Goal: Task Accomplishment & Management: Use online tool/utility

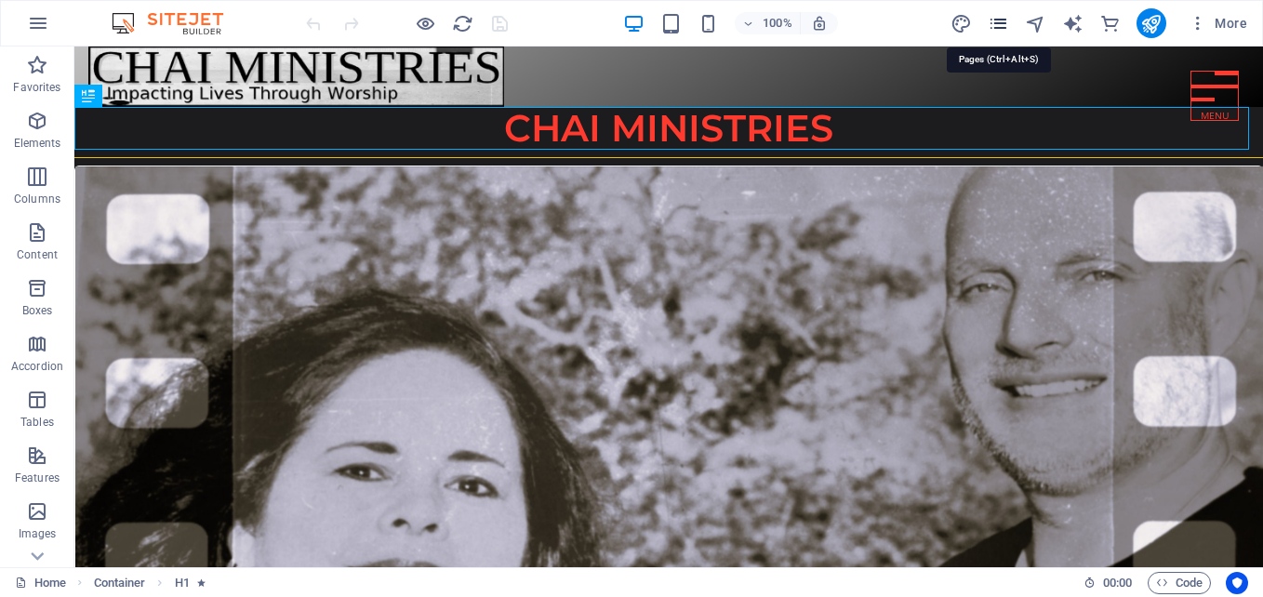
click at [1000, 21] on icon "pages" at bounding box center [998, 23] width 21 height 21
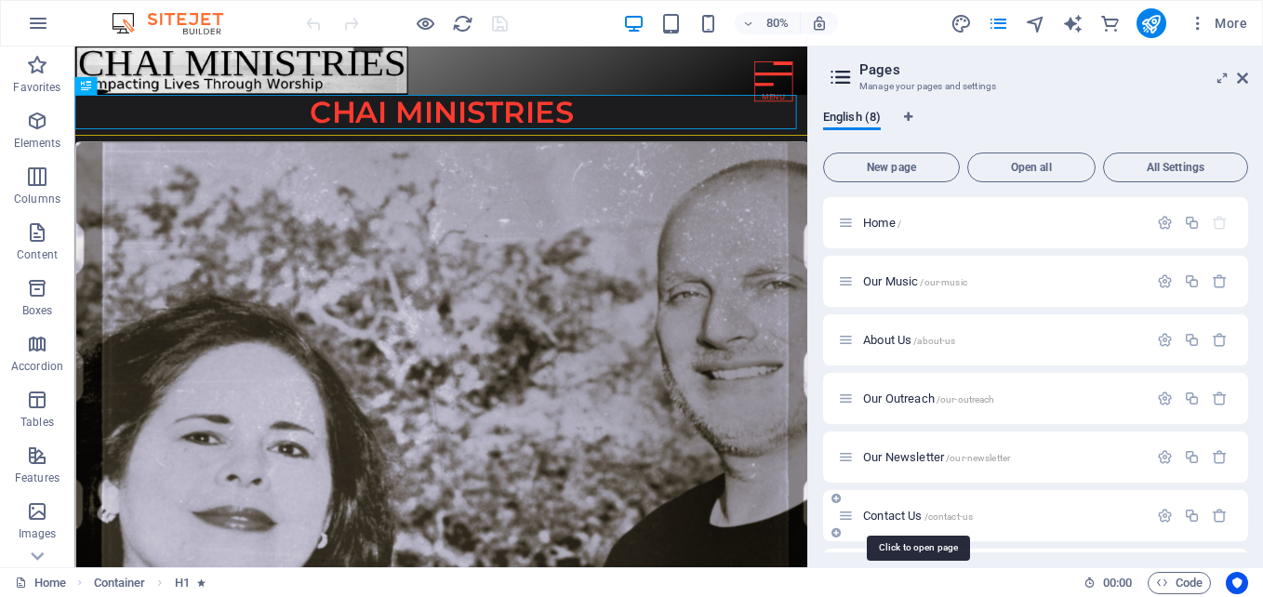
click at [878, 516] on span "Contact Us /contact-us" at bounding box center [918, 516] width 110 height 14
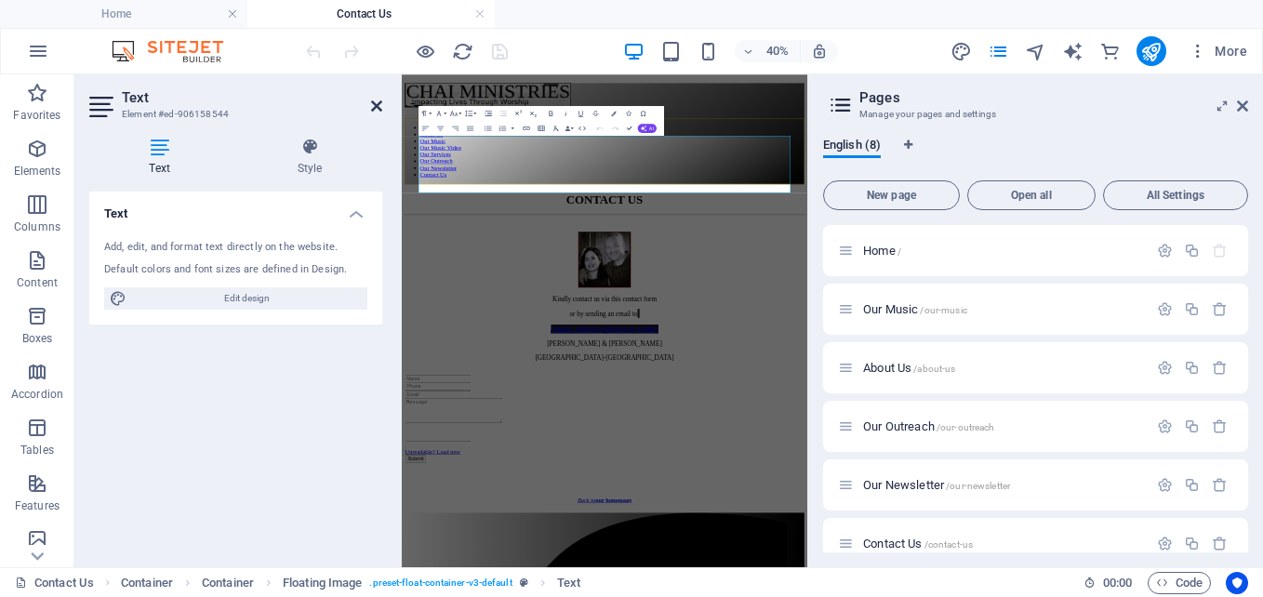
click at [374, 104] on icon at bounding box center [376, 106] width 11 height 15
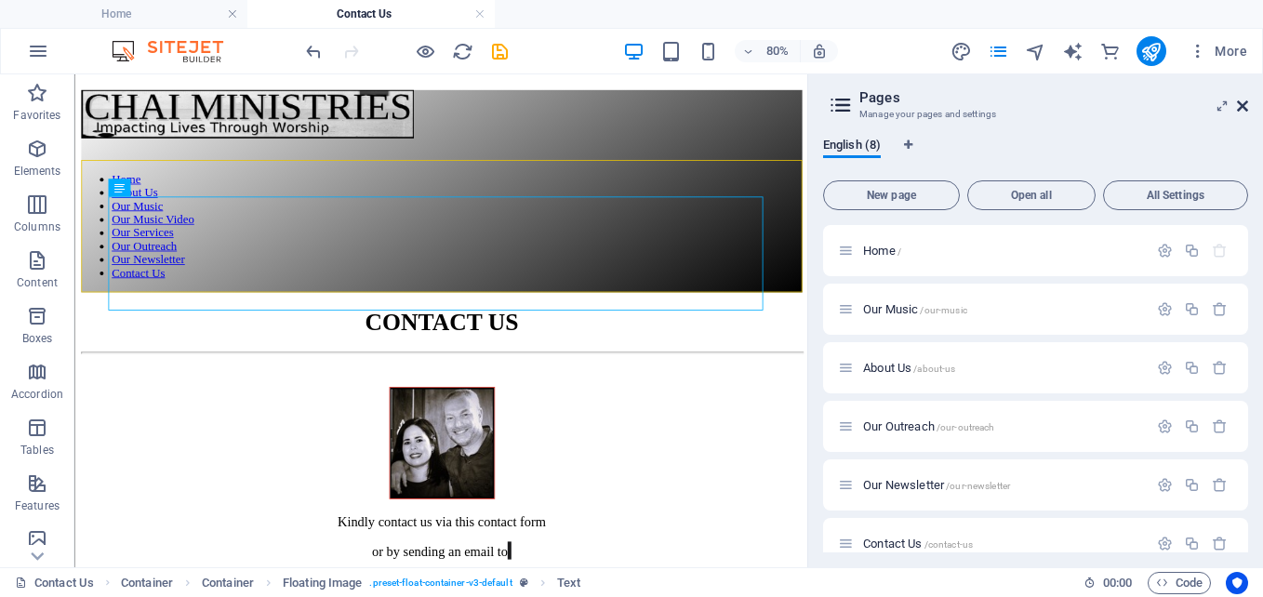
drag, startPoint x: 1243, startPoint y: 107, endPoint x: 828, endPoint y: 112, distance: 415.8
click at [1243, 107] on icon at bounding box center [1242, 106] width 11 height 15
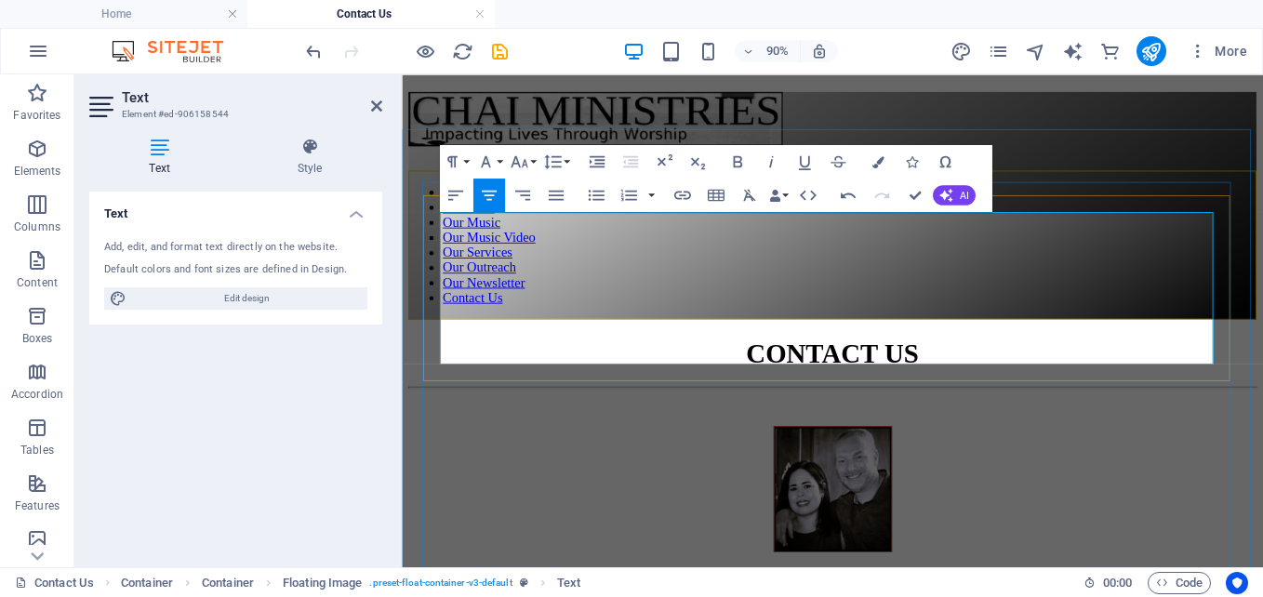
click at [497, 48] on icon "save" at bounding box center [499, 51] width 21 height 21
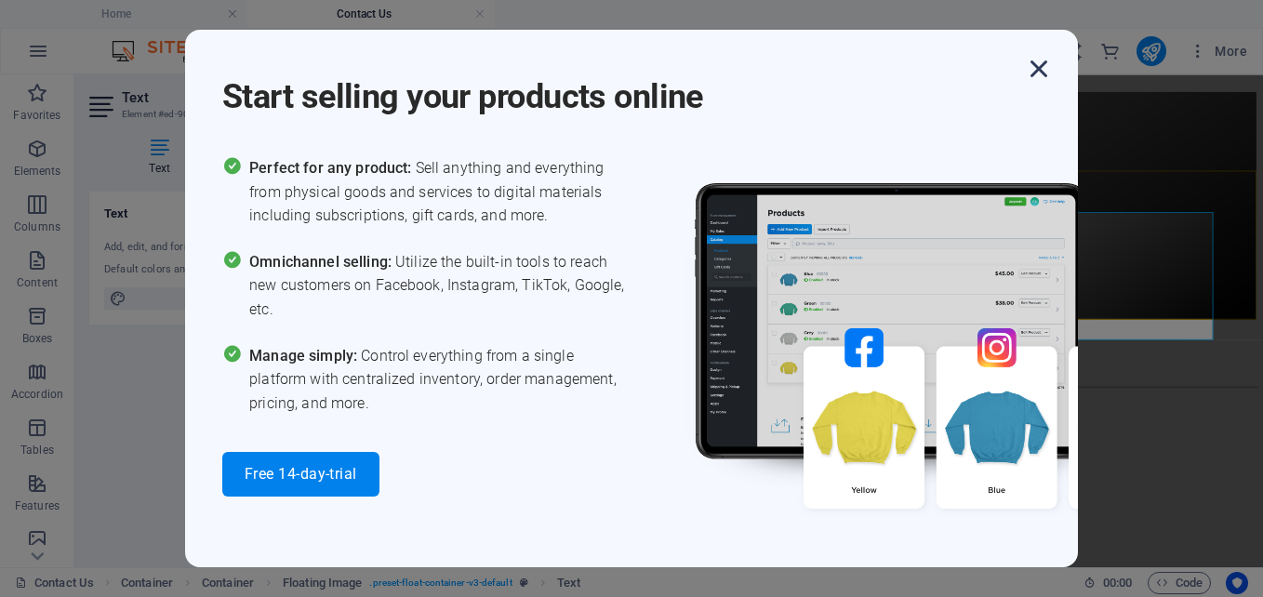
click at [1043, 66] on icon "button" at bounding box center [1038, 68] width 33 height 33
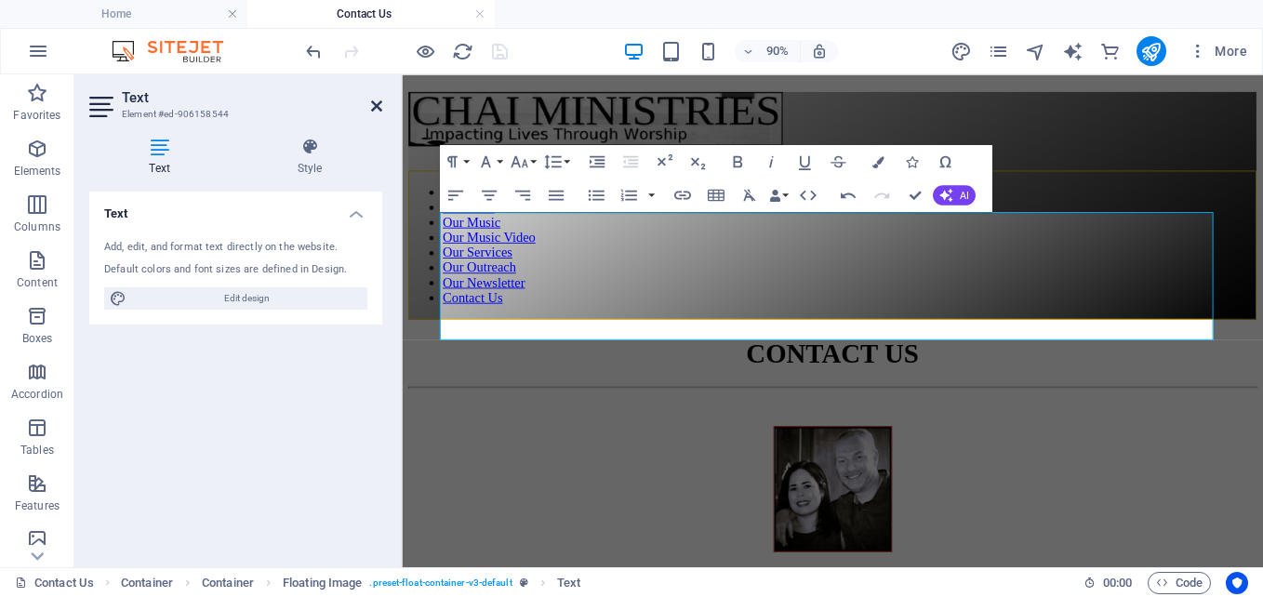
click at [379, 109] on icon at bounding box center [376, 106] width 11 height 15
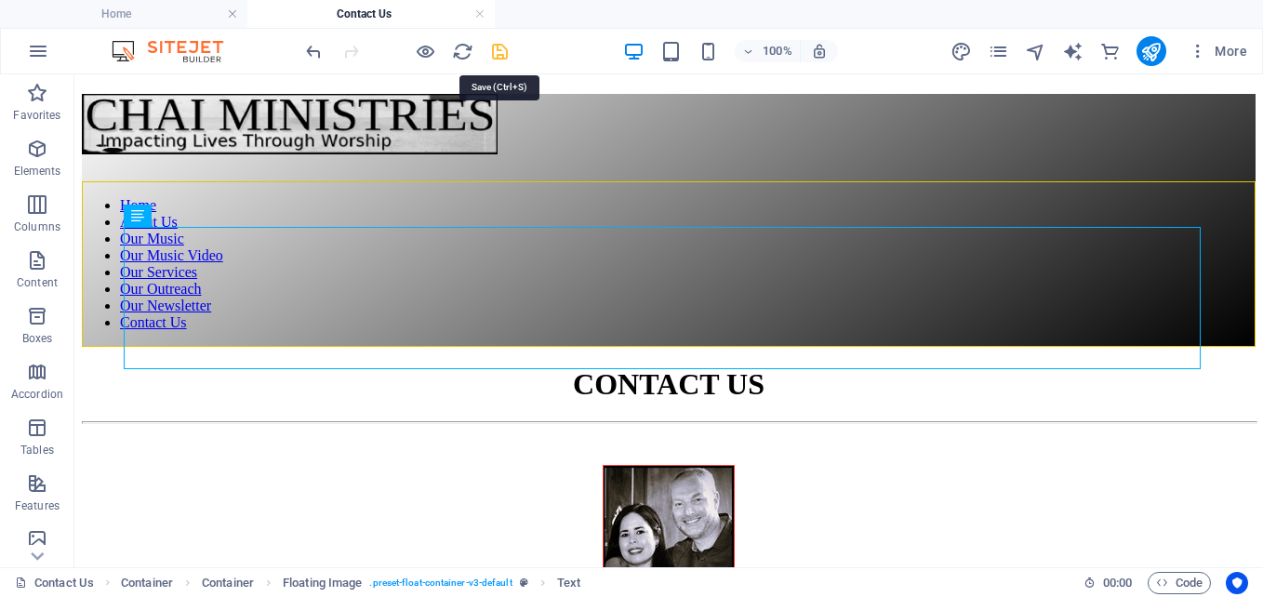
click at [498, 45] on icon "save" at bounding box center [499, 51] width 21 height 21
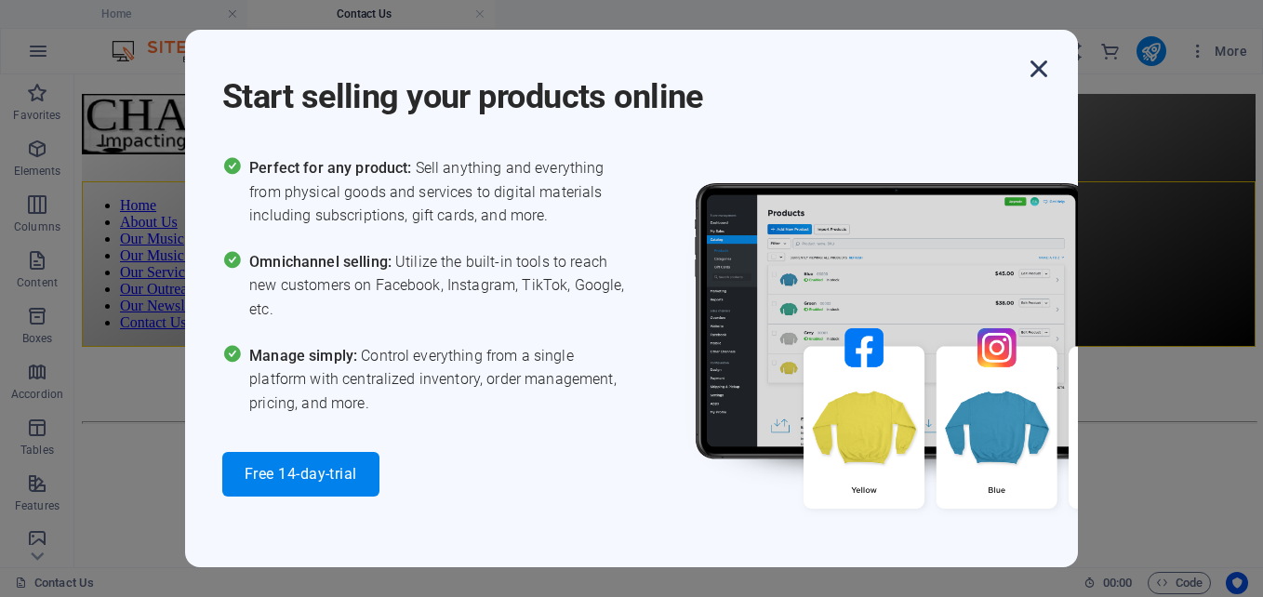
click at [1034, 67] on icon "button" at bounding box center [1038, 68] width 33 height 33
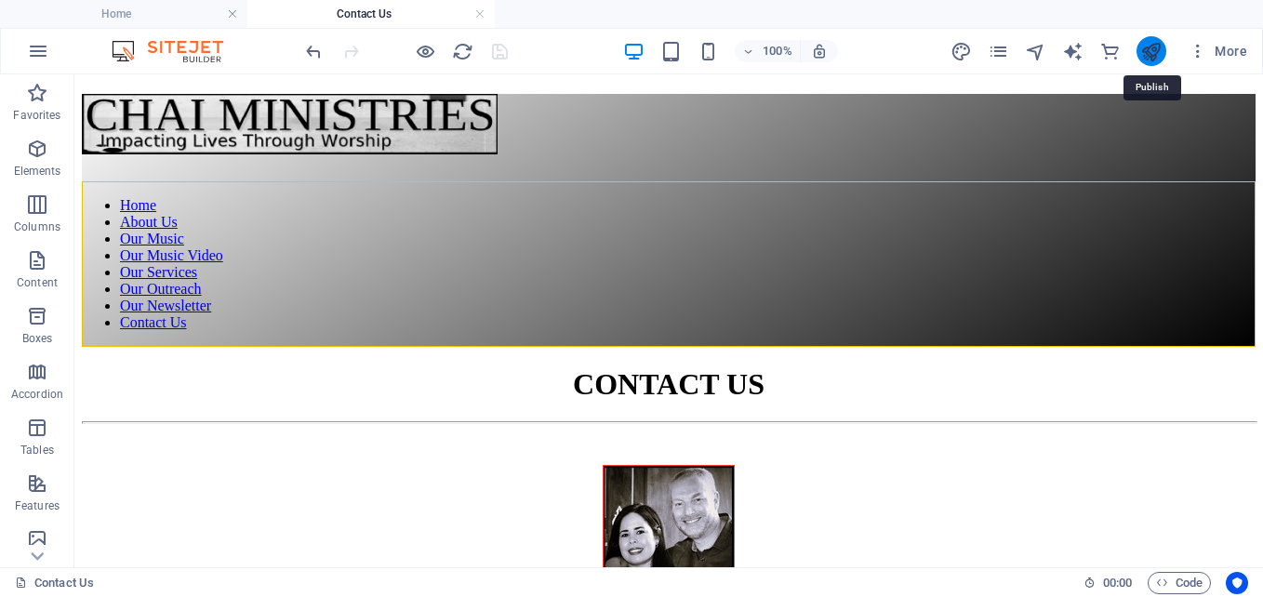
click at [1157, 41] on icon "publish" at bounding box center [1150, 51] width 21 height 21
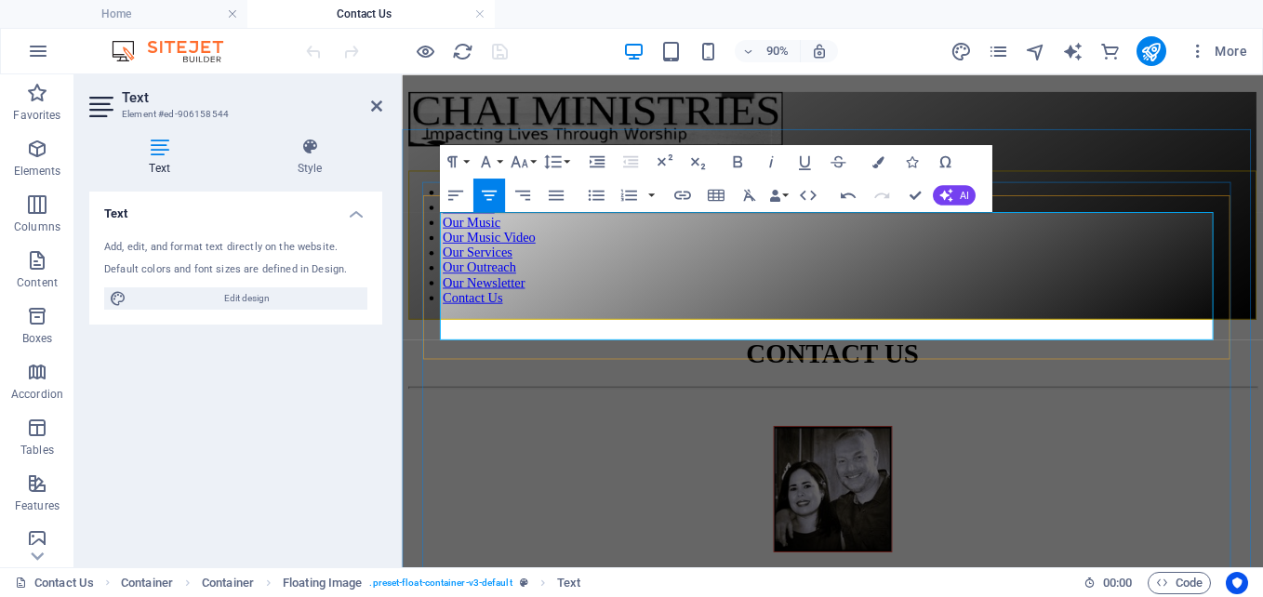
drag, startPoint x: 977, startPoint y: 240, endPoint x: 916, endPoint y: 244, distance: 60.6
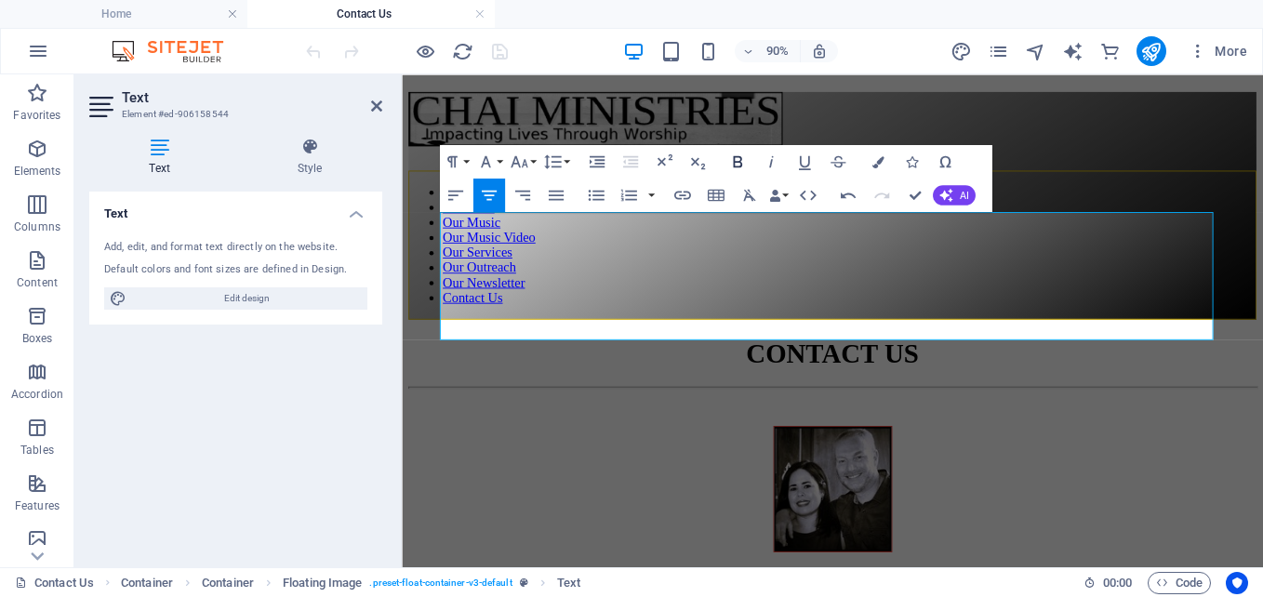
click at [732, 159] on icon "button" at bounding box center [737, 161] width 20 height 20
drag, startPoint x: 1054, startPoint y: 240, endPoint x: 989, endPoint y: 246, distance: 65.4
click at [737, 155] on icon "button" at bounding box center [737, 161] width 20 height 20
drag, startPoint x: 1134, startPoint y: 239, endPoint x: 1061, endPoint y: 239, distance: 72.5
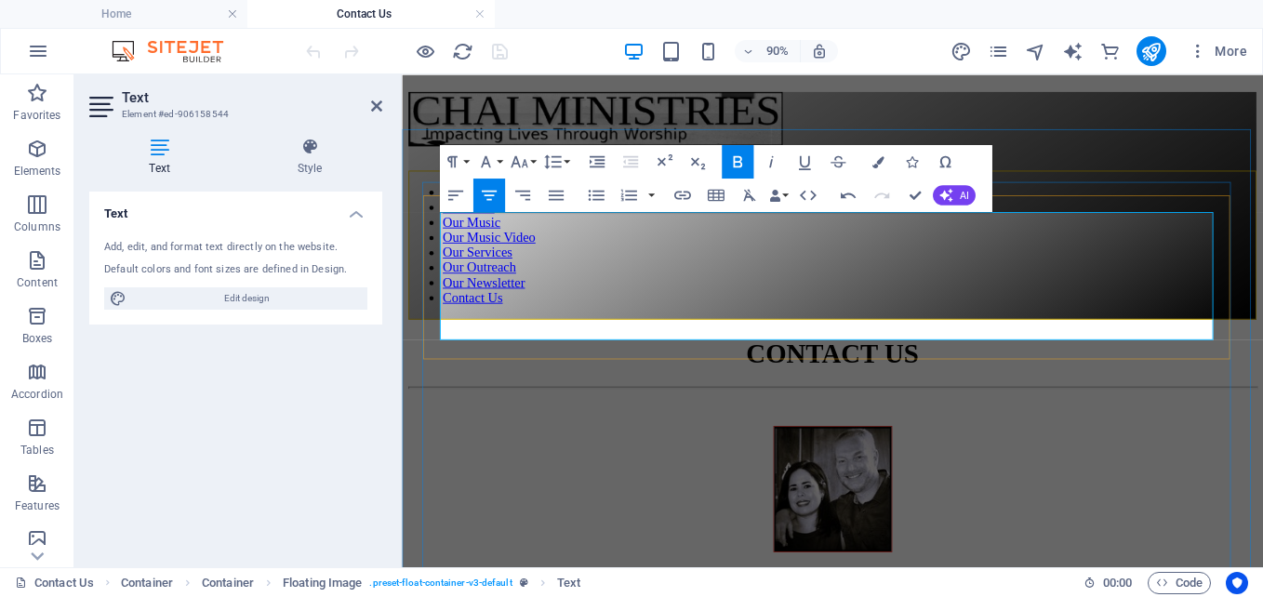
click at [734, 152] on icon "button" at bounding box center [737, 161] width 20 height 20
drag, startPoint x: 1222, startPoint y: 241, endPoint x: 1145, endPoint y: 243, distance: 77.2
click at [738, 159] on icon "button" at bounding box center [737, 161] width 20 height 20
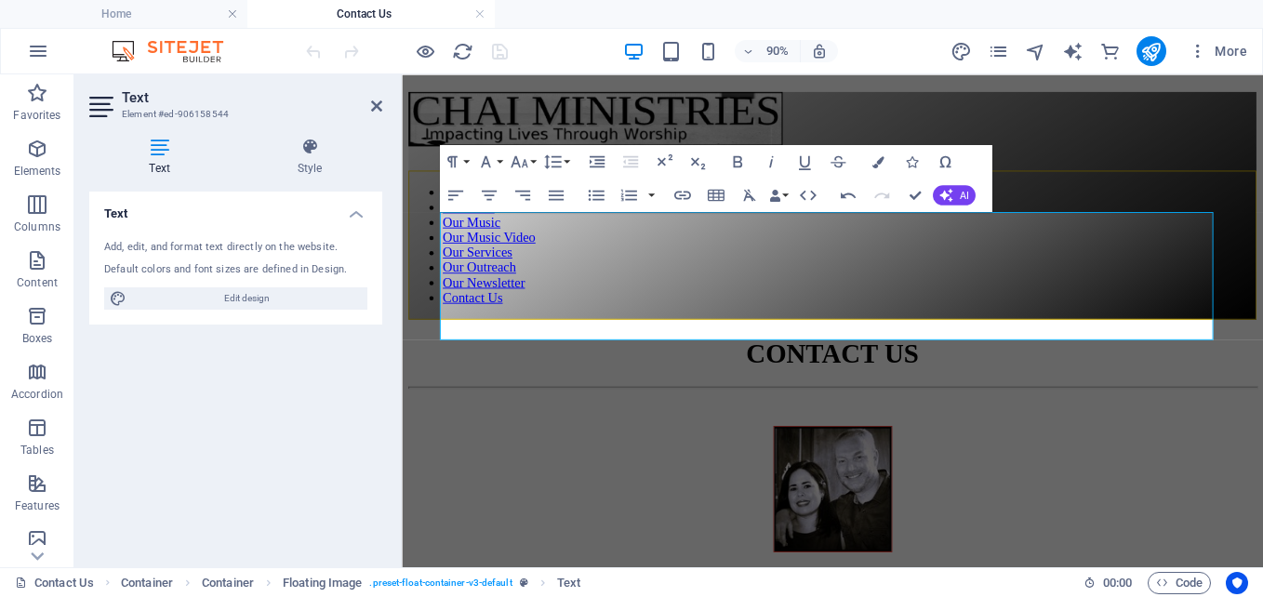
click at [383, 102] on aside "Text Element #ed-906158544 Text Style Text Add, edit, and format text directly …" at bounding box center [237, 320] width 327 height 493
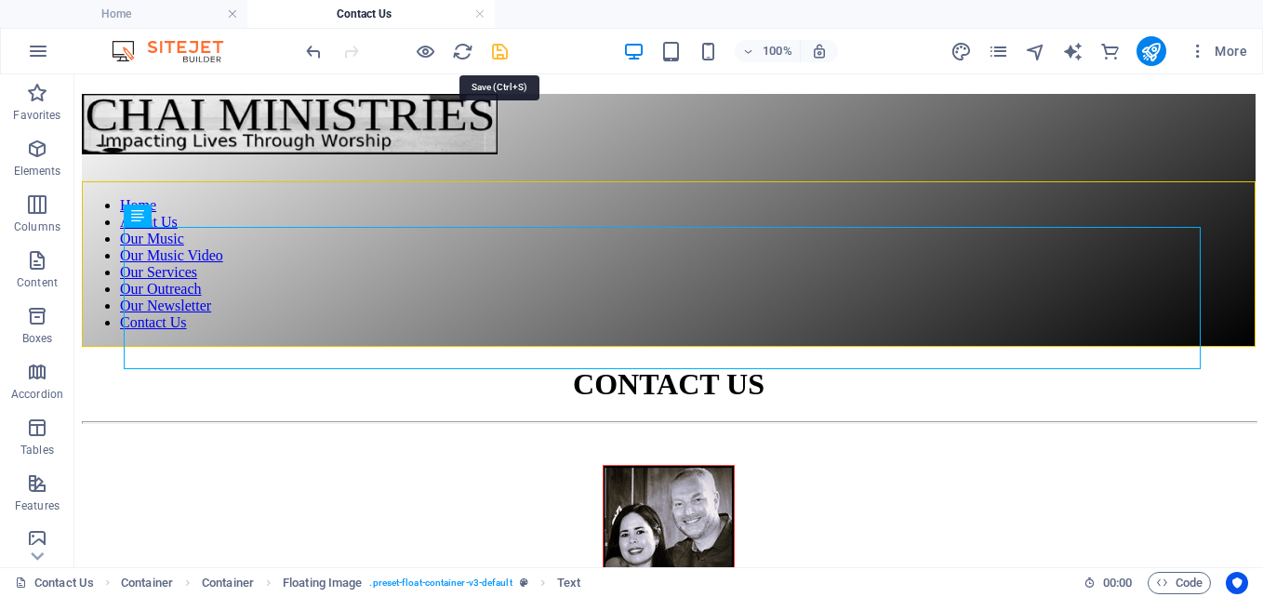
click at [496, 51] on icon "save" at bounding box center [499, 51] width 21 height 21
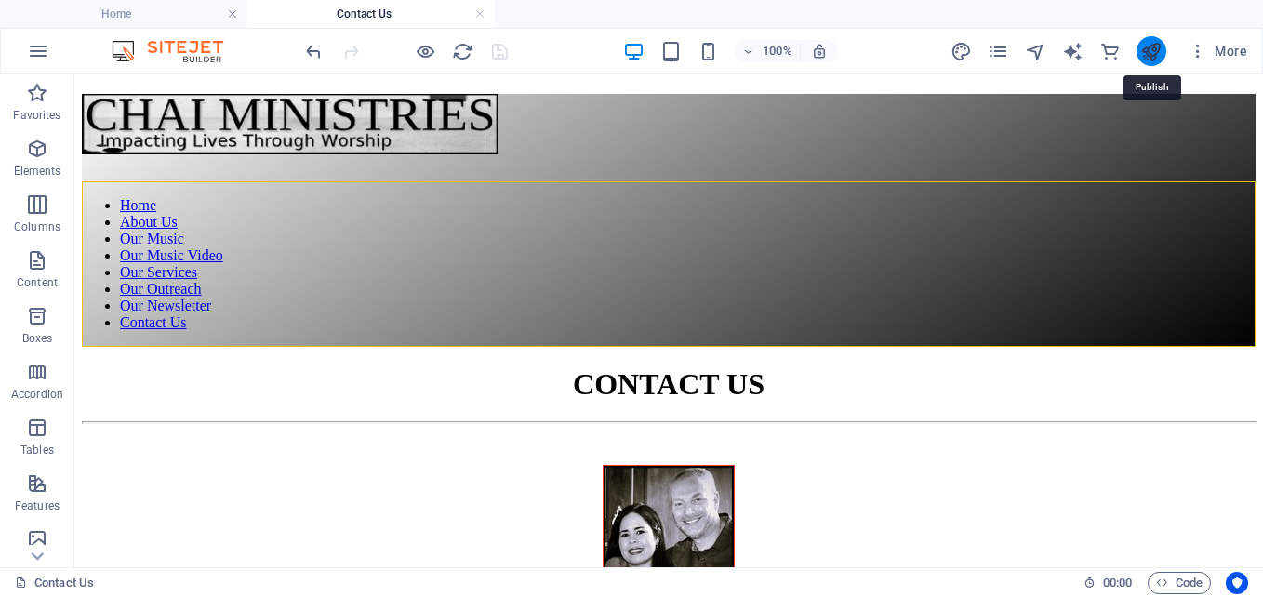
click at [1147, 52] on icon "publish" at bounding box center [1150, 51] width 21 height 21
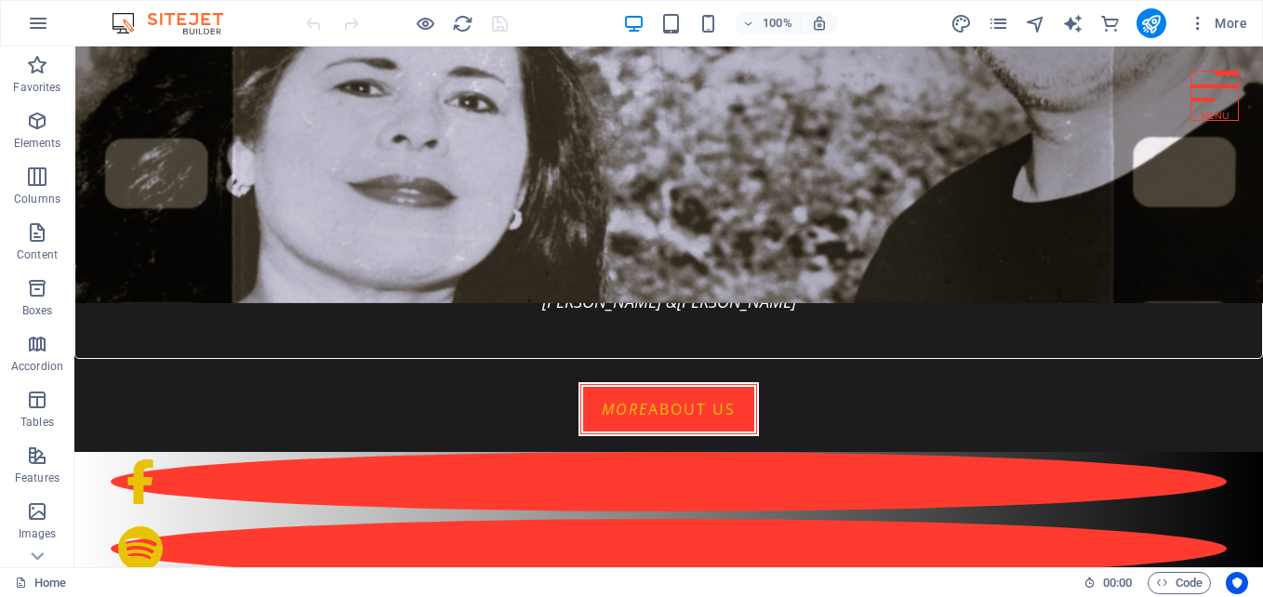
scroll to position [388, 0]
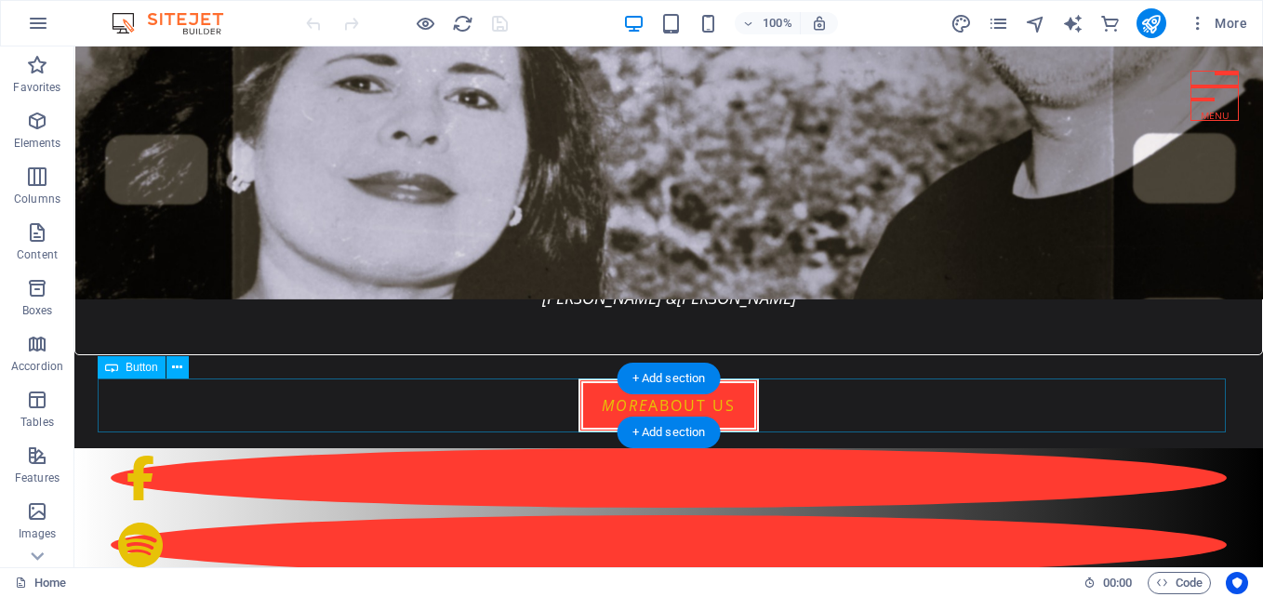
click at [624, 406] on div "More about us" at bounding box center [669, 406] width 1142 height 54
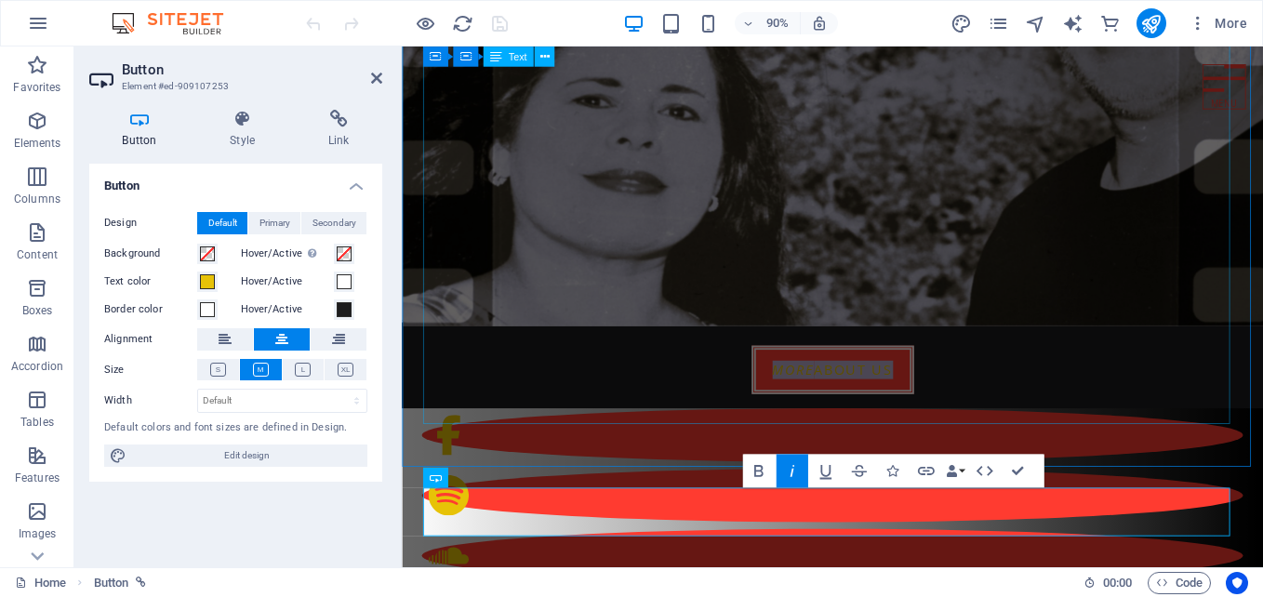
scroll to position [230, 0]
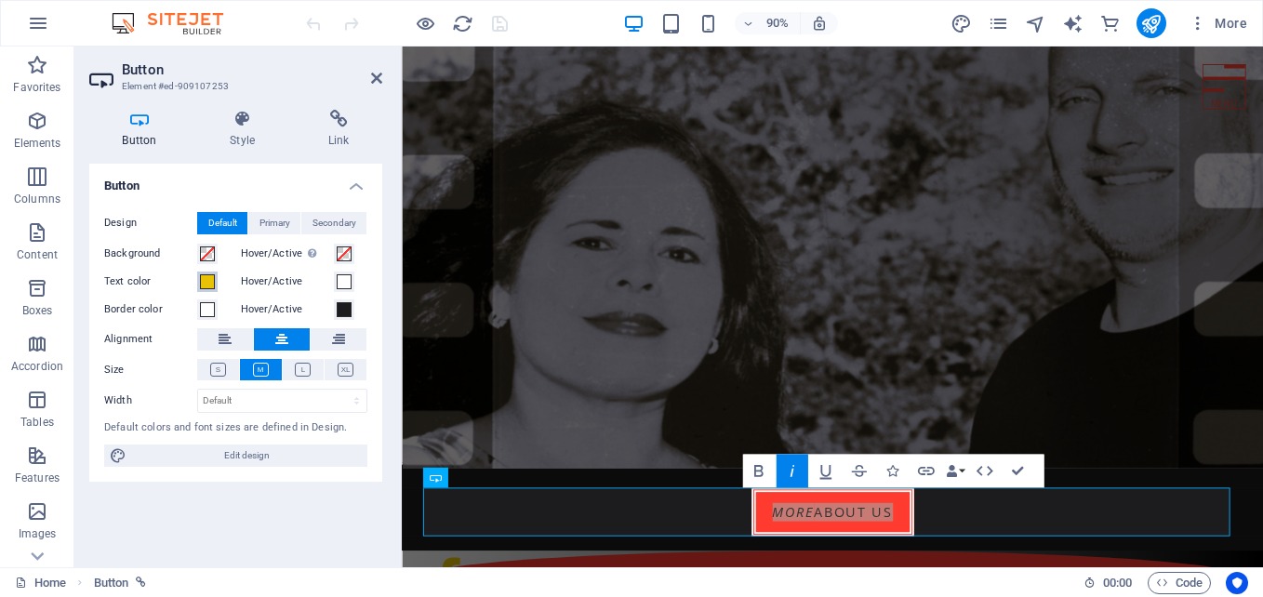
click at [203, 286] on span at bounding box center [207, 281] width 15 height 15
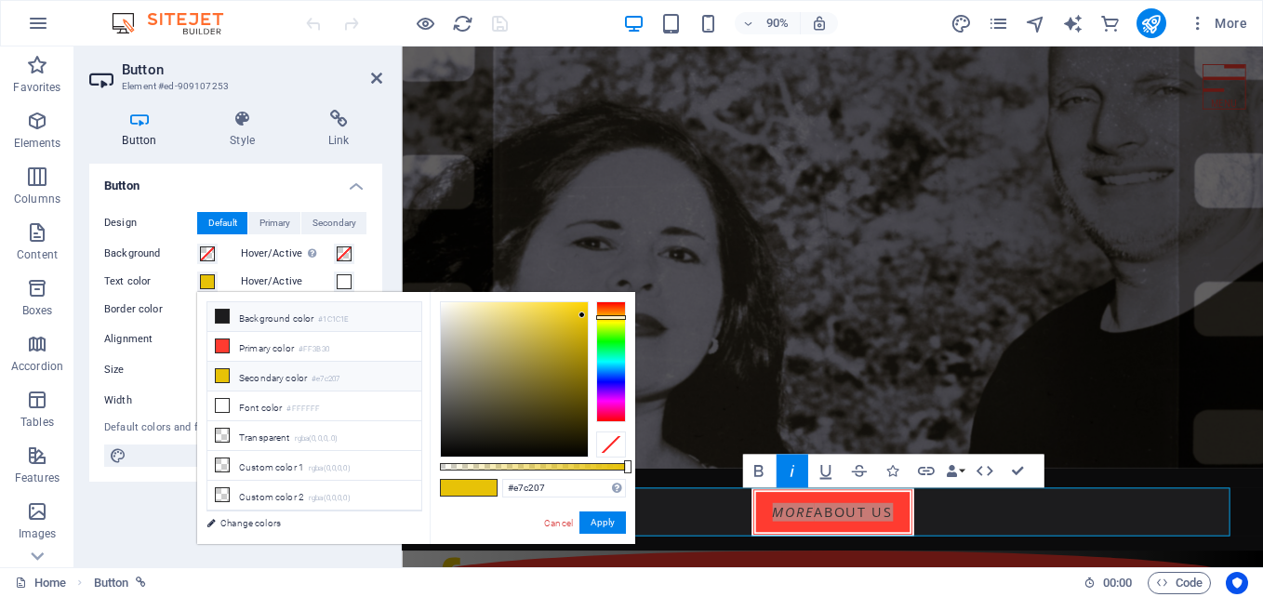
click at [251, 320] on li "Background color #1C1C1E" at bounding box center [314, 317] width 214 height 30
type input "#1c1c1e"
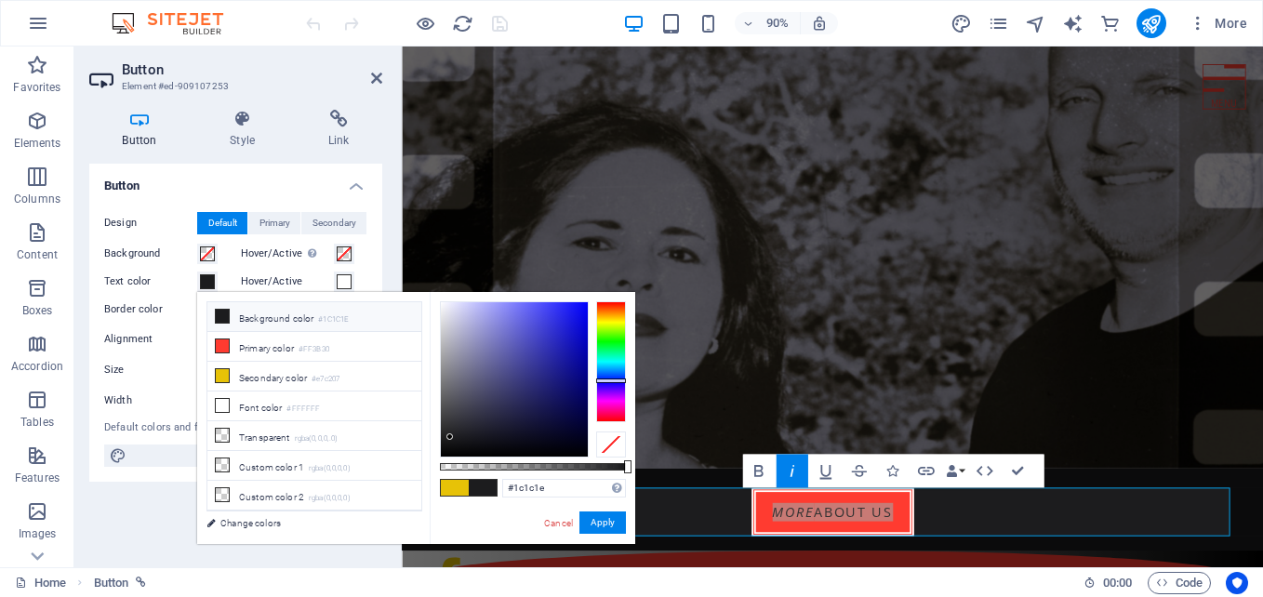
click at [141, 307] on label "Border color" at bounding box center [150, 310] width 93 height 22
click at [197, 307] on button "Border color" at bounding box center [207, 309] width 20 height 20
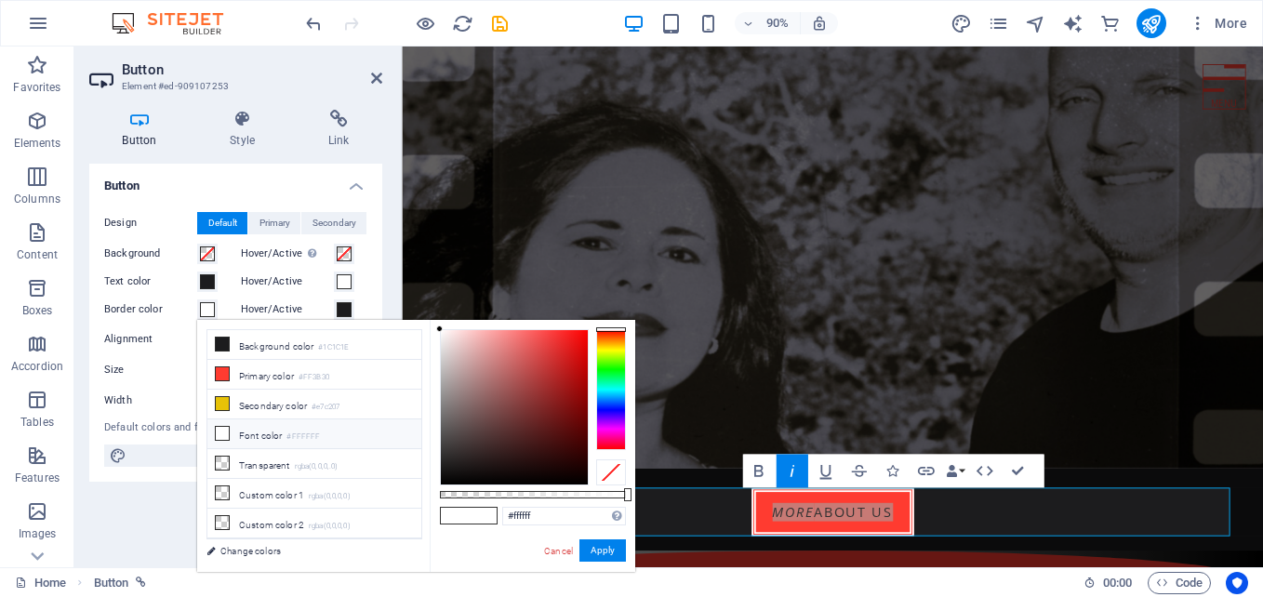
click at [312, 283] on label "Hover/Active" at bounding box center [287, 282] width 93 height 22
click at [334, 283] on button "Hover/Active" at bounding box center [344, 282] width 20 height 20
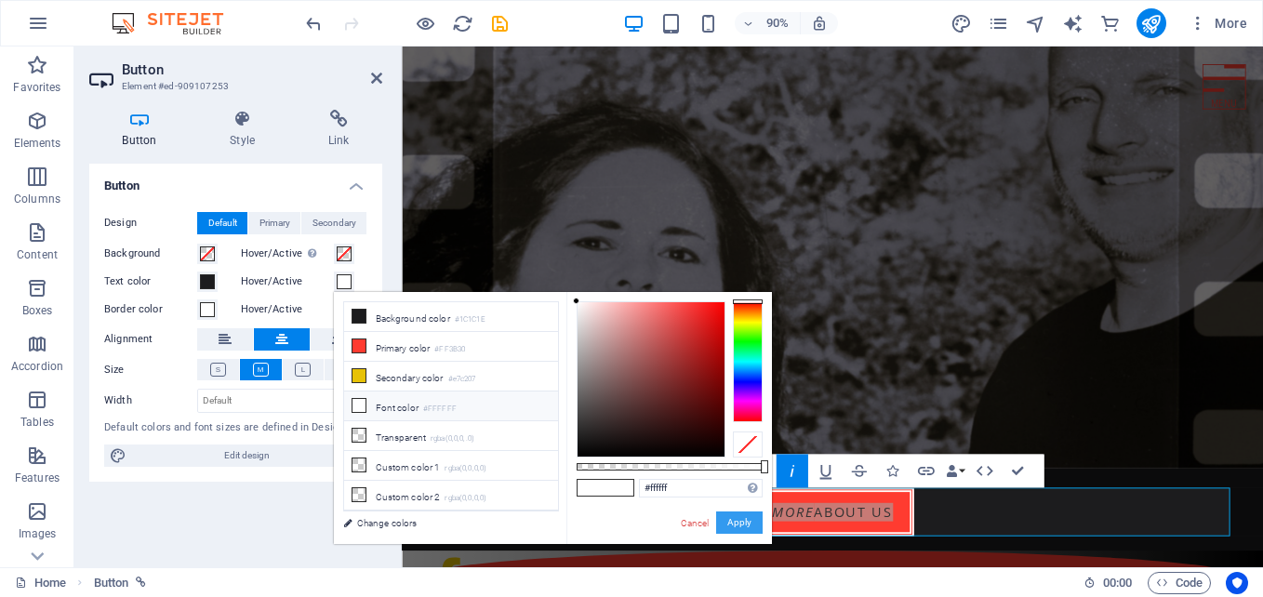
click at [738, 528] on button "Apply" at bounding box center [739, 523] width 47 height 22
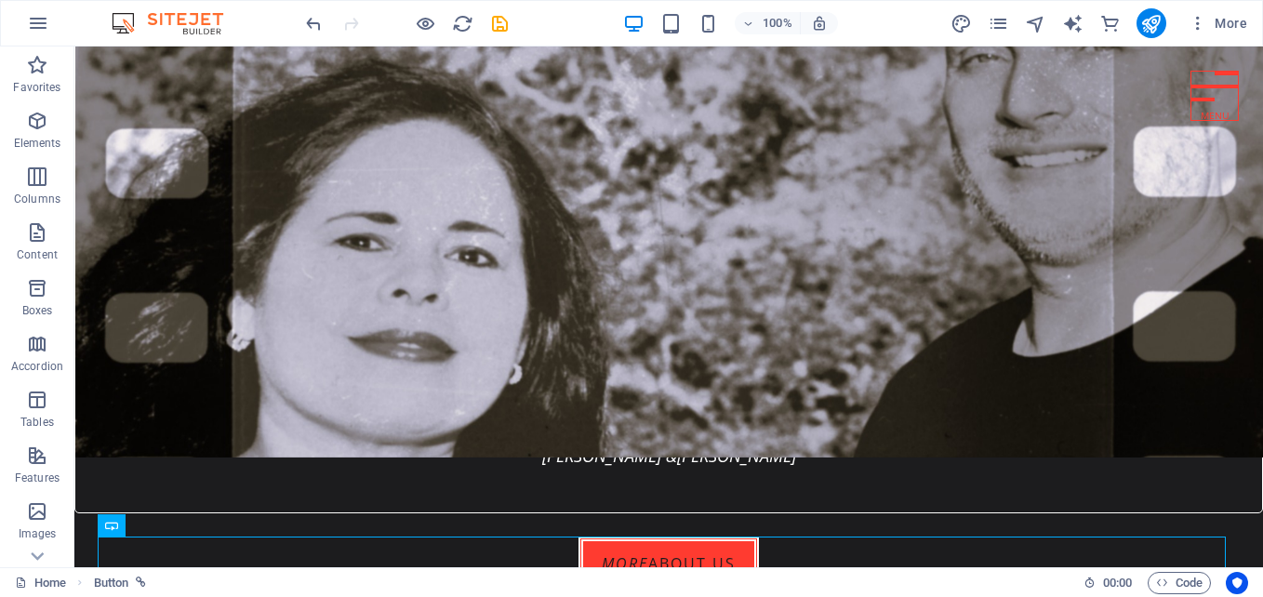
scroll to position [388, 0]
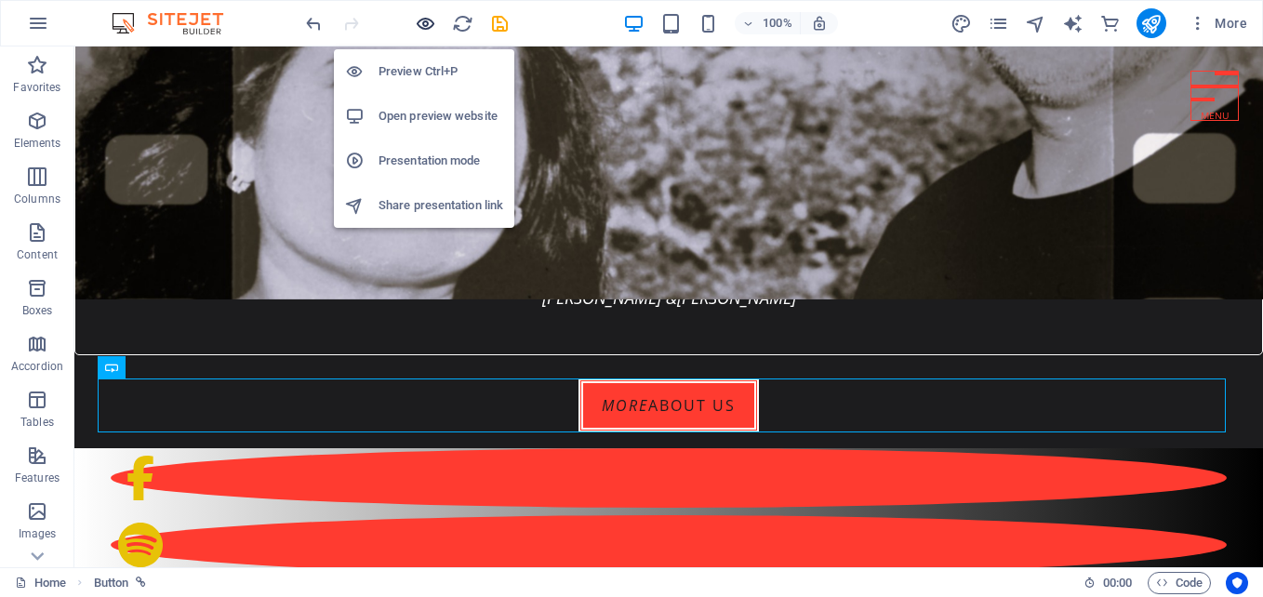
click at [420, 17] on icon "button" at bounding box center [425, 23] width 21 height 21
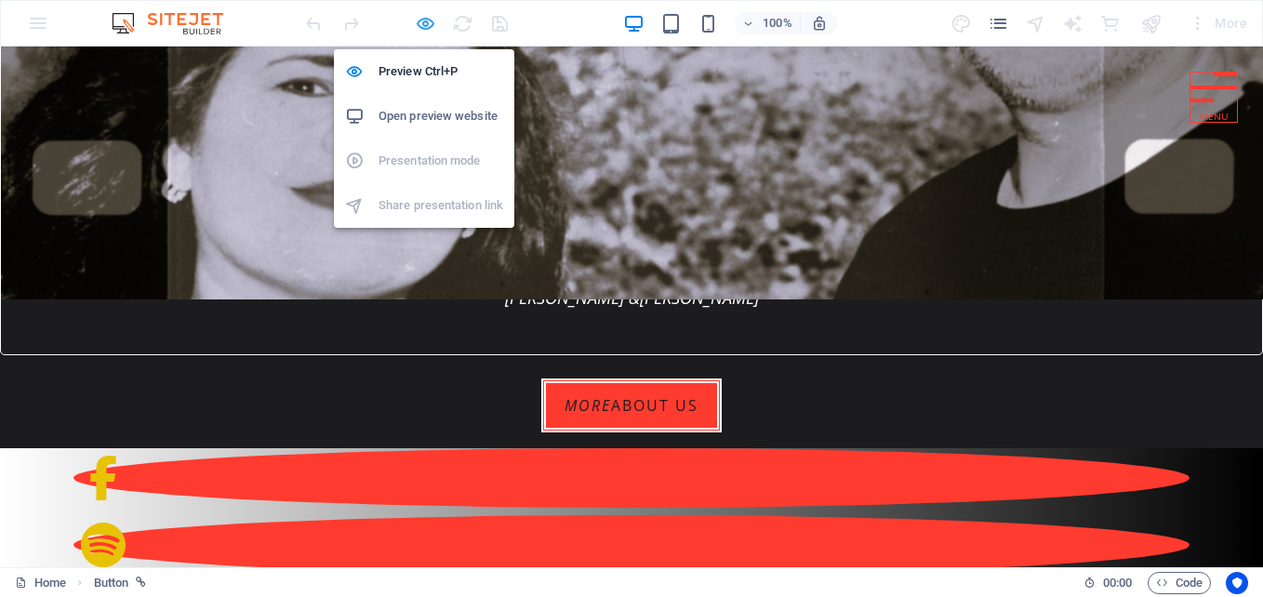
click at [424, 16] on icon "button" at bounding box center [425, 23] width 21 height 21
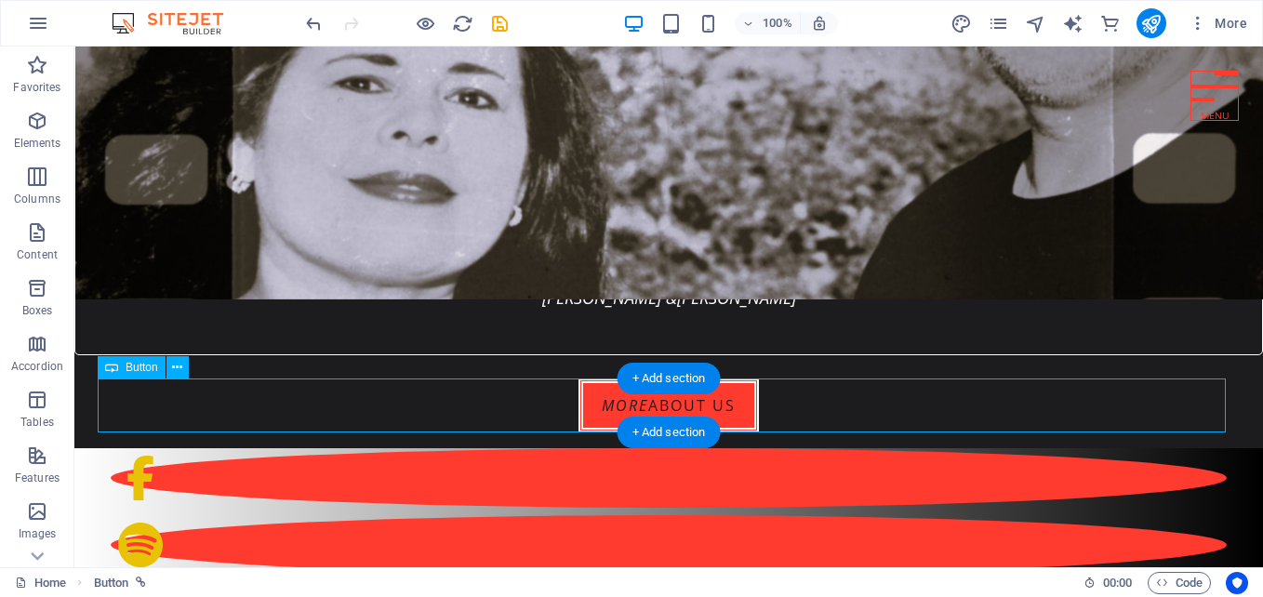
click at [538, 405] on div "More about us" at bounding box center [669, 406] width 1142 height 54
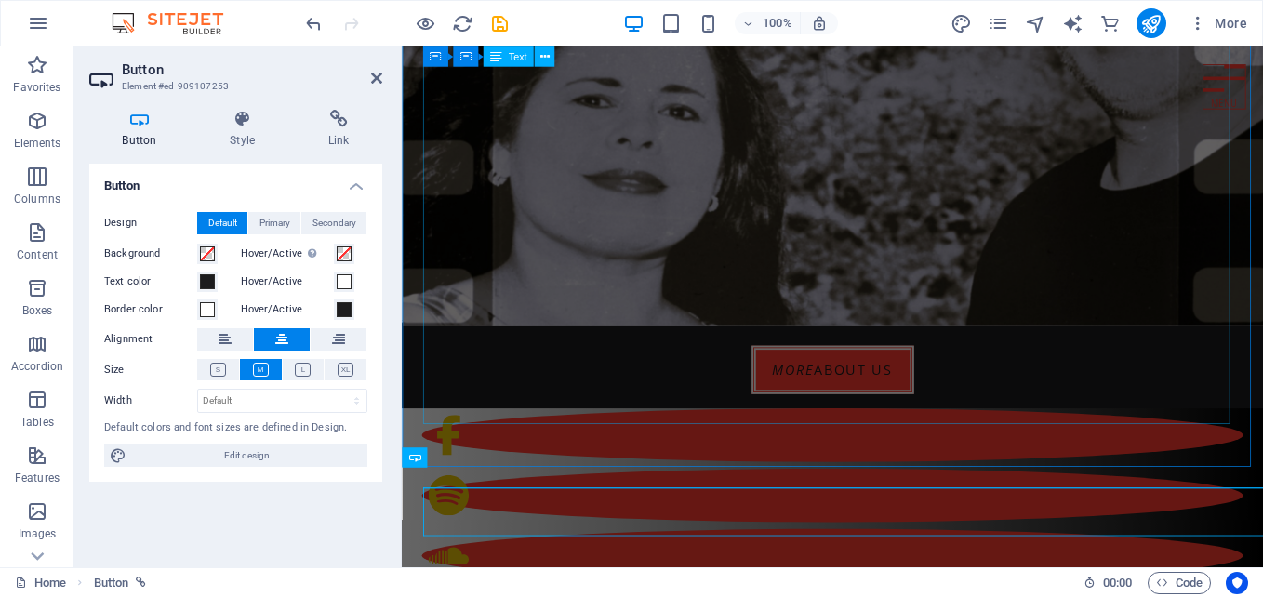
scroll to position [230, 0]
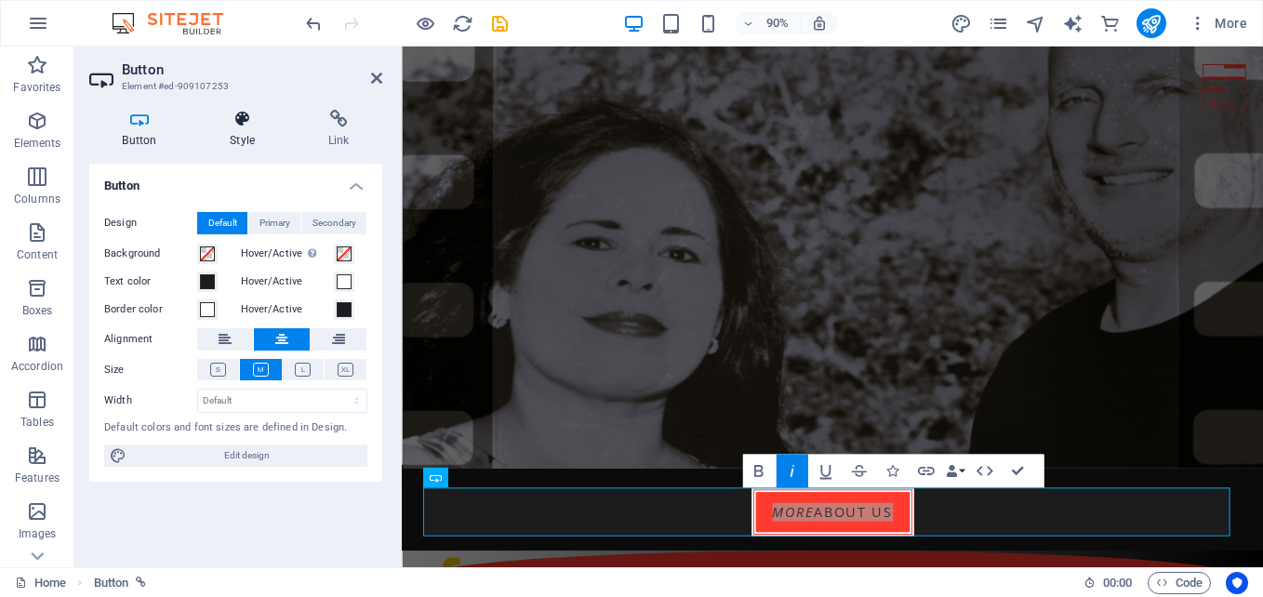
click at [244, 126] on icon at bounding box center [242, 119] width 91 height 19
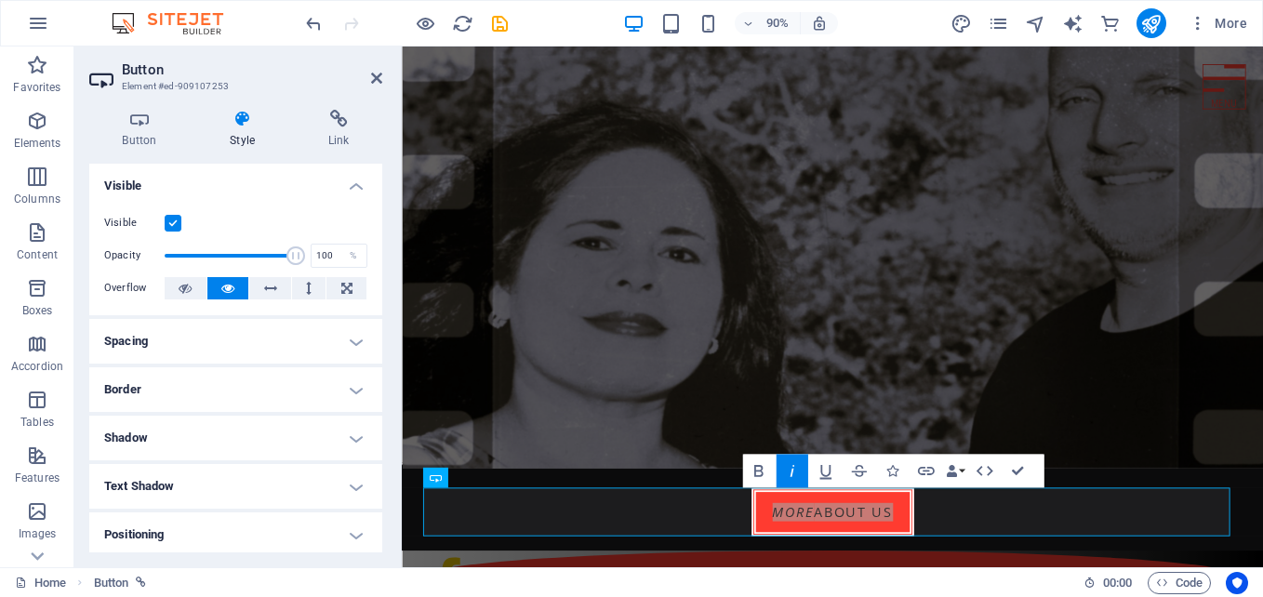
click at [219, 382] on h4 "Border" at bounding box center [235, 389] width 293 height 45
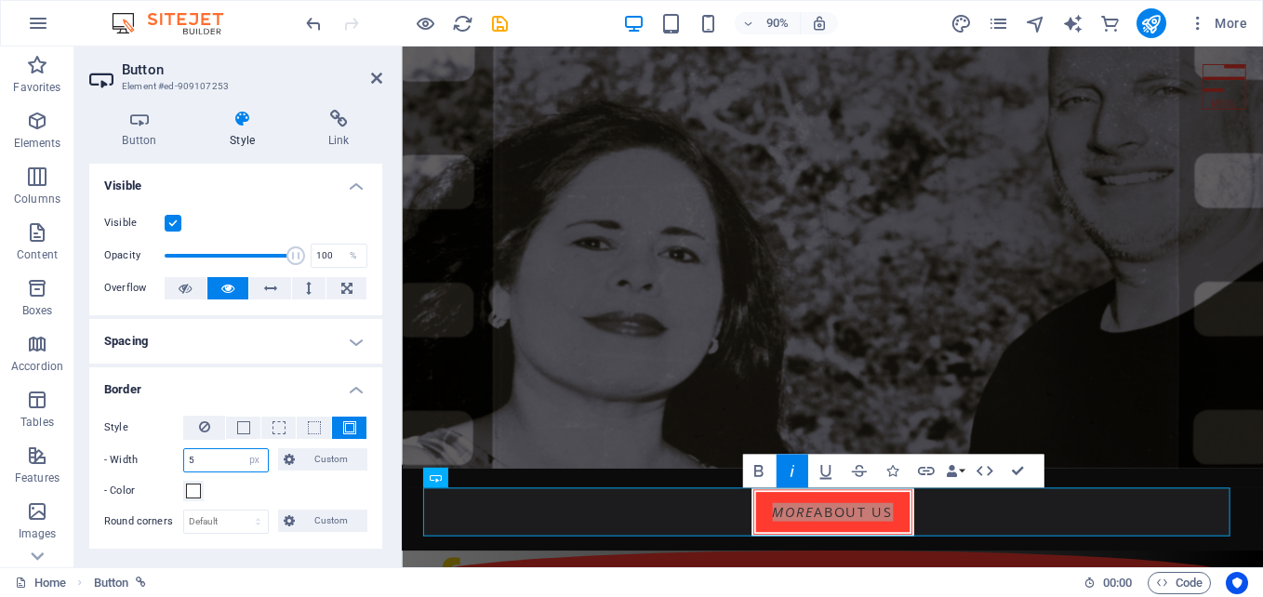
drag, startPoint x: 199, startPoint y: 466, endPoint x: 159, endPoint y: 464, distance: 40.0
click at [159, 464] on div "- Width 5 auto px rem % vh vw Custom Custom" at bounding box center [235, 460] width 263 height 24
type input "3"
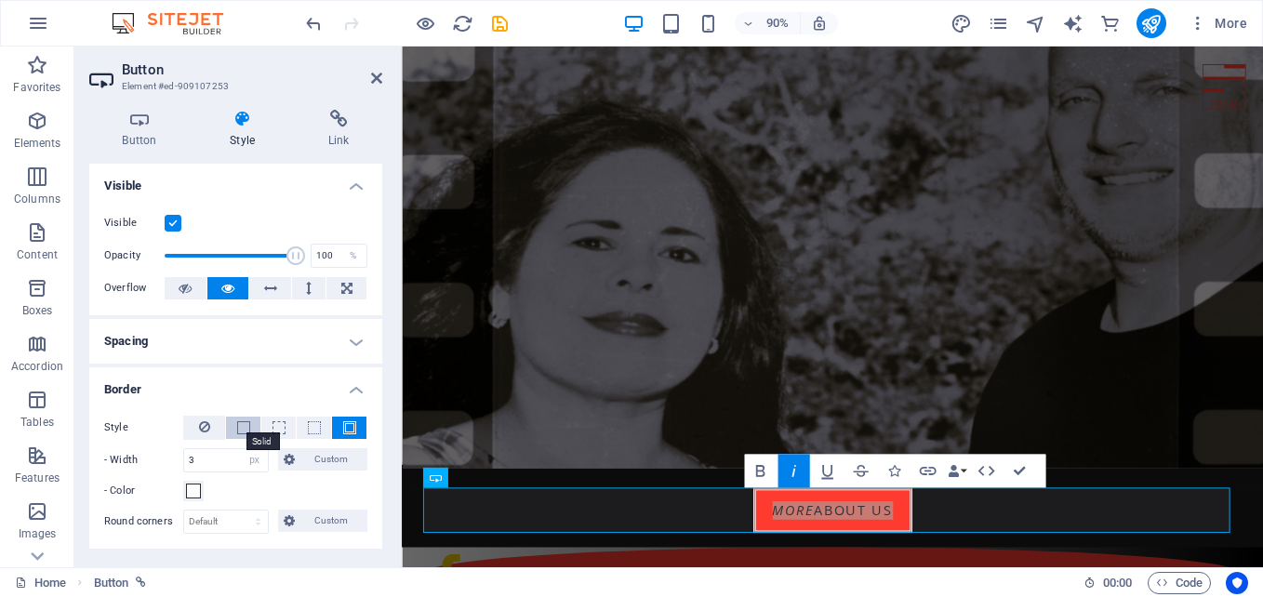
click at [243, 429] on span at bounding box center [243, 427] width 13 height 13
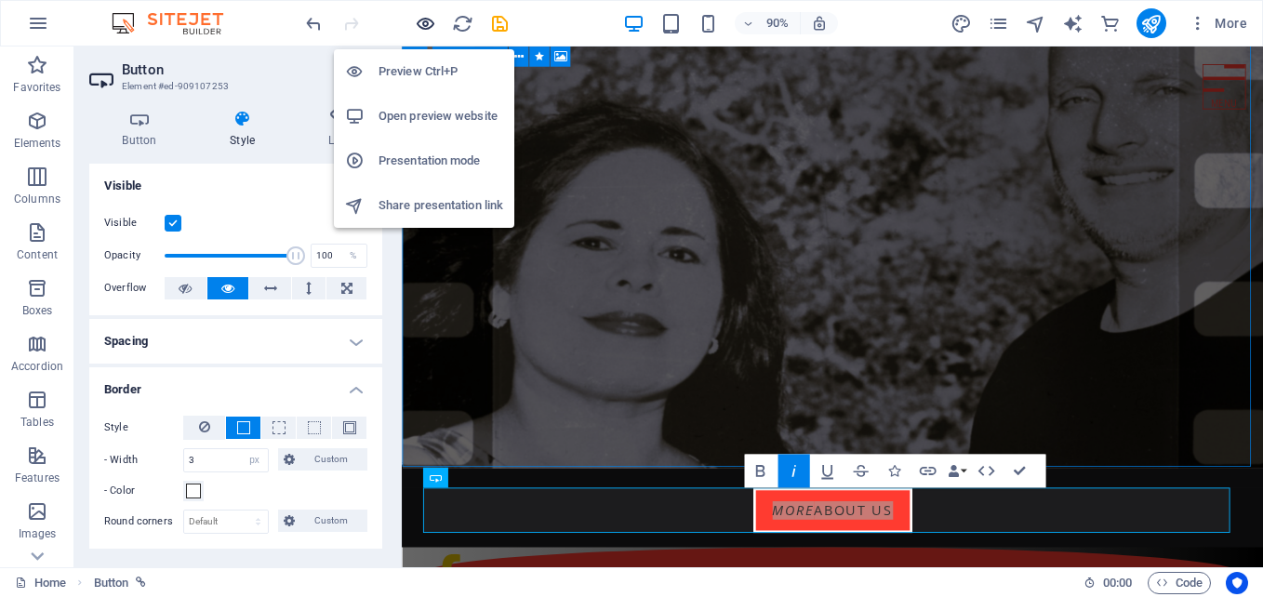
click at [426, 21] on icon "button" at bounding box center [425, 23] width 21 height 21
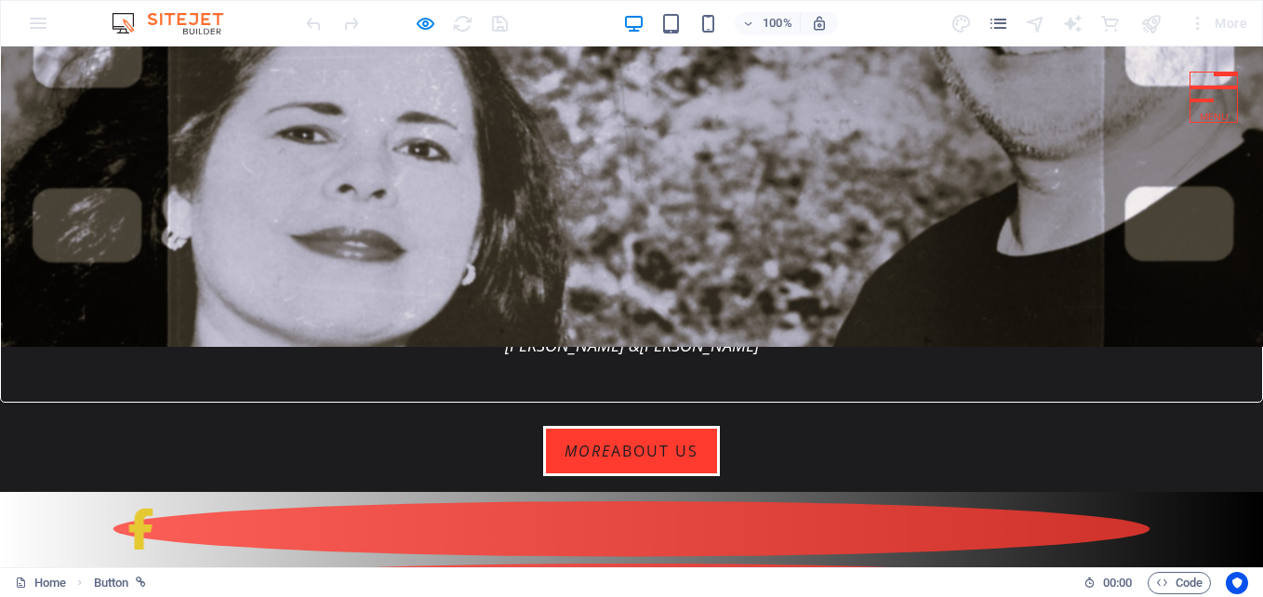
scroll to position [384, 0]
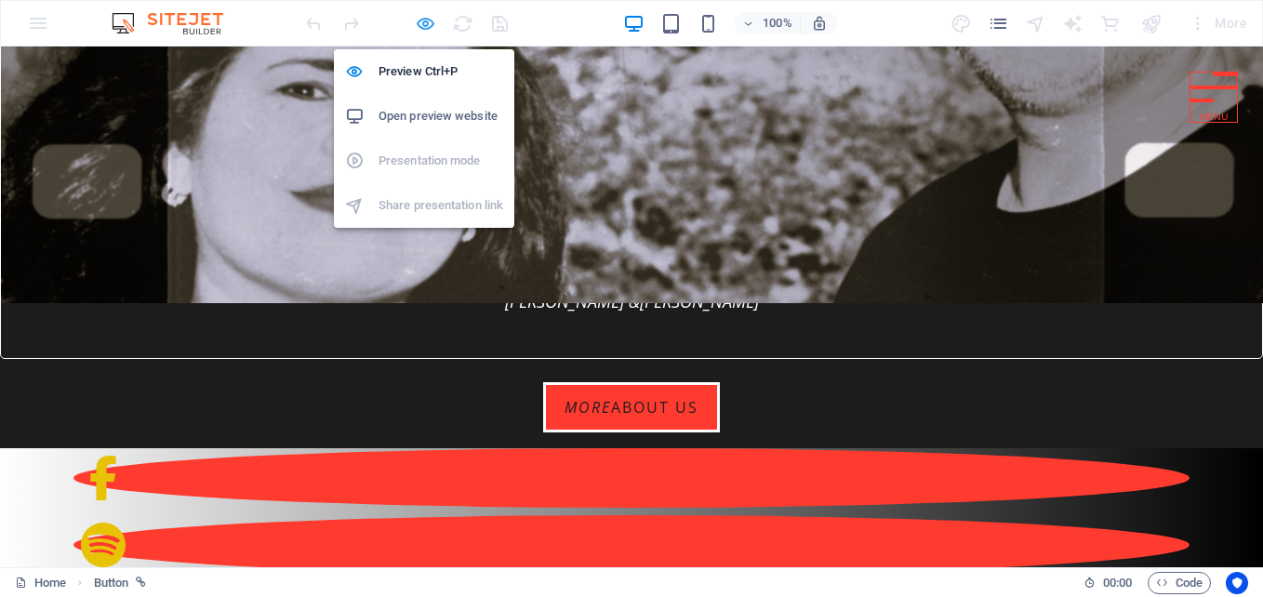
click at [425, 29] on icon "button" at bounding box center [425, 23] width 21 height 21
select select "px"
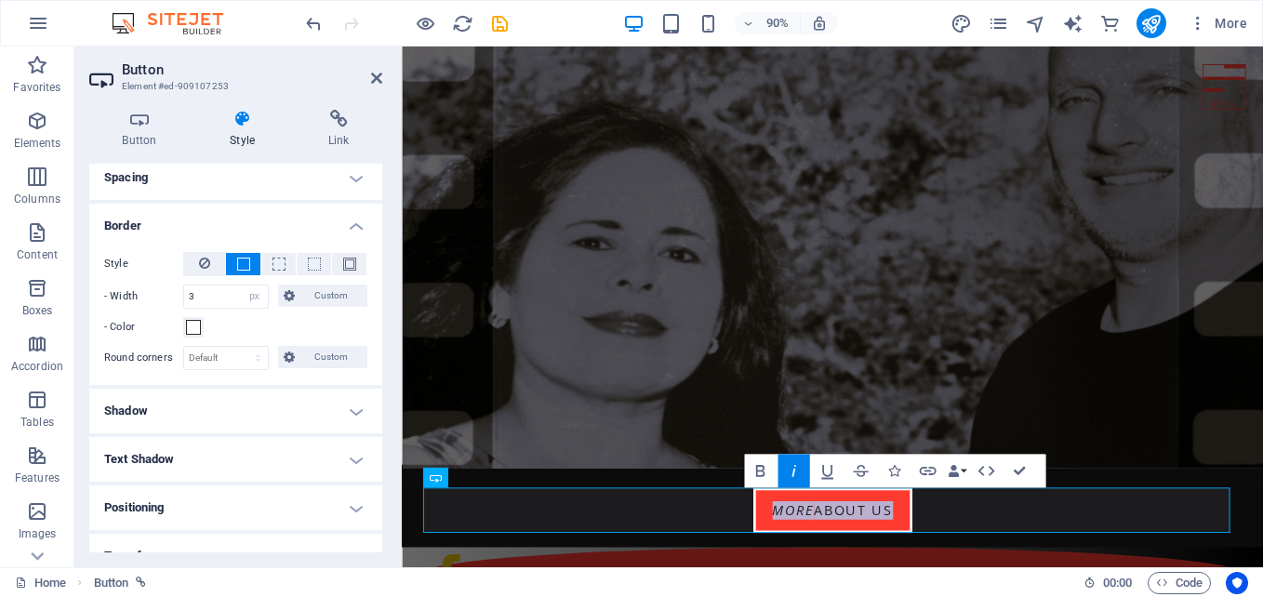
scroll to position [166, 0]
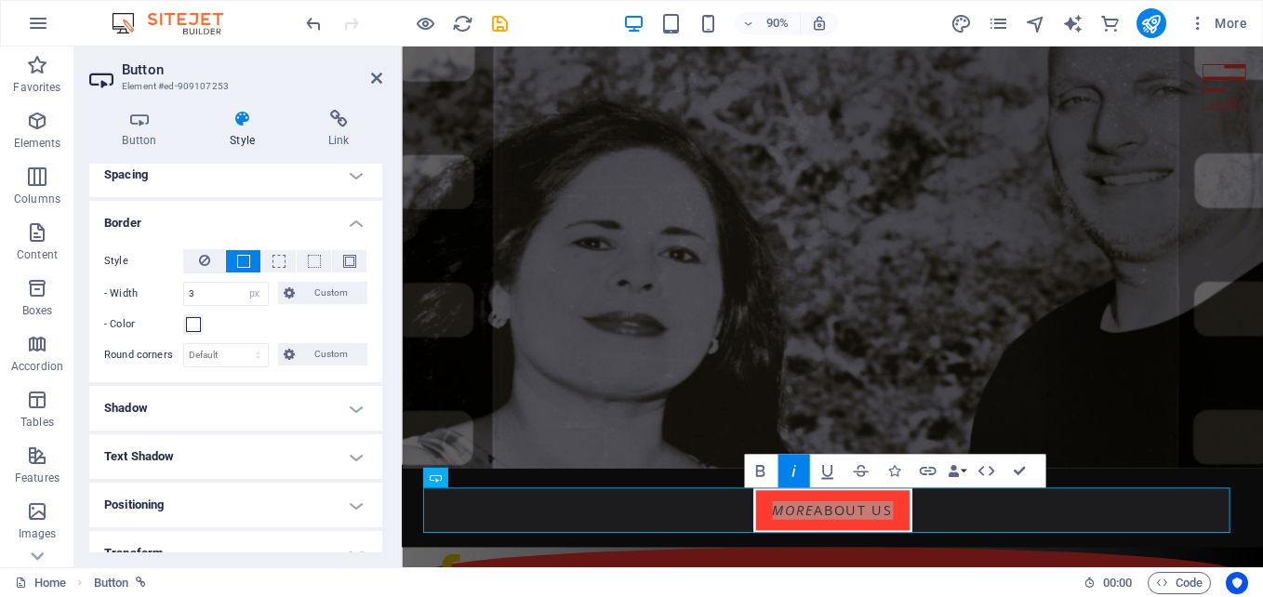
click at [348, 412] on h4 "Shadow" at bounding box center [235, 408] width 293 height 45
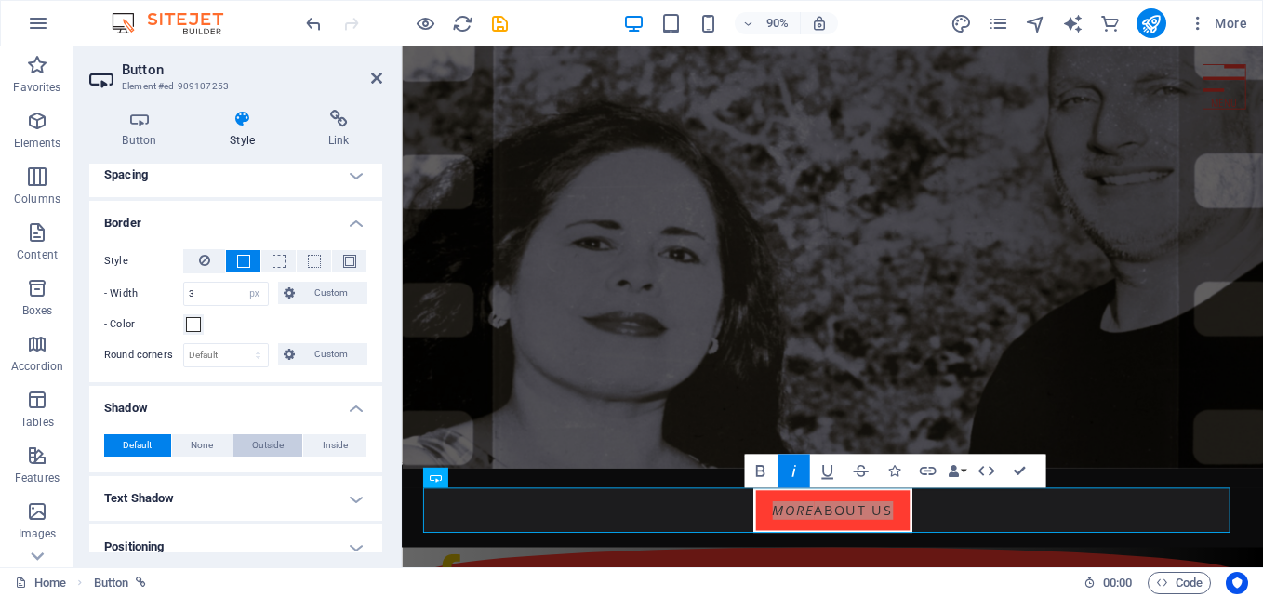
click at [263, 445] on span "Outside" at bounding box center [268, 445] width 32 height 22
type input "2"
type input "4"
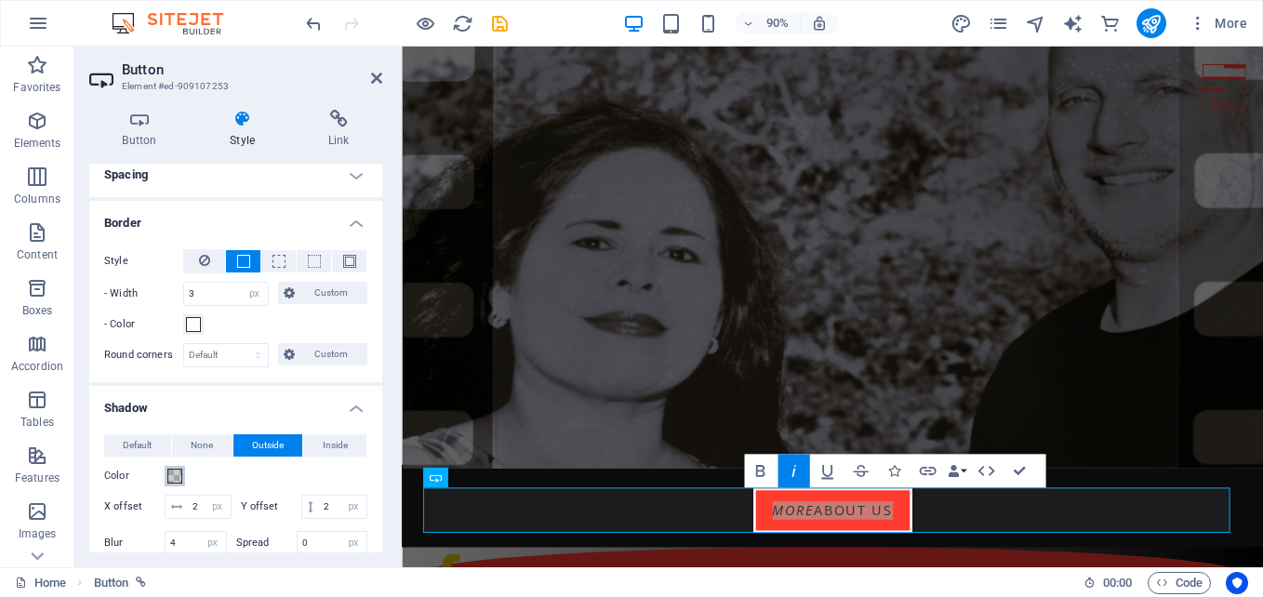
click at [174, 478] on span at bounding box center [174, 476] width 15 height 15
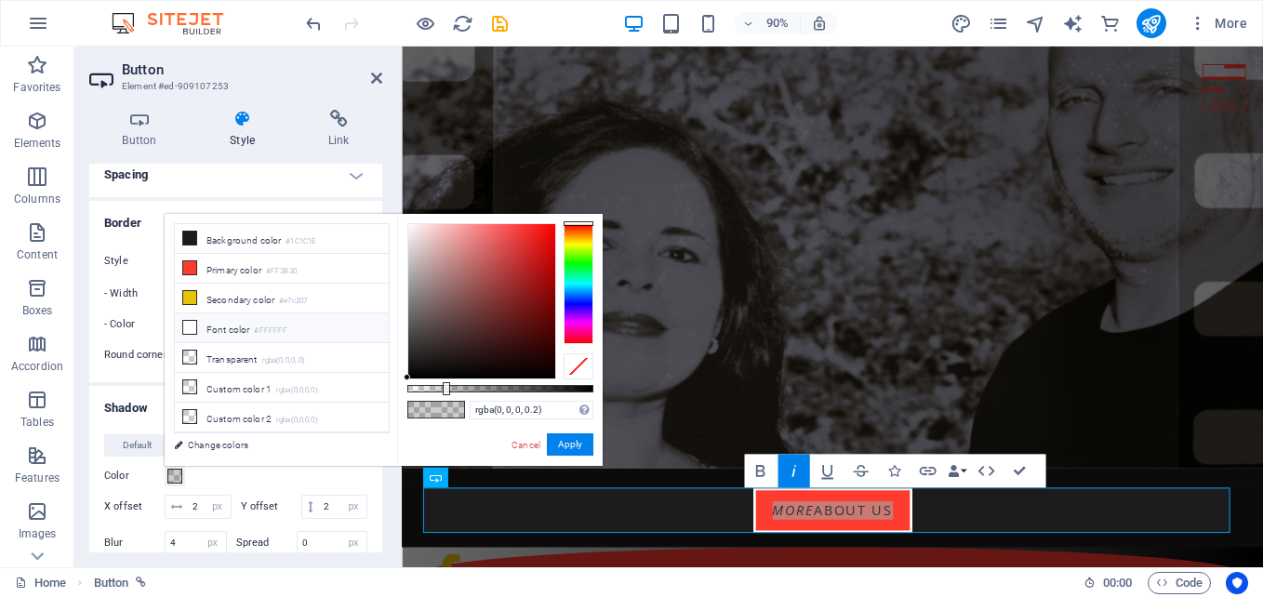
click at [212, 326] on li "Font color #FFFFFF" at bounding box center [282, 328] width 214 height 30
type input "#ffffff"
click at [569, 444] on button "Apply" at bounding box center [570, 444] width 47 height 22
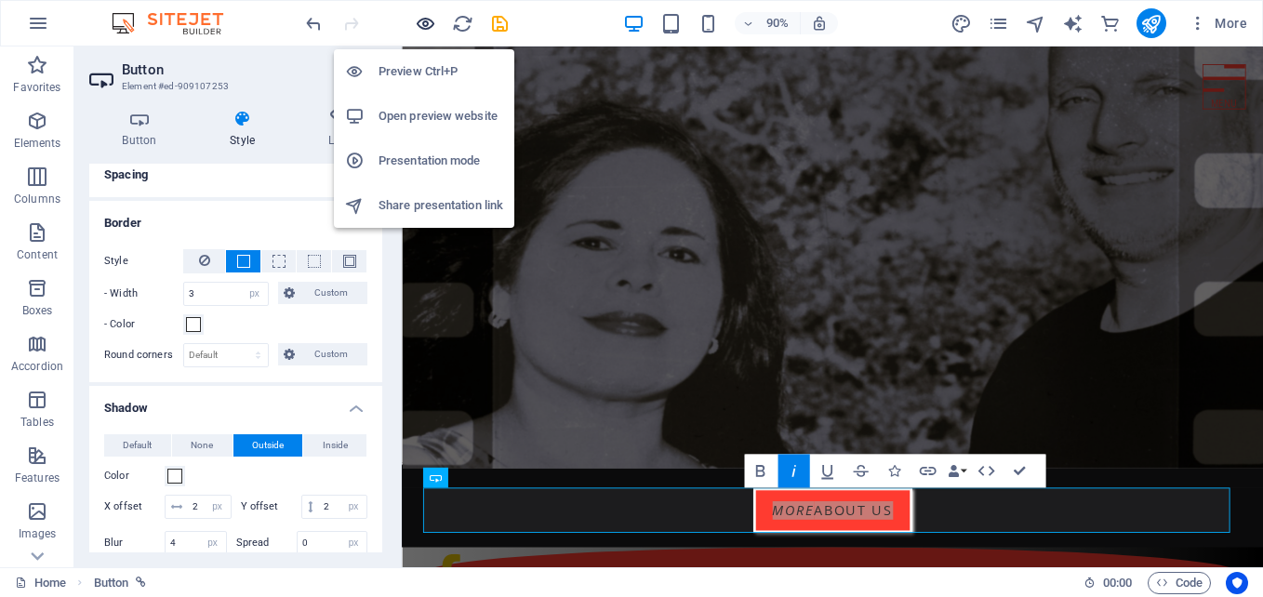
click at [426, 21] on icon "button" at bounding box center [425, 23] width 21 height 21
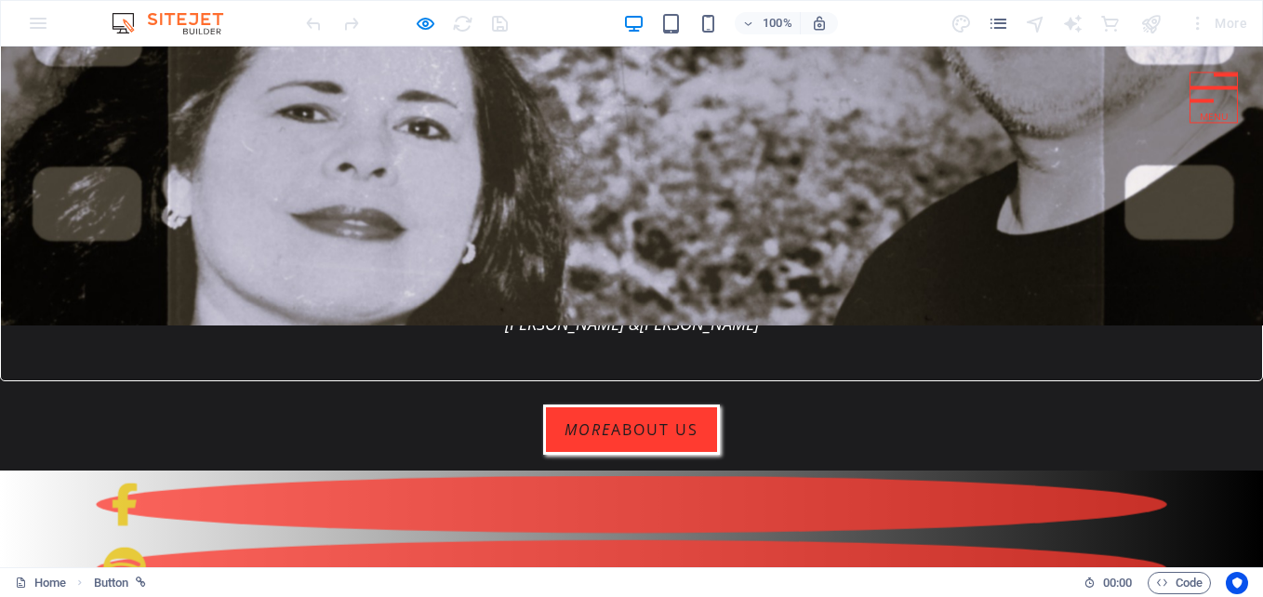
scroll to position [384, 0]
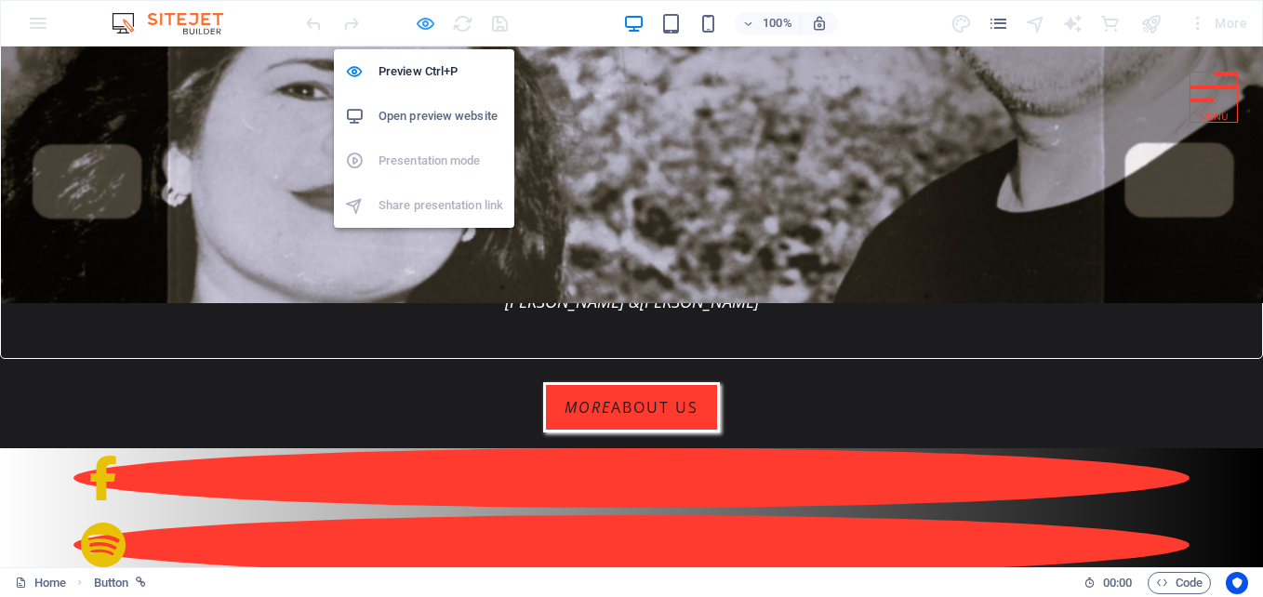
click at [425, 21] on icon "button" at bounding box center [425, 23] width 21 height 21
select select "px"
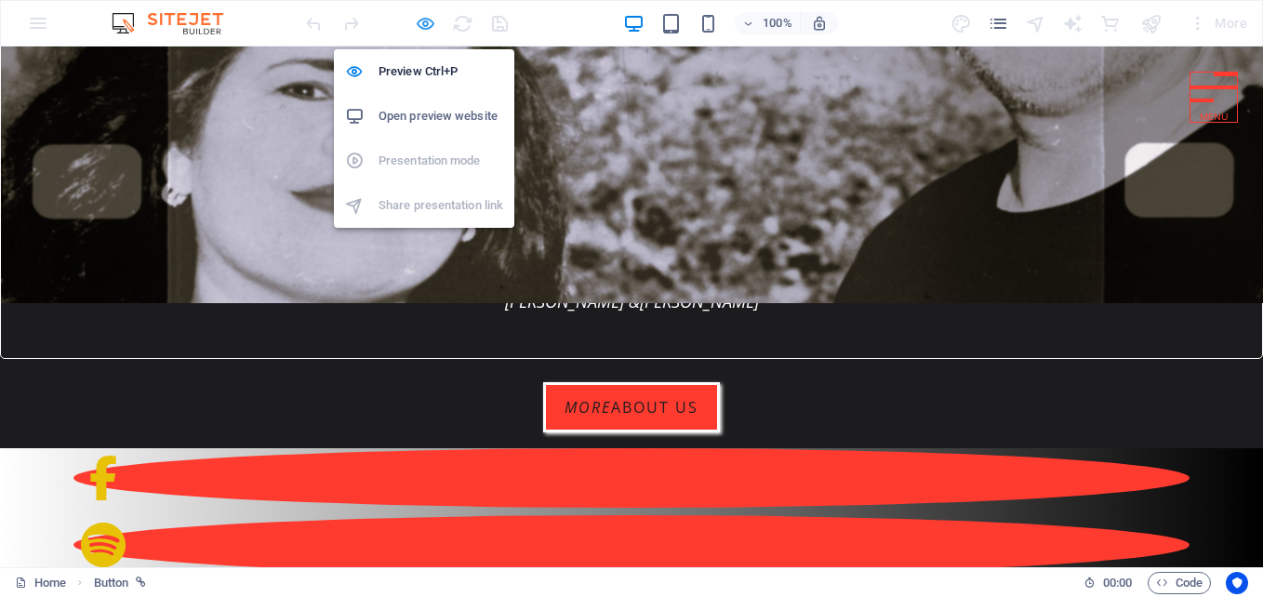
select select "px"
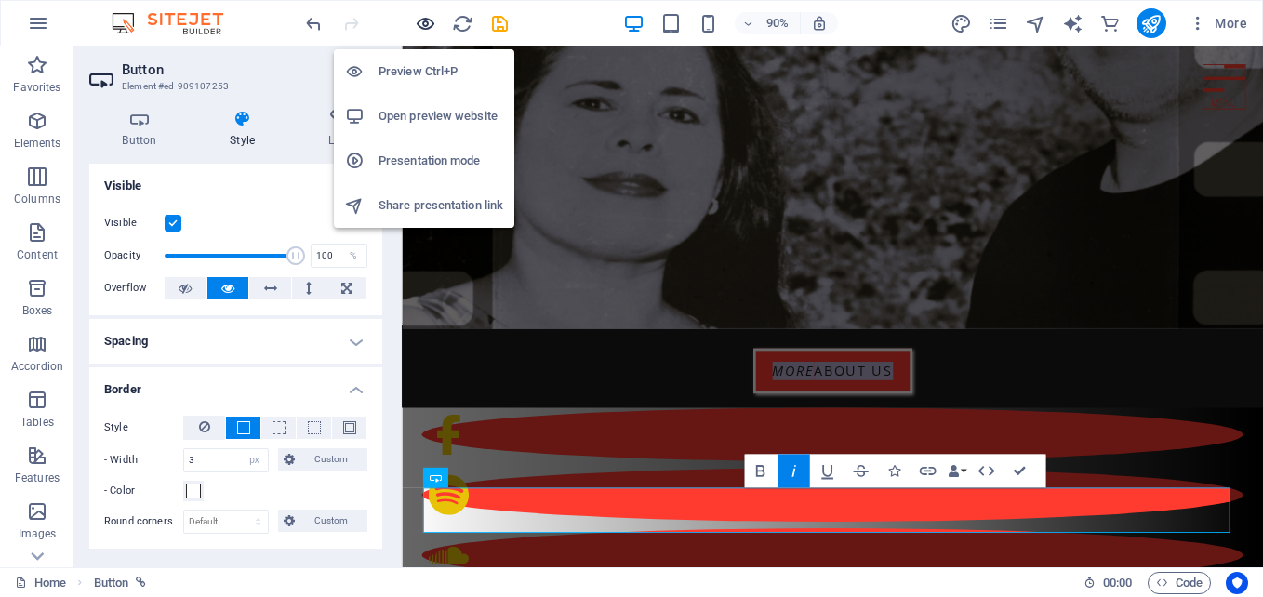
scroll to position [230, 0]
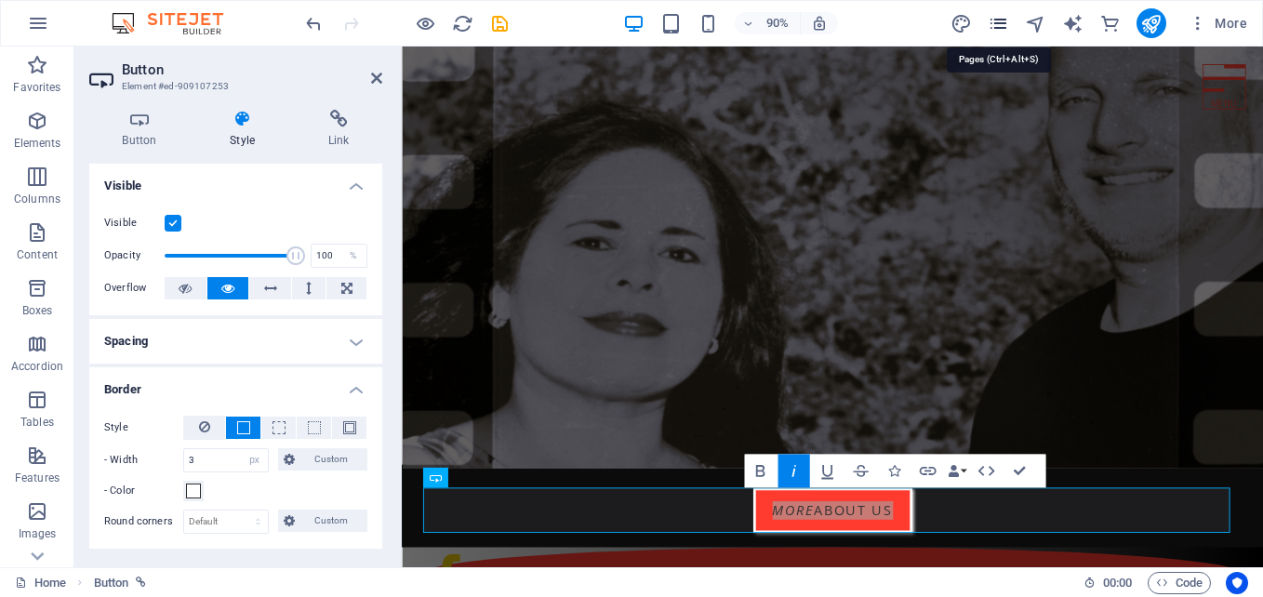
click at [999, 17] on icon "pages" at bounding box center [998, 23] width 21 height 21
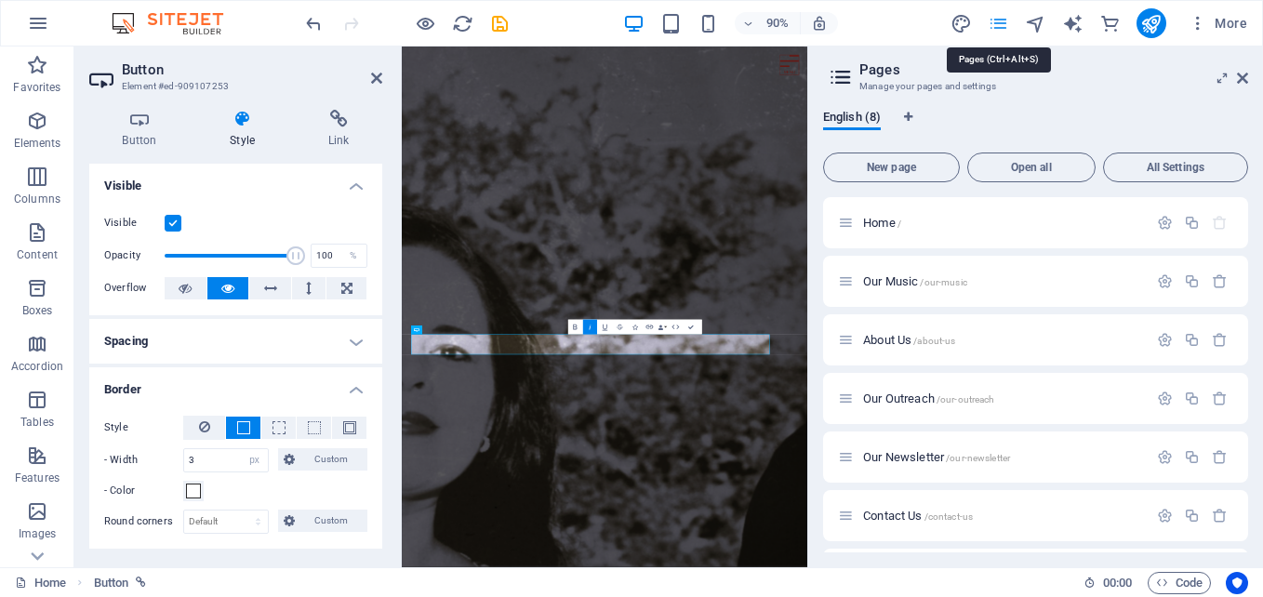
scroll to position [0, 0]
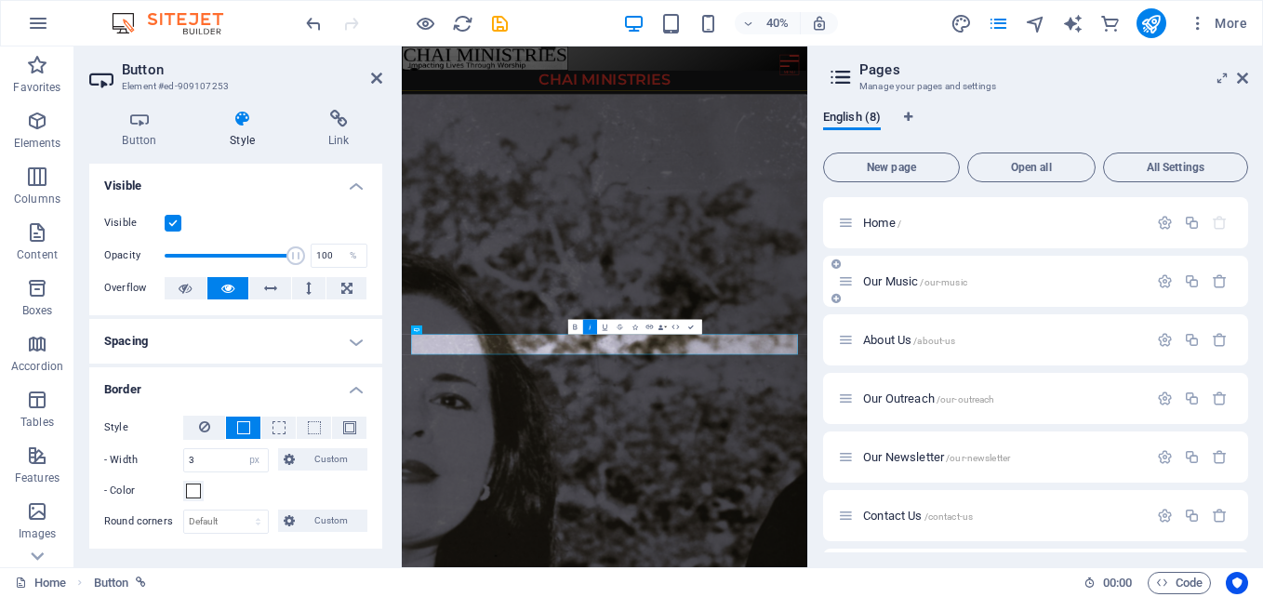
click at [880, 283] on span "Our Music /our-music" at bounding box center [915, 281] width 104 height 14
click at [880, 283] on div "Our Music /our-music" at bounding box center [1035, 281] width 425 height 51
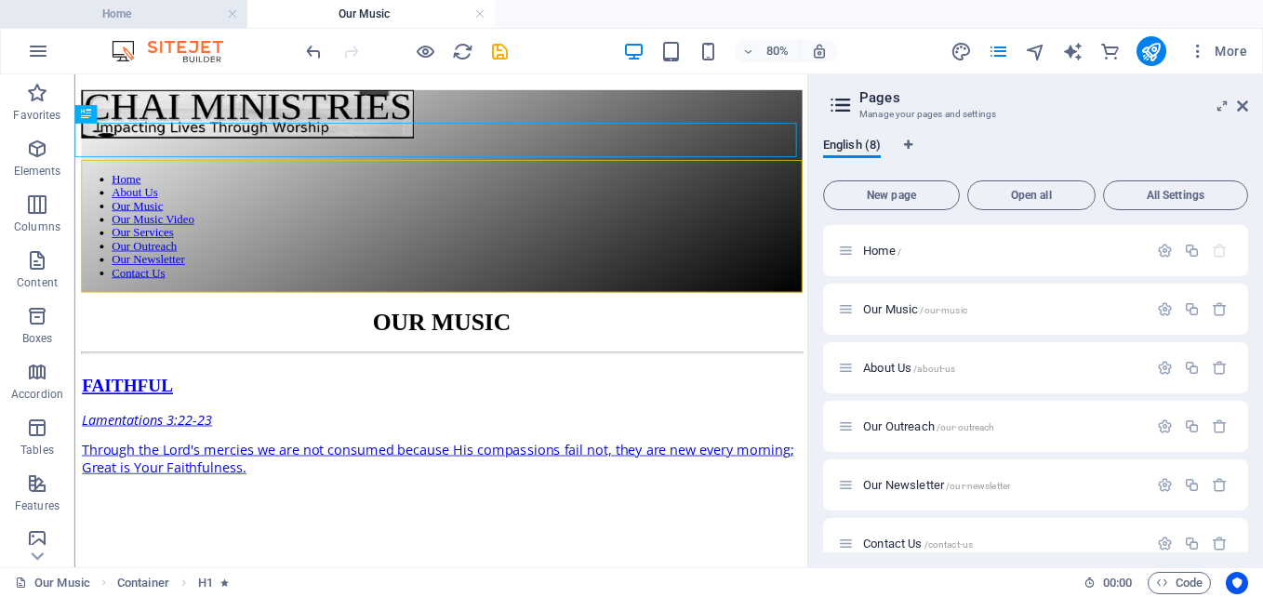
click at [129, 6] on h4 "Home" at bounding box center [123, 14] width 247 height 20
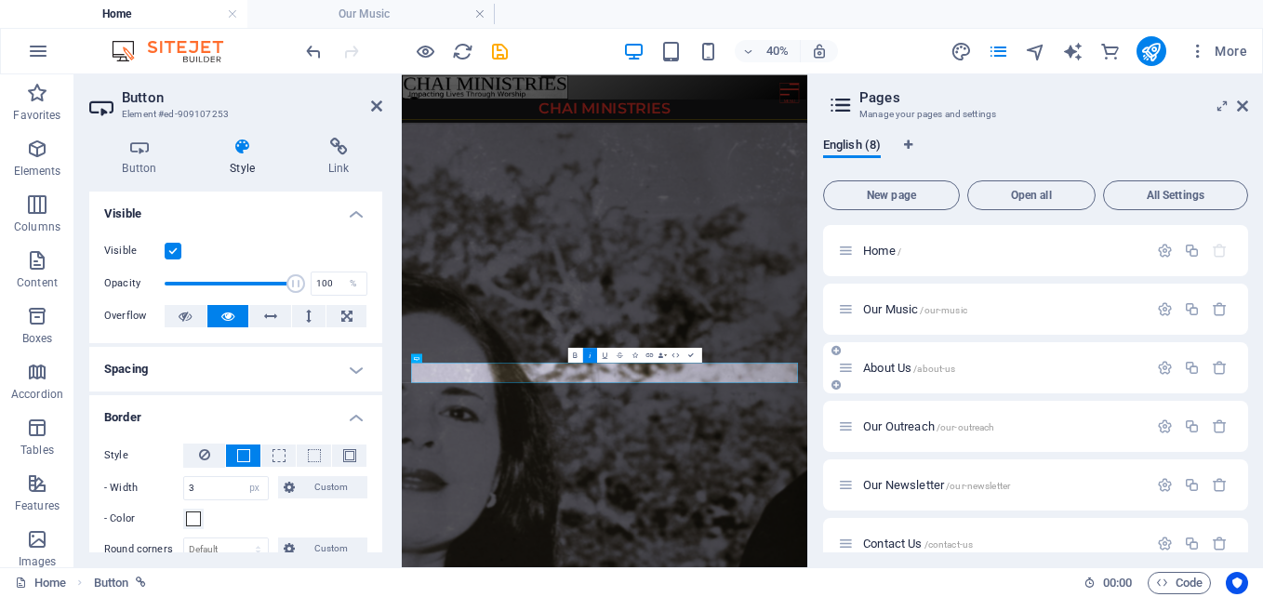
click at [884, 366] on span "About Us /about-us" at bounding box center [909, 368] width 92 height 14
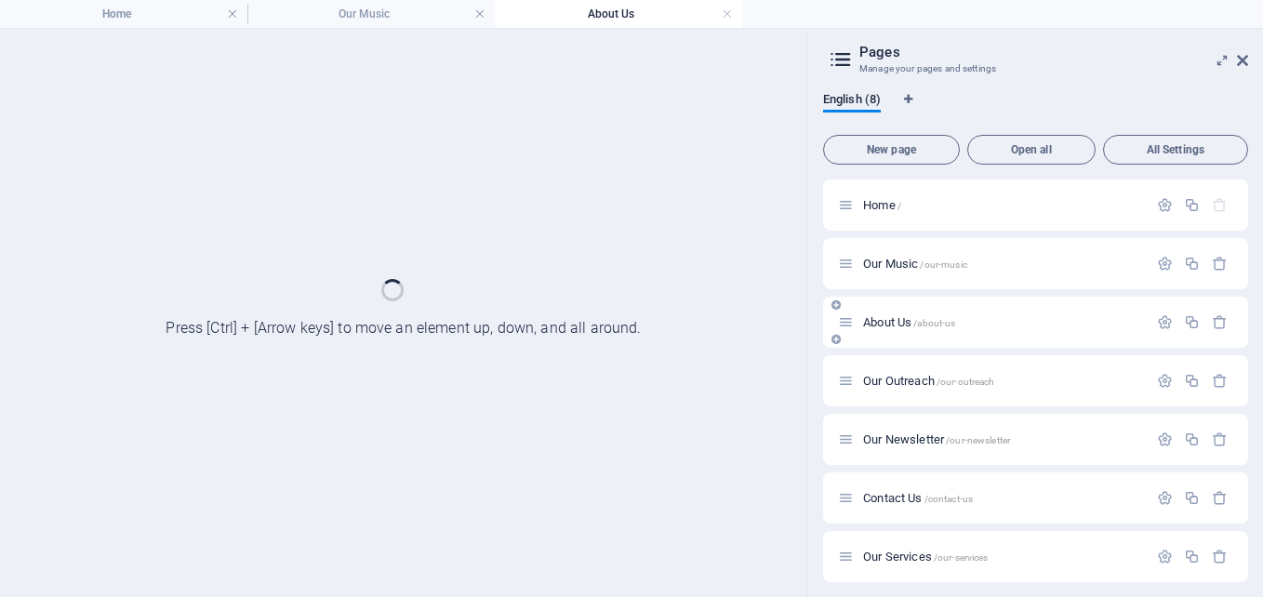
click at [884, 366] on div "Our Outreach /our-outreach" at bounding box center [1035, 380] width 425 height 51
click at [896, 348] on div "About Us /about-us" at bounding box center [1035, 322] width 425 height 51
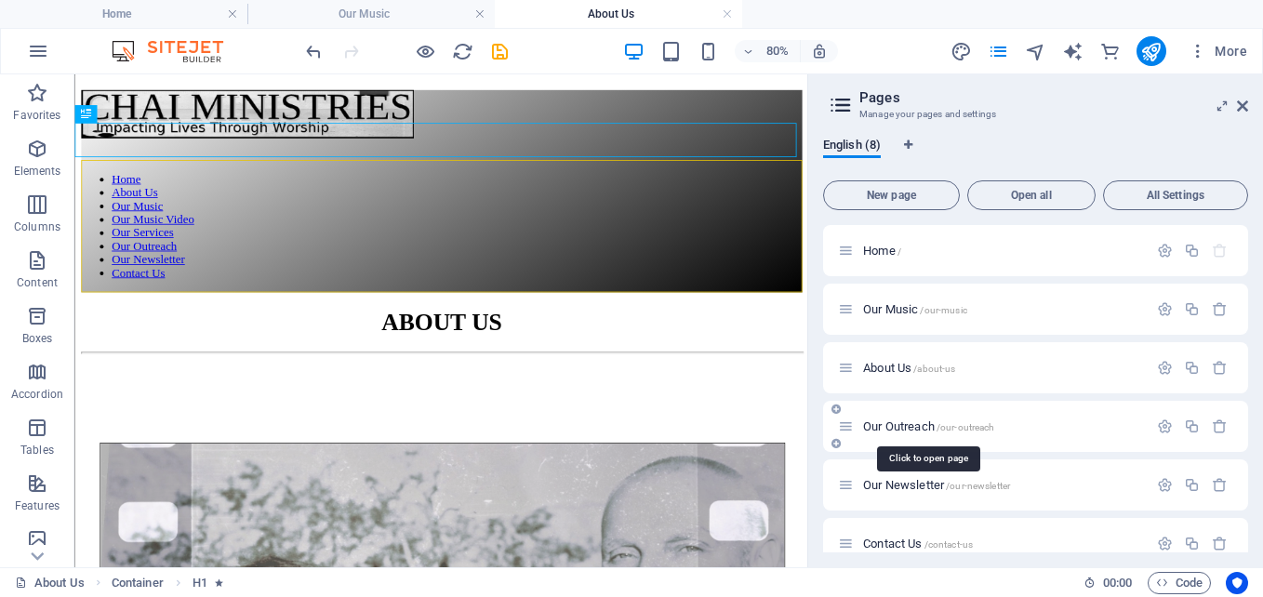
click at [906, 427] on span "Our Outreach /our-outreach" at bounding box center [928, 426] width 131 height 14
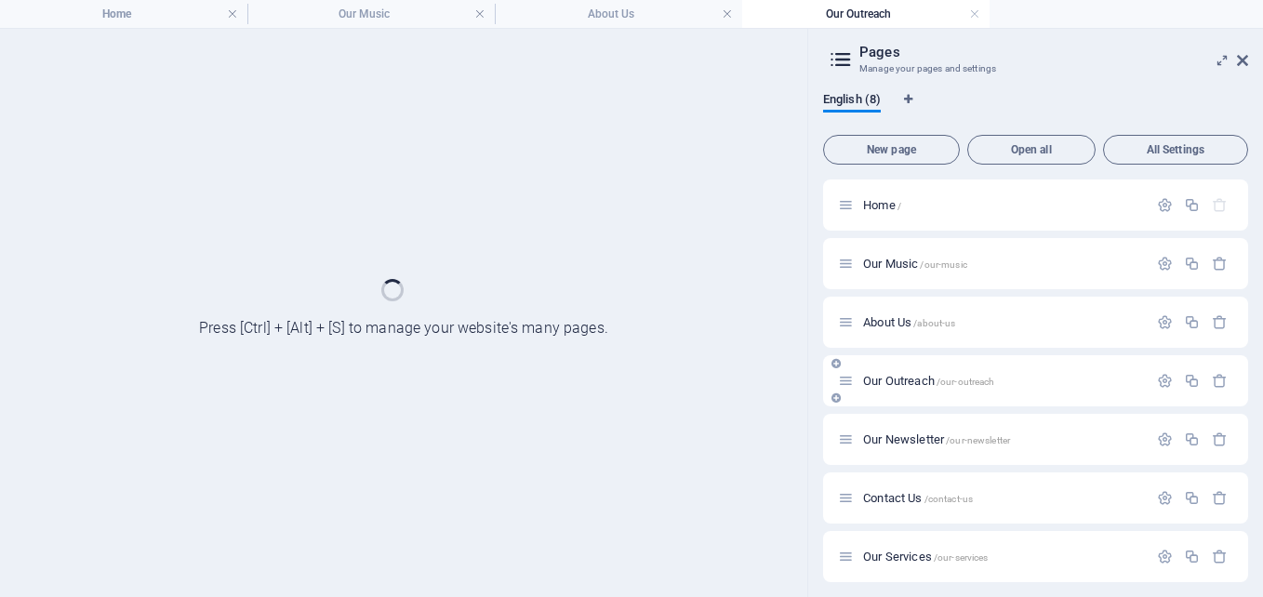
click at [906, 427] on div "Our Newsletter /our-newsletter" at bounding box center [1035, 439] width 425 height 51
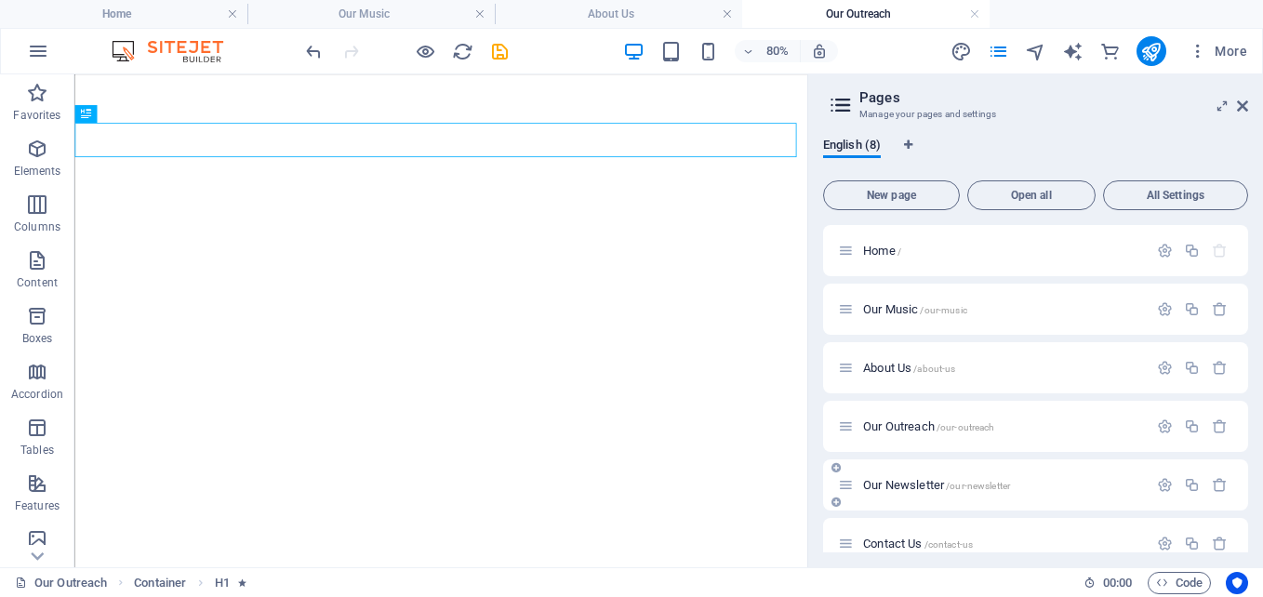
click at [890, 483] on span "Our Newsletter /our-newsletter" at bounding box center [936, 485] width 147 height 14
click at [890, 518] on div "Contact Us /contact-us" at bounding box center [1035, 543] width 425 height 51
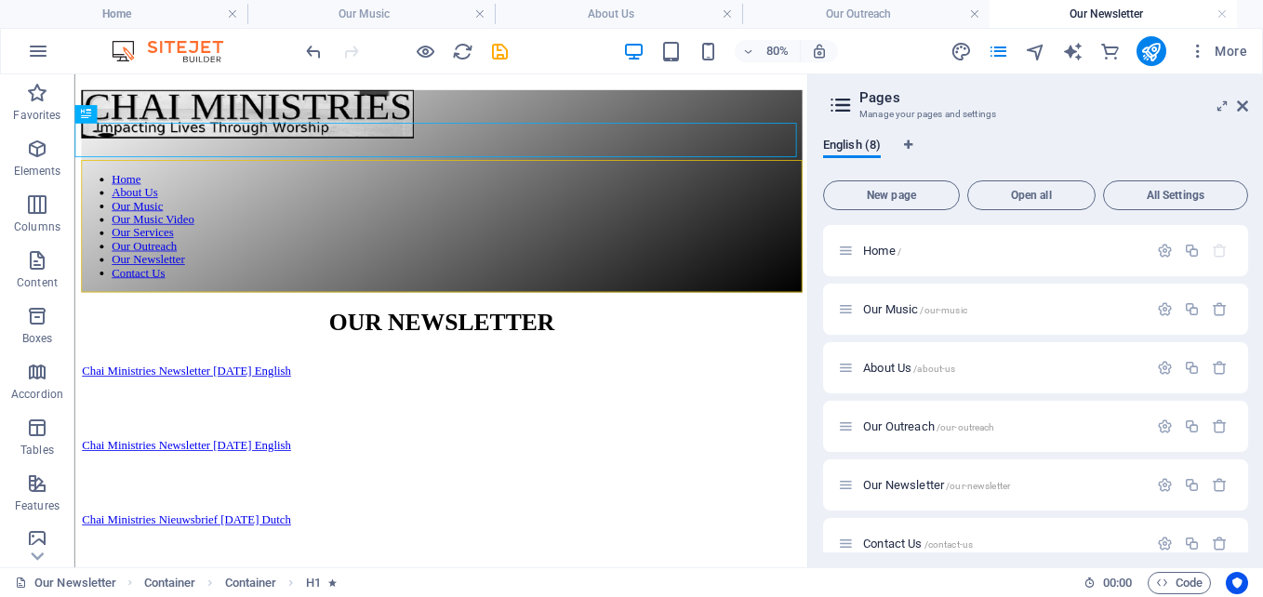
click at [891, 562] on div "English (8) New page Open all All Settings Home / Our Music /our-music About Us…" at bounding box center [1035, 345] width 455 height 445
drag, startPoint x: 1243, startPoint y: 387, endPoint x: 1247, endPoint y: 399, distance: 12.6
click at [1247, 399] on div "Home / Our Music /our-music About Us /about-us Our Outreach /our-outreach Our N…" at bounding box center [1035, 388] width 425 height 327
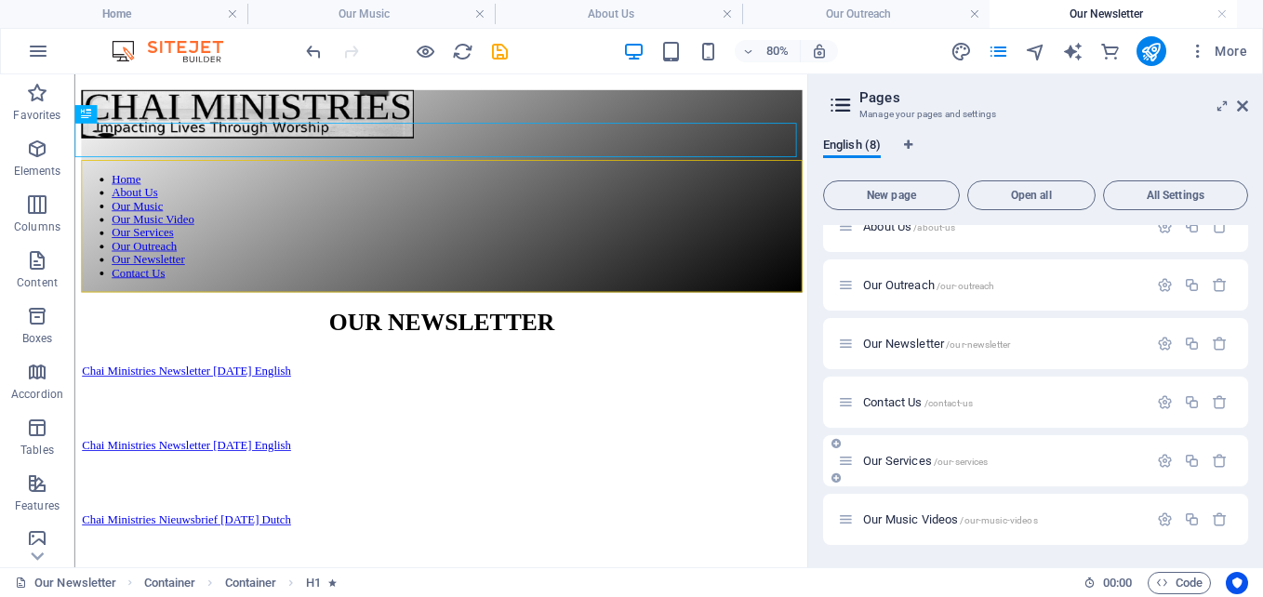
click at [910, 456] on span "Our Services /our-services" at bounding box center [925, 461] width 125 height 14
click at [910, 428] on div "Contact Us /contact-us" at bounding box center [1035, 402] width 425 height 51
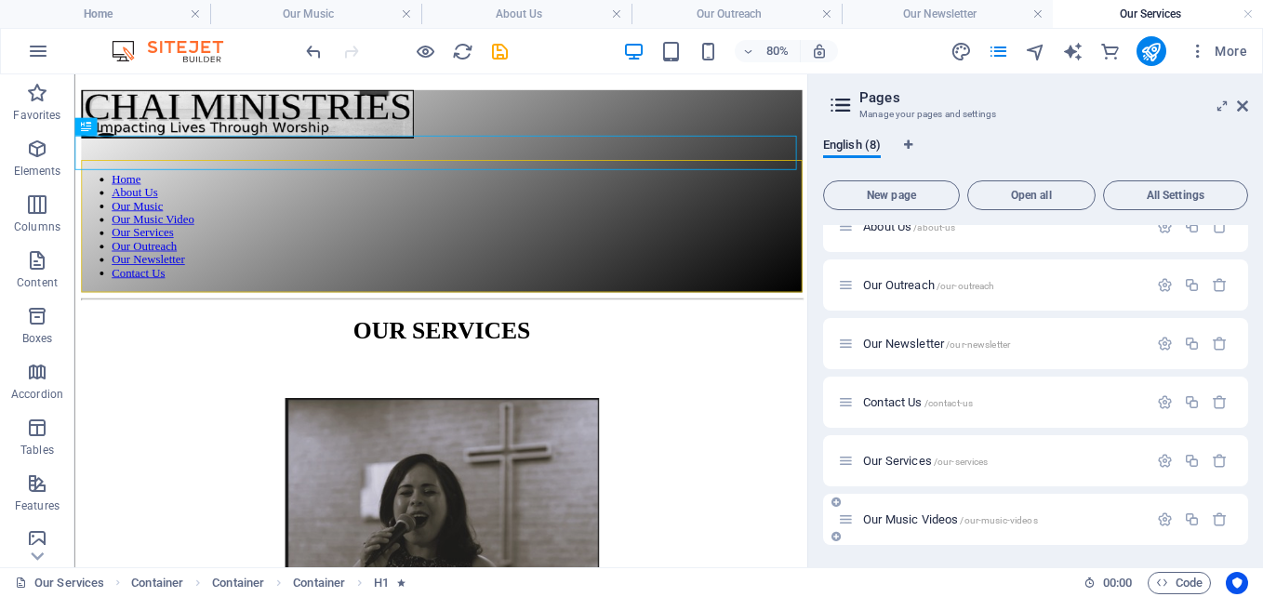
click at [932, 521] on span "Our Music Videos /our-music-videos" at bounding box center [950, 519] width 175 height 14
click at [932, 521] on div "Home / Our Music /our-music About Us /about-us Our Outreach /our-outreach Our N…" at bounding box center [1035, 314] width 425 height 461
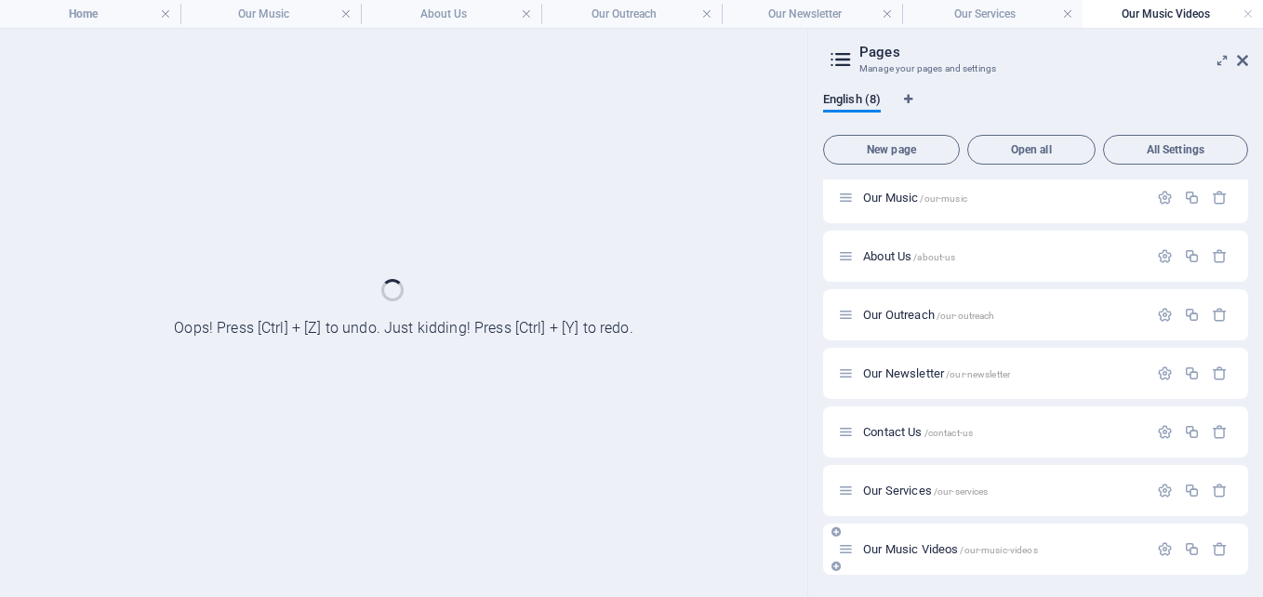
scroll to position [66, 0]
click at [286, 10] on h4 "Our Music" at bounding box center [270, 14] width 180 height 20
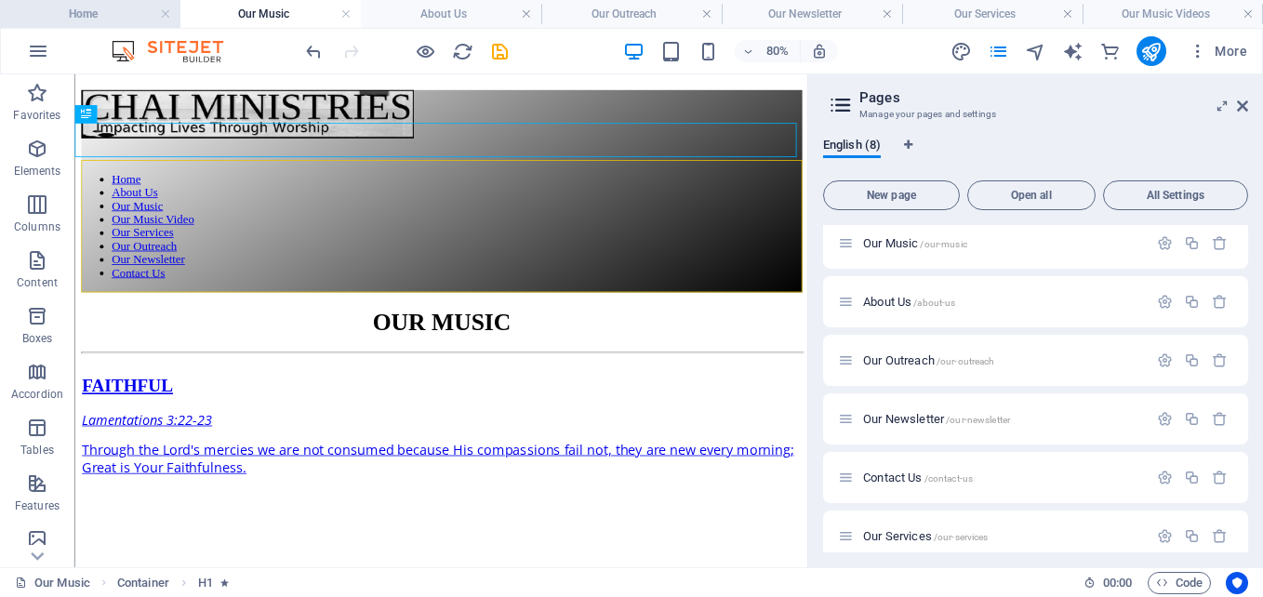
click at [86, 12] on h4 "Home" at bounding box center [90, 14] width 180 height 20
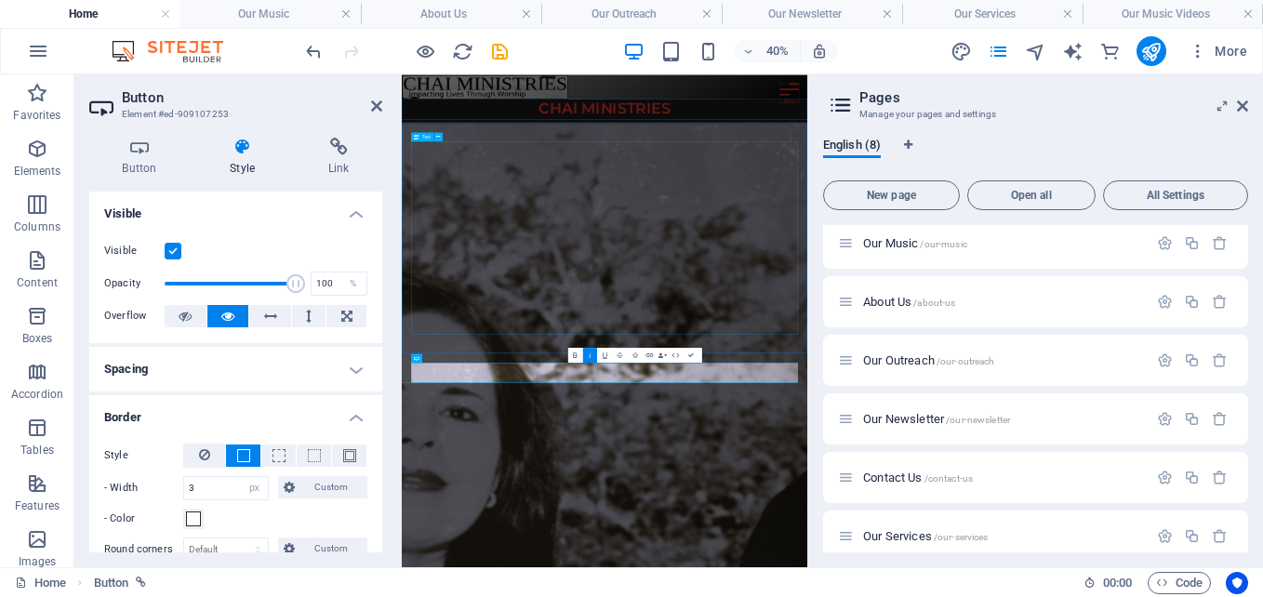
scroll to position [0, 0]
click at [377, 103] on icon at bounding box center [376, 106] width 11 height 15
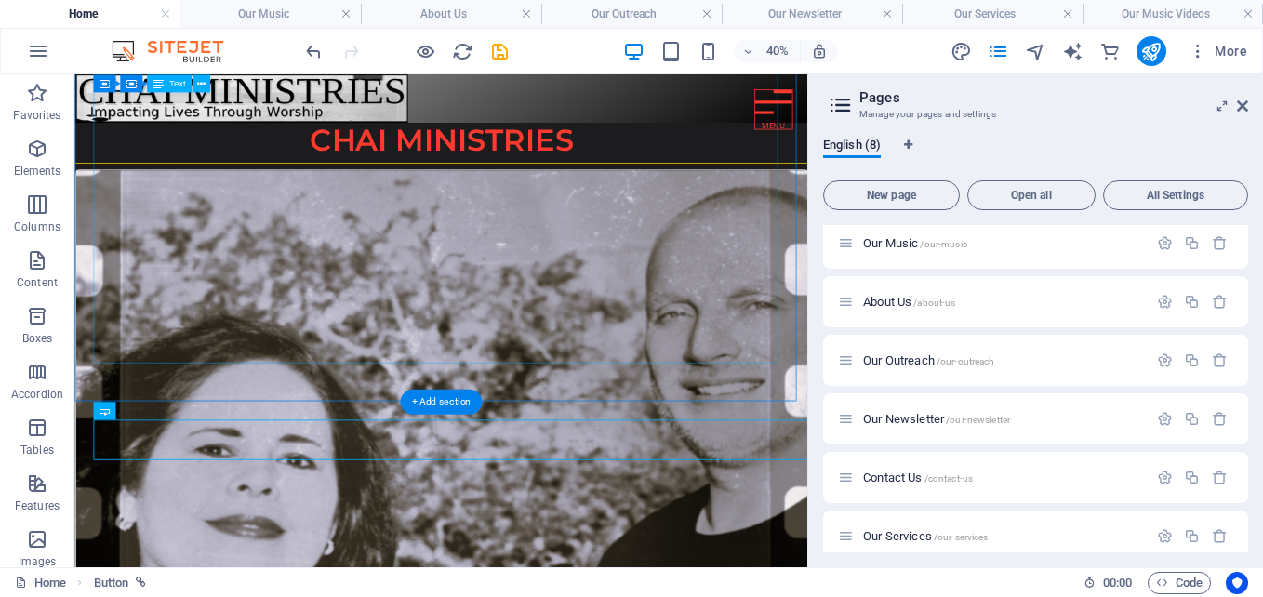
scroll to position [288, 0]
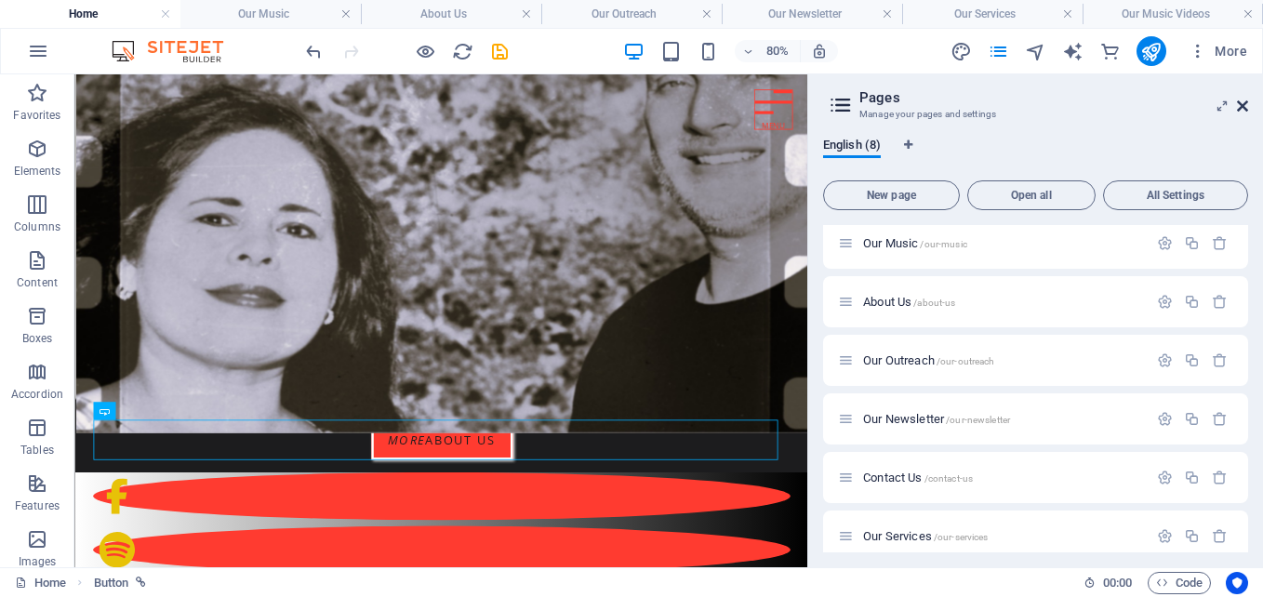
drag, startPoint x: 1242, startPoint y: 106, endPoint x: 1188, endPoint y: 47, distance: 79.6
click at [1242, 106] on icon at bounding box center [1242, 106] width 11 height 15
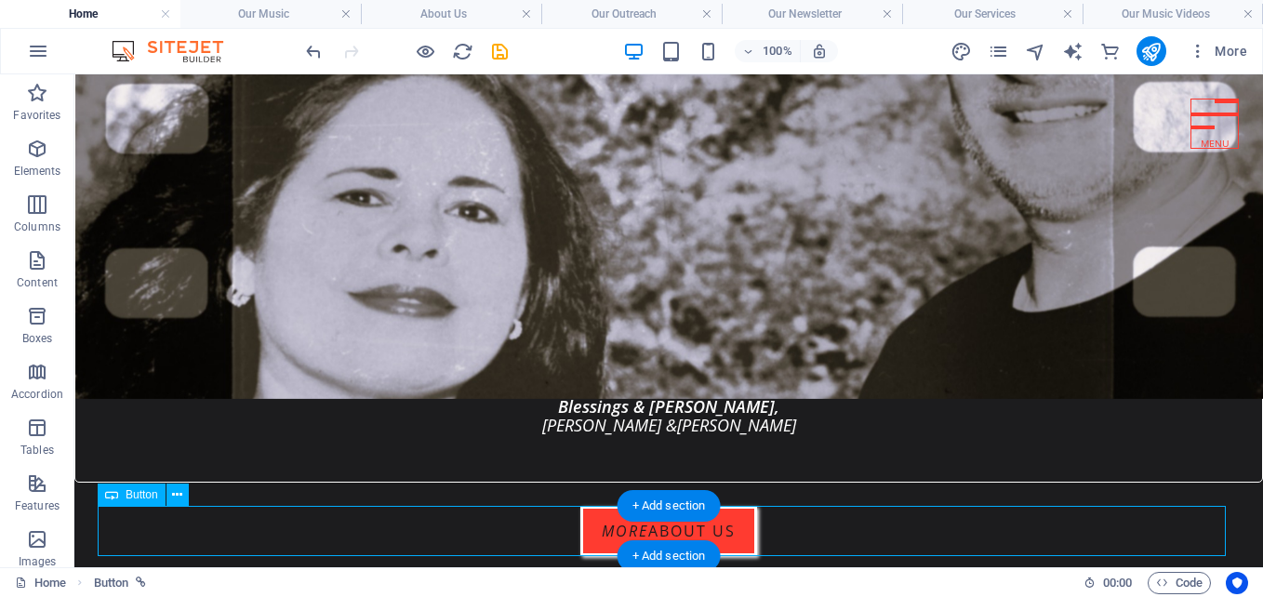
click at [716, 527] on div "More about us" at bounding box center [669, 531] width 1142 height 50
select select "px"
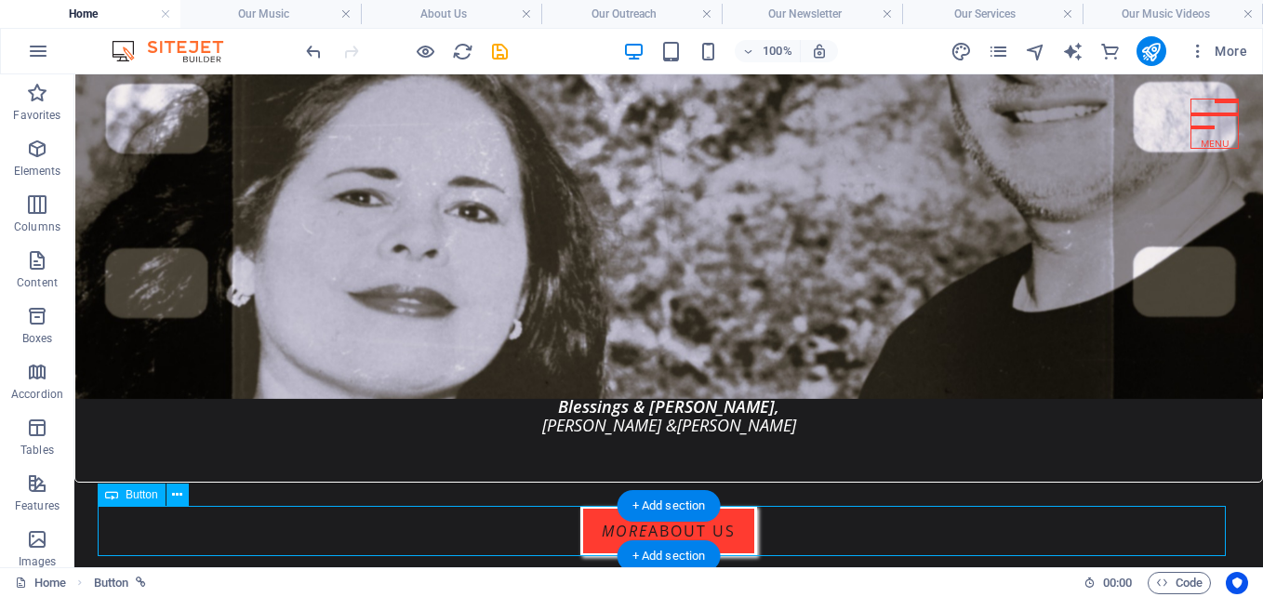
select select "px"
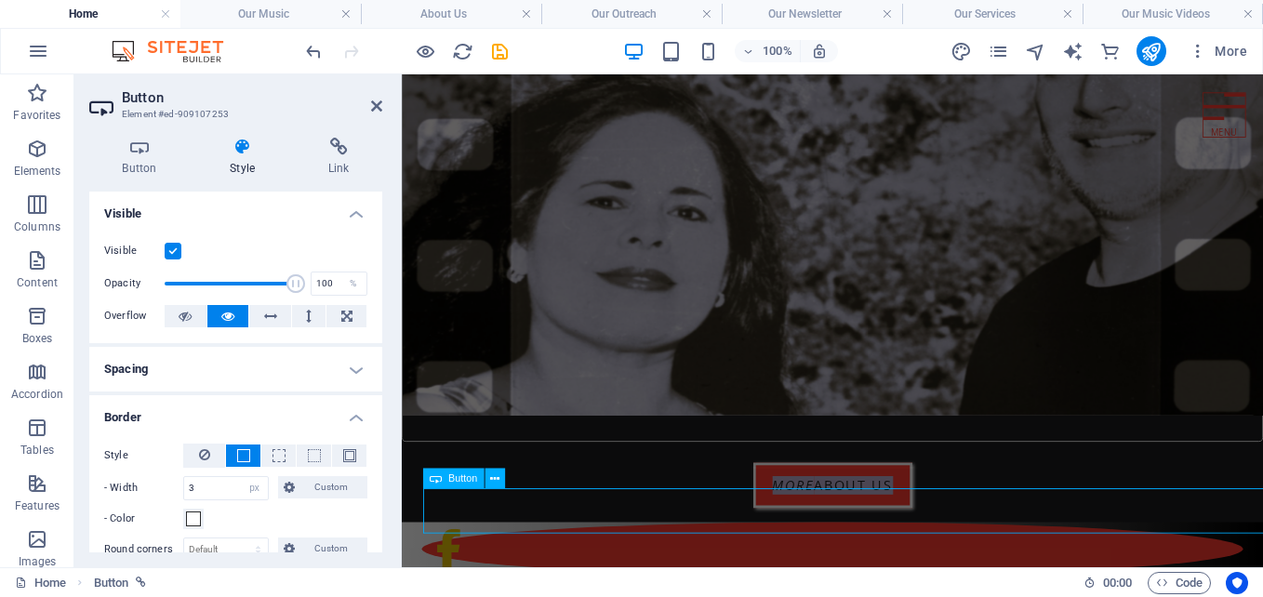
scroll to position [260, 0]
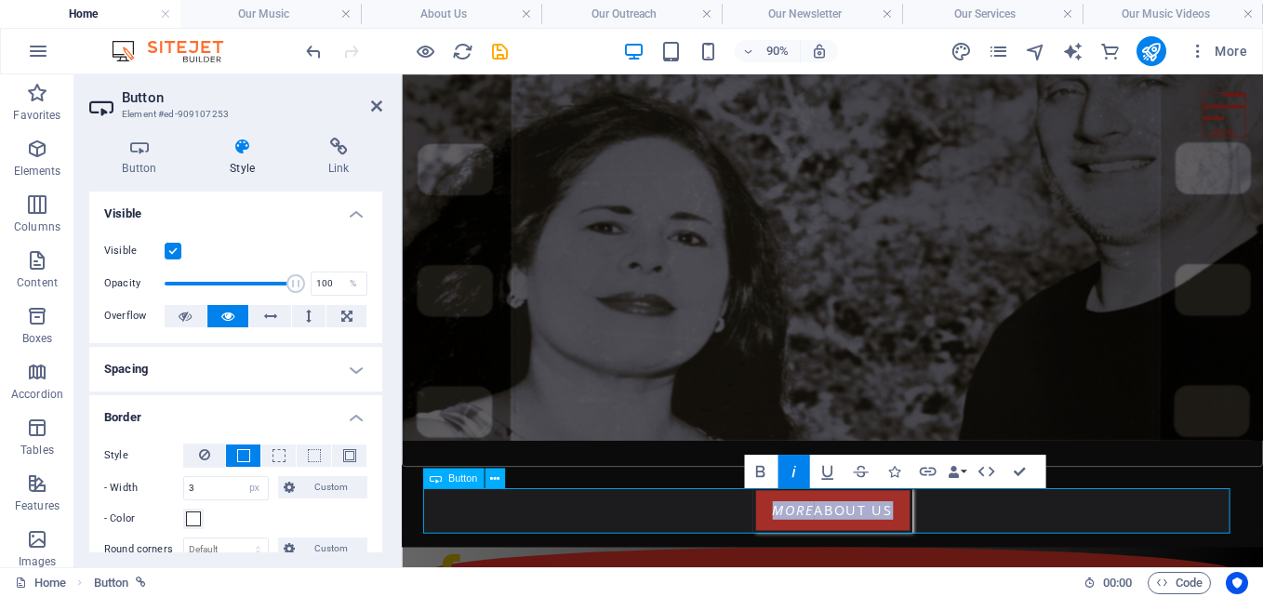
click at [937, 552] on link "More about us" at bounding box center [880, 559] width 177 height 50
drag, startPoint x: 942, startPoint y: 554, endPoint x: 856, endPoint y: 563, distance: 86.9
click at [856, 563] on link "More about us" at bounding box center [880, 559] width 177 height 50
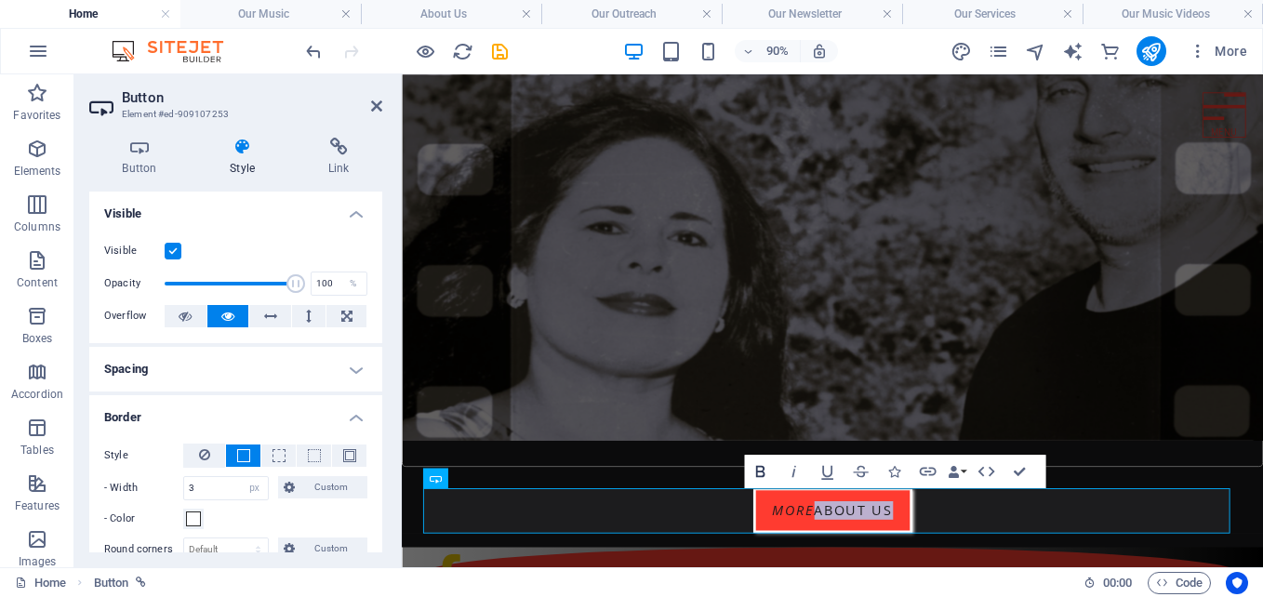
click at [761, 470] on icon "button" at bounding box center [760, 471] width 20 height 20
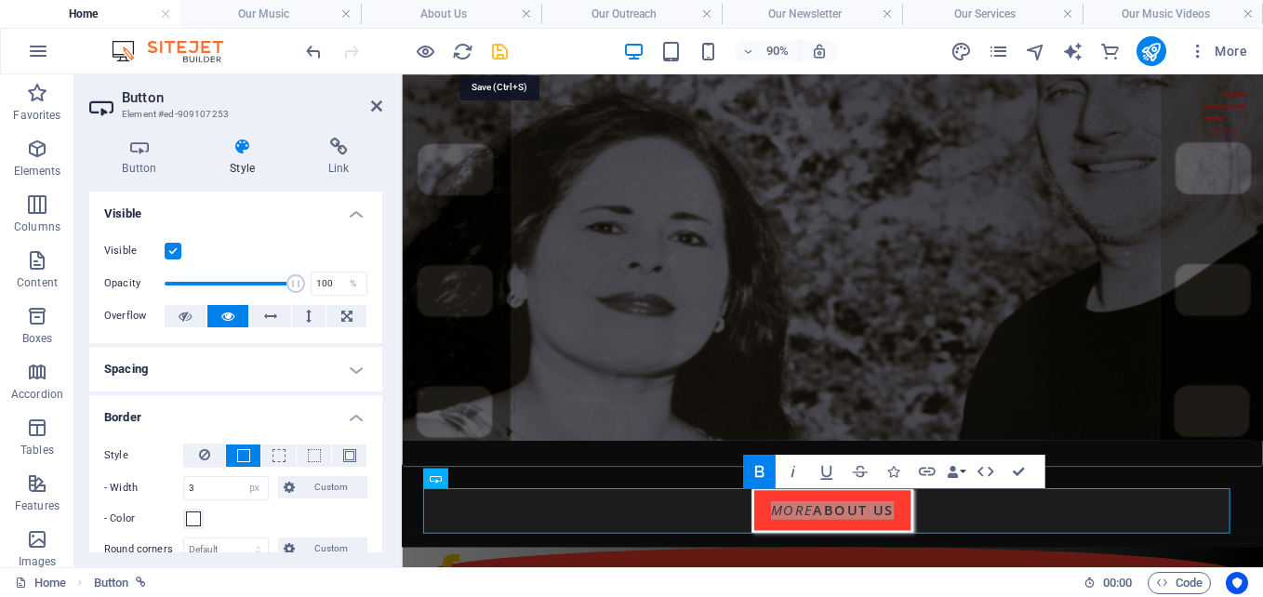
click at [500, 48] on icon "save" at bounding box center [499, 51] width 21 height 21
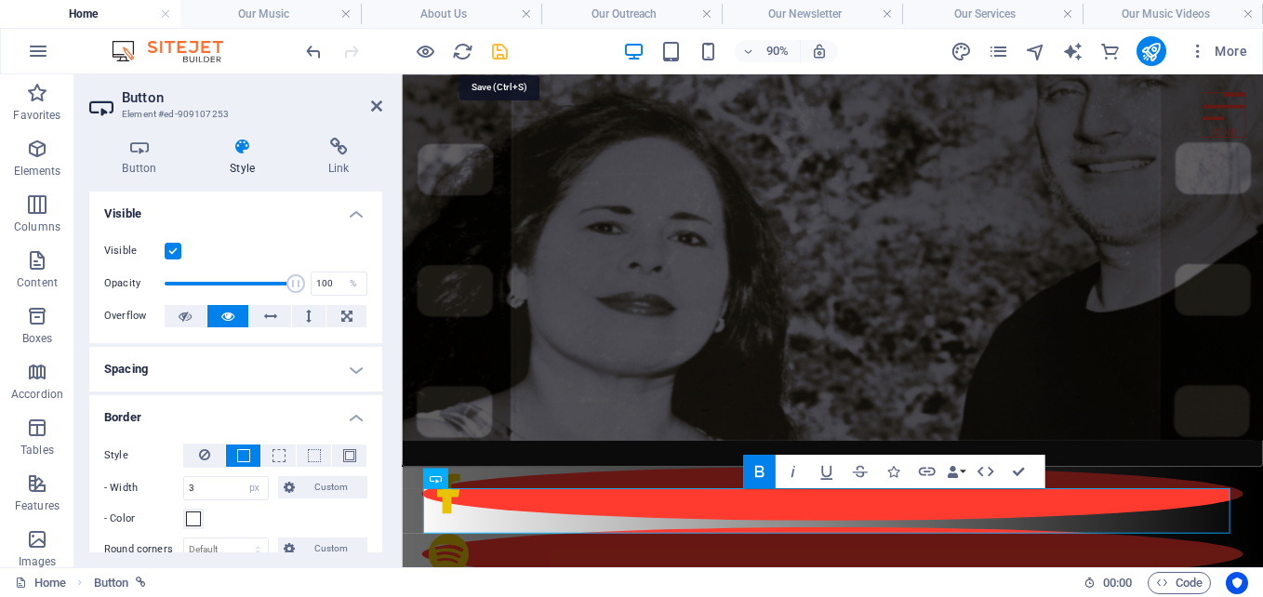
select select "px"
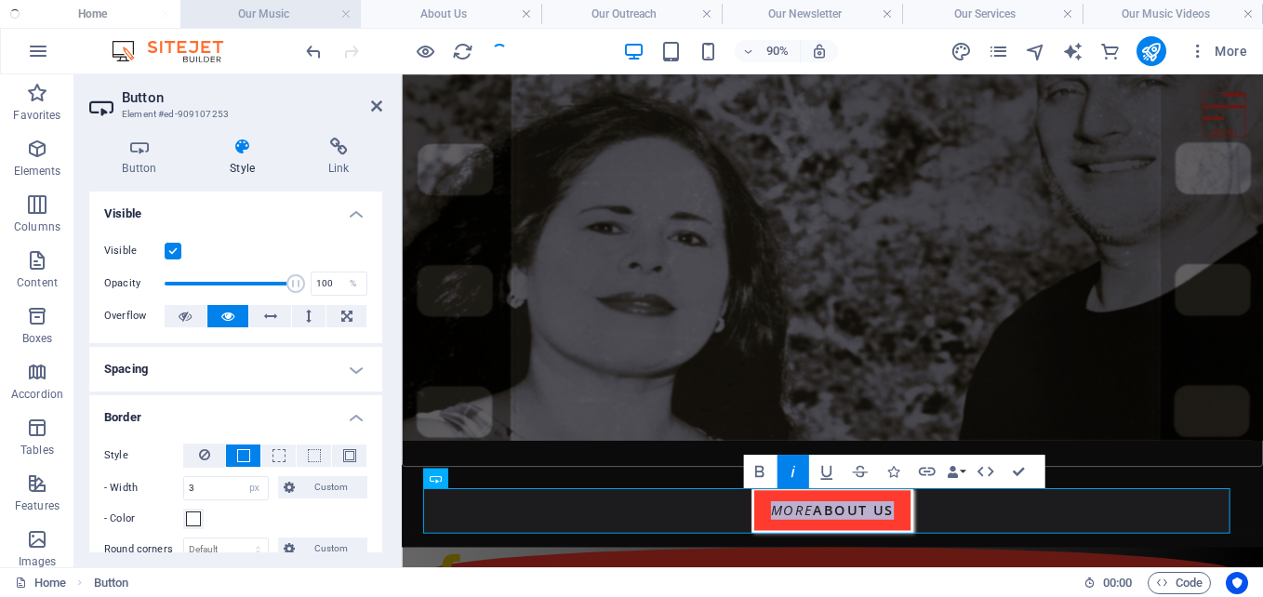
click at [278, 10] on h4 "Our Music" at bounding box center [270, 14] width 180 height 20
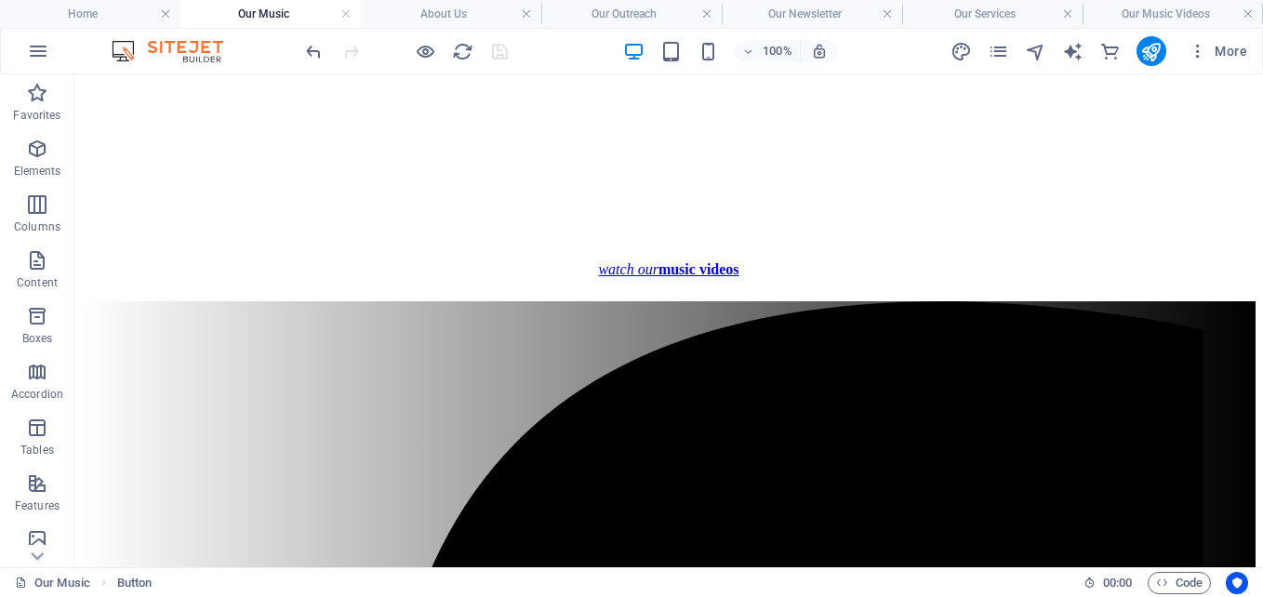
scroll to position [2094, 0]
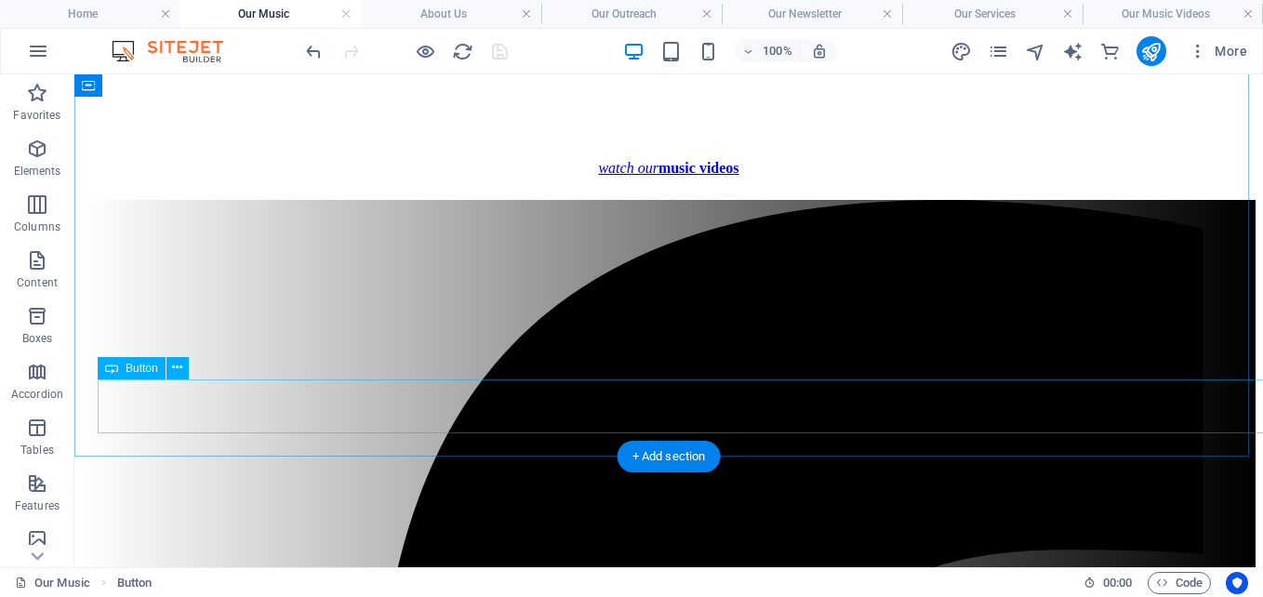
click at [677, 177] on div "watch our music videos" at bounding box center [668, 168] width 1127 height 17
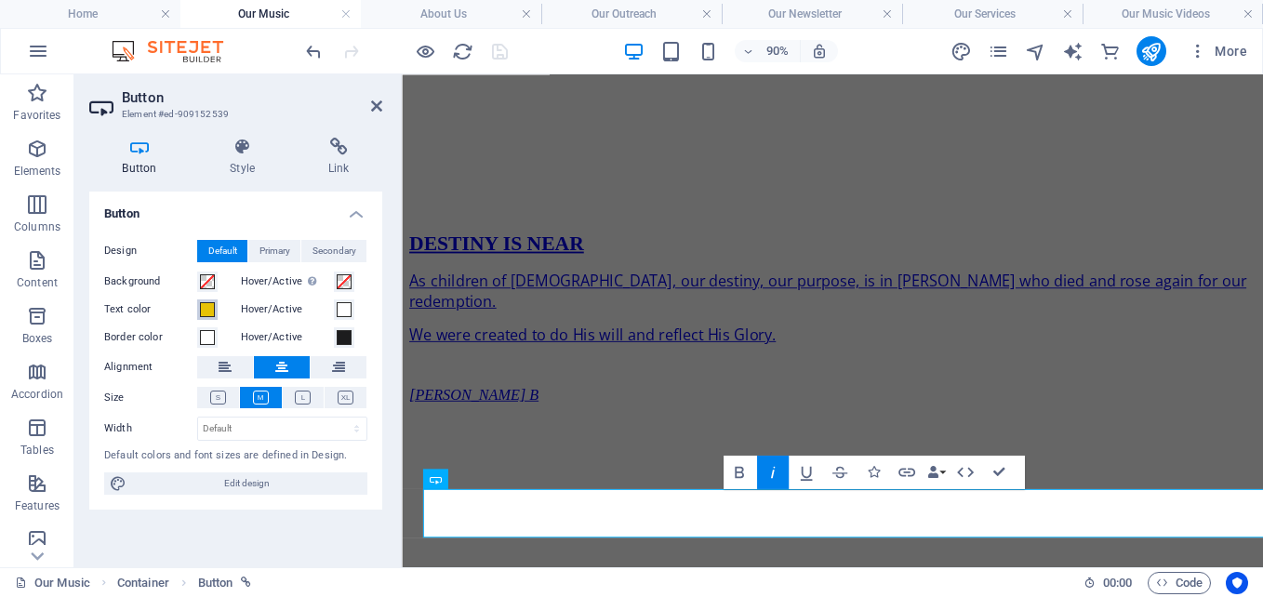
click at [209, 309] on span at bounding box center [207, 309] width 15 height 15
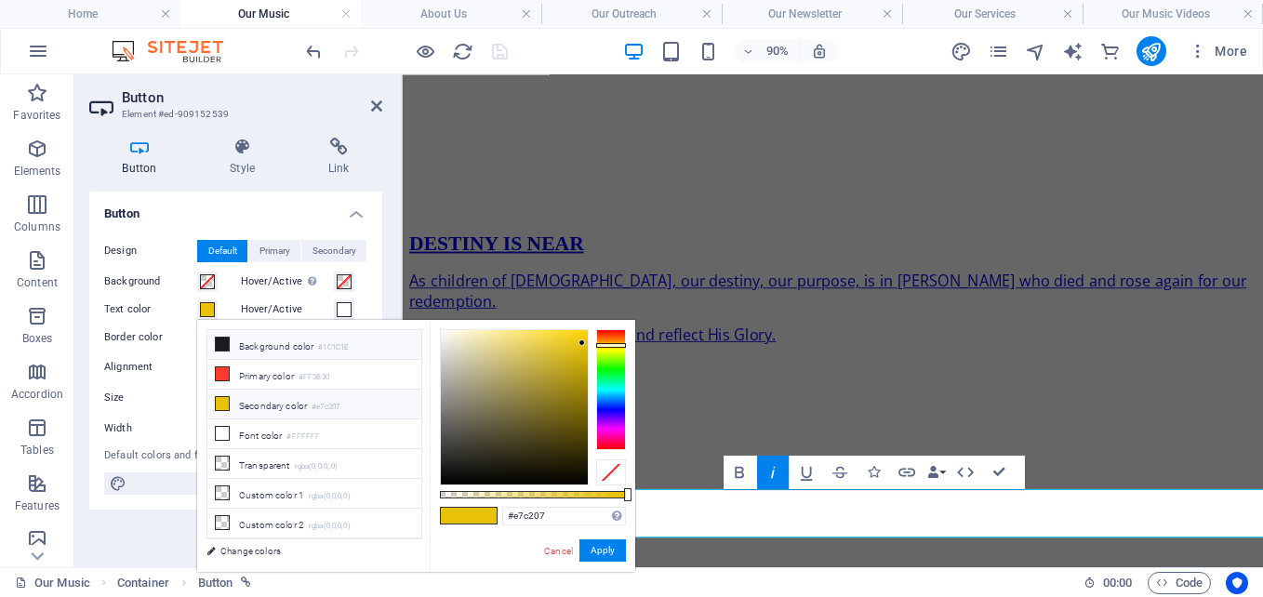
click at [246, 346] on li "Background color #1C1C1E" at bounding box center [314, 345] width 214 height 30
type input "#1c1c1e"
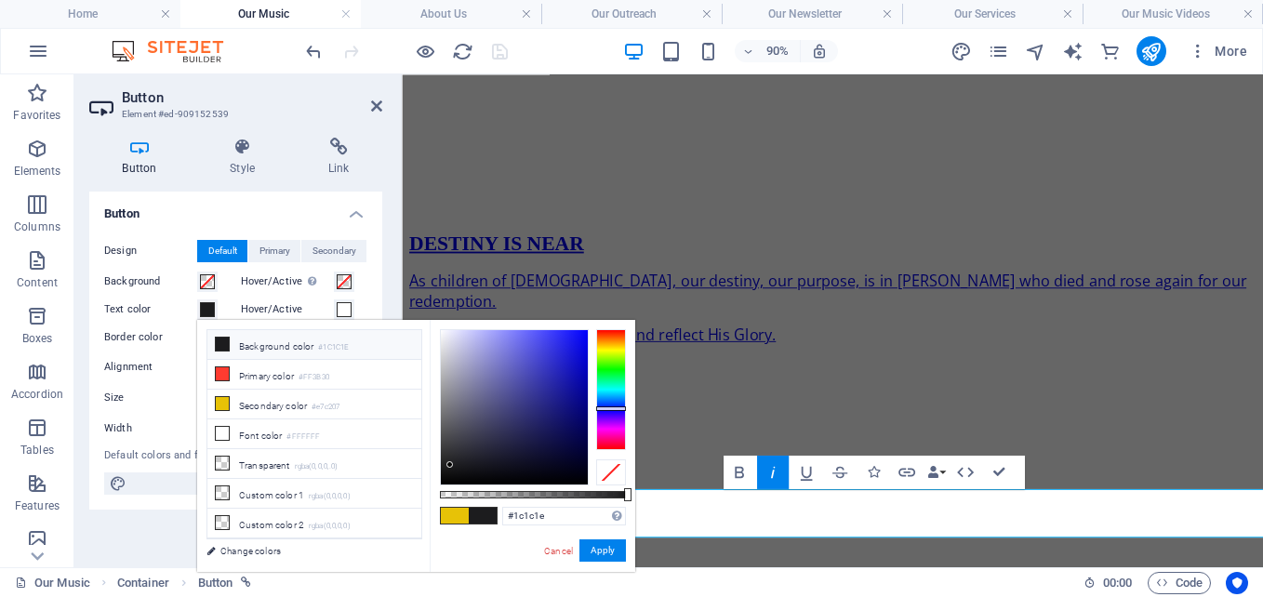
click at [162, 339] on label "Border color" at bounding box center [150, 337] width 93 height 22
click at [197, 339] on button "Border color" at bounding box center [207, 337] width 20 height 20
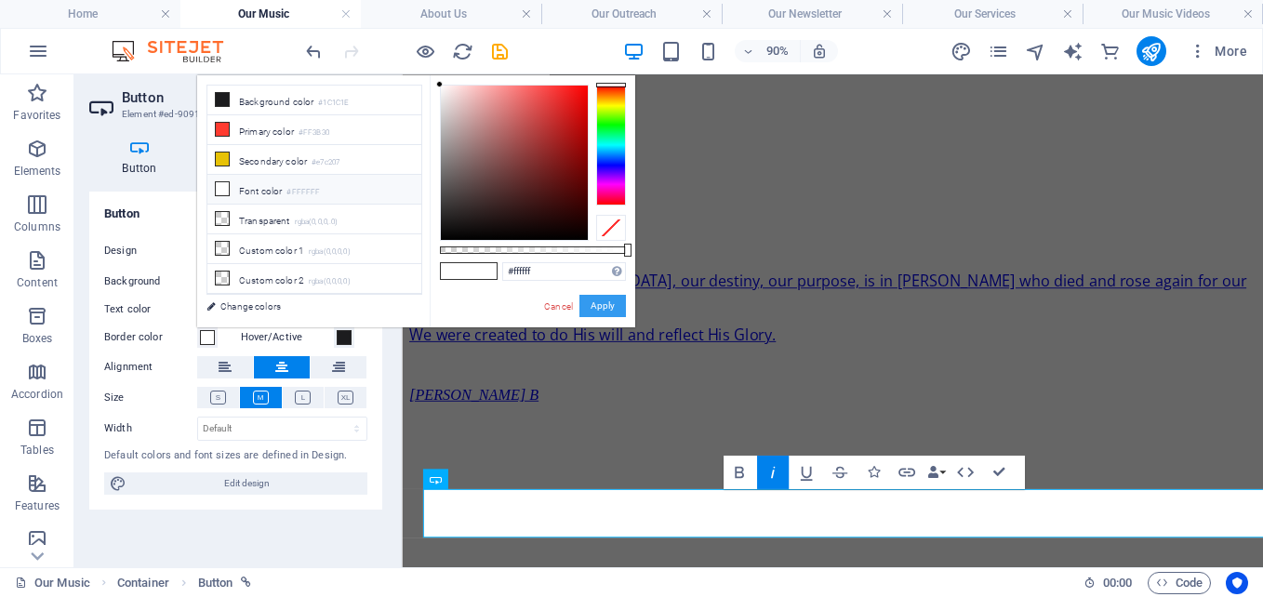
click at [603, 299] on button "Apply" at bounding box center [602, 306] width 47 height 22
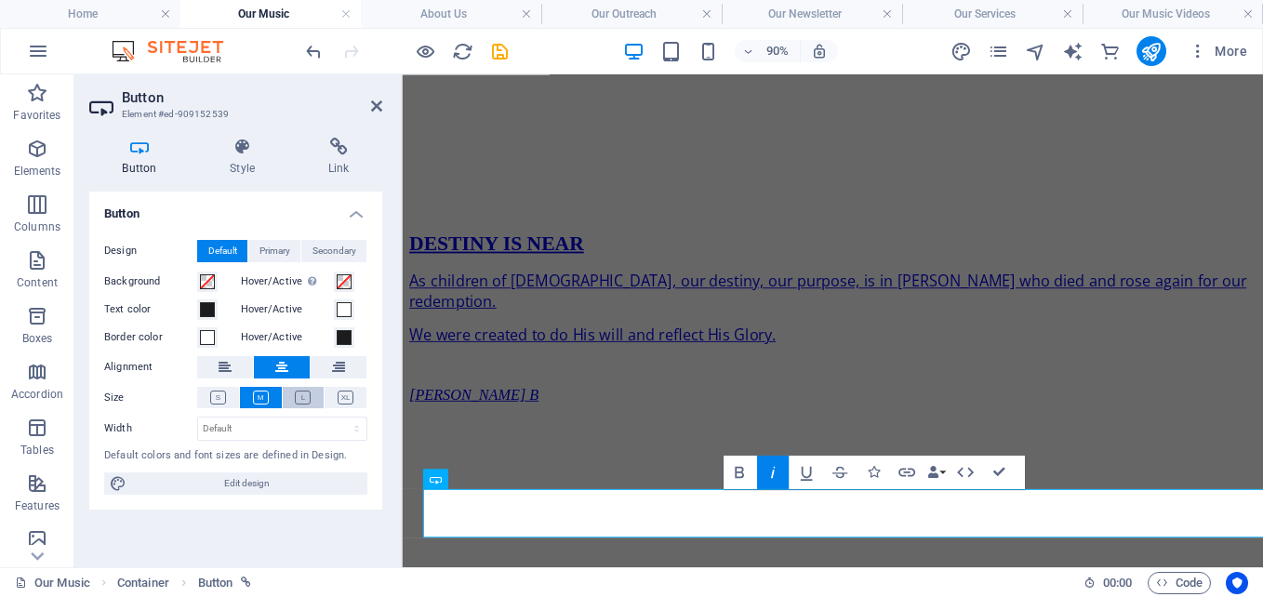
click at [304, 393] on icon at bounding box center [303, 398] width 16 height 14
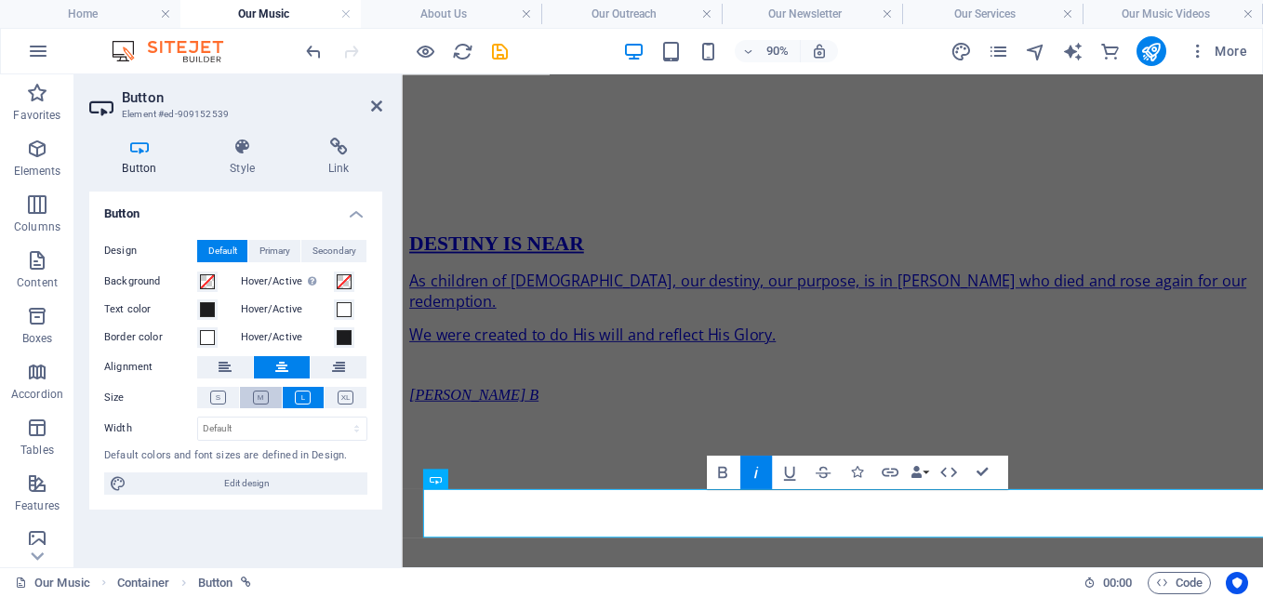
click at [259, 399] on icon at bounding box center [261, 398] width 16 height 14
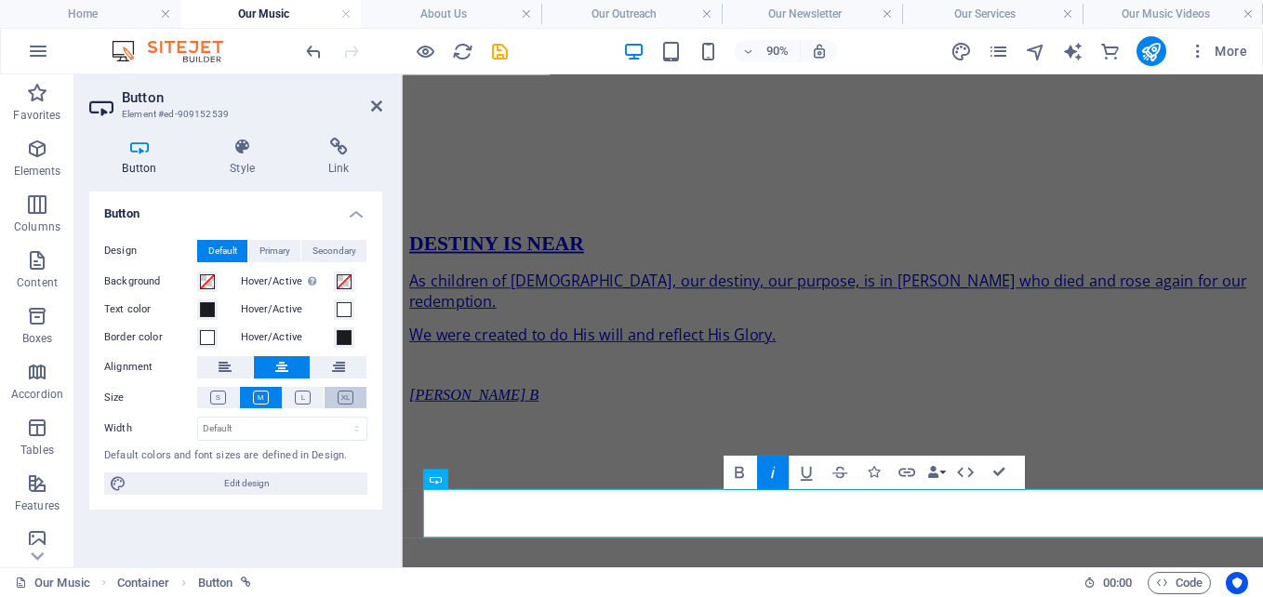
click at [348, 396] on icon at bounding box center [346, 398] width 16 height 14
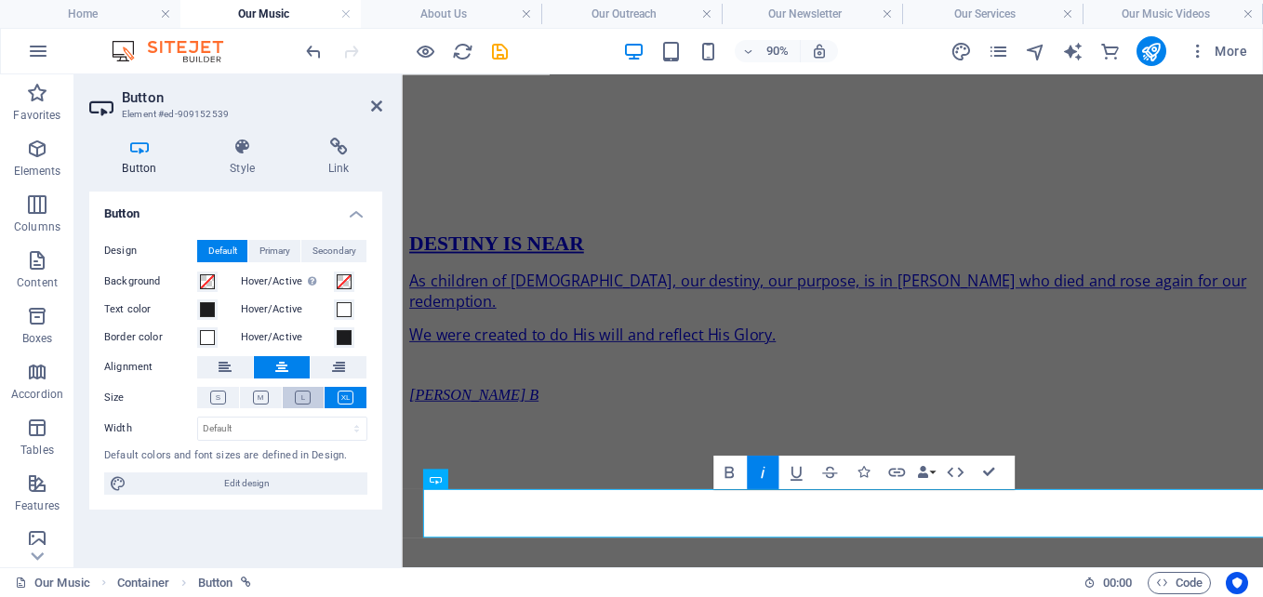
click at [305, 403] on icon at bounding box center [303, 398] width 16 height 14
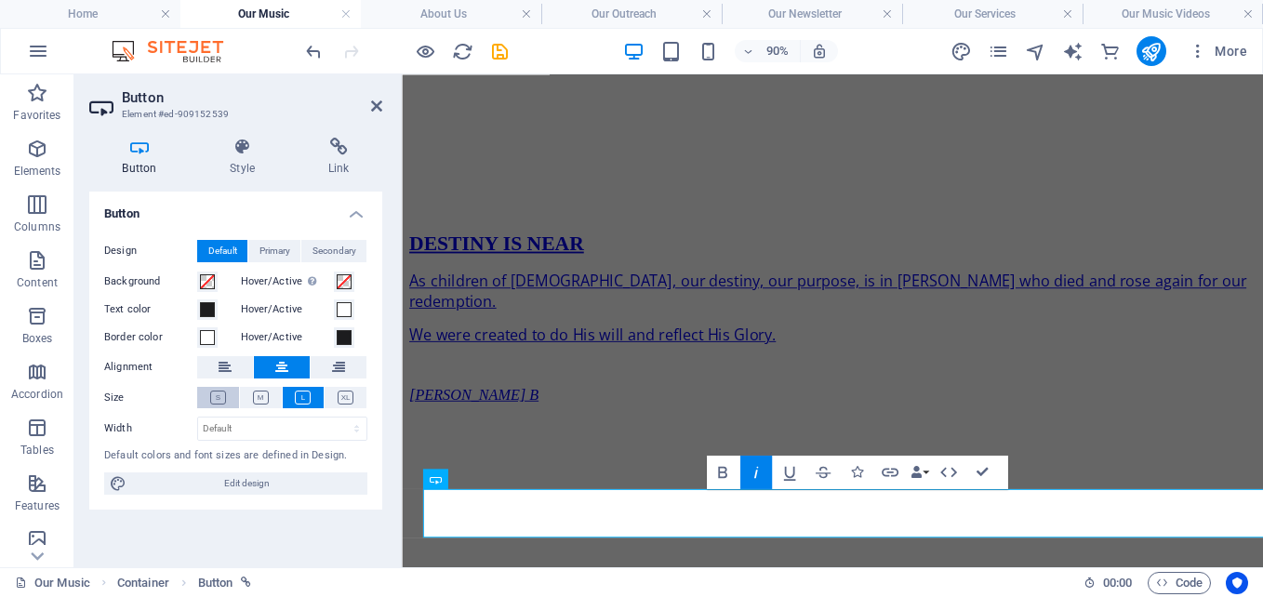
click at [221, 396] on icon at bounding box center [218, 398] width 16 height 14
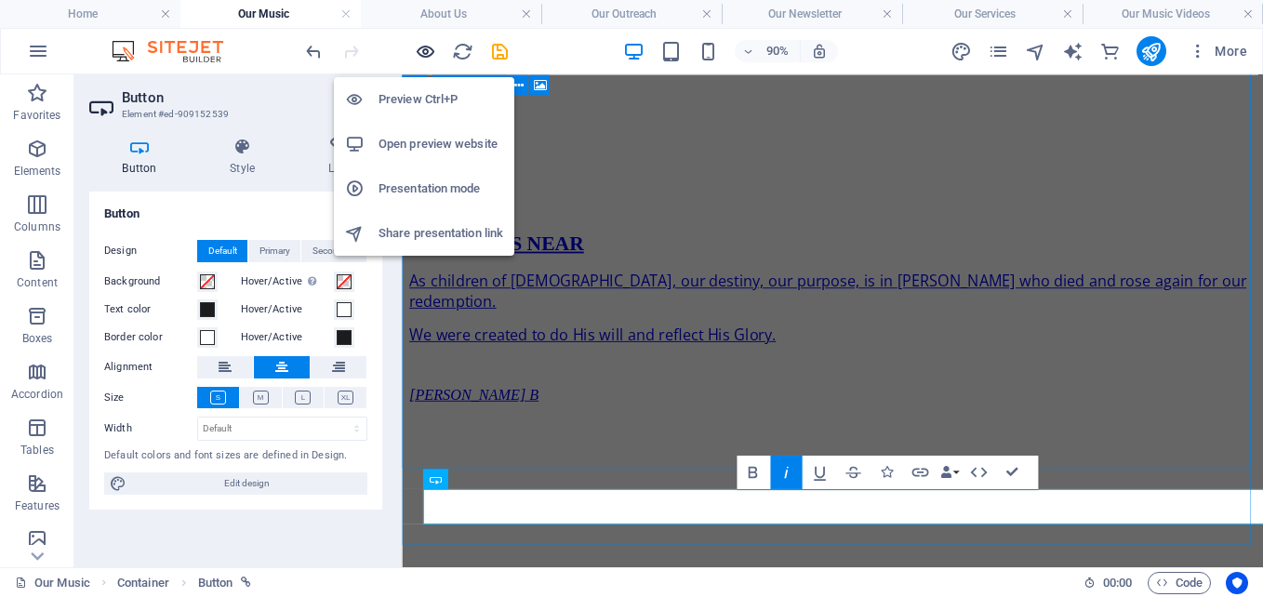
click at [422, 47] on icon "button" at bounding box center [425, 51] width 21 height 21
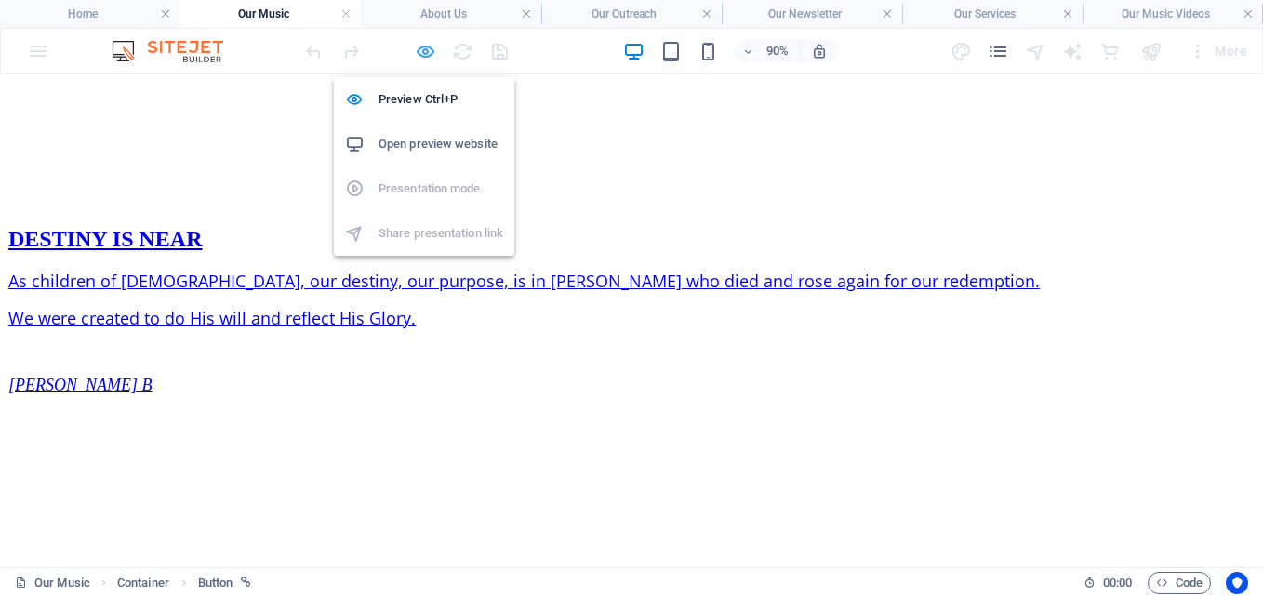
scroll to position [2080, 0]
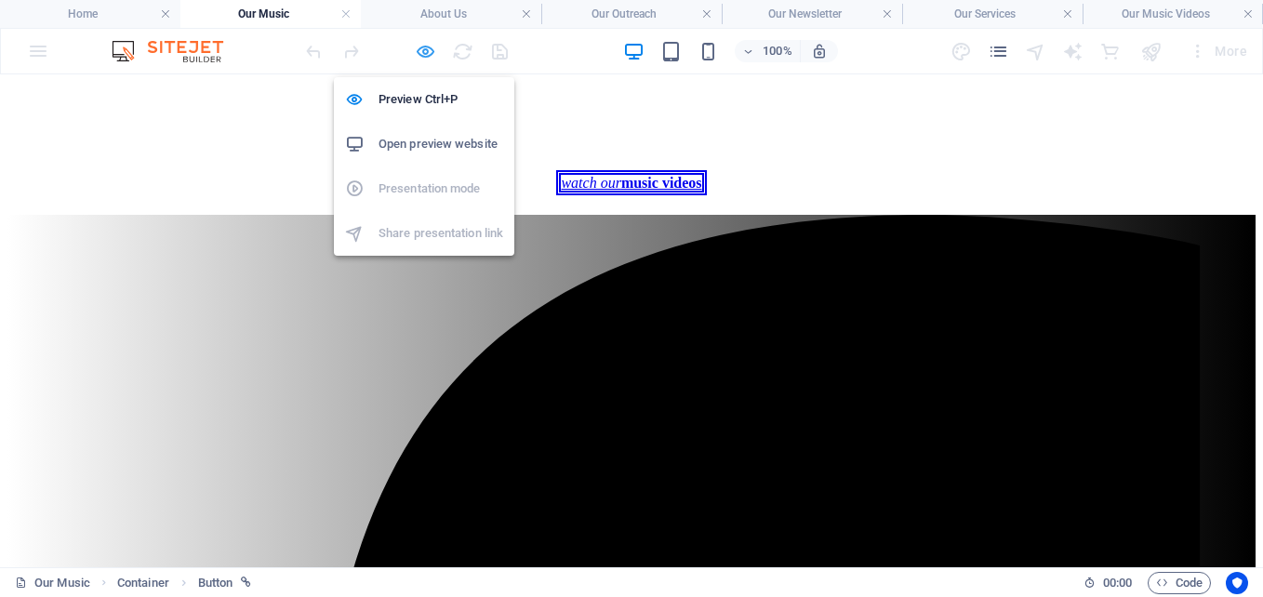
click at [419, 53] on icon "button" at bounding box center [425, 51] width 21 height 21
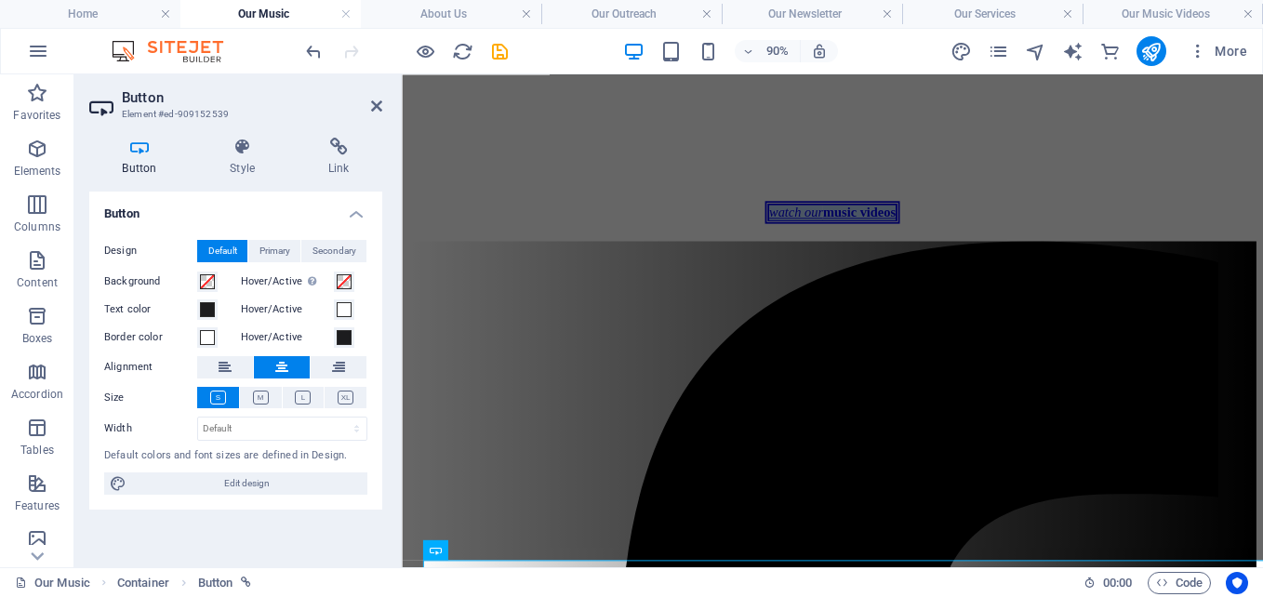
scroll to position [1551, 0]
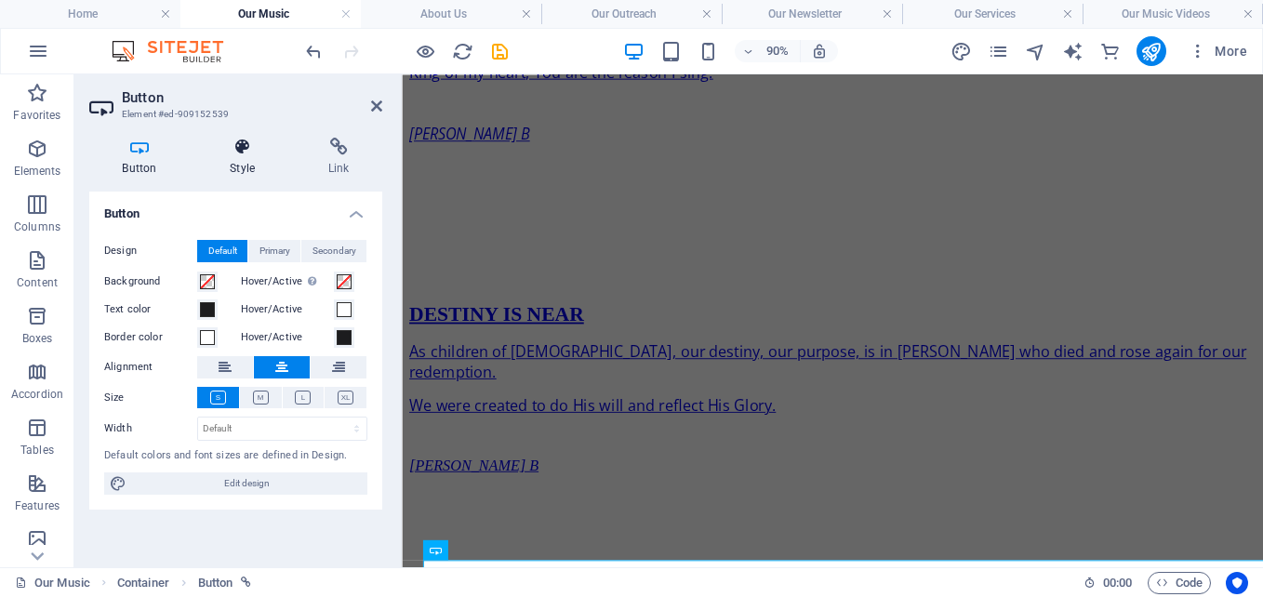
click at [248, 153] on icon at bounding box center [242, 147] width 91 height 19
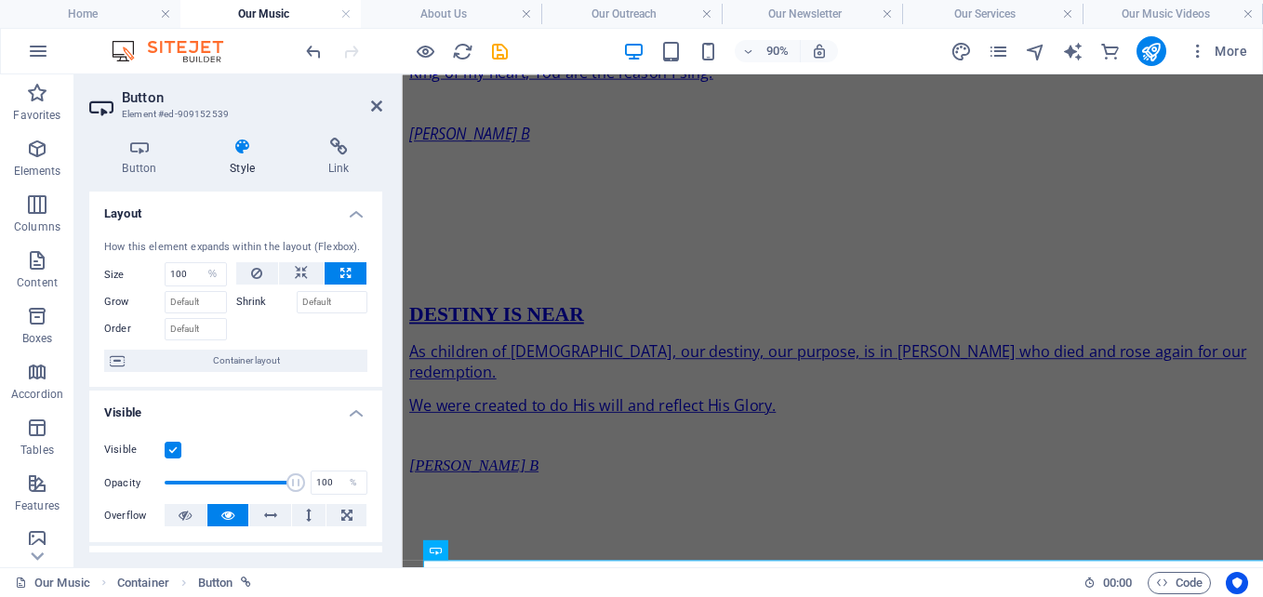
drag, startPoint x: 378, startPoint y: 289, endPoint x: 380, endPoint y: 347, distance: 57.7
click at [380, 347] on div "Layout How this element expands within the layout (Flexbox). Size 100 Default a…" at bounding box center [235, 372] width 293 height 361
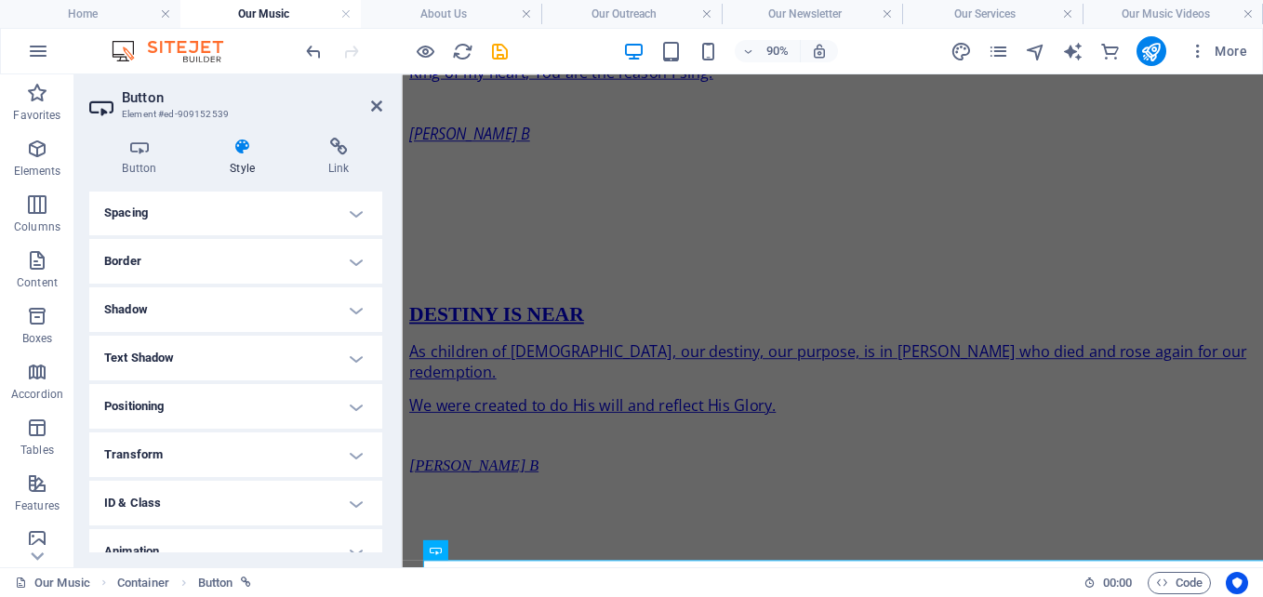
scroll to position [359, 0]
click at [293, 258] on h4 "Border" at bounding box center [235, 257] width 293 height 45
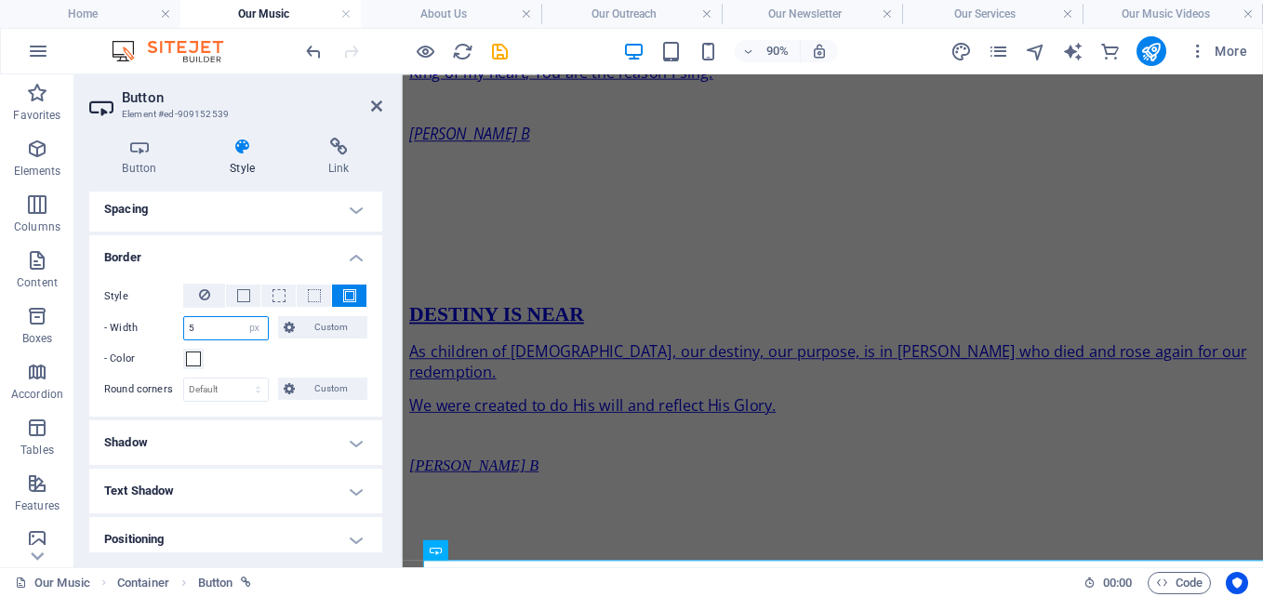
drag, startPoint x: 199, startPoint y: 330, endPoint x: 151, endPoint y: 326, distance: 48.6
click at [151, 326] on div "- Width 5 auto px rem % vh vw Custom Custom" at bounding box center [235, 328] width 263 height 24
type input "3"
click at [206, 449] on h4 "Shadow" at bounding box center [235, 442] width 293 height 45
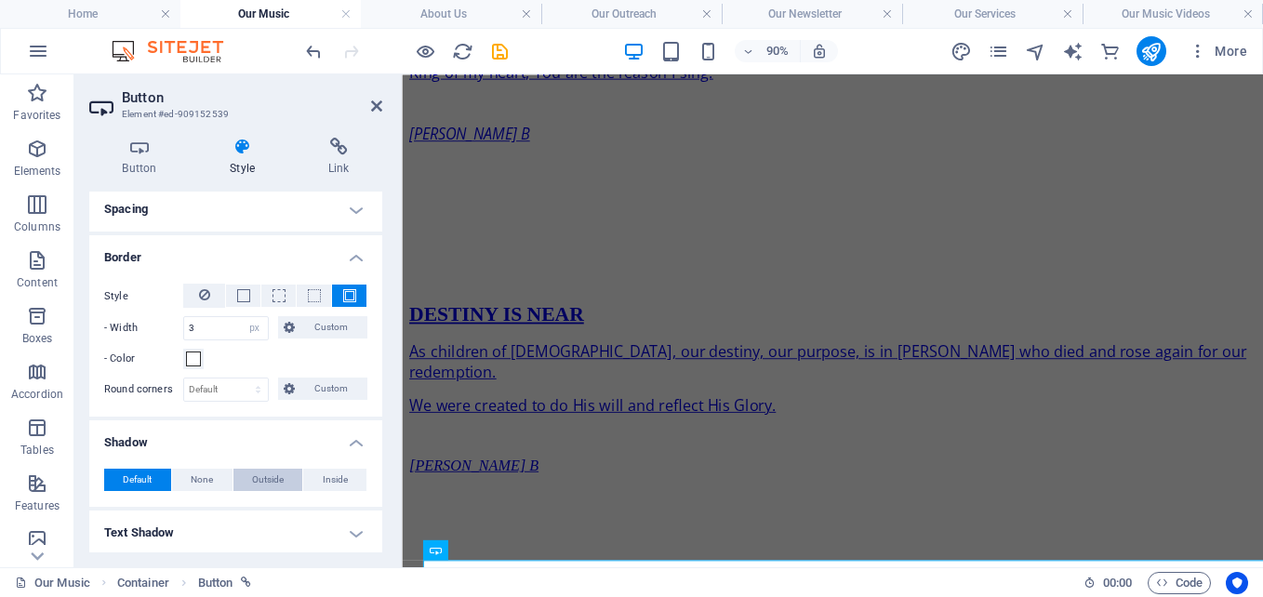
click at [248, 477] on button "Outside" at bounding box center [268, 480] width 70 height 22
type input "2"
type input "4"
click at [176, 516] on span at bounding box center [174, 510] width 15 height 15
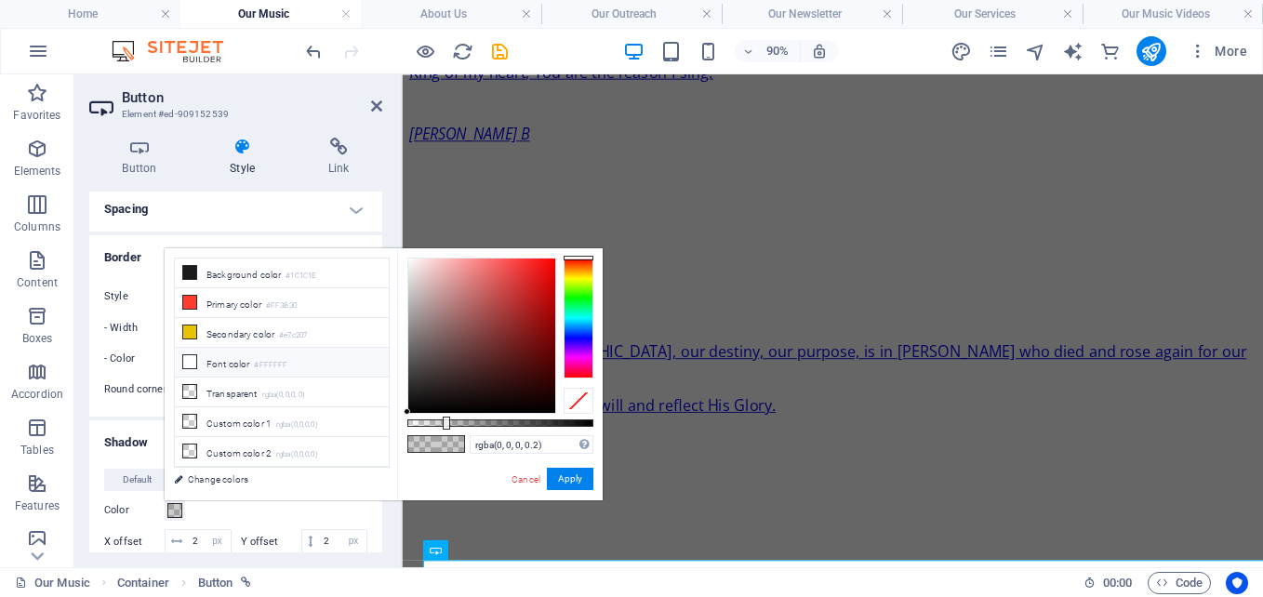
click at [195, 356] on icon at bounding box center [189, 361] width 13 height 13
type input "#ffffff"
click at [195, 356] on icon at bounding box center [189, 361] width 13 height 13
click at [565, 480] on button "Apply" at bounding box center [570, 479] width 47 height 22
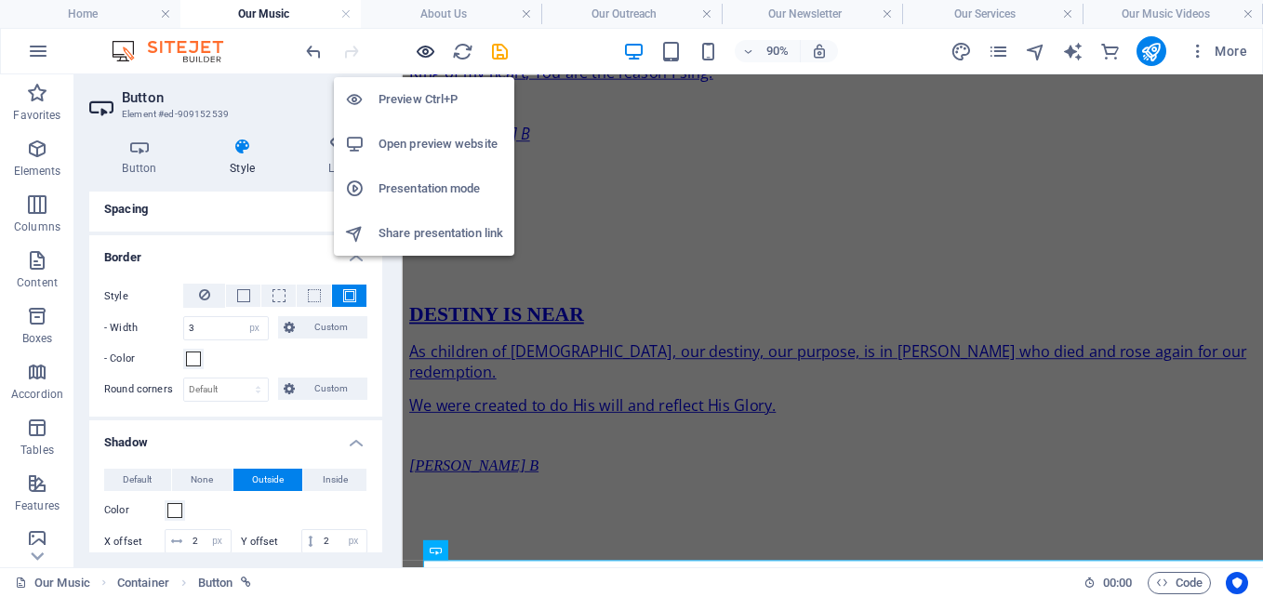
drag, startPoint x: 422, startPoint y: 40, endPoint x: 936, endPoint y: 125, distance: 520.3
click at [422, 41] on icon "button" at bounding box center [425, 51] width 21 height 21
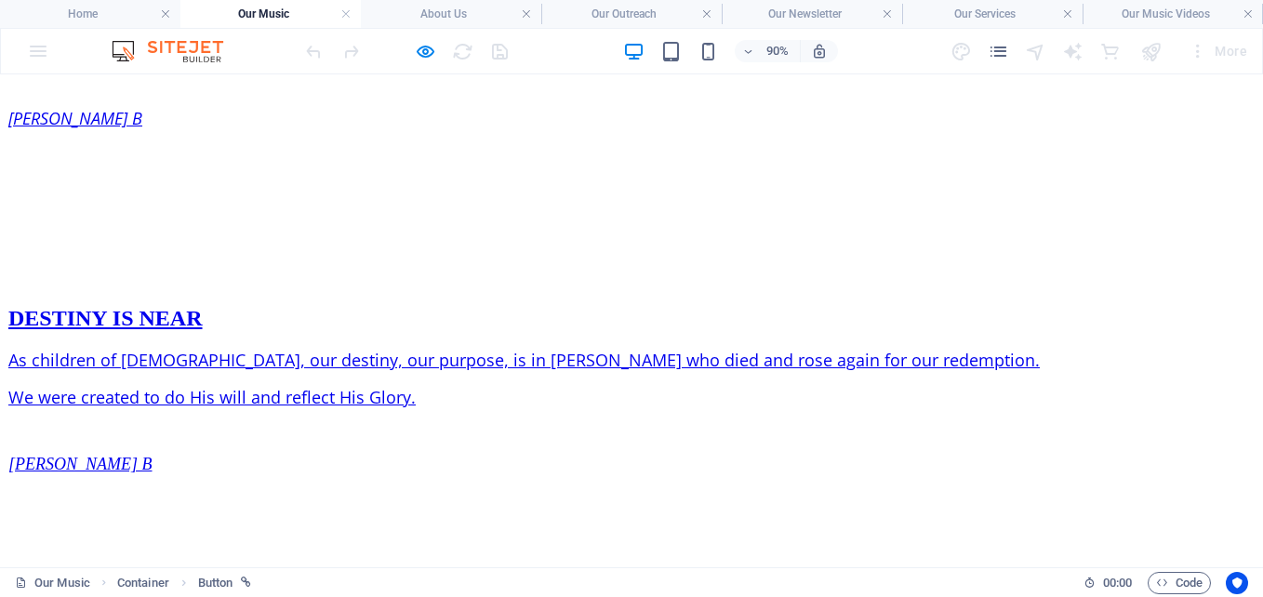
scroll to position [2076, 0]
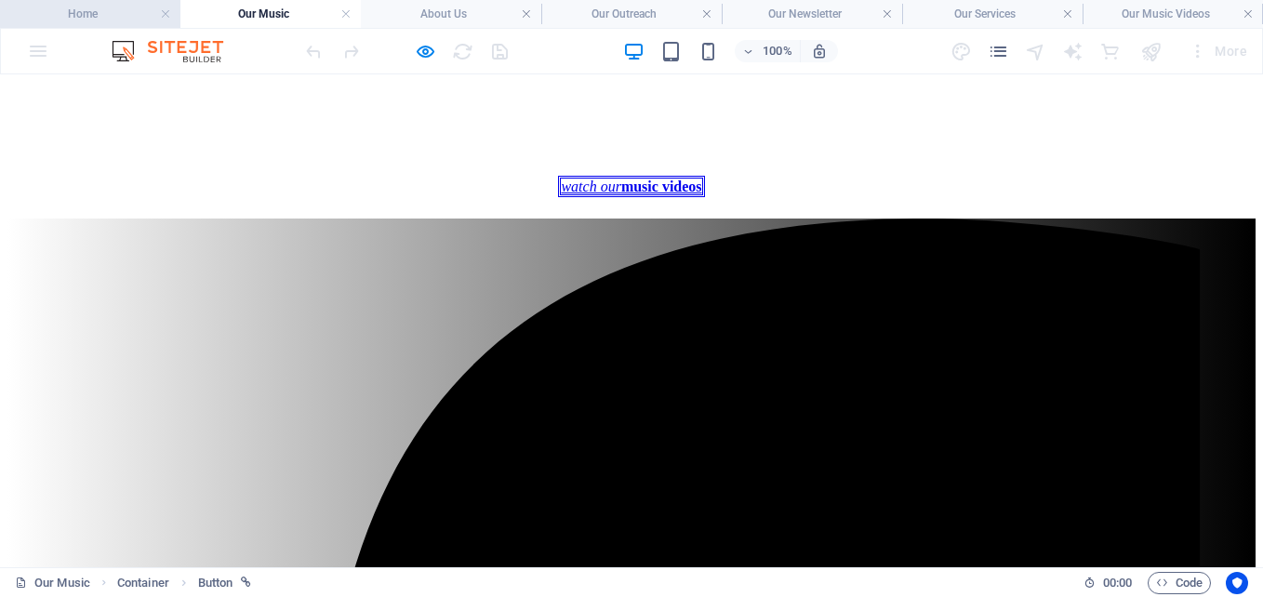
click at [117, 7] on h4 "Home" at bounding box center [90, 14] width 180 height 20
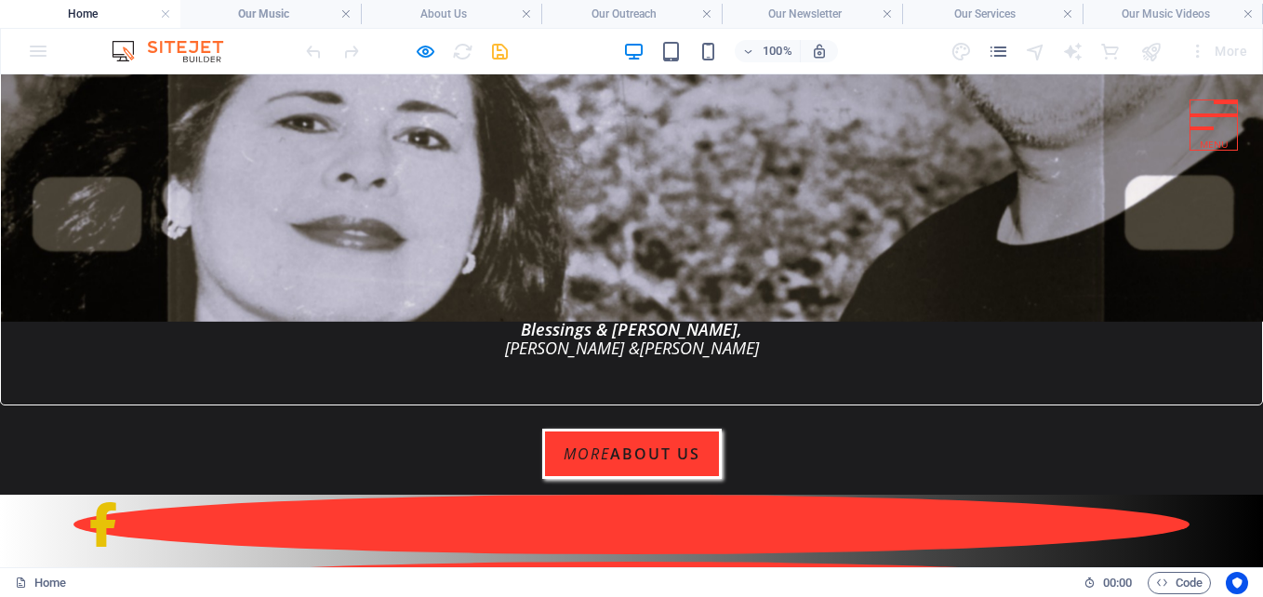
scroll to position [412, 0]
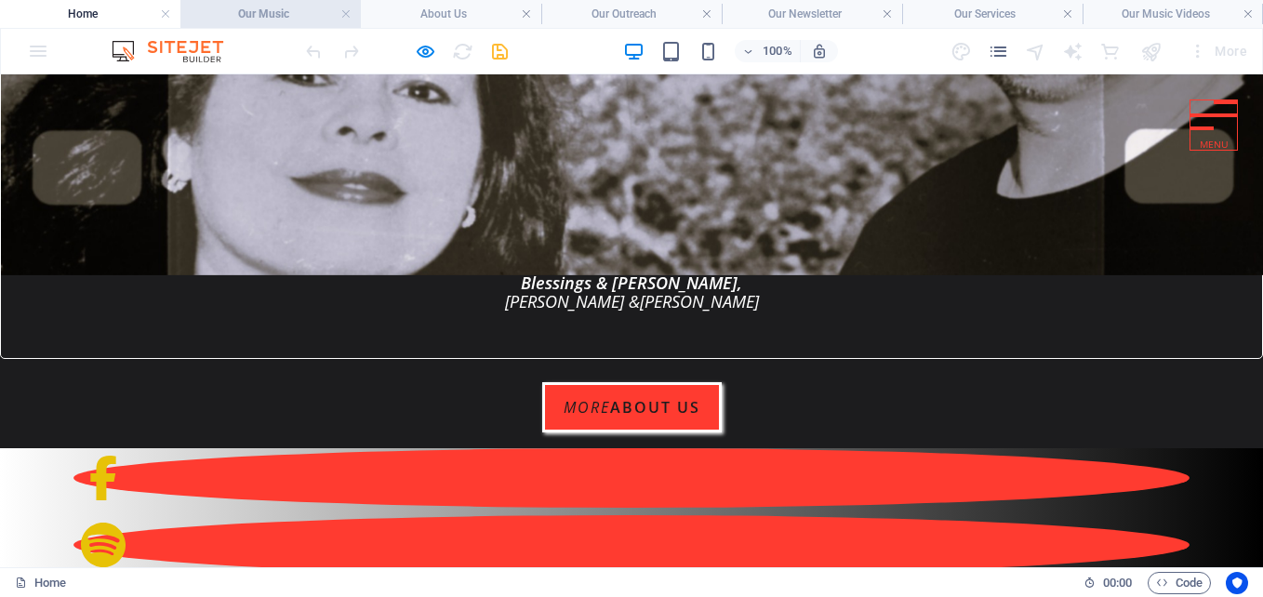
click at [287, 17] on h4 "Our Music" at bounding box center [270, 14] width 180 height 20
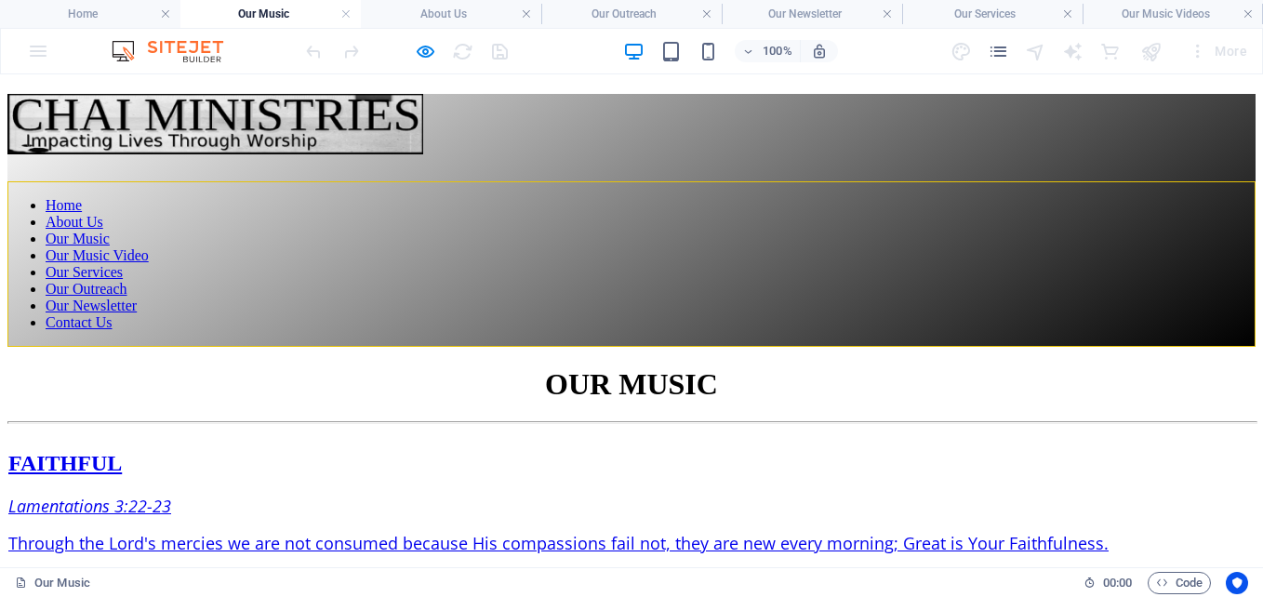
scroll to position [2076, 0]
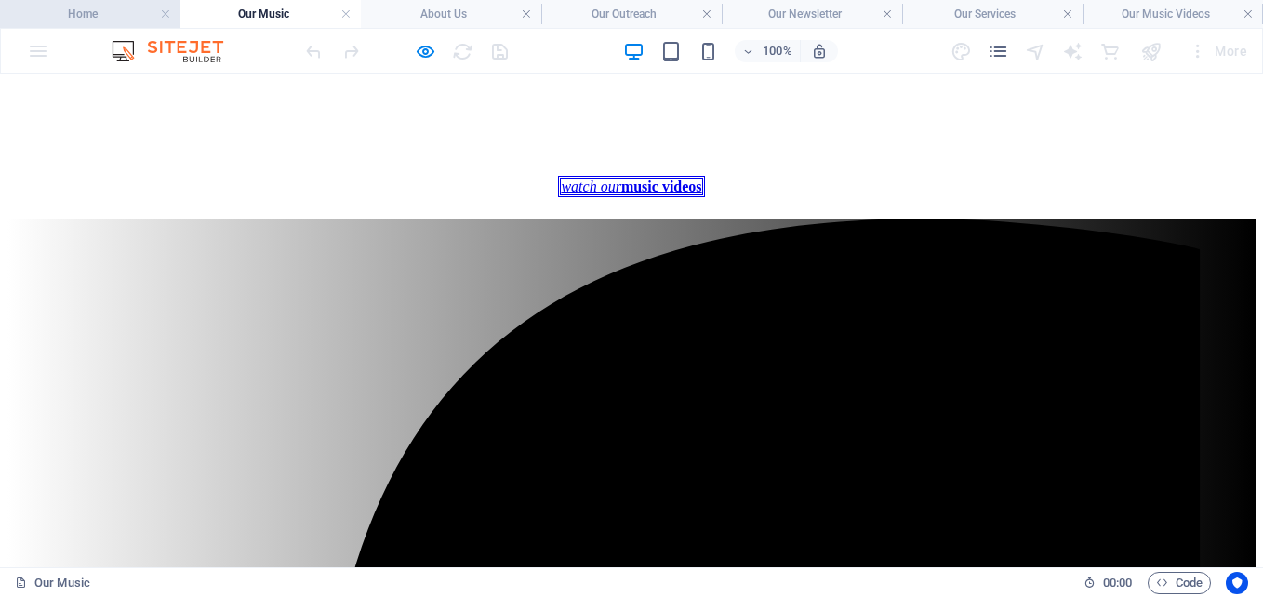
click at [111, 8] on h4 "Home" at bounding box center [90, 14] width 180 height 20
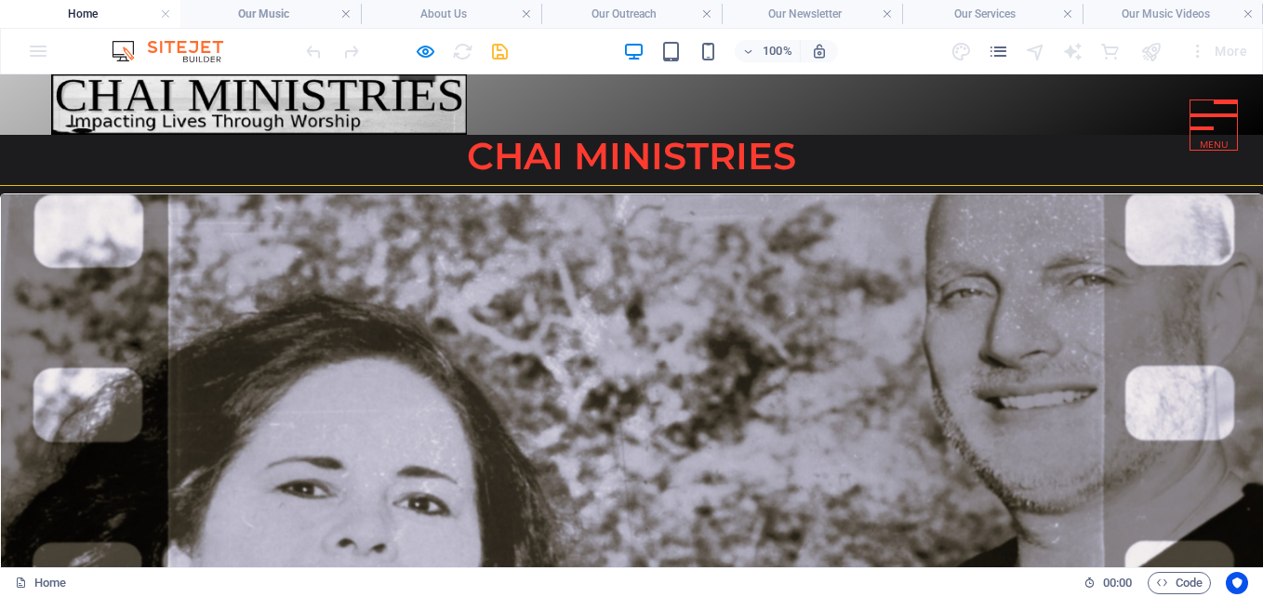
scroll to position [412, 0]
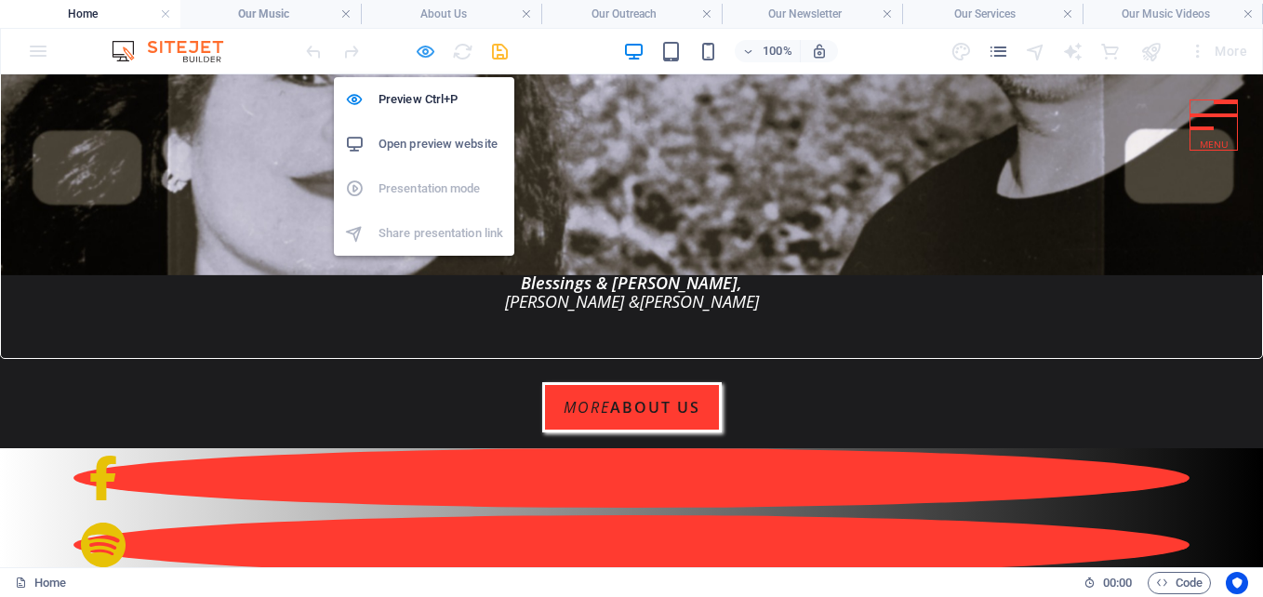
drag, startPoint x: 427, startPoint y: 49, endPoint x: 208, endPoint y: 366, distance: 385.2
click at [427, 49] on icon "button" at bounding box center [425, 51] width 21 height 21
select select "px"
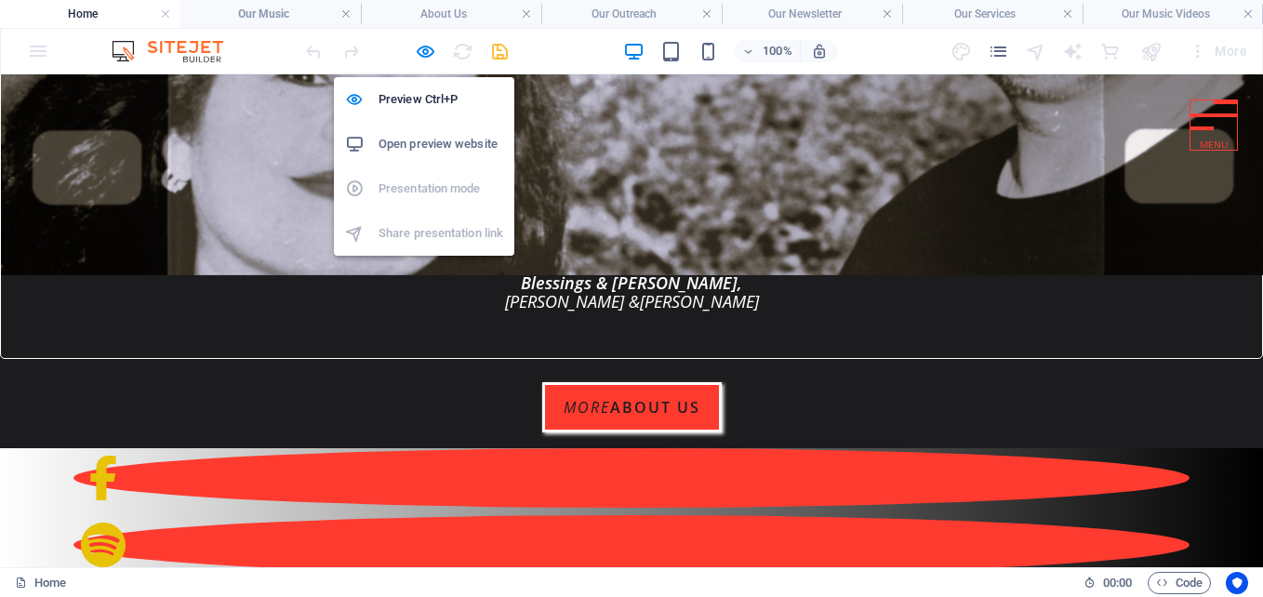
select select "px"
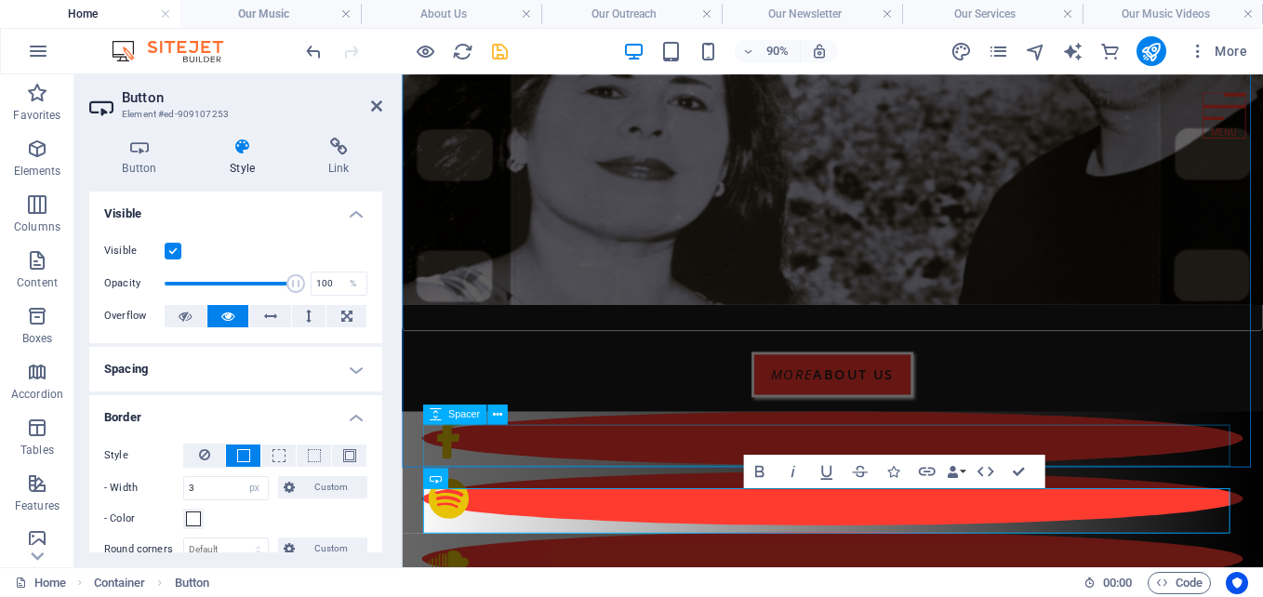
scroll to position [260, 0]
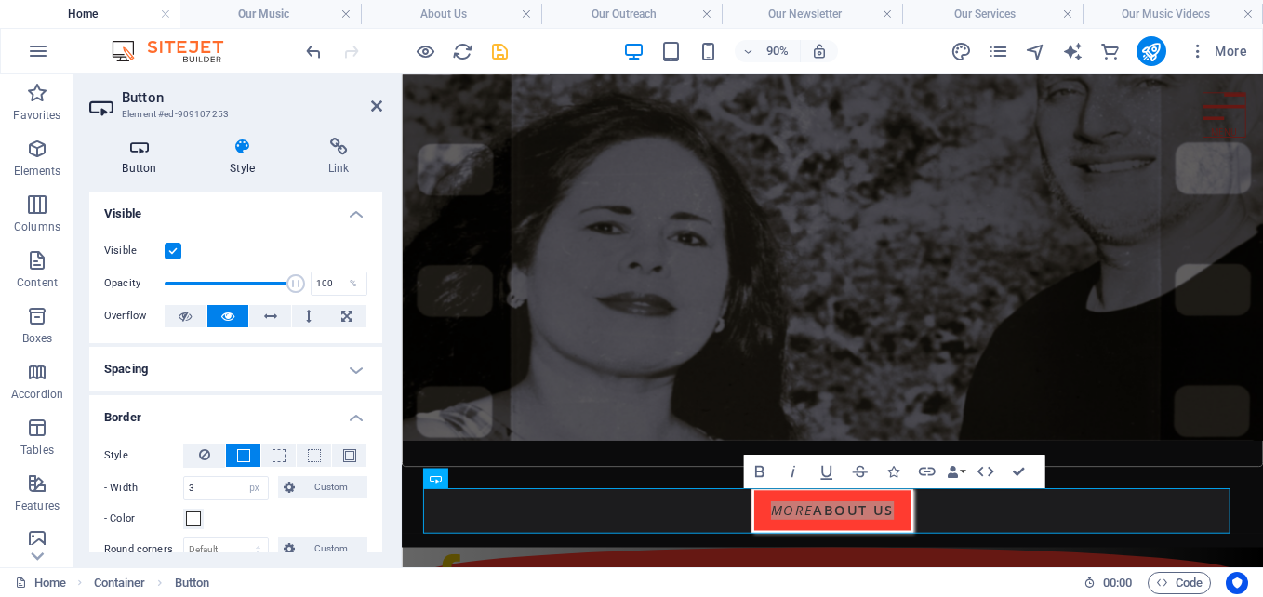
click at [138, 148] on icon at bounding box center [139, 147] width 100 height 19
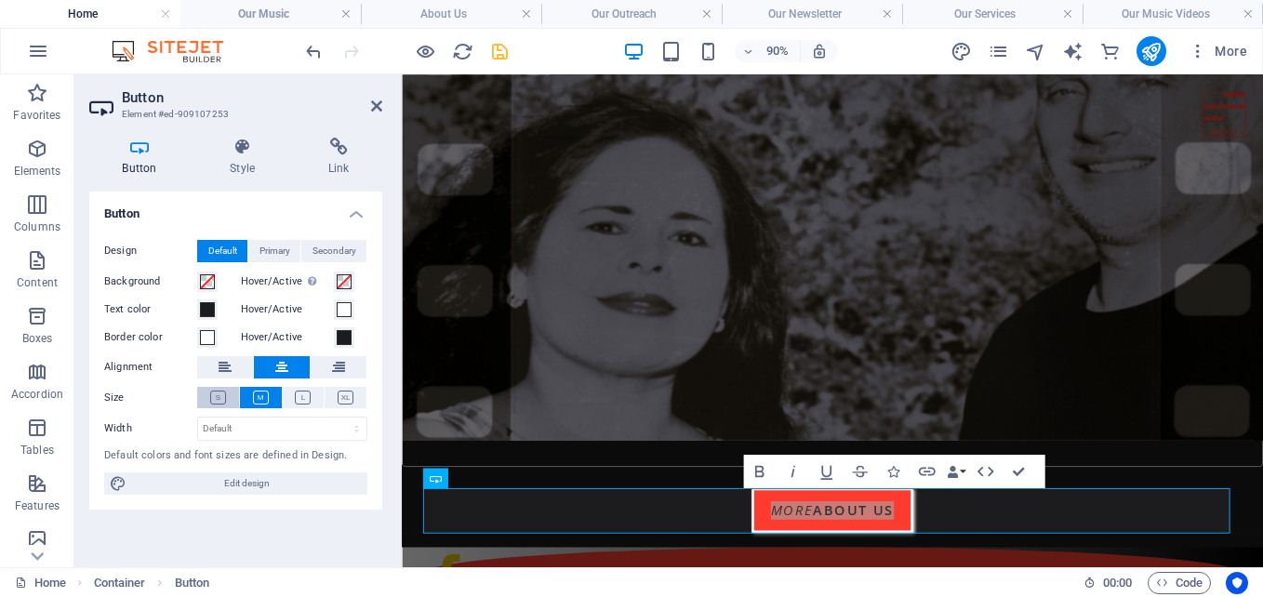
click at [217, 392] on icon at bounding box center [218, 398] width 16 height 14
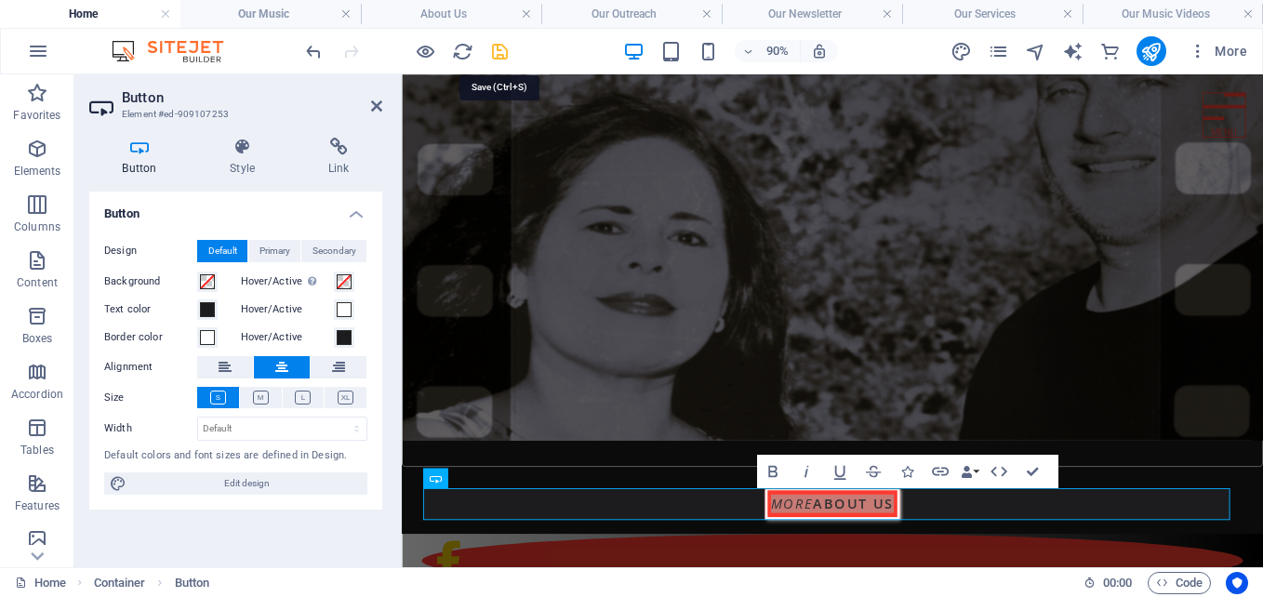
click at [492, 49] on icon "save" at bounding box center [499, 51] width 21 height 21
click at [291, 14] on h4 "Our Music" at bounding box center [270, 14] width 180 height 20
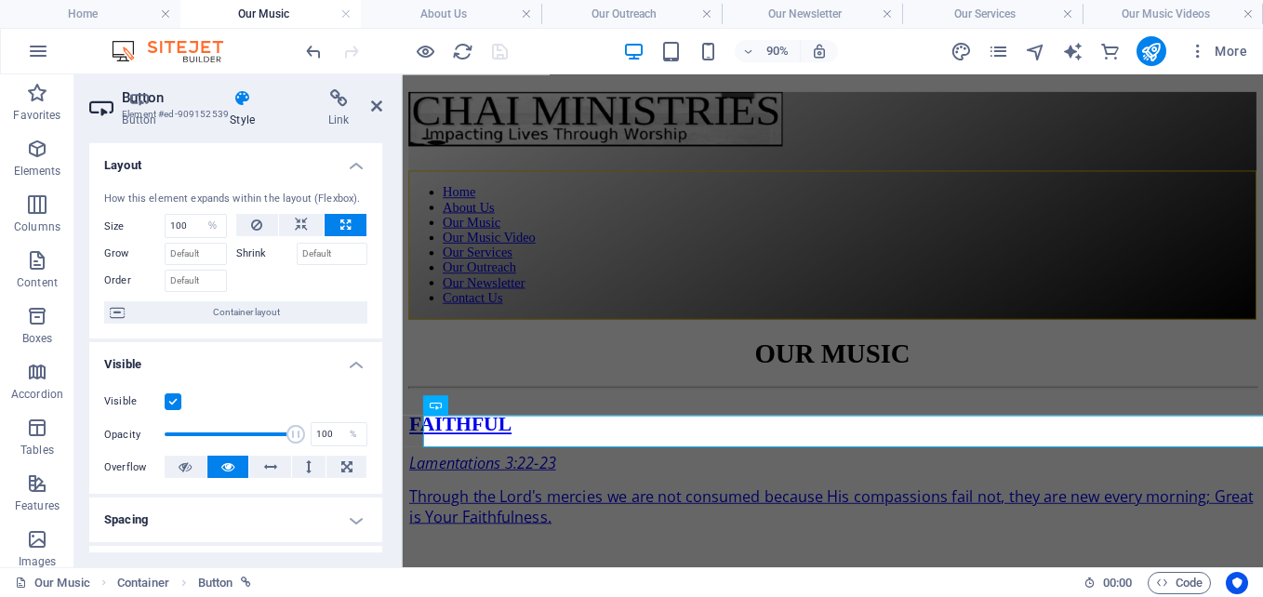
scroll to position [1712, 0]
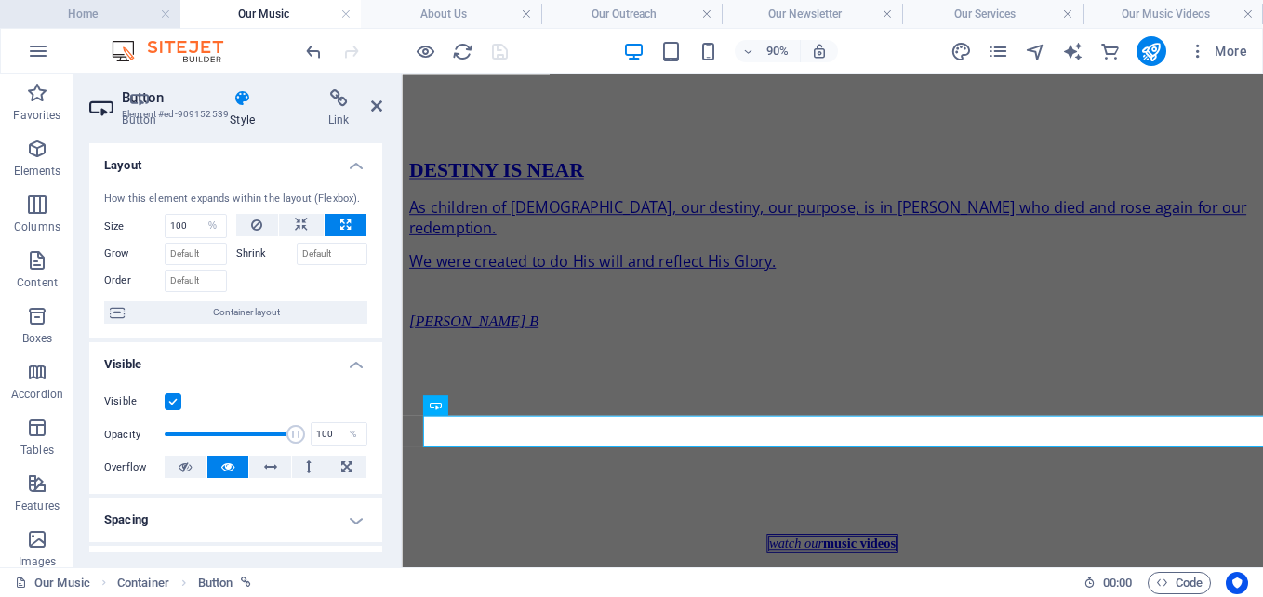
click at [95, 16] on h4 "Home" at bounding box center [90, 14] width 180 height 20
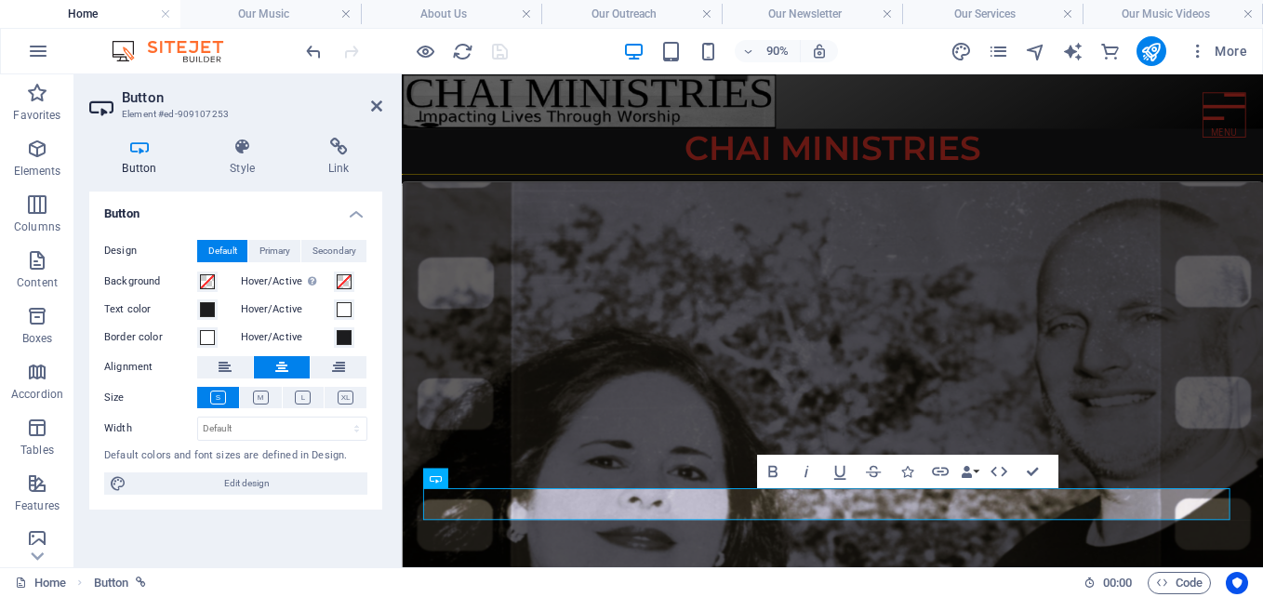
scroll to position [260, 0]
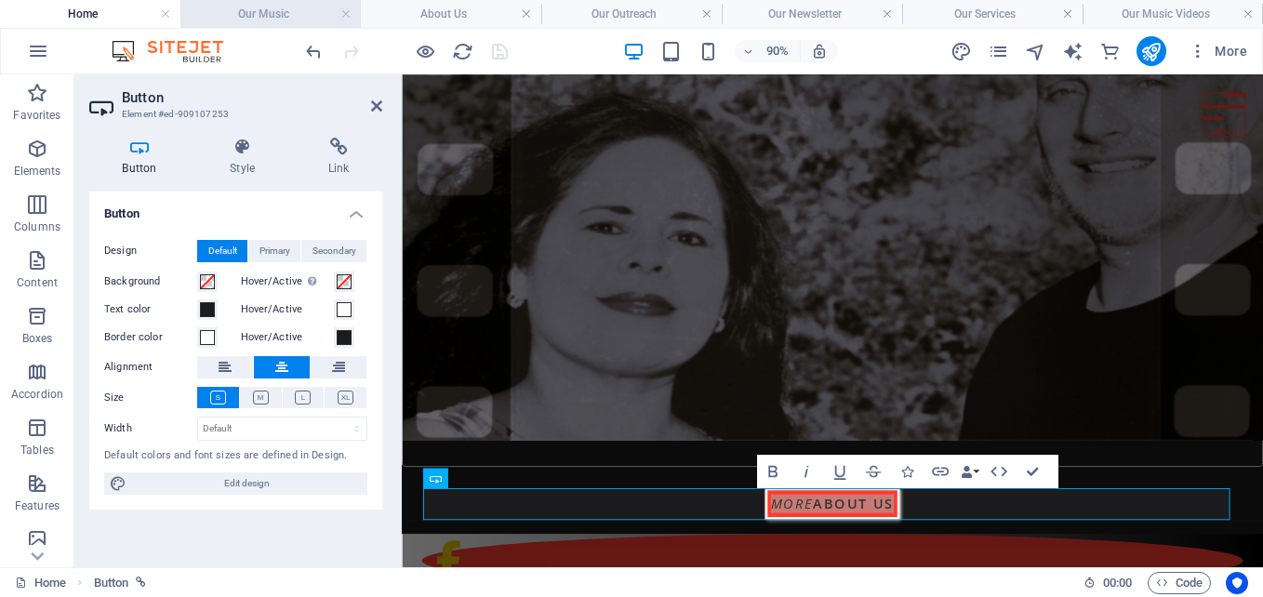
click at [274, 14] on h4 "Our Music" at bounding box center [270, 14] width 180 height 20
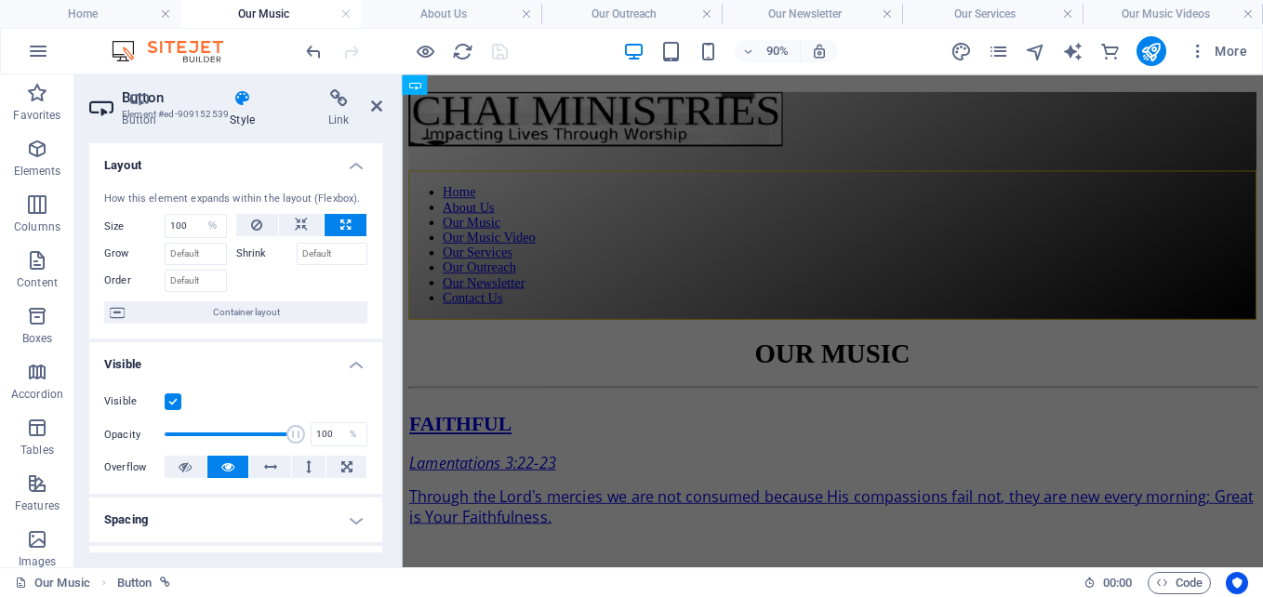
scroll to position [1712, 0]
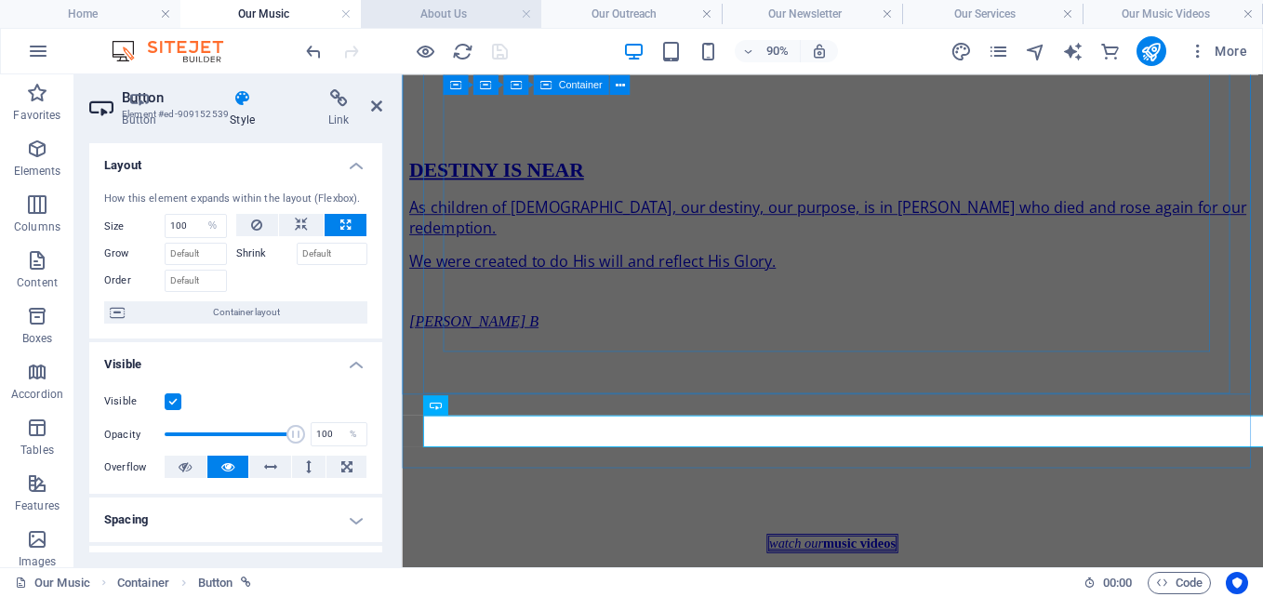
click at [457, 6] on h4 "About Us" at bounding box center [451, 14] width 180 height 20
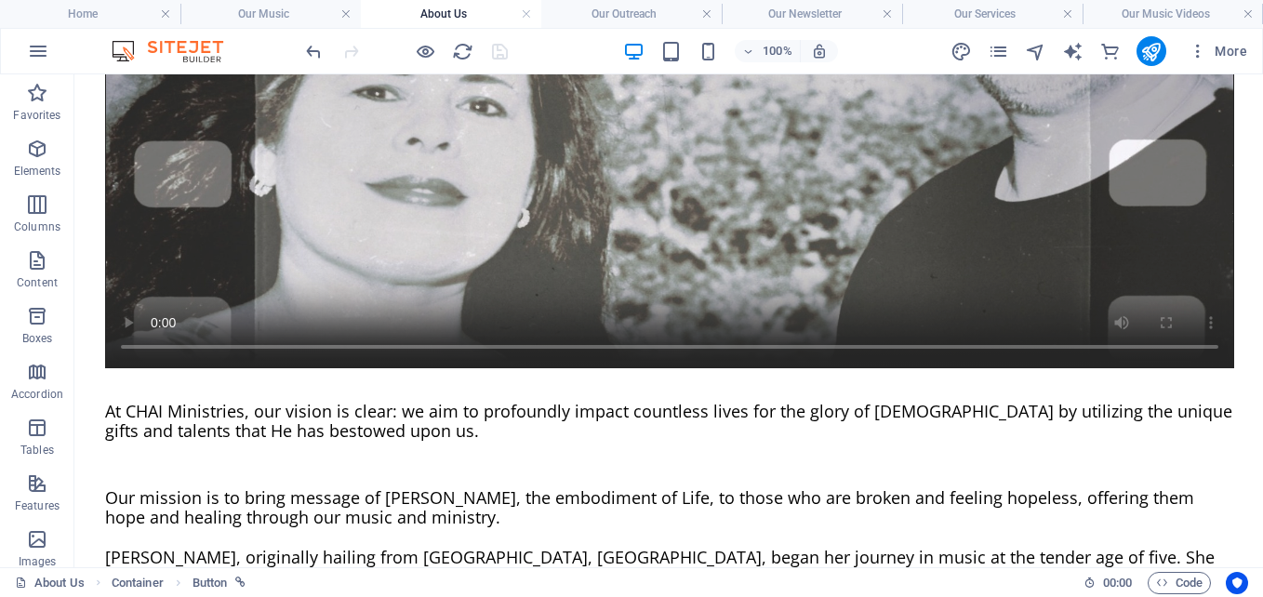
scroll to position [1219, 0]
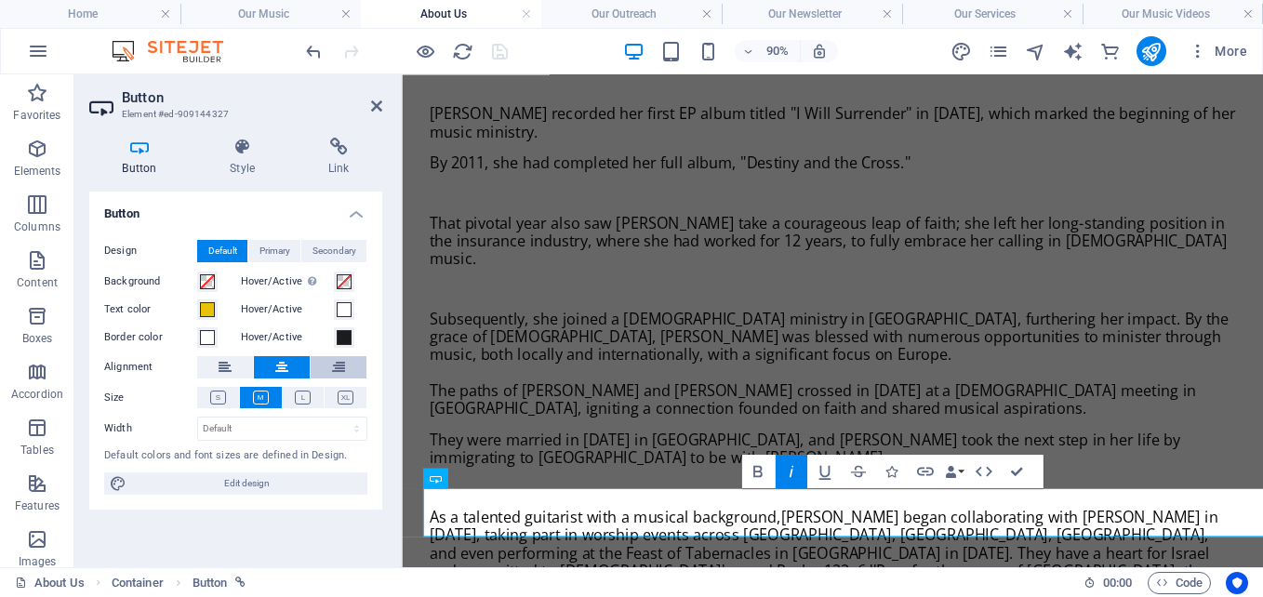
scroll to position [1036, 0]
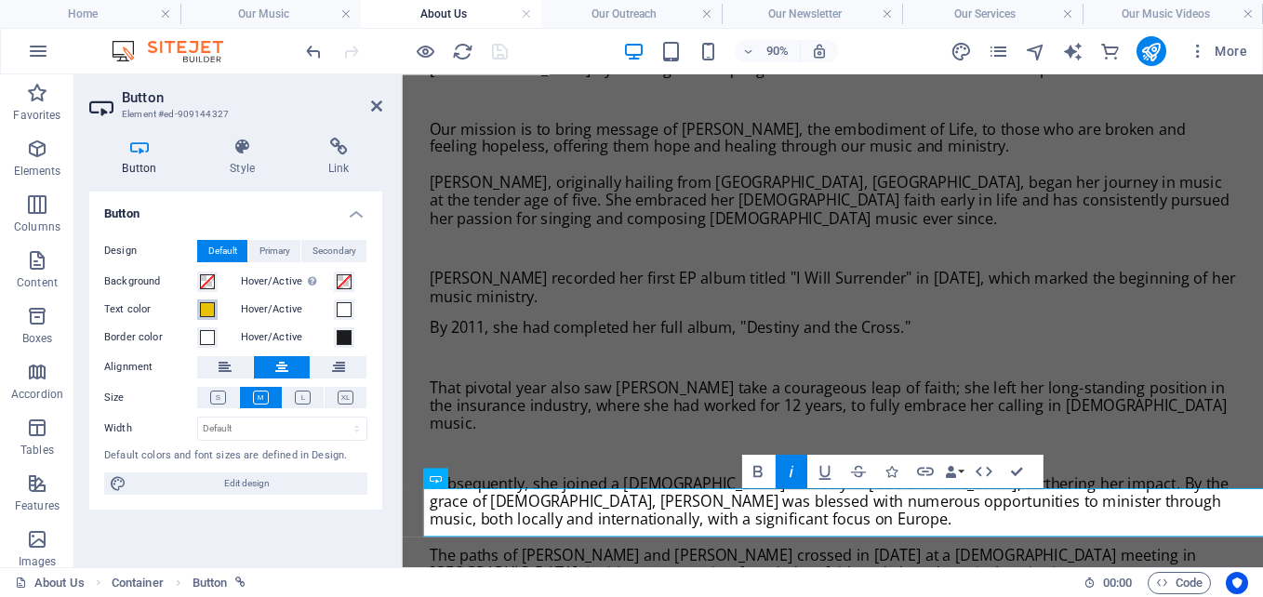
click at [208, 311] on span at bounding box center [207, 309] width 15 height 15
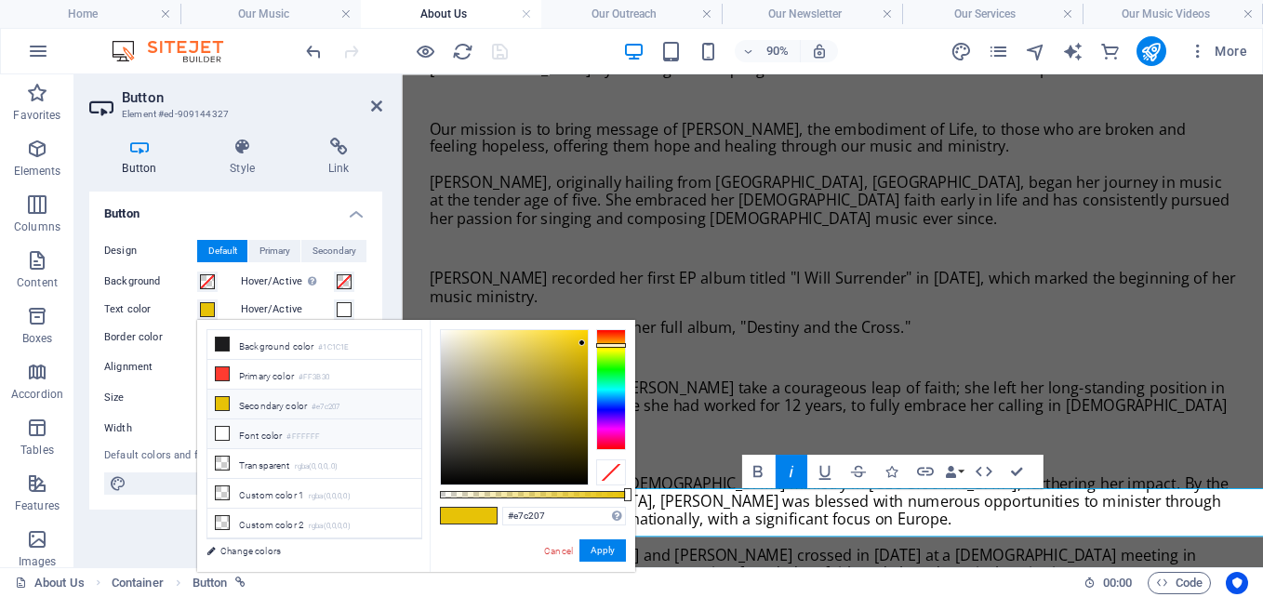
click at [219, 432] on icon at bounding box center [222, 433] width 13 height 13
type input "#ffffff"
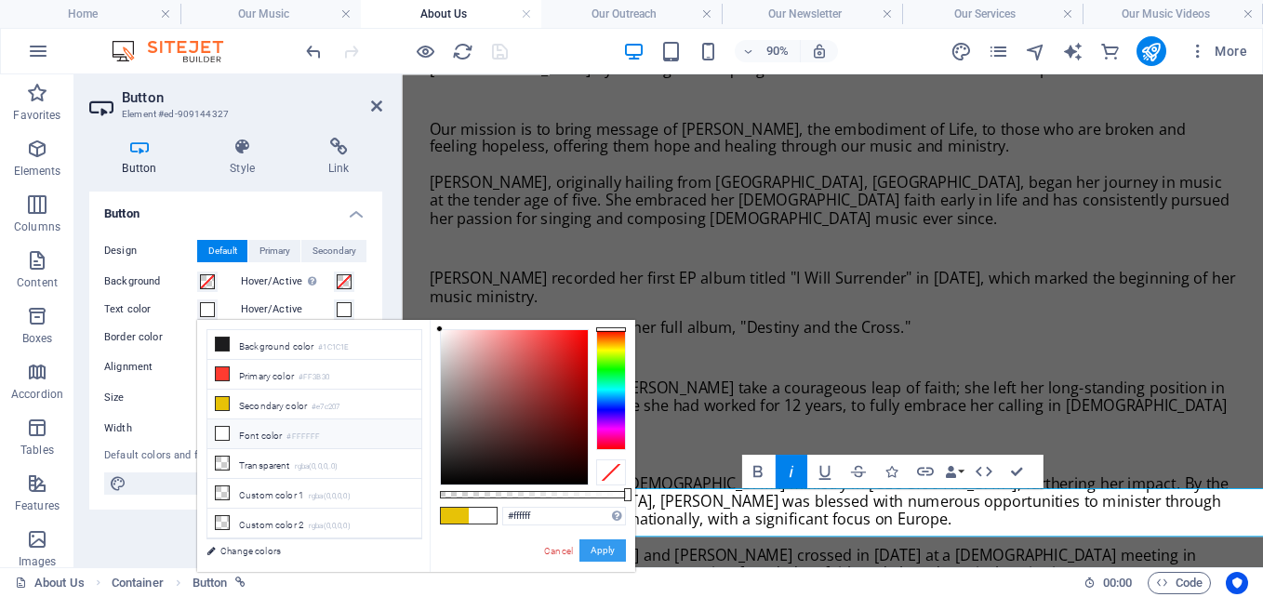
click at [605, 556] on button "Apply" at bounding box center [602, 550] width 47 height 22
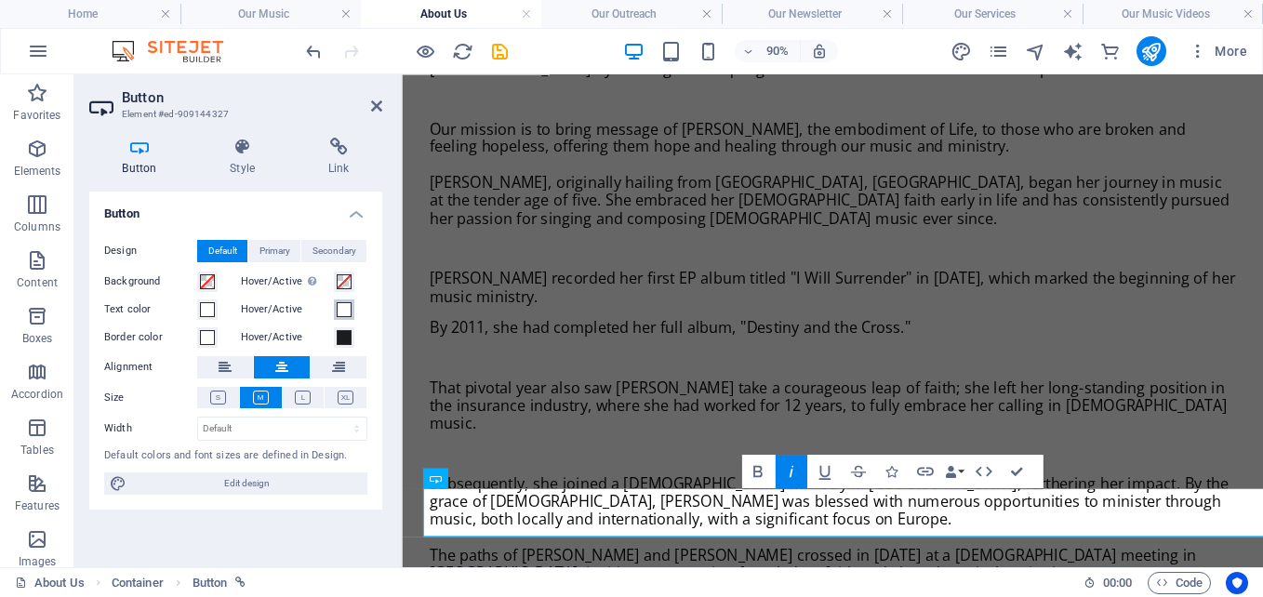
click at [346, 309] on span at bounding box center [344, 309] width 15 height 15
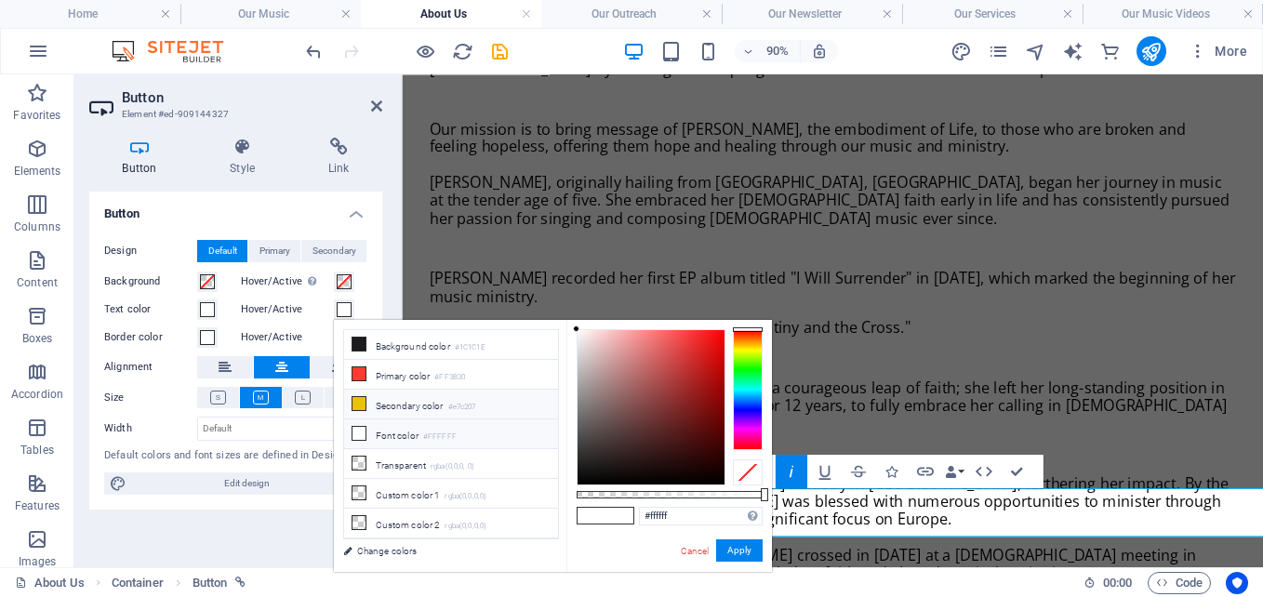
click at [374, 404] on li "Secondary color #e7c207" at bounding box center [451, 405] width 214 height 30
type input "#e7c207"
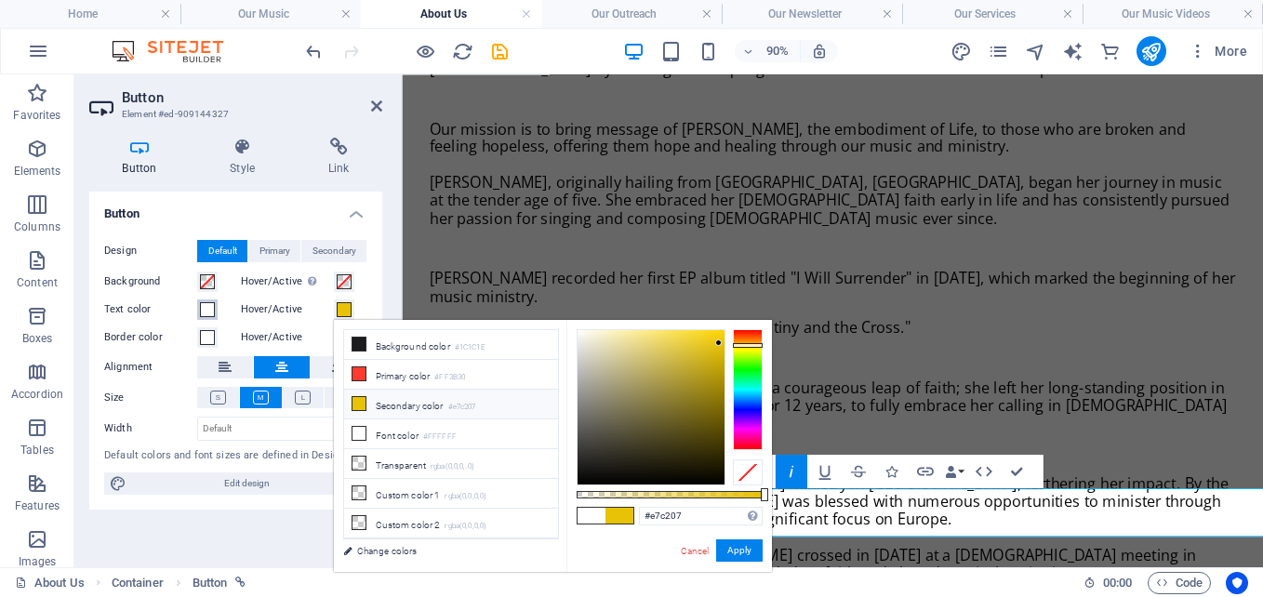
click at [204, 311] on span at bounding box center [207, 309] width 15 height 15
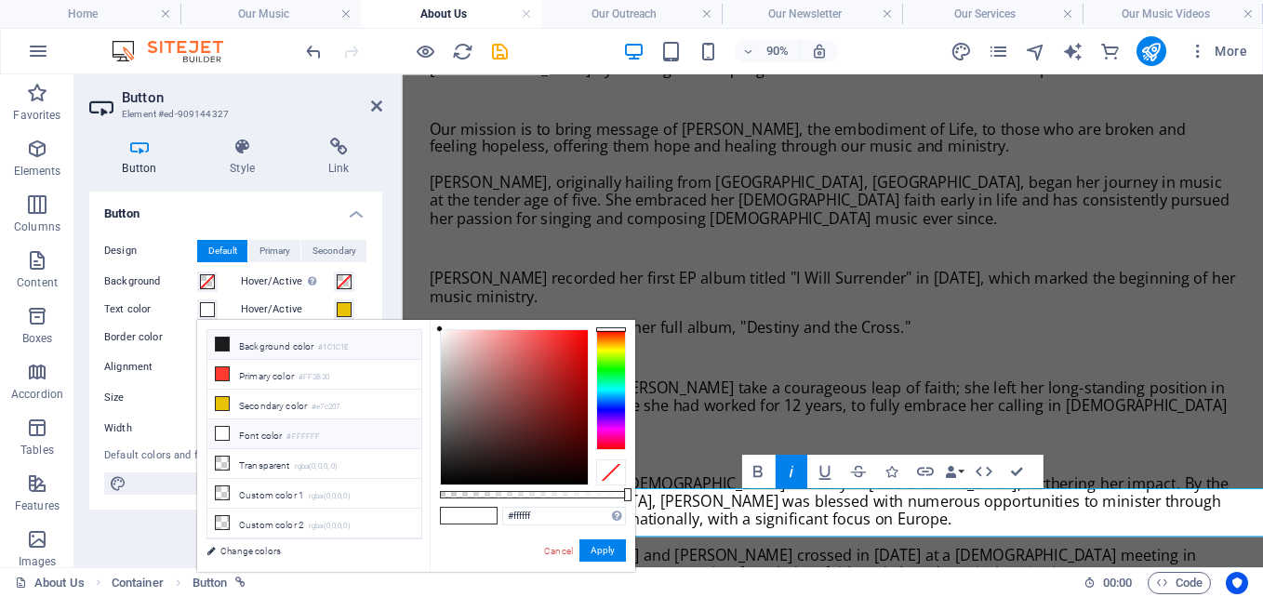
click at [243, 343] on li "Background color #1C1C1E" at bounding box center [314, 345] width 214 height 30
type input "#1c1c1e"
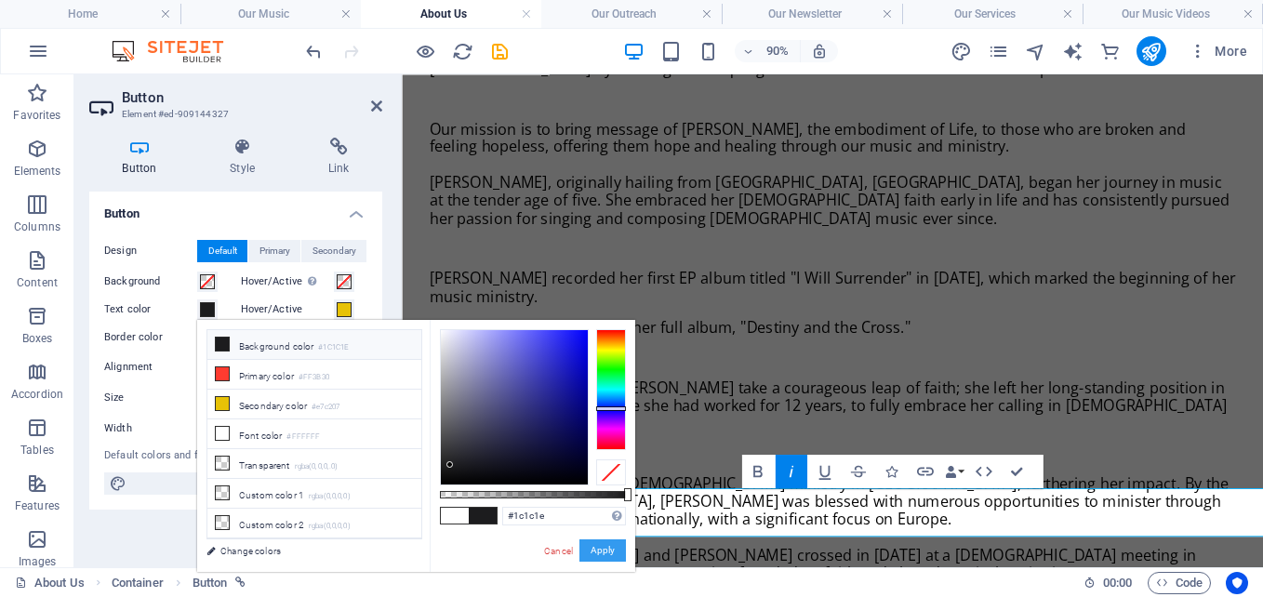
click at [596, 547] on button "Apply" at bounding box center [602, 550] width 47 height 22
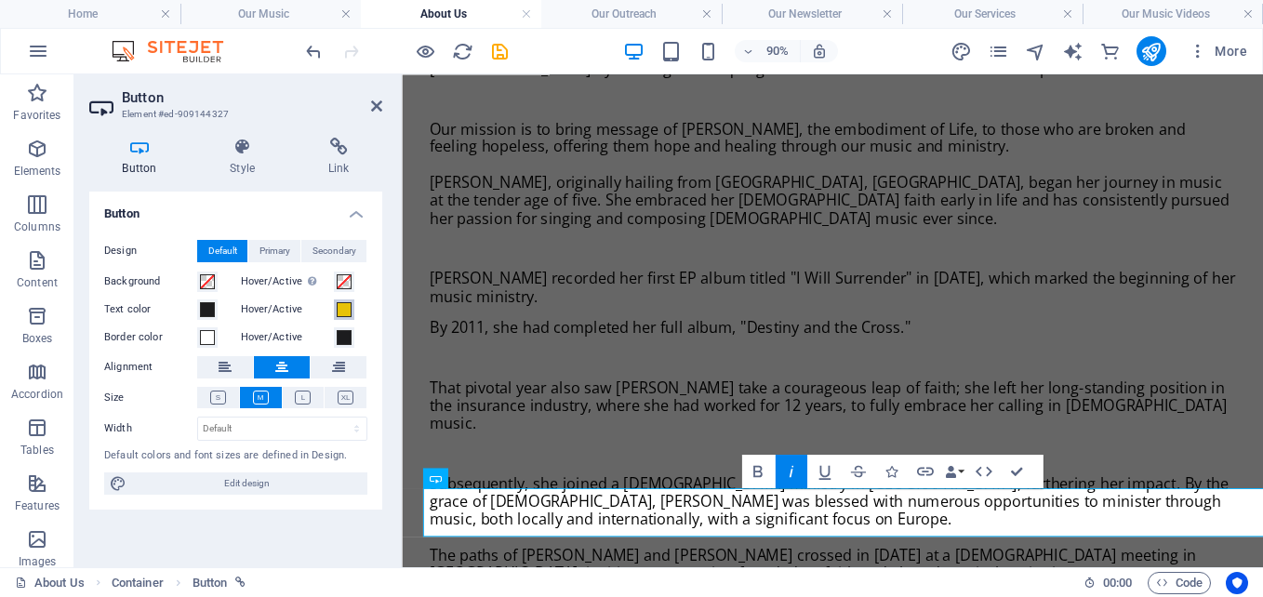
click at [347, 310] on span at bounding box center [344, 309] width 15 height 15
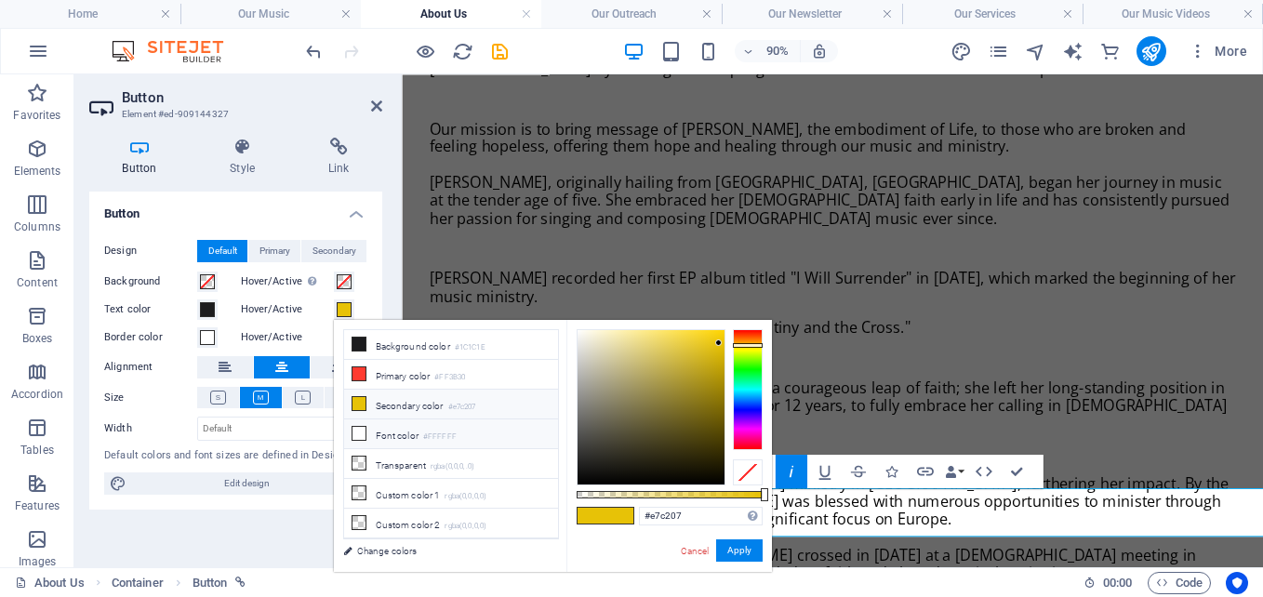
click at [360, 432] on icon at bounding box center [358, 433] width 13 height 13
type input "#ffffff"
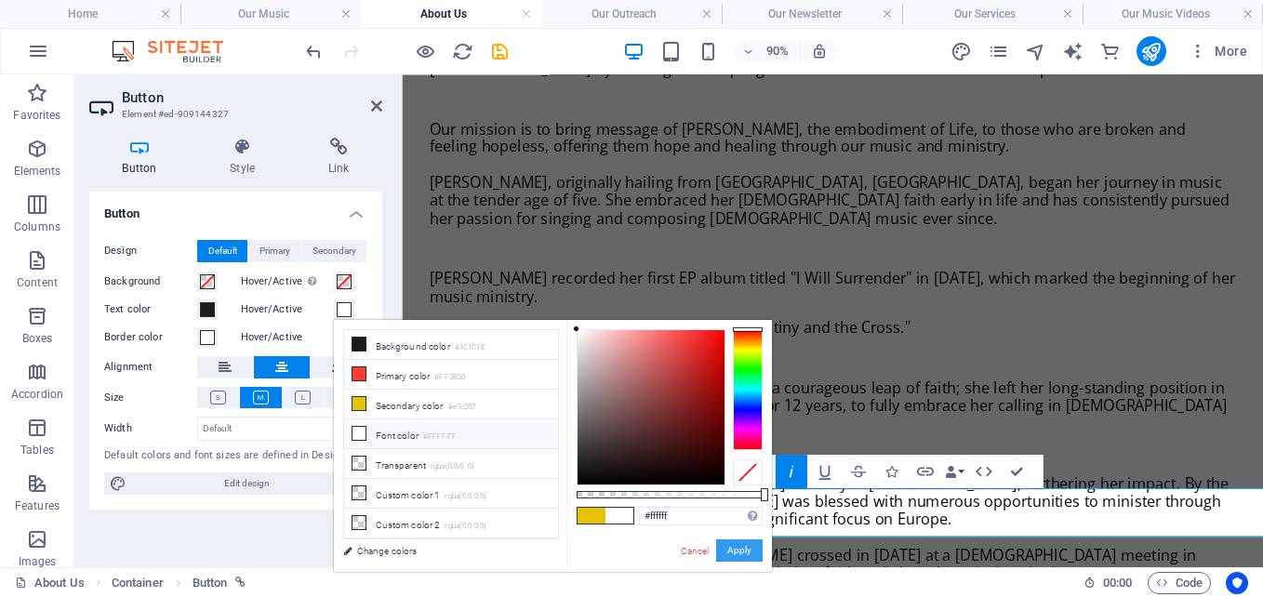
click at [740, 553] on button "Apply" at bounding box center [739, 550] width 47 height 22
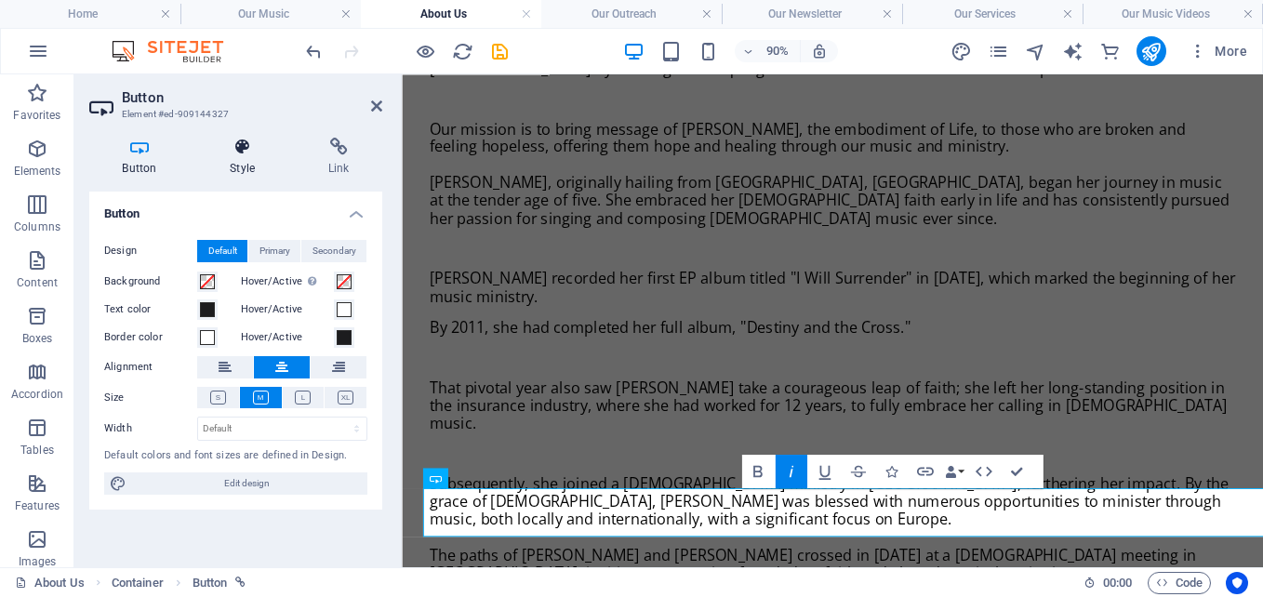
click at [244, 155] on icon at bounding box center [242, 147] width 91 height 19
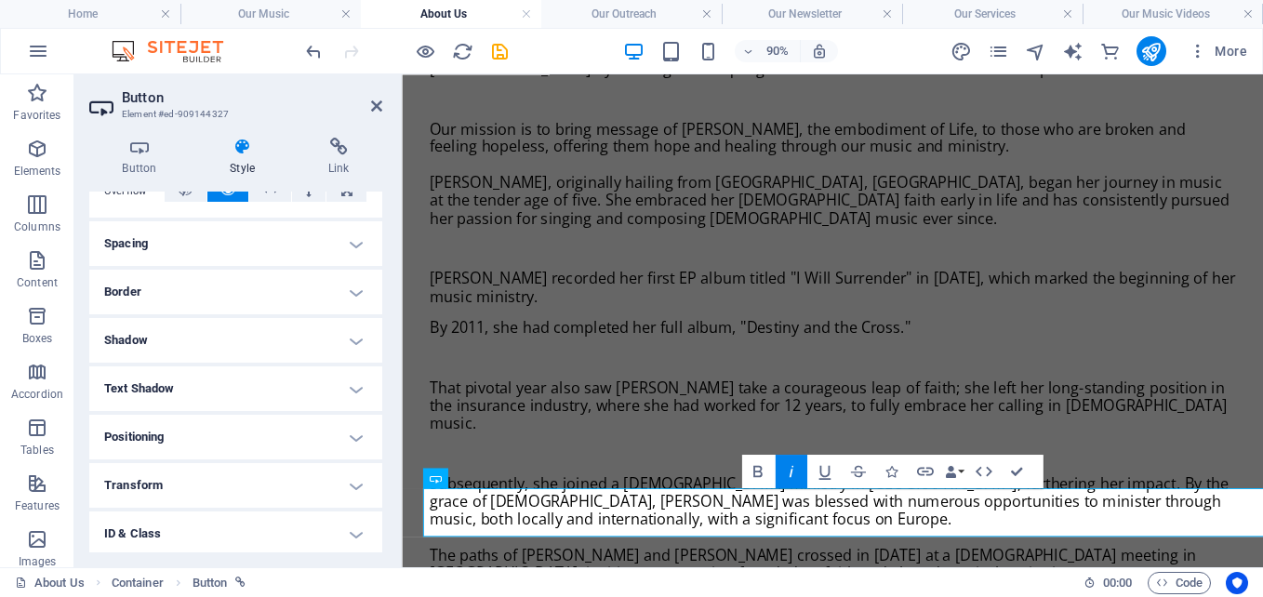
scroll to position [323, 0]
click at [250, 283] on h4 "Border" at bounding box center [235, 294] width 293 height 45
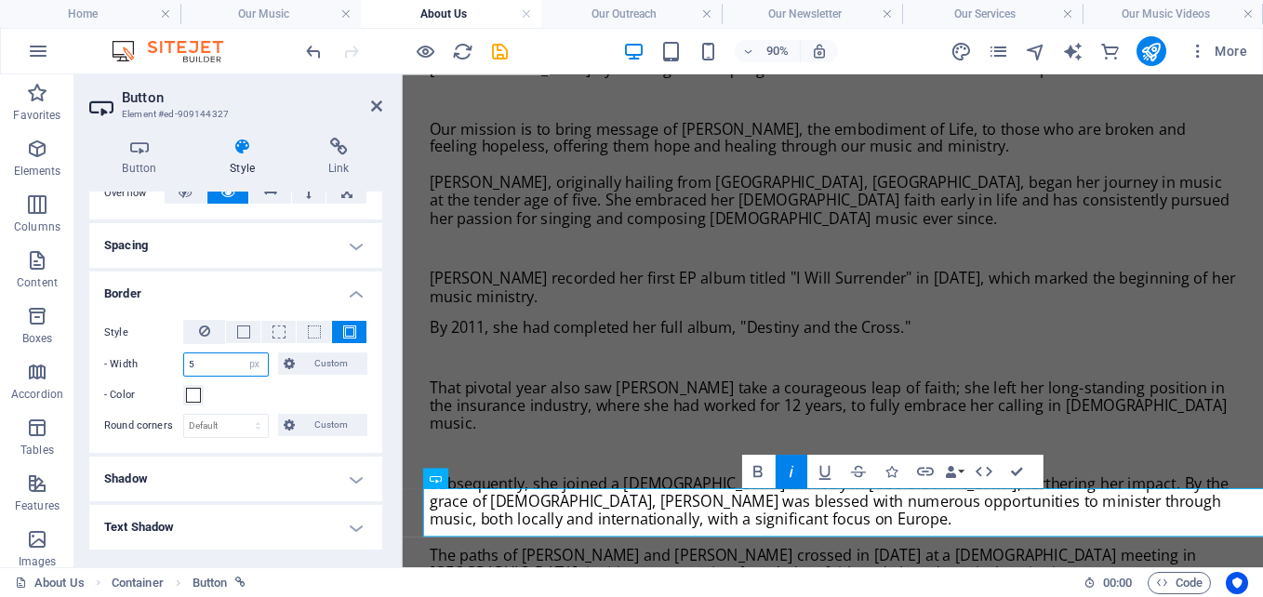
drag, startPoint x: 222, startPoint y: 366, endPoint x: 130, endPoint y: 361, distance: 92.2
click at [130, 361] on div "- Width 5 auto px rem % vh vw Custom Custom" at bounding box center [235, 364] width 263 height 24
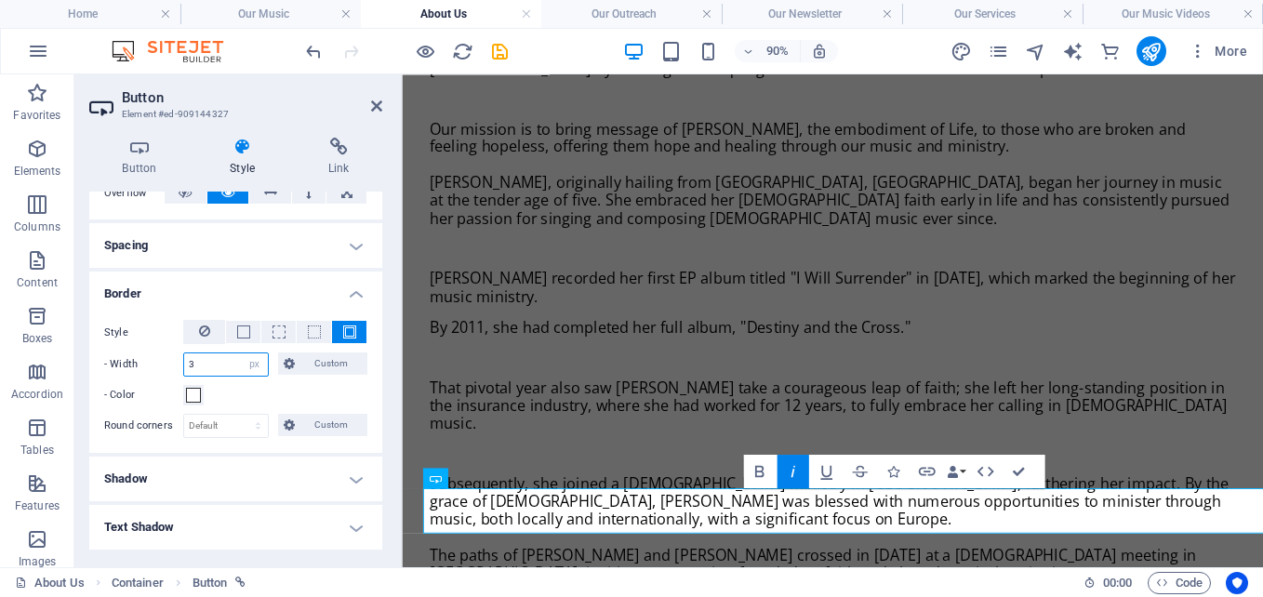
type input "3"
click at [278, 486] on h4 "Shadow" at bounding box center [235, 479] width 293 height 45
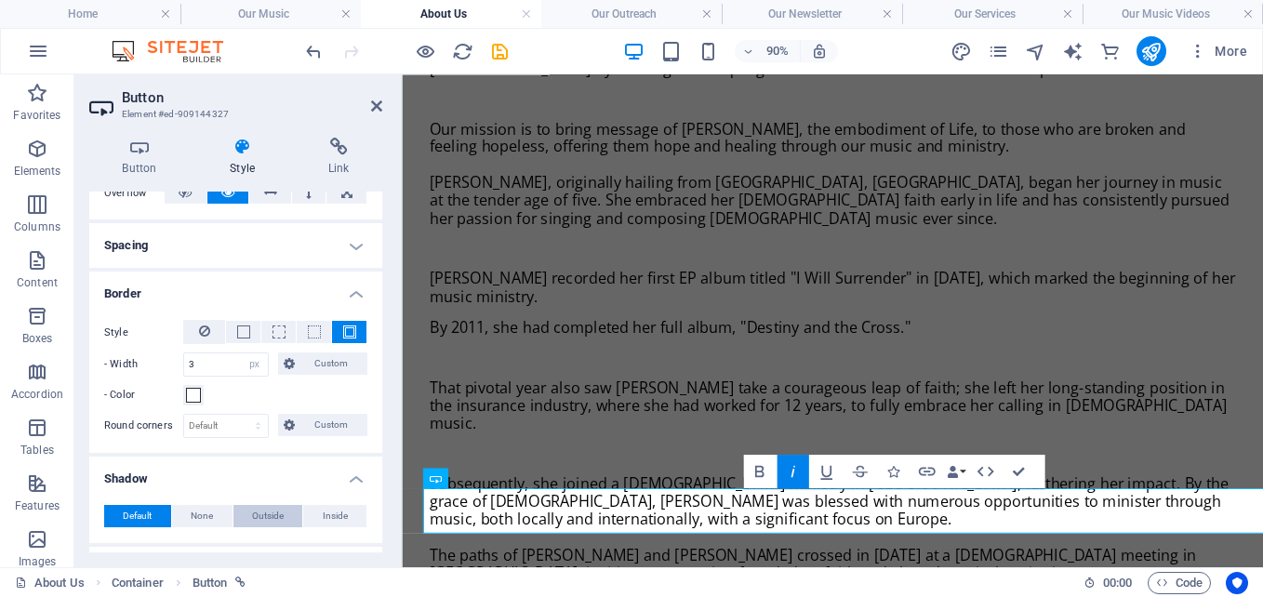
click at [265, 515] on span "Outside" at bounding box center [268, 516] width 32 height 22
type input "rgba(0, 0, 0, 0.2)"
type input "2"
type input "4"
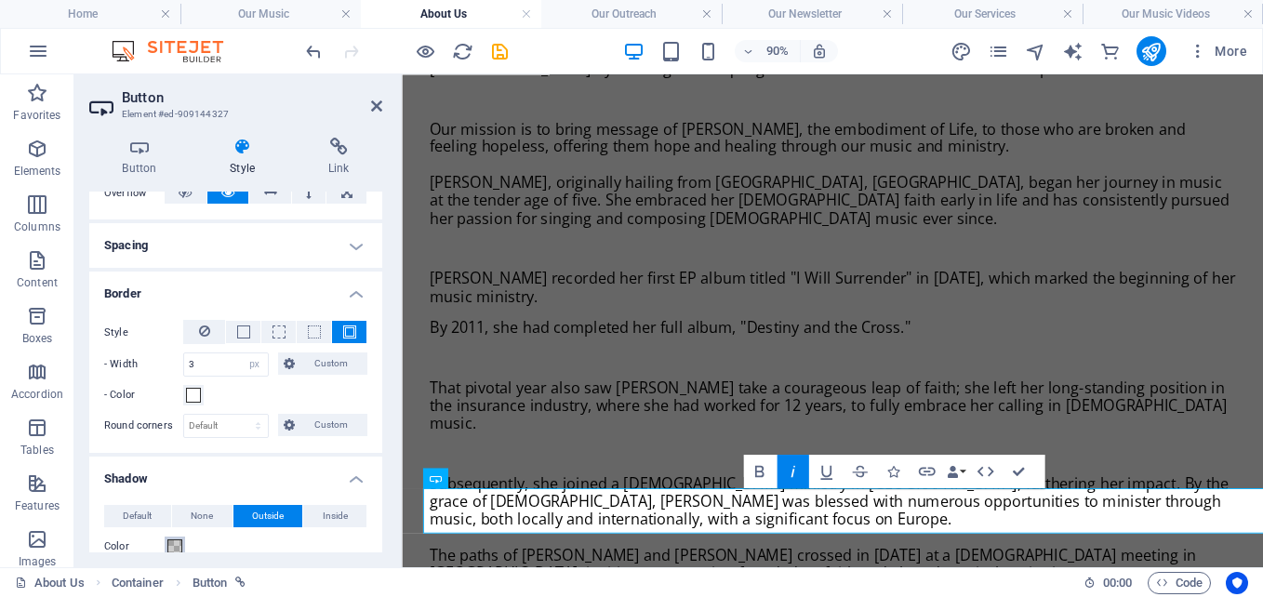
click at [169, 547] on span at bounding box center [174, 546] width 15 height 15
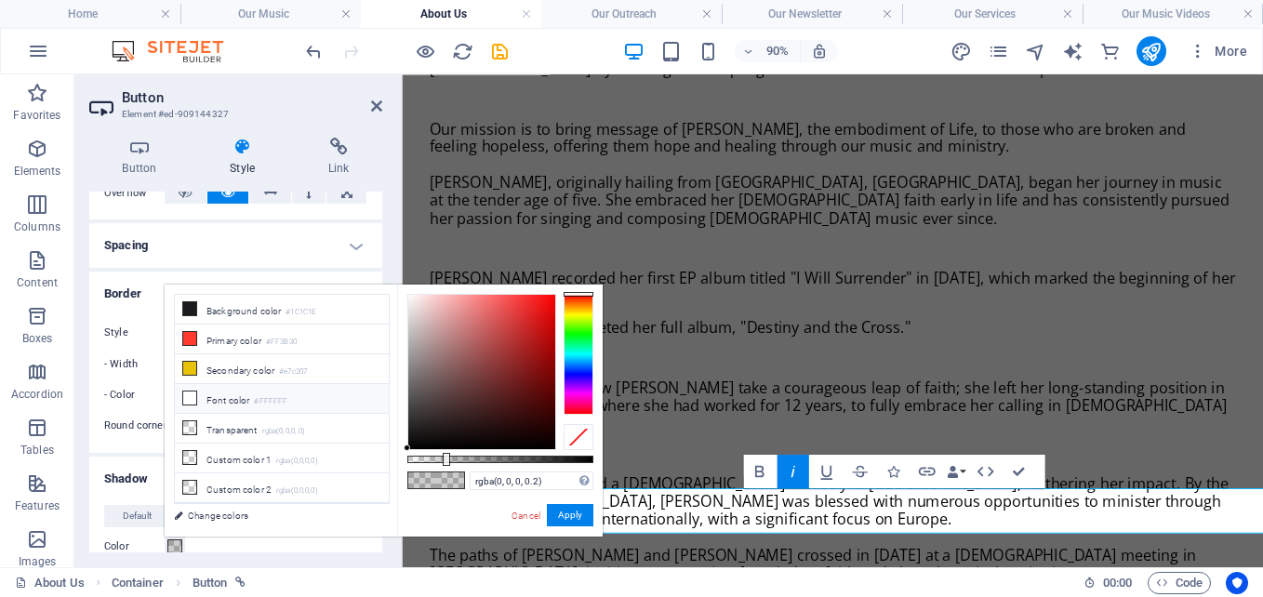
click at [206, 396] on li "Font color #FFFFFF" at bounding box center [282, 399] width 214 height 30
type input "#ffffff"
click at [564, 513] on button "Apply" at bounding box center [570, 515] width 47 height 22
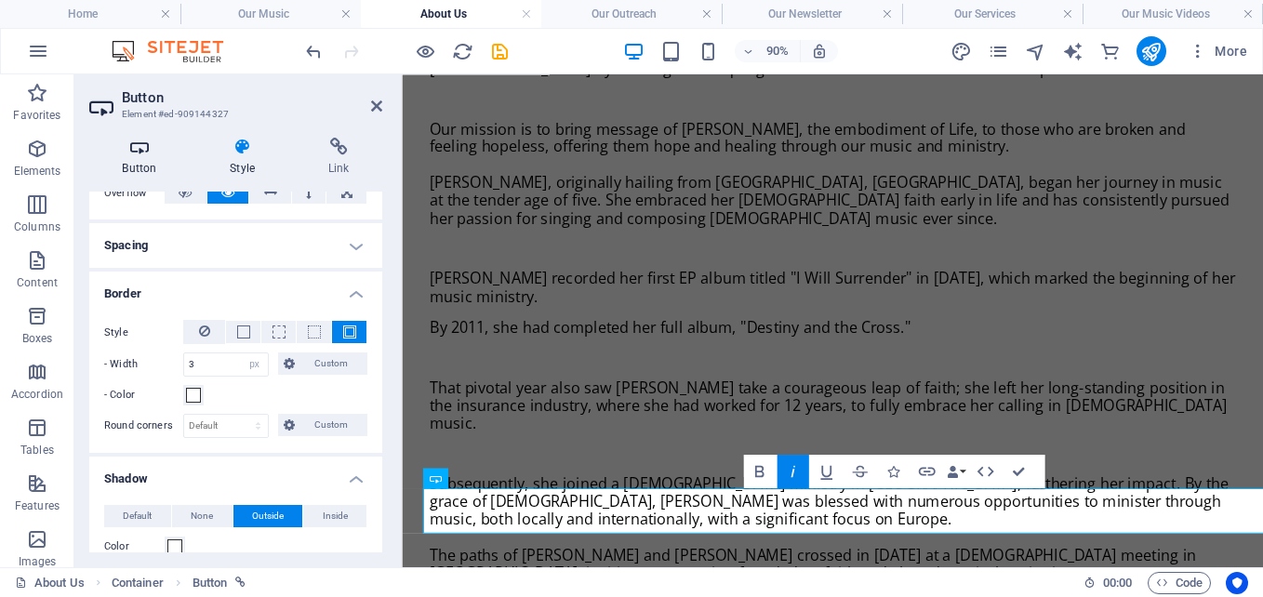
click at [135, 155] on icon at bounding box center [139, 147] width 100 height 19
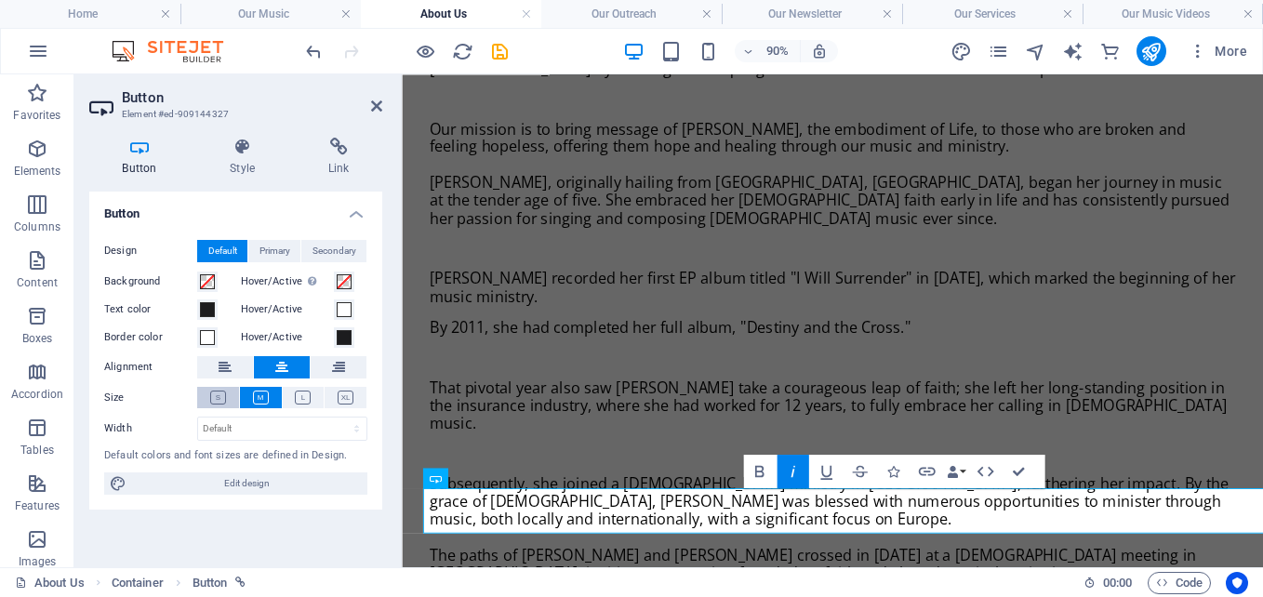
click at [217, 395] on icon at bounding box center [218, 398] width 16 height 14
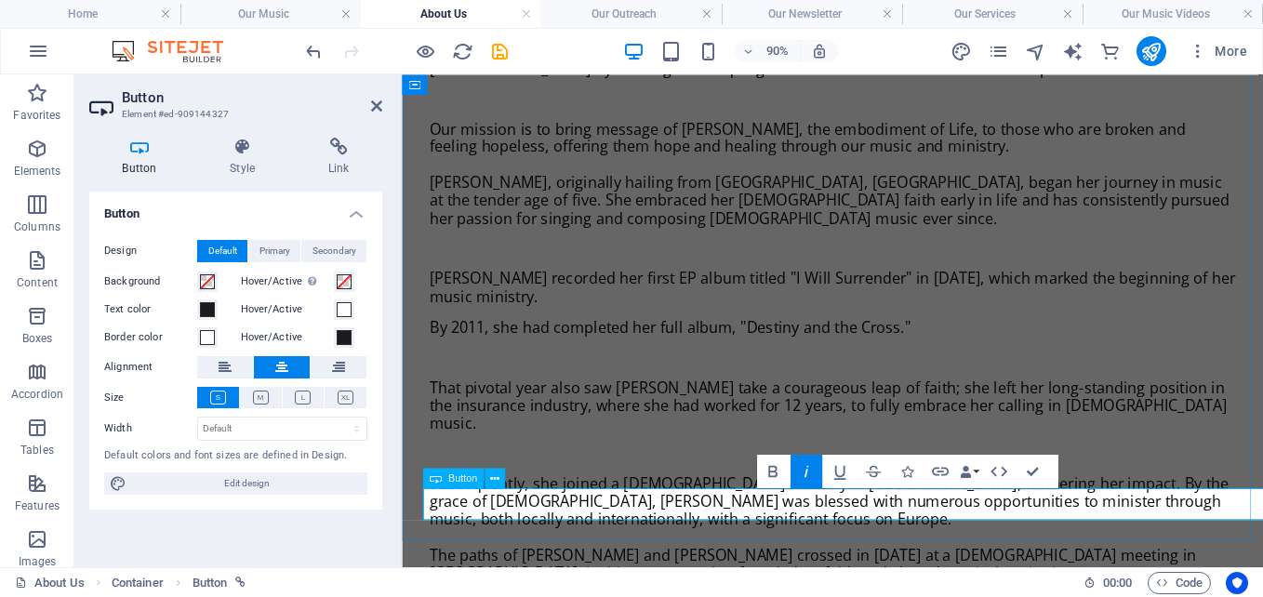
drag, startPoint x: 889, startPoint y: 547, endPoint x: 990, endPoint y: 552, distance: 101.5
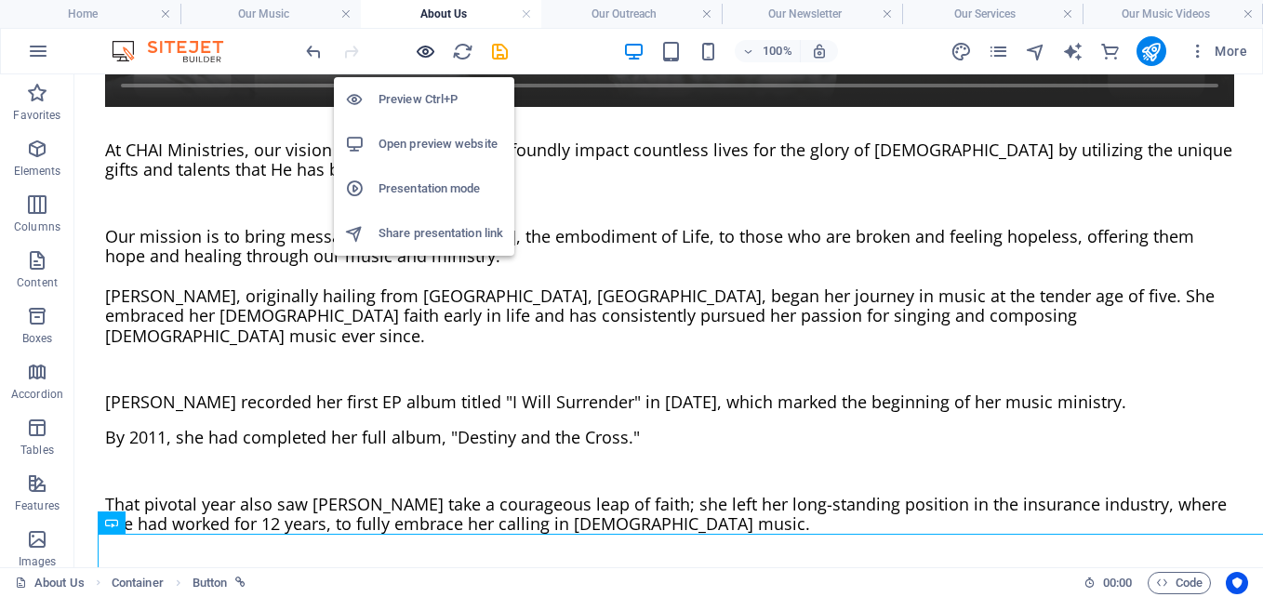
click at [421, 49] on icon "button" at bounding box center [425, 51] width 21 height 21
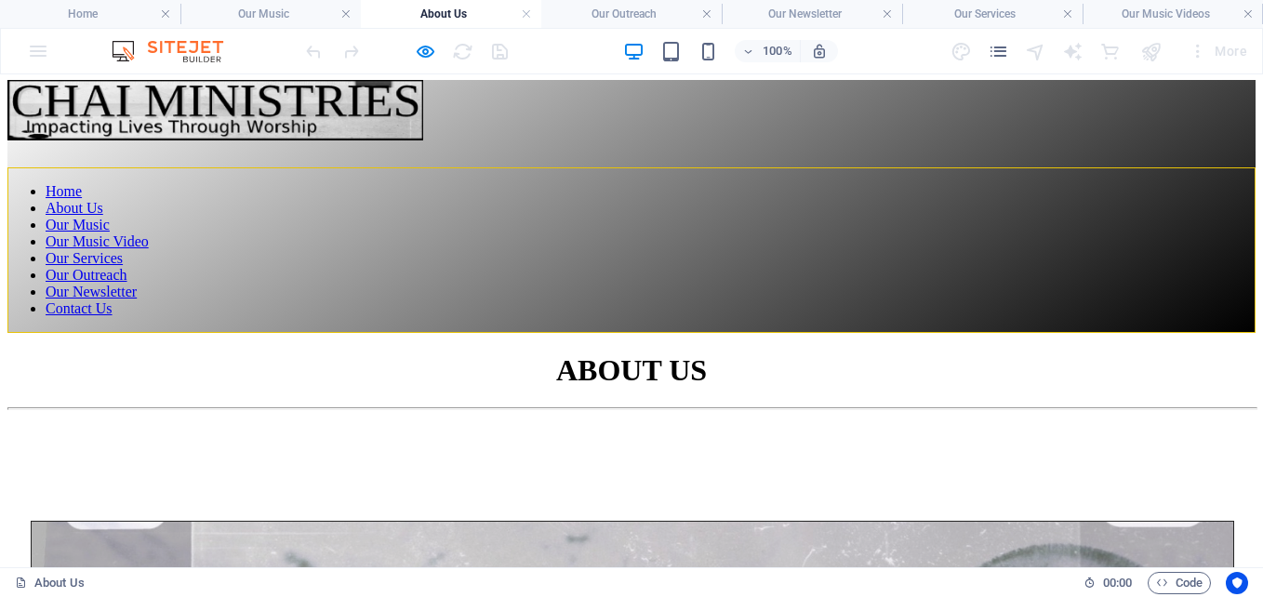
scroll to position [0, 0]
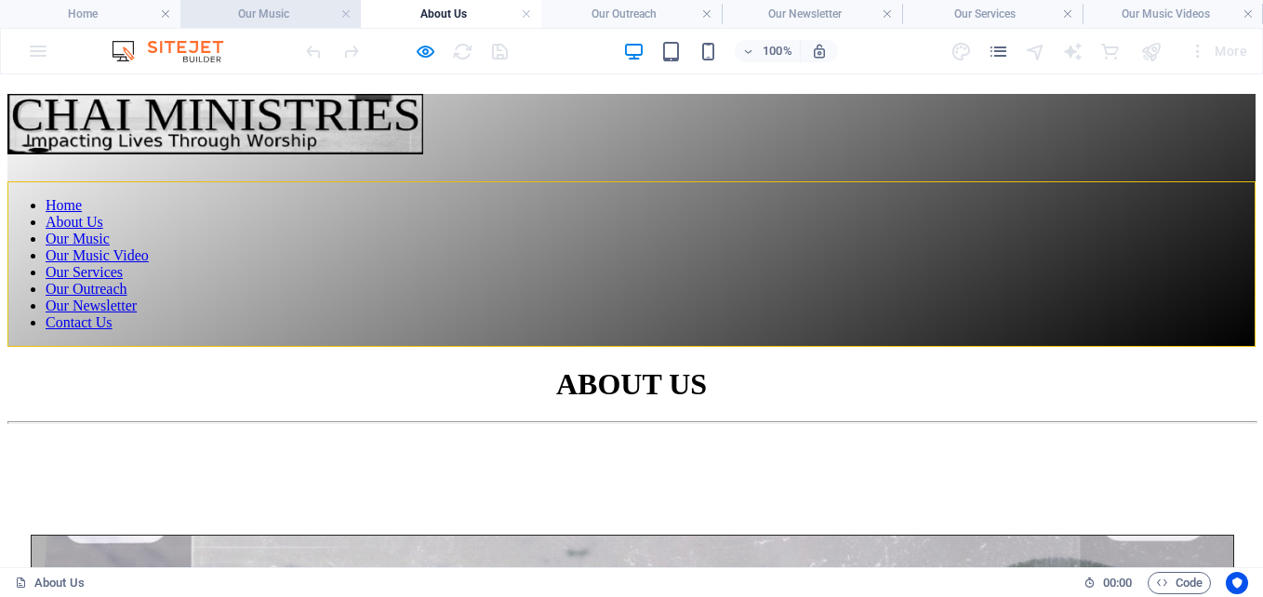
click at [249, 11] on h4 "Our Music" at bounding box center [270, 14] width 180 height 20
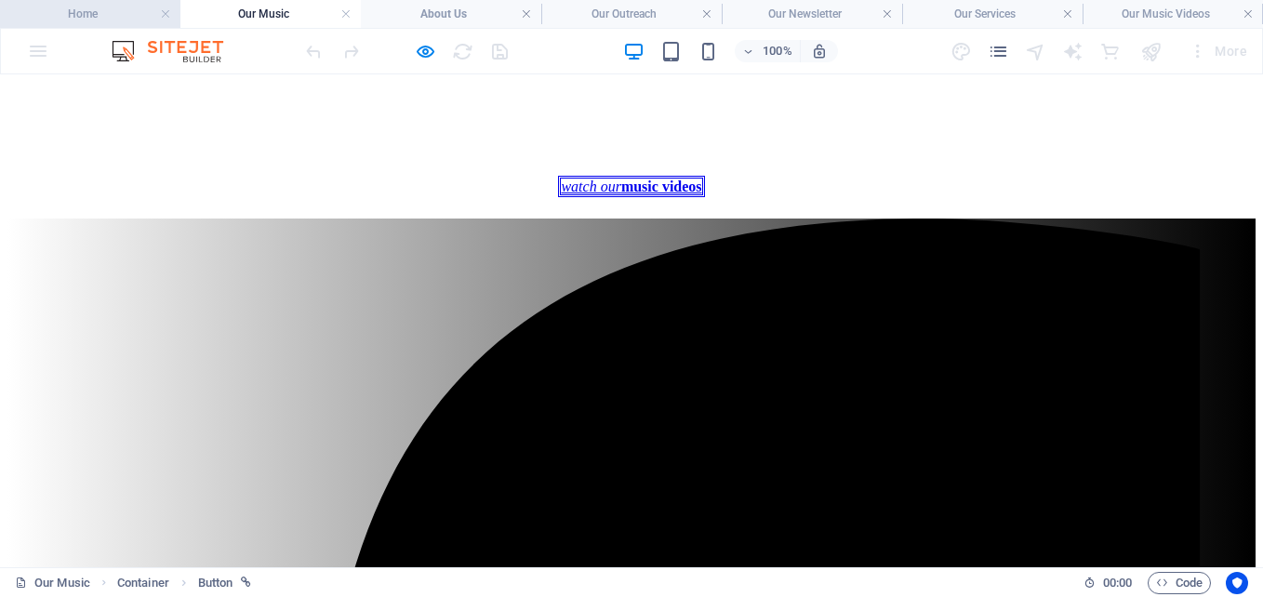
click at [91, 7] on h4 "Home" at bounding box center [90, 14] width 180 height 20
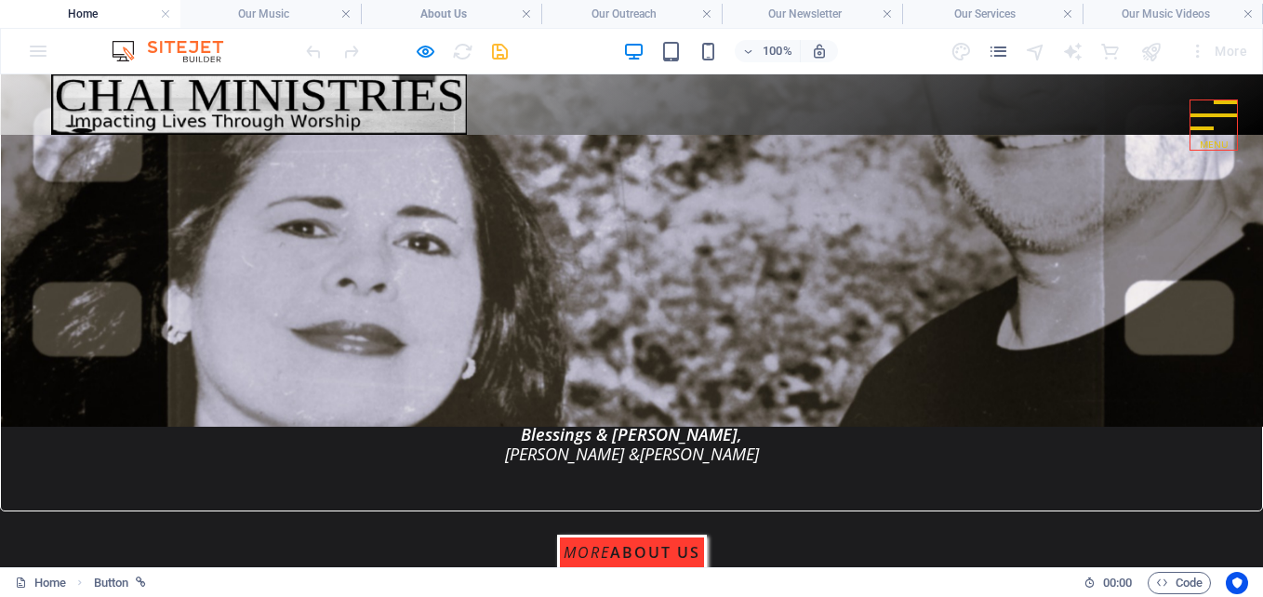
scroll to position [0, 0]
click at [638, 8] on h4 "Our Outreach" at bounding box center [631, 14] width 180 height 20
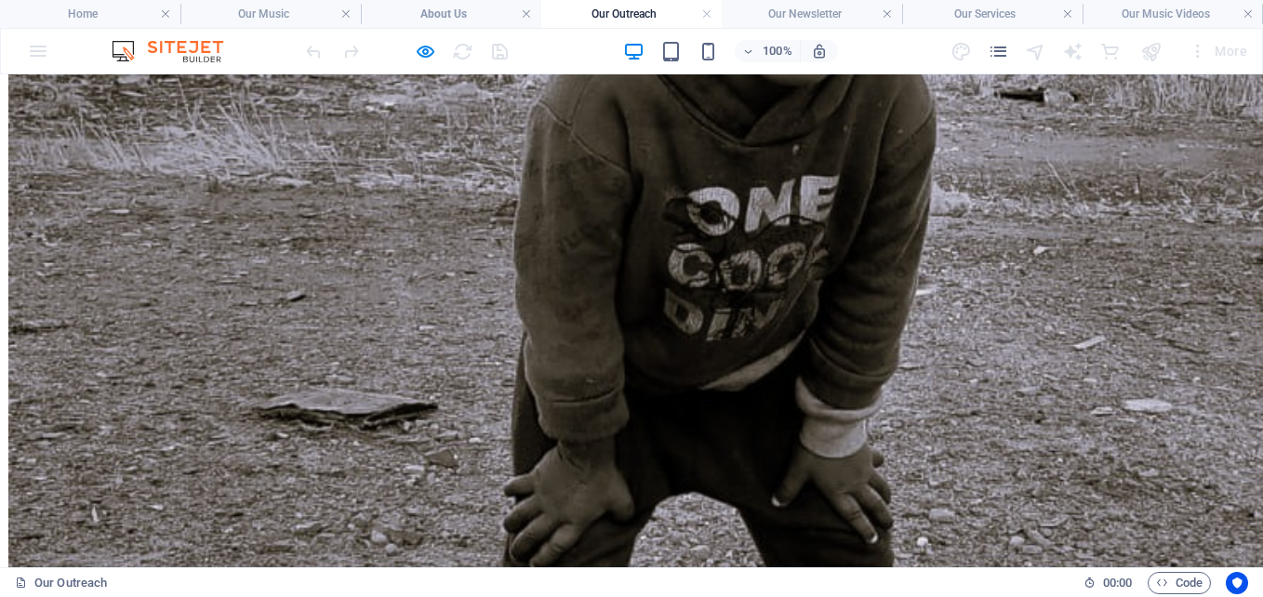
scroll to position [1311, 0]
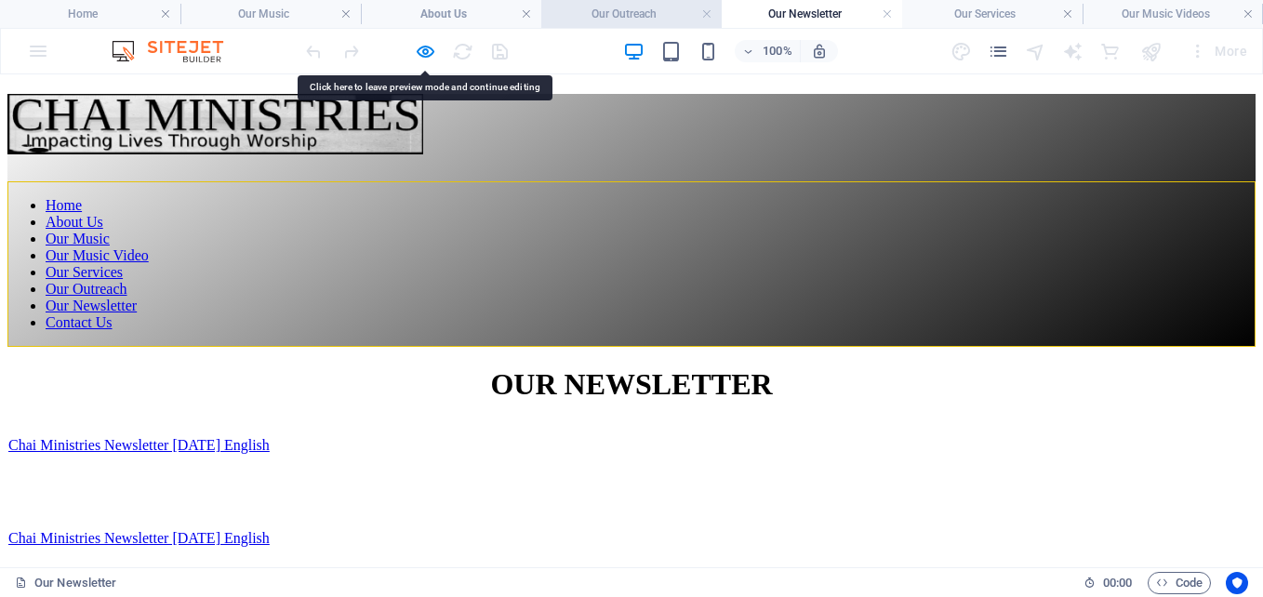
click at [622, 12] on h4 "Our Outreach" at bounding box center [631, 14] width 180 height 20
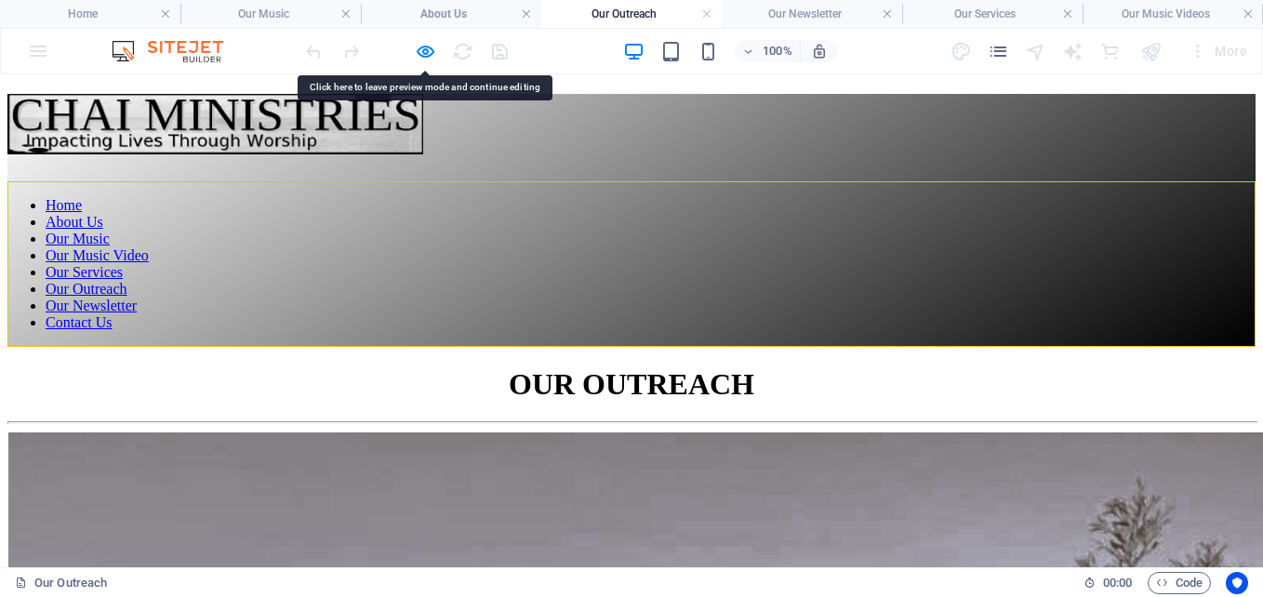
scroll to position [685, 0]
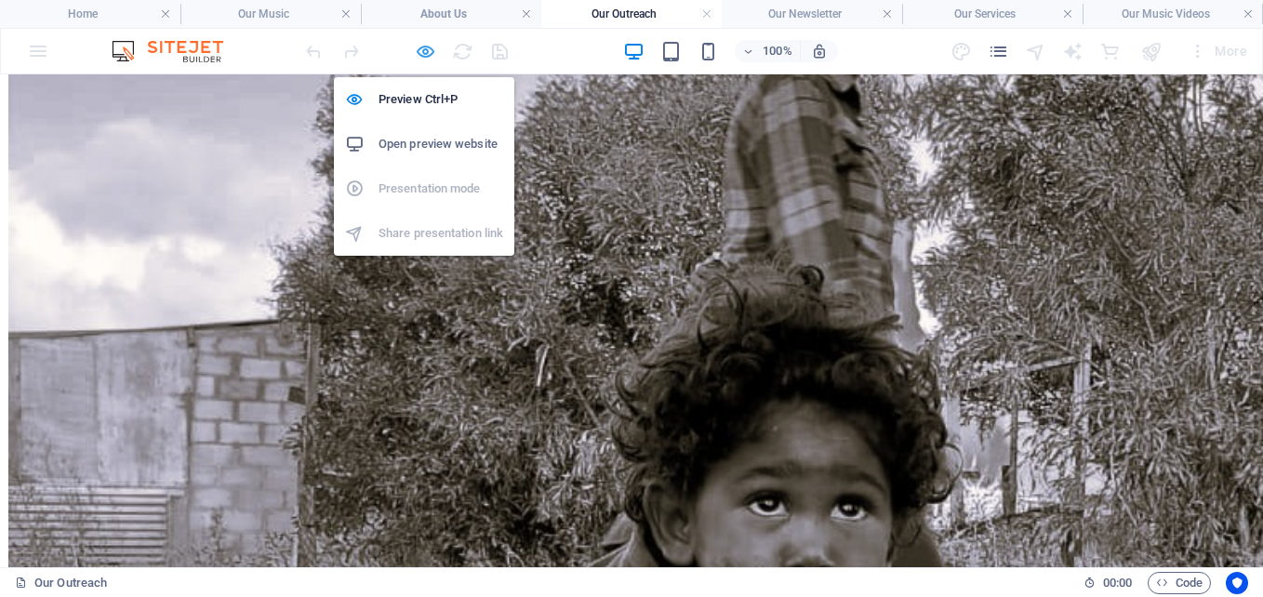
drag, startPoint x: 421, startPoint y: 47, endPoint x: 543, endPoint y: 370, distance: 345.0
click at [421, 47] on icon "button" at bounding box center [425, 51] width 21 height 21
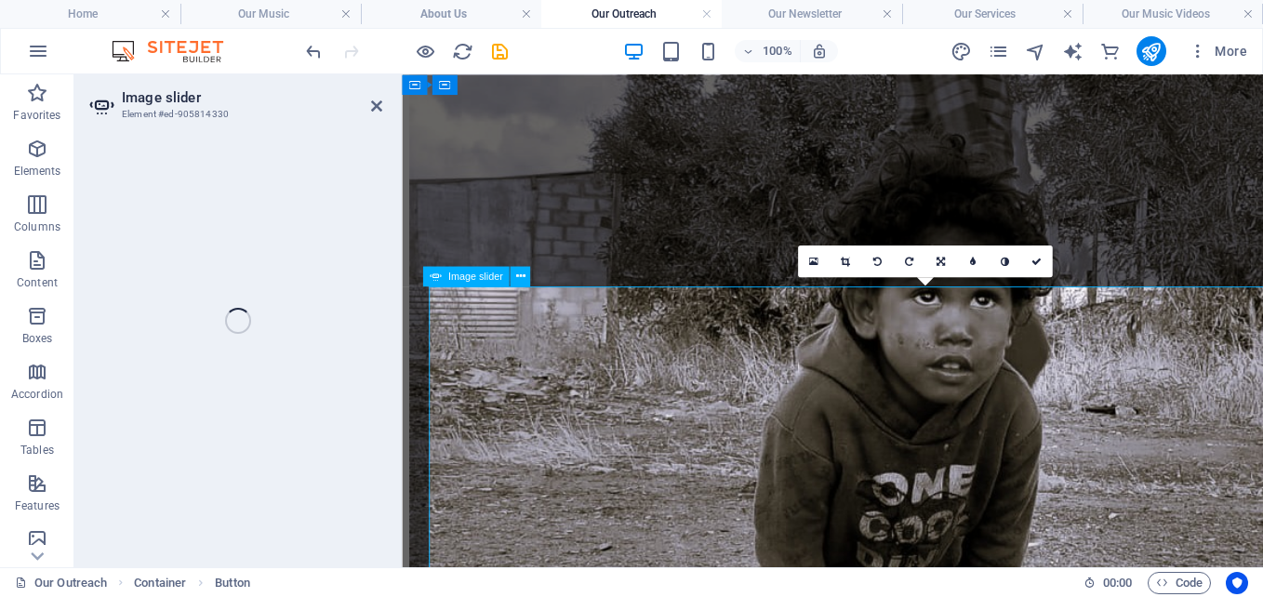
select select "px"
select select "ms"
select select "s"
select select "progressive"
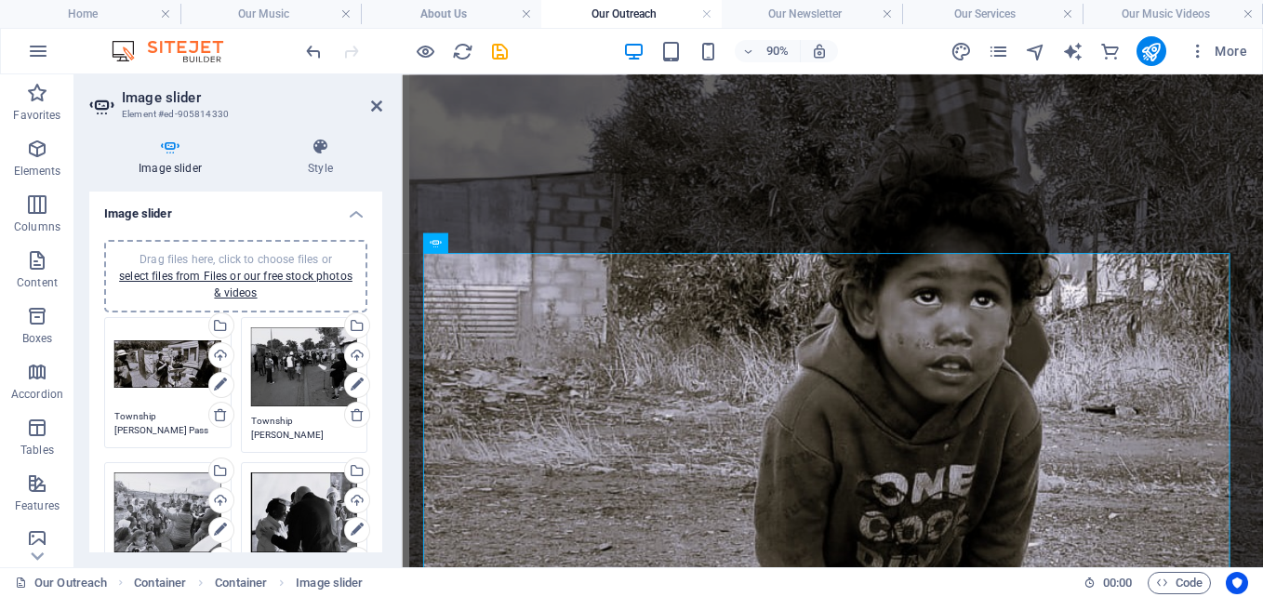
scroll to position [1134, 0]
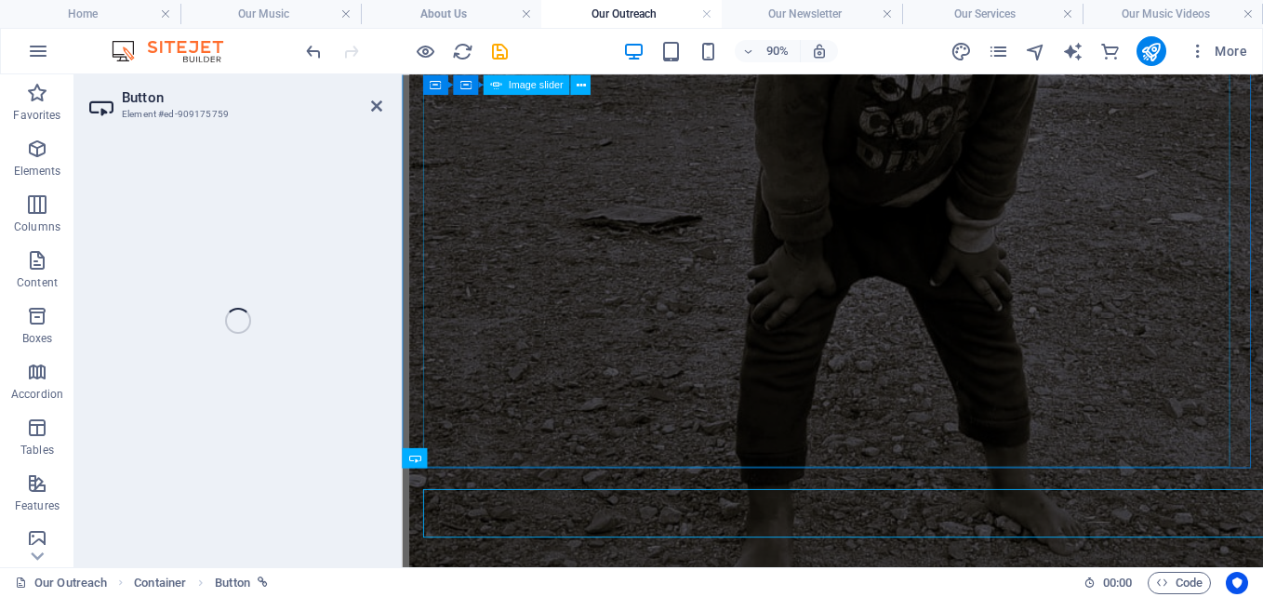
scroll to position [1033, 0]
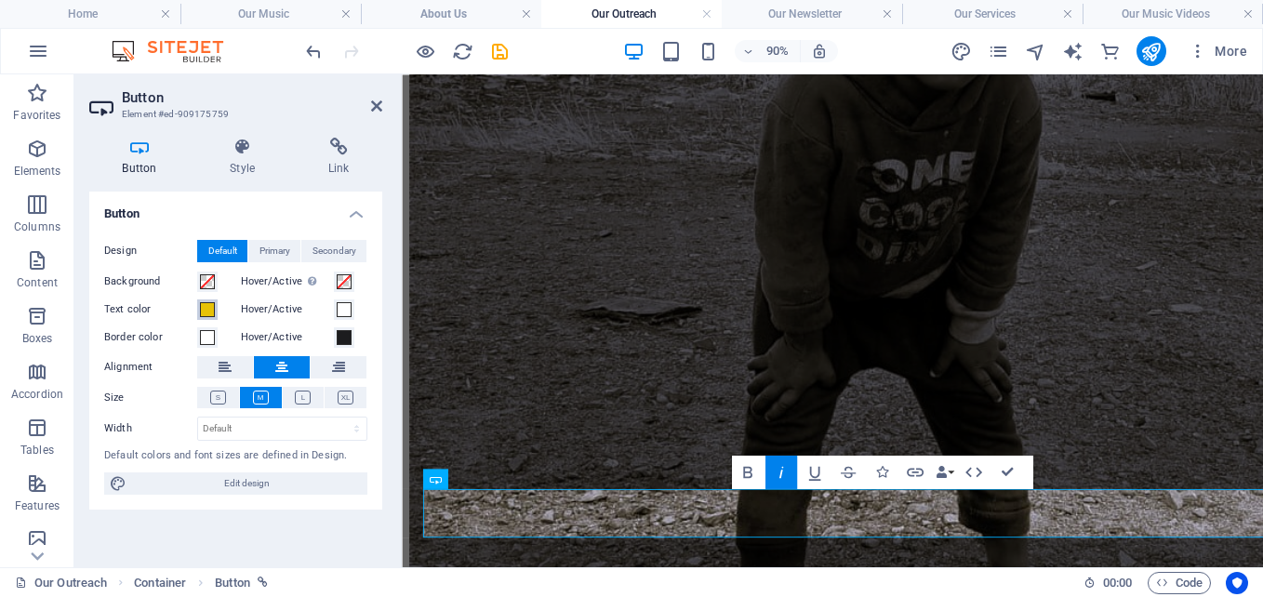
click at [210, 307] on span at bounding box center [207, 309] width 15 height 15
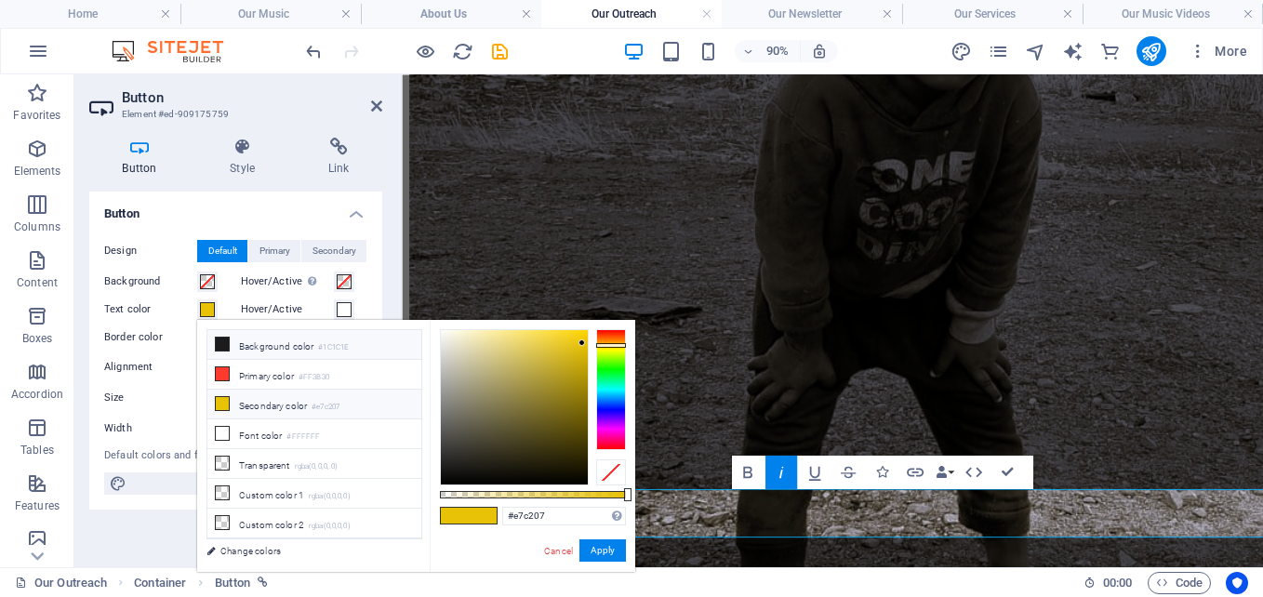
click at [219, 339] on icon at bounding box center [222, 344] width 13 height 13
type input "#1c1c1e"
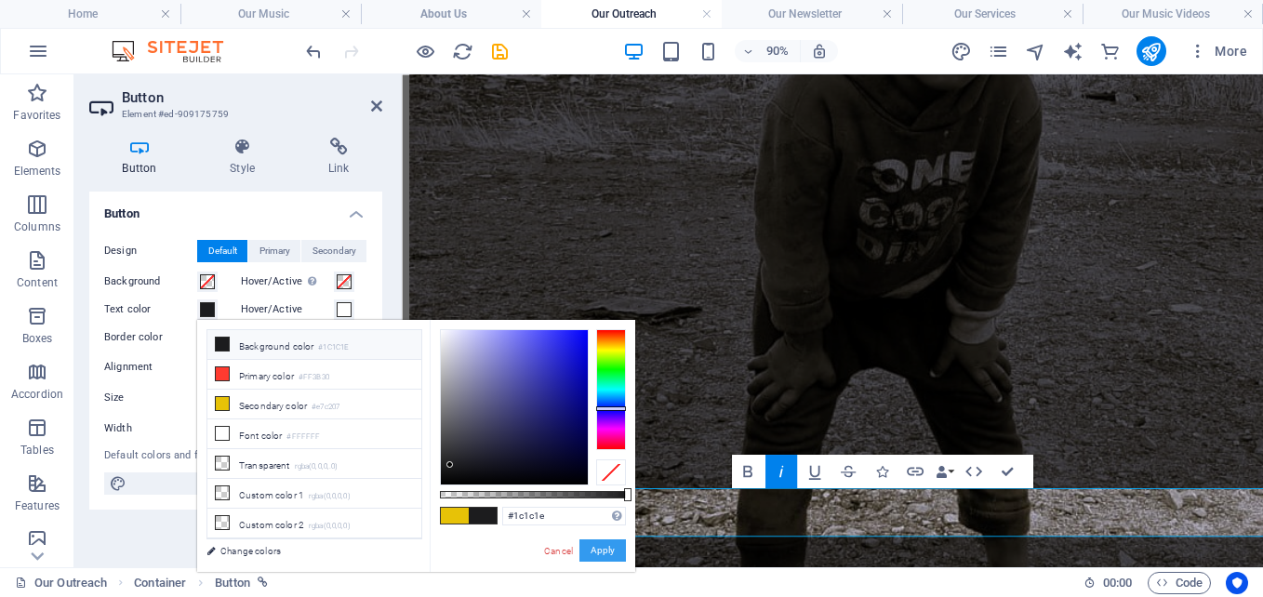
click at [605, 553] on button "Apply" at bounding box center [602, 550] width 47 height 22
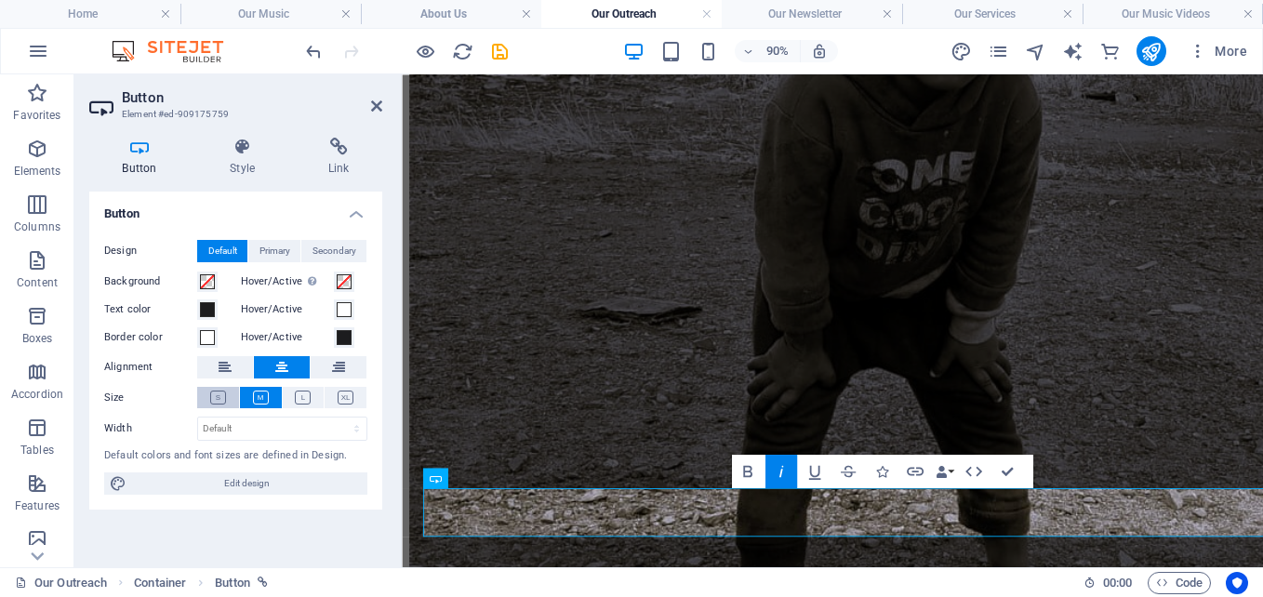
click at [217, 401] on icon at bounding box center [218, 398] width 16 height 14
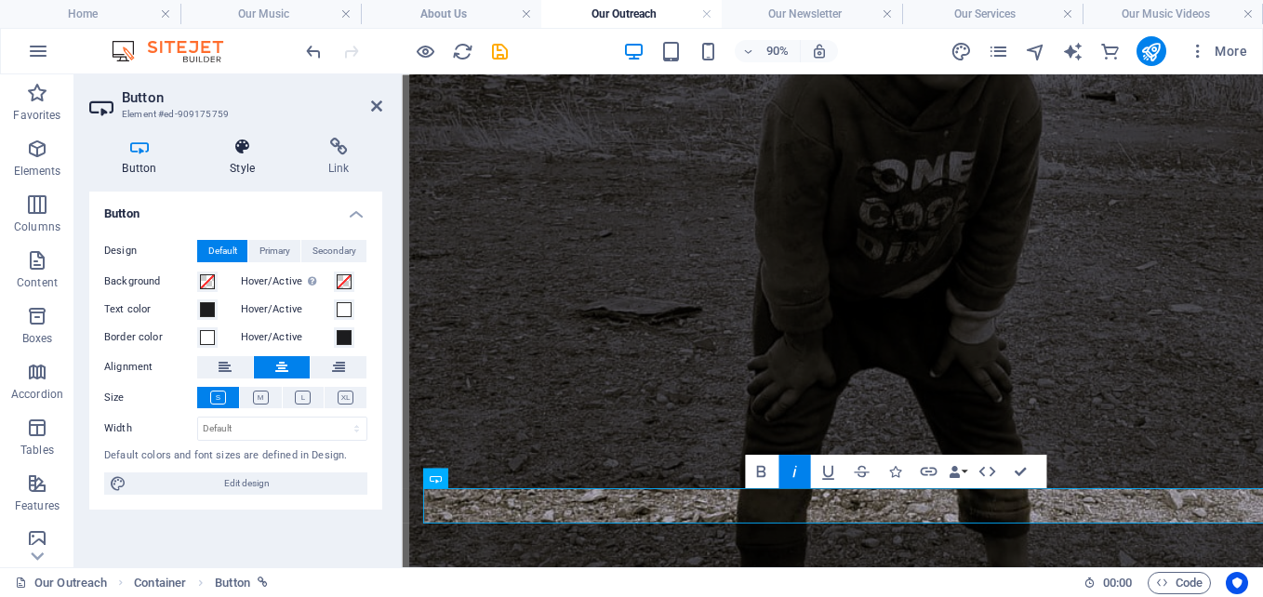
scroll to position [1032, 0]
click at [232, 148] on icon at bounding box center [242, 147] width 91 height 19
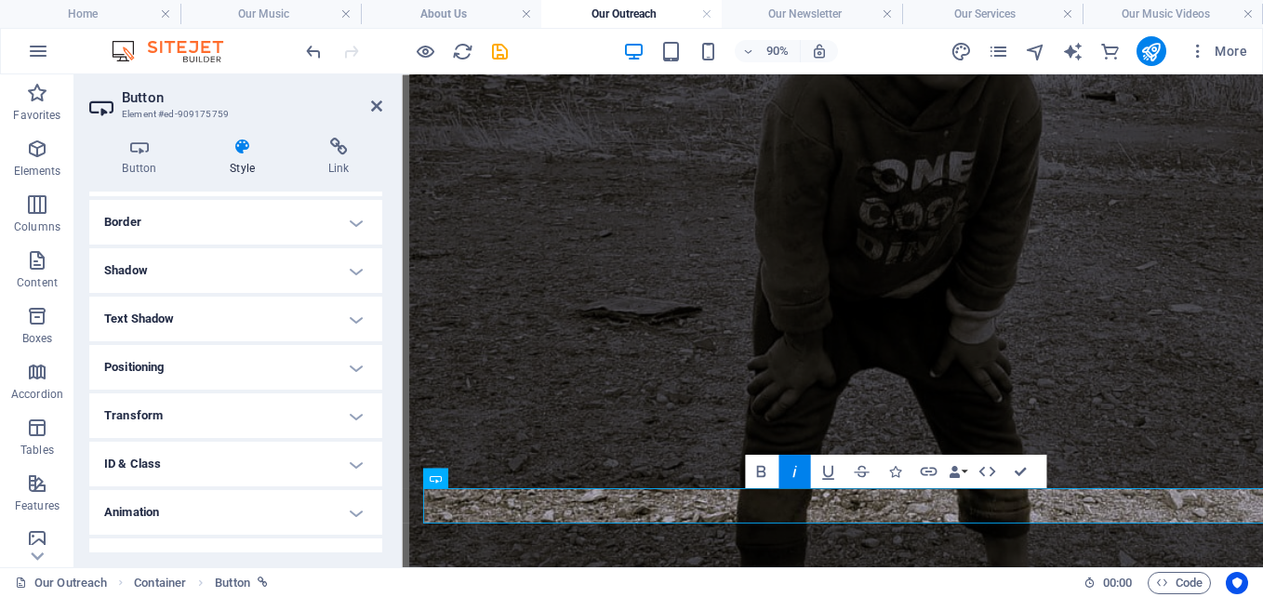
scroll to position [400, 0]
click at [320, 224] on h4 "Border" at bounding box center [235, 216] width 293 height 45
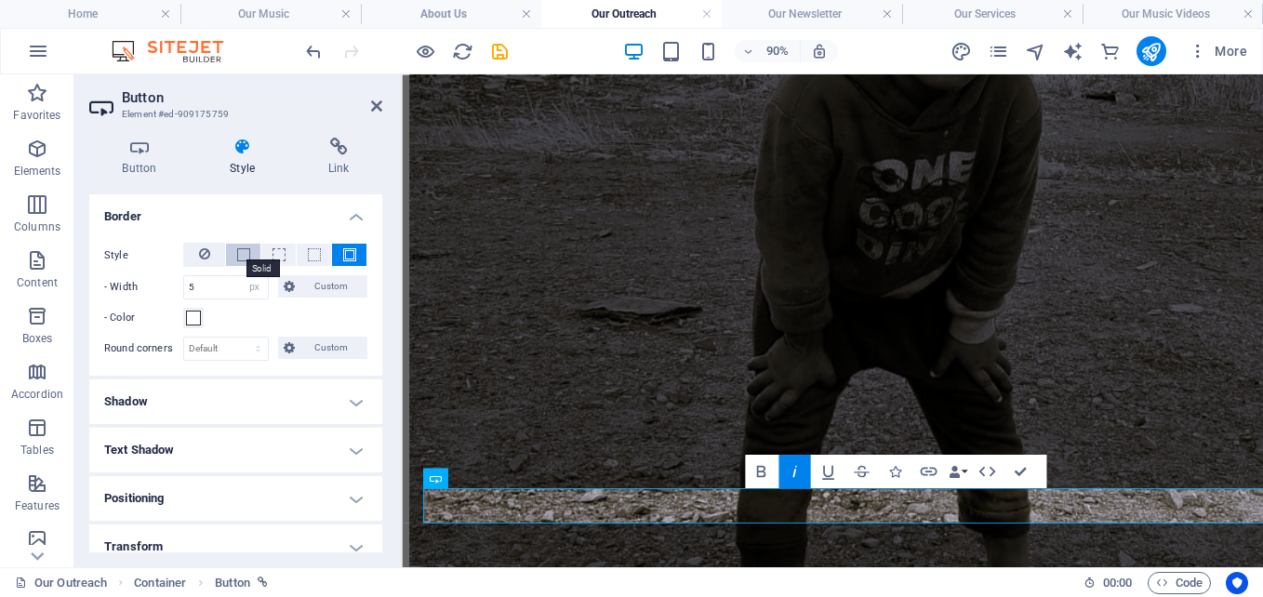
click at [237, 255] on span at bounding box center [243, 254] width 13 height 13
click at [206, 398] on h4 "Shadow" at bounding box center [235, 401] width 293 height 45
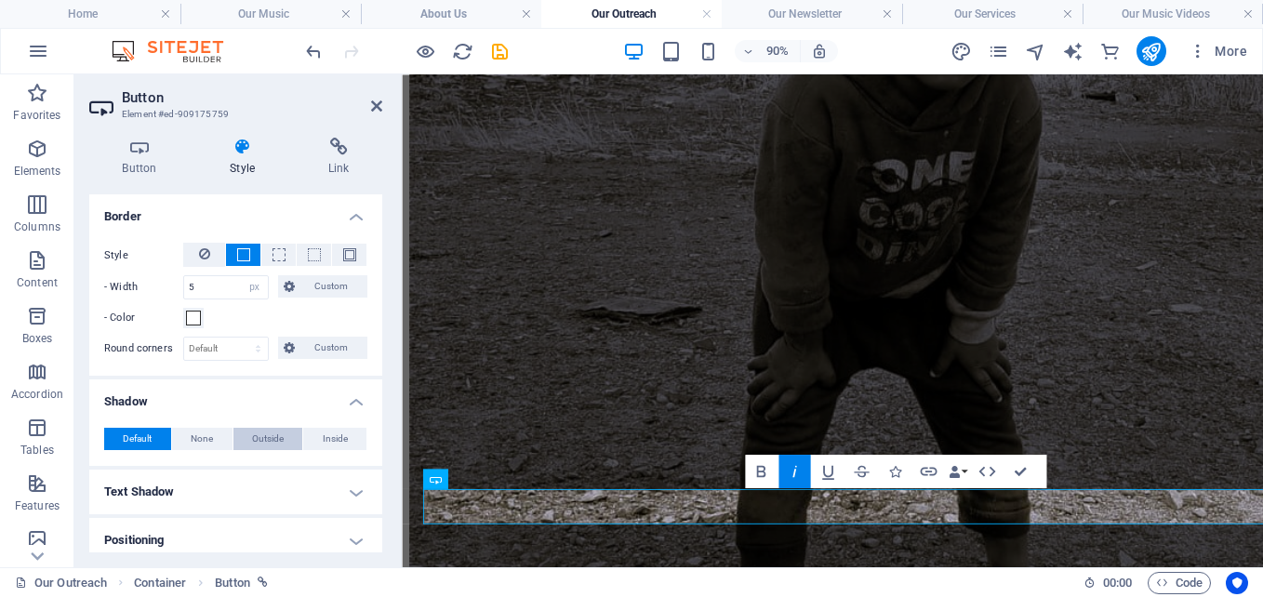
click at [252, 439] on span "Outside" at bounding box center [268, 439] width 32 height 22
type input "2"
type input "4"
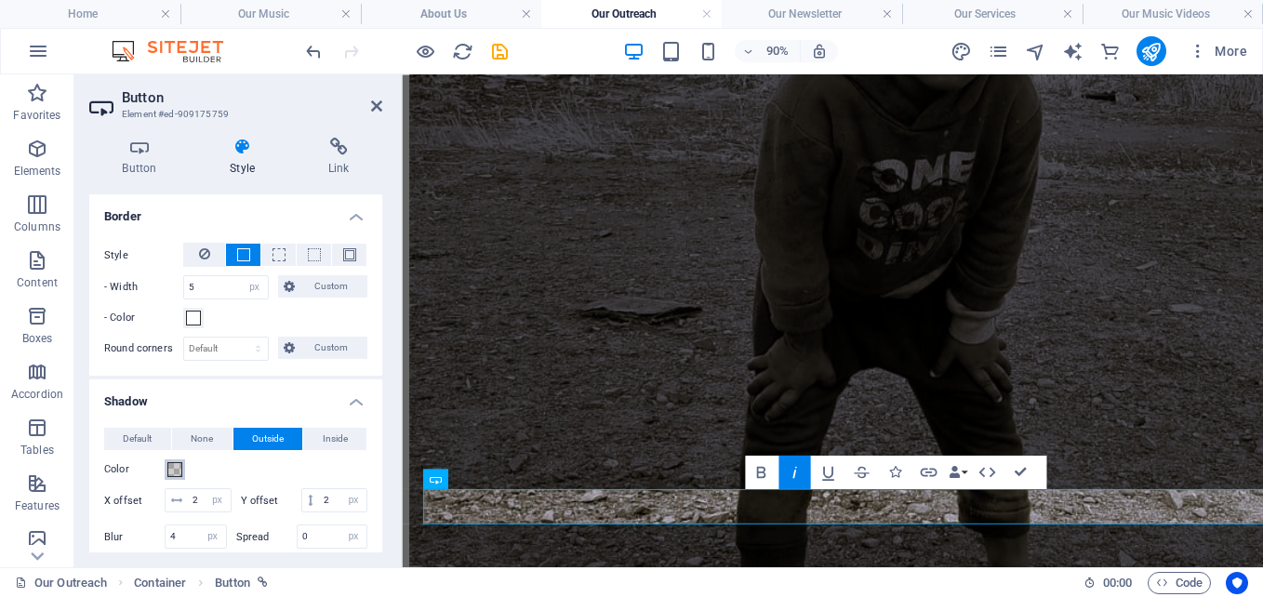
click at [173, 471] on span at bounding box center [174, 469] width 15 height 15
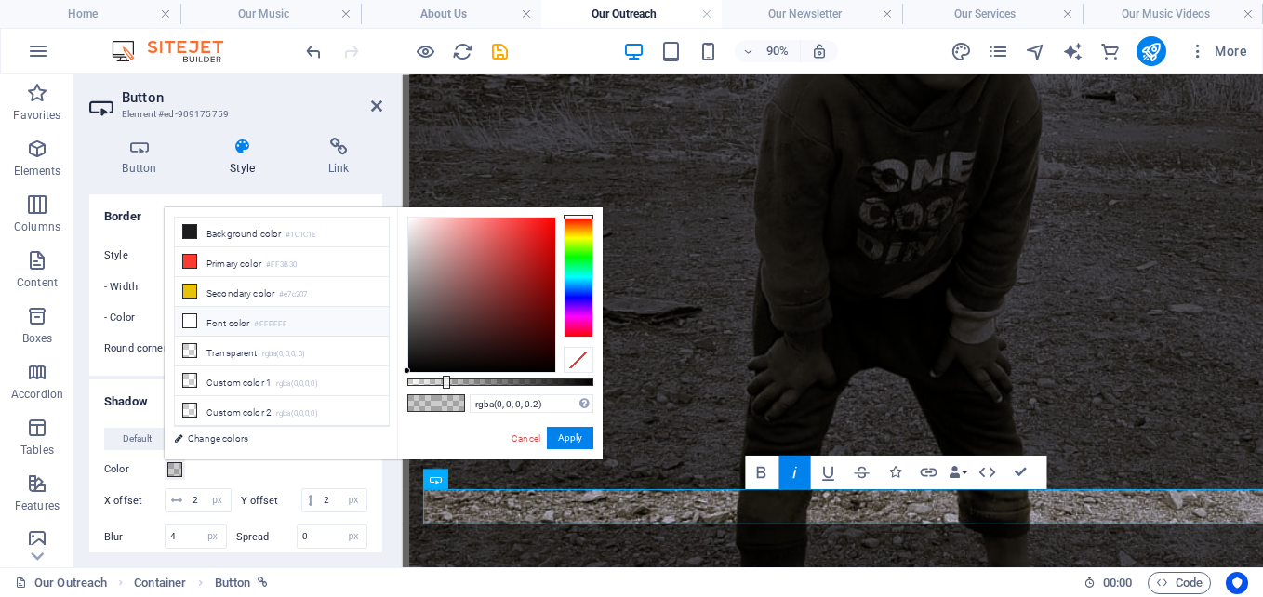
click at [214, 324] on li "Font color #FFFFFF" at bounding box center [282, 322] width 214 height 30
type input "#ffffff"
click at [563, 440] on button "Apply" at bounding box center [570, 438] width 47 height 22
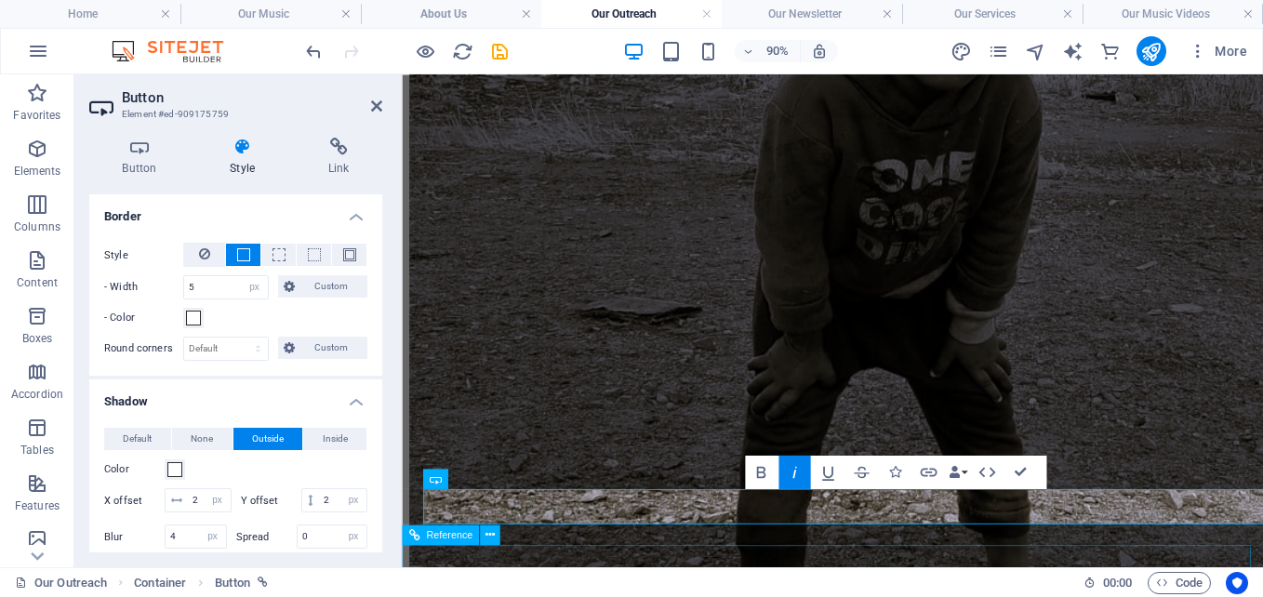
scroll to position [1032, 0]
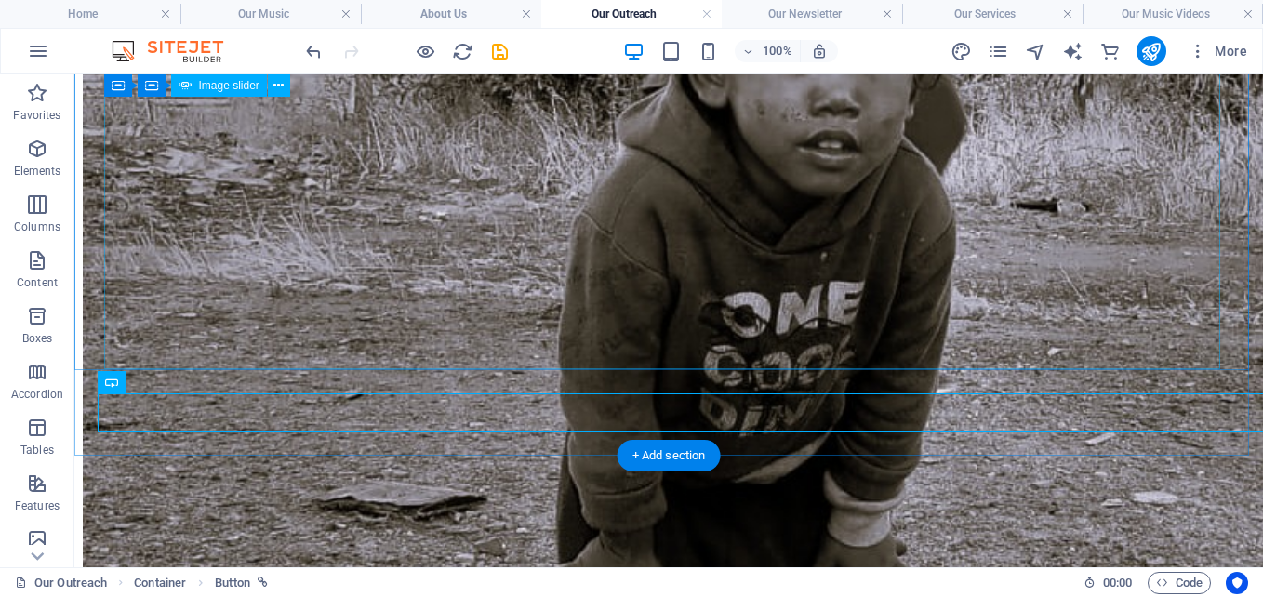
scroll to position [1296, 0]
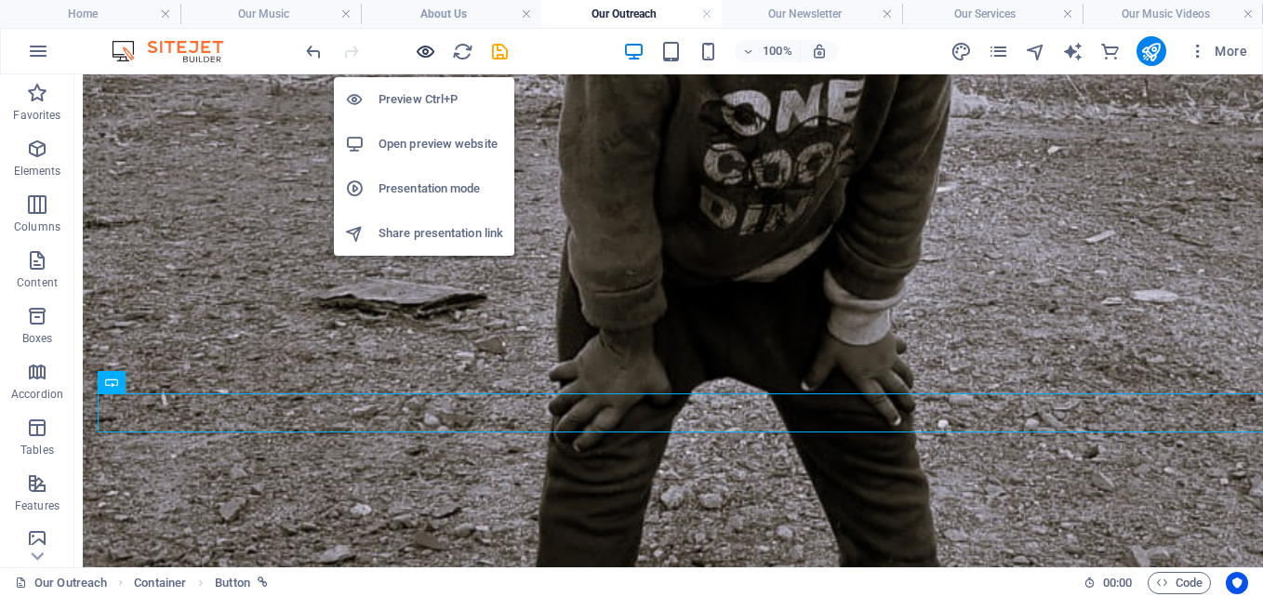
click at [423, 51] on icon "button" at bounding box center [425, 51] width 21 height 21
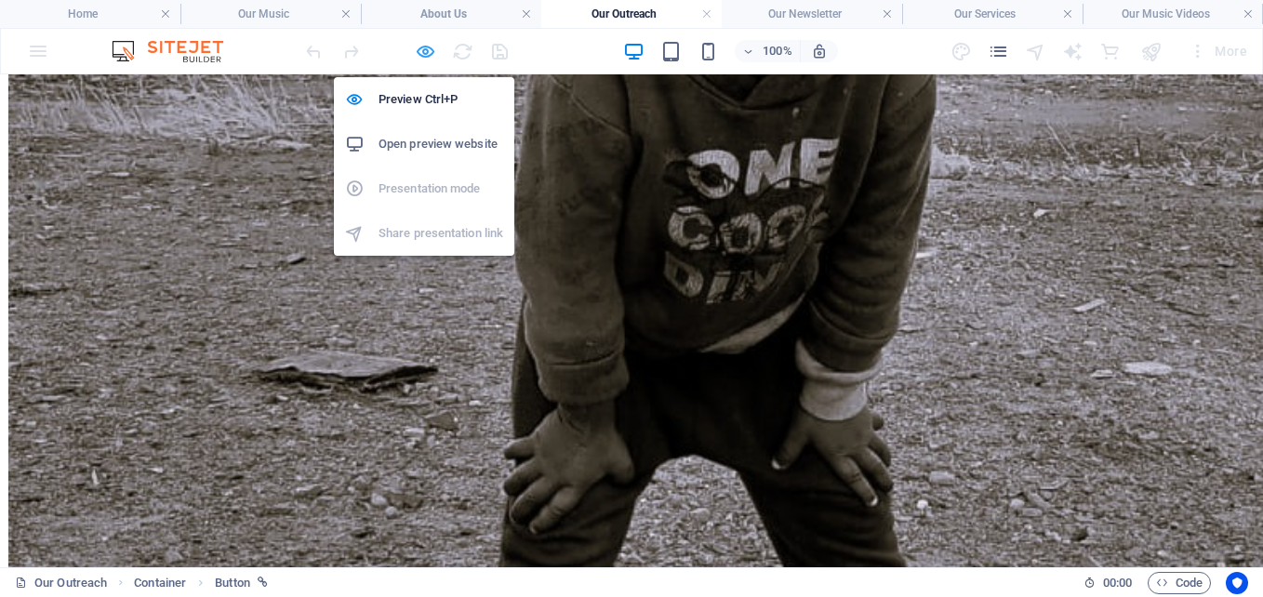
click at [429, 48] on icon "button" at bounding box center [425, 51] width 21 height 21
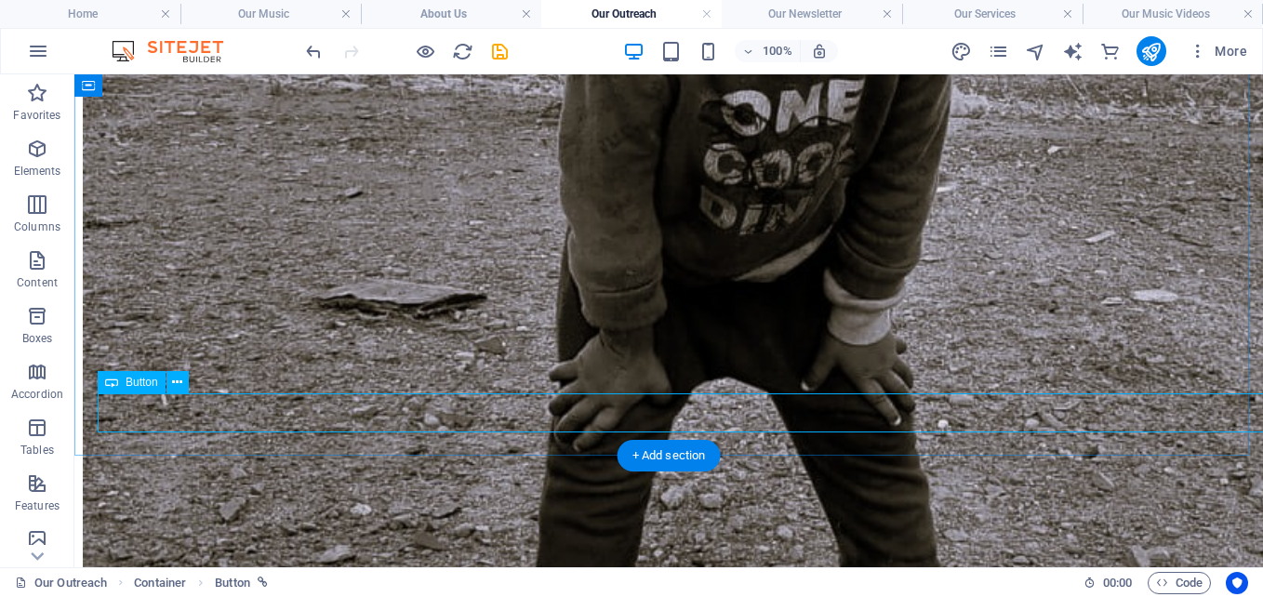
select select "%"
select select "px"
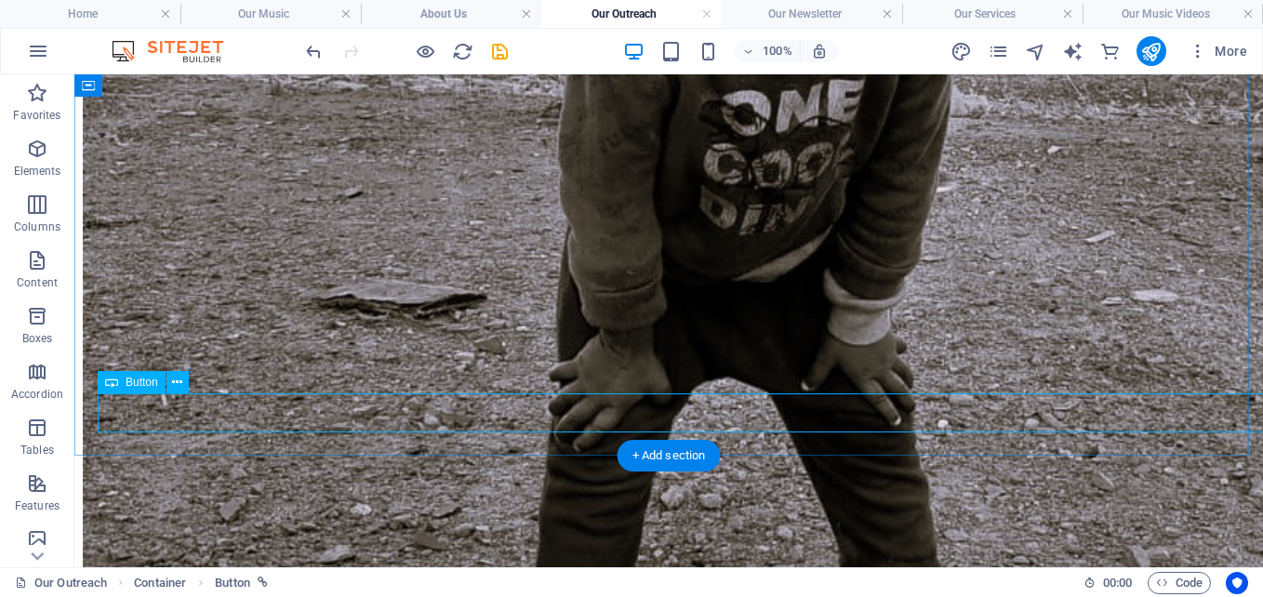
select select "px"
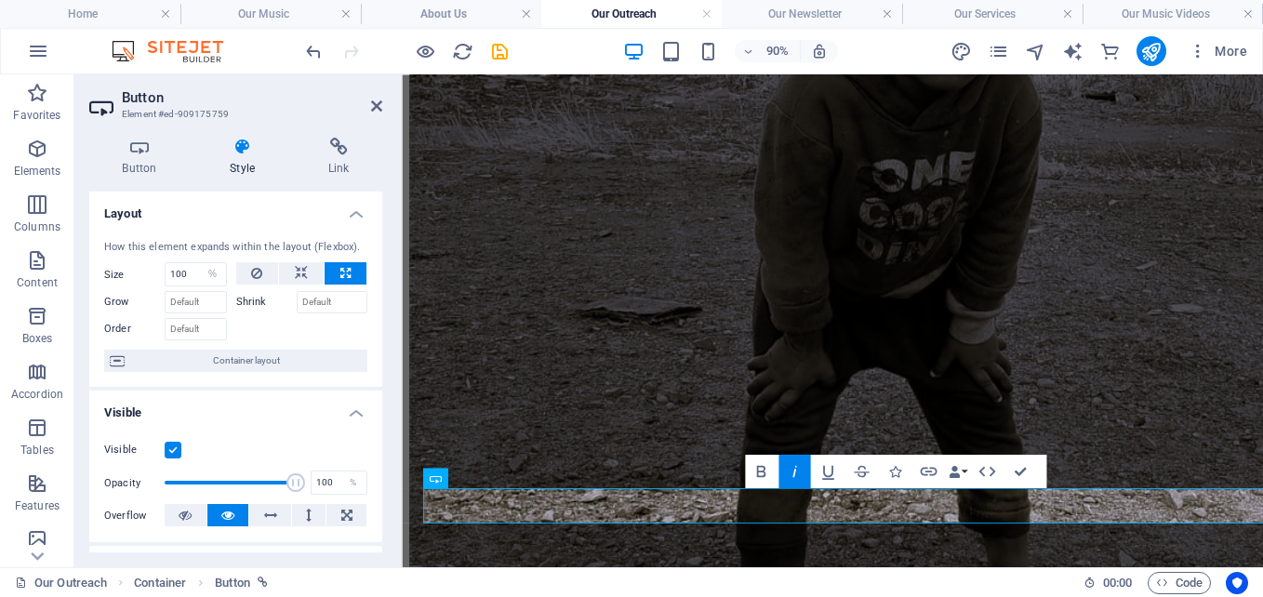
scroll to position [1031, 0]
click at [380, 299] on div "Layout How this element expands within the layout (Flexbox). Size 100 Default a…" at bounding box center [235, 372] width 293 height 361
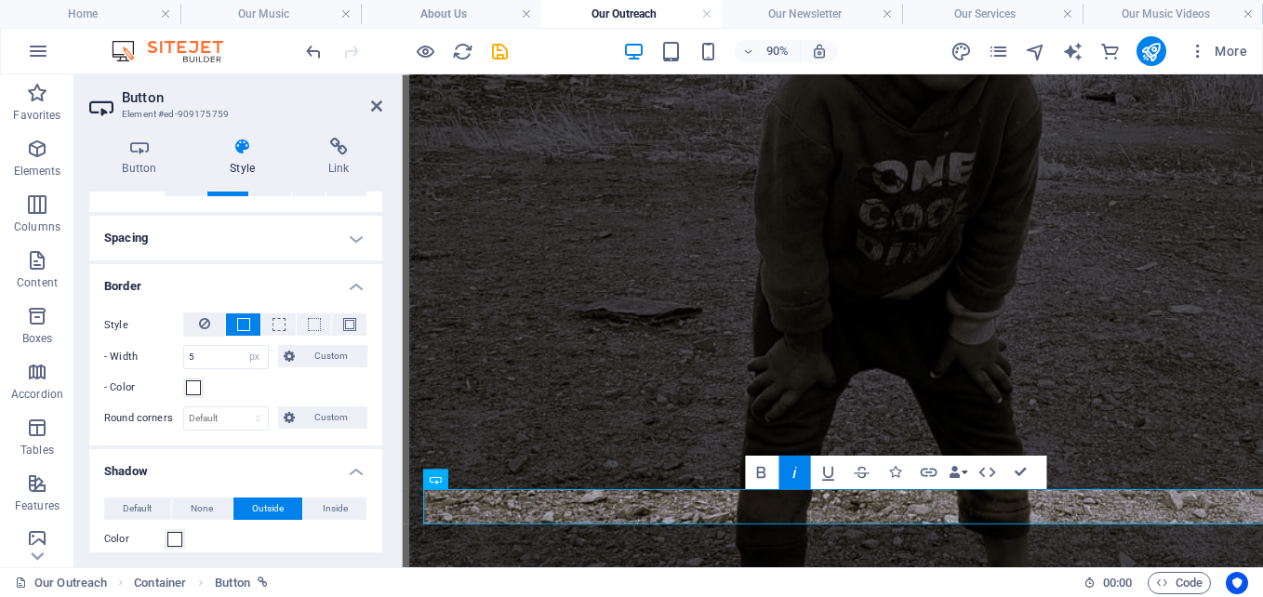
scroll to position [1032, 0]
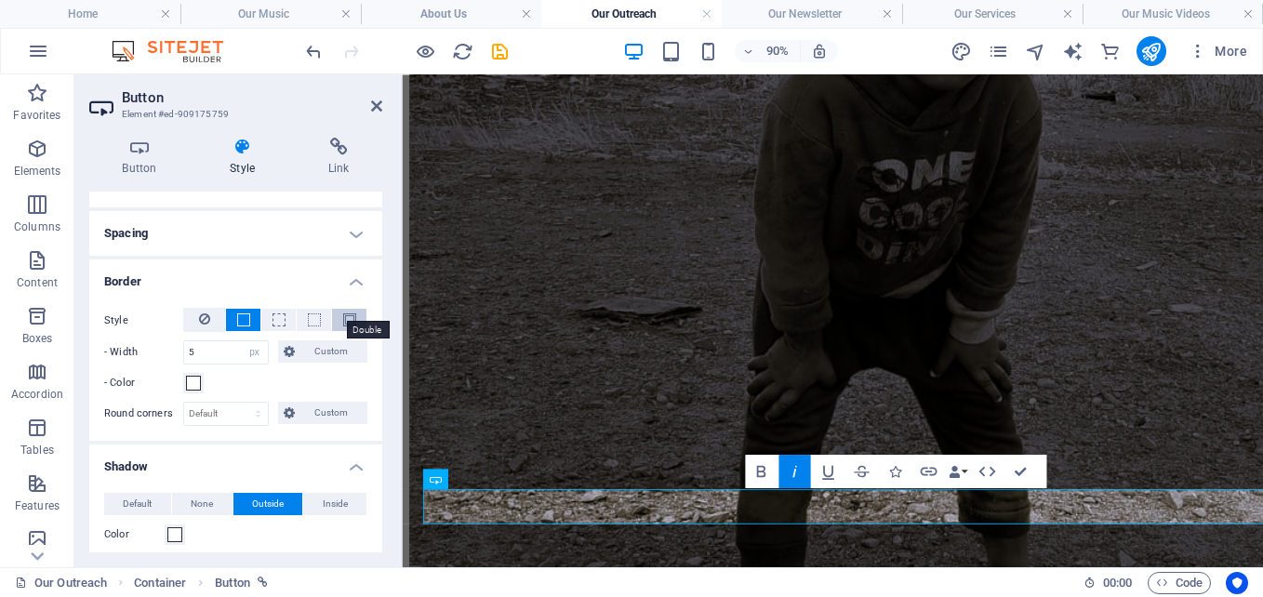
click at [346, 316] on span at bounding box center [349, 319] width 13 height 13
click at [186, 381] on span at bounding box center [193, 383] width 15 height 15
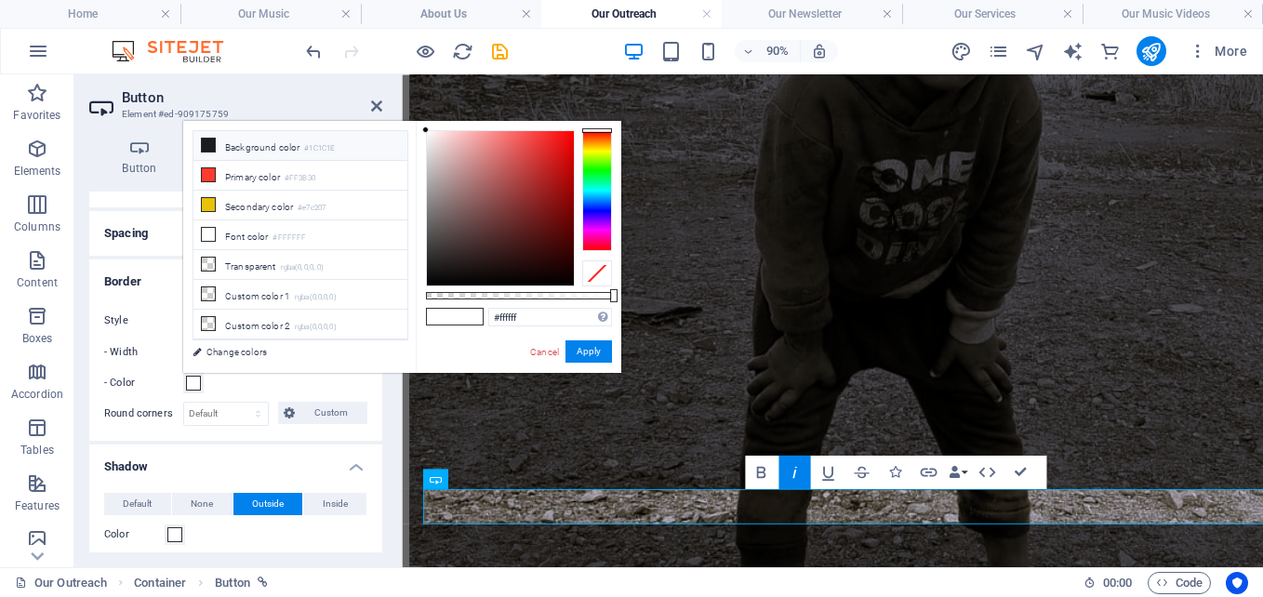
click at [224, 153] on li "Background color #1C1C1E" at bounding box center [300, 146] width 214 height 30
type input "#1c1c1e"
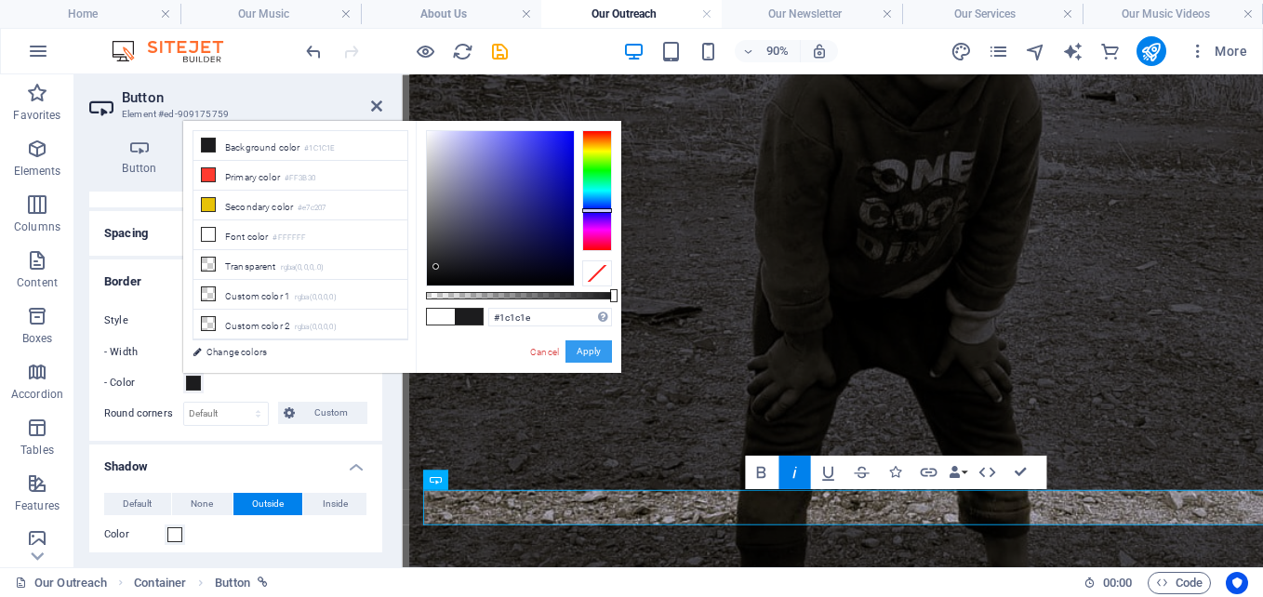
click at [596, 349] on button "Apply" at bounding box center [588, 351] width 47 height 22
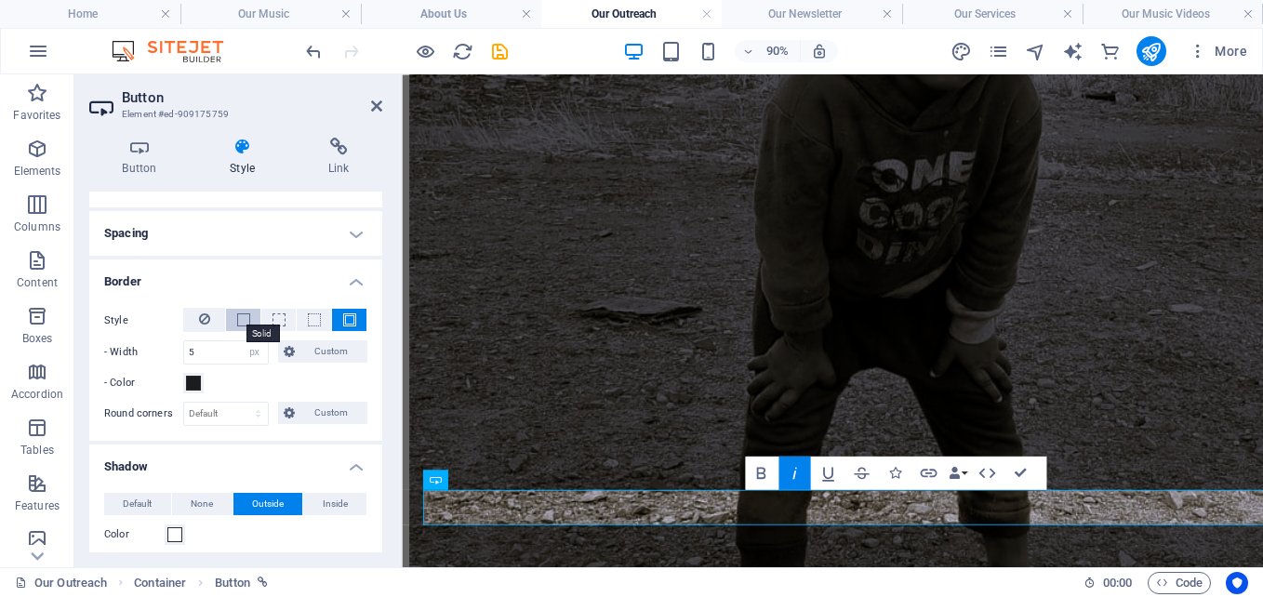
click at [238, 315] on span at bounding box center [243, 319] width 13 height 13
click at [313, 313] on span at bounding box center [314, 319] width 13 height 13
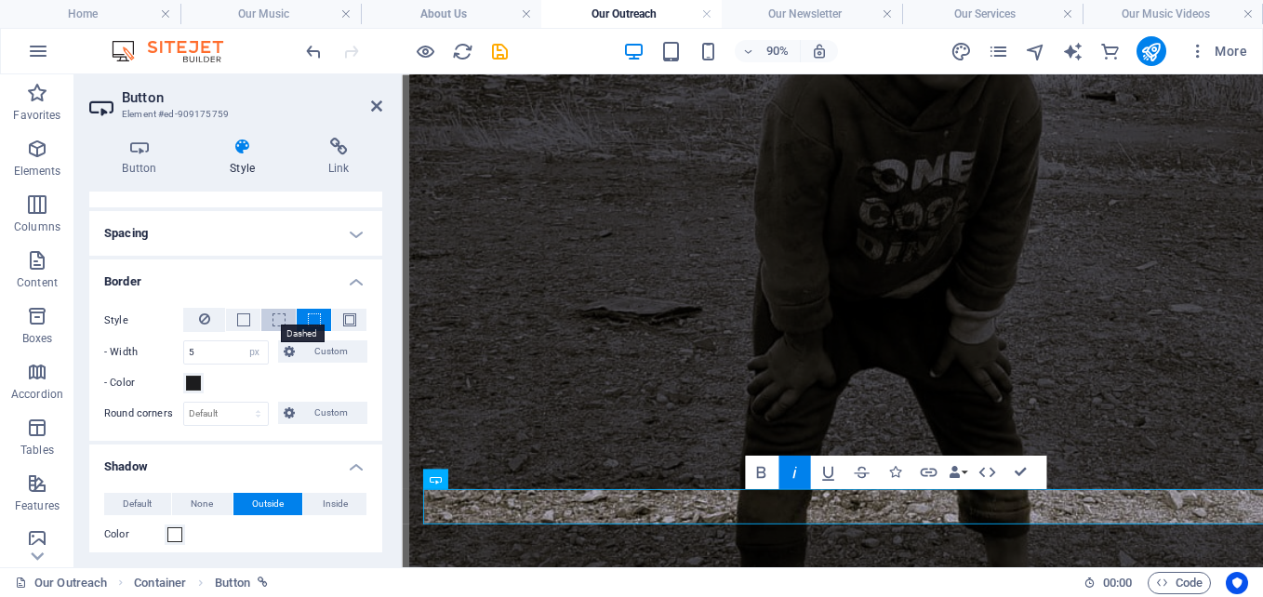
click at [274, 313] on span at bounding box center [279, 319] width 13 height 13
click at [237, 313] on span at bounding box center [243, 319] width 13 height 13
click at [351, 324] on span at bounding box center [349, 319] width 13 height 13
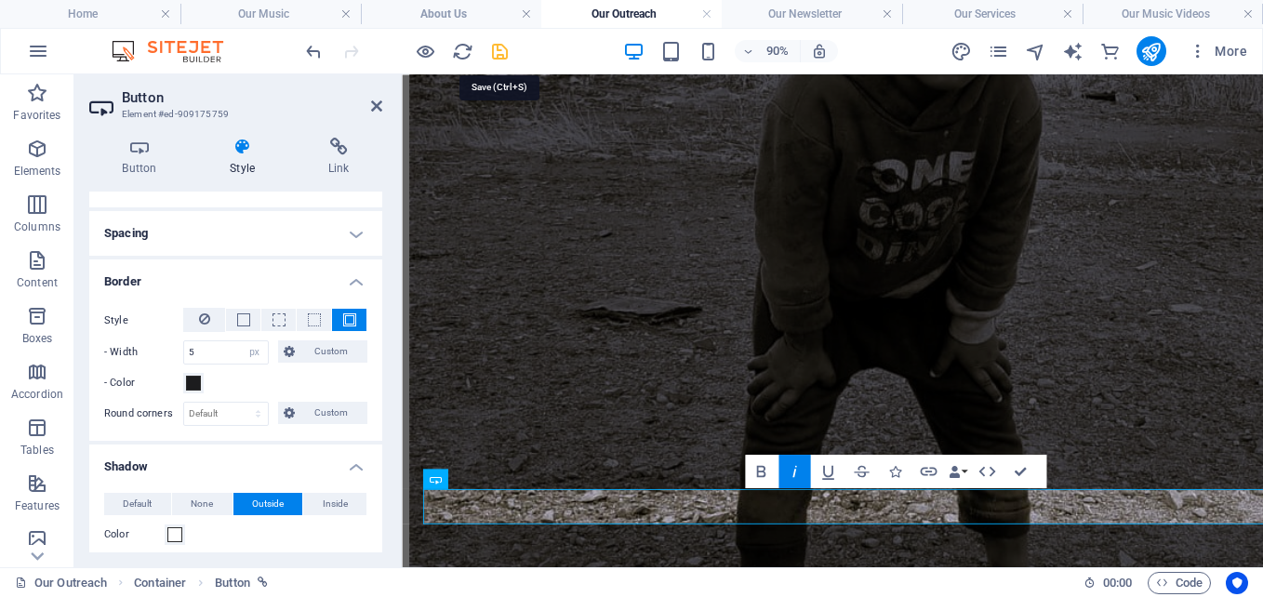
click at [501, 50] on icon "save" at bounding box center [499, 51] width 21 height 21
click at [501, 50] on div at bounding box center [406, 51] width 208 height 30
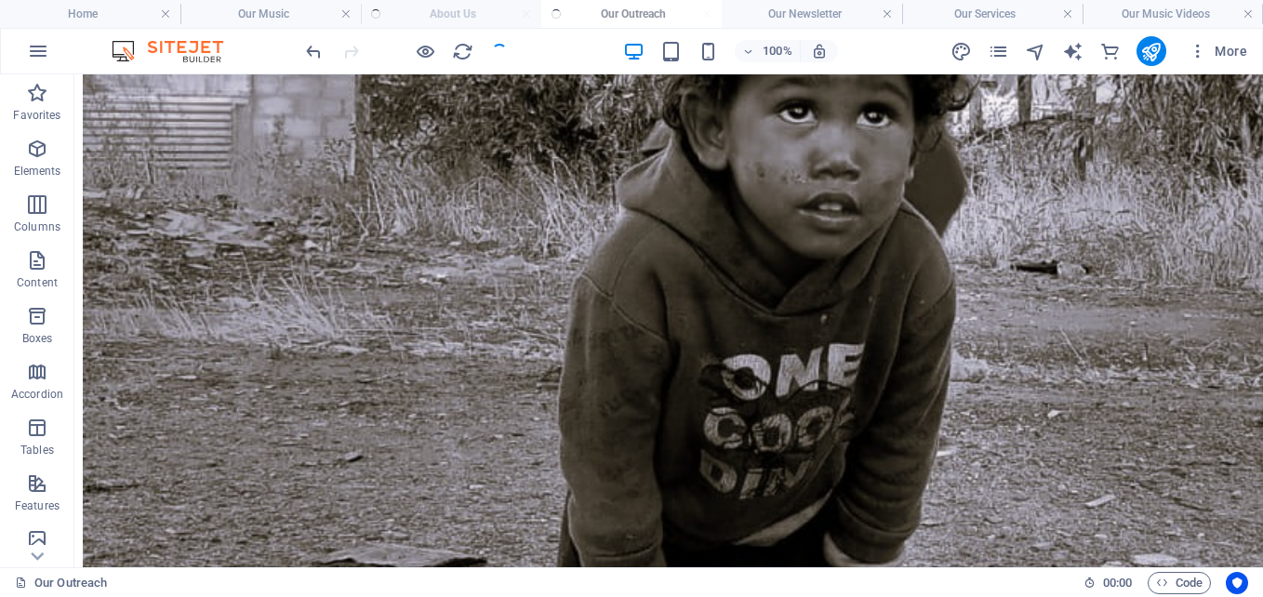
scroll to position [1094, 0]
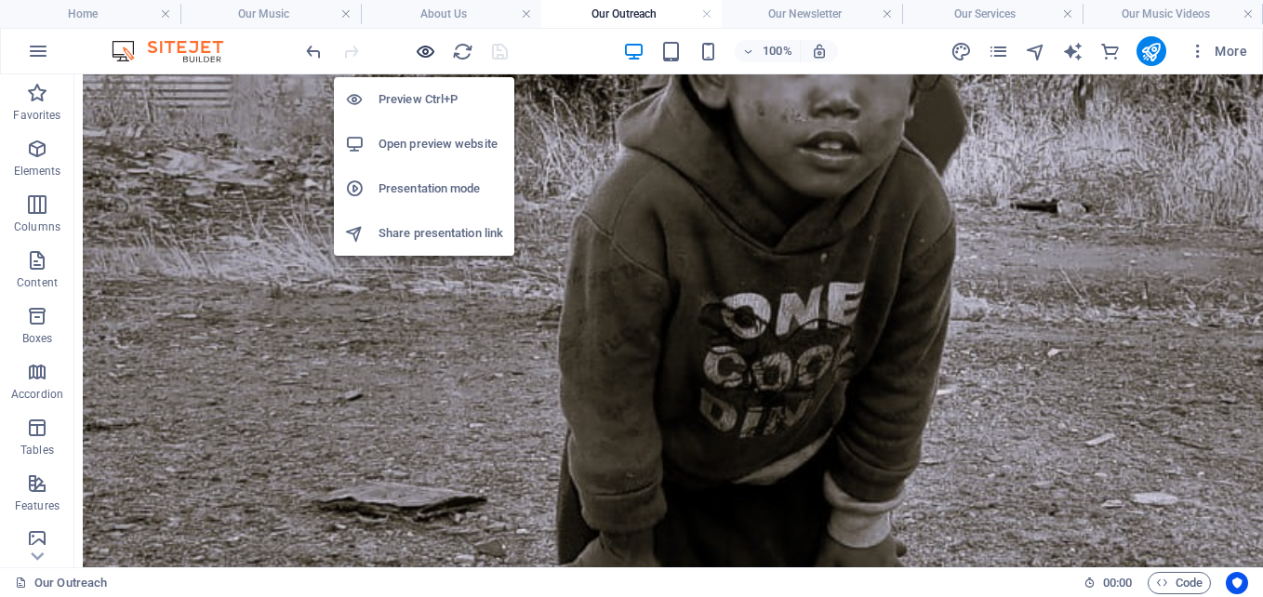
click at [427, 44] on icon "button" at bounding box center [425, 51] width 21 height 21
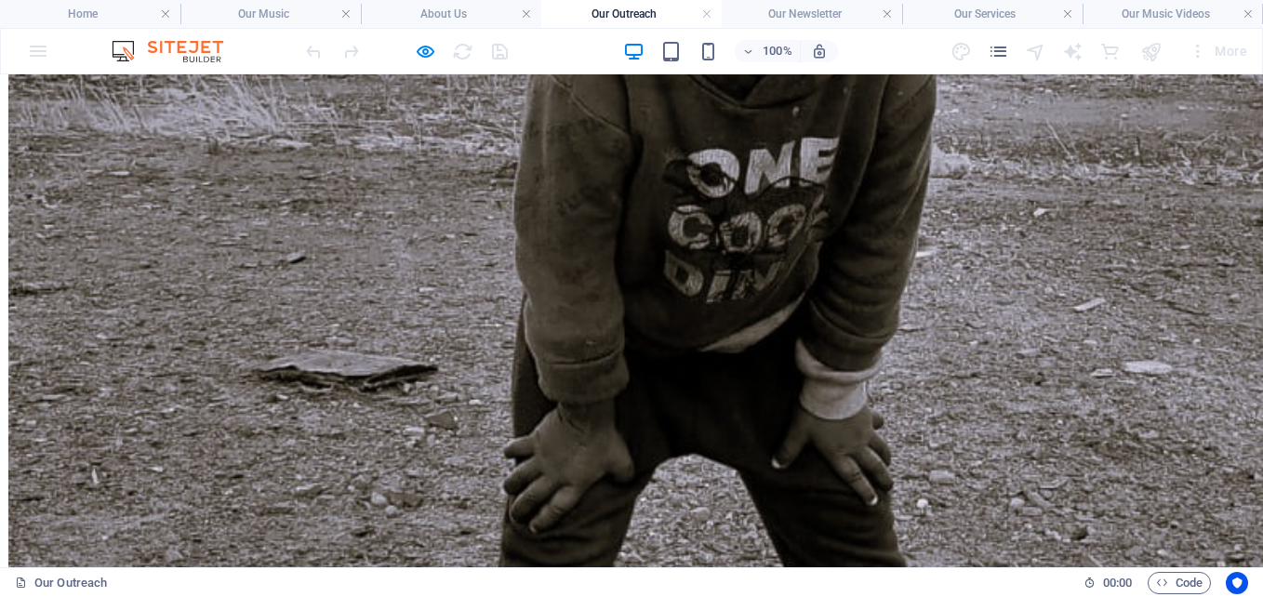
scroll to position [1296, 0]
click at [97, 12] on h4 "Home" at bounding box center [90, 14] width 180 height 20
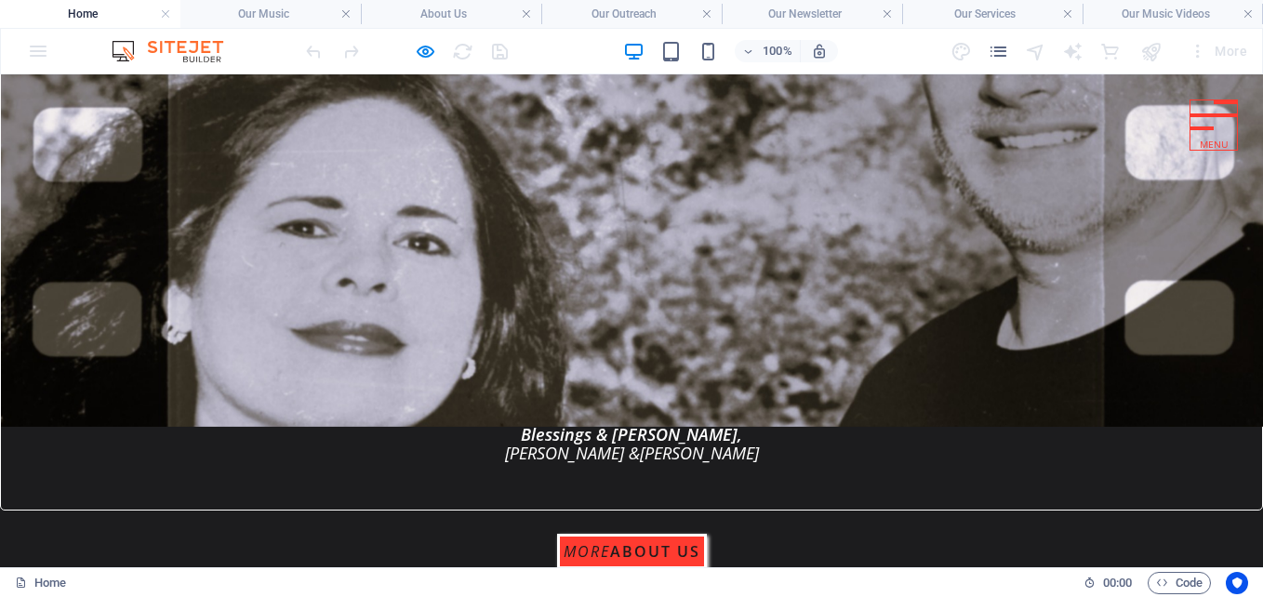
scroll to position [0, 0]
click at [268, 4] on h4 "Our Music" at bounding box center [270, 14] width 180 height 20
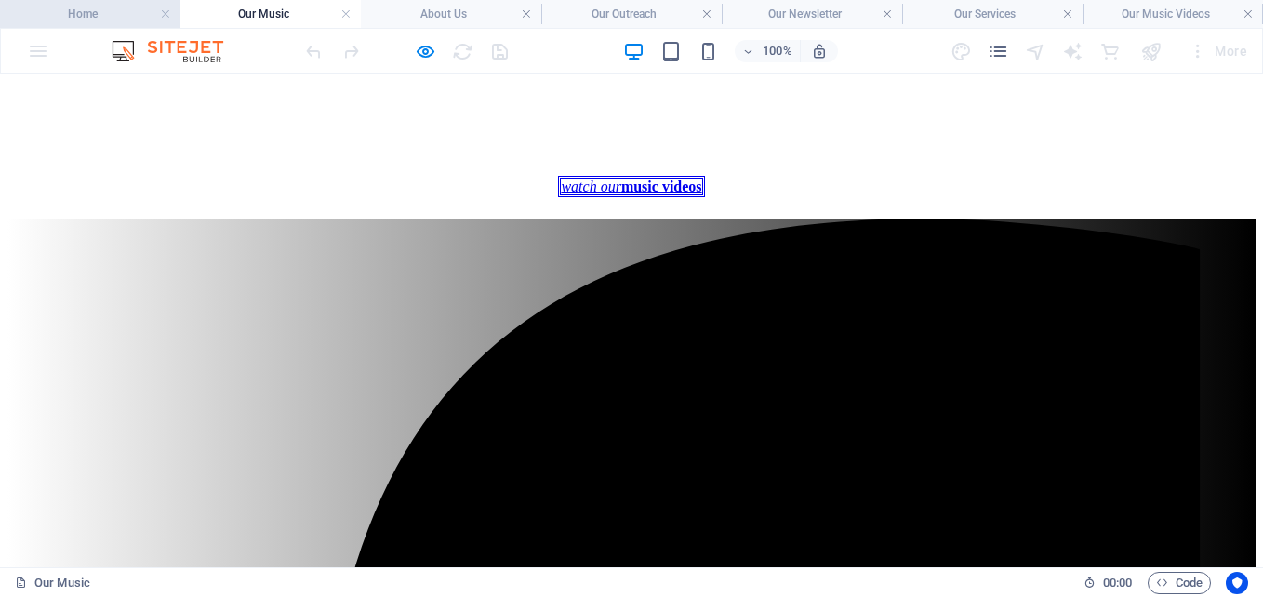
click at [100, 7] on h4 "Home" at bounding box center [90, 14] width 180 height 20
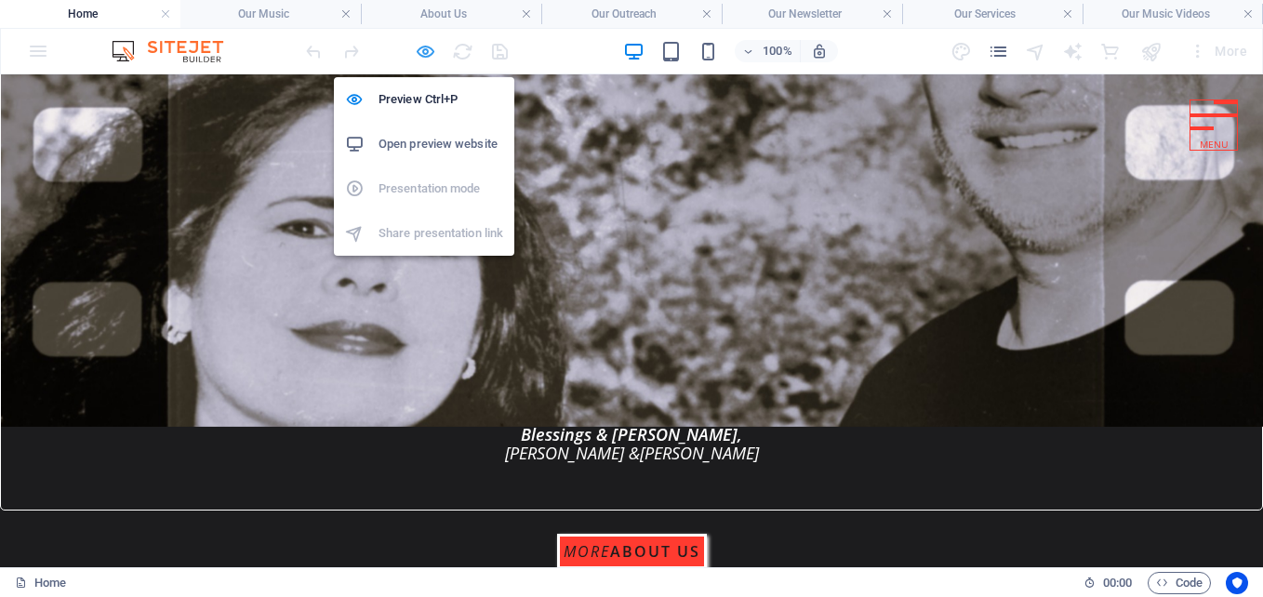
click at [424, 52] on icon "button" at bounding box center [425, 51] width 21 height 21
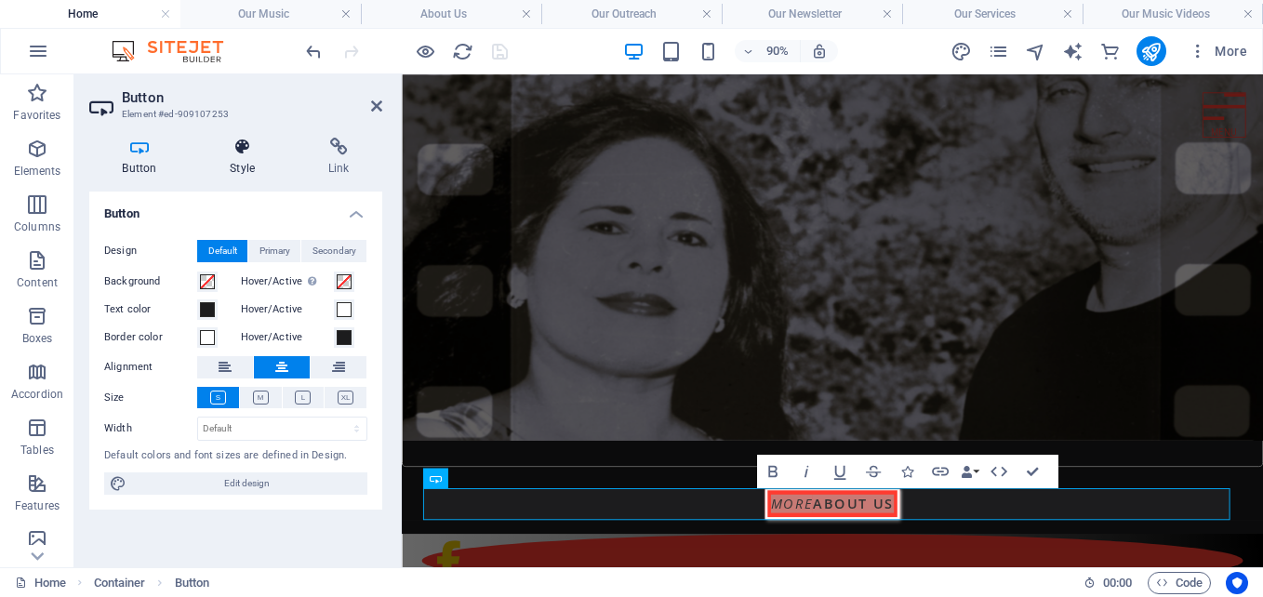
click at [249, 148] on icon at bounding box center [242, 147] width 91 height 19
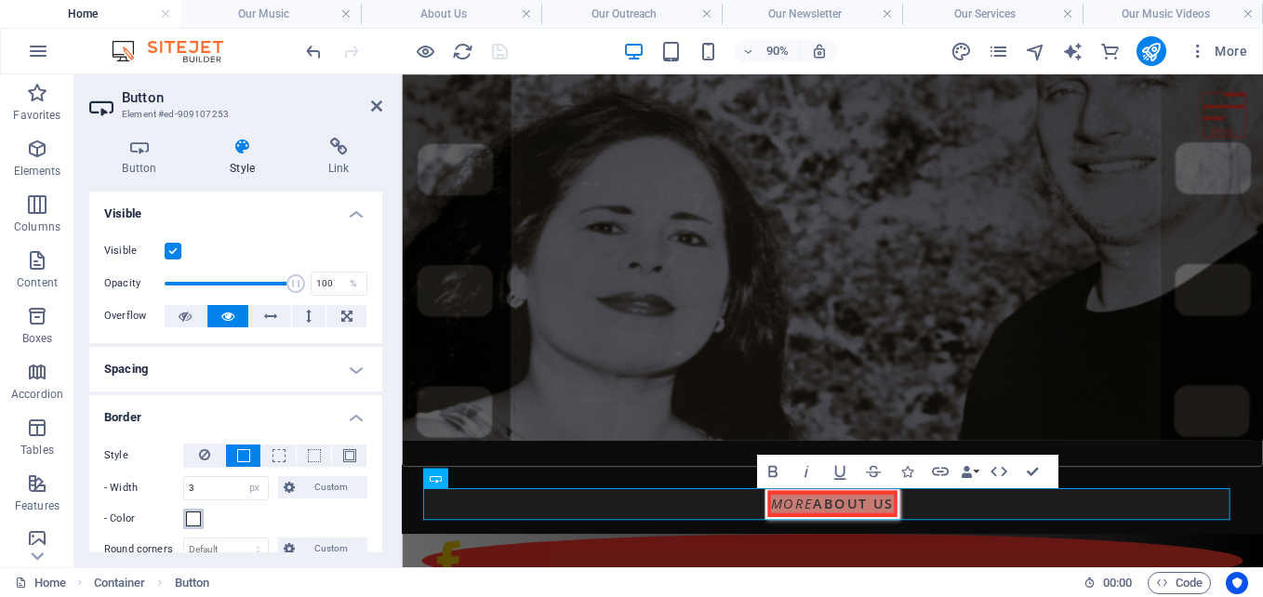
click at [191, 522] on span at bounding box center [193, 519] width 15 height 15
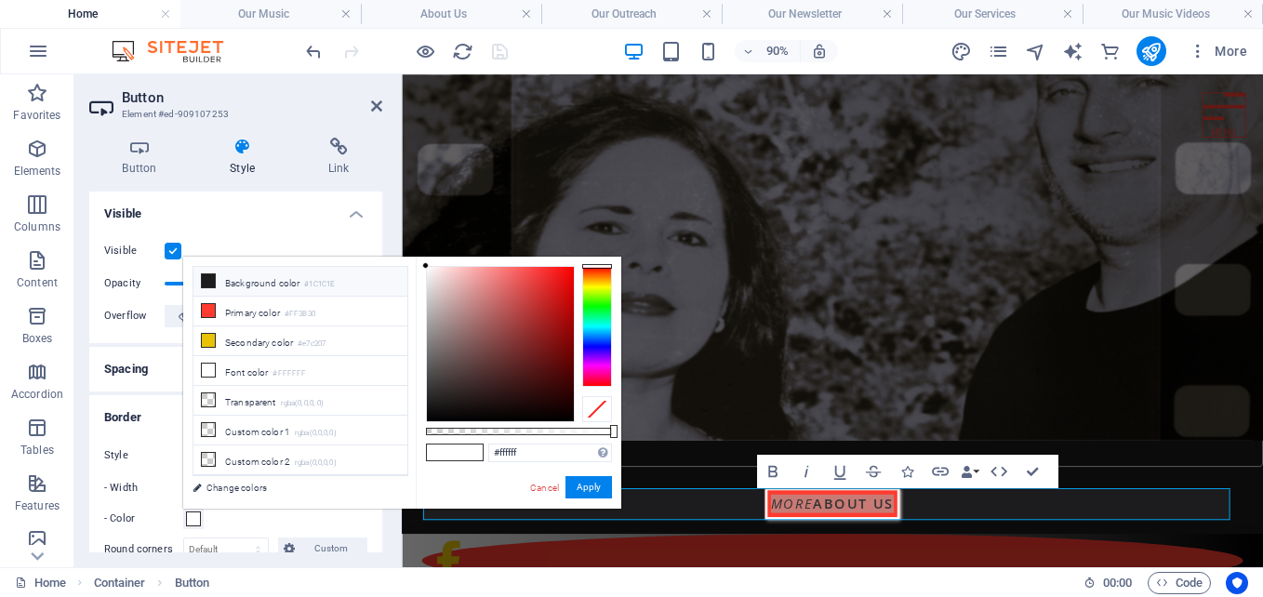
click at [229, 279] on li "Background color #1C1C1E" at bounding box center [300, 282] width 214 height 30
type input "#1c1c1e"
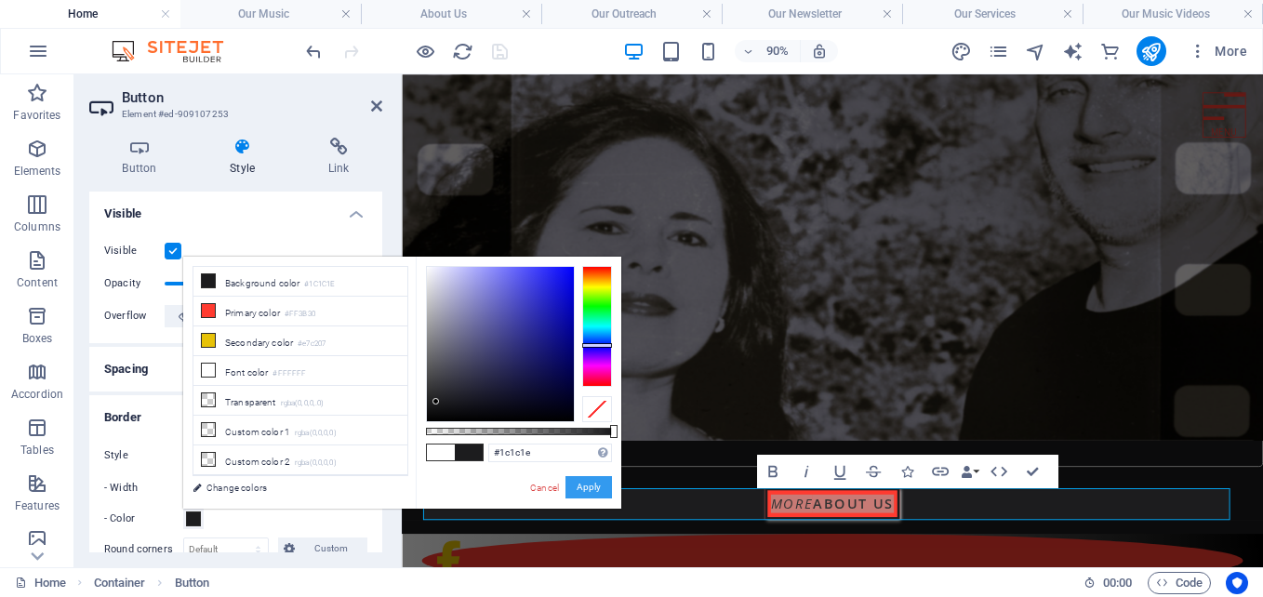
click at [595, 492] on button "Apply" at bounding box center [588, 487] width 47 height 22
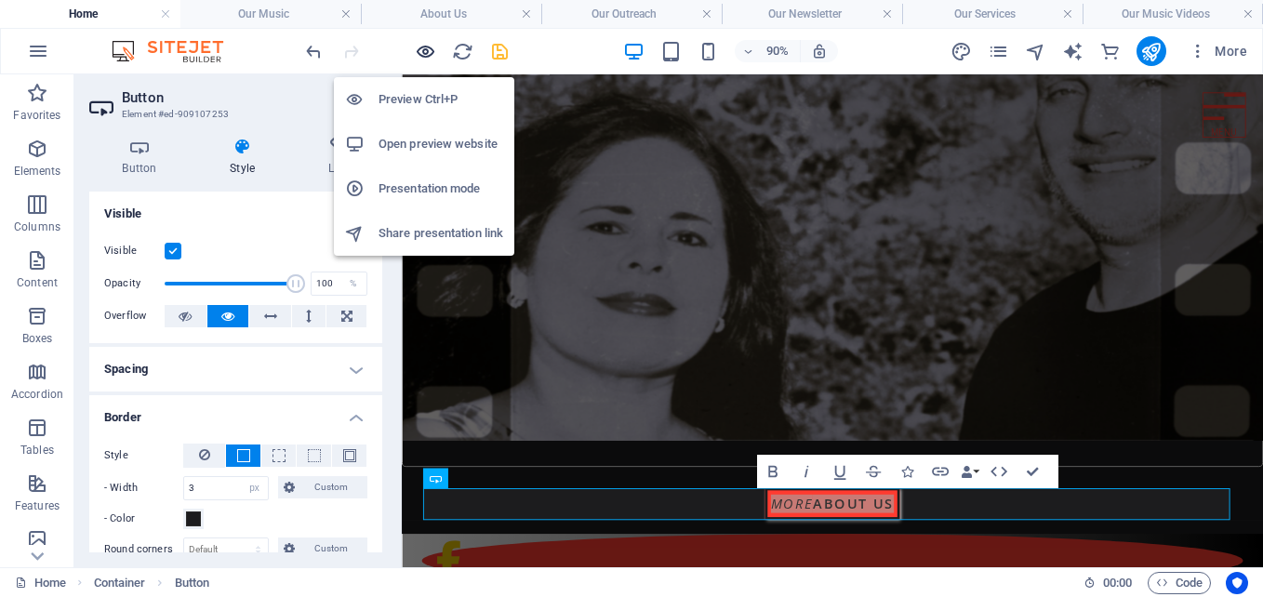
click at [425, 45] on icon "button" at bounding box center [425, 51] width 21 height 21
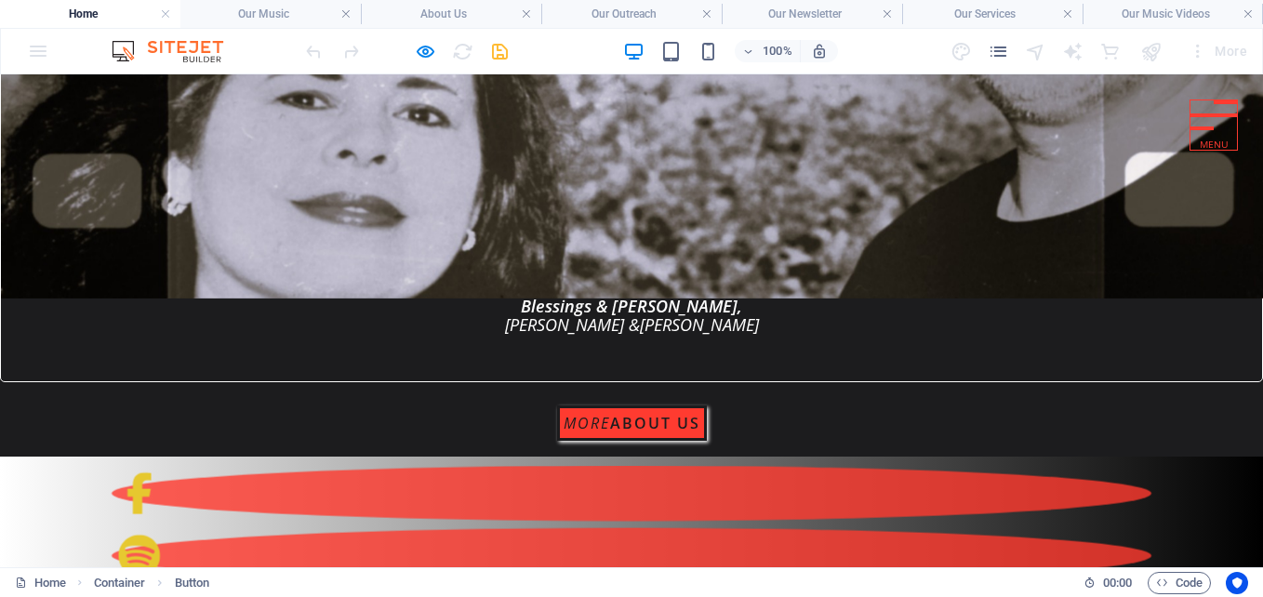
scroll to position [397, 0]
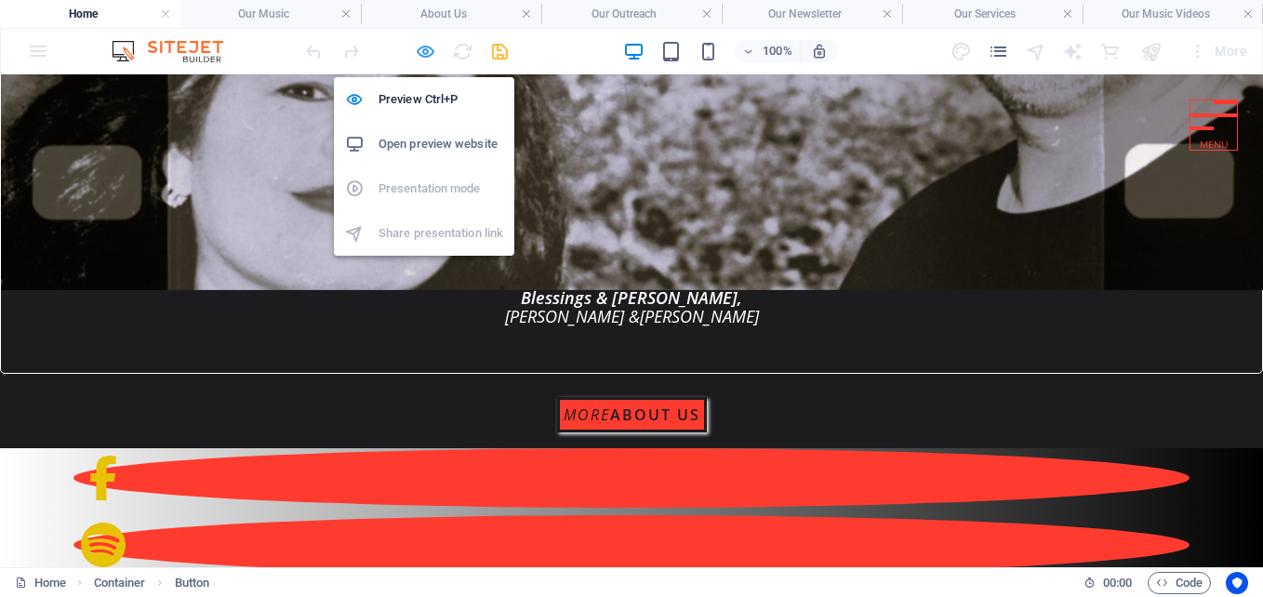
click at [428, 53] on icon "button" at bounding box center [425, 51] width 21 height 21
select select "px"
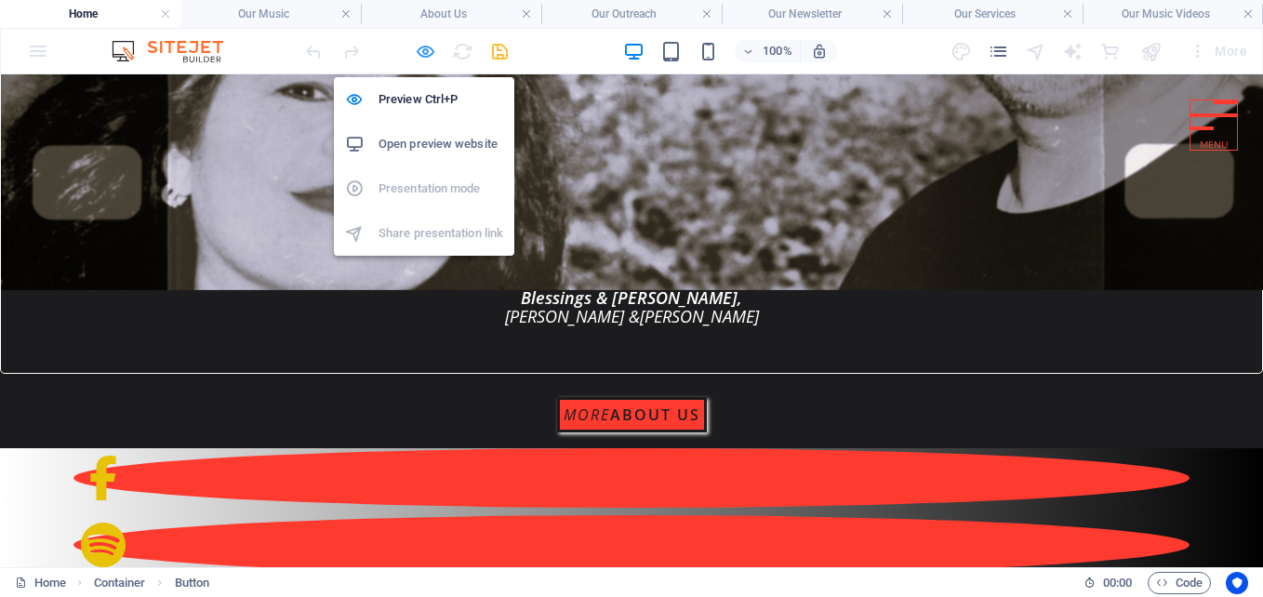
select select "px"
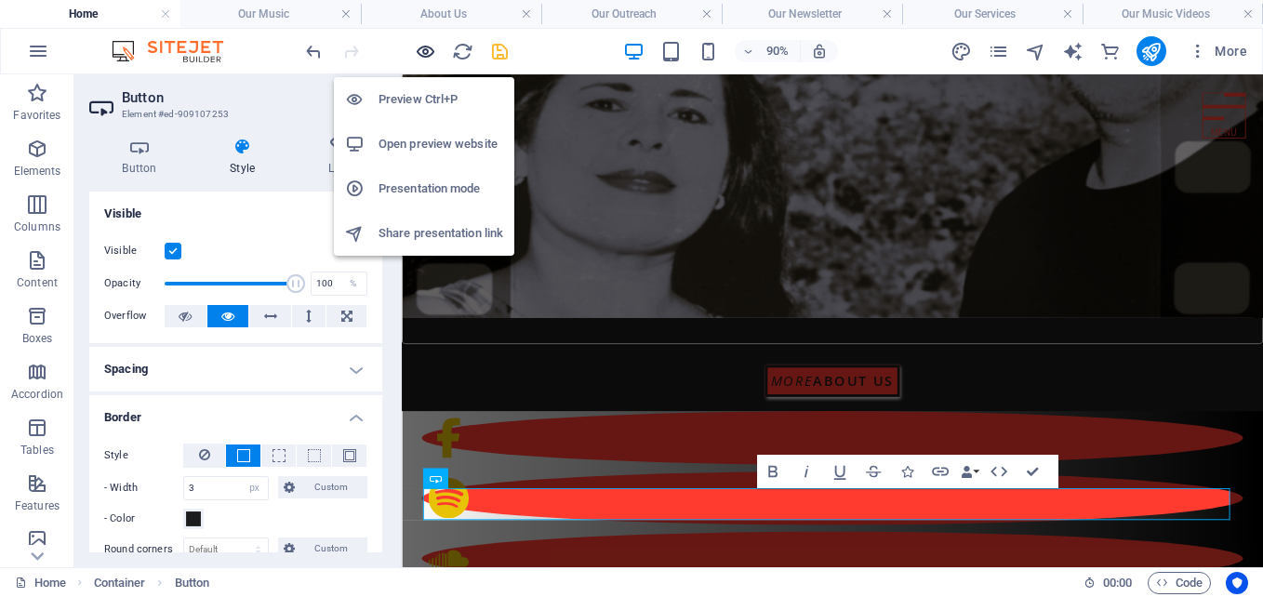
scroll to position [260, 0]
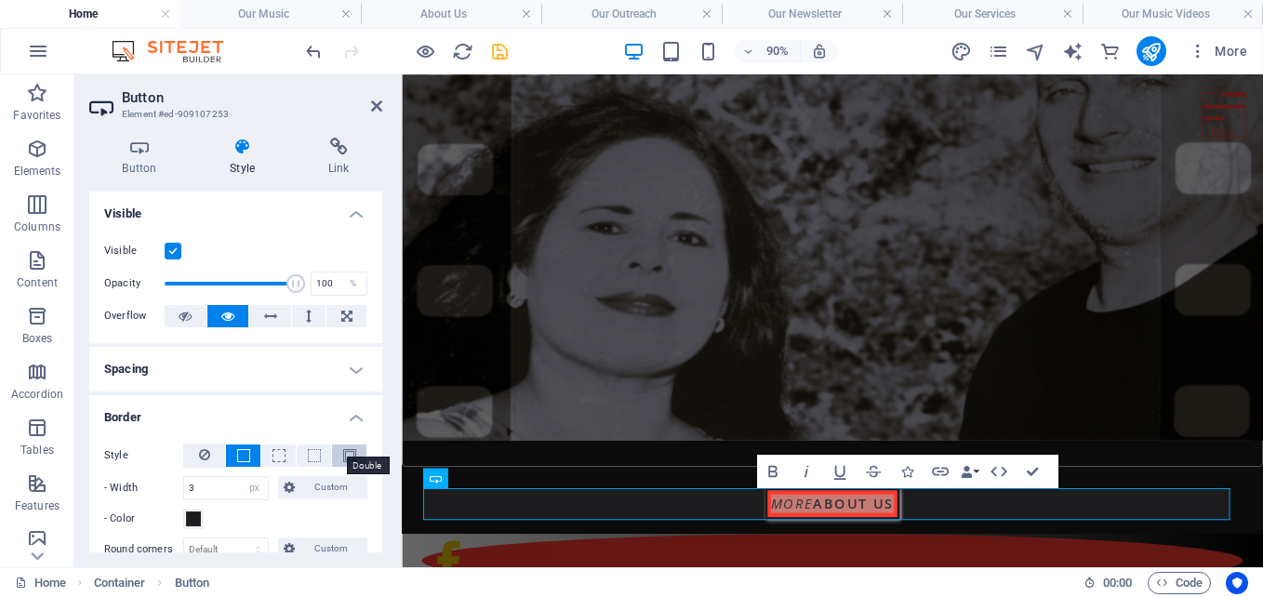
click at [344, 453] on span at bounding box center [349, 455] width 13 height 13
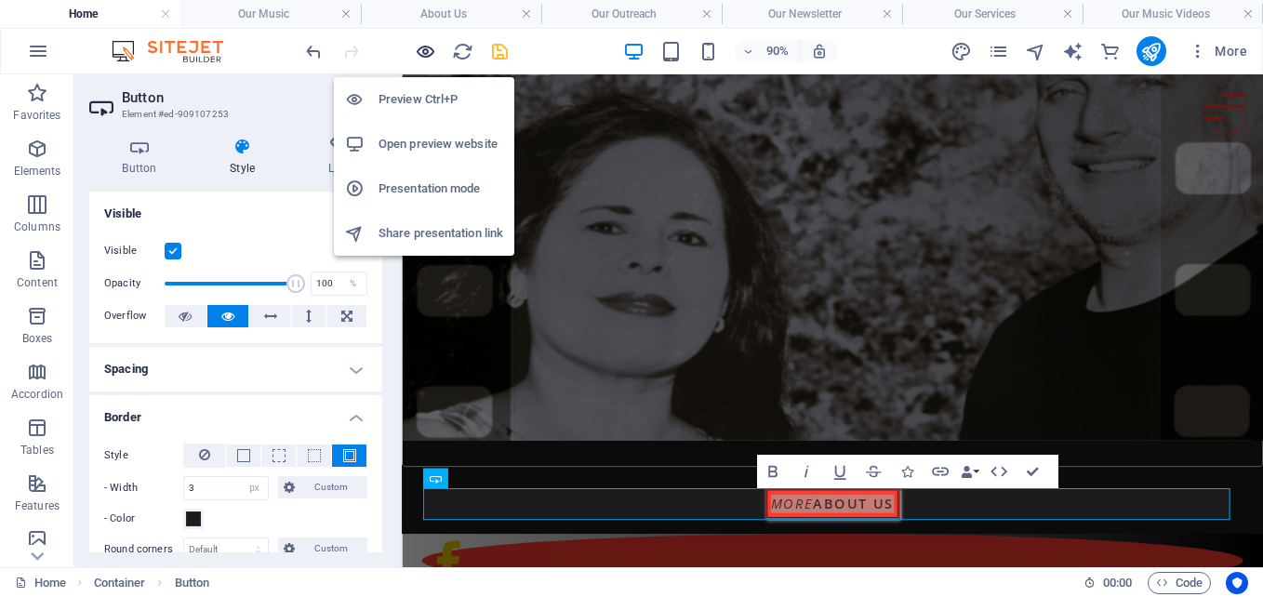
click at [423, 53] on icon "button" at bounding box center [425, 51] width 21 height 21
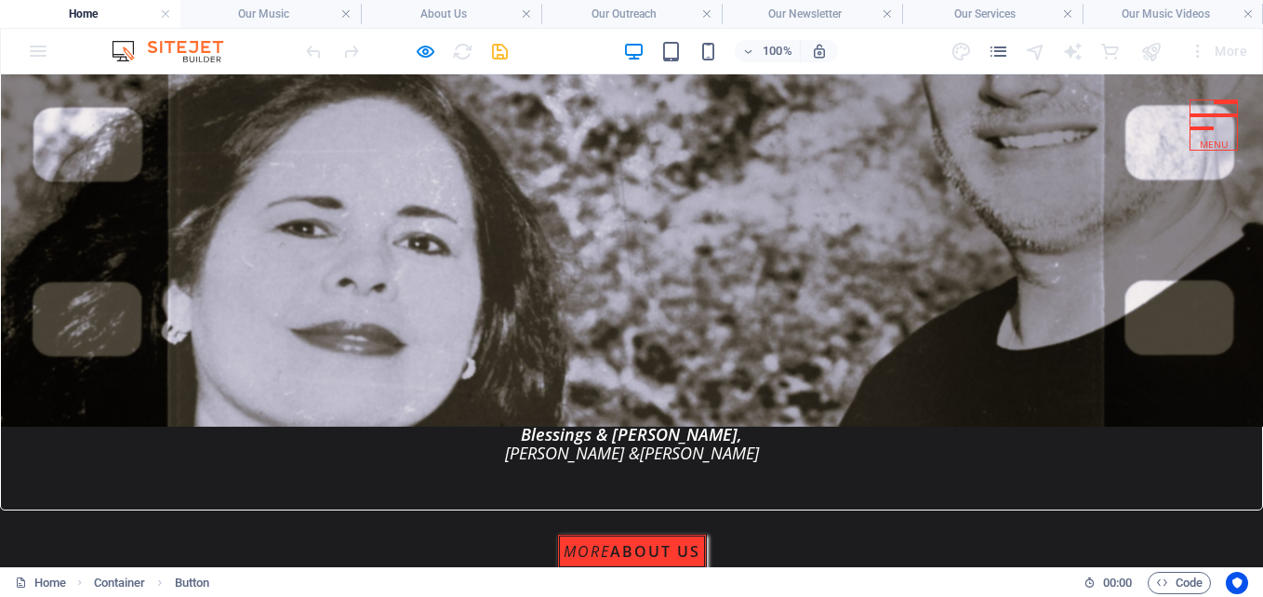
scroll to position [397, 0]
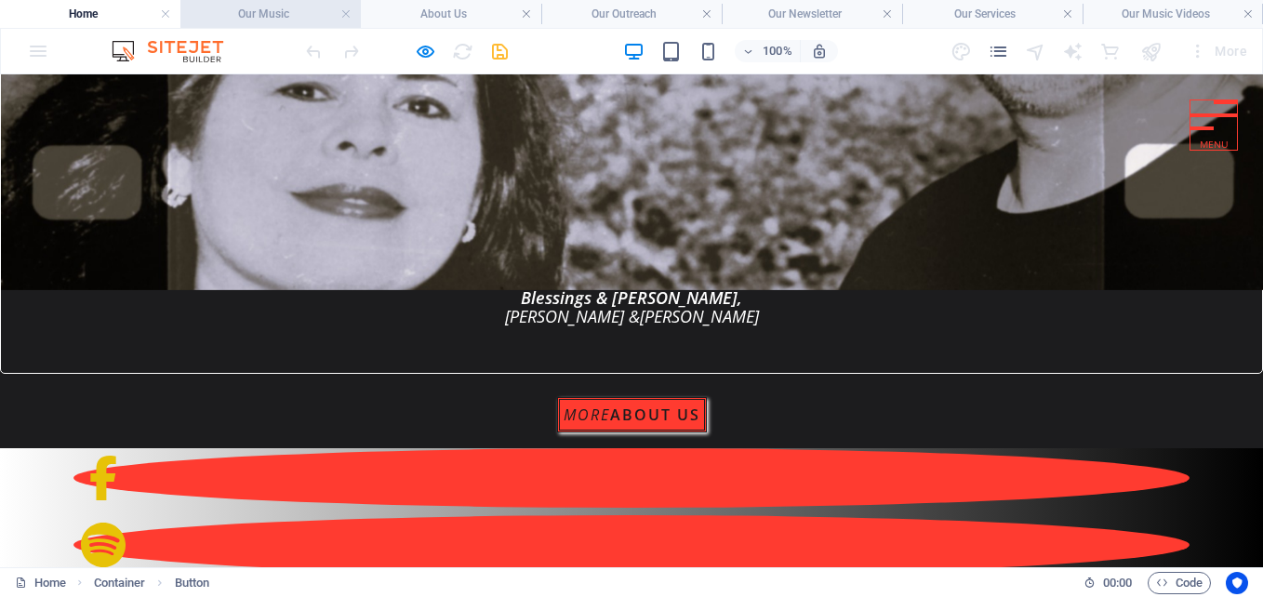
click at [248, 6] on h4 "Our Music" at bounding box center [270, 14] width 180 height 20
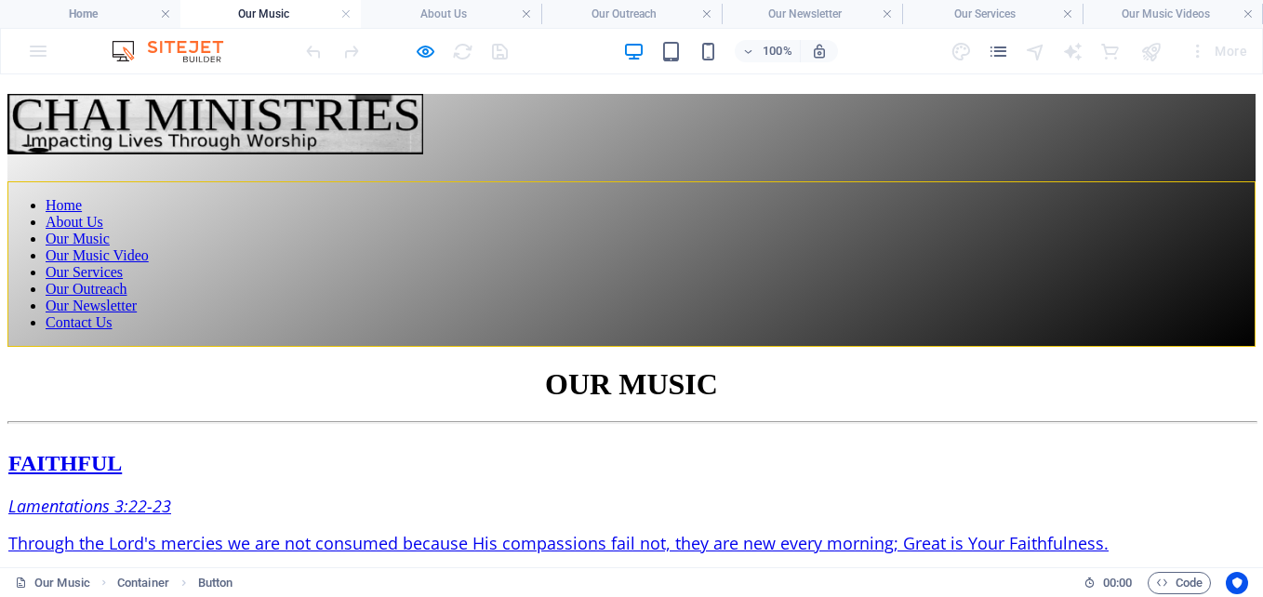
scroll to position [2076, 0]
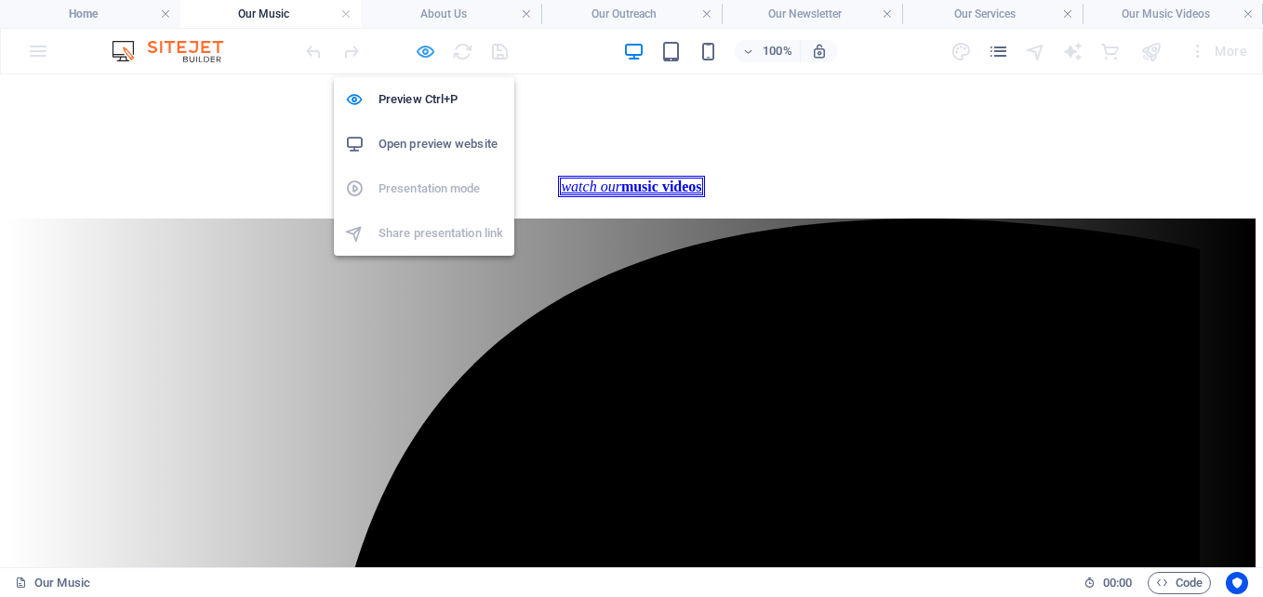
drag, startPoint x: 426, startPoint y: 47, endPoint x: 227, endPoint y: 288, distance: 313.2
click at [426, 47] on icon "button" at bounding box center [425, 51] width 21 height 21
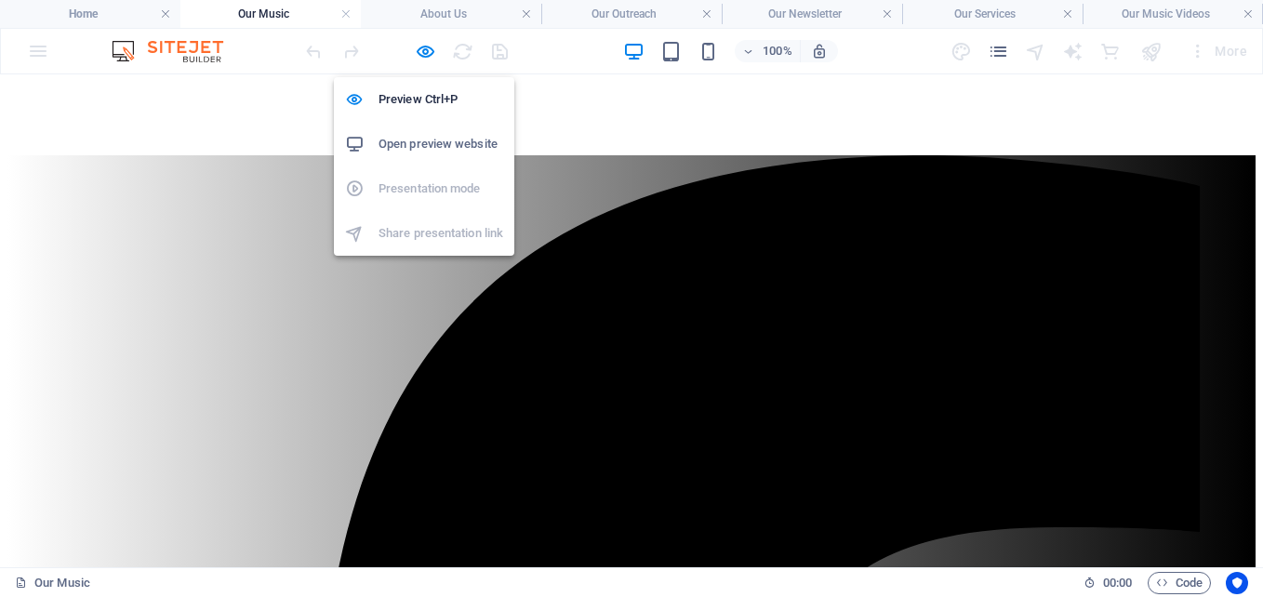
select select "%"
select select "px"
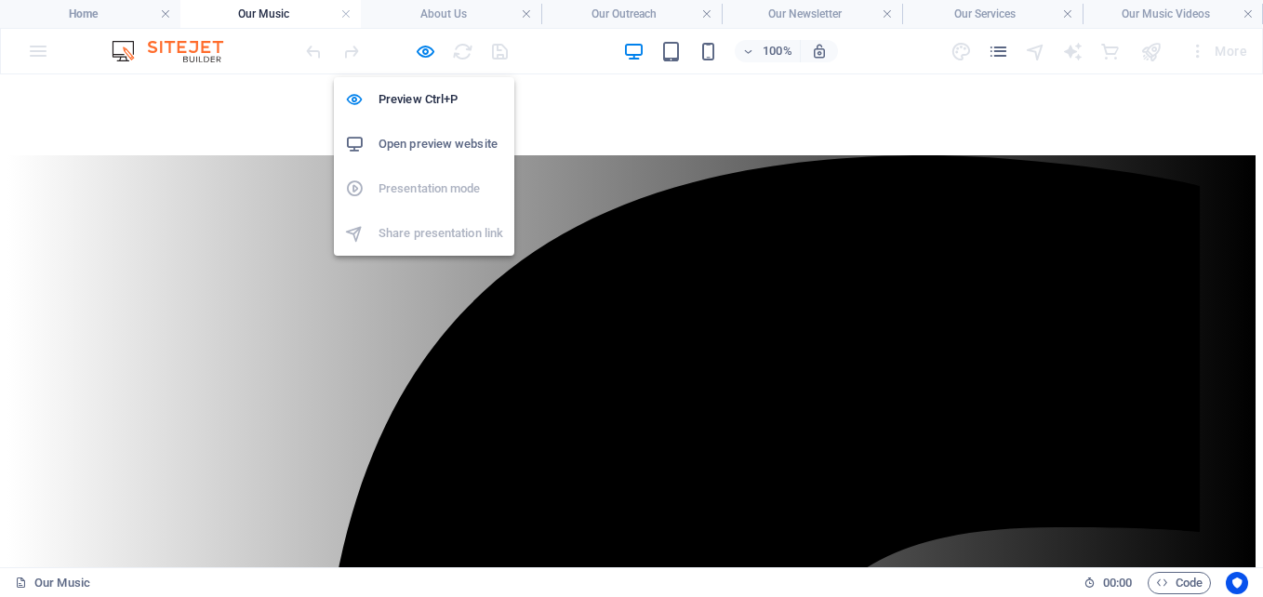
select select "px"
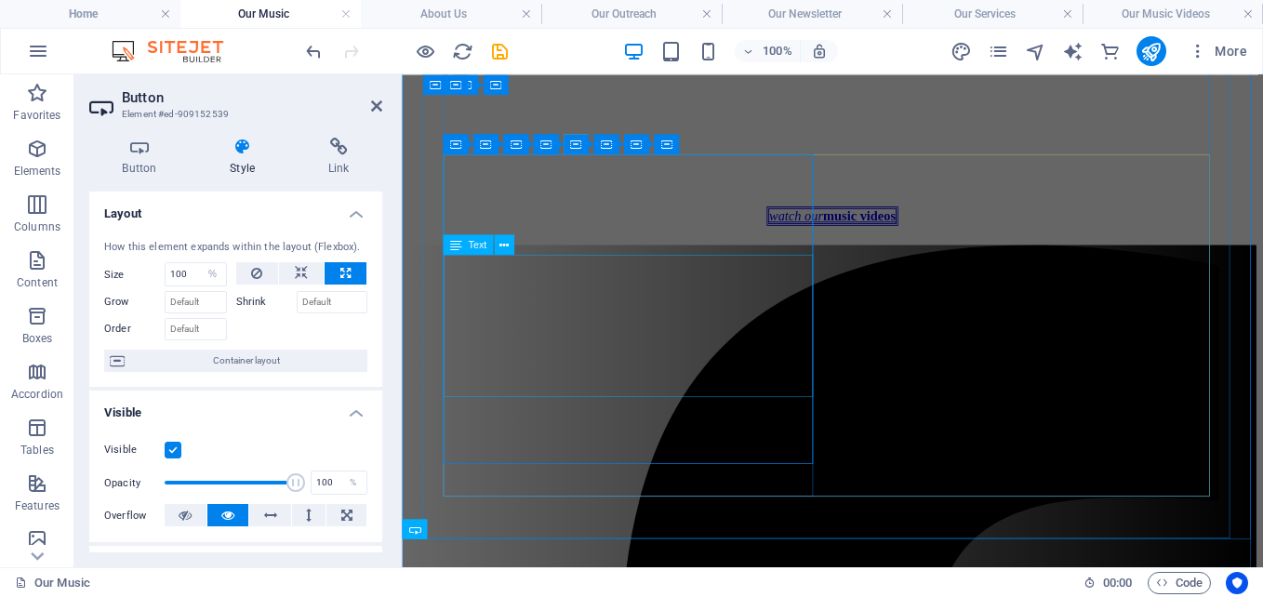
scroll to position [1551, 0]
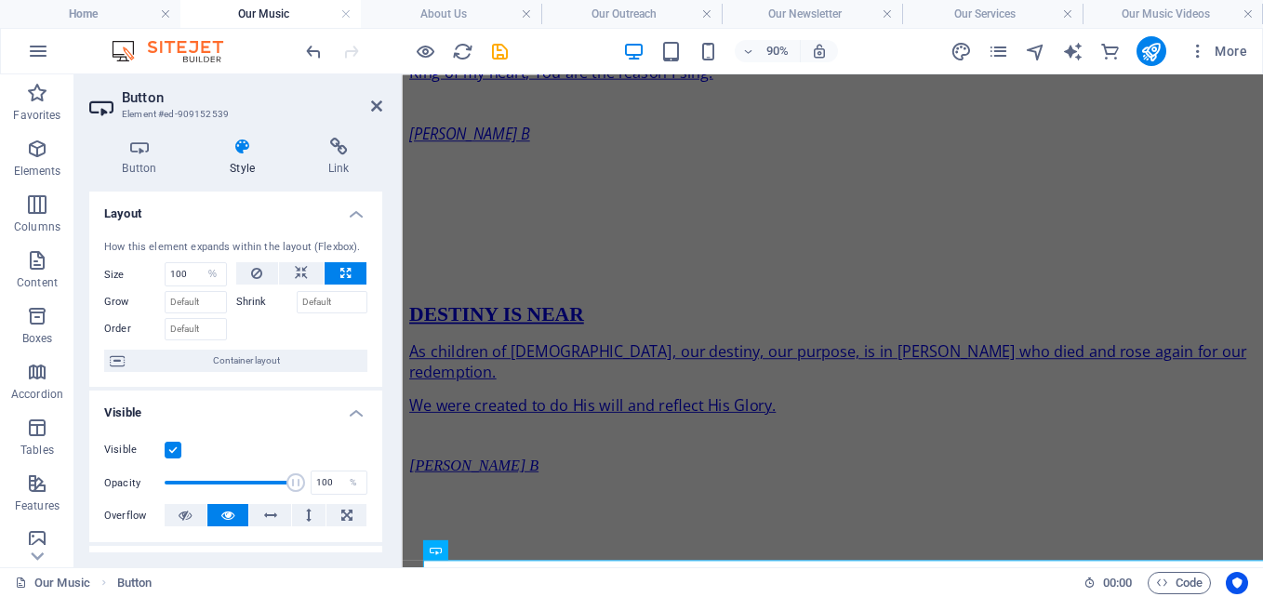
drag, startPoint x: 374, startPoint y: 264, endPoint x: 374, endPoint y: 385, distance: 120.9
click at [374, 385] on div "How this element expands within the layout (Flexbox). Size 100 Default auto px …" at bounding box center [235, 306] width 293 height 163
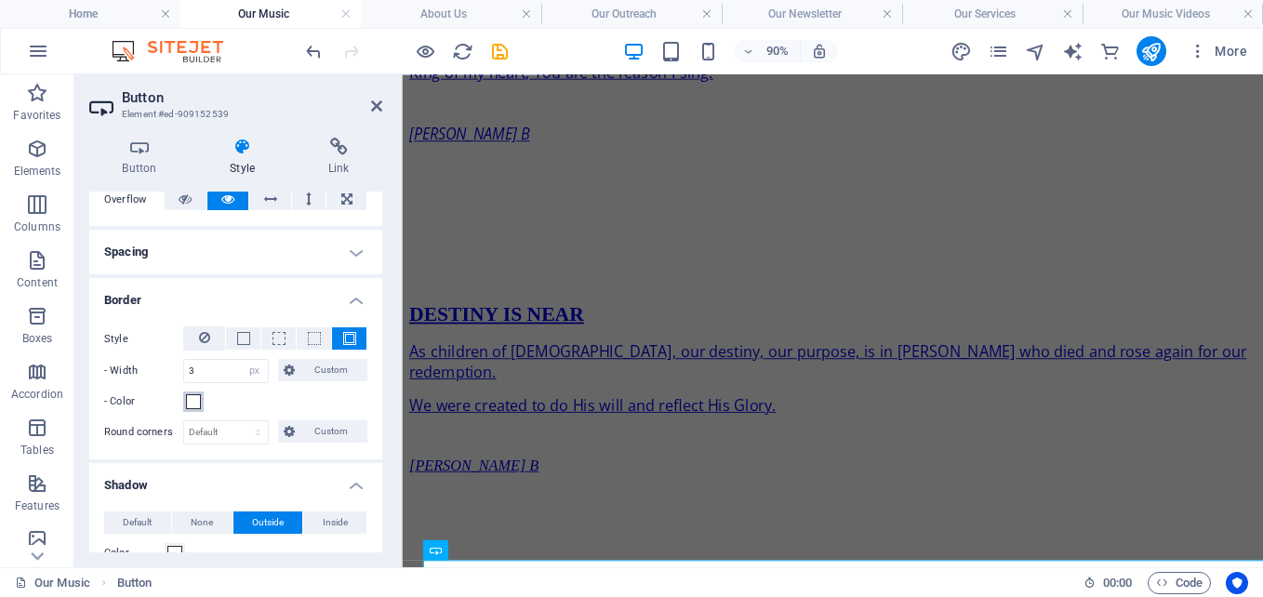
click at [193, 405] on span at bounding box center [193, 401] width 15 height 15
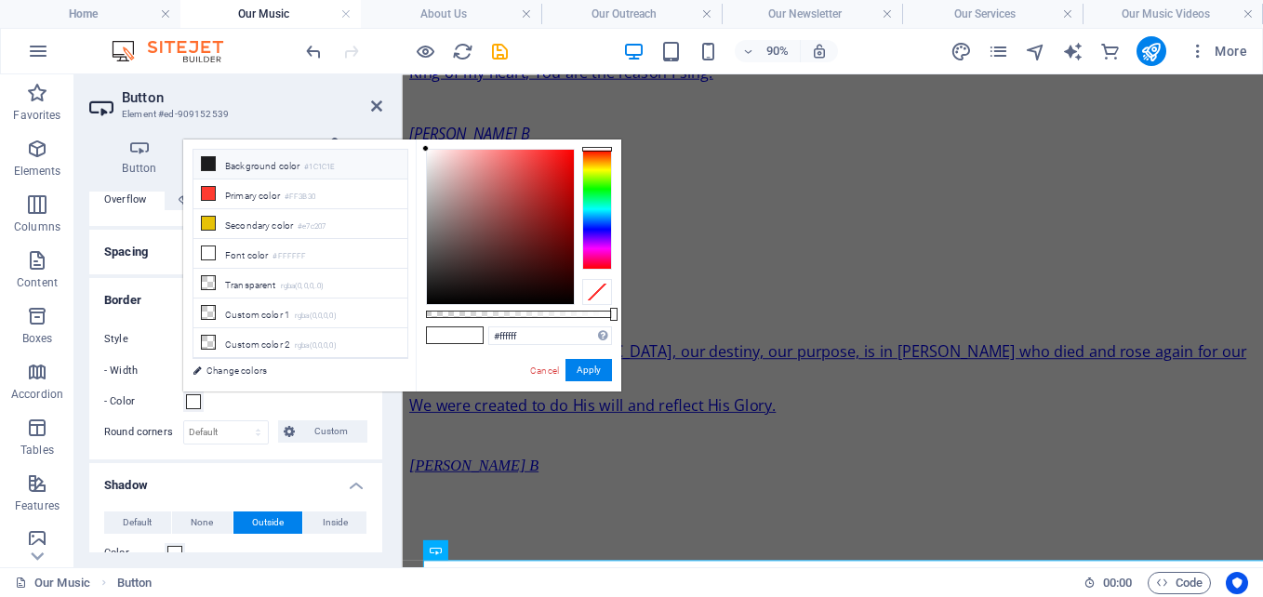
click at [246, 165] on li "Background color #1C1C1E" at bounding box center [300, 165] width 214 height 30
type input "#1c1c1e"
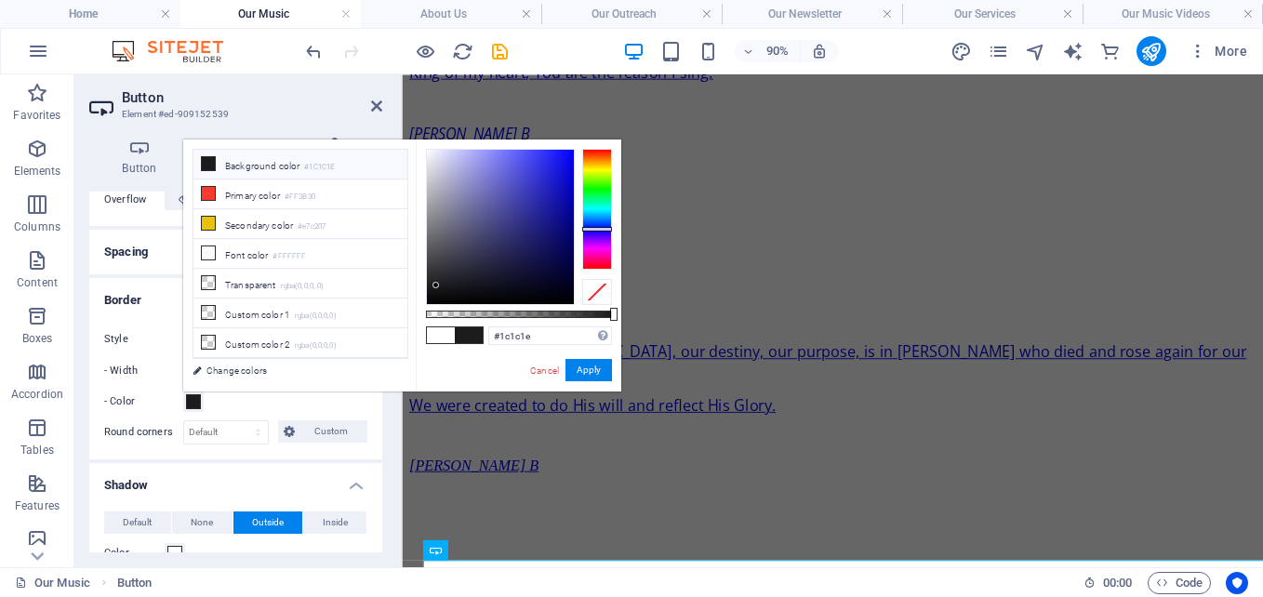
click at [246, 165] on li "Background color #1C1C1E" at bounding box center [300, 165] width 214 height 30
click at [600, 373] on button "Apply" at bounding box center [588, 370] width 47 height 22
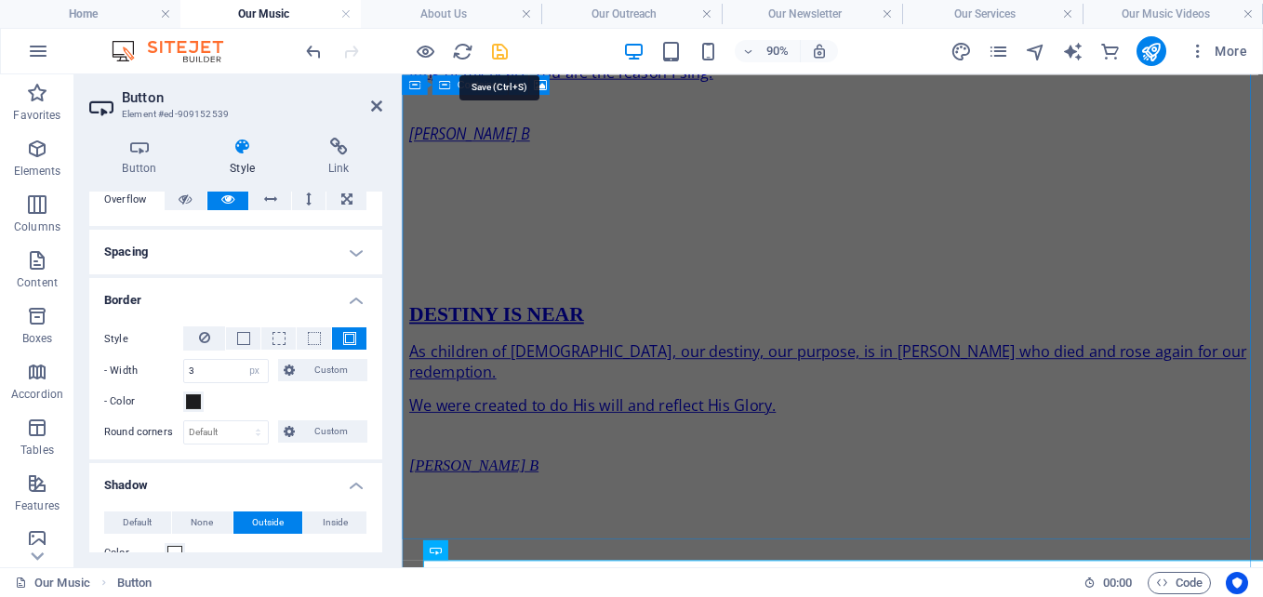
click at [498, 41] on icon "save" at bounding box center [499, 51] width 21 height 21
select select "%"
select select "px"
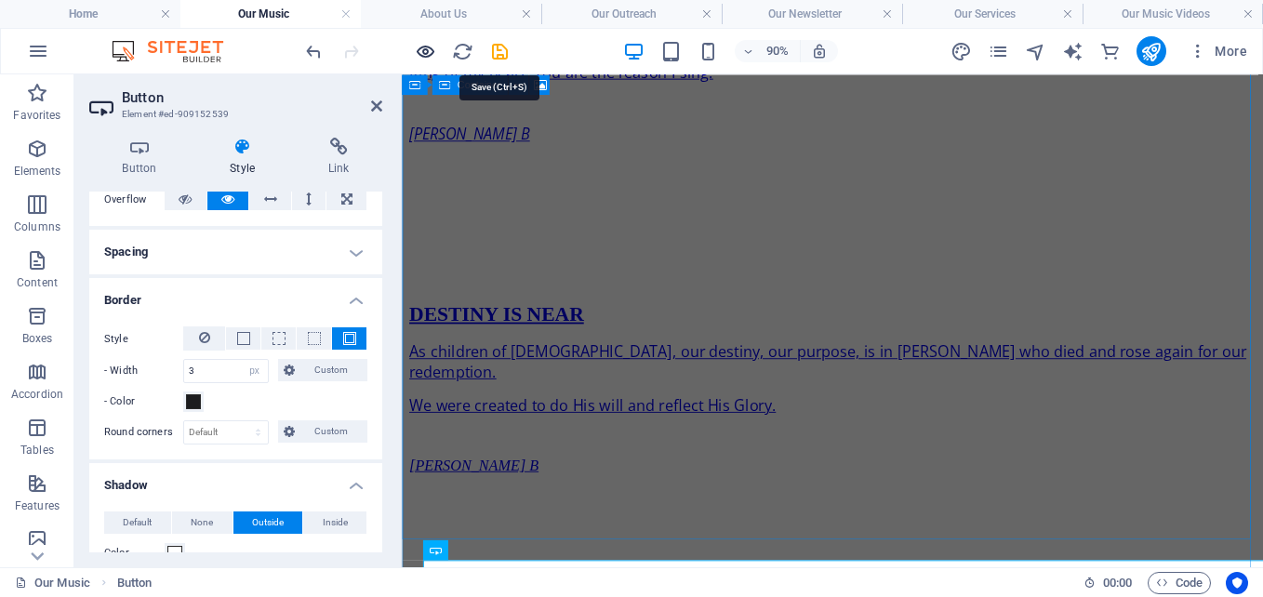
select select "px"
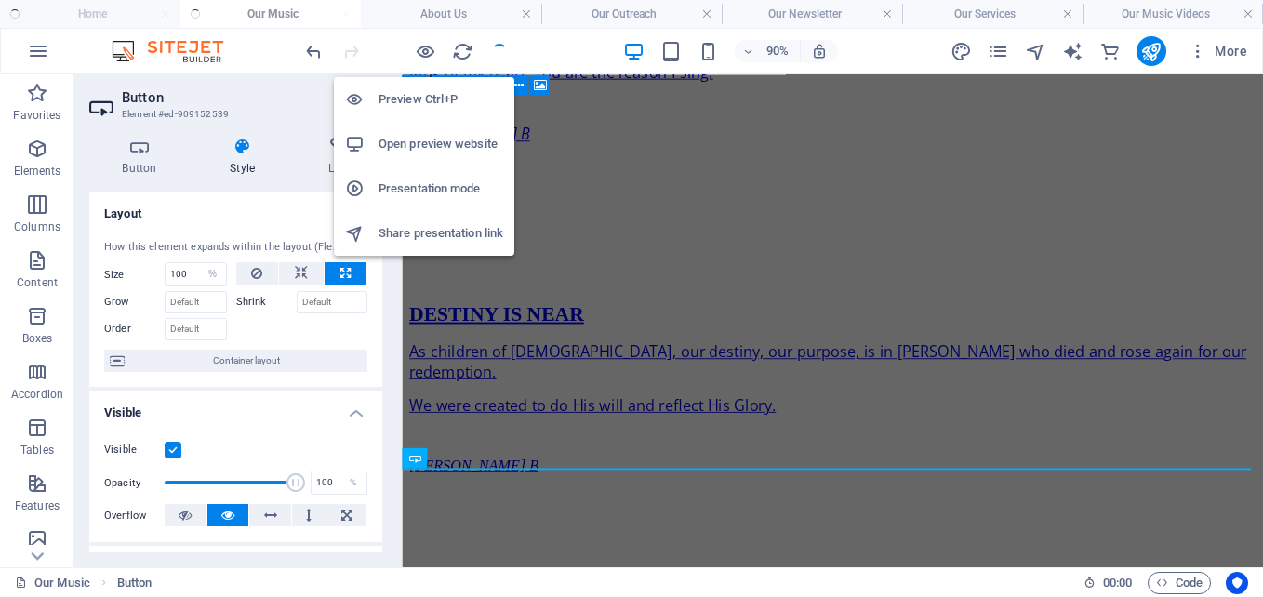
scroll to position [1630, 0]
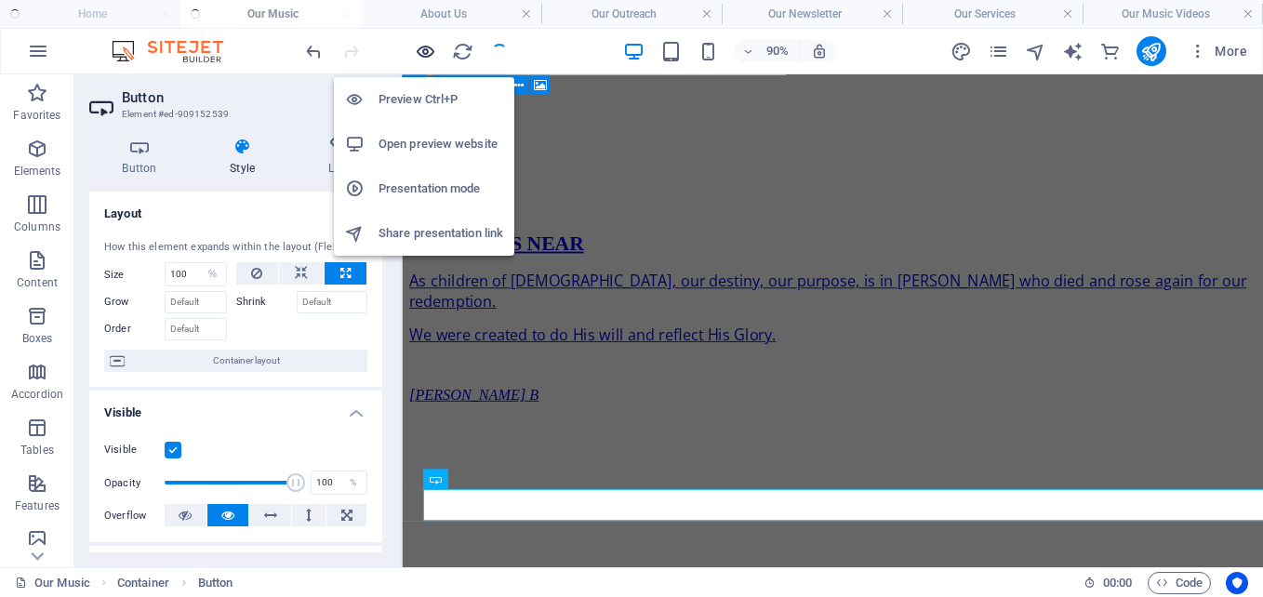
click at [424, 52] on icon "button" at bounding box center [425, 51] width 21 height 21
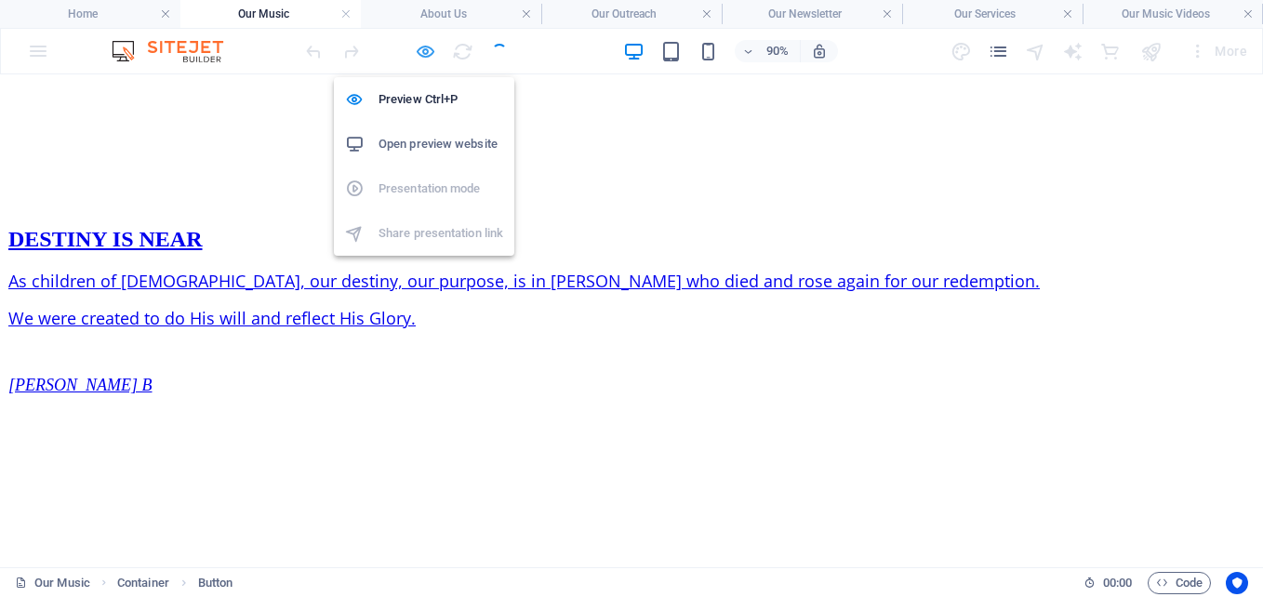
scroll to position [2076, 0]
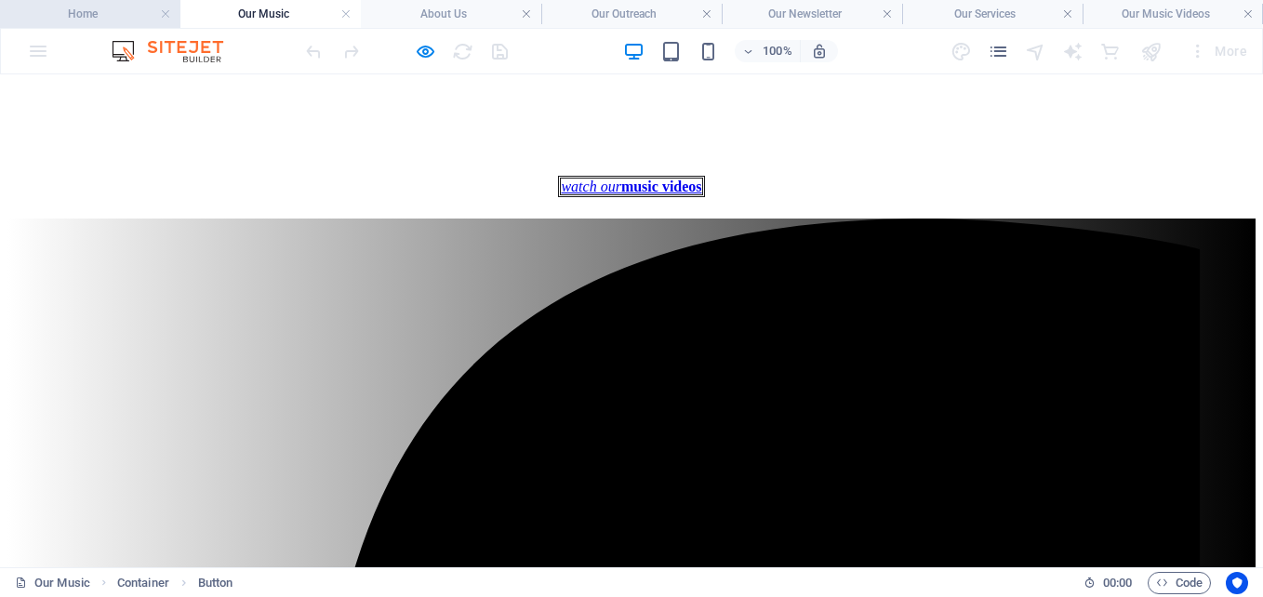
click at [106, 13] on h4 "Home" at bounding box center [90, 14] width 180 height 20
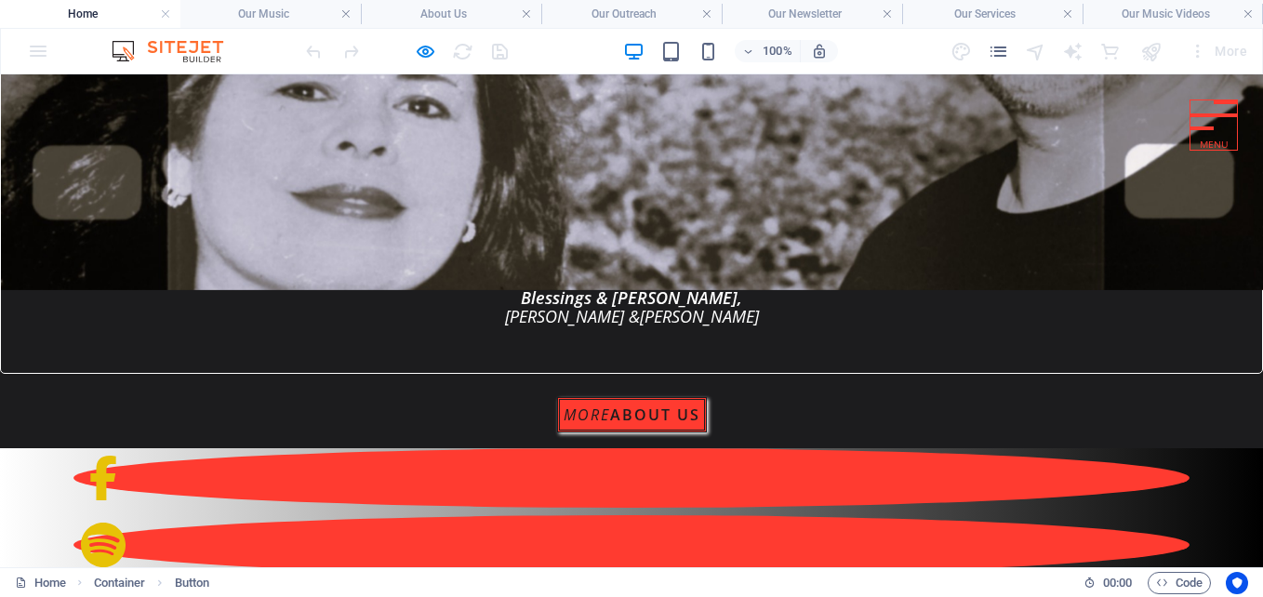
scroll to position [0, 0]
click at [290, 7] on h4 "Our Music" at bounding box center [270, 14] width 180 height 20
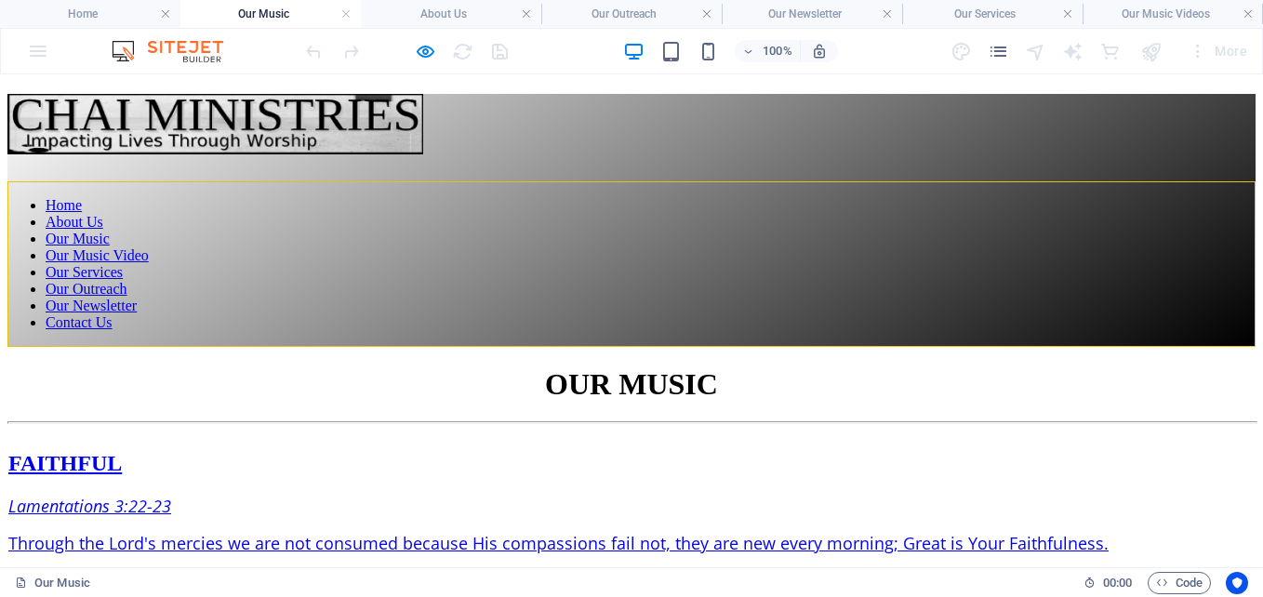
scroll to position [2076, 0]
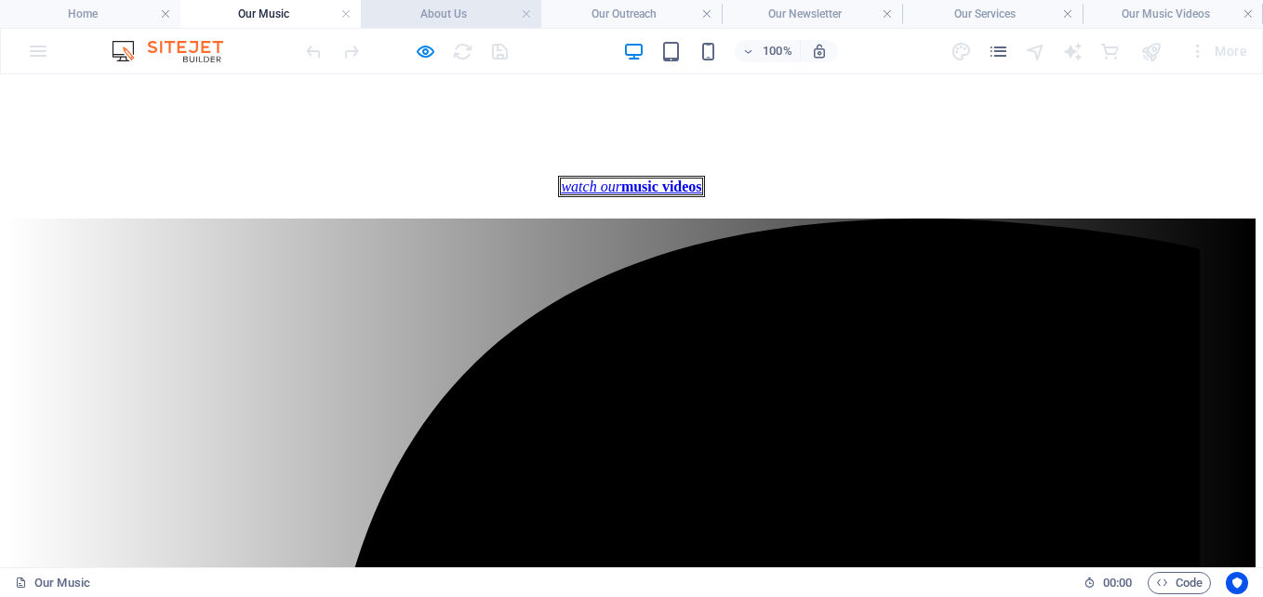
click at [459, 8] on h4 "About Us" at bounding box center [451, 14] width 180 height 20
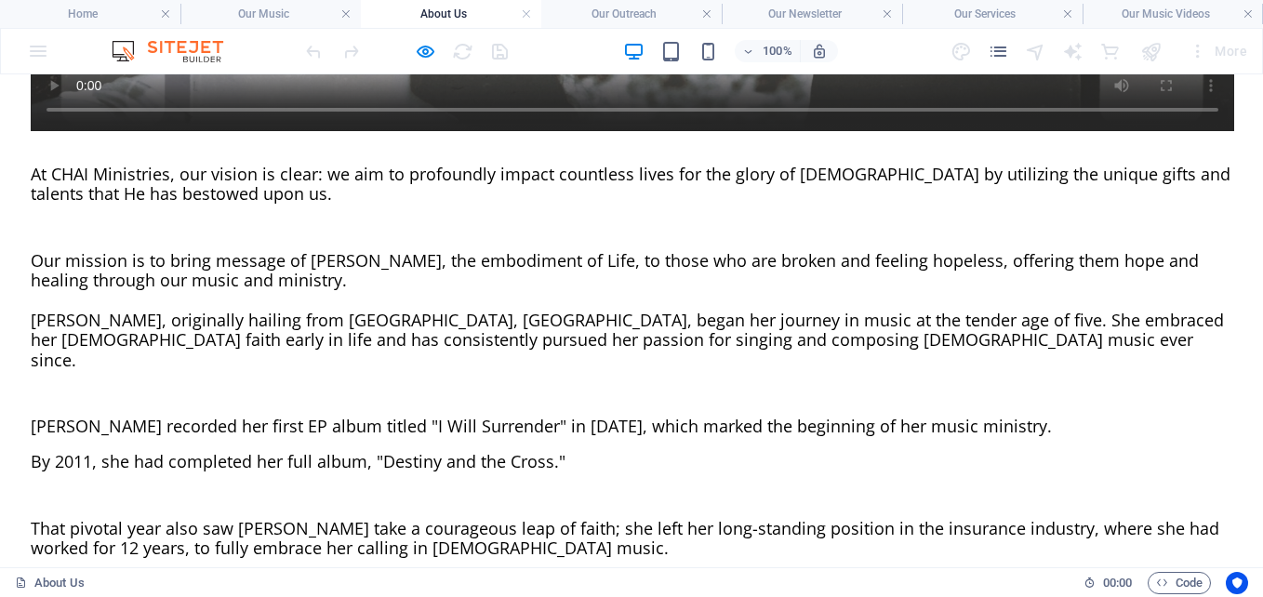
scroll to position [1201, 0]
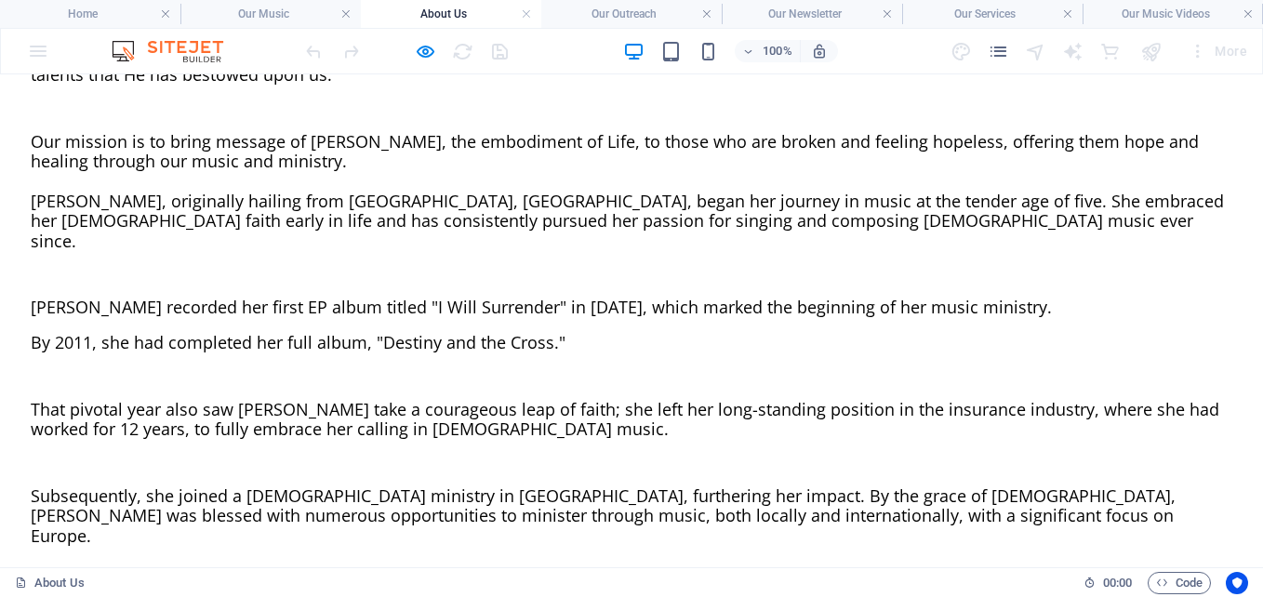
drag, startPoint x: 1252, startPoint y: 189, endPoint x: 1261, endPoint y: 645, distance: 456.7
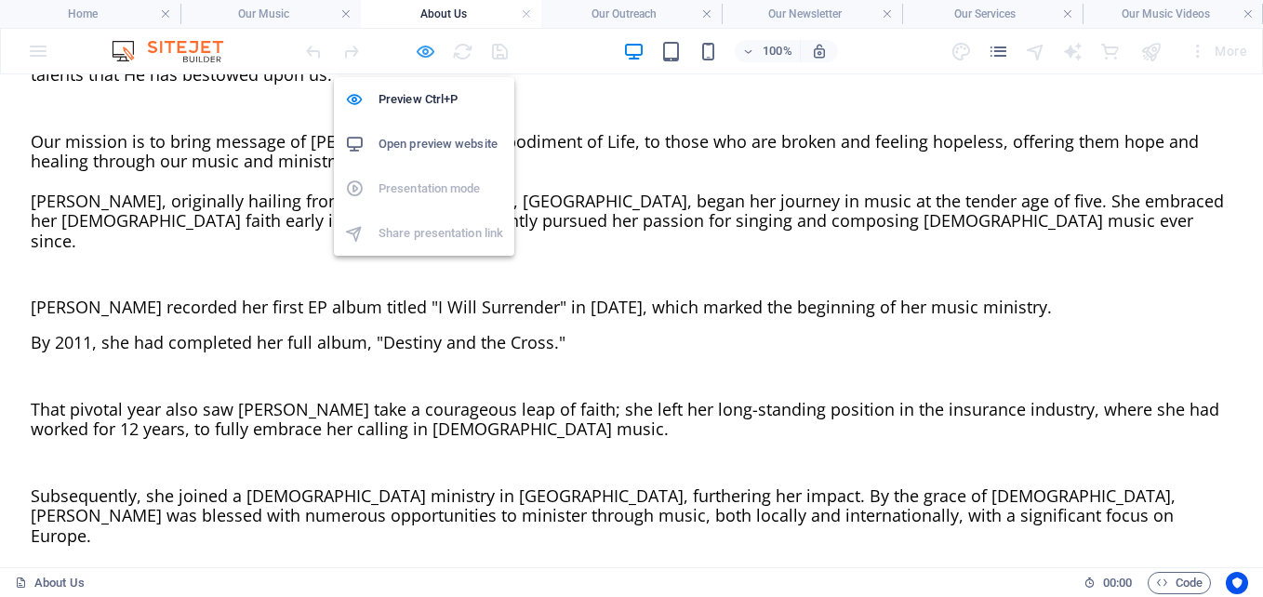
drag, startPoint x: 422, startPoint y: 50, endPoint x: 444, endPoint y: 68, distance: 27.7
click at [422, 50] on icon "button" at bounding box center [425, 51] width 21 height 21
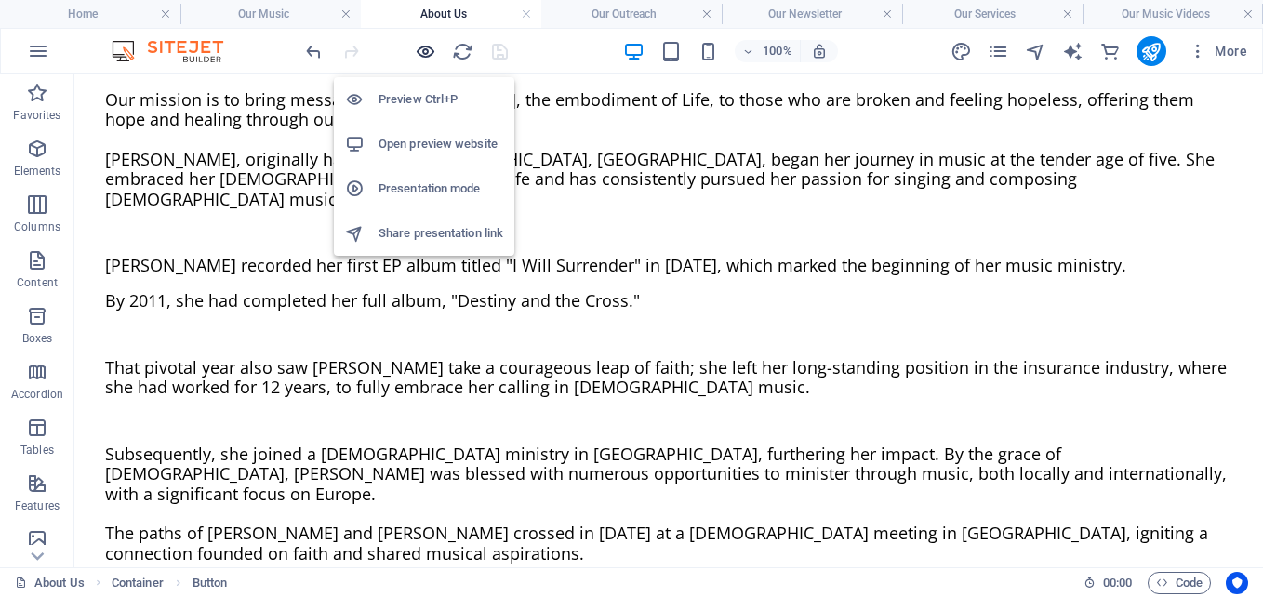
drag, startPoint x: 419, startPoint y: 48, endPoint x: 554, endPoint y: 135, distance: 161.0
click at [419, 48] on icon "button" at bounding box center [425, 51] width 21 height 21
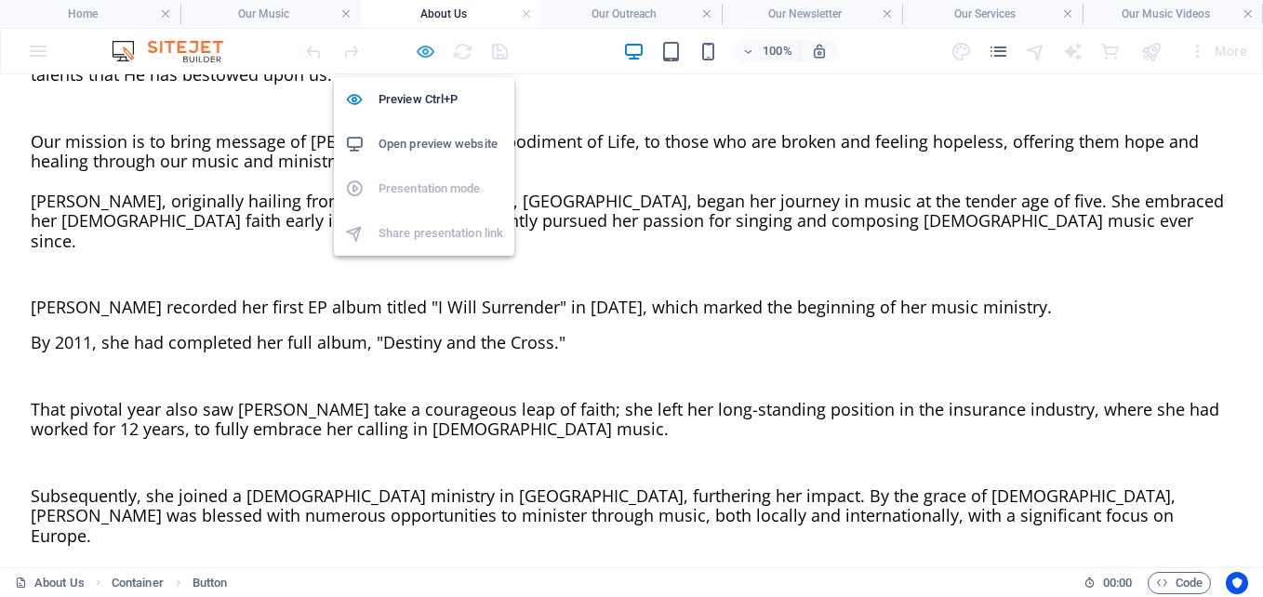
click at [423, 48] on icon "button" at bounding box center [425, 51] width 21 height 21
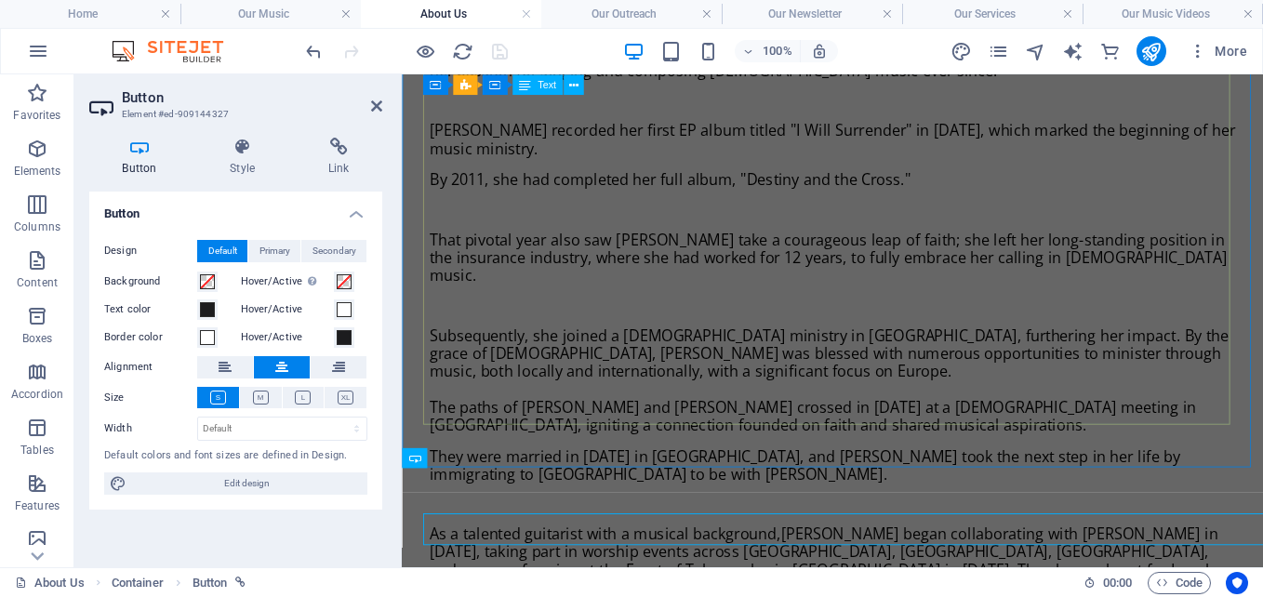
scroll to position [1036, 0]
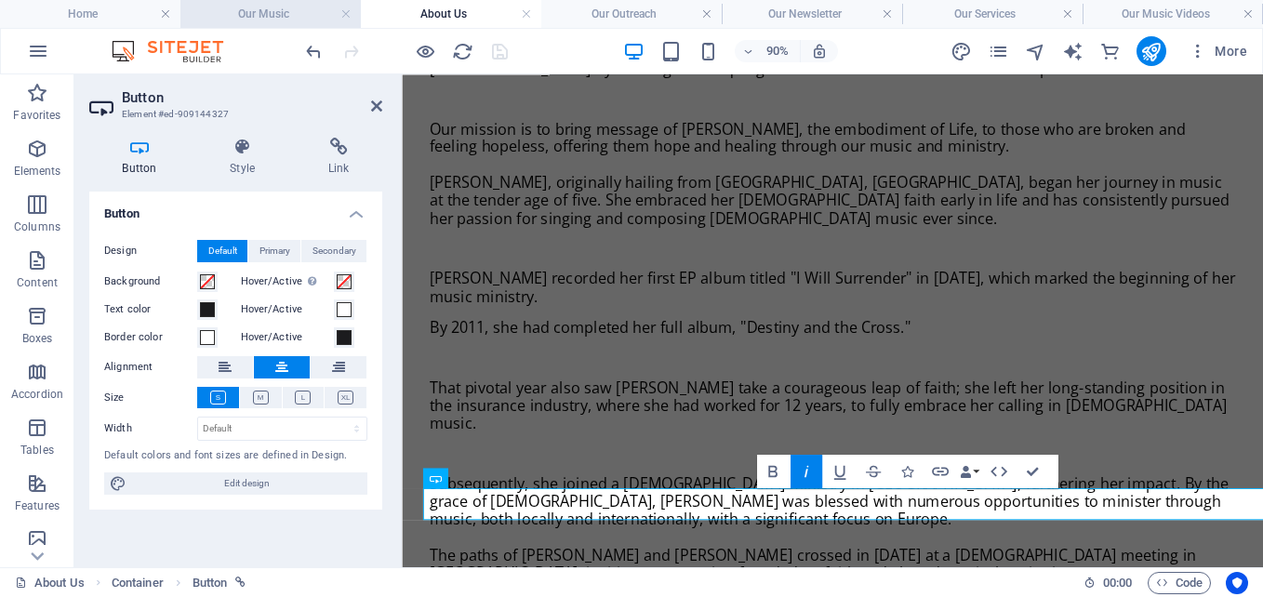
click at [287, 9] on h4 "Our Music" at bounding box center [270, 14] width 180 height 20
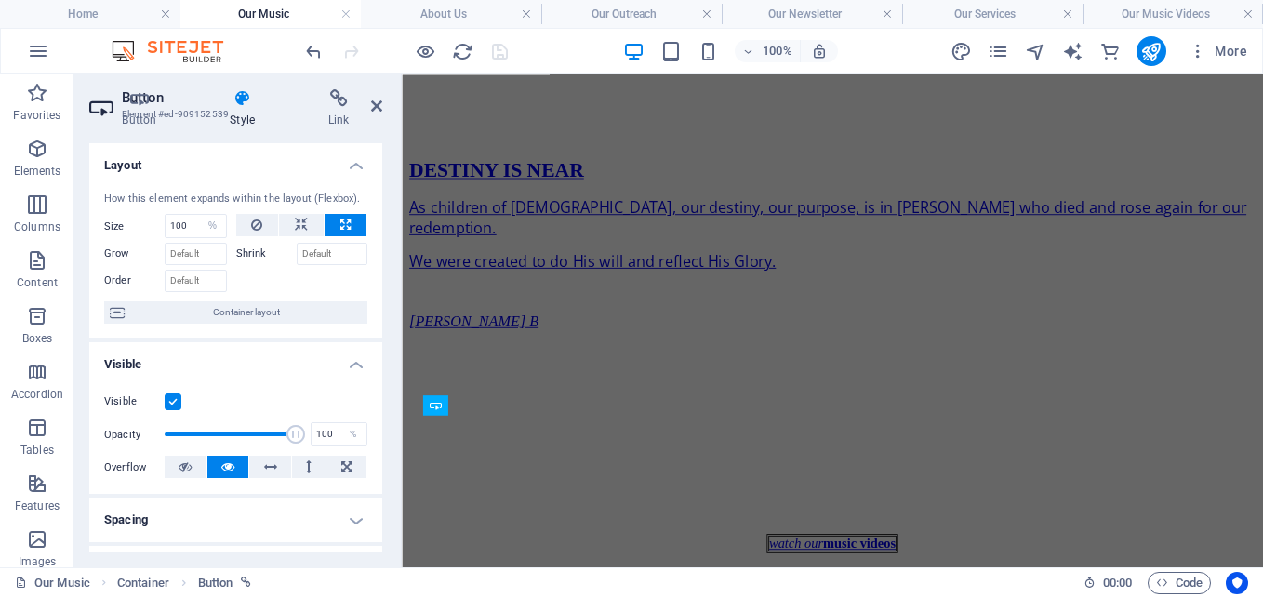
scroll to position [0, 0]
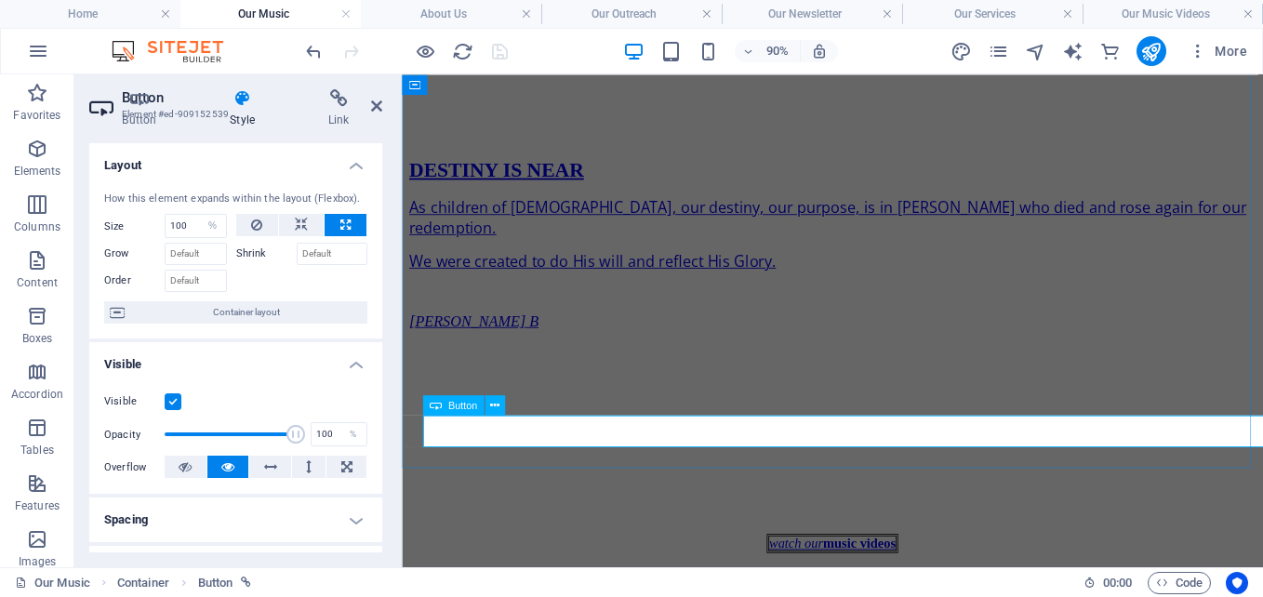
click at [810, 587] on em "watch our" at bounding box center [840, 595] width 60 height 16
click at [136, 93] on icon at bounding box center [139, 98] width 100 height 19
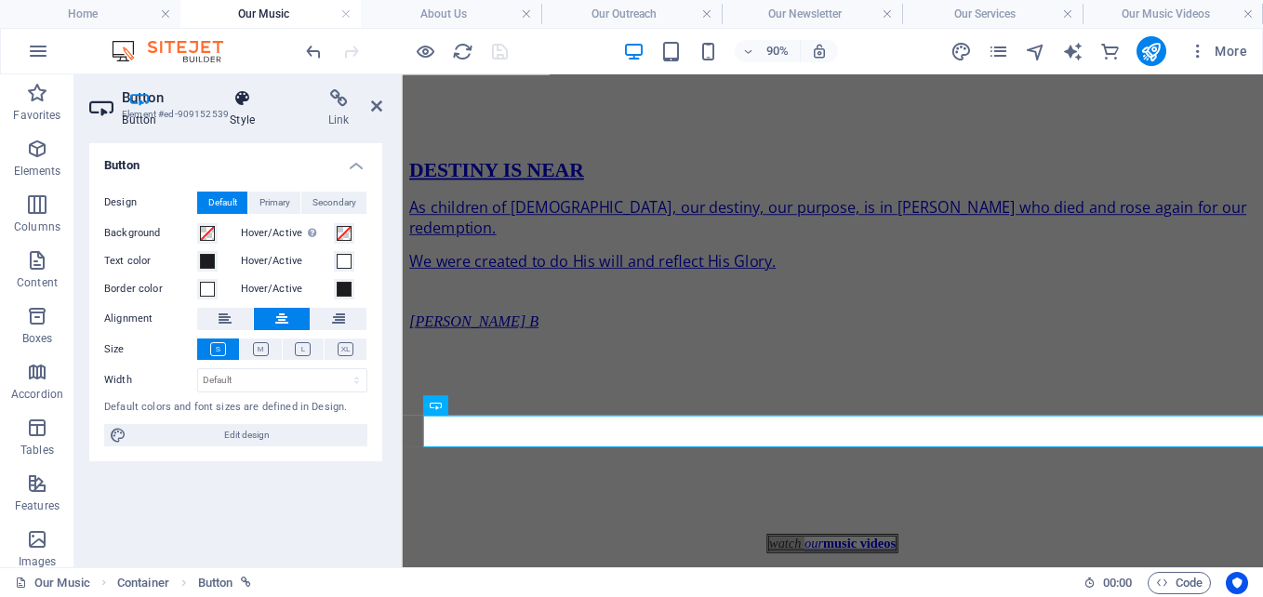
click at [248, 110] on h4 "Style" at bounding box center [246, 108] width 99 height 39
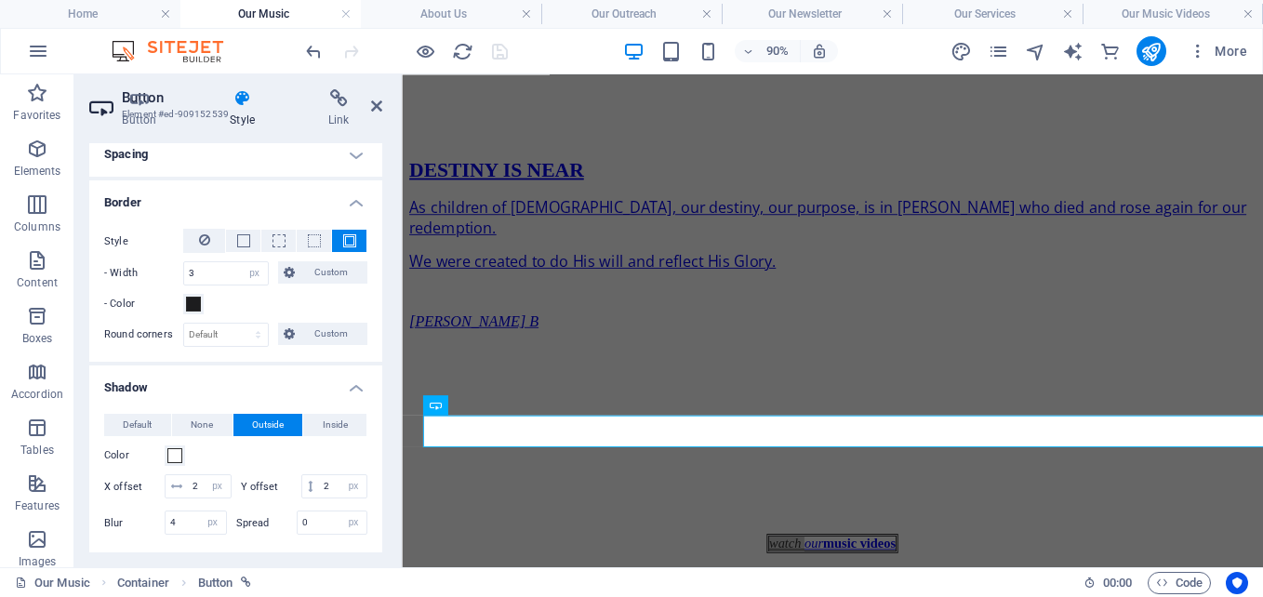
scroll to position [369, 0]
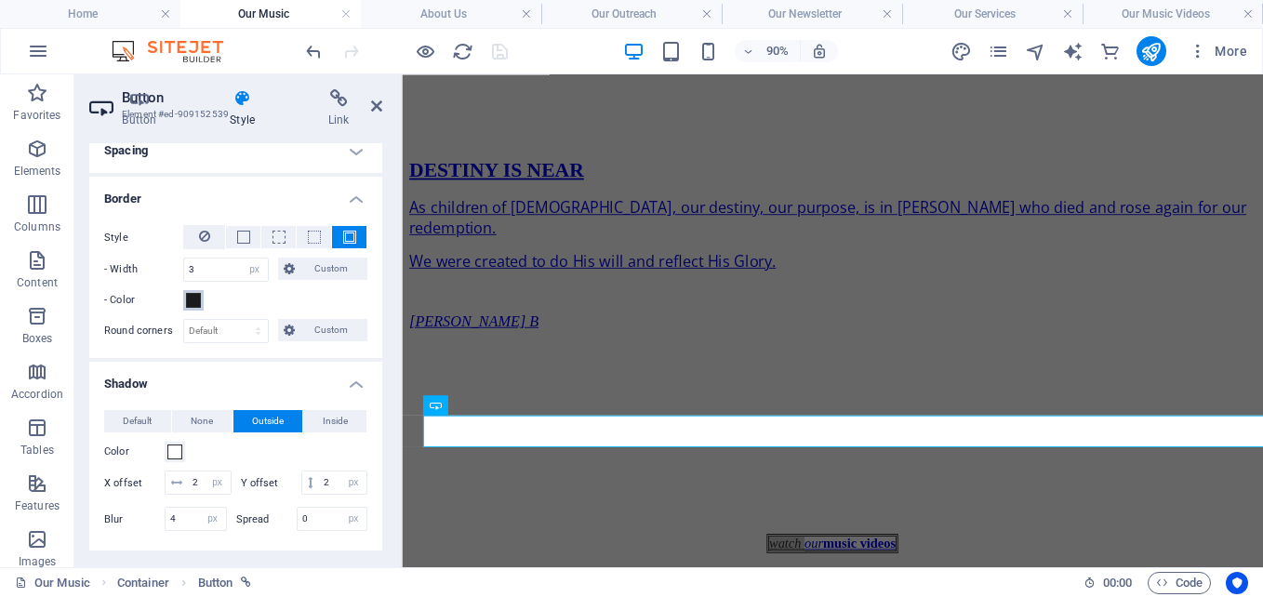
click at [190, 297] on span at bounding box center [193, 300] width 15 height 15
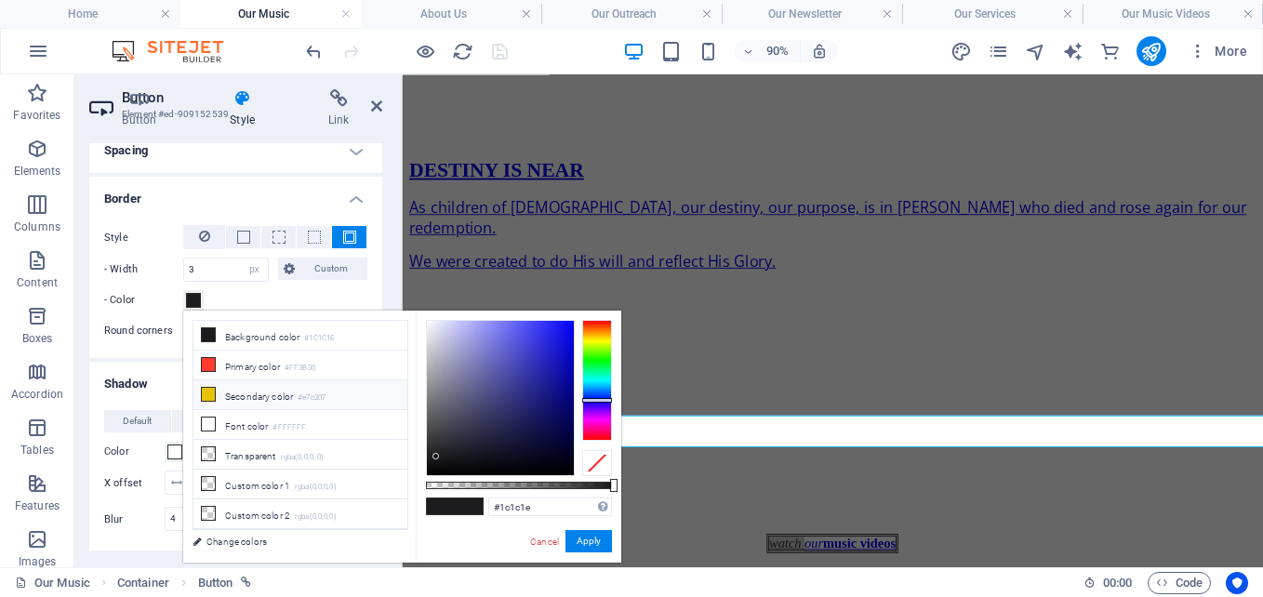
click at [215, 392] on span at bounding box center [208, 394] width 15 height 15
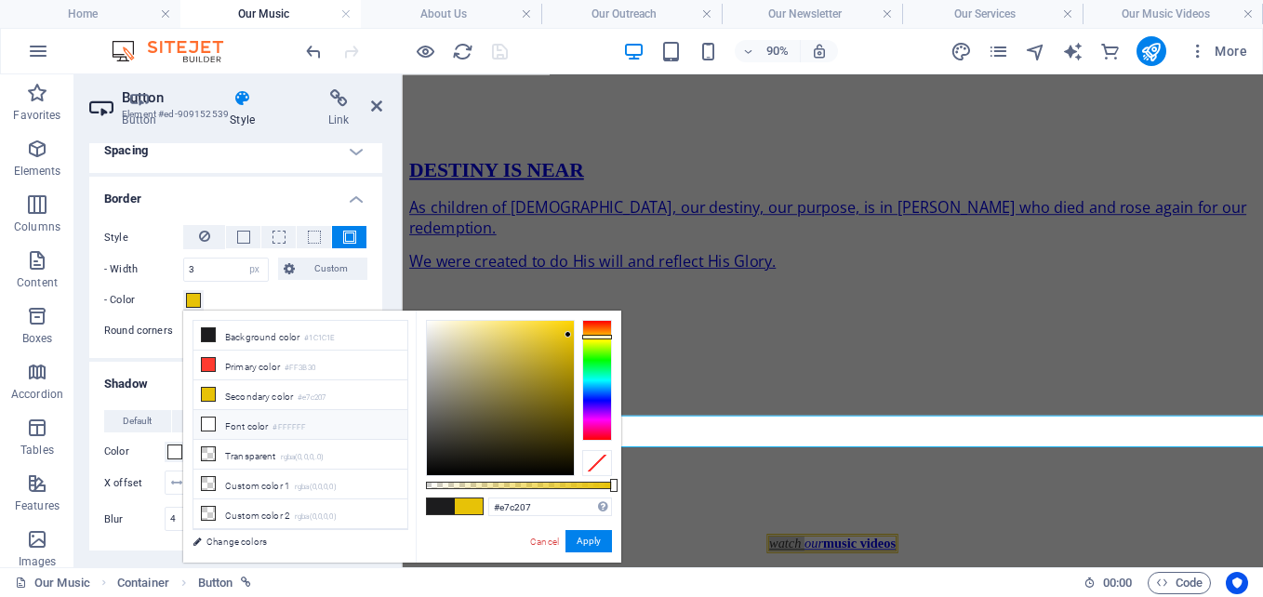
click at [207, 421] on icon at bounding box center [208, 424] width 13 height 13
type input "#ffffff"
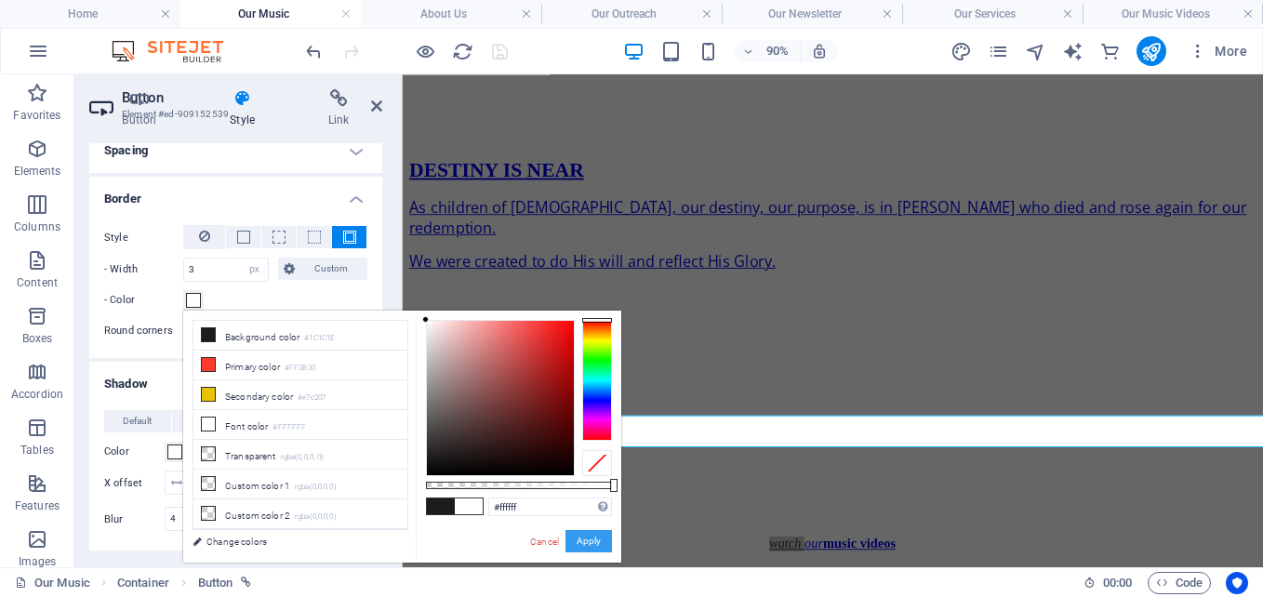
click at [581, 532] on button "Apply" at bounding box center [588, 541] width 47 height 22
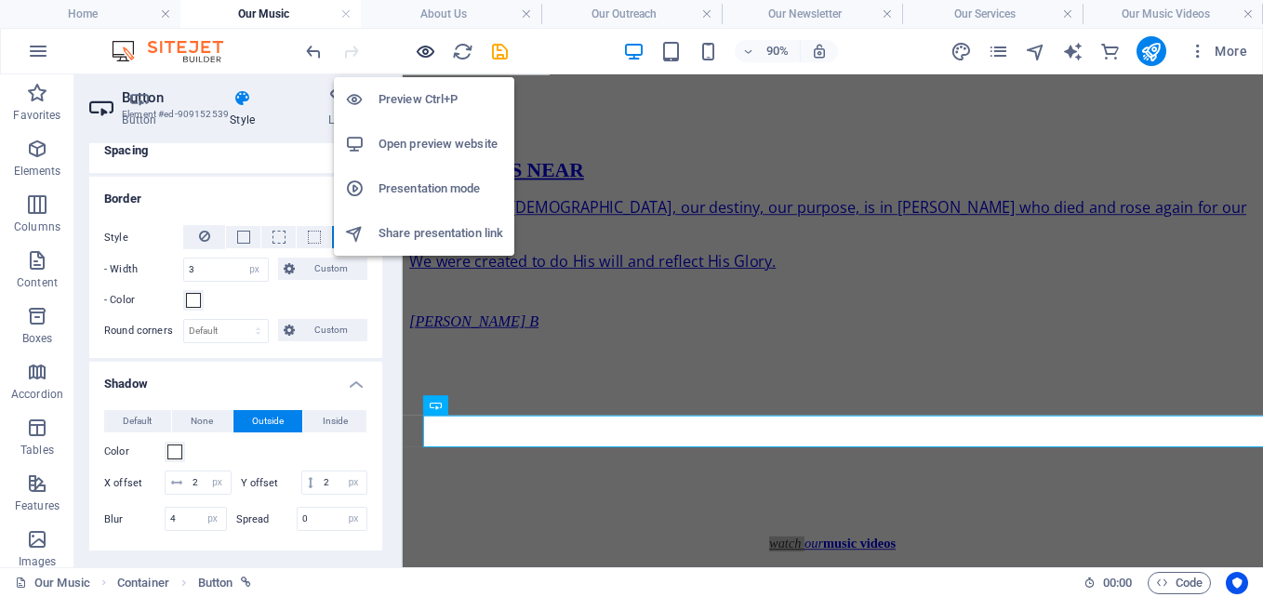
click at [425, 48] on icon "button" at bounding box center [425, 51] width 21 height 21
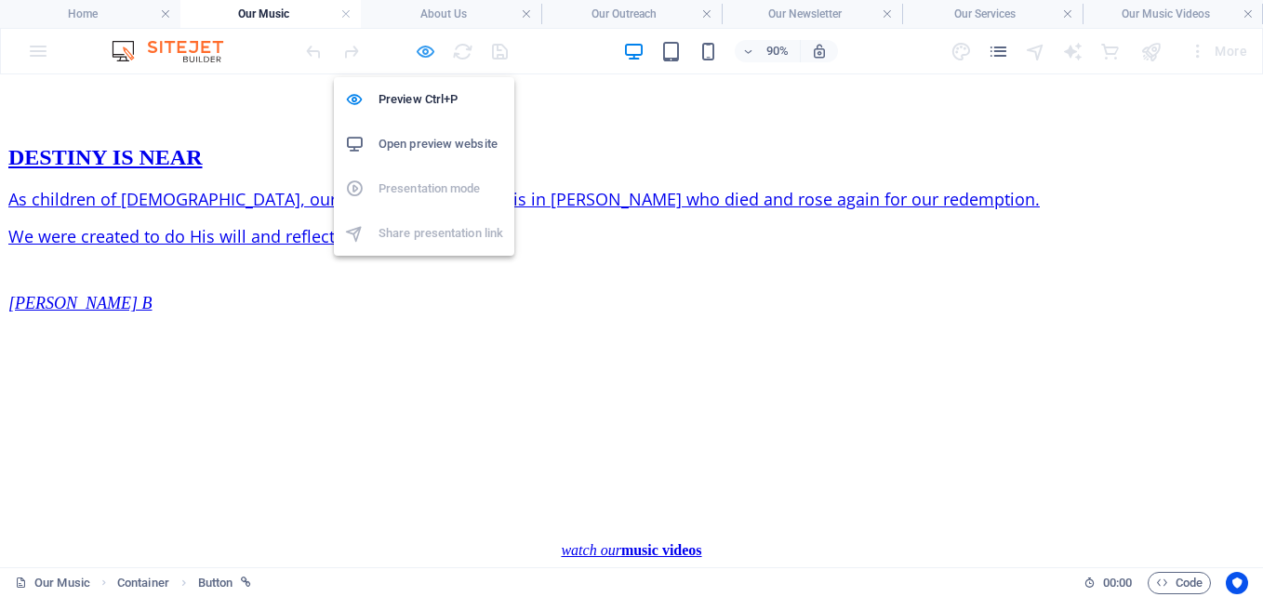
scroll to position [2076, 0]
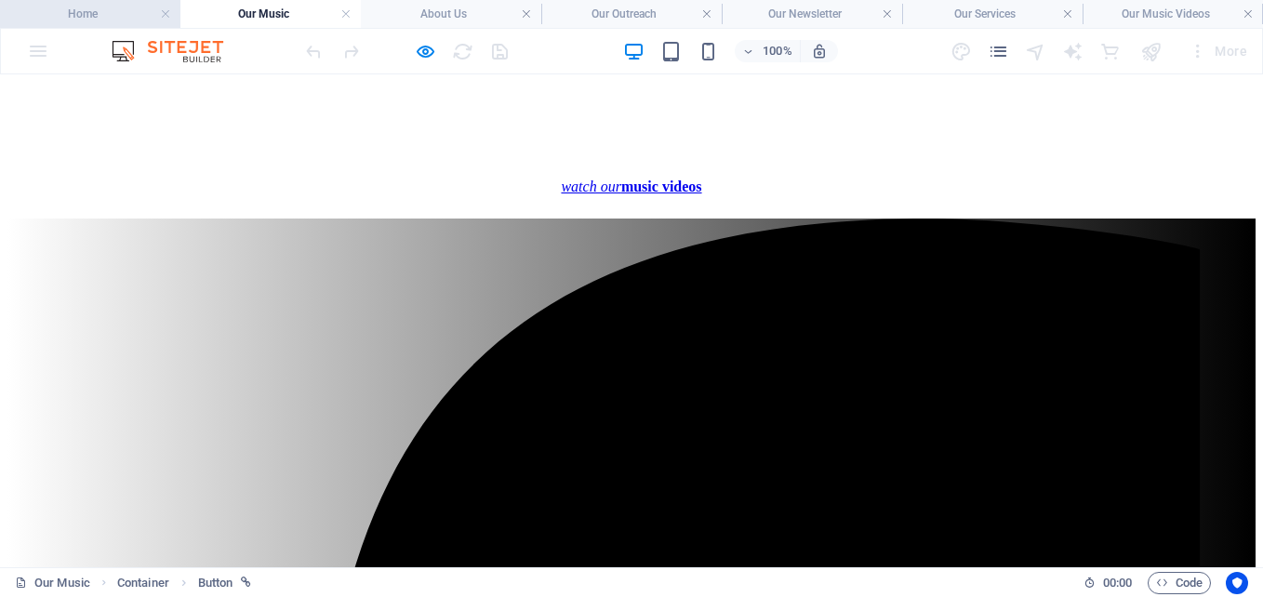
click at [99, 7] on h4 "Home" at bounding box center [90, 14] width 180 height 20
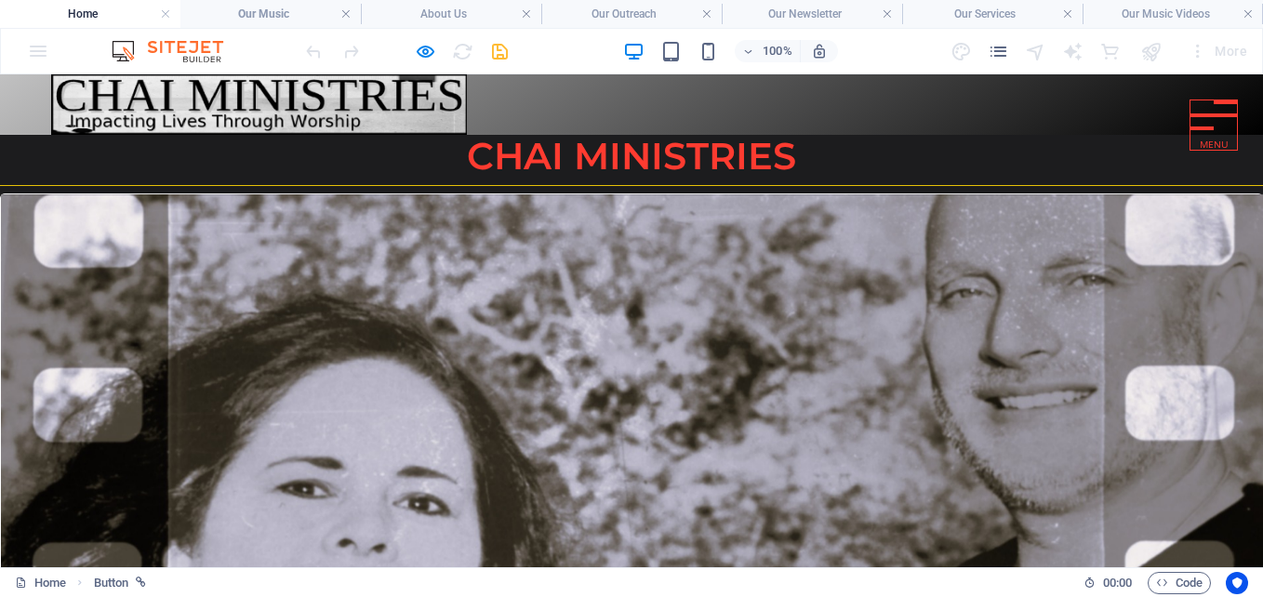
scroll to position [397, 0]
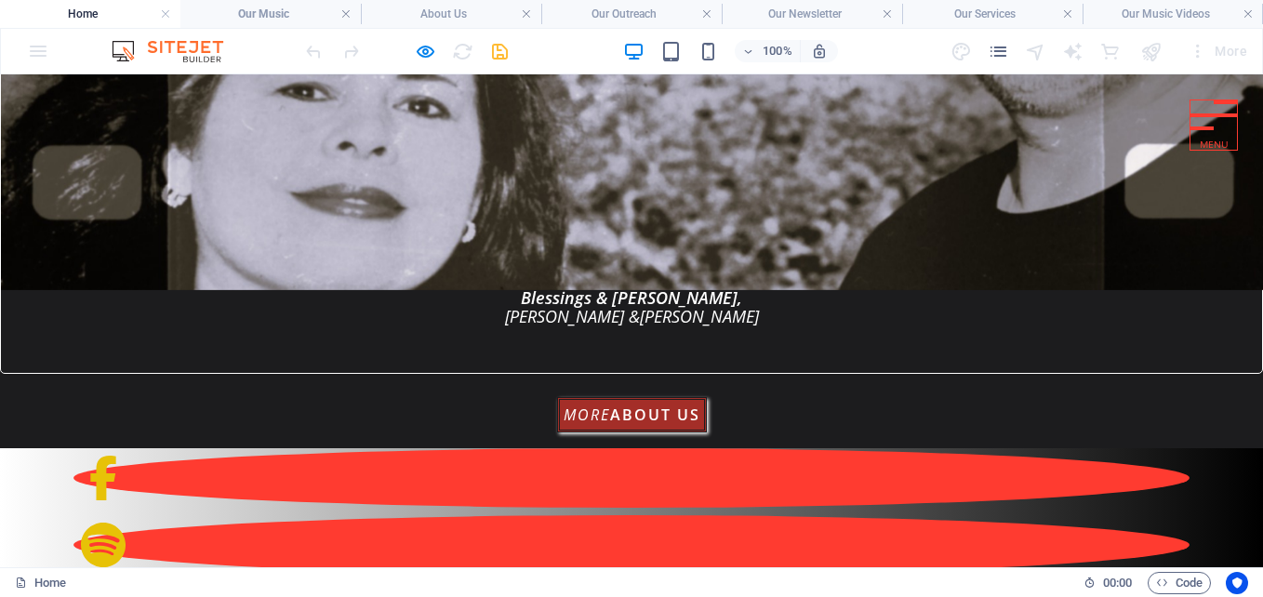
click at [614, 416] on strong "about us" at bounding box center [655, 415] width 90 height 20
click at [0, 0] on div "ABOUT US Chai Ministries Vision: At CHAI Ministries, our vision is clear: we ai…" at bounding box center [0, 0] width 0 height 0
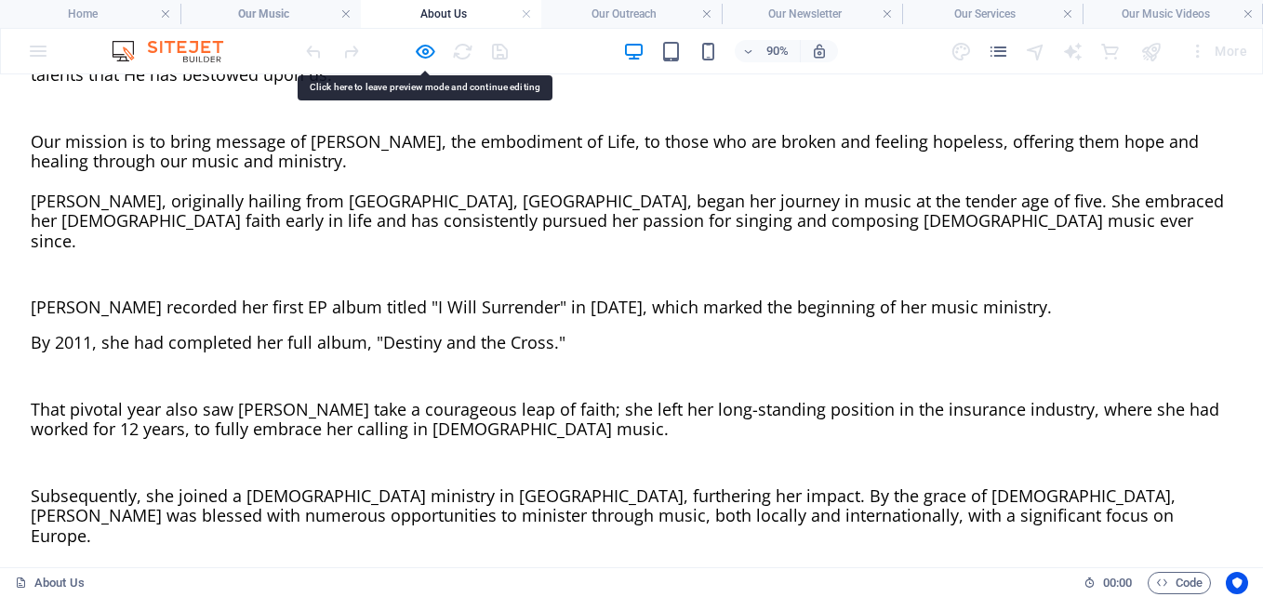
scroll to position [1036, 0]
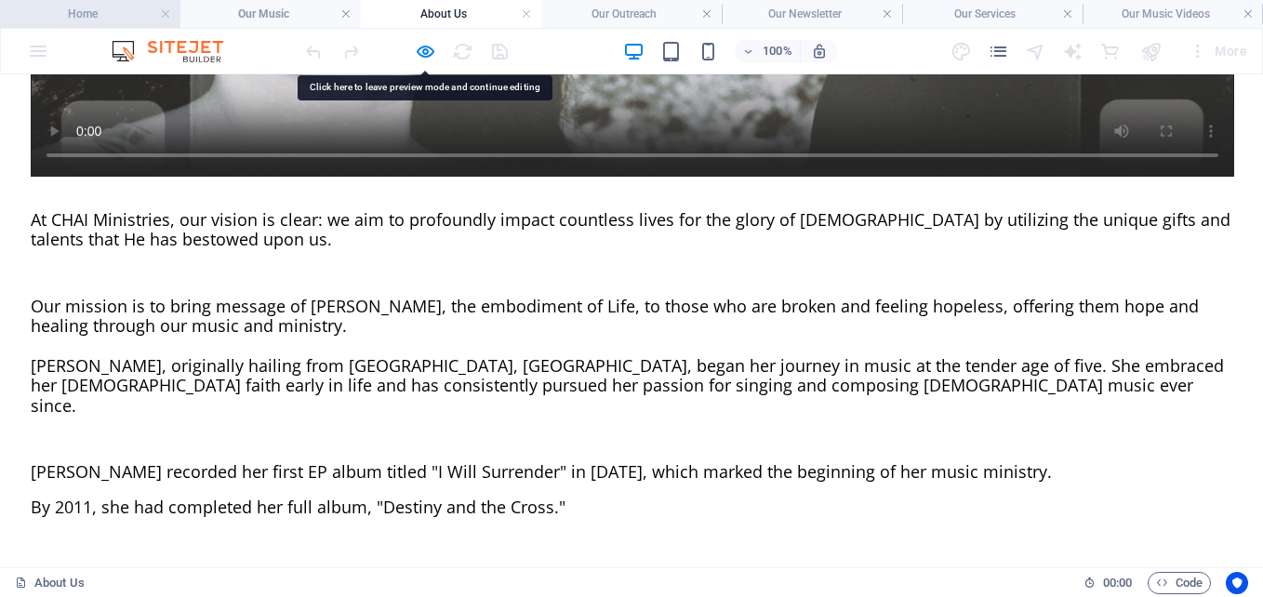
click at [87, 11] on h4 "Home" at bounding box center [90, 14] width 180 height 20
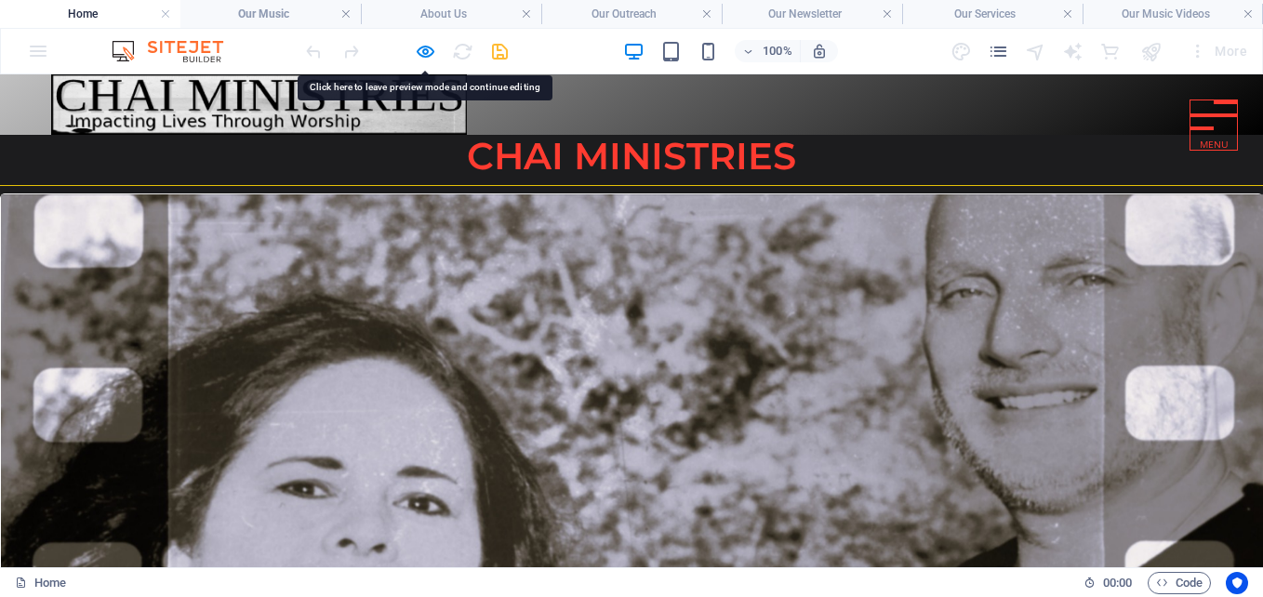
scroll to position [397, 0]
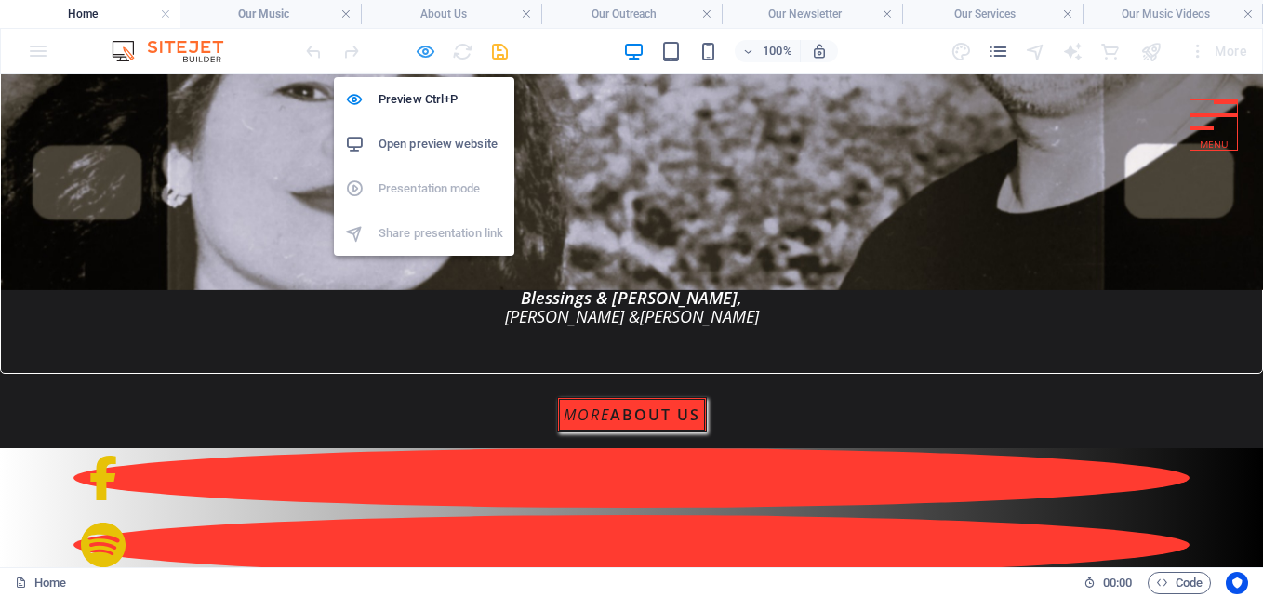
click at [425, 50] on icon "button" at bounding box center [425, 51] width 21 height 21
select select "px"
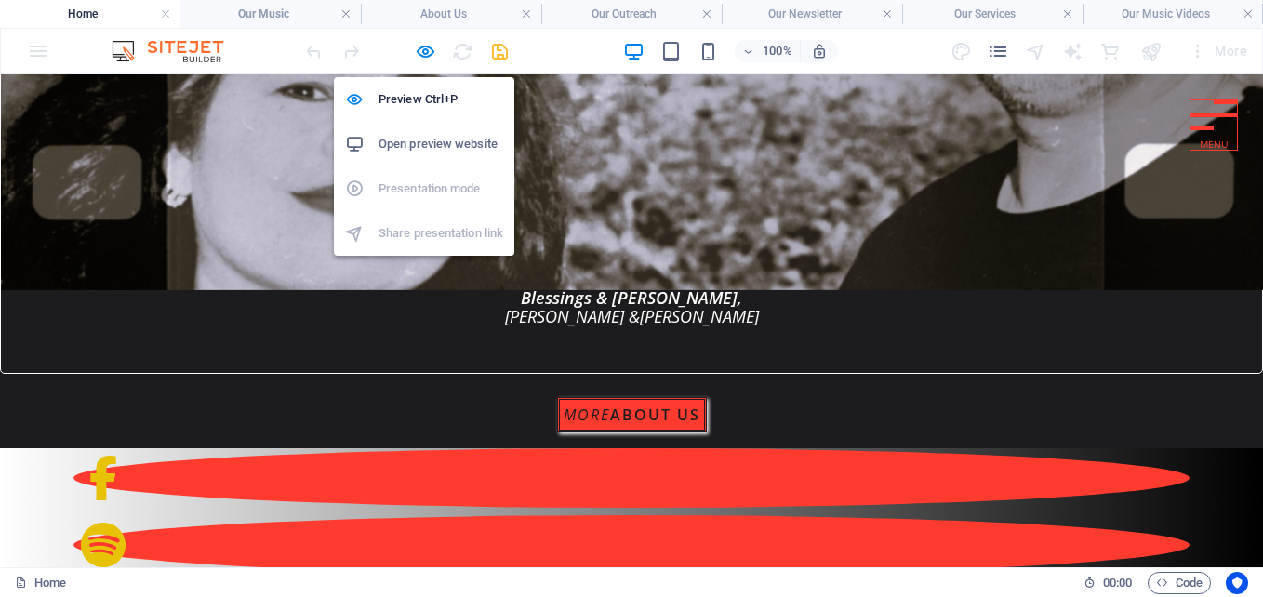
select select "px"
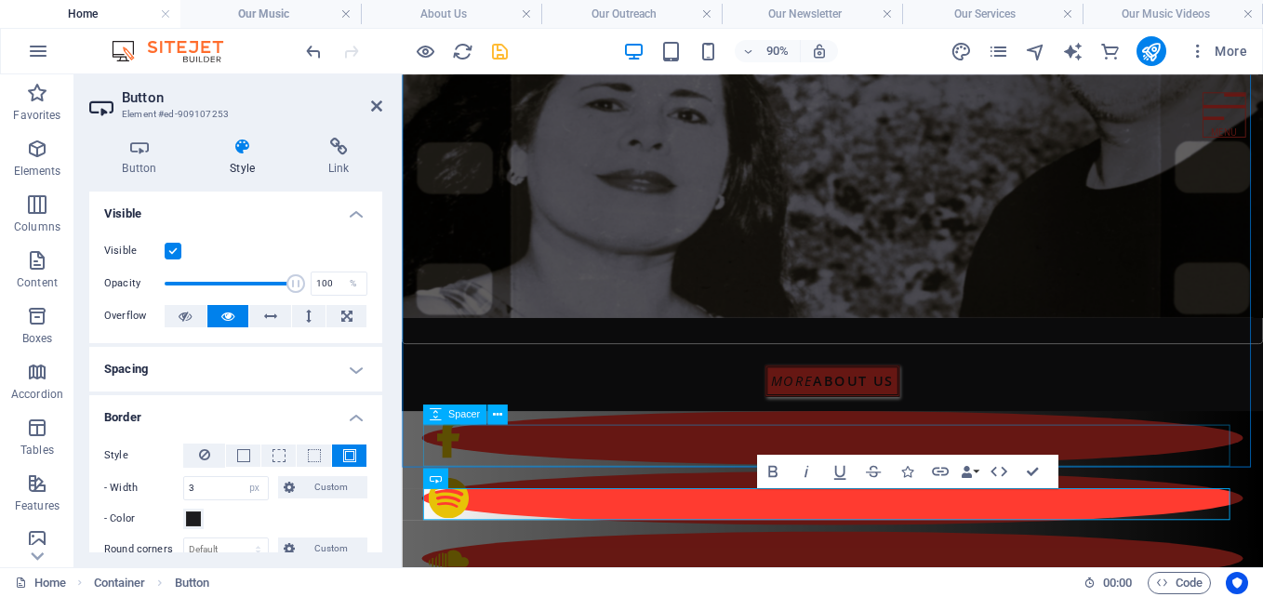
scroll to position [260, 0]
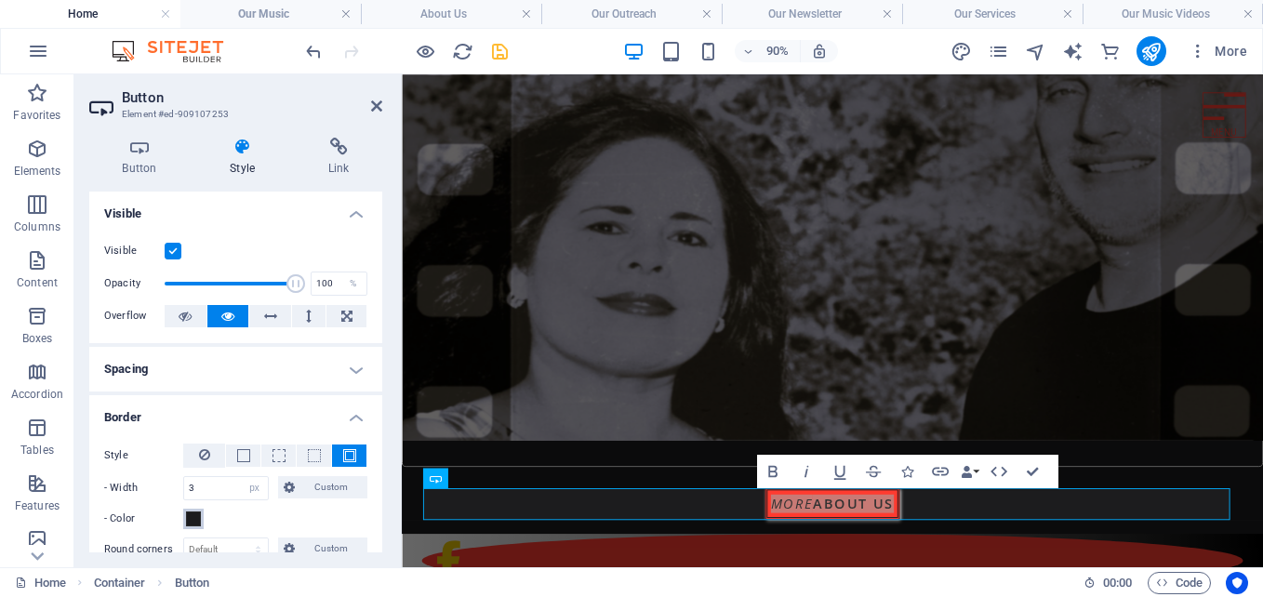
click at [193, 515] on span at bounding box center [193, 519] width 15 height 15
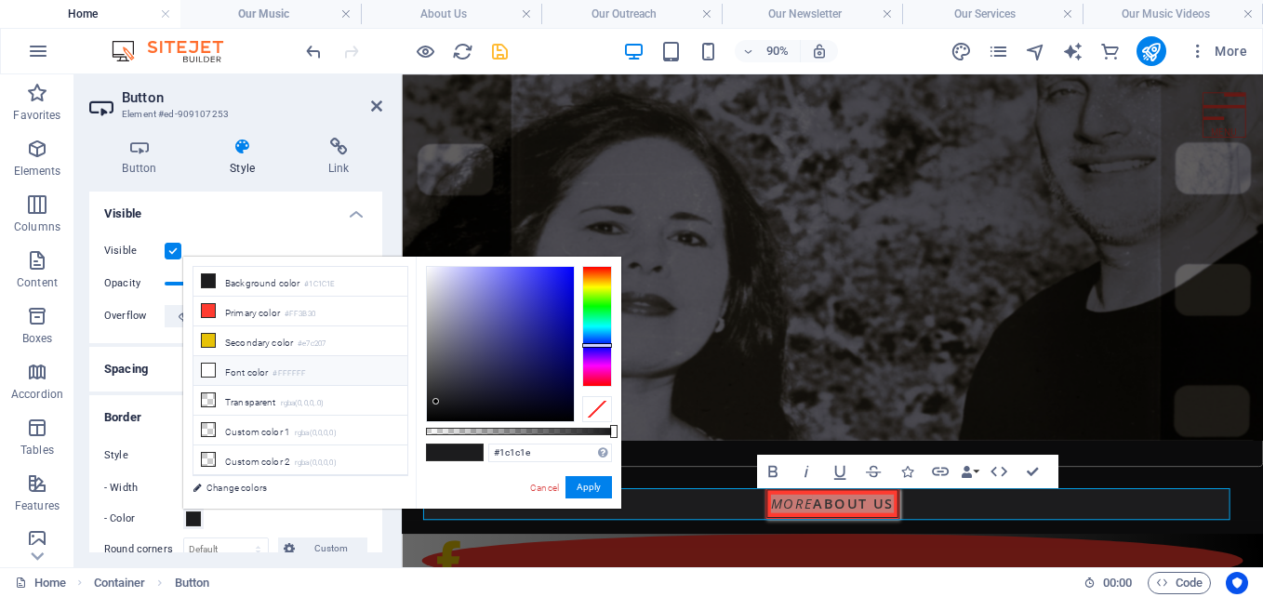
click at [220, 371] on li "Font color #FFFFFF" at bounding box center [300, 371] width 214 height 30
type input "#ffffff"
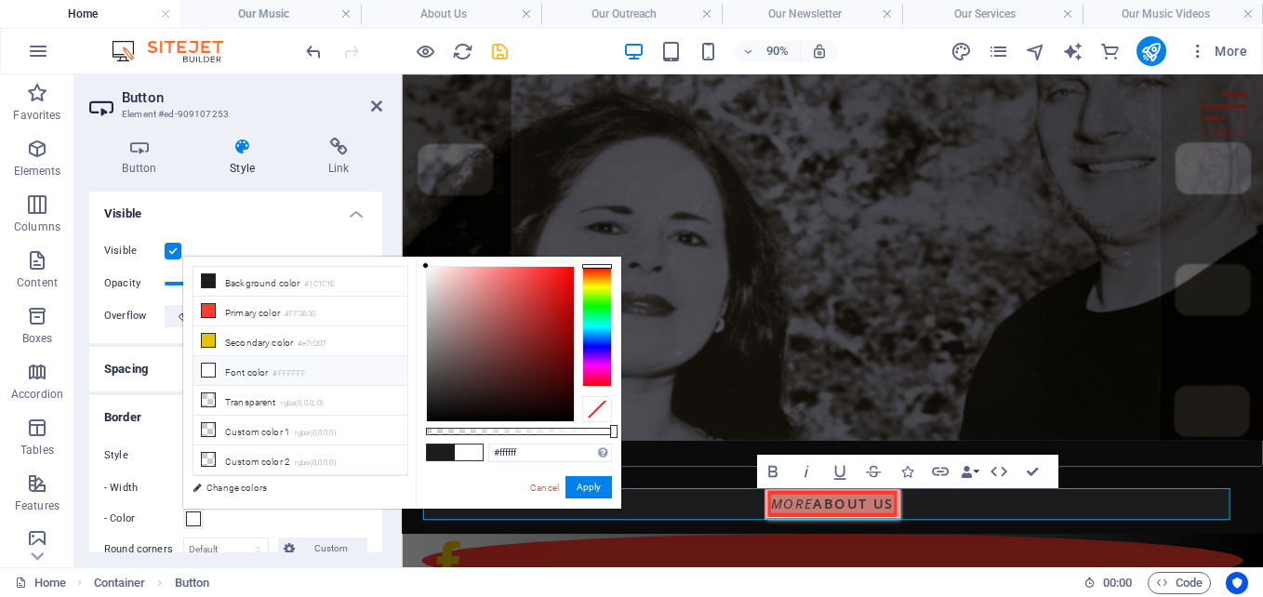
click at [220, 371] on li "Font color #FFFFFF" at bounding box center [300, 371] width 214 height 30
click at [596, 485] on button "Apply" at bounding box center [588, 487] width 47 height 22
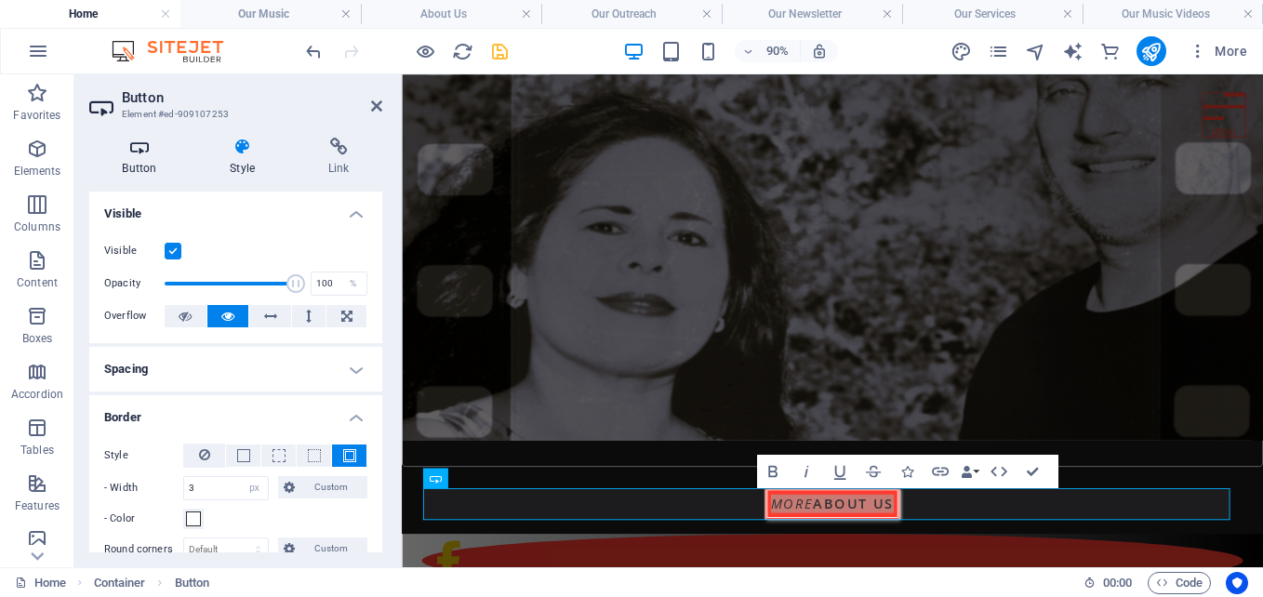
click at [146, 163] on h4 "Button" at bounding box center [143, 157] width 108 height 39
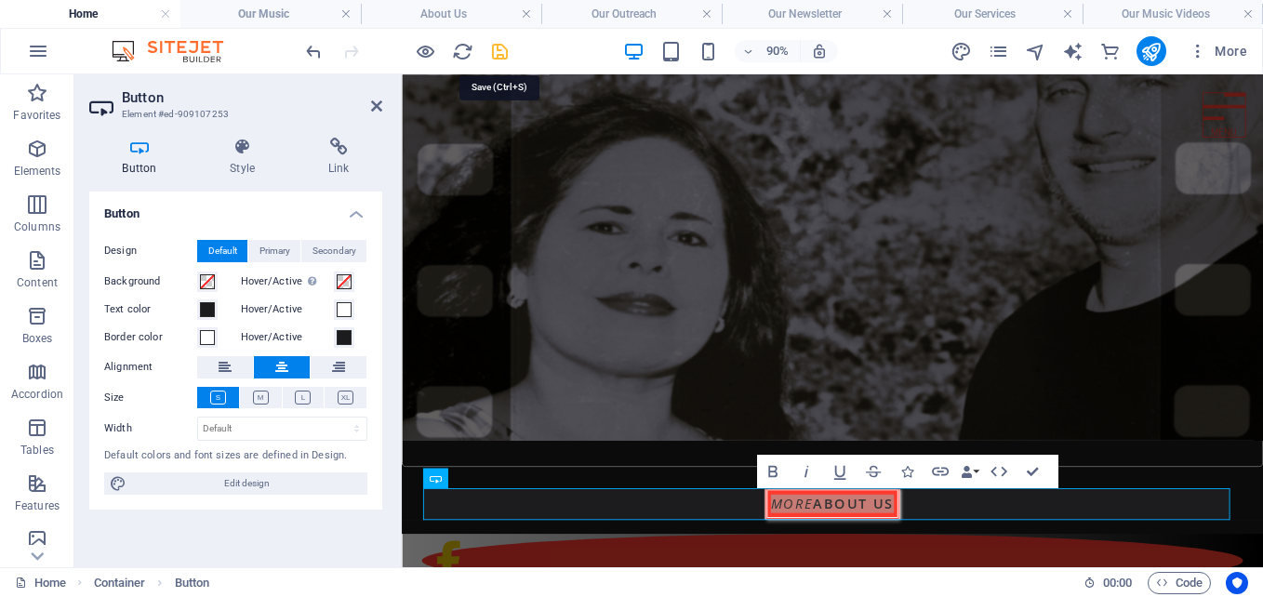
click at [497, 48] on icon "save" at bounding box center [499, 51] width 21 height 21
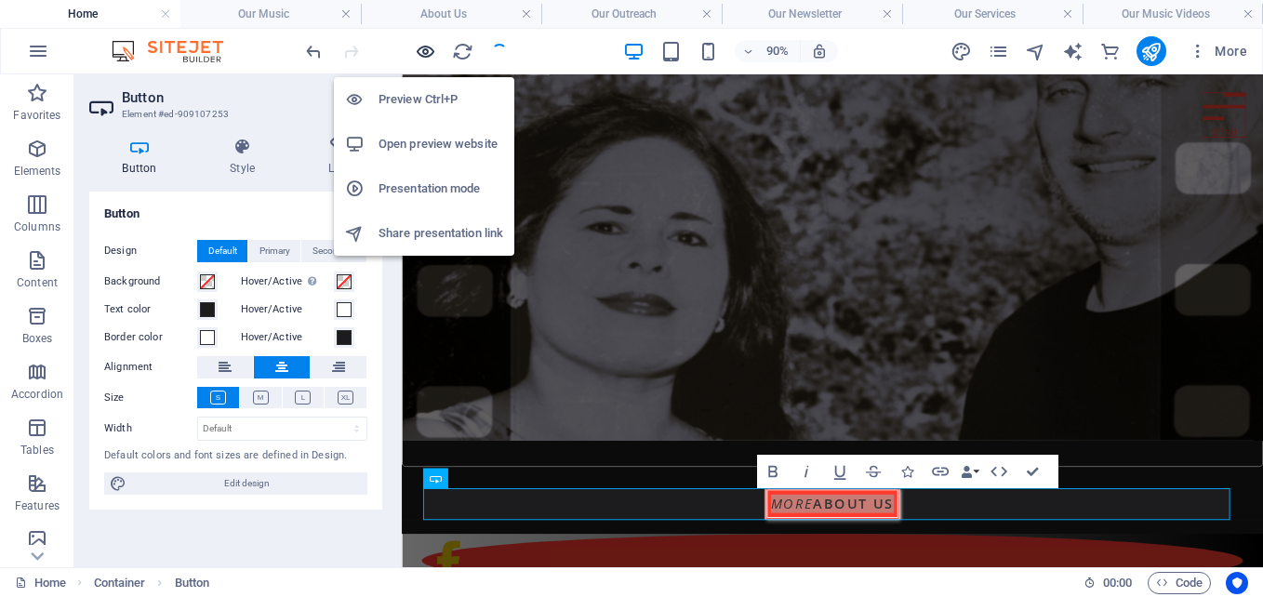
click at [428, 48] on icon "button" at bounding box center [425, 51] width 21 height 21
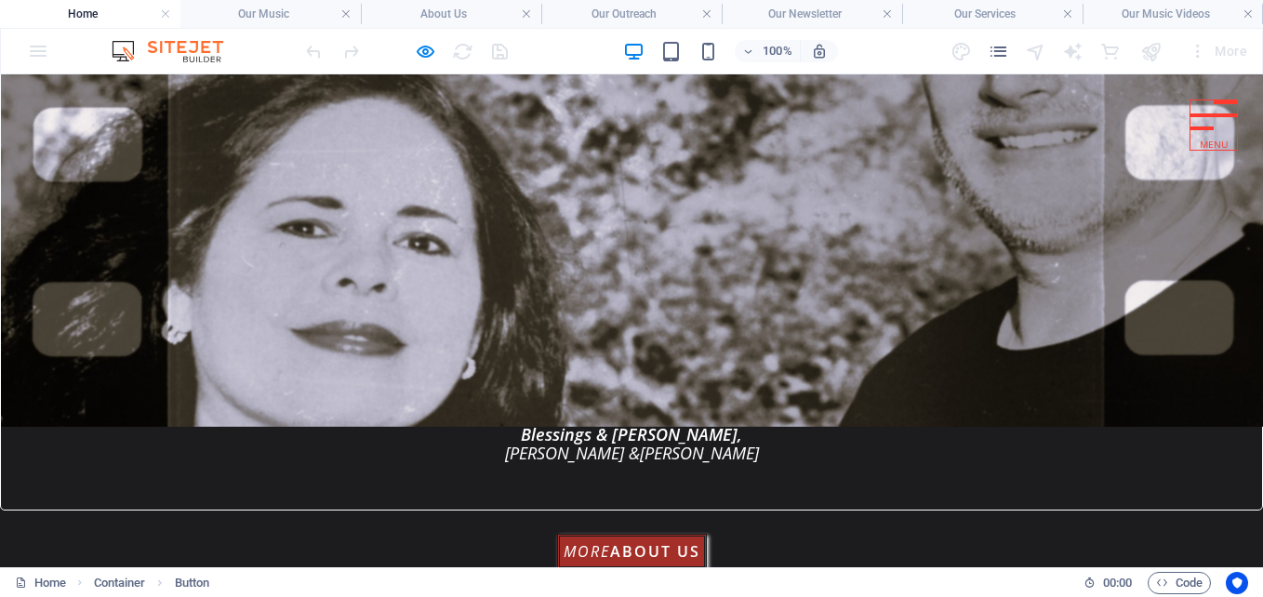
click at [638, 547] on strong "about us" at bounding box center [655, 551] width 90 height 20
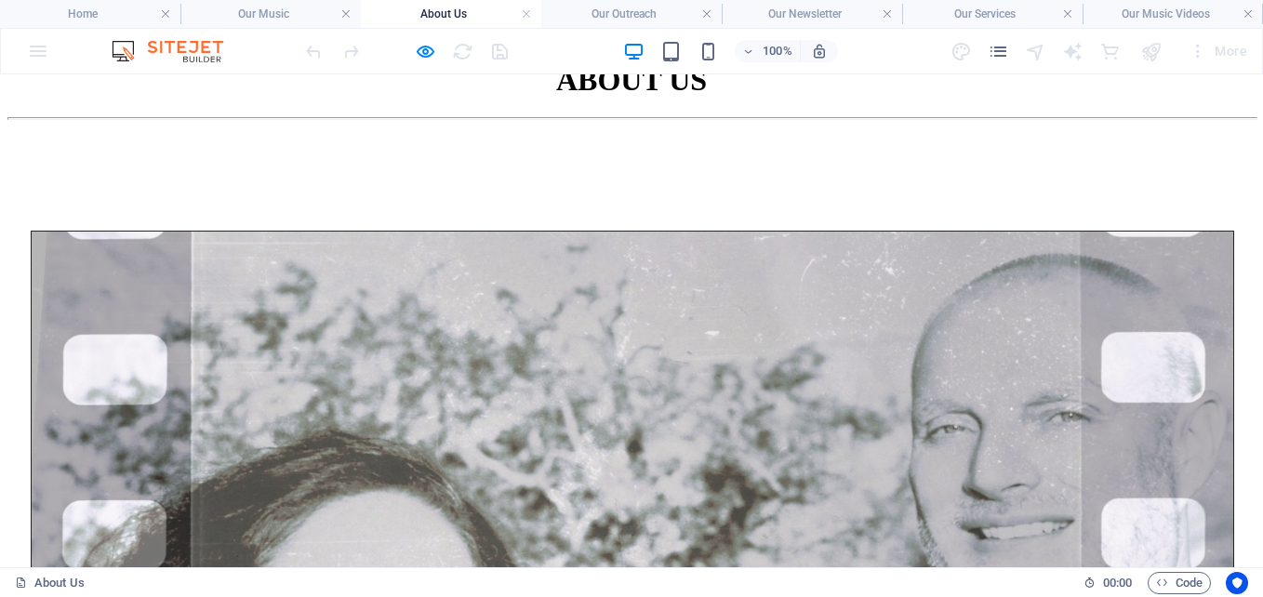
scroll to position [280, 0]
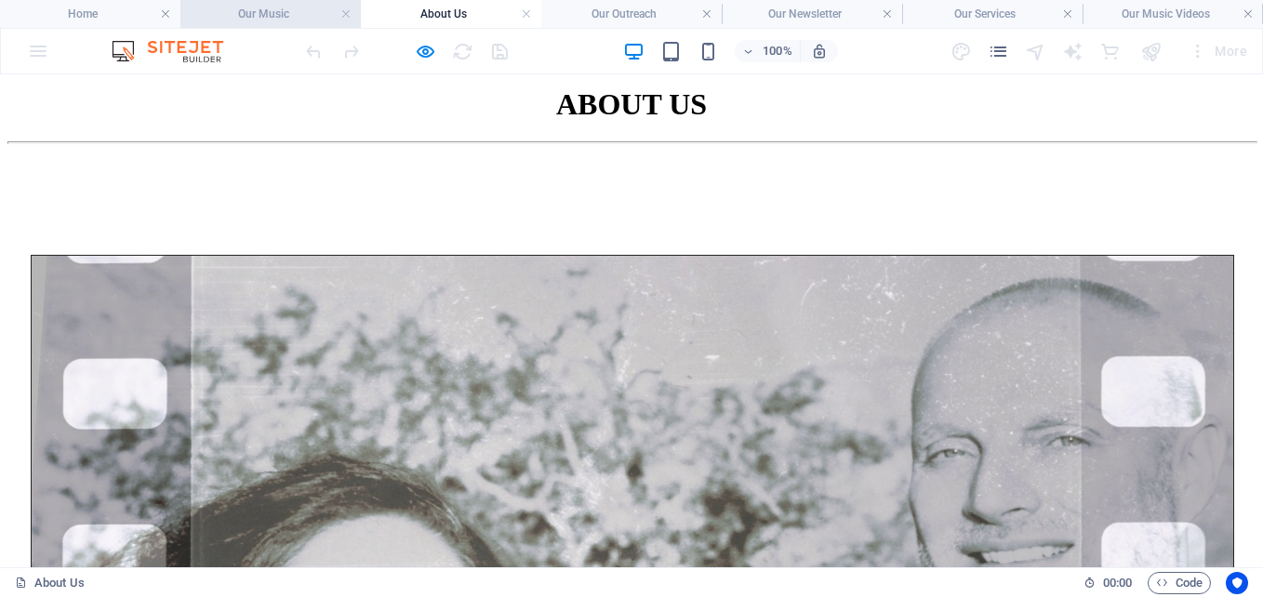
click at [254, 9] on h4 "Our Music" at bounding box center [270, 14] width 180 height 20
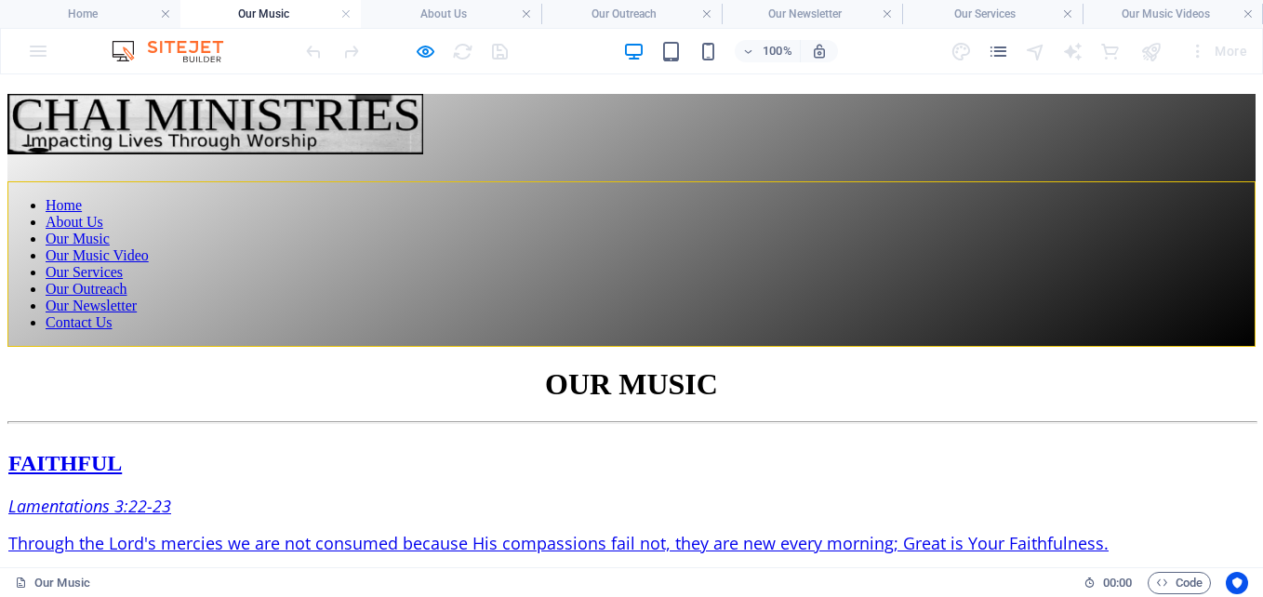
click at [254, 9] on h4 "Our Music" at bounding box center [270, 14] width 180 height 20
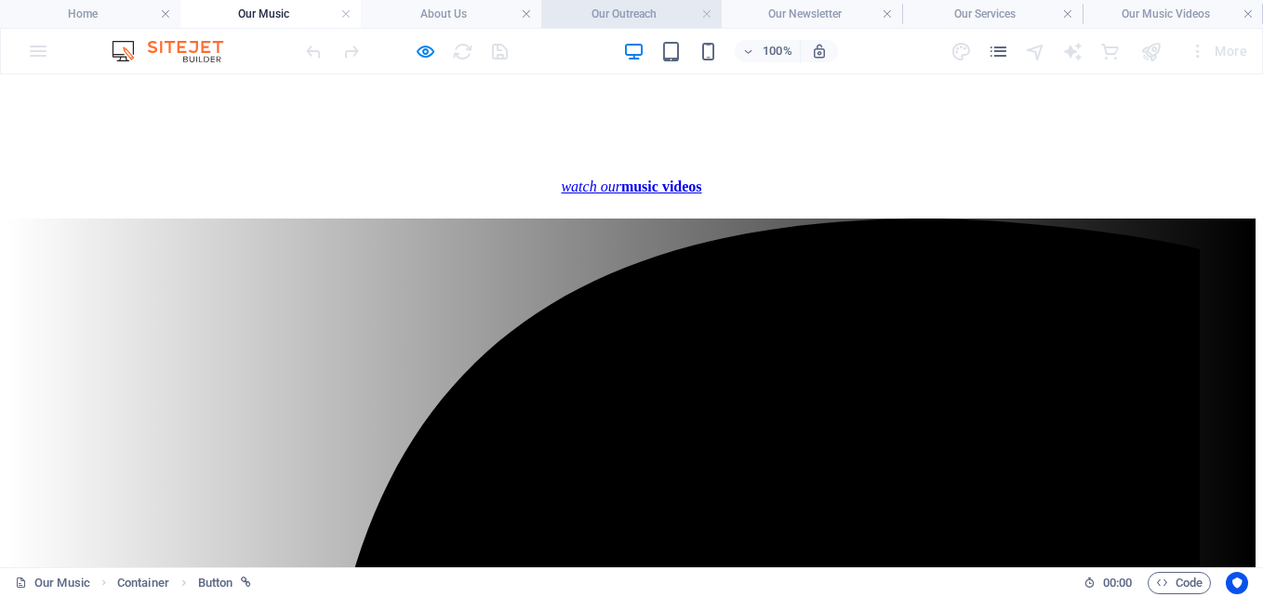
click at [609, 16] on h4 "Our Outreach" at bounding box center [631, 14] width 180 height 20
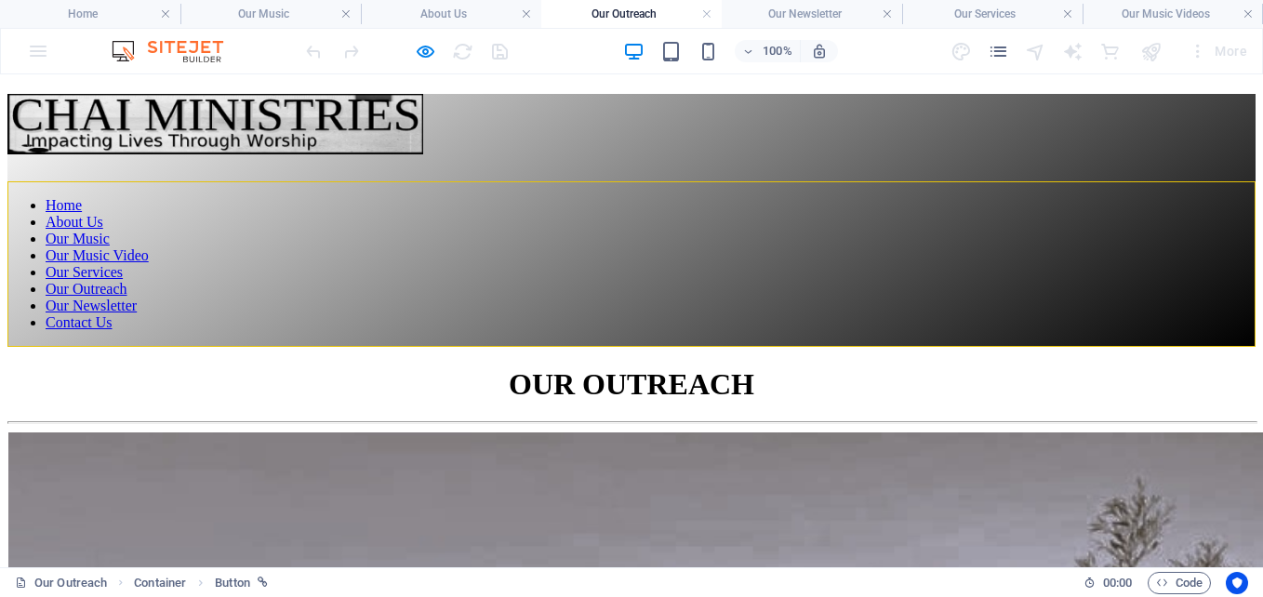
scroll to position [1296, 0]
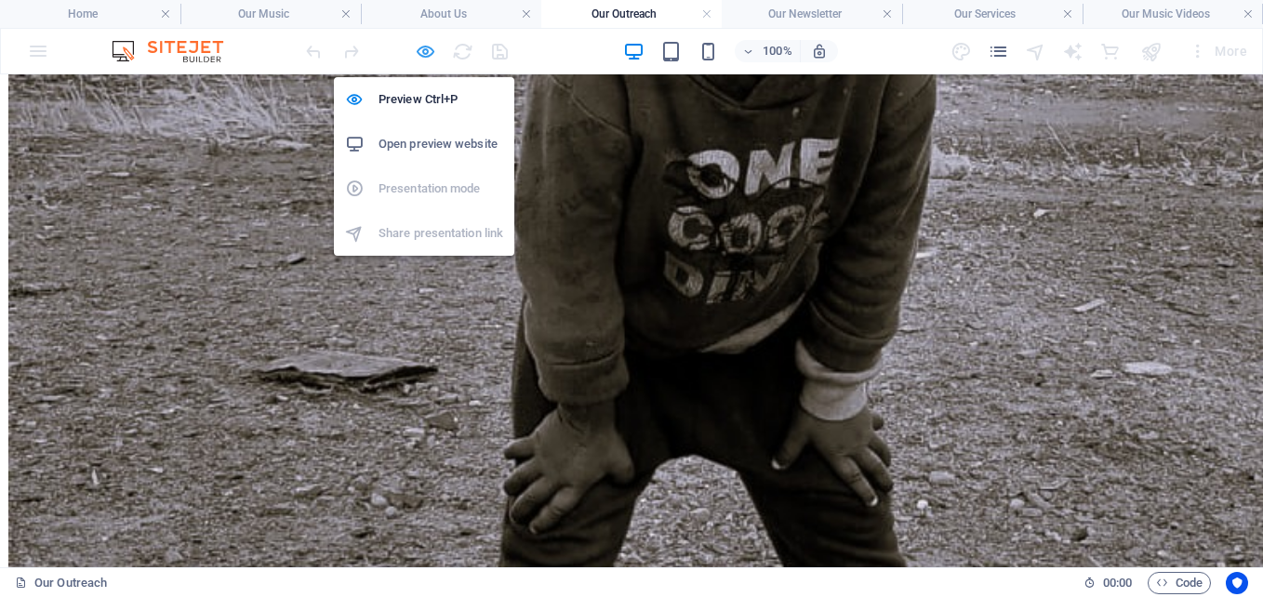
drag, startPoint x: 419, startPoint y: 51, endPoint x: 568, endPoint y: 309, distance: 297.5
click at [419, 51] on icon "button" at bounding box center [425, 51] width 21 height 21
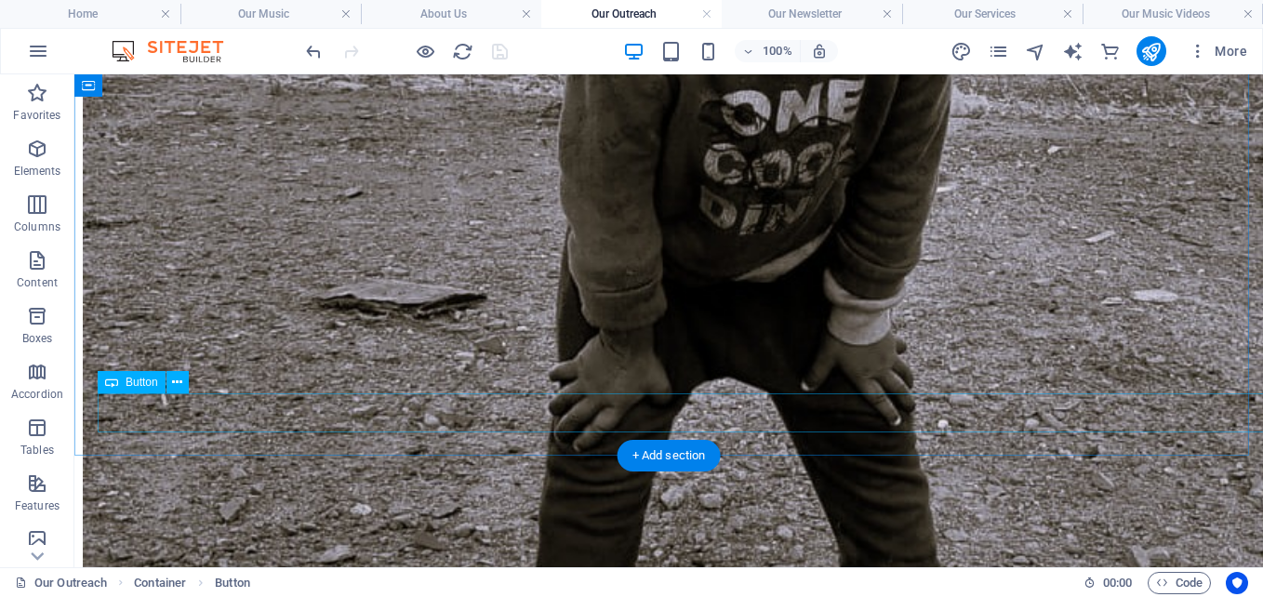
scroll to position [1296, 0]
select select "%"
select select "px"
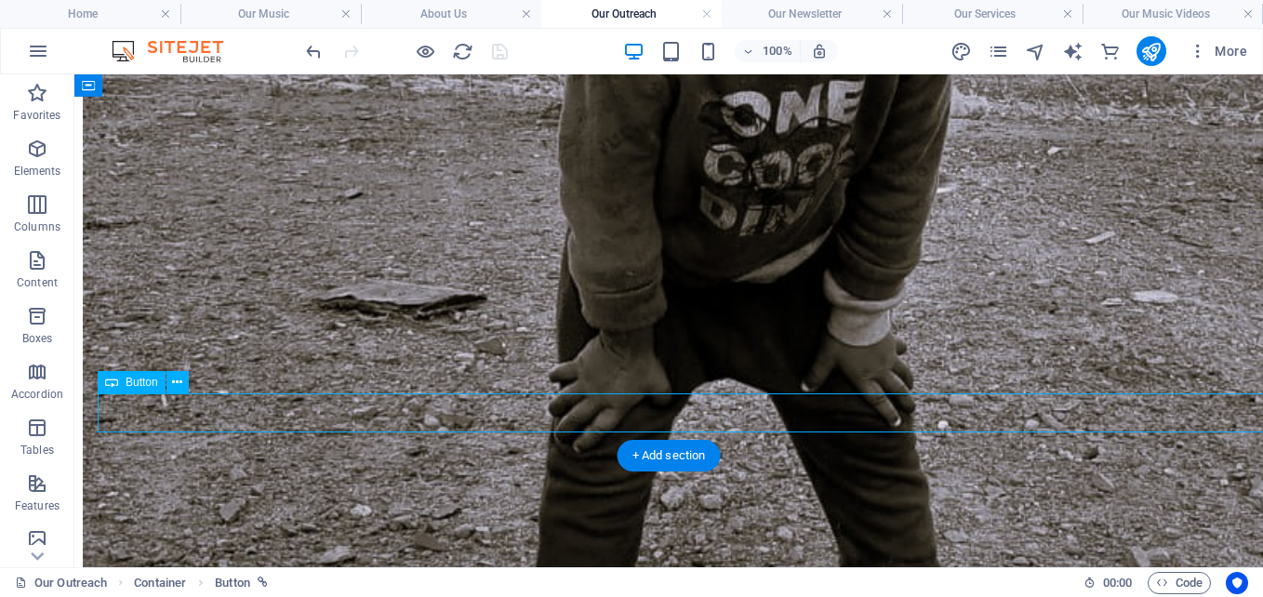
select select "px"
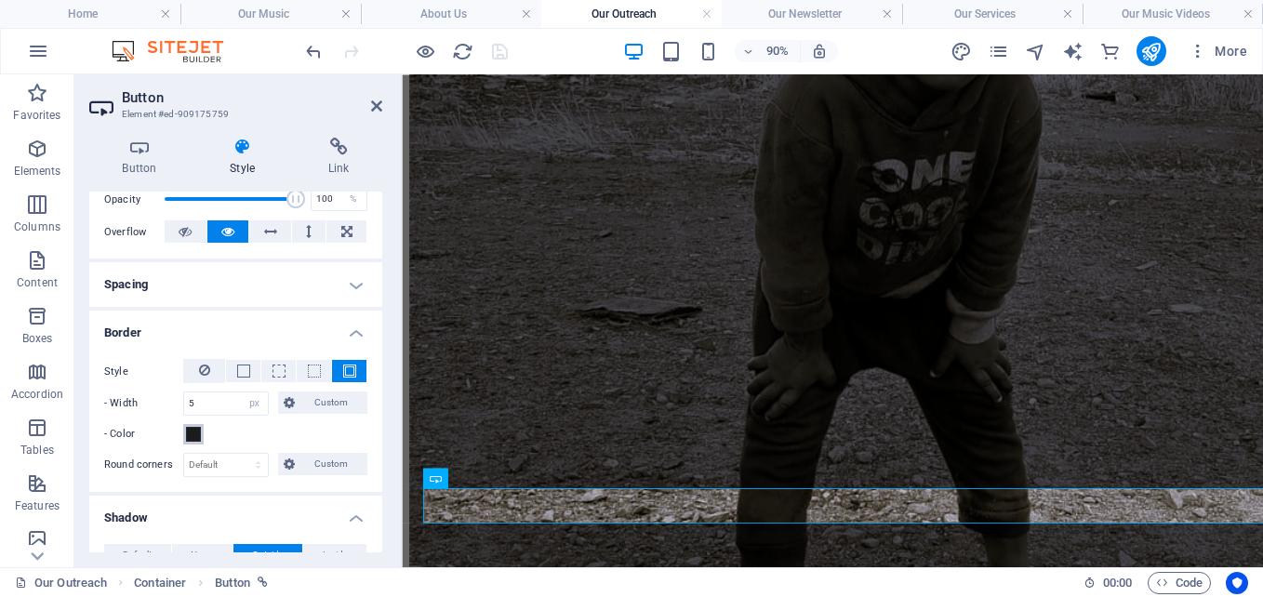
scroll to position [1033, 0]
click at [193, 436] on span at bounding box center [193, 434] width 15 height 15
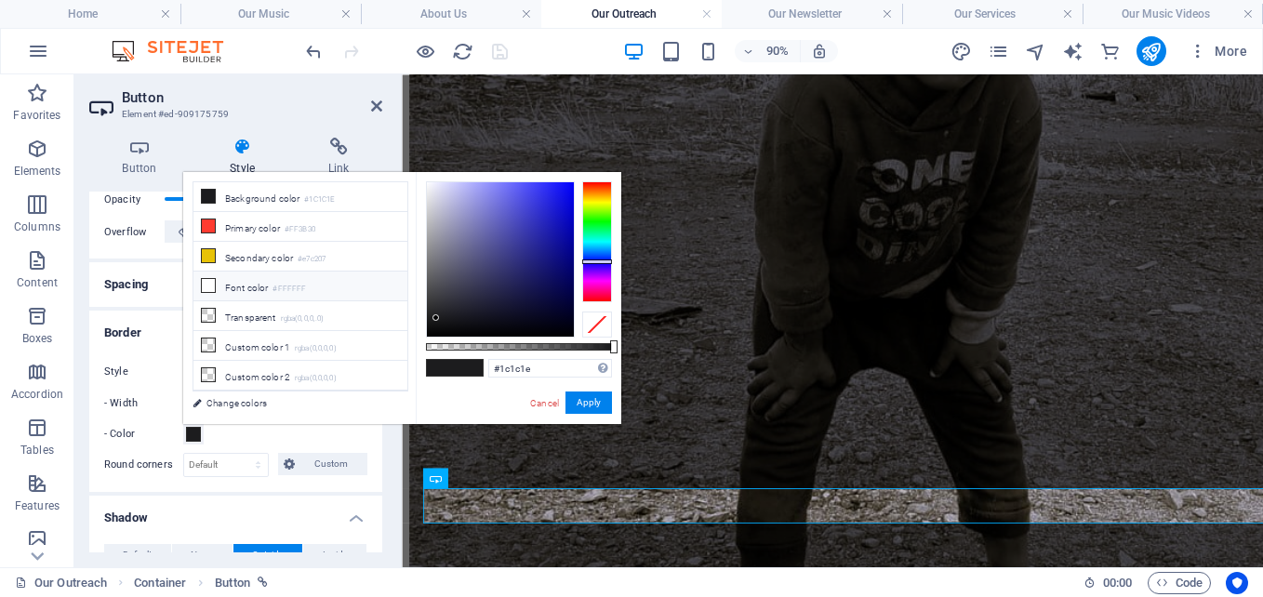
click at [231, 282] on li "Font color #FFFFFF" at bounding box center [300, 287] width 214 height 30
type input "#ffffff"
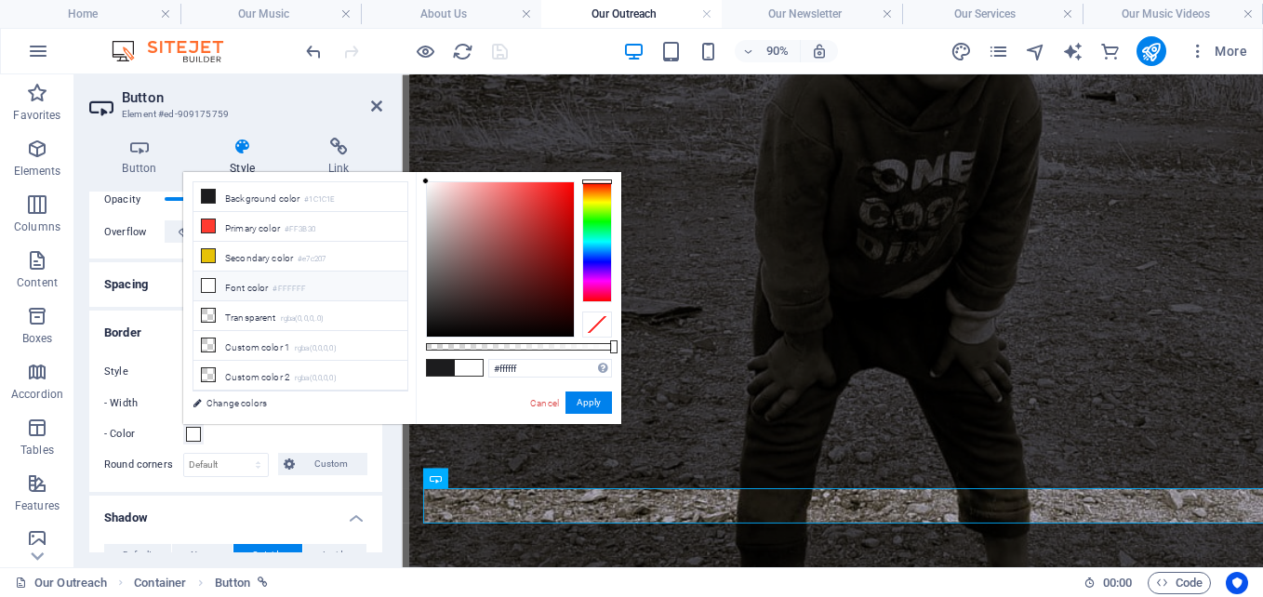
click at [231, 282] on li "Font color #FFFFFF" at bounding box center [300, 287] width 214 height 30
click at [596, 404] on button "Apply" at bounding box center [588, 403] width 47 height 22
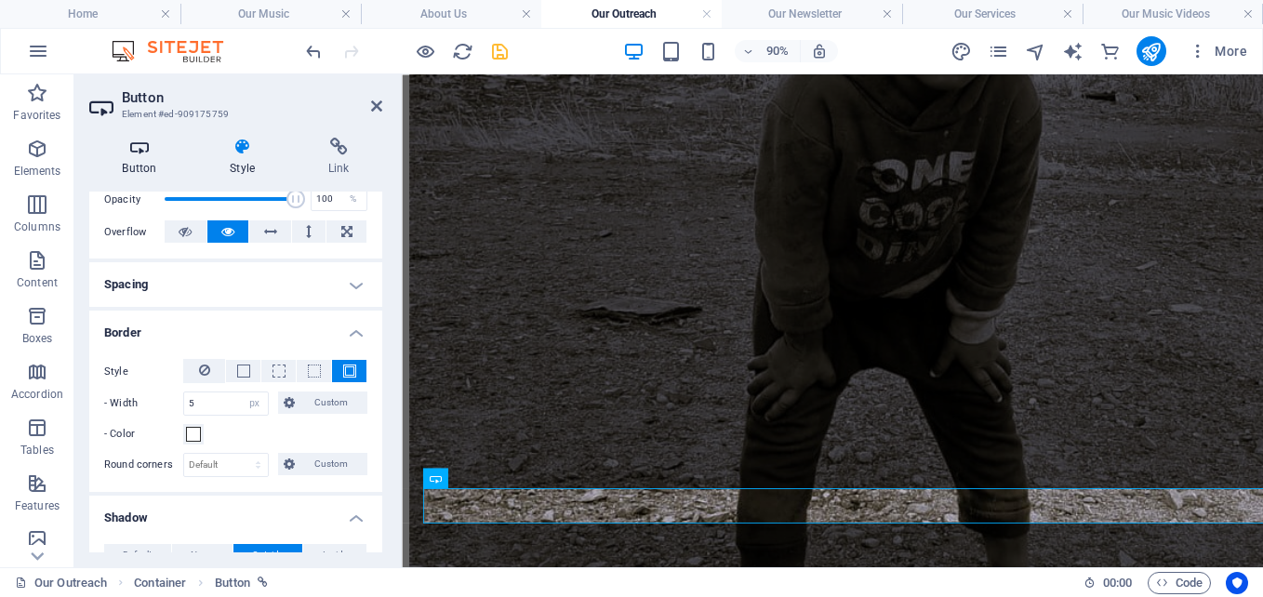
click at [145, 151] on icon at bounding box center [139, 147] width 100 height 19
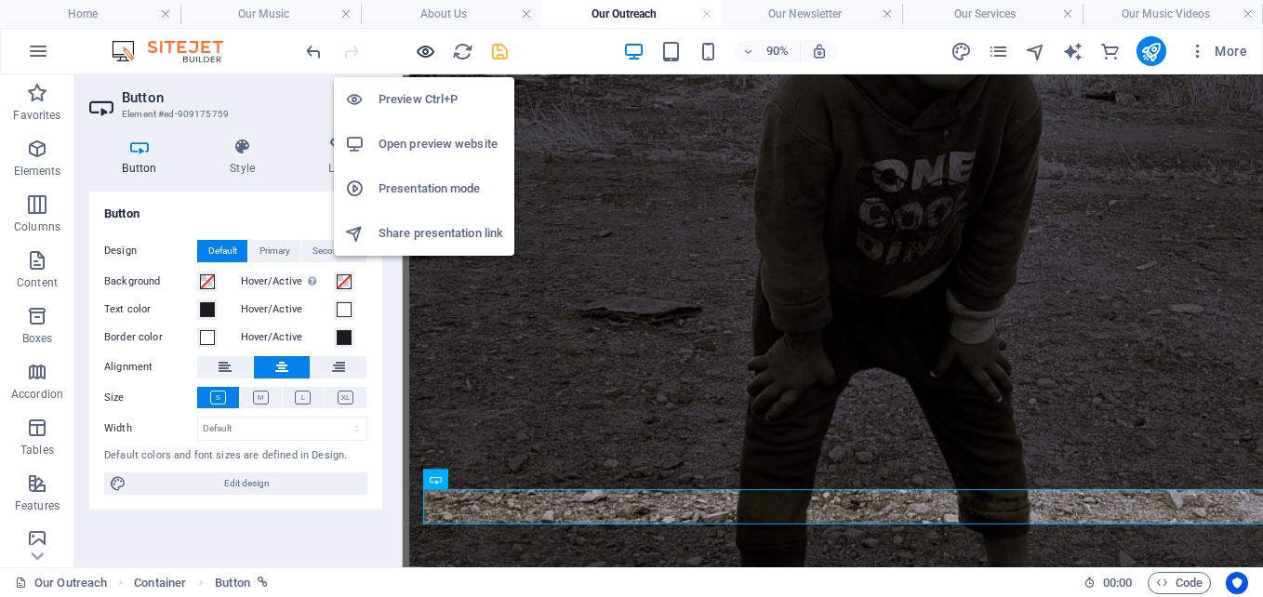
click at [418, 45] on icon "button" at bounding box center [425, 51] width 21 height 21
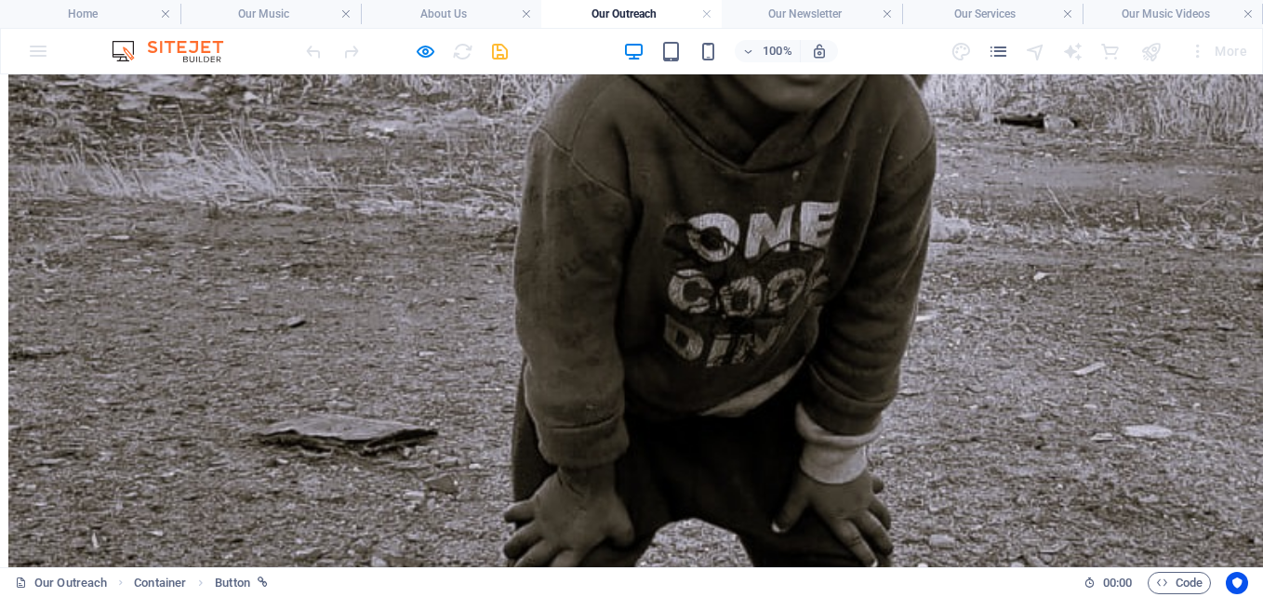
scroll to position [1234, 0]
click at [430, 8] on h4 "About Us" at bounding box center [451, 14] width 180 height 20
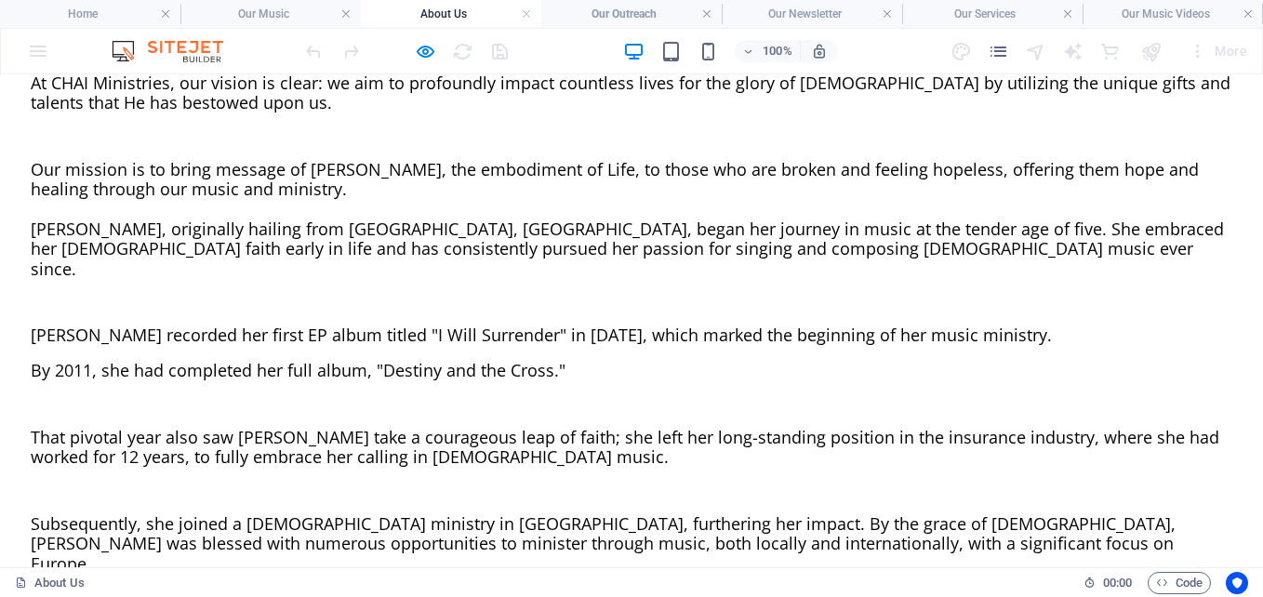
scroll to position [1201, 0]
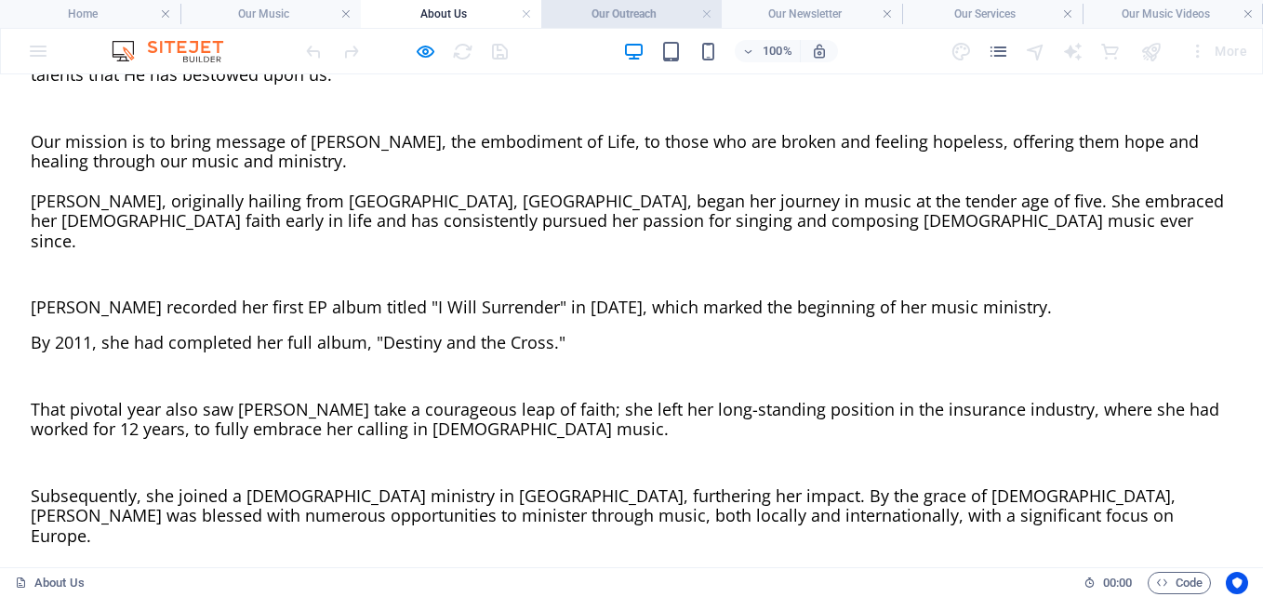
click at [636, 9] on h4 "Our Outreach" at bounding box center [631, 14] width 180 height 20
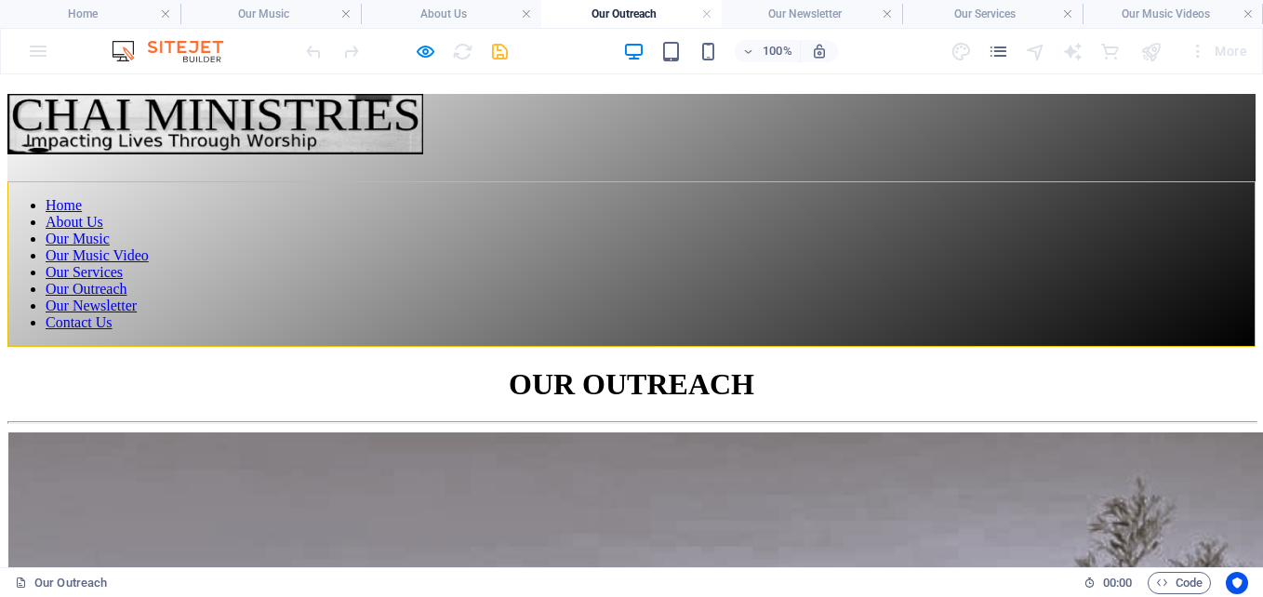
scroll to position [1234, 0]
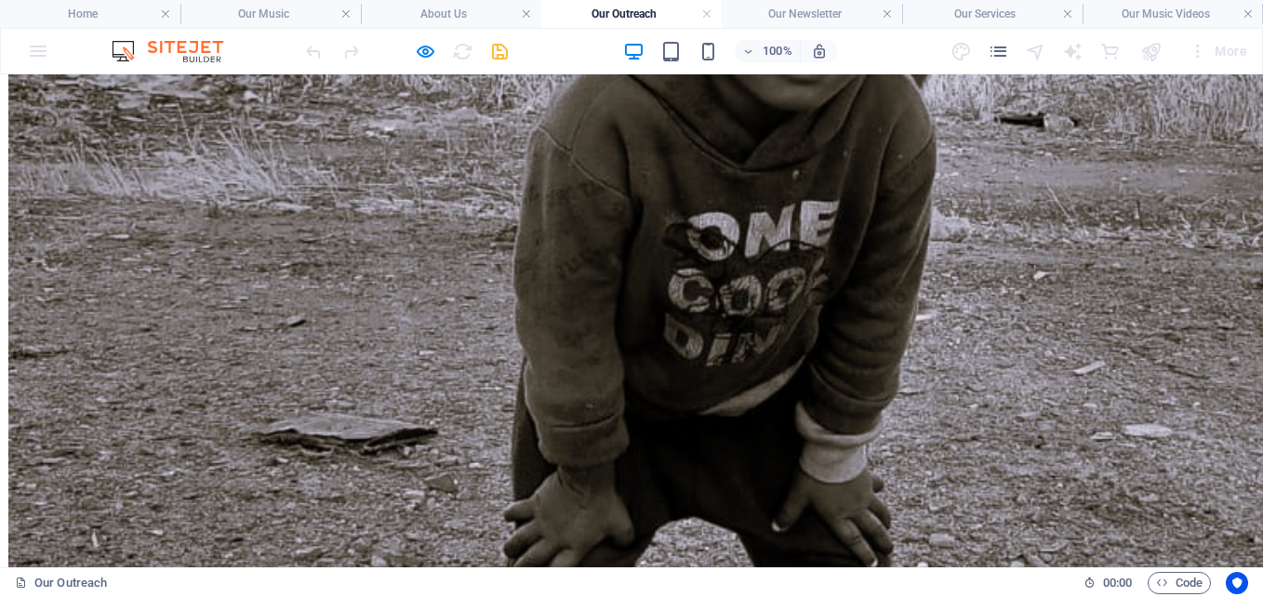
click at [636, 9] on h4 "Our Outreach" at bounding box center [631, 14] width 180 height 20
click at [815, 9] on h4 "Our Newsletter" at bounding box center [812, 14] width 180 height 20
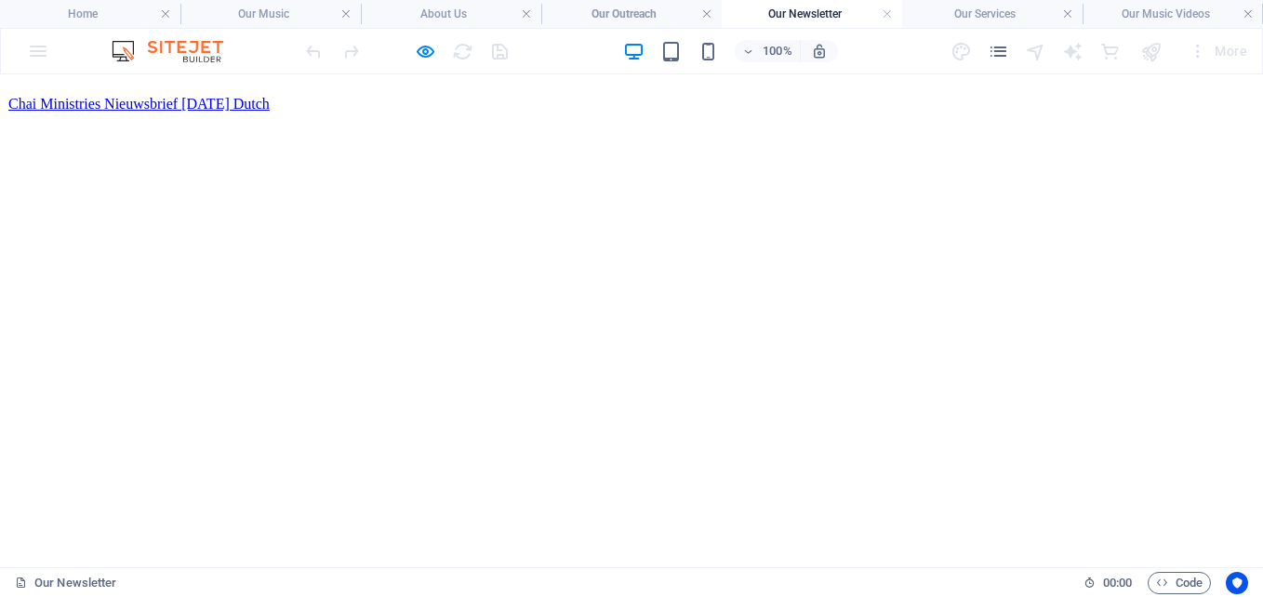
scroll to position [536, 0]
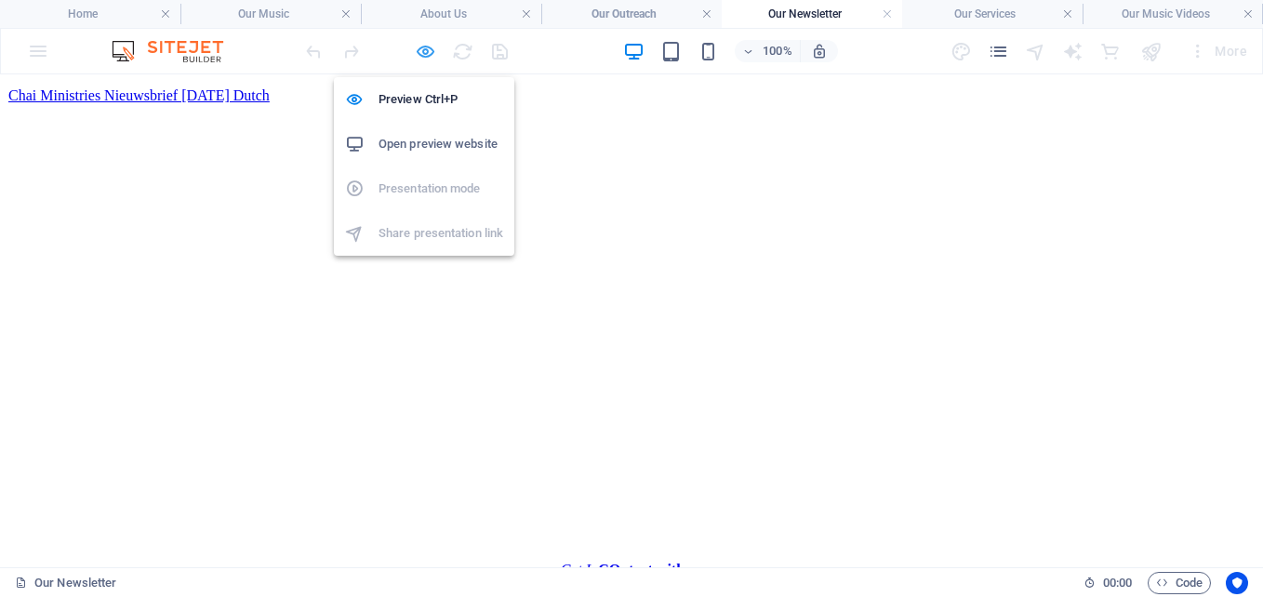
drag, startPoint x: 422, startPoint y: 47, endPoint x: 539, endPoint y: 314, distance: 291.5
click at [422, 47] on icon "button" at bounding box center [425, 51] width 21 height 21
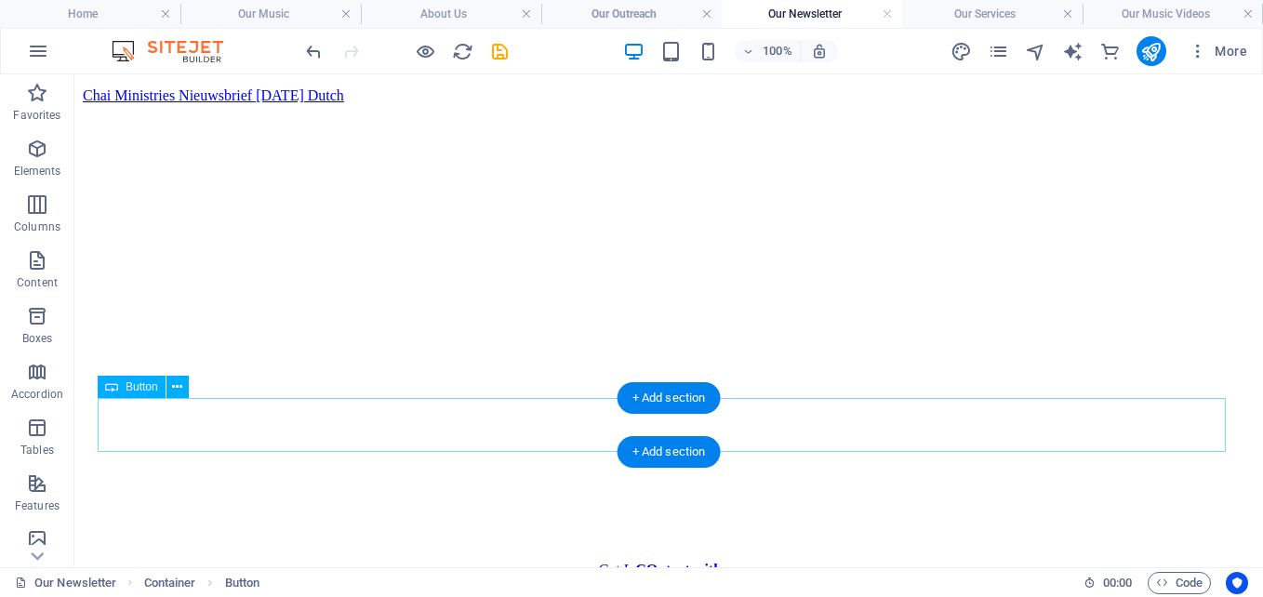
click at [626, 562] on div "Get In COntact with us" at bounding box center [668, 570] width 1127 height 17
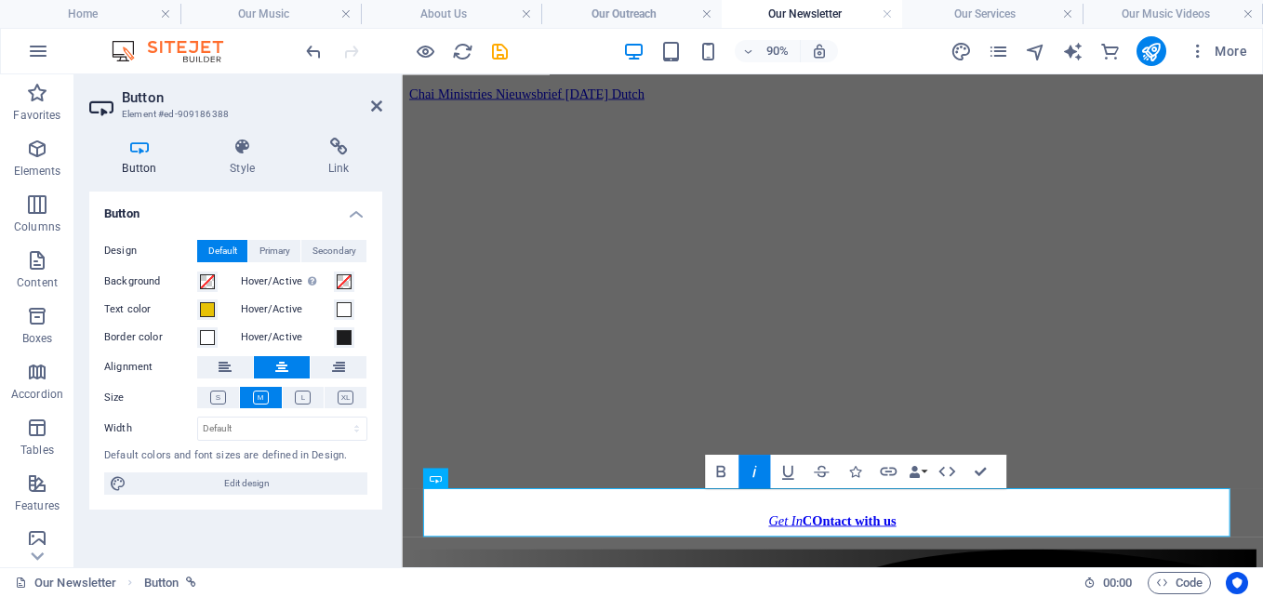
scroll to position [400, 0]
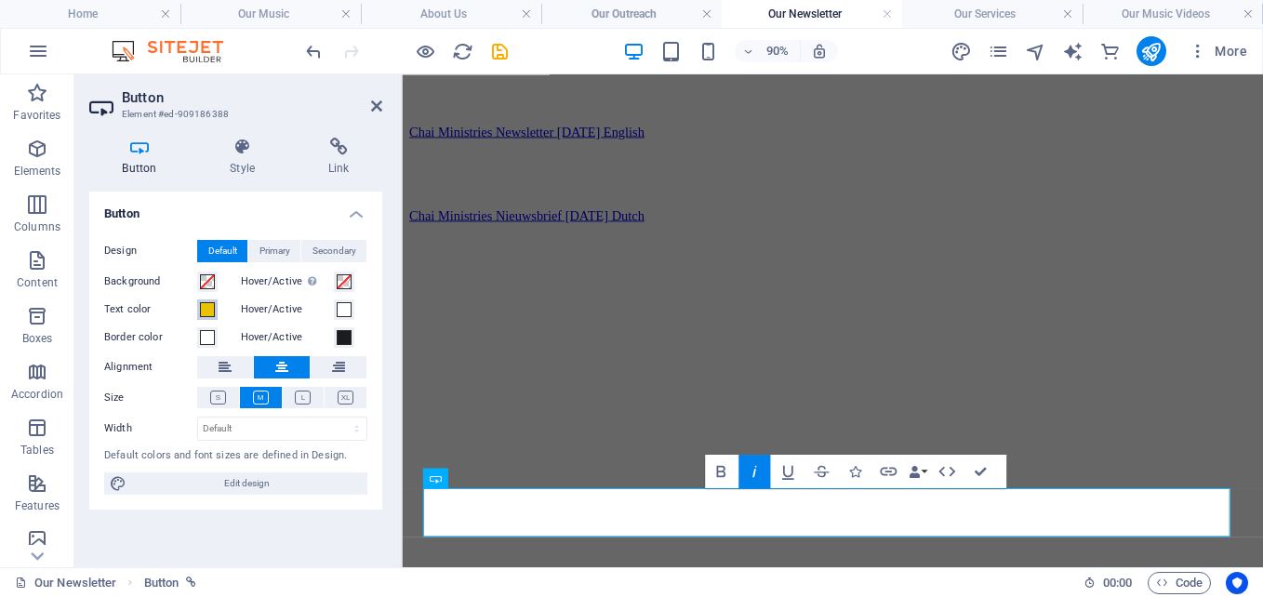
click at [205, 307] on span at bounding box center [207, 309] width 15 height 15
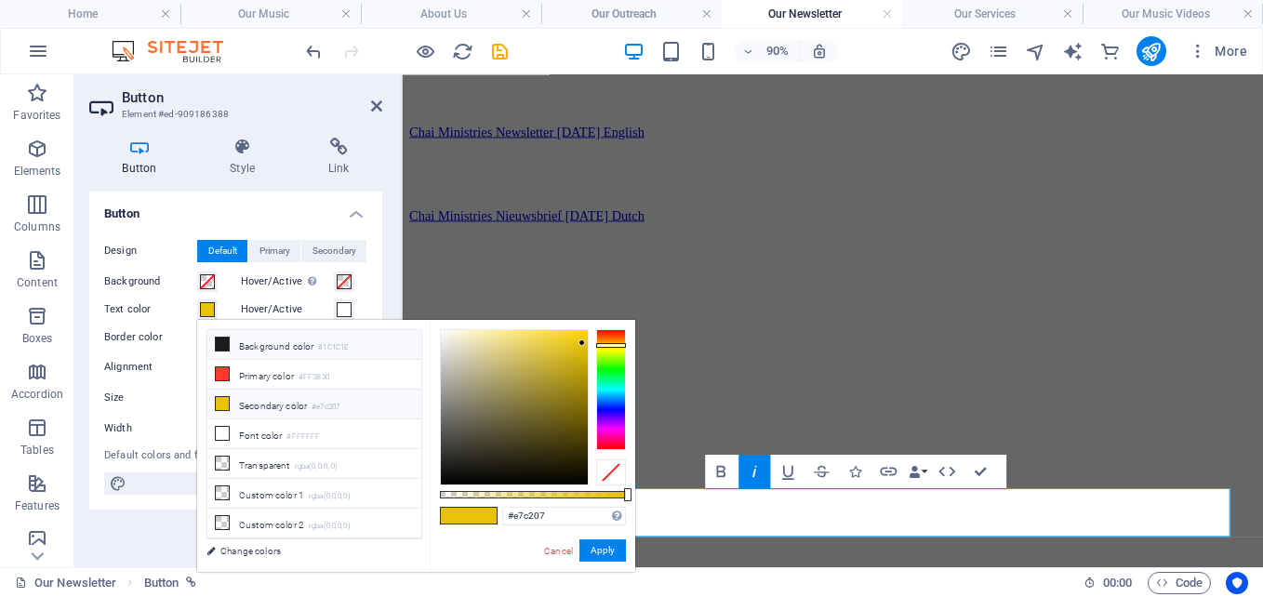
click at [230, 345] on li "Background color #1C1C1E" at bounding box center [314, 345] width 214 height 30
type input "#1c1c1e"
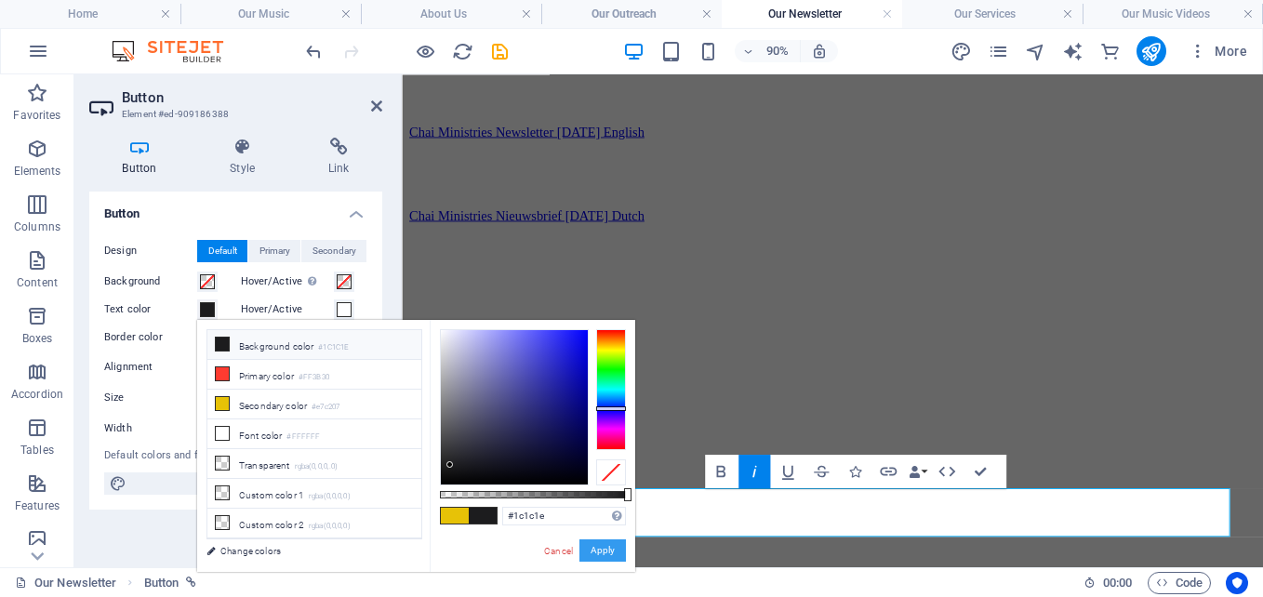
click at [604, 548] on button "Apply" at bounding box center [602, 550] width 47 height 22
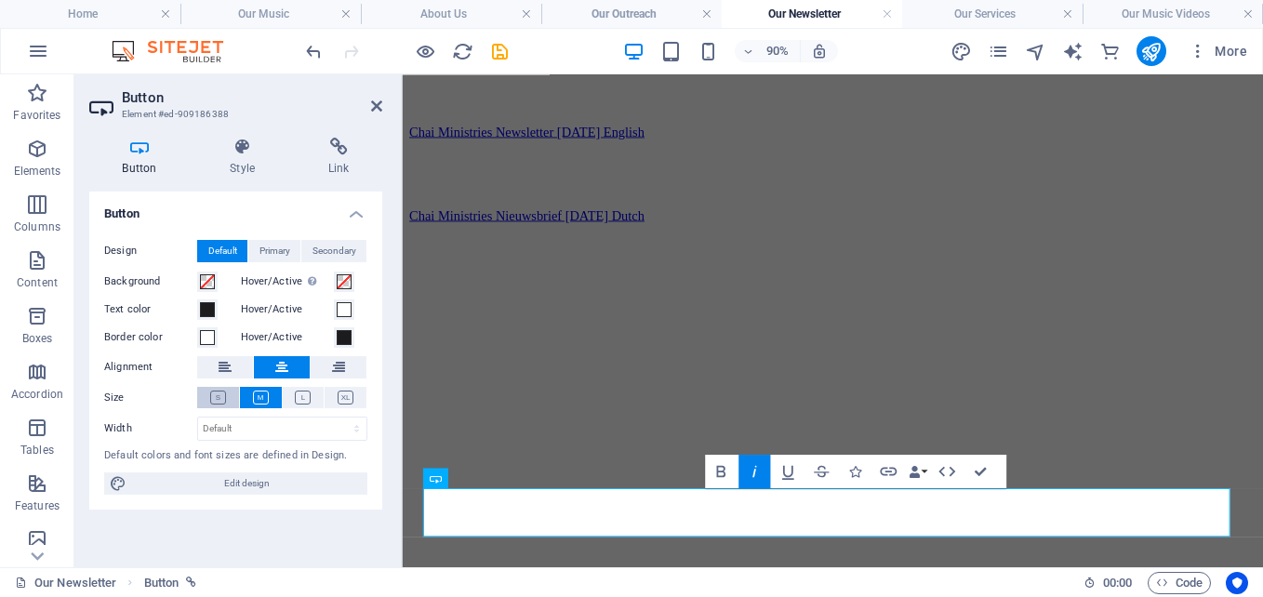
click at [217, 398] on icon at bounding box center [218, 398] width 16 height 14
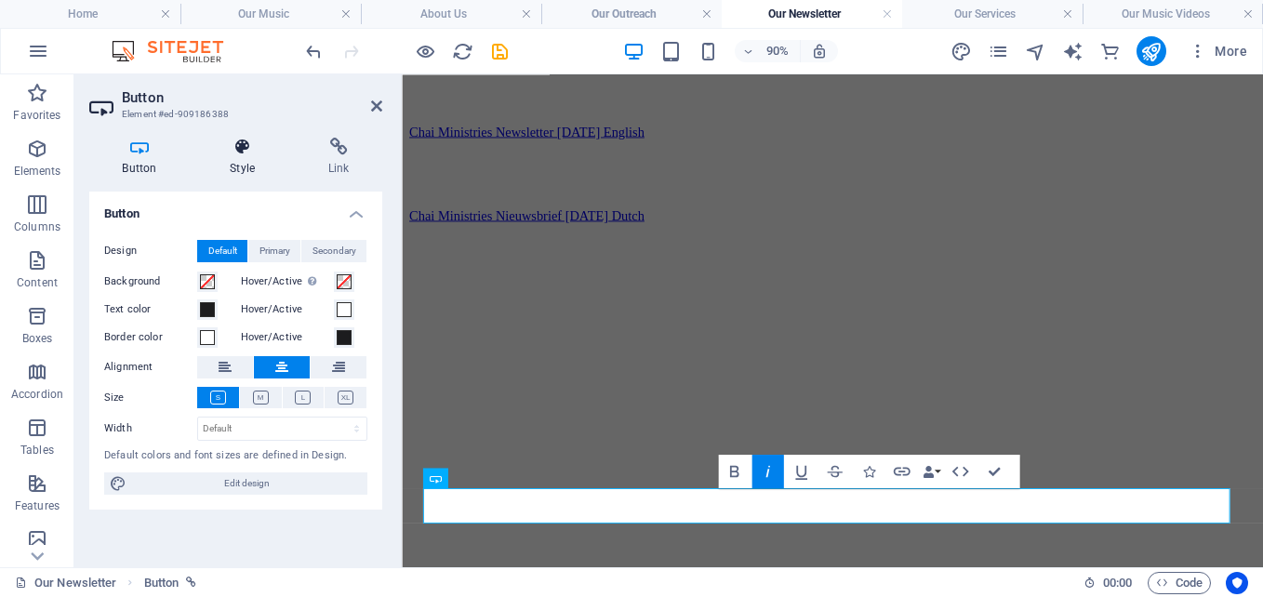
click at [242, 150] on icon at bounding box center [242, 147] width 91 height 19
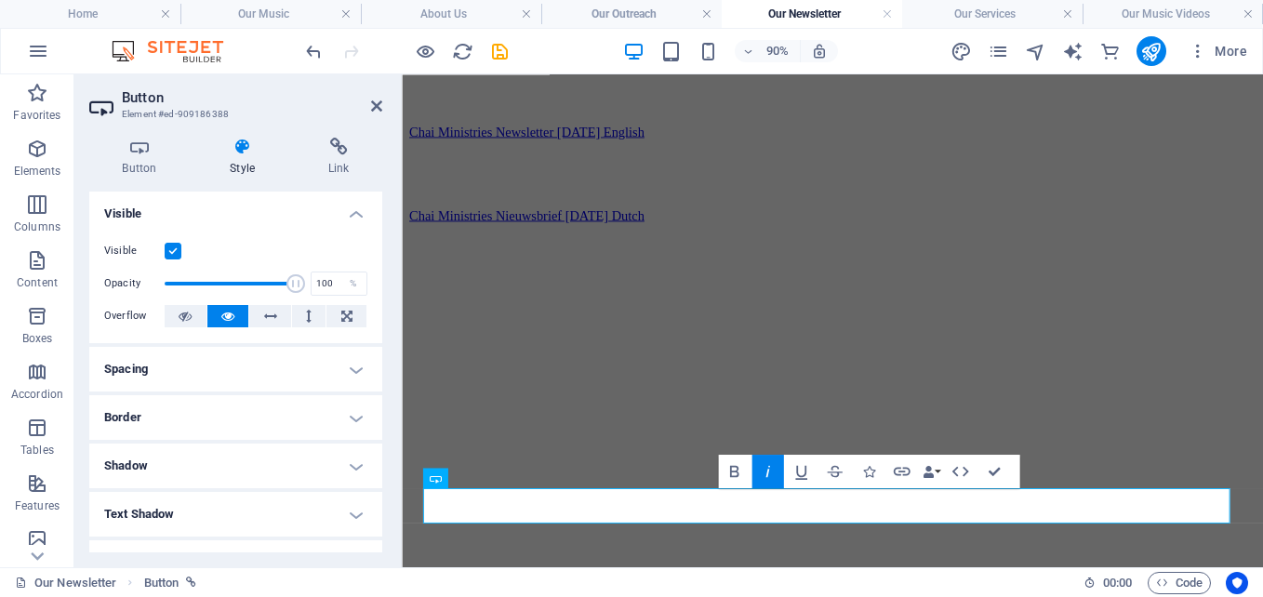
click at [204, 419] on h4 "Border" at bounding box center [235, 417] width 293 height 45
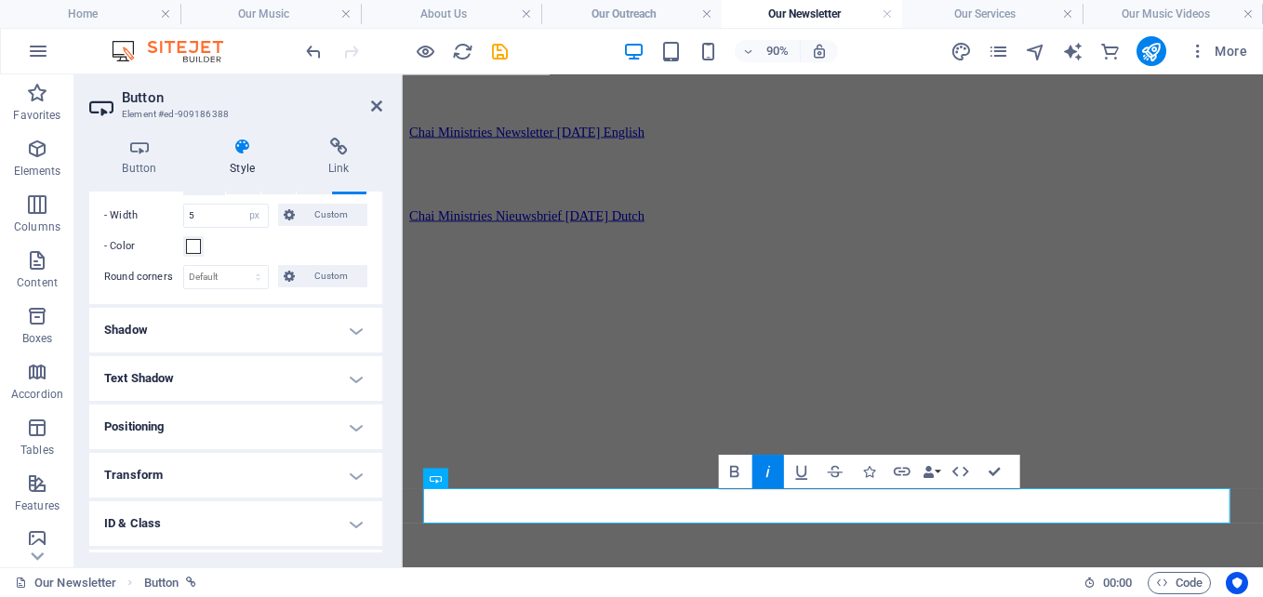
scroll to position [276, 0]
click at [351, 321] on h4 "Shadow" at bounding box center [235, 326] width 293 height 45
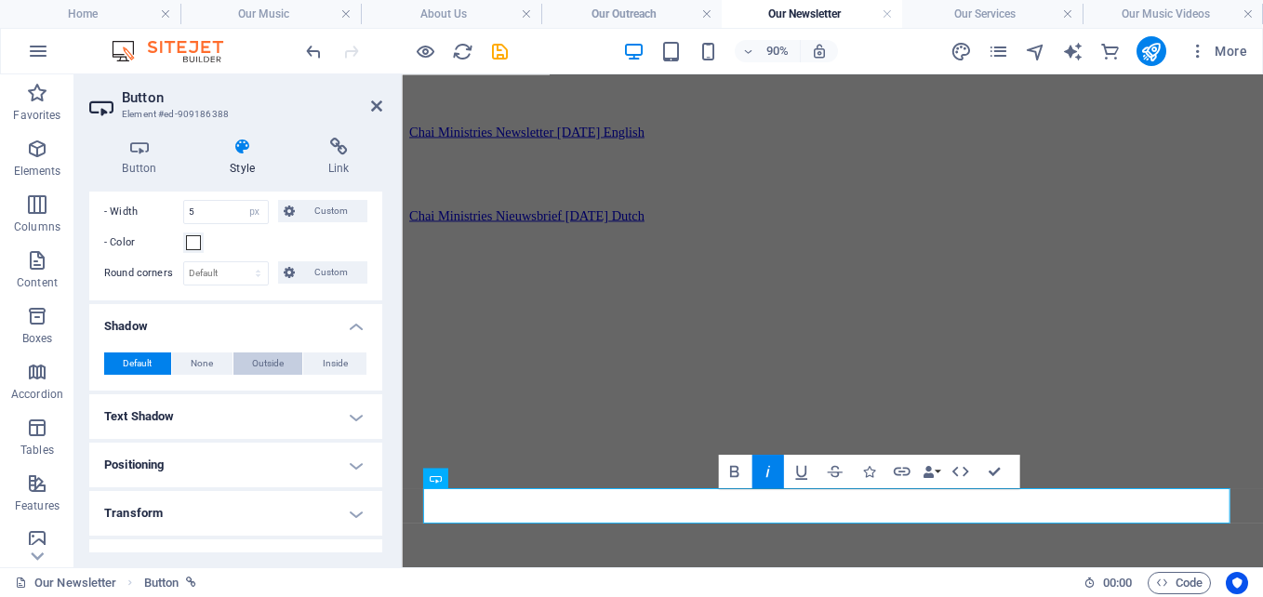
click at [269, 363] on span "Outside" at bounding box center [268, 363] width 32 height 22
type input "2"
type input "4"
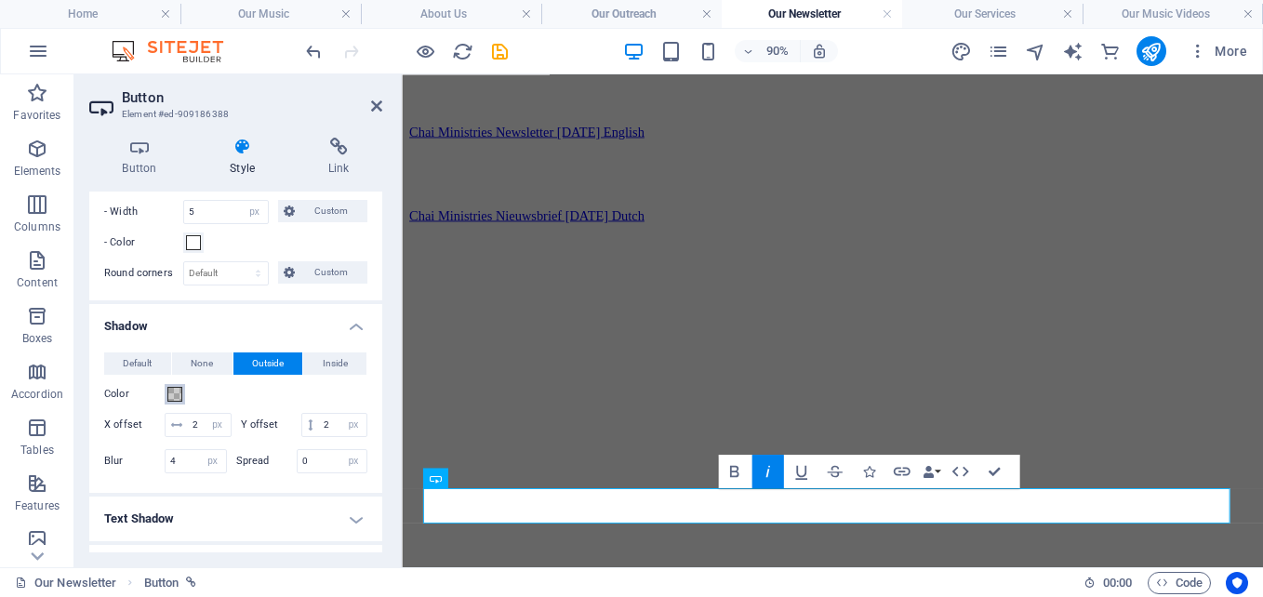
click at [172, 395] on span at bounding box center [174, 394] width 15 height 15
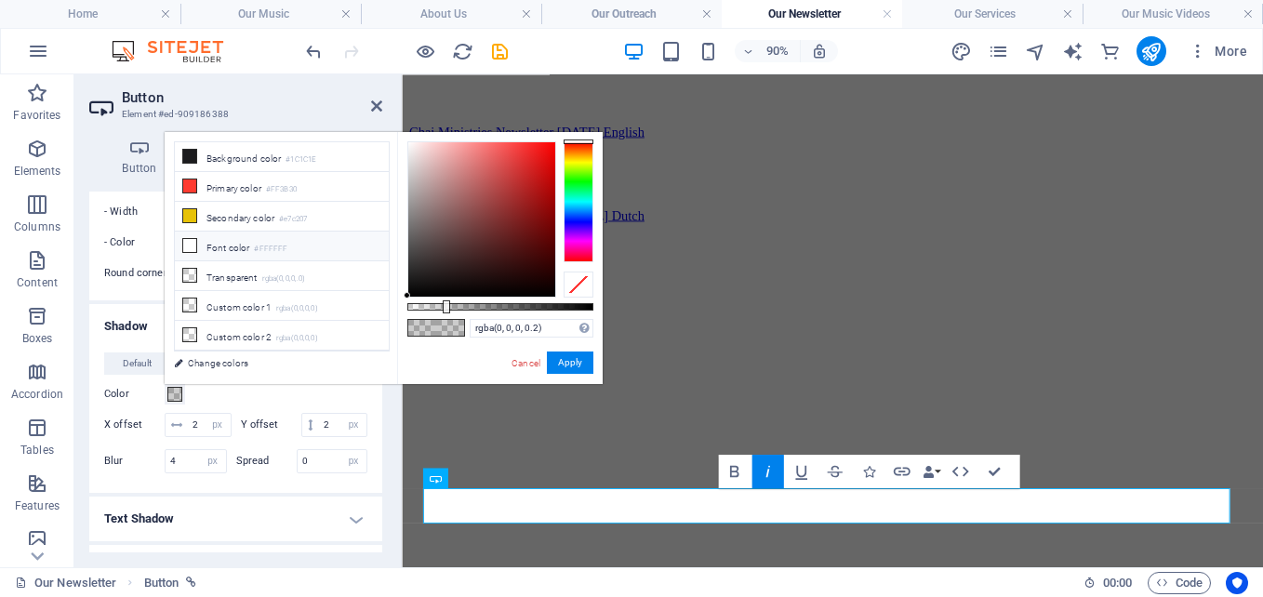
click at [203, 245] on li "Font color #FFFFFF" at bounding box center [282, 247] width 214 height 30
type input "#ffffff"
click at [564, 363] on button "Apply" at bounding box center [570, 363] width 47 height 22
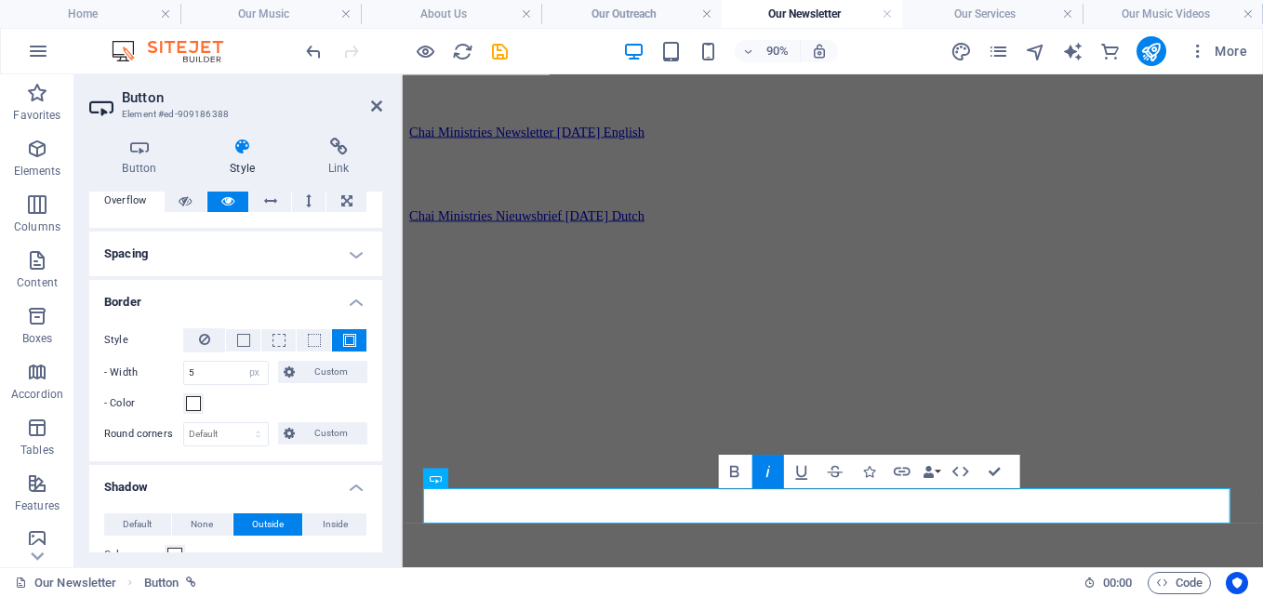
scroll to position [113, 0]
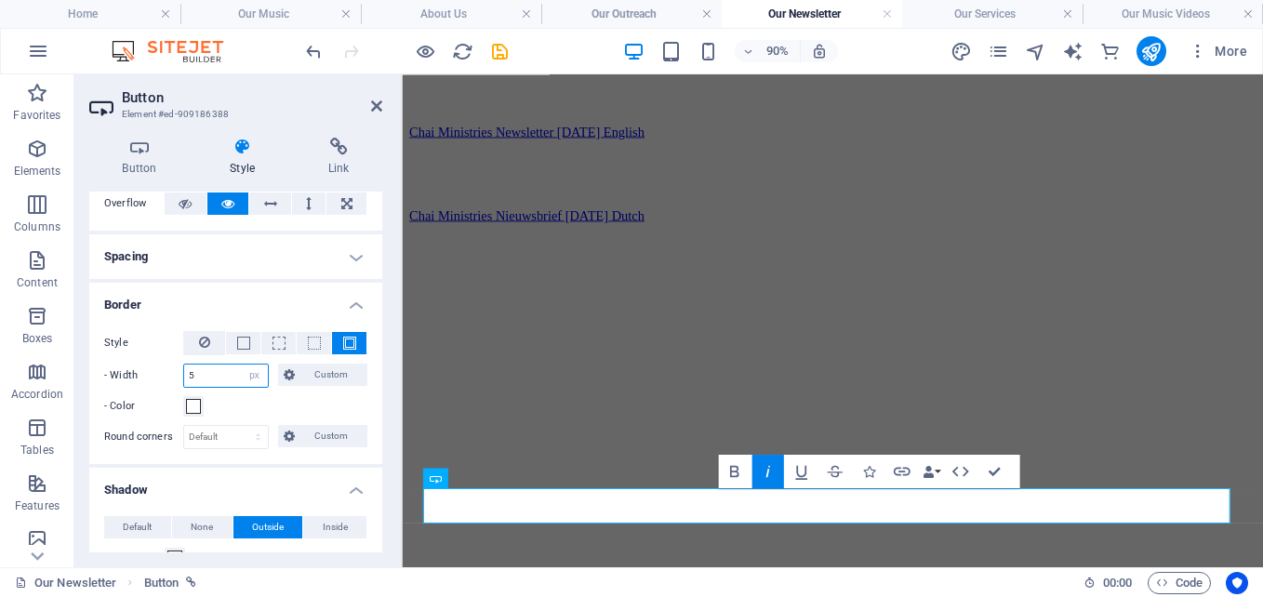
drag, startPoint x: 202, startPoint y: 372, endPoint x: 132, endPoint y: 371, distance: 69.8
click at [132, 371] on div "- Width 5 auto px rem % vh vw Custom Custom" at bounding box center [235, 376] width 263 height 24
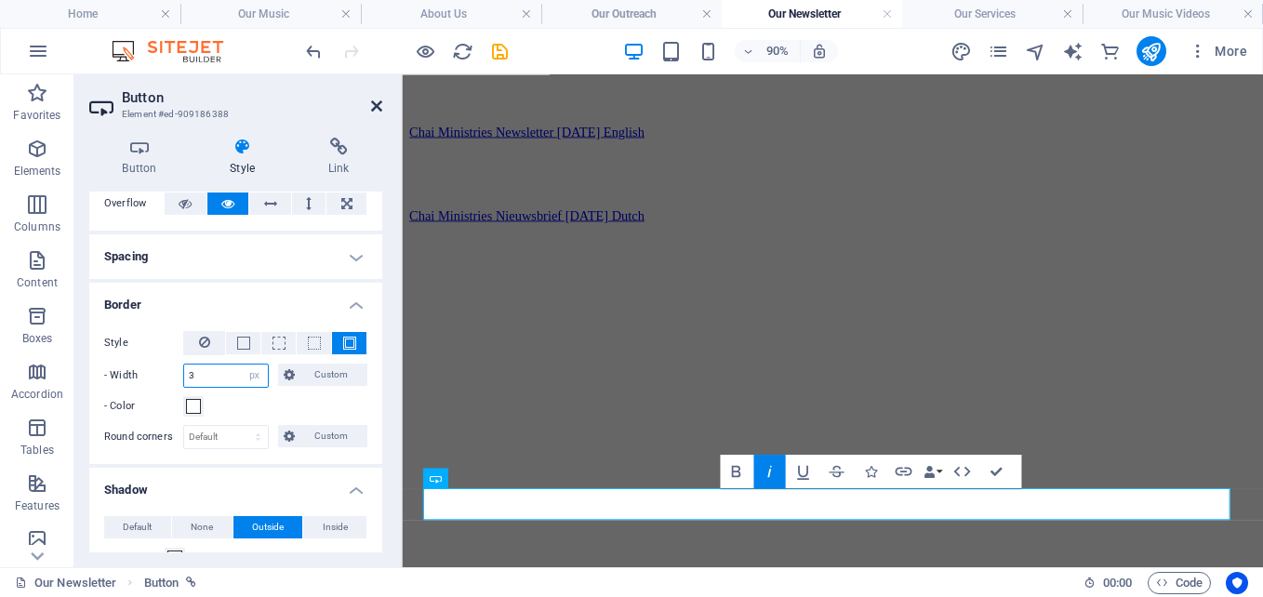
type input "3"
click at [376, 107] on icon at bounding box center [376, 106] width 11 height 15
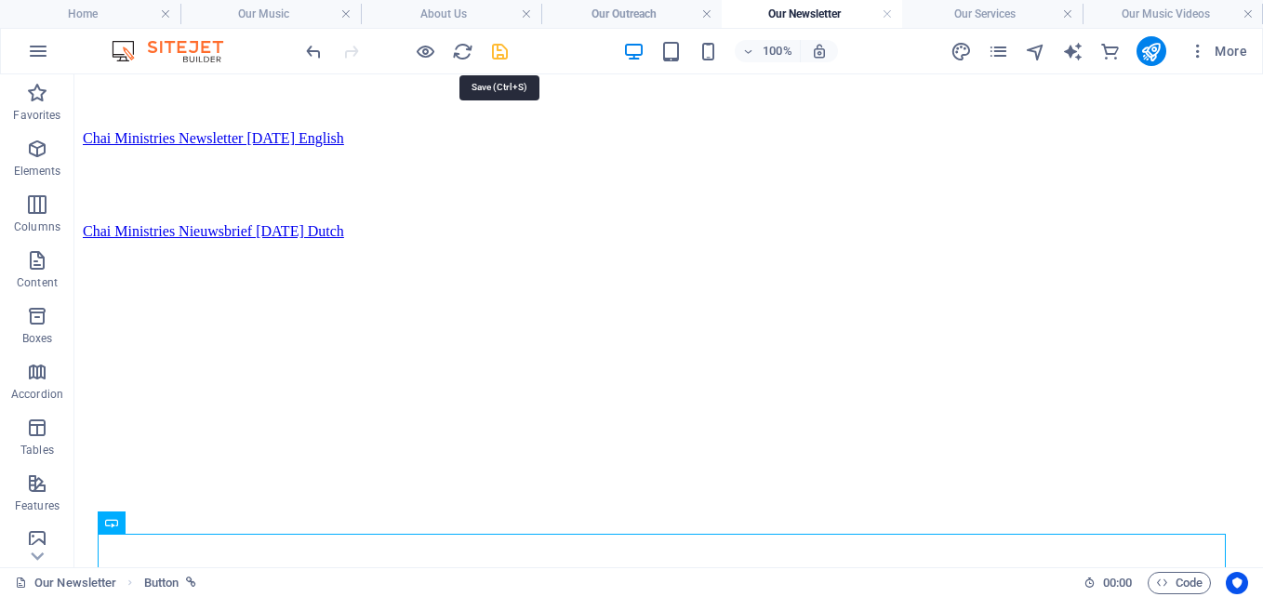
click at [502, 47] on icon "save" at bounding box center [499, 51] width 21 height 21
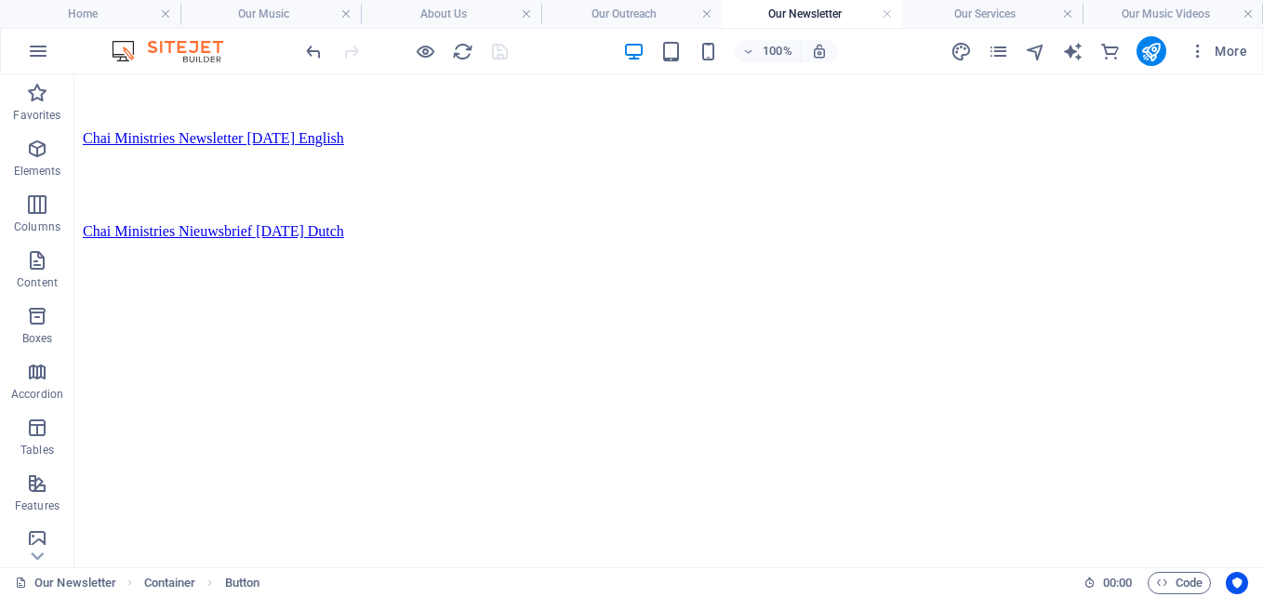
scroll to position [537, 0]
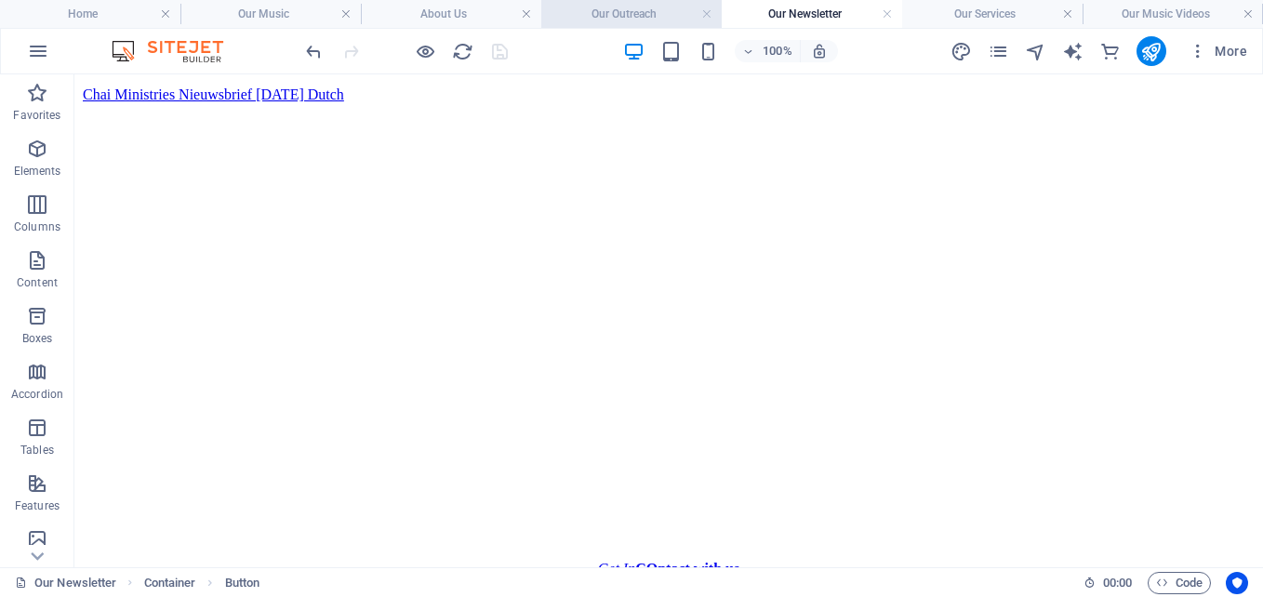
click at [631, 14] on h4 "Our Outreach" at bounding box center [631, 14] width 180 height 20
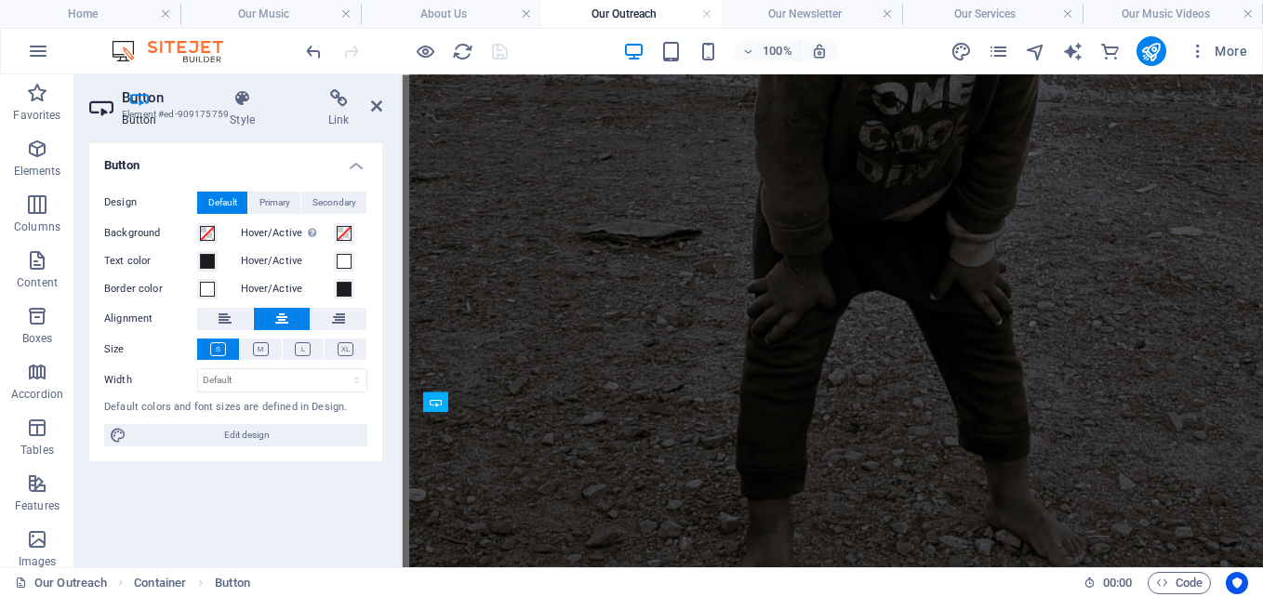
scroll to position [0, 0]
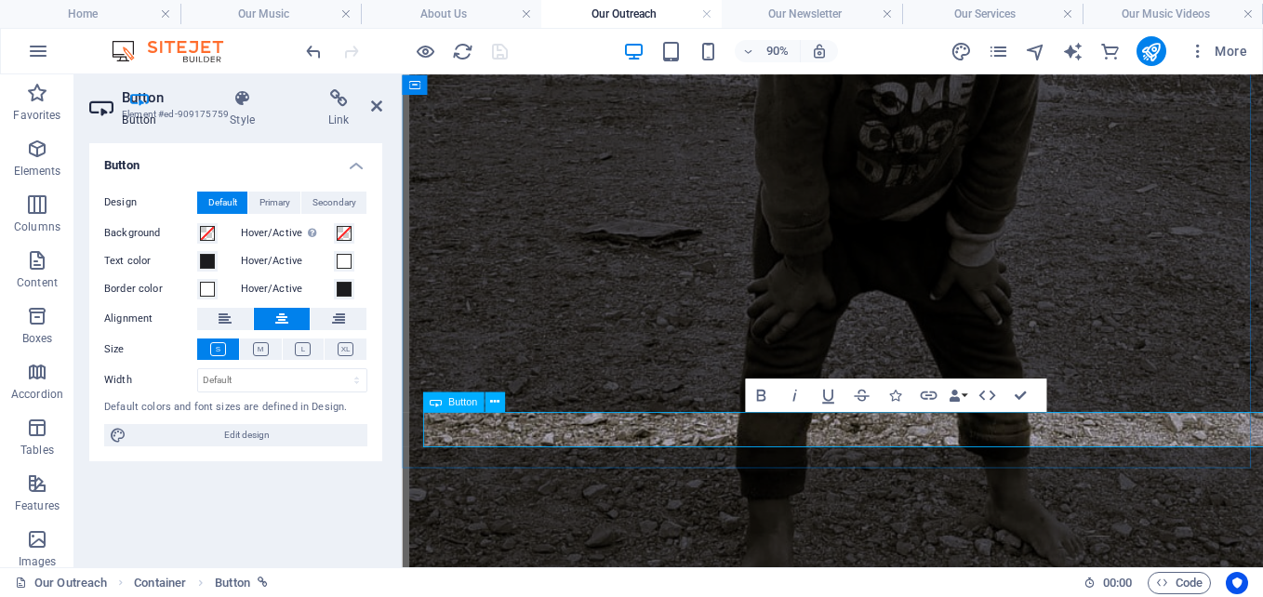
click at [248, 116] on h4 "Style" at bounding box center [246, 108] width 99 height 39
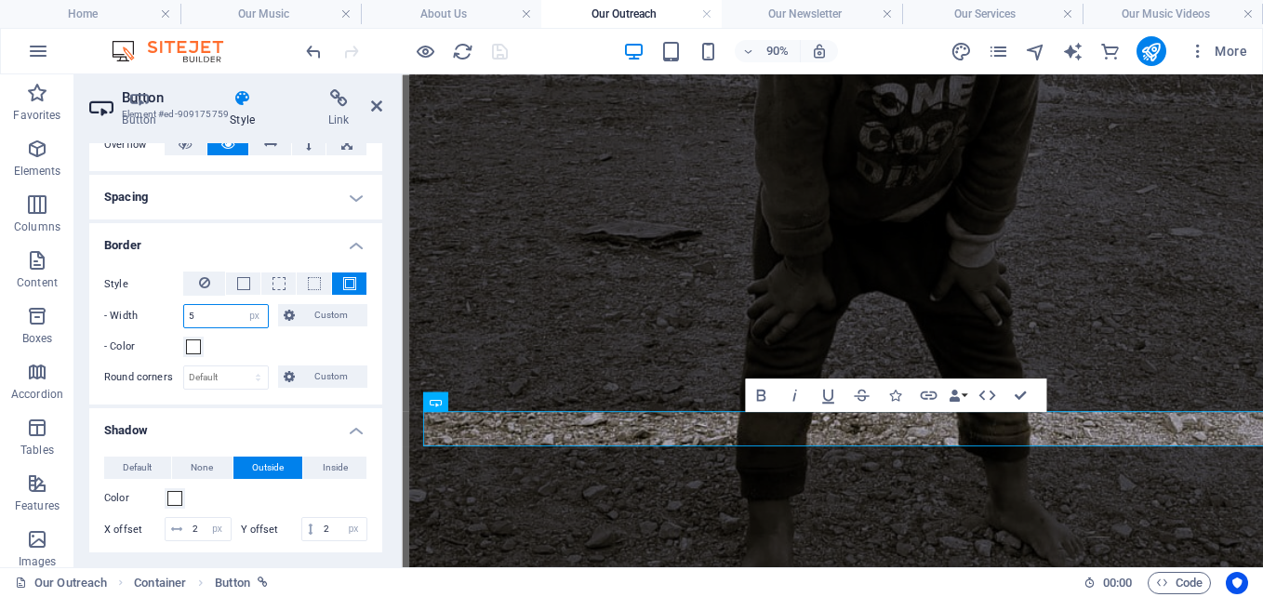
drag, startPoint x: 211, startPoint y: 314, endPoint x: 117, endPoint y: 294, distance: 96.1
click at [117, 294] on div "Style - Width 5 auto px rem % vh vw Custom Custom 5 auto px rem % vh vw 5 auto …" at bounding box center [235, 315] width 263 height 86
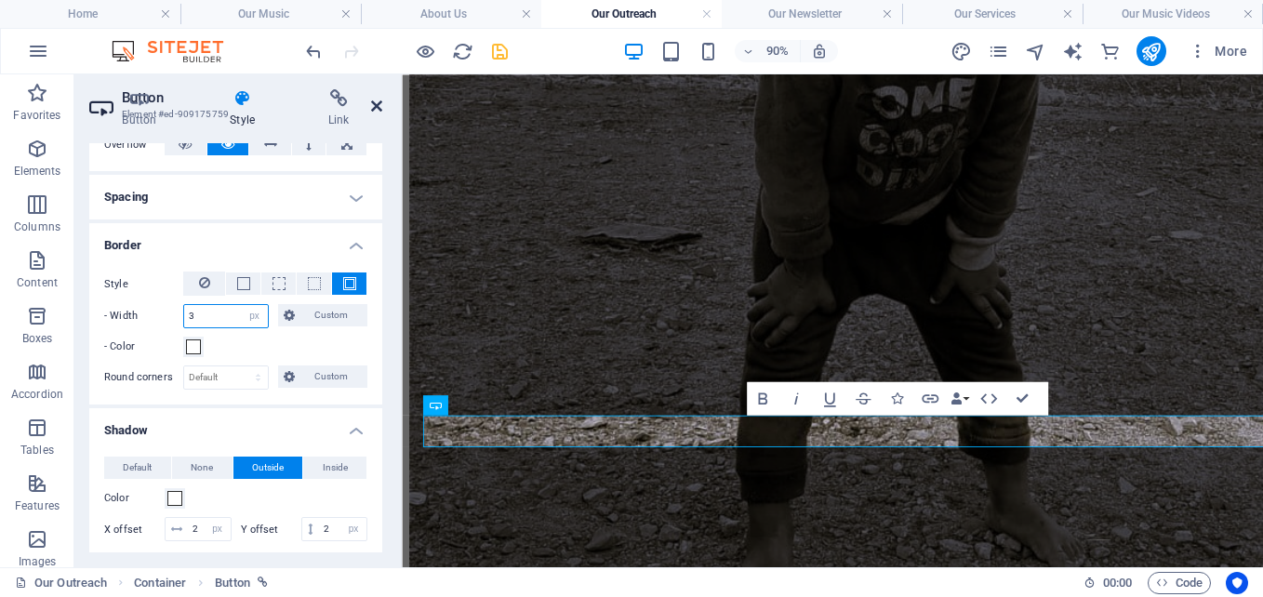
type input "3"
click at [377, 101] on icon at bounding box center [376, 106] width 11 height 15
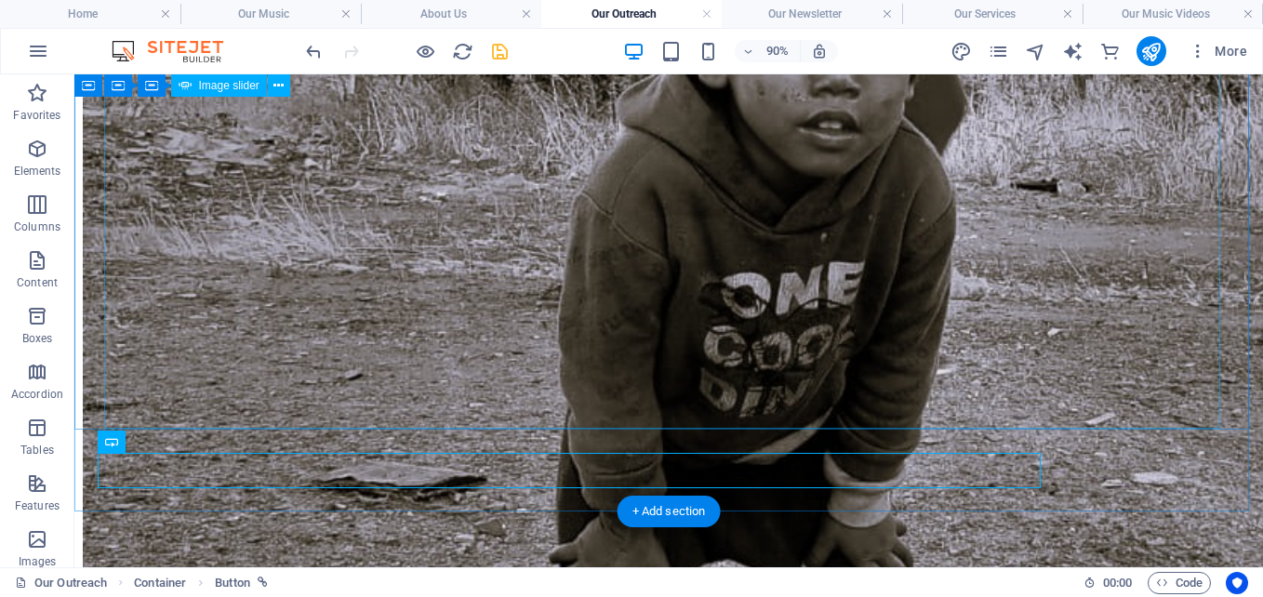
scroll to position [1176, 0]
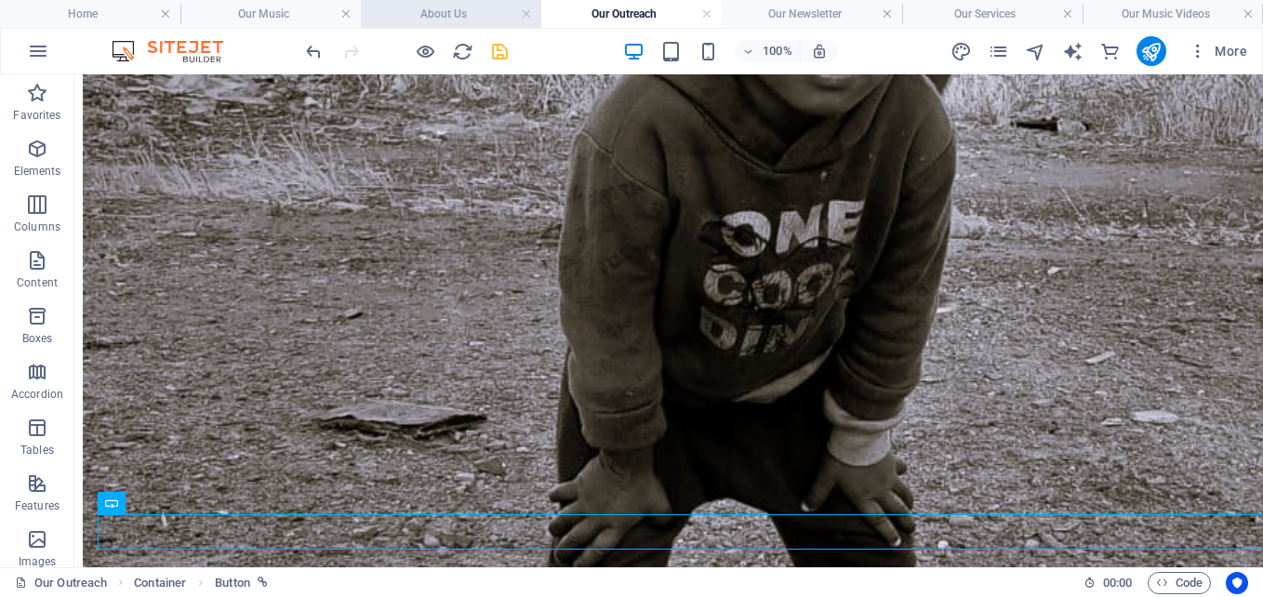
click at [446, 9] on h4 "About Us" at bounding box center [451, 14] width 180 height 20
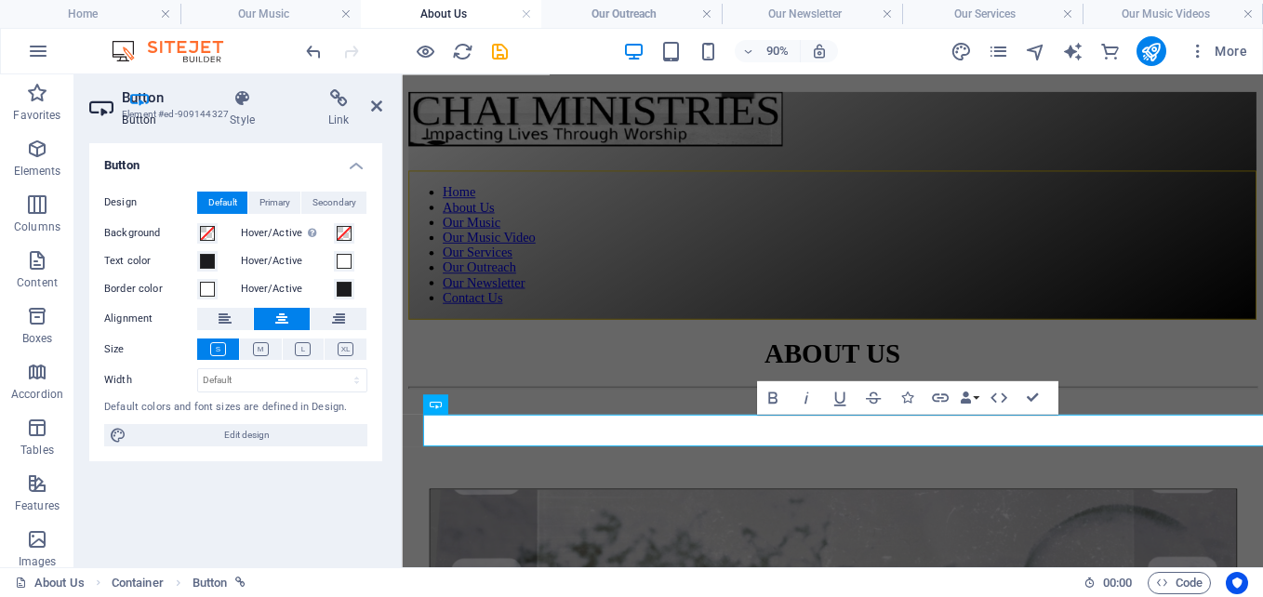
scroll to position [1118, 0]
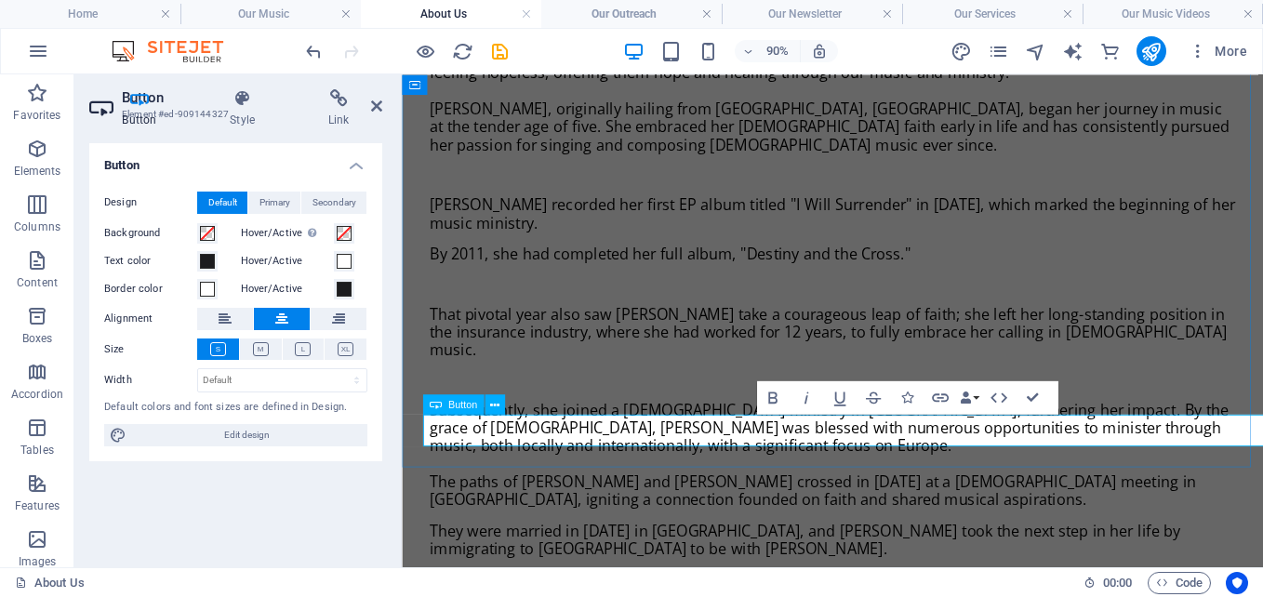
click at [248, 98] on icon at bounding box center [242, 98] width 91 height 19
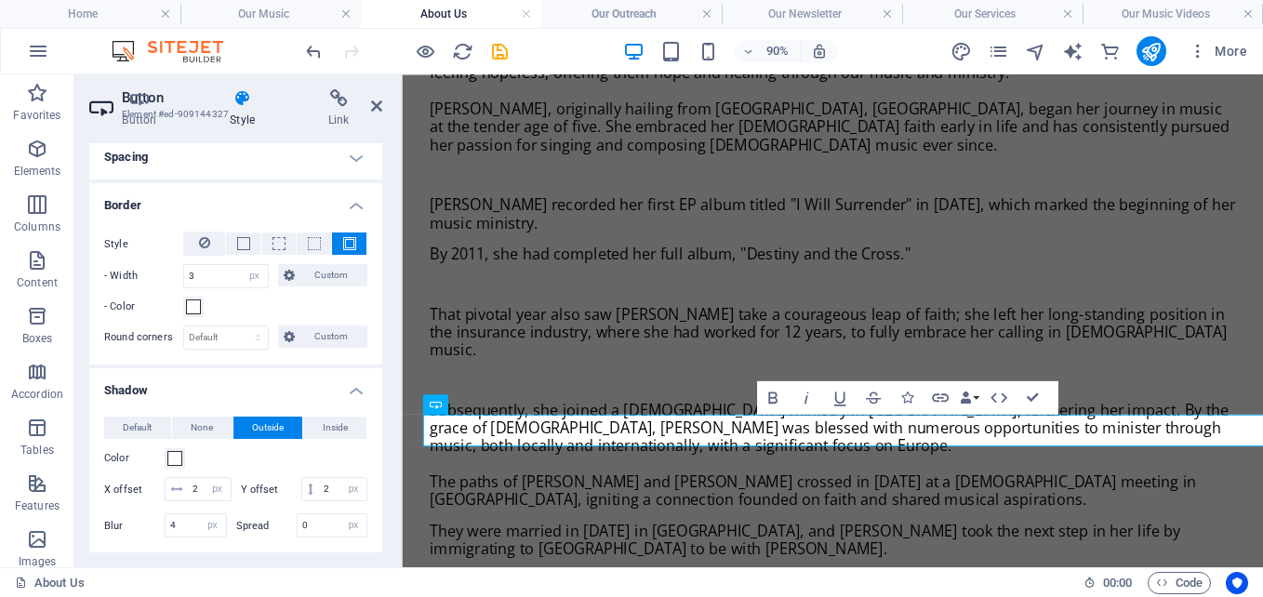
scroll to position [0, 0]
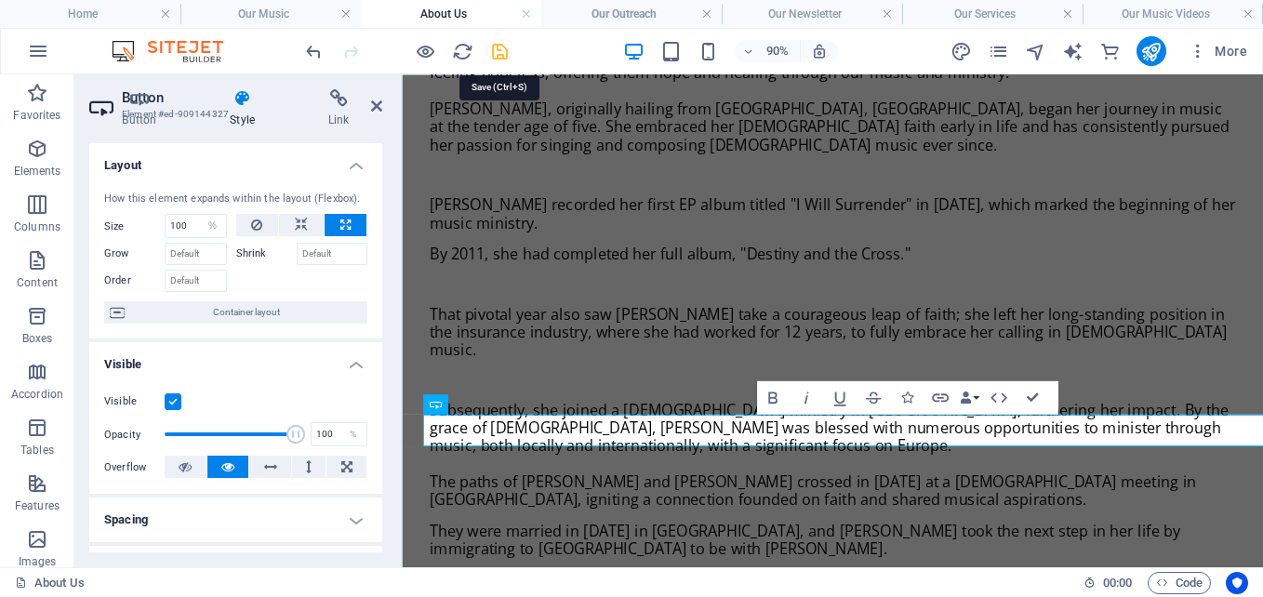
click at [498, 48] on icon "save" at bounding box center [499, 51] width 21 height 21
select select "%"
select select "px"
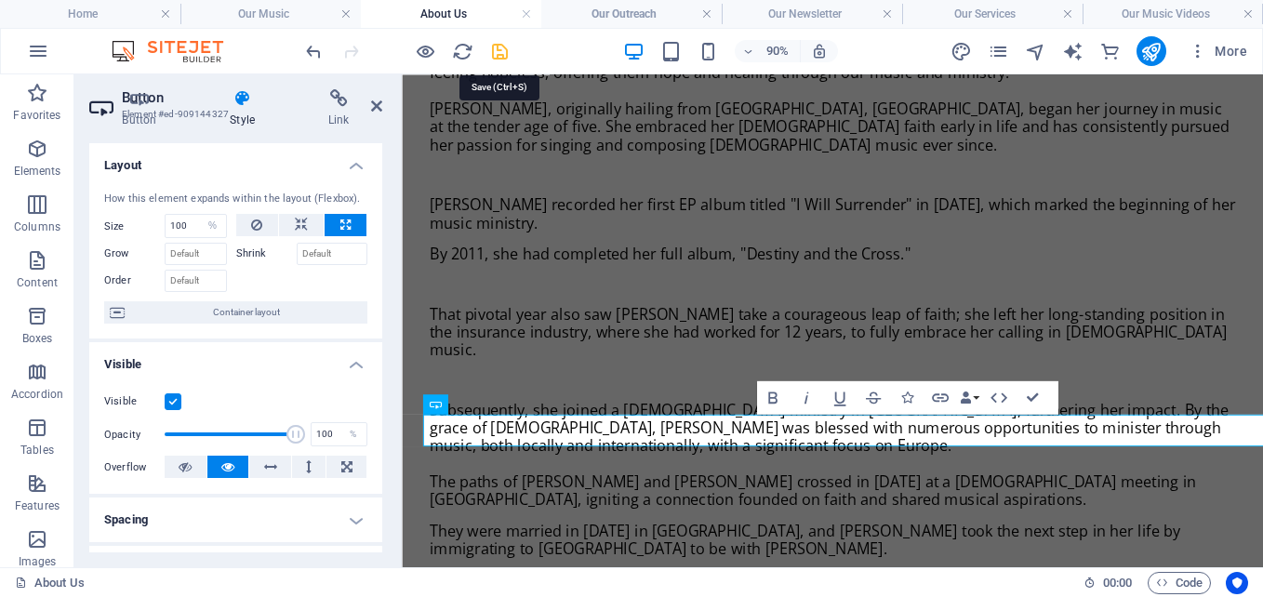
select select "px"
select select "%"
select select "px"
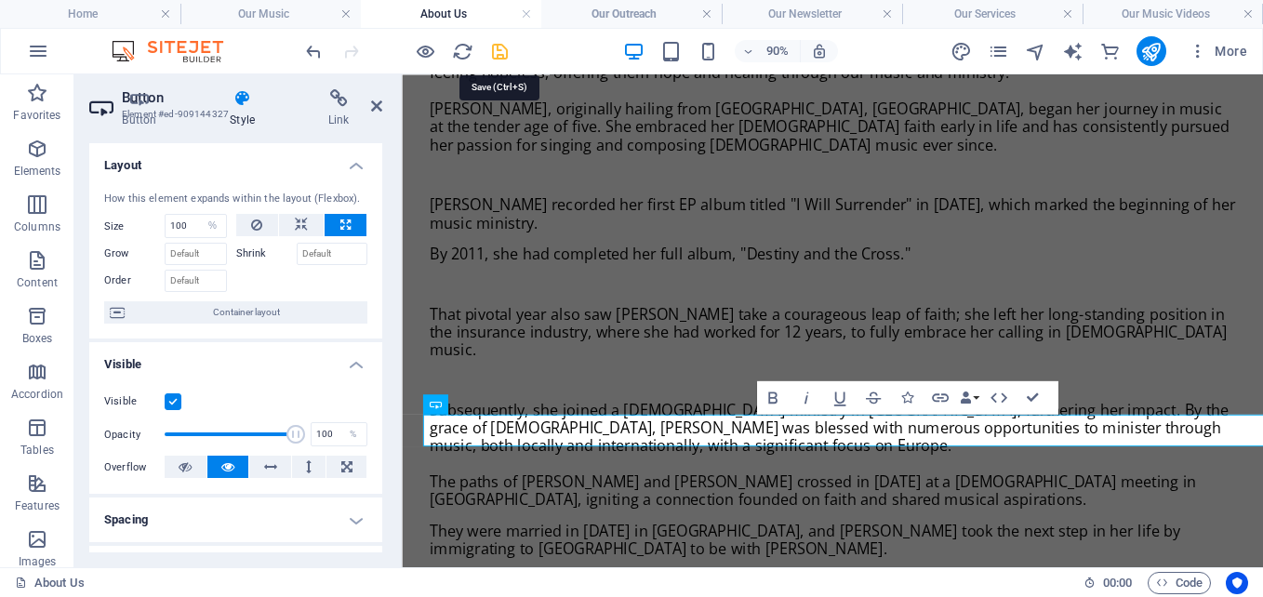
select select "px"
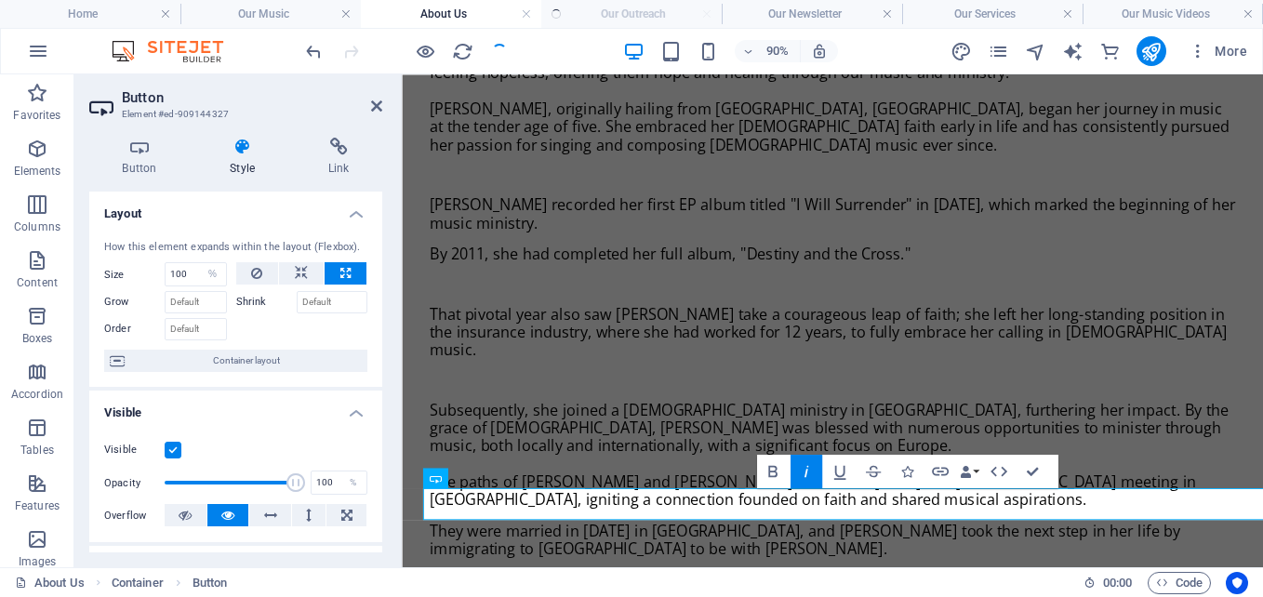
scroll to position [1036, 0]
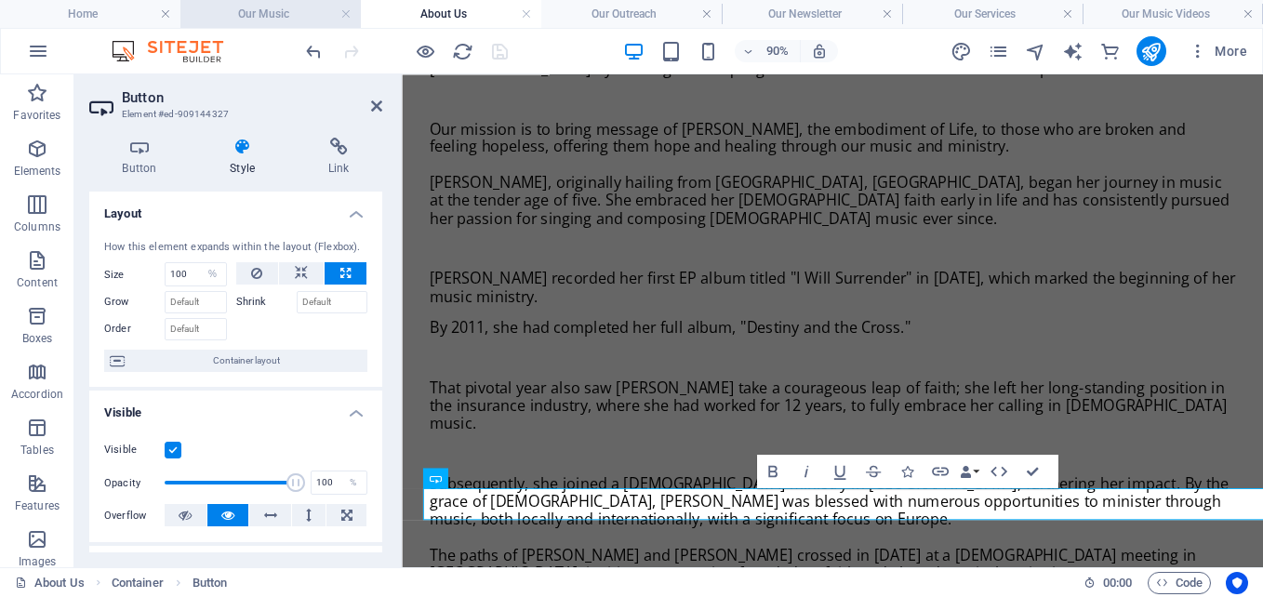
click at [268, 13] on h4 "Our Music" at bounding box center [270, 14] width 180 height 20
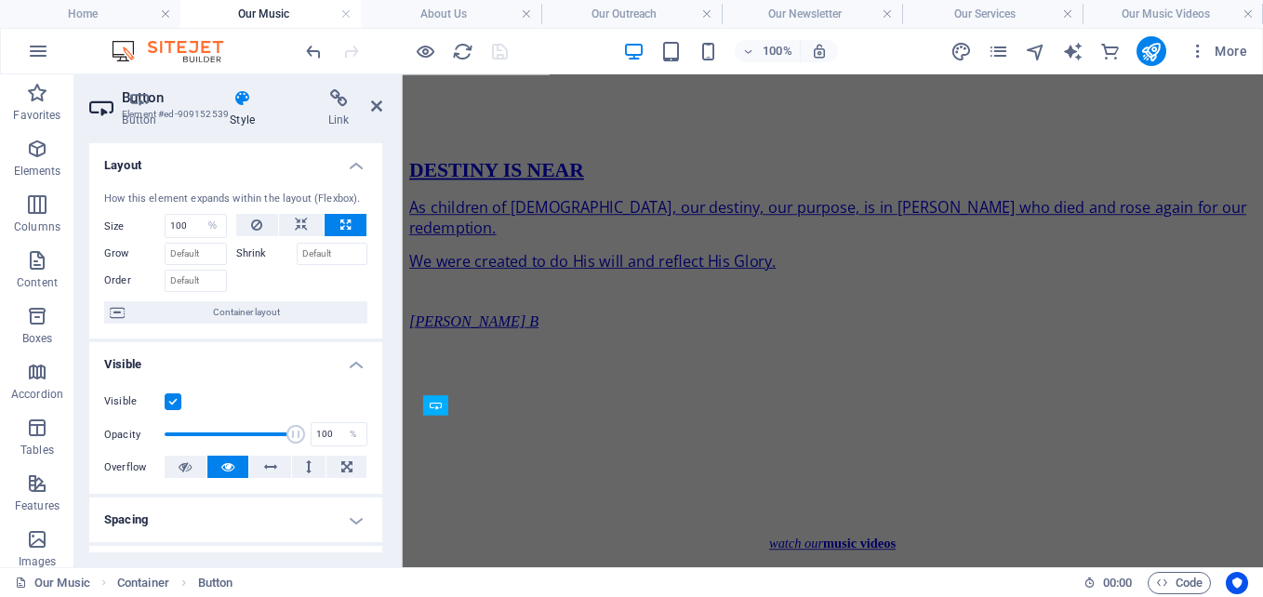
scroll to position [0, 0]
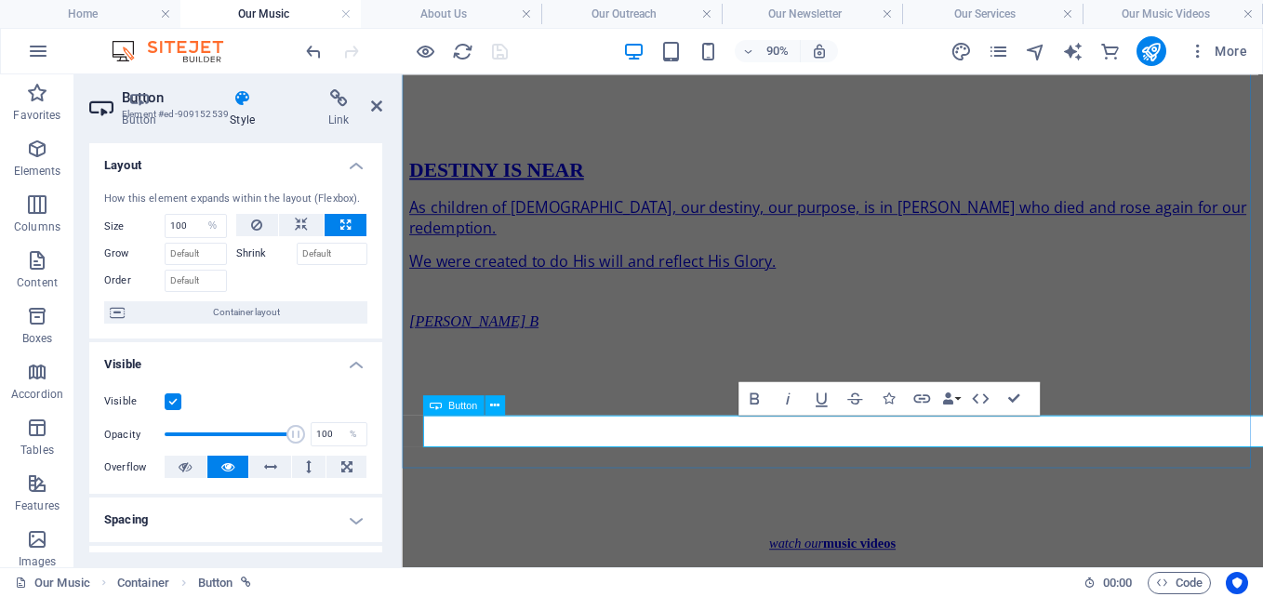
click at [866, 587] on em "watch our" at bounding box center [840, 595] width 60 height 16
click at [378, 270] on div "How this element expands within the layout (Flexbox). Size 100 Default auto px …" at bounding box center [235, 258] width 293 height 163
drag, startPoint x: 378, startPoint y: 270, endPoint x: 373, endPoint y: 354, distance: 84.8
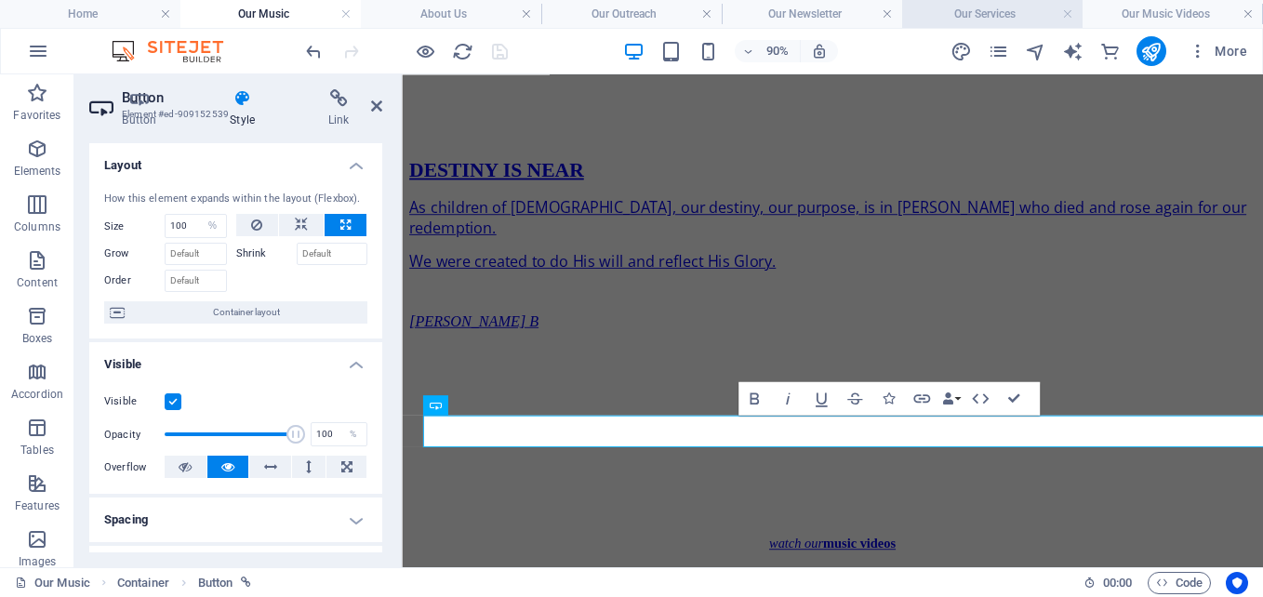
click at [1004, 6] on h4 "Our Services" at bounding box center [992, 14] width 180 height 20
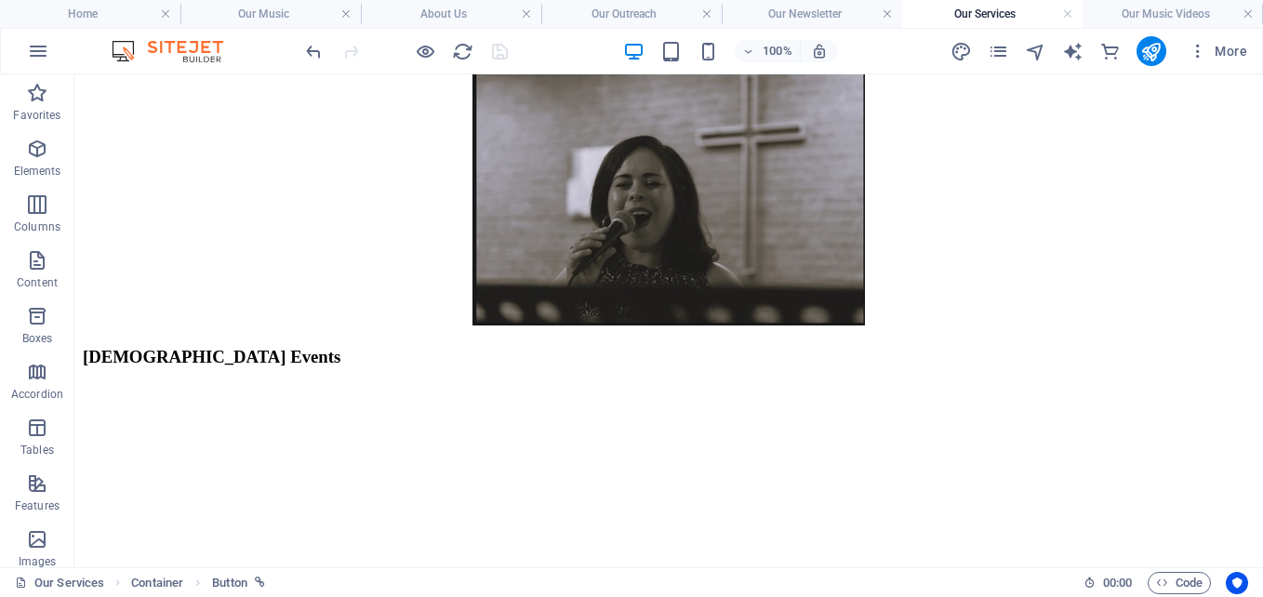
scroll to position [497, 0]
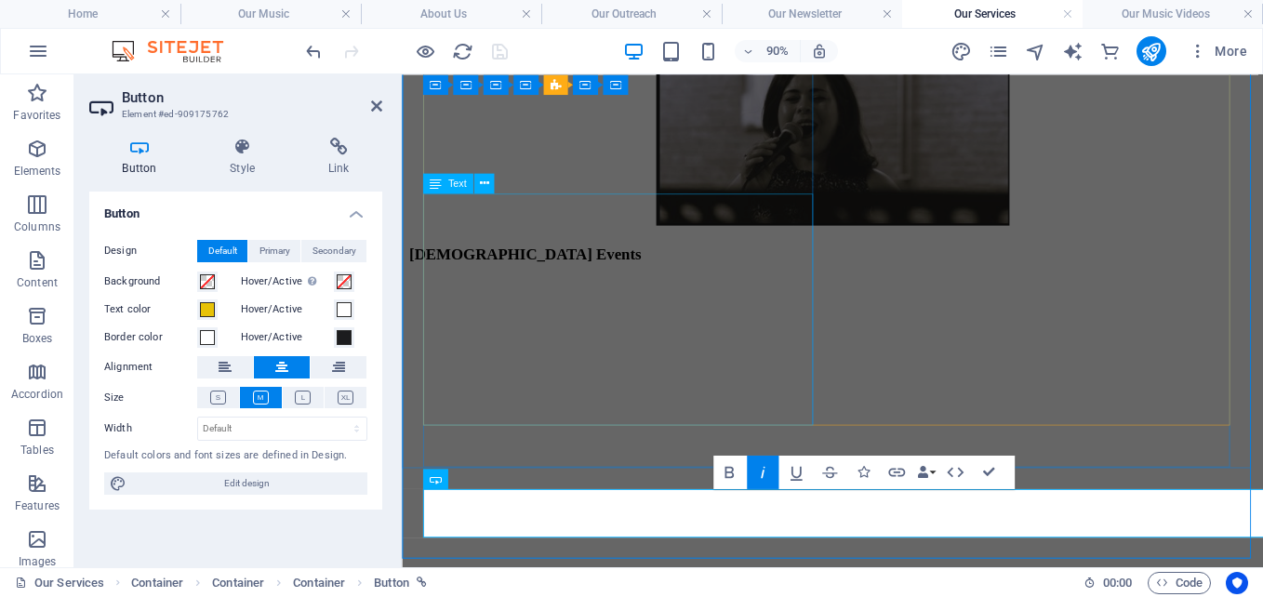
scroll to position [341, 0]
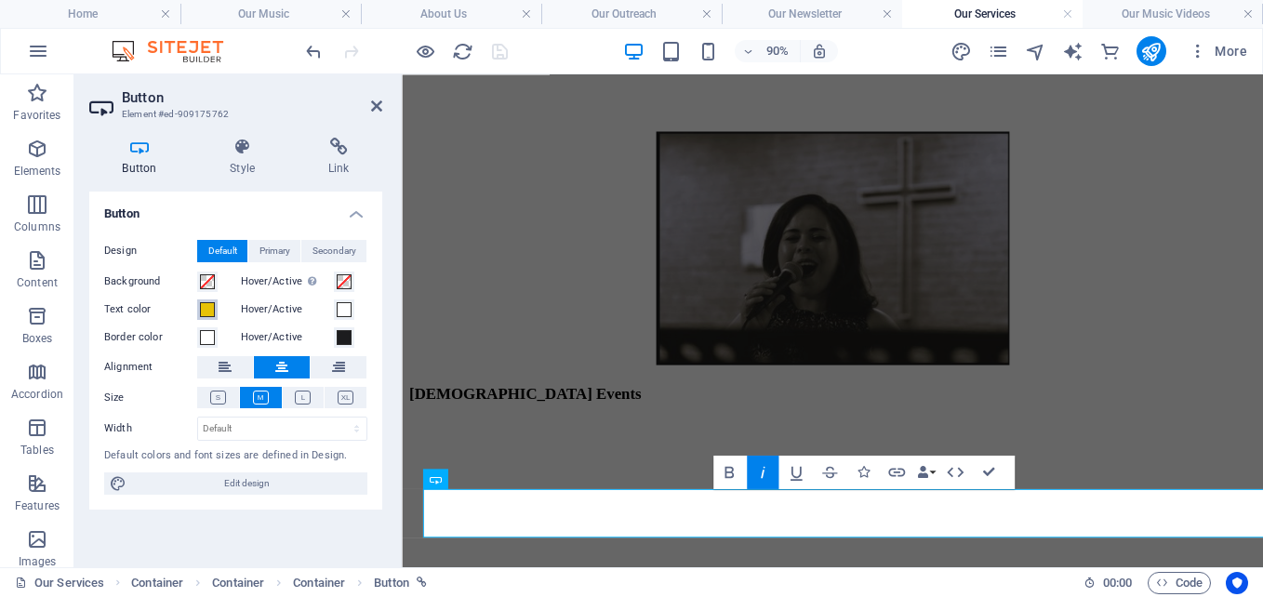
click at [201, 305] on span at bounding box center [207, 309] width 15 height 15
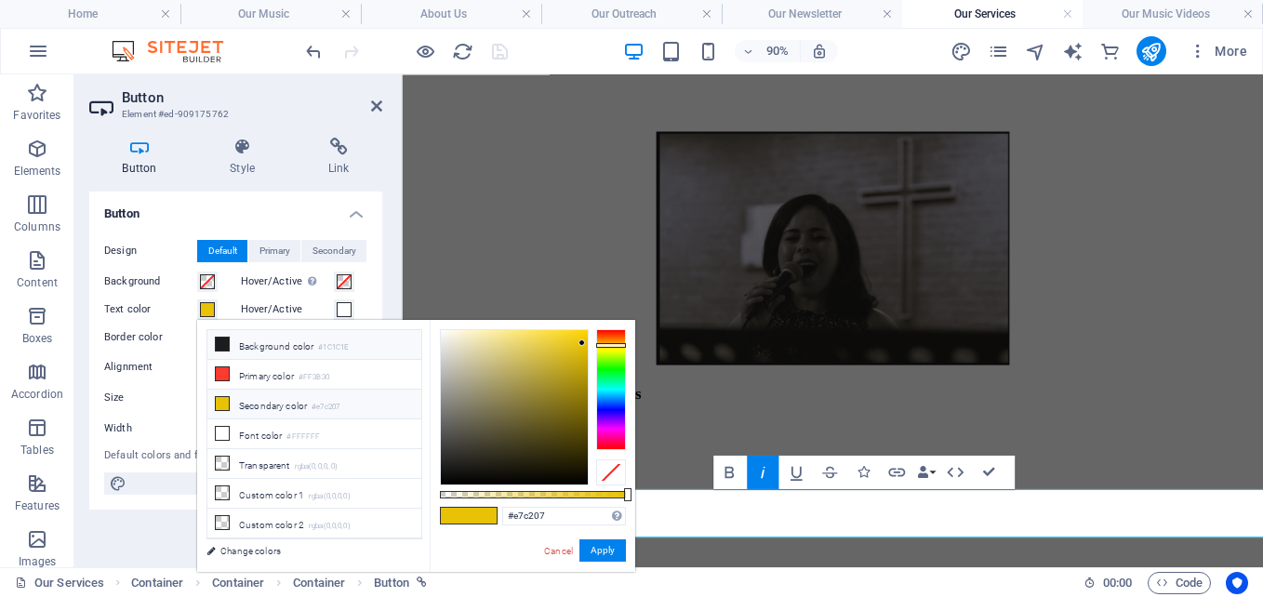
click at [240, 342] on li "Background color #1C1C1E" at bounding box center [314, 345] width 214 height 30
type input "#1c1c1e"
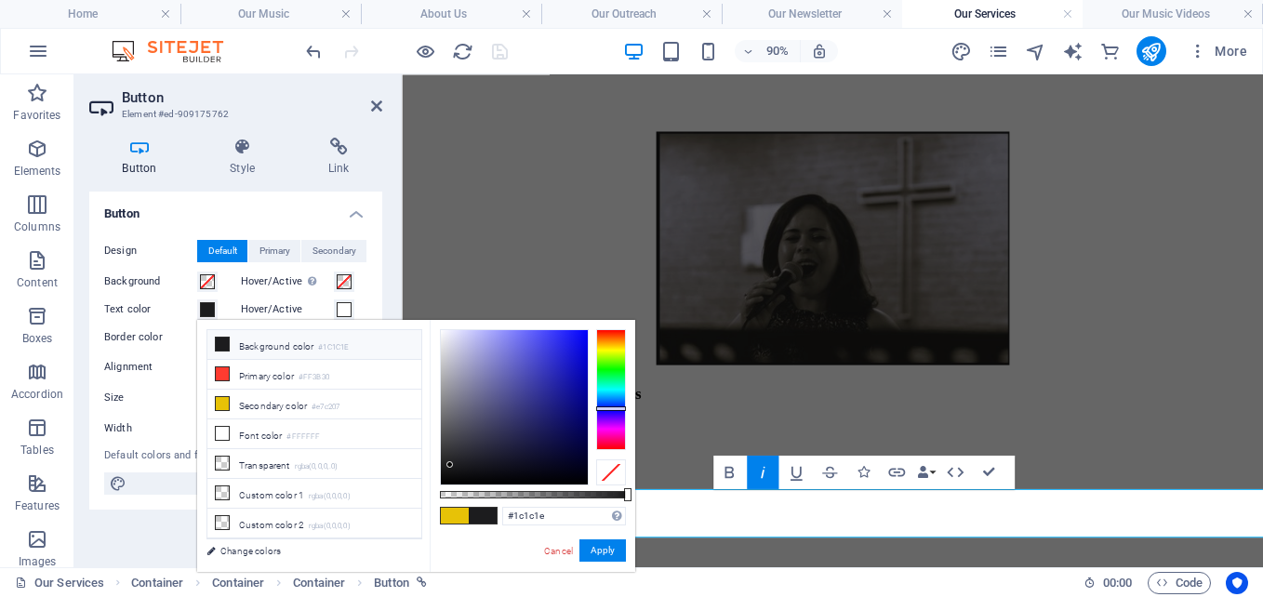
click at [240, 342] on li "Background color #1C1C1E" at bounding box center [314, 345] width 214 height 30
click at [606, 549] on button "Apply" at bounding box center [602, 550] width 47 height 22
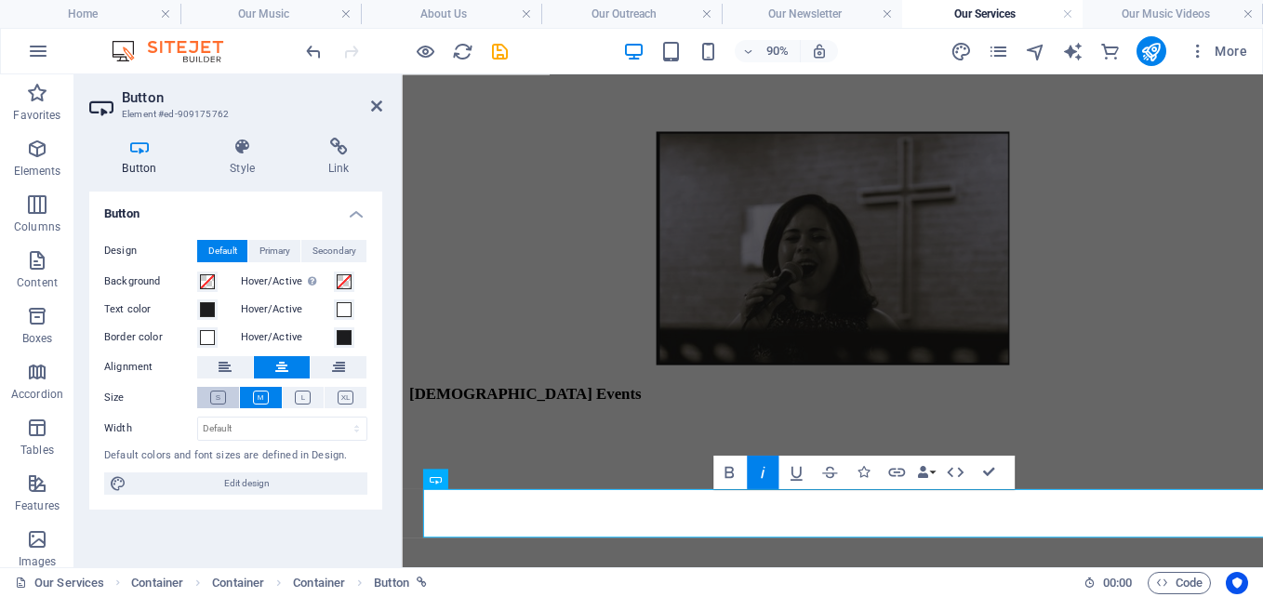
click at [221, 395] on icon at bounding box center [218, 398] width 16 height 14
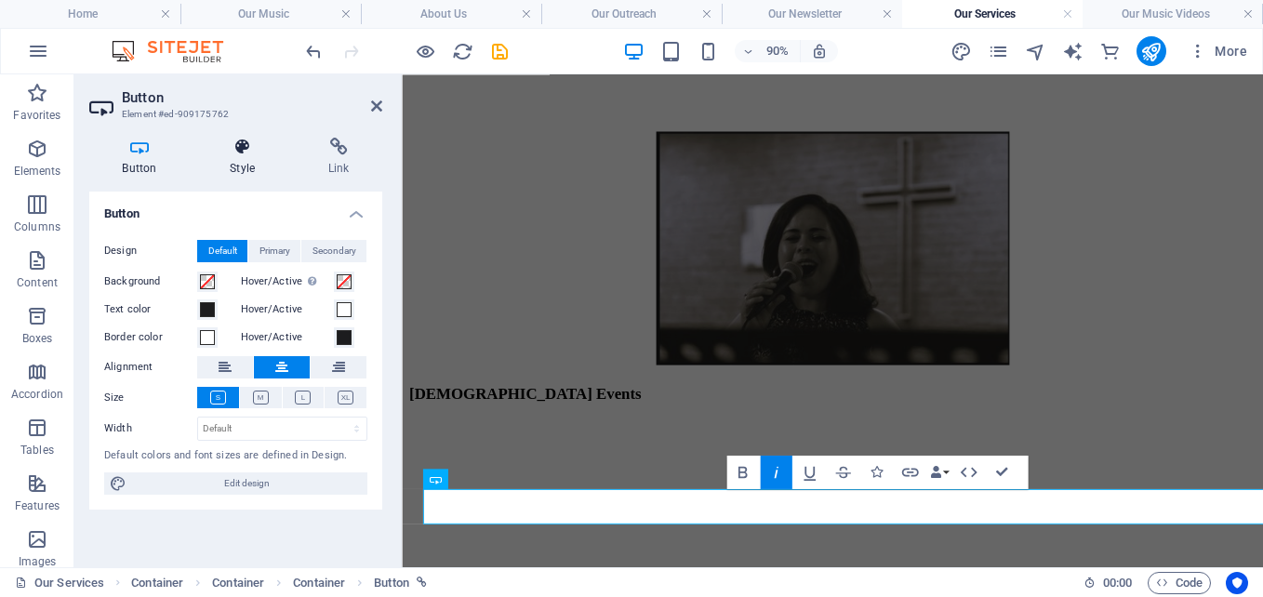
click at [245, 149] on icon at bounding box center [242, 147] width 91 height 19
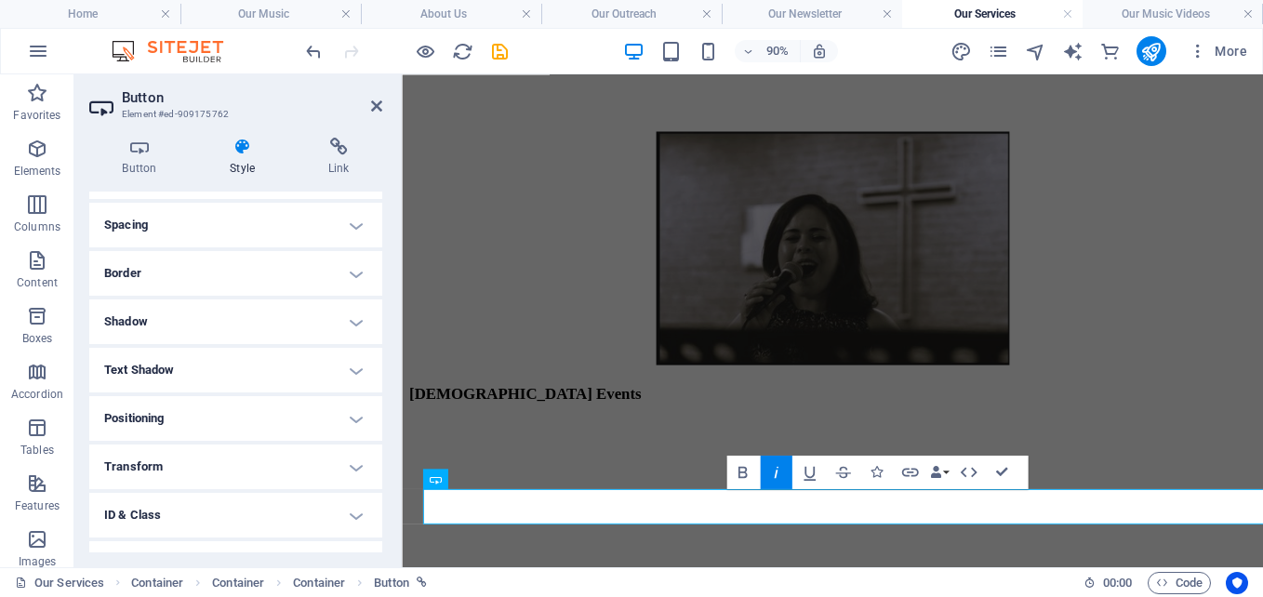
scroll to position [402, 0]
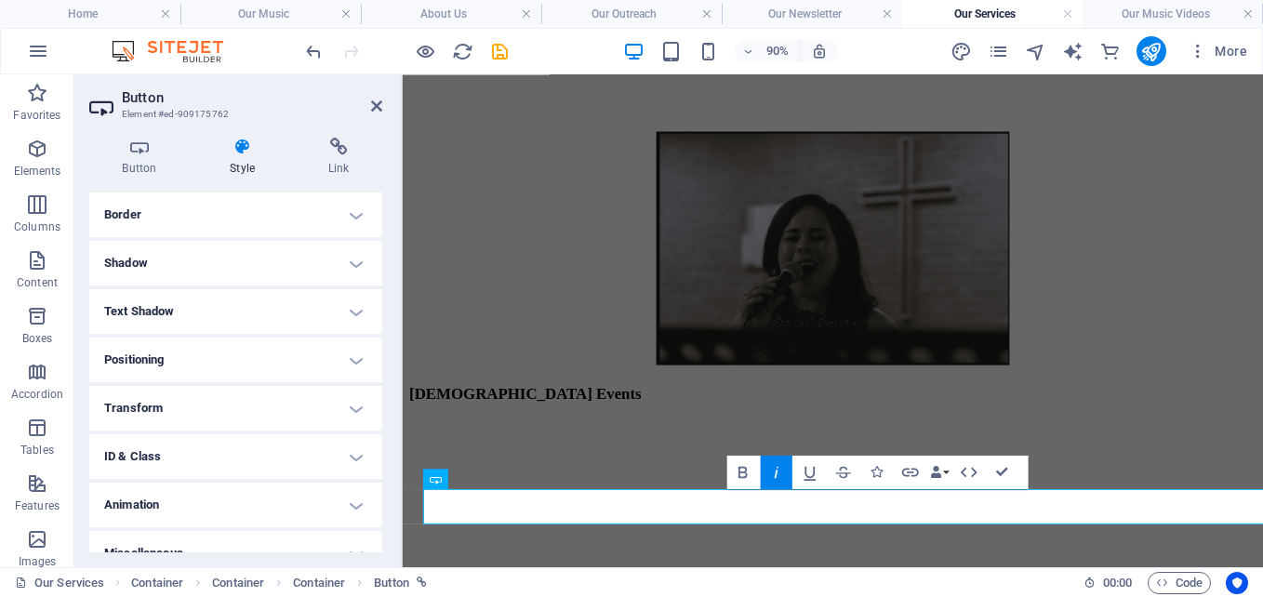
click at [344, 203] on h4 "Border" at bounding box center [235, 215] width 293 height 45
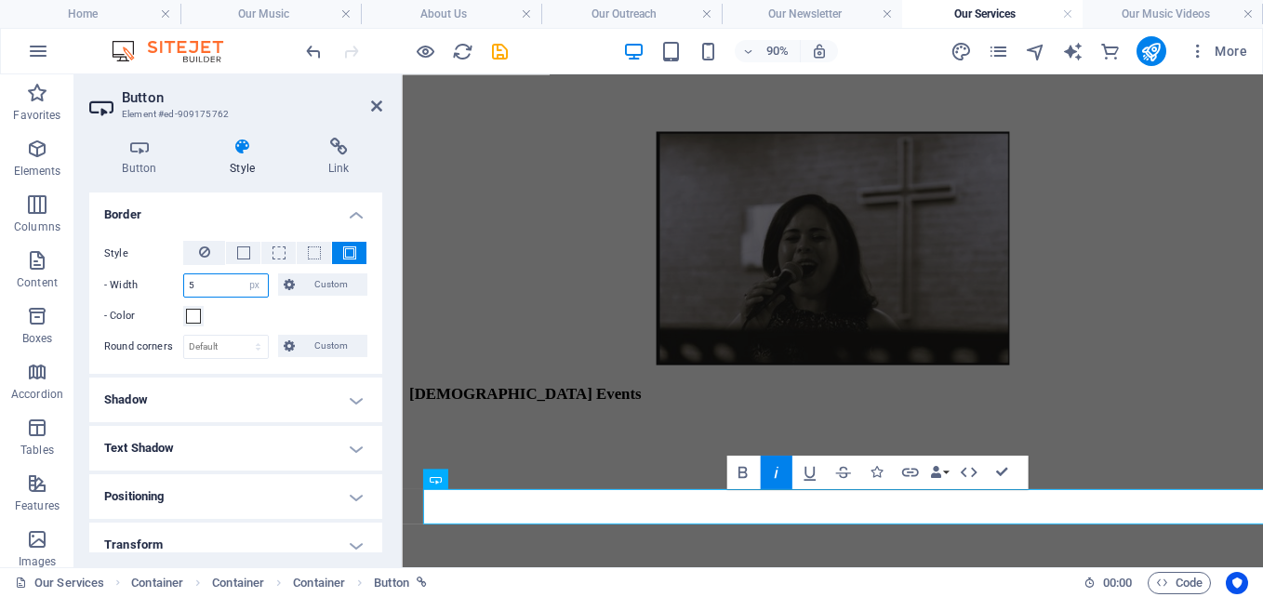
drag, startPoint x: 217, startPoint y: 284, endPoint x: 102, endPoint y: 268, distance: 115.5
click at [102, 268] on div "Style - Width 5 auto px rem % vh vw Custom Custom 5 auto px rem % vh vw 5 auto …" at bounding box center [235, 300] width 293 height 148
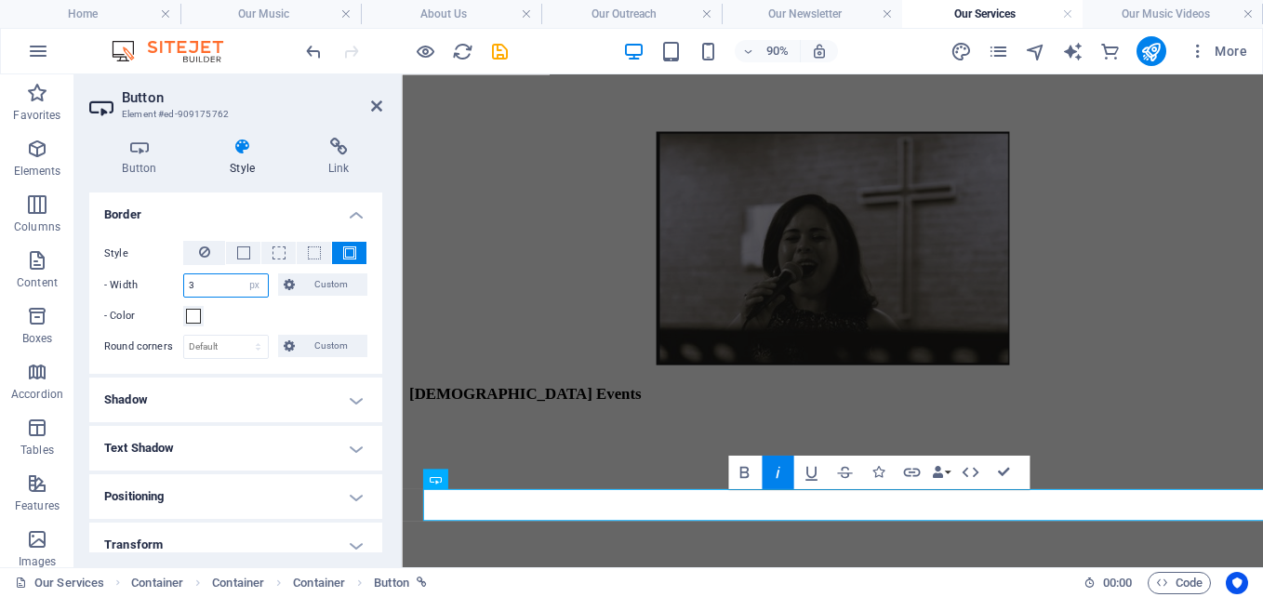
type input "3"
click at [175, 394] on h4 "Shadow" at bounding box center [235, 400] width 293 height 45
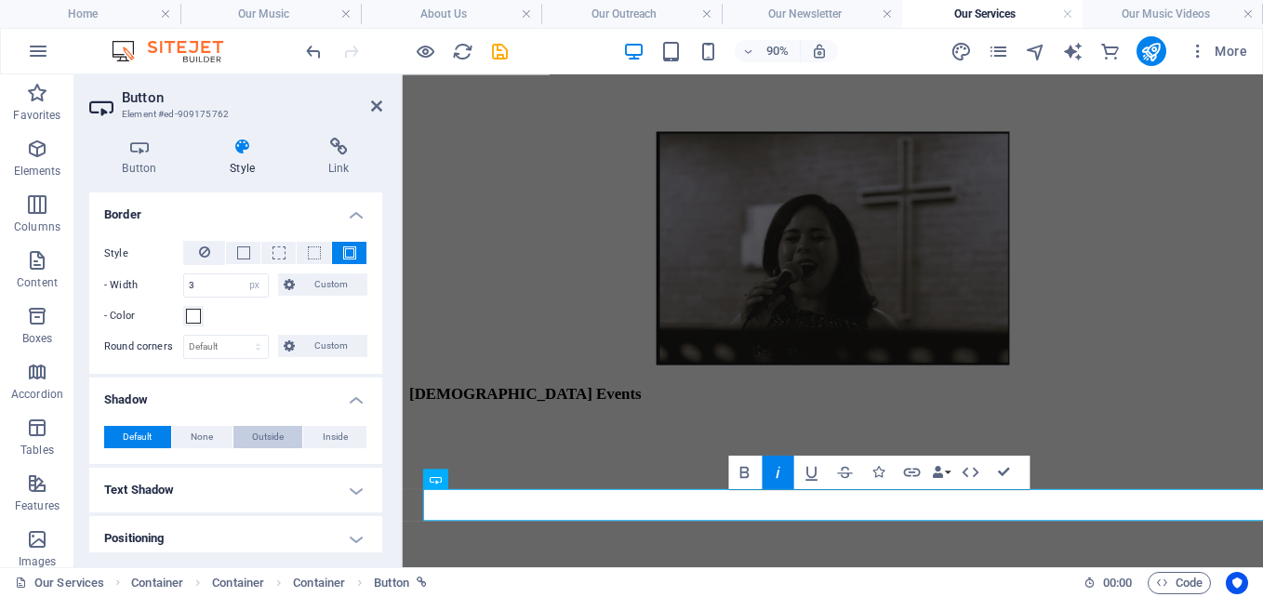
click at [275, 444] on span "Outside" at bounding box center [268, 437] width 32 height 22
type input "2"
type input "4"
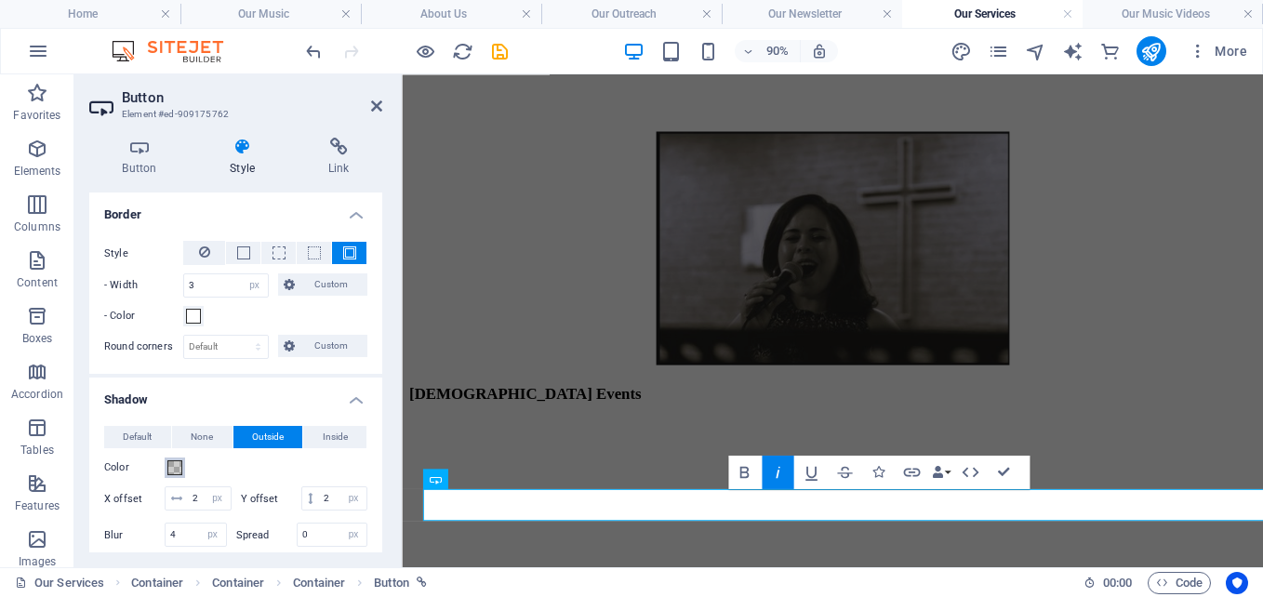
click at [176, 465] on span at bounding box center [174, 467] width 15 height 15
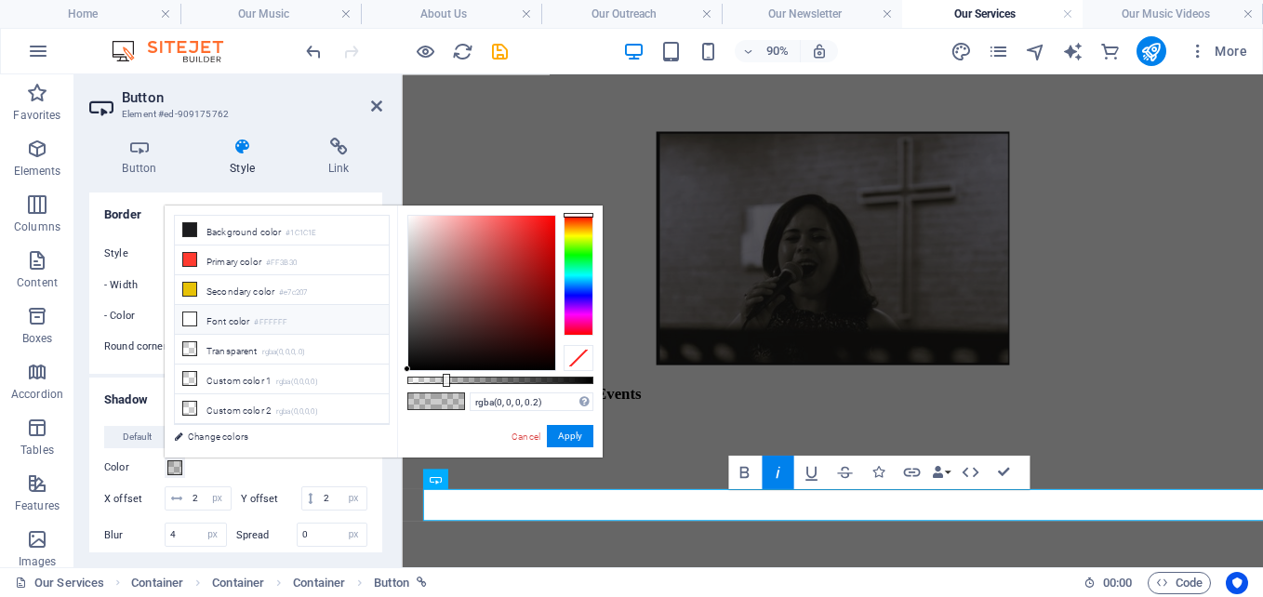
click at [196, 316] on span at bounding box center [189, 319] width 15 height 15
type input "#ffffff"
click at [196, 316] on span at bounding box center [189, 319] width 15 height 15
drag, startPoint x: 582, startPoint y: 432, endPoint x: 173, endPoint y: 373, distance: 413.4
click at [582, 432] on button "Apply" at bounding box center [570, 436] width 47 height 22
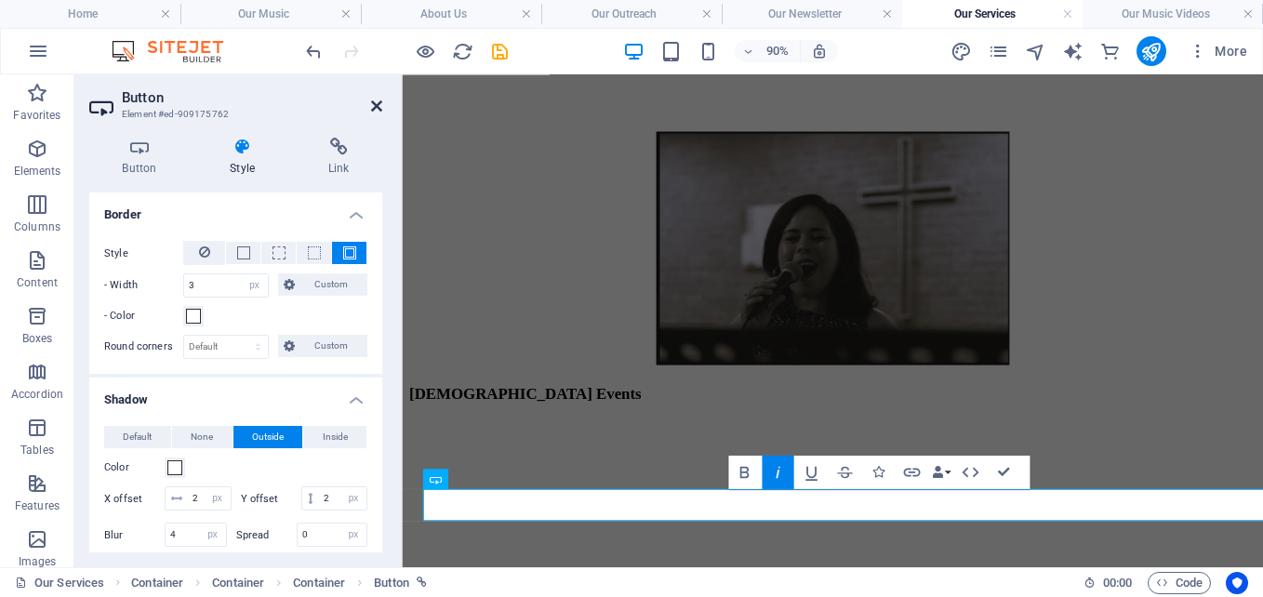
click at [374, 99] on icon at bounding box center [376, 106] width 11 height 15
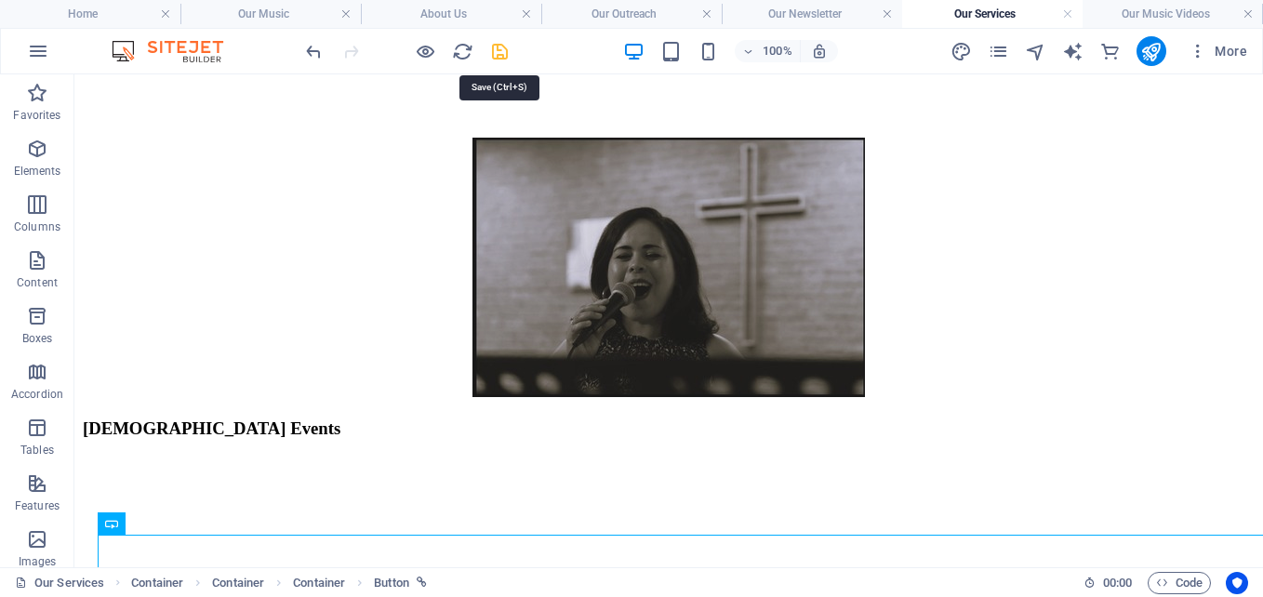
click at [497, 46] on icon "save" at bounding box center [499, 51] width 21 height 21
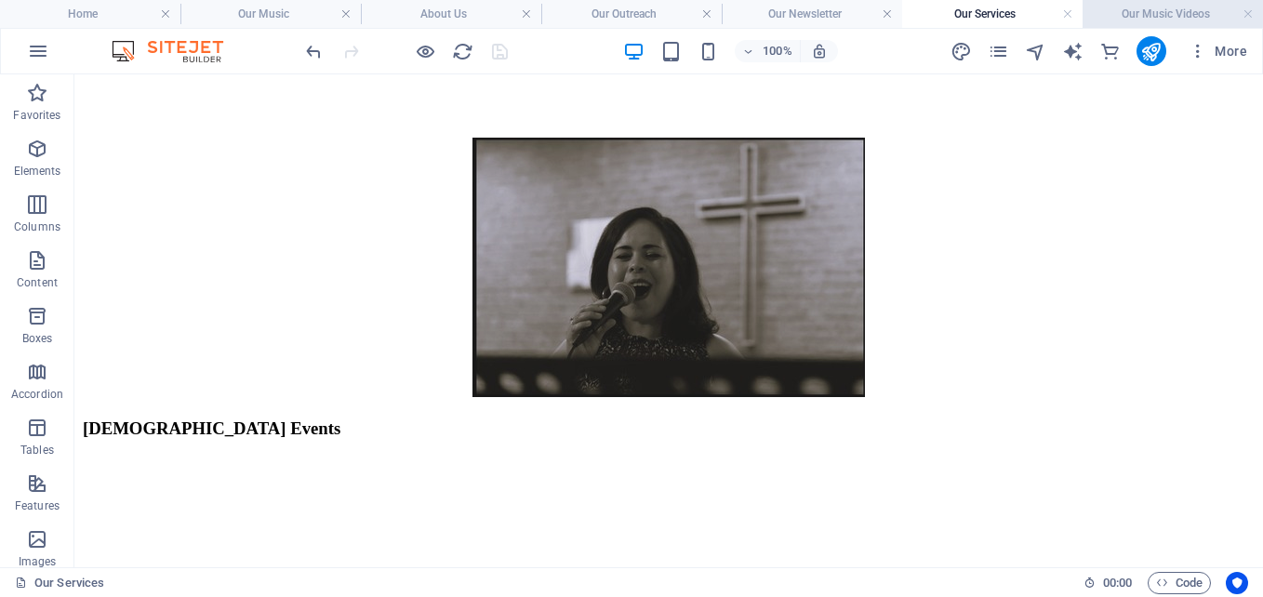
click at [1142, 12] on h4 "Our Music Videos" at bounding box center [1173, 14] width 180 height 20
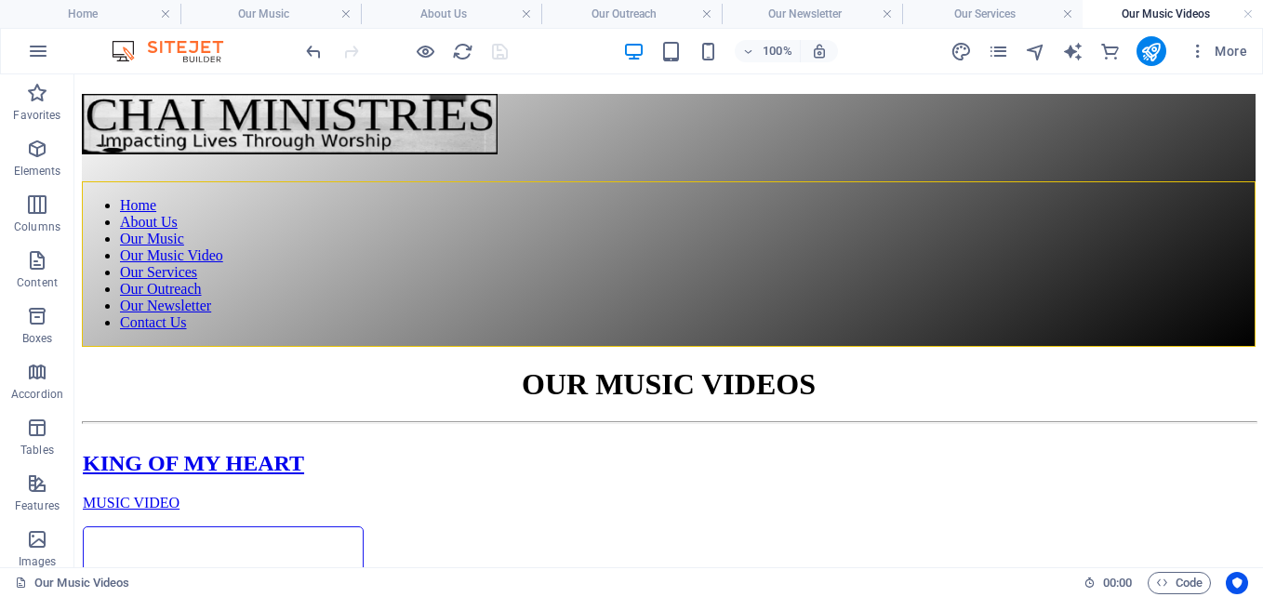
click at [1142, 12] on h4 "Our Music Videos" at bounding box center [1173, 14] width 180 height 20
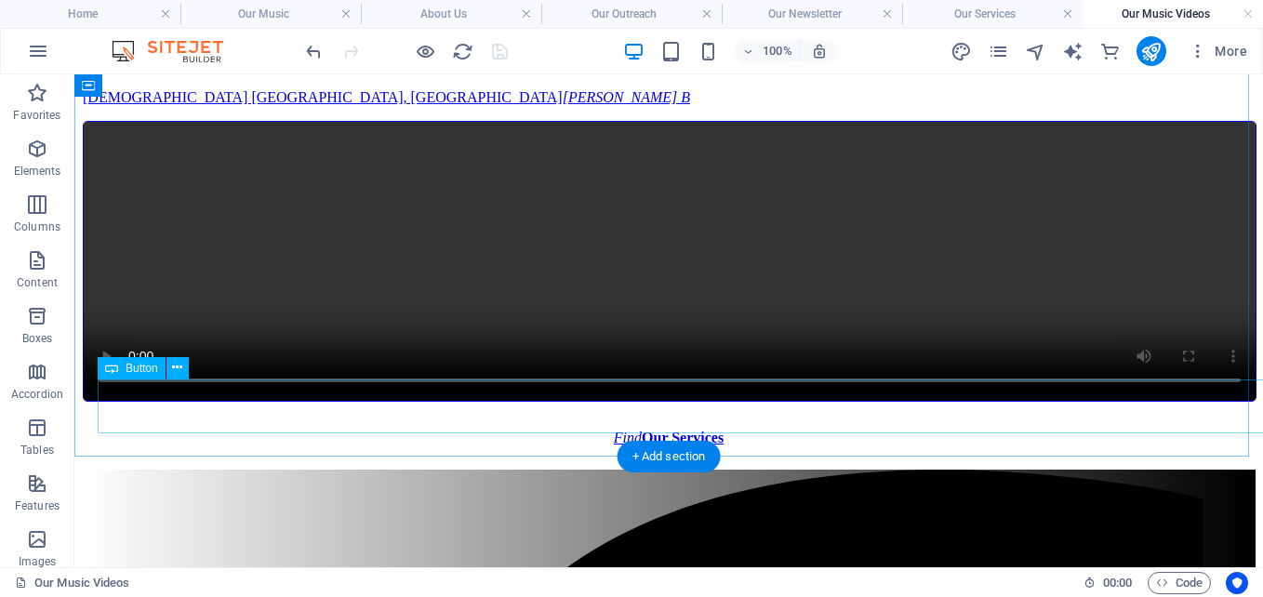
click at [650, 430] on div "Find Our Services" at bounding box center [668, 438] width 1127 height 17
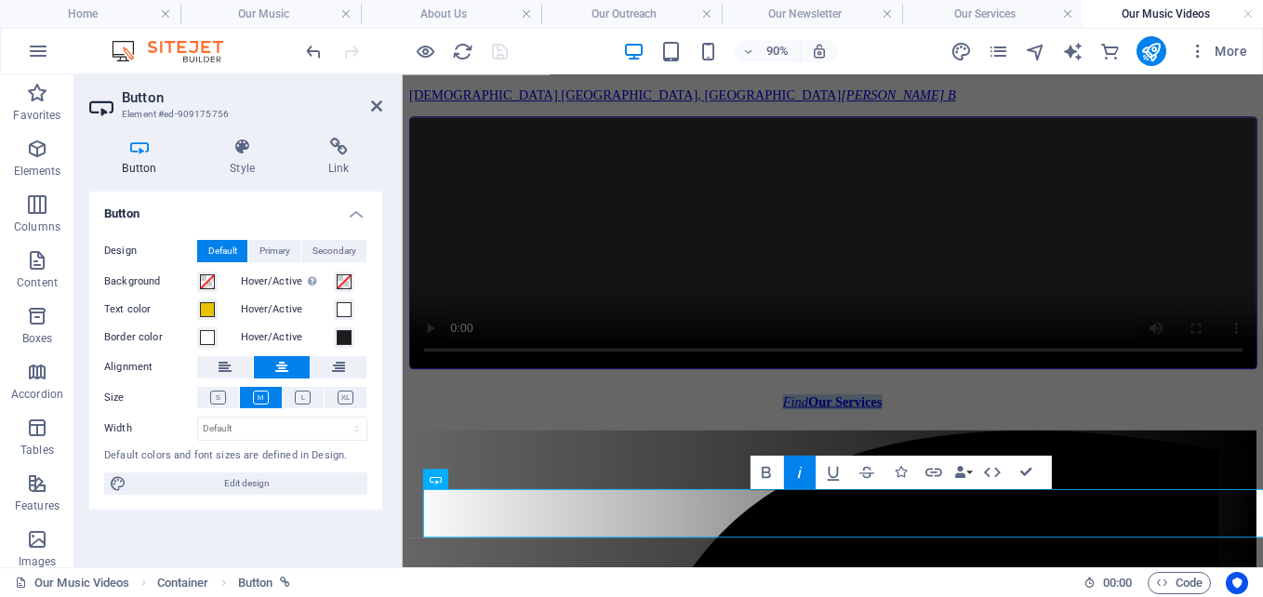
scroll to position [466, 0]
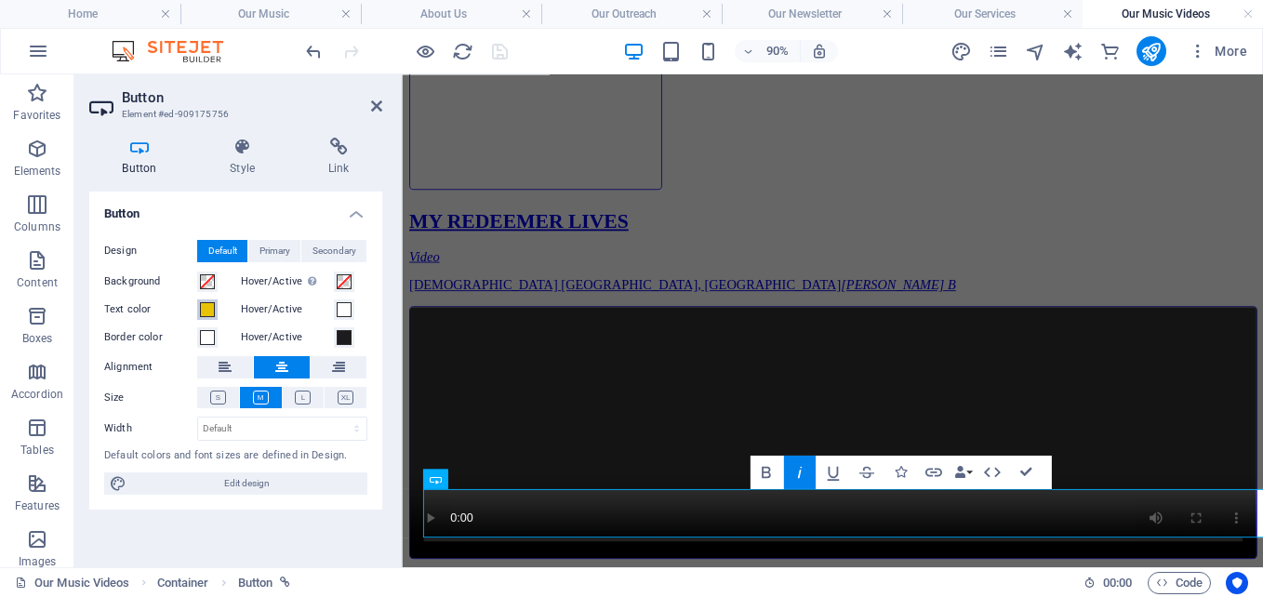
click at [208, 307] on span at bounding box center [207, 309] width 15 height 15
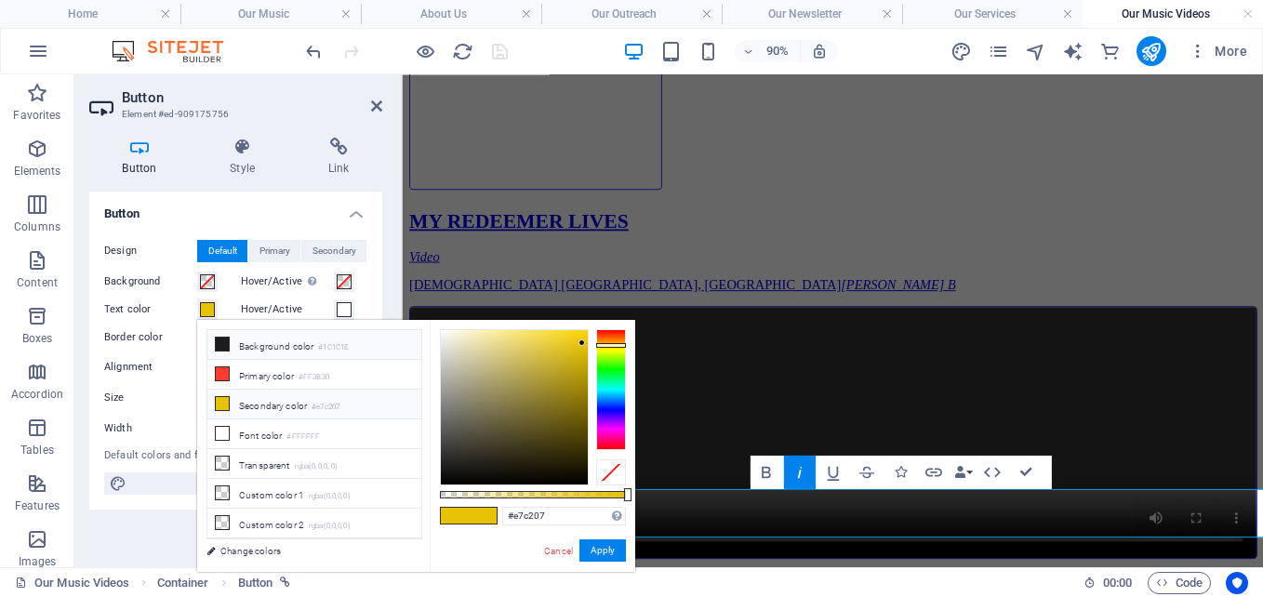
click at [247, 339] on li "Background color #1C1C1E" at bounding box center [314, 345] width 214 height 30
type input "#1c1c1e"
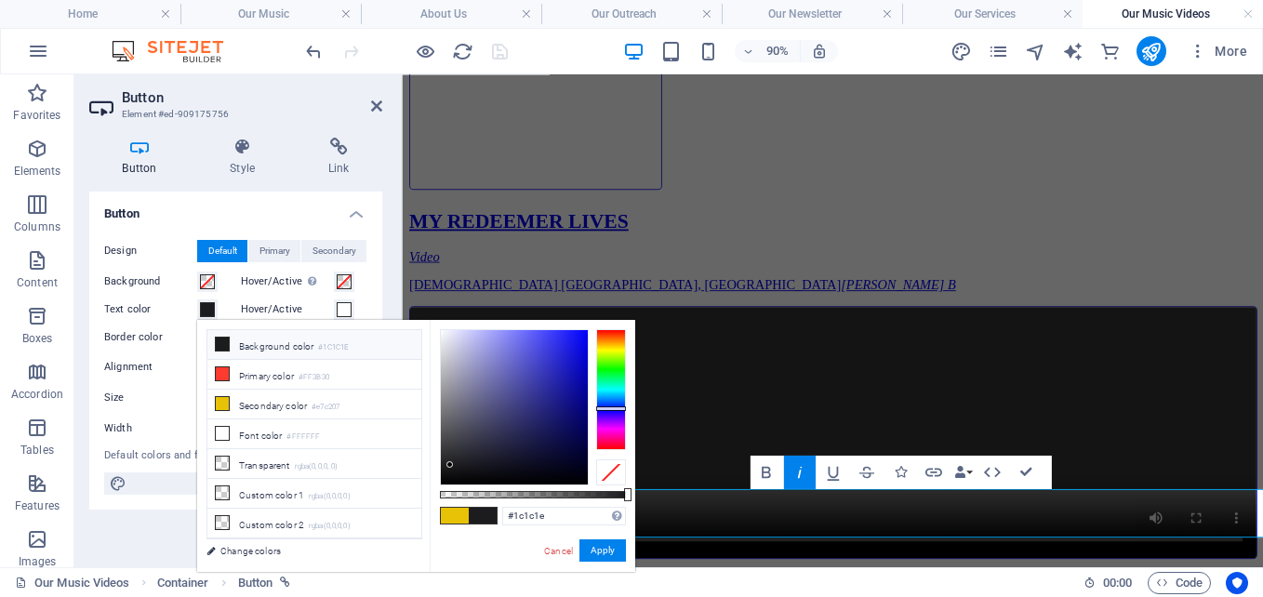
click at [247, 339] on li "Background color #1C1C1E" at bounding box center [314, 345] width 214 height 30
click at [601, 557] on button "Apply" at bounding box center [602, 550] width 47 height 22
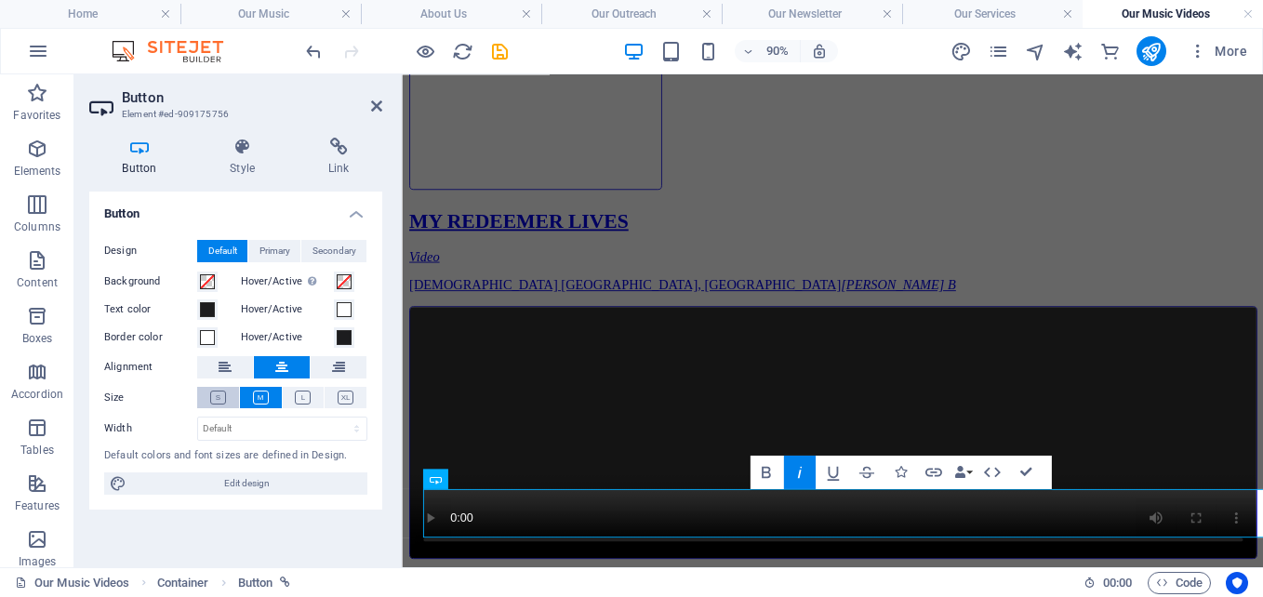
click at [221, 393] on icon at bounding box center [218, 398] width 16 height 14
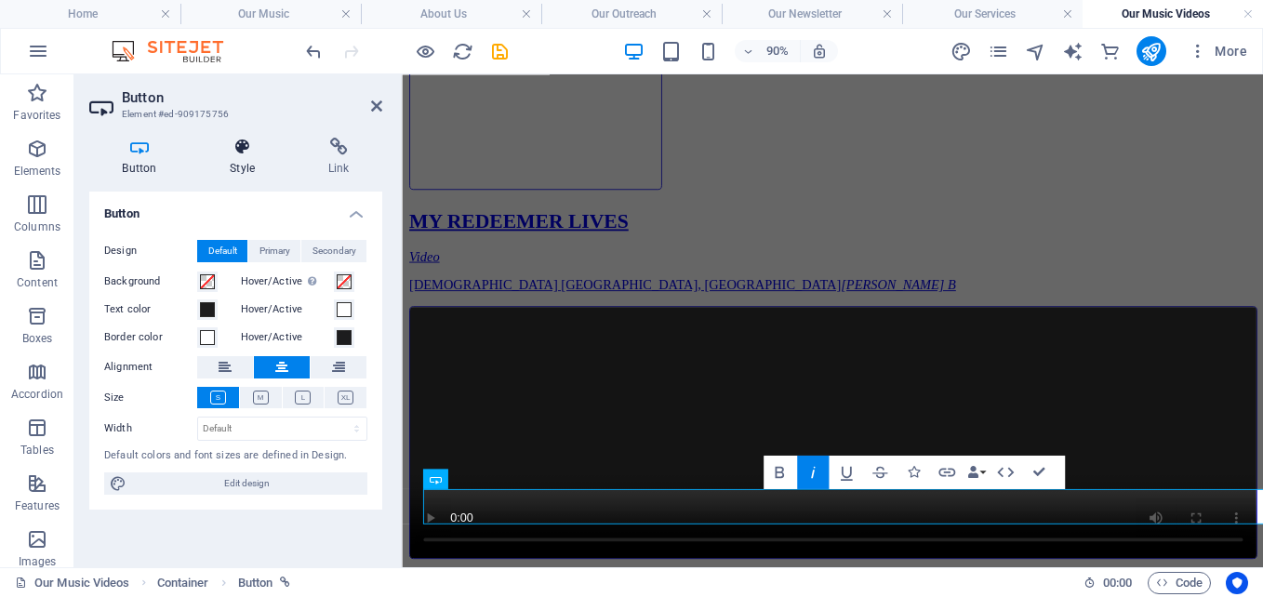
click at [233, 141] on icon at bounding box center [242, 147] width 91 height 19
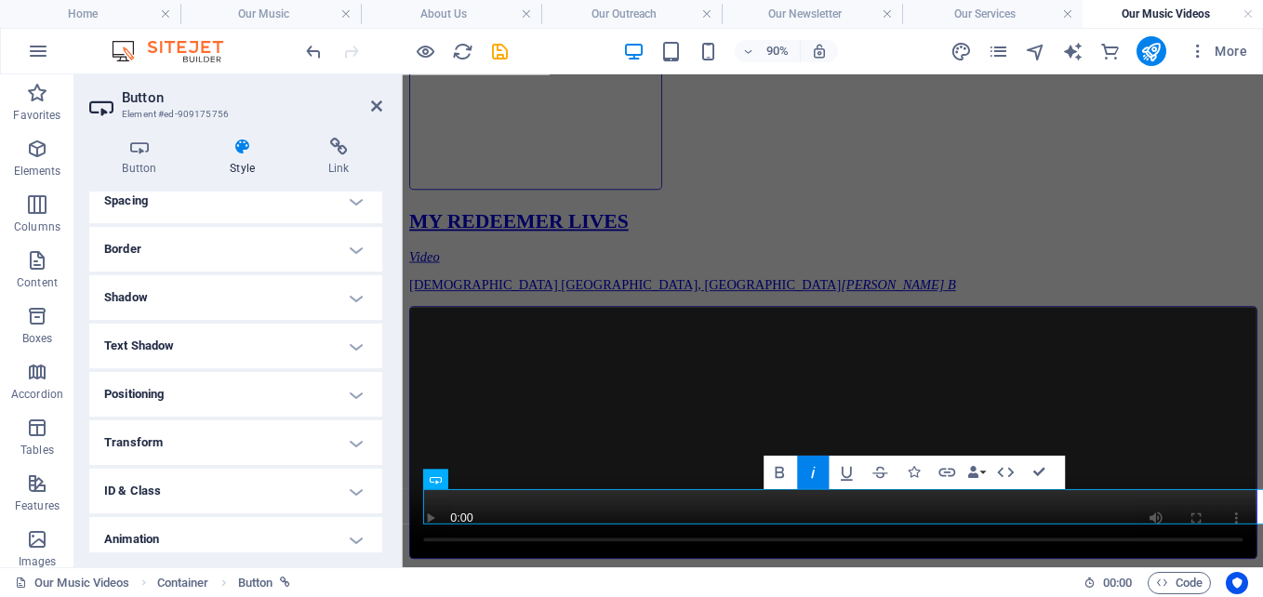
scroll to position [363, 0]
click at [311, 264] on h4 "Border" at bounding box center [235, 254] width 293 height 45
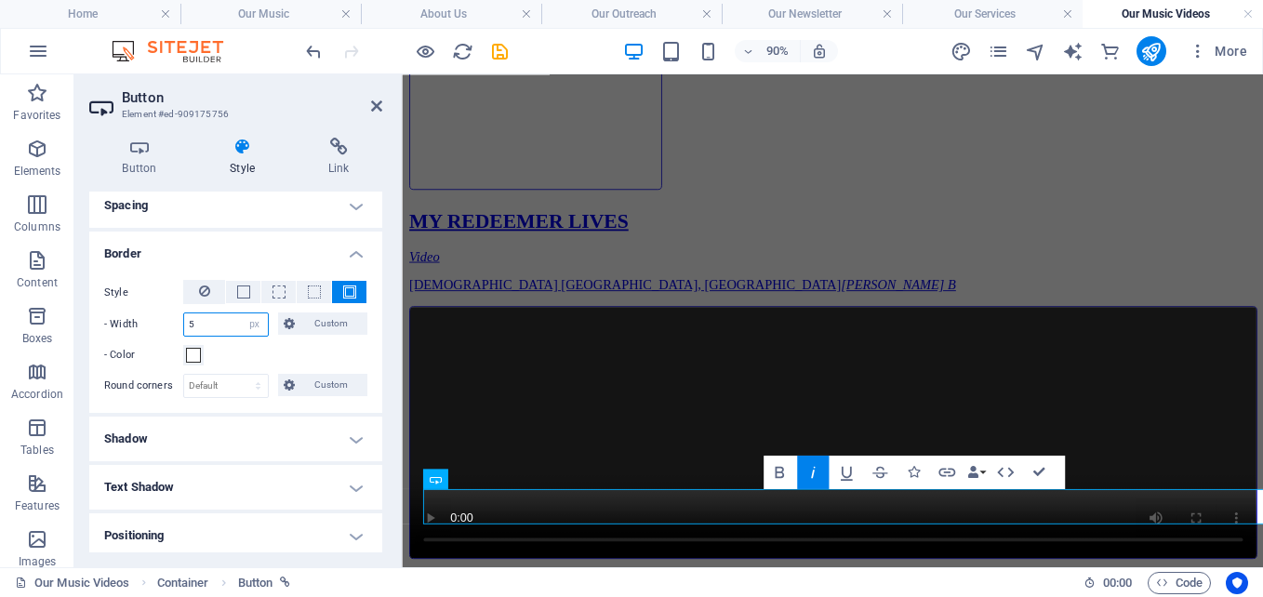
drag, startPoint x: 225, startPoint y: 320, endPoint x: 126, endPoint y: 307, distance: 100.4
click at [126, 307] on div "Style - Width 5 auto px rem % vh vw Custom Custom 5 auto px rem % vh vw 5 auto …" at bounding box center [235, 323] width 263 height 86
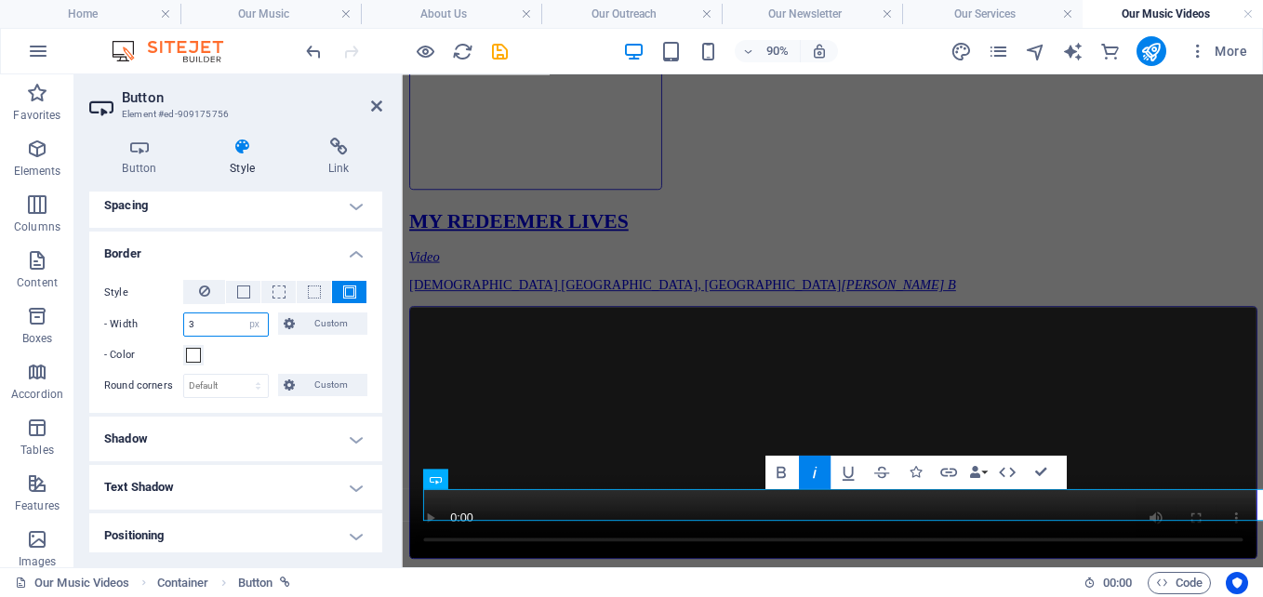
type input "3"
click at [213, 437] on h4 "Shadow" at bounding box center [235, 439] width 293 height 45
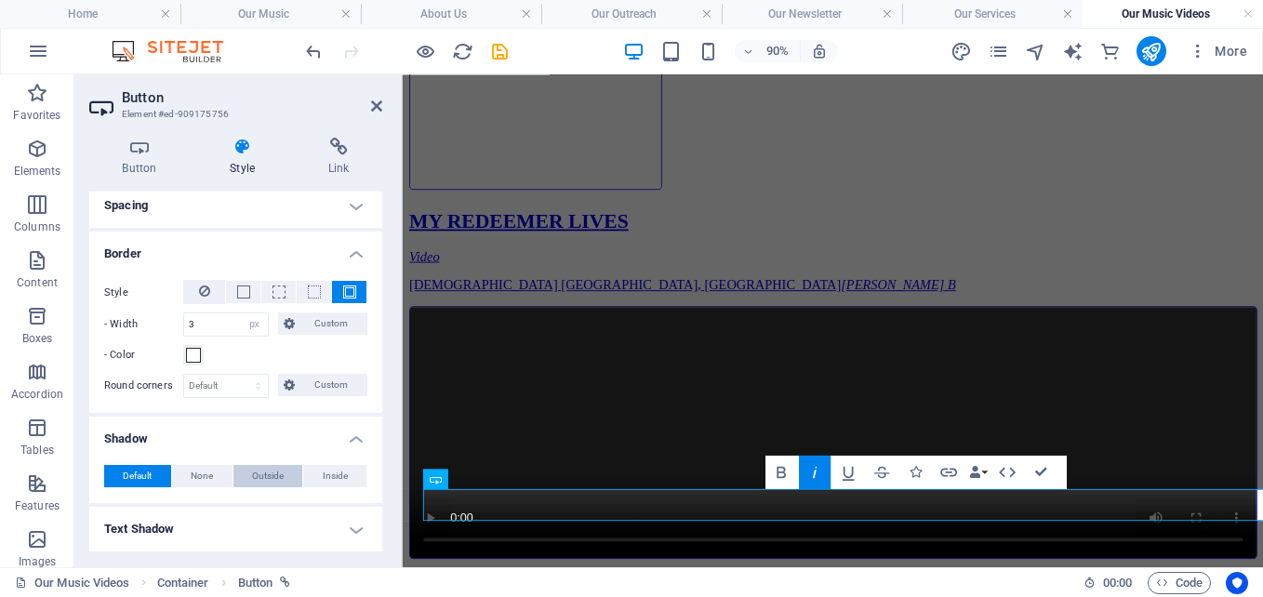
click at [263, 473] on span "Outside" at bounding box center [268, 476] width 32 height 22
type input "rgba(0, 0, 0, 0.2)"
type input "2"
type input "4"
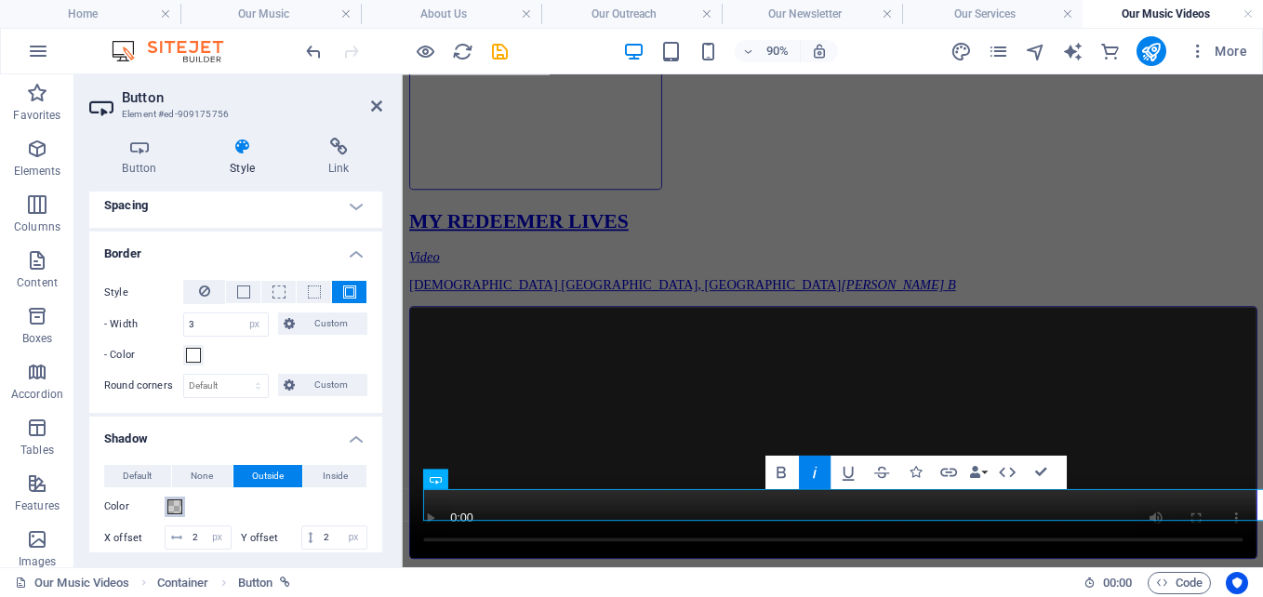
click at [168, 512] on span at bounding box center [174, 506] width 15 height 15
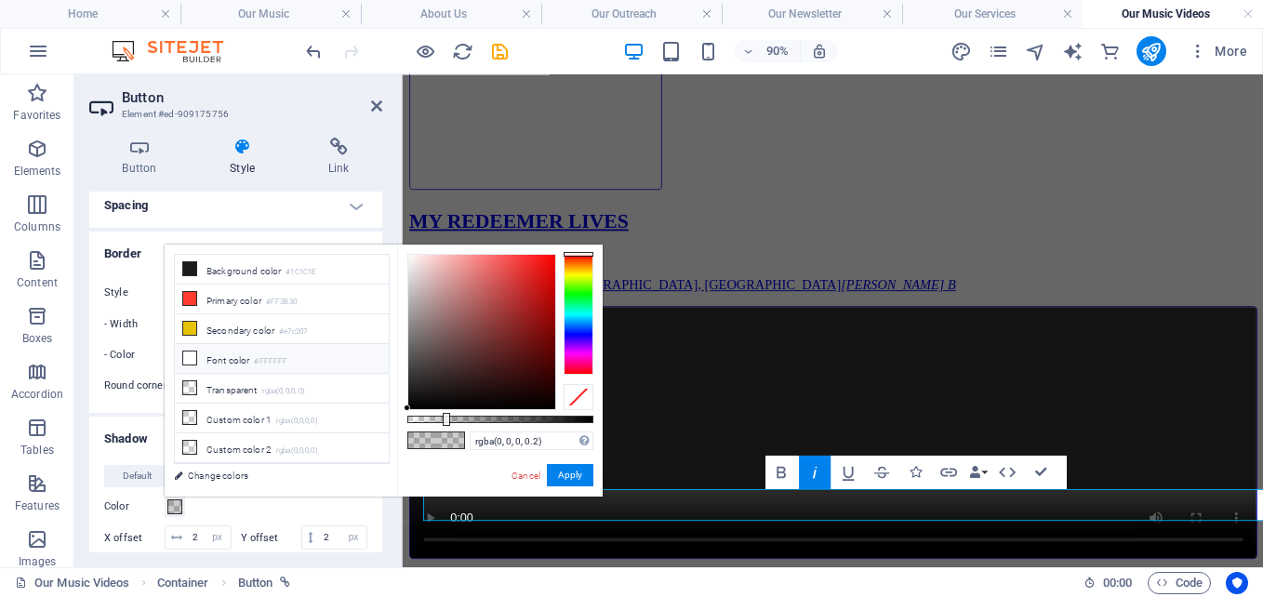
click at [211, 355] on li "Font color #FFFFFF" at bounding box center [282, 359] width 214 height 30
type input "#ffffff"
drag, startPoint x: 581, startPoint y: 475, endPoint x: 91, endPoint y: 314, distance: 515.9
click at [581, 475] on button "Apply" at bounding box center [570, 475] width 47 height 22
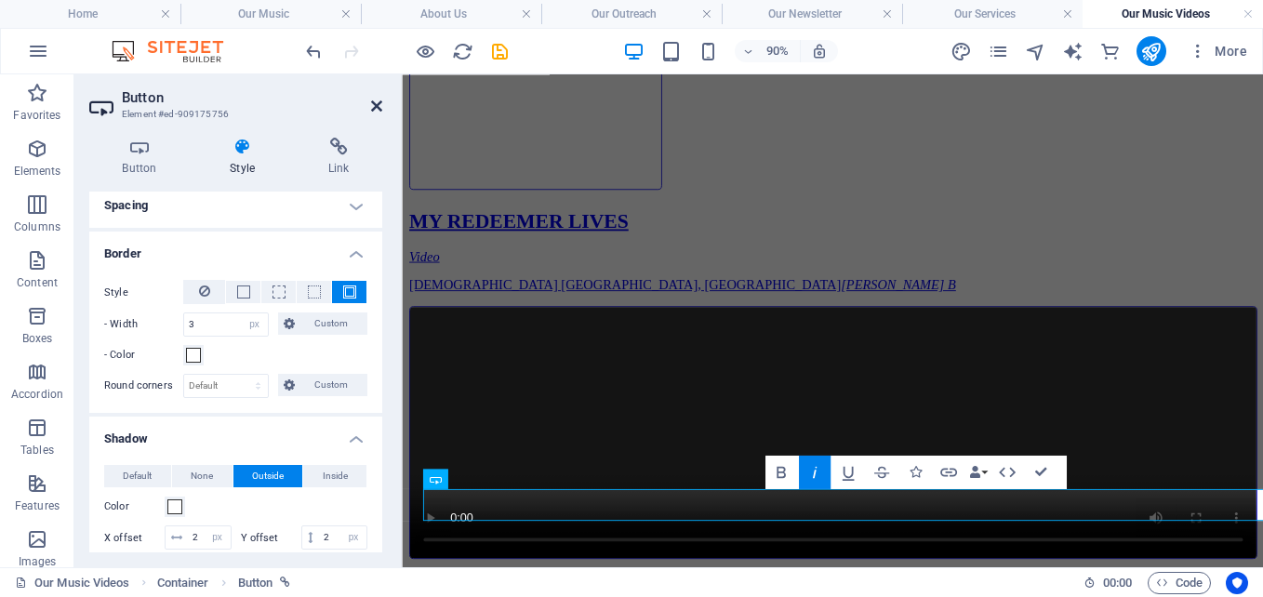
click at [379, 101] on icon at bounding box center [376, 106] width 11 height 15
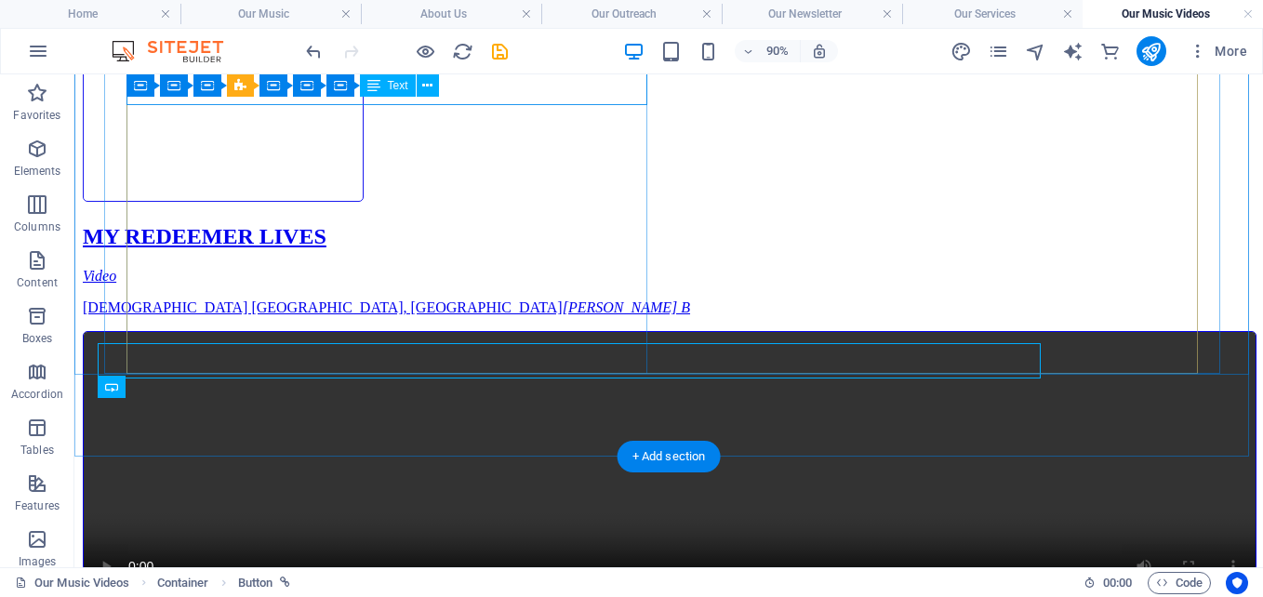
scroll to position [658, 0]
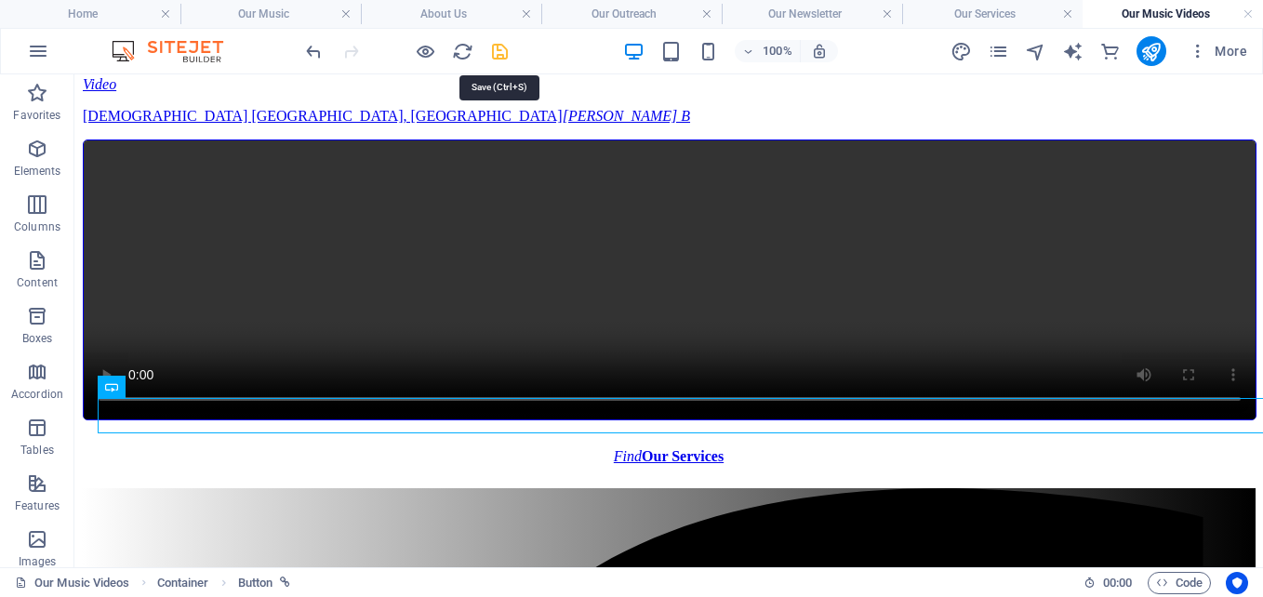
click at [501, 51] on icon "save" at bounding box center [499, 51] width 21 height 21
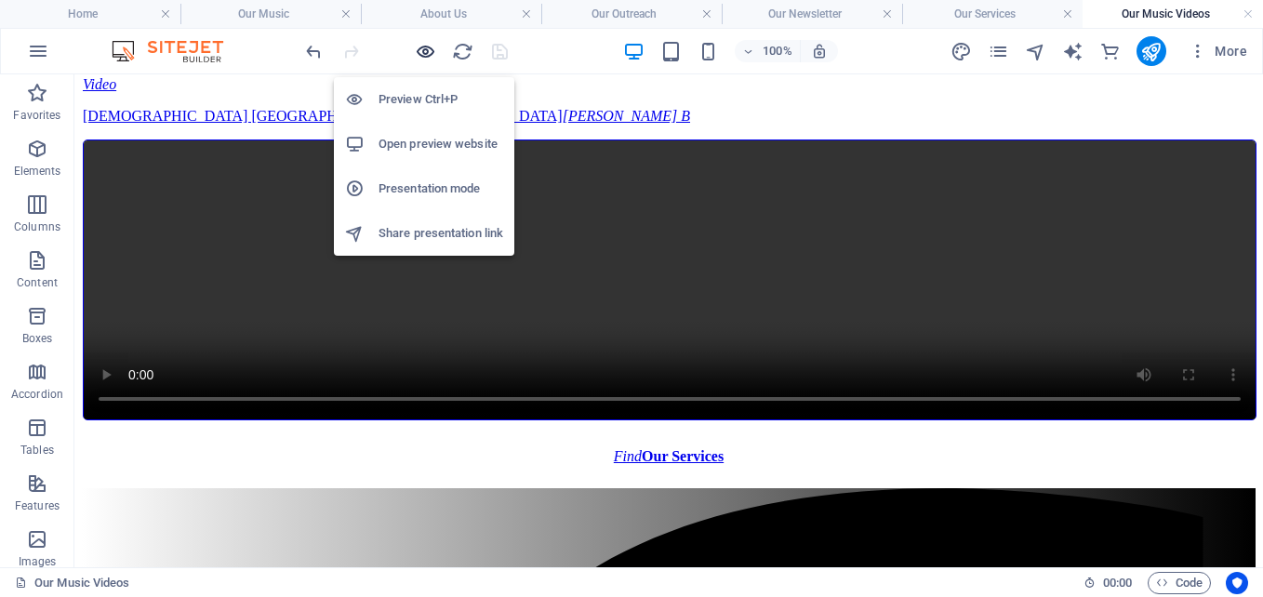
click at [422, 50] on icon "button" at bounding box center [425, 51] width 21 height 21
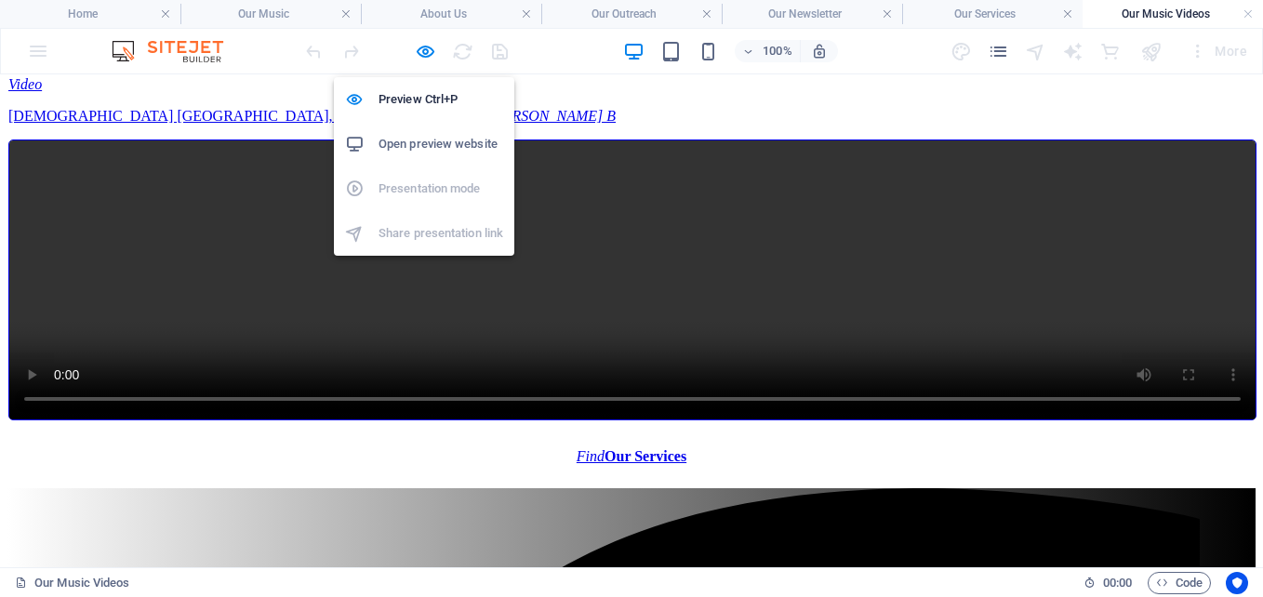
click at [429, 148] on h6 "Open preview website" at bounding box center [441, 144] width 125 height 22
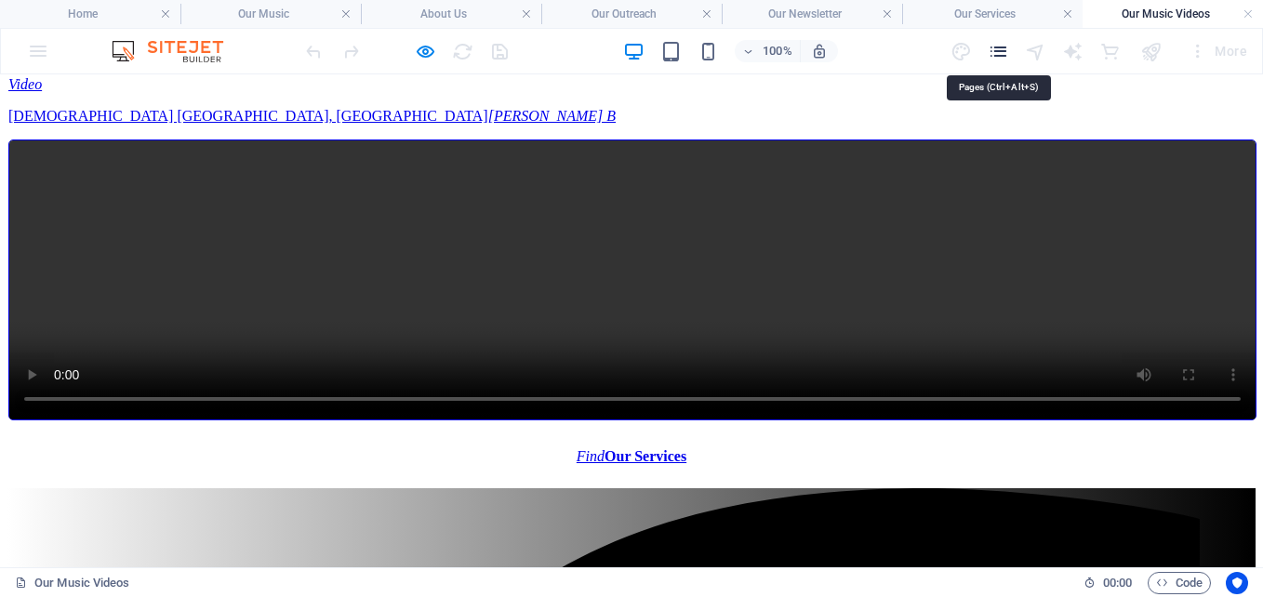
click at [991, 52] on icon "pages" at bounding box center [998, 51] width 21 height 21
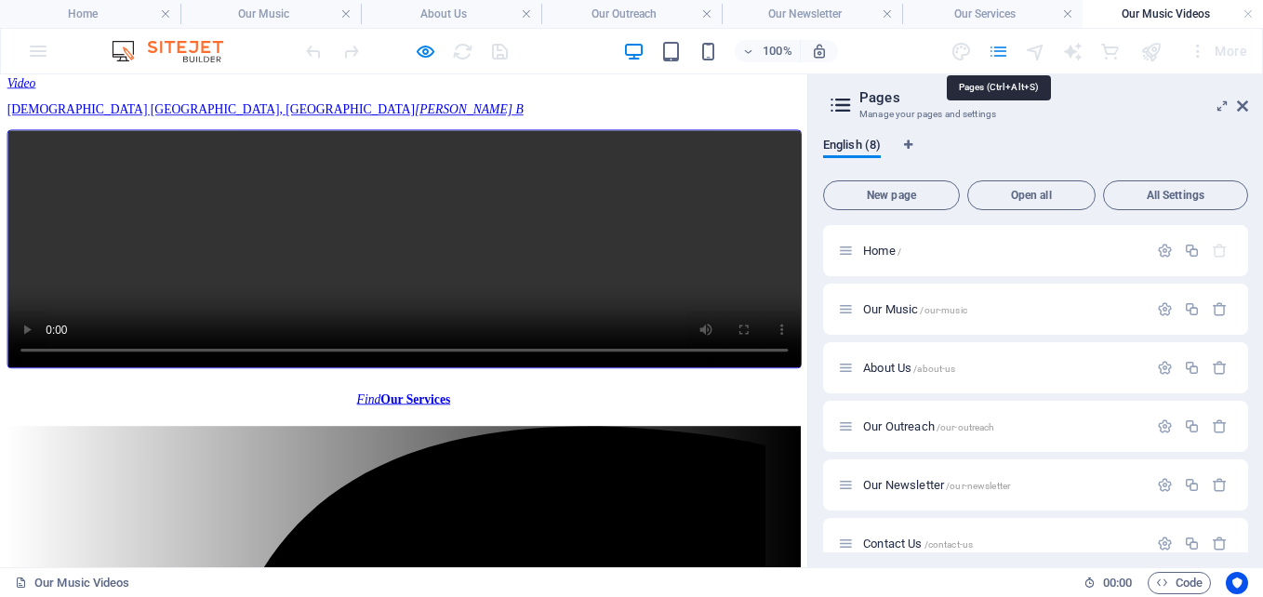
scroll to position [513, 0]
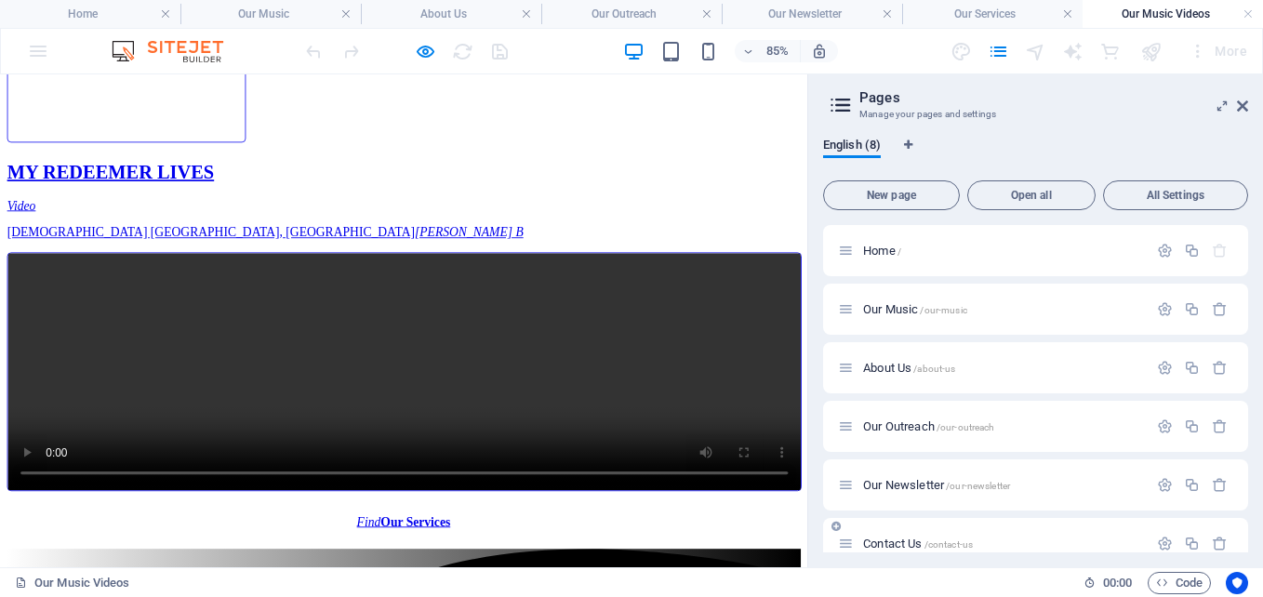
click at [882, 540] on span "Contact Us /contact-us" at bounding box center [918, 544] width 110 height 14
click at [882, 577] on div "Our Services /our-services" at bounding box center [1035, 602] width 425 height 51
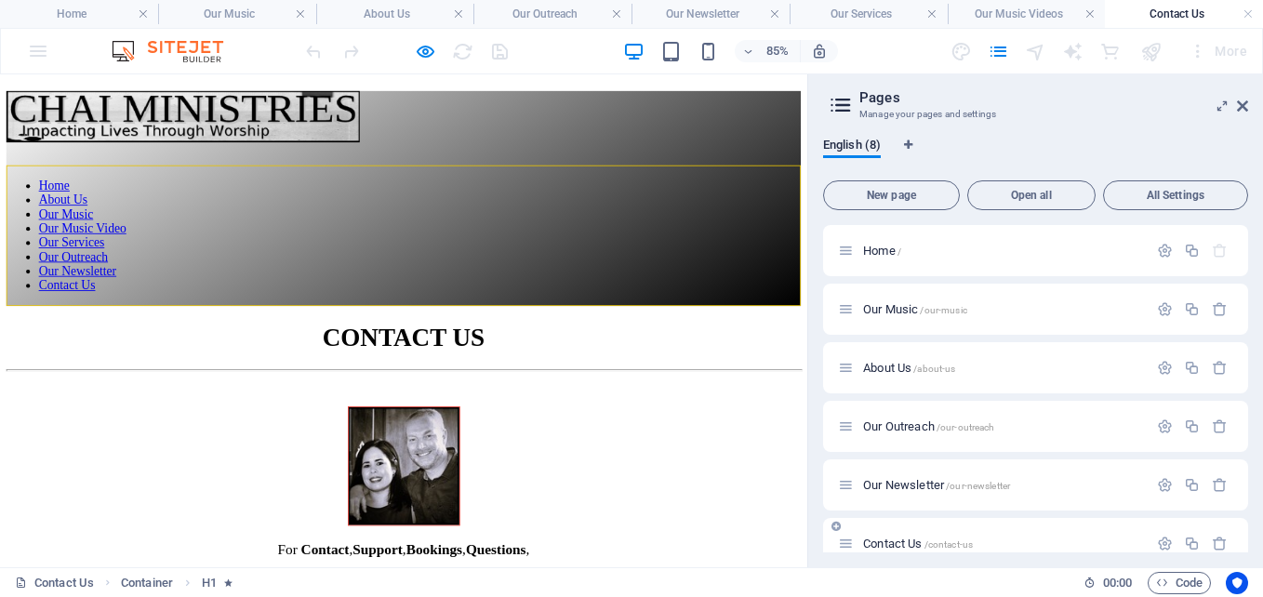
scroll to position [0, 0]
drag, startPoint x: 1242, startPoint y: 103, endPoint x: 1243, endPoint y: 50, distance: 53.0
click at [1242, 103] on icon at bounding box center [1242, 106] width 11 height 15
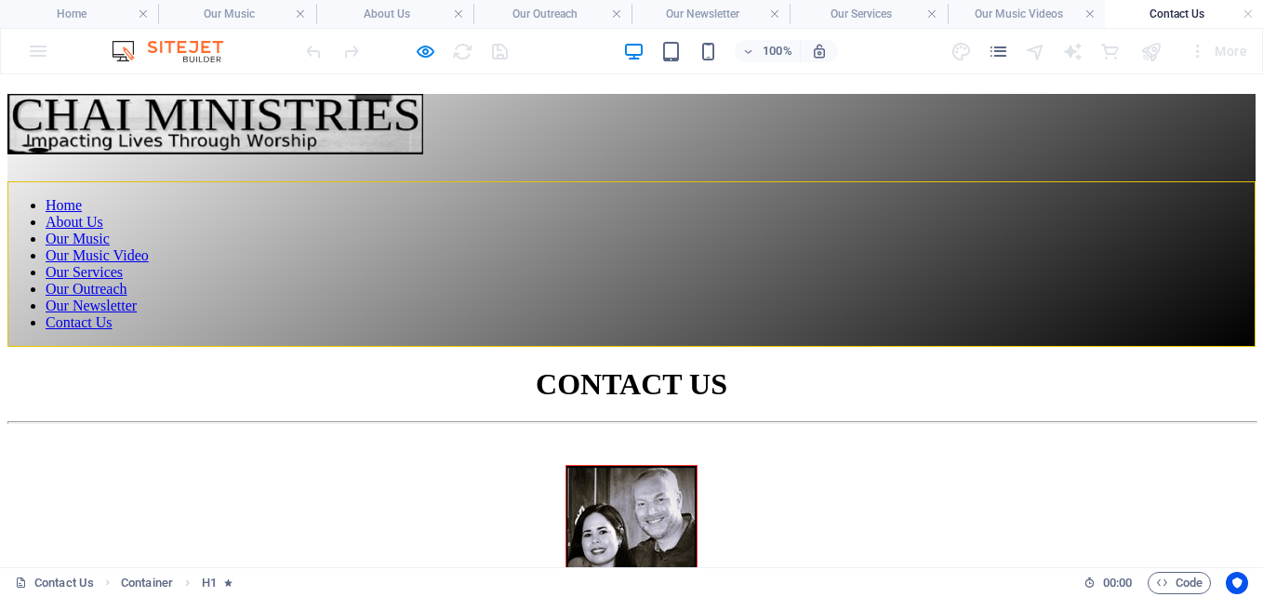
scroll to position [498, 0]
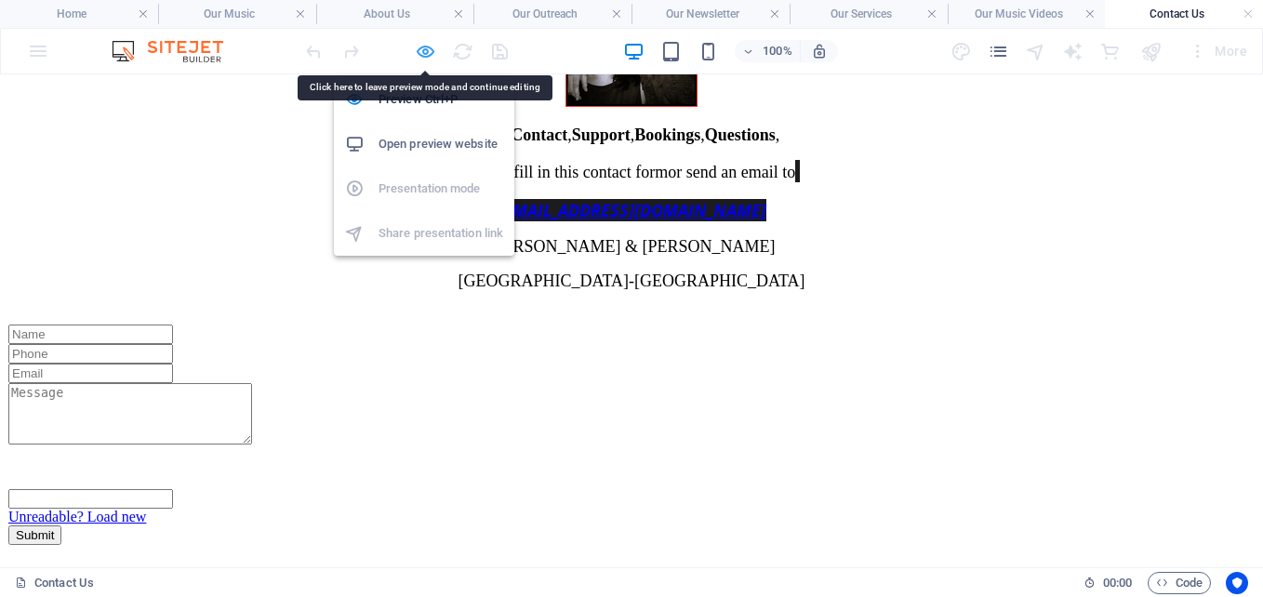
drag, startPoint x: 425, startPoint y: 47, endPoint x: 526, endPoint y: 312, distance: 283.8
click at [425, 47] on icon "button" at bounding box center [425, 51] width 21 height 21
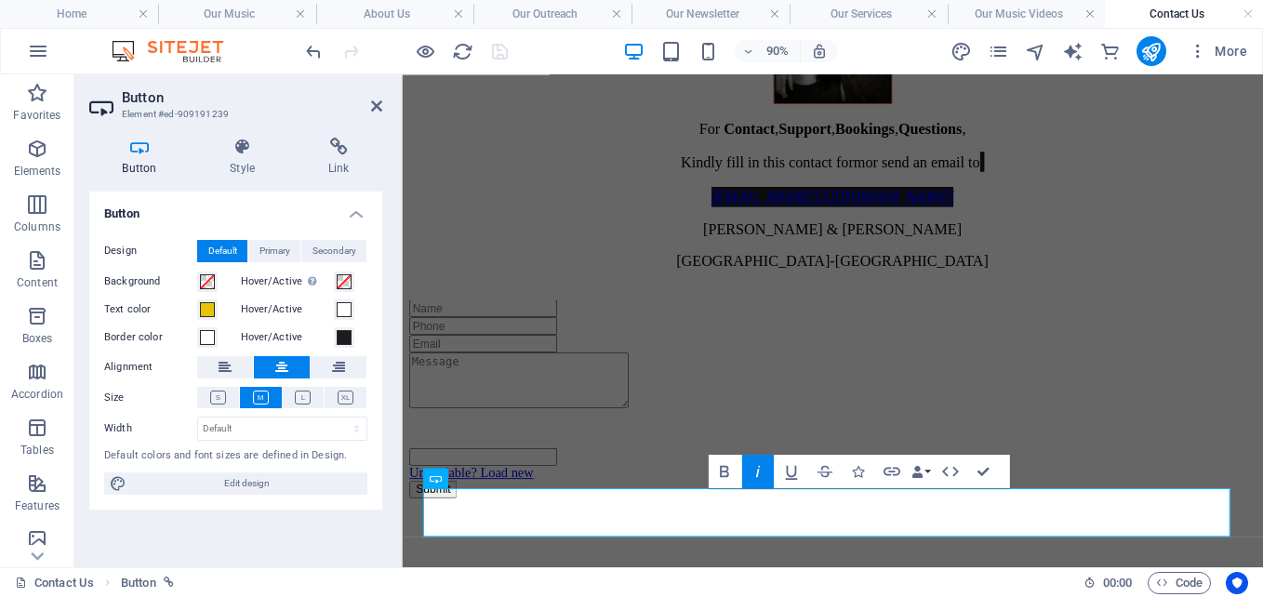
scroll to position [343, 0]
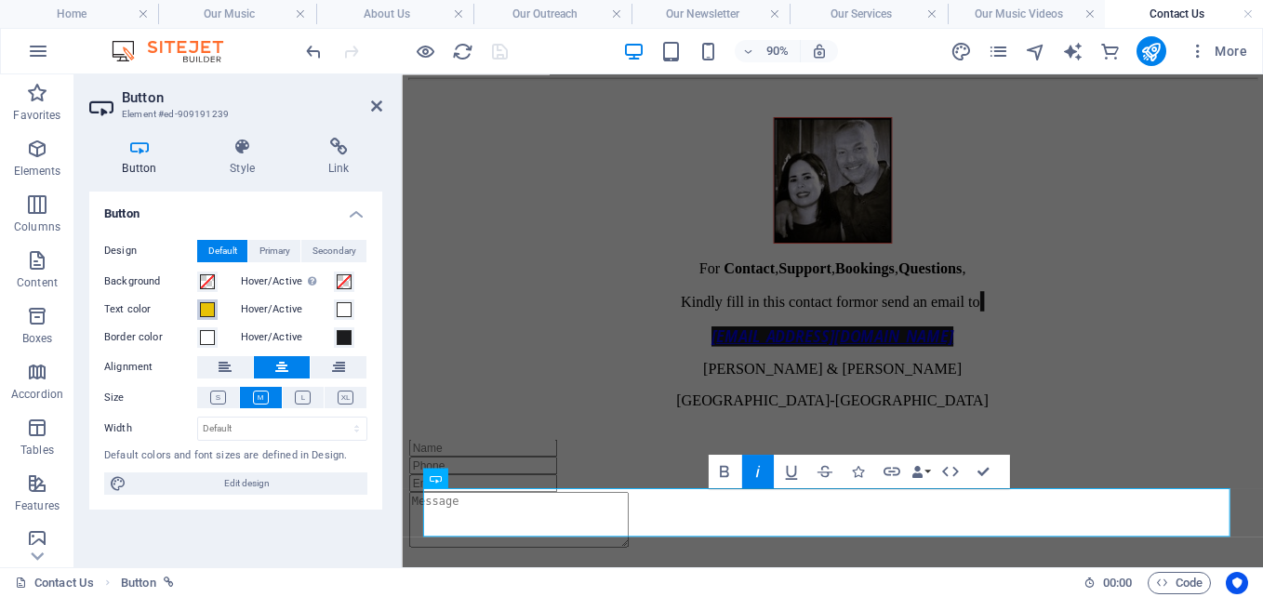
click at [210, 309] on span at bounding box center [207, 309] width 15 height 15
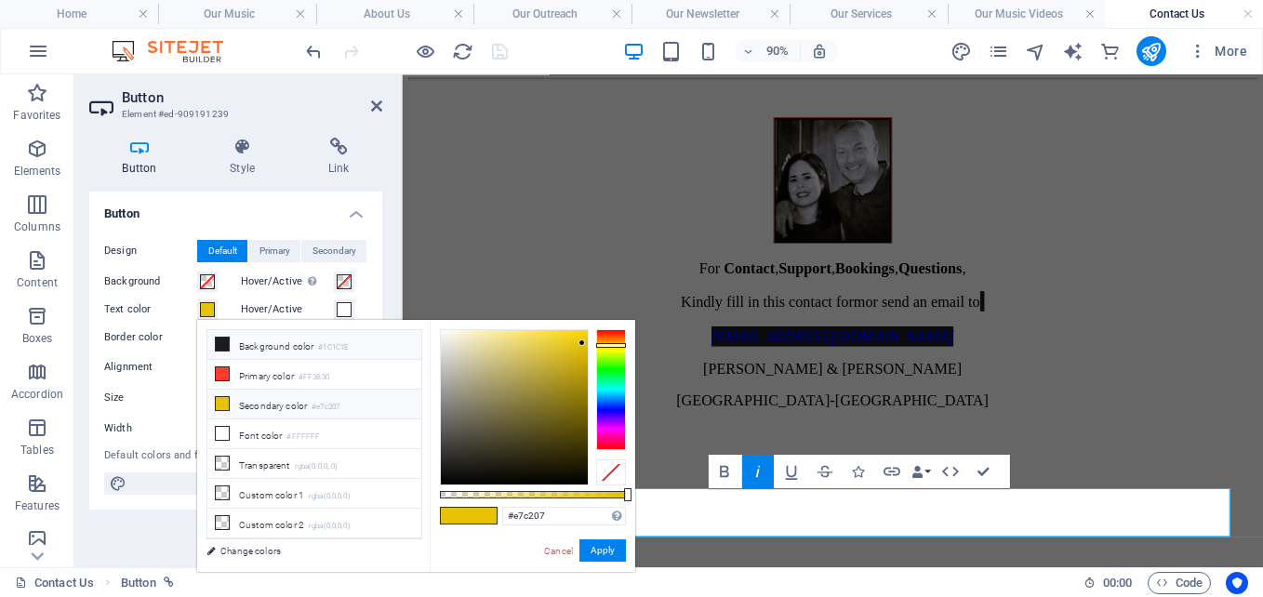
click at [233, 342] on li "Background color #1C1C1E" at bounding box center [314, 345] width 214 height 30
type input "#1c1c1e"
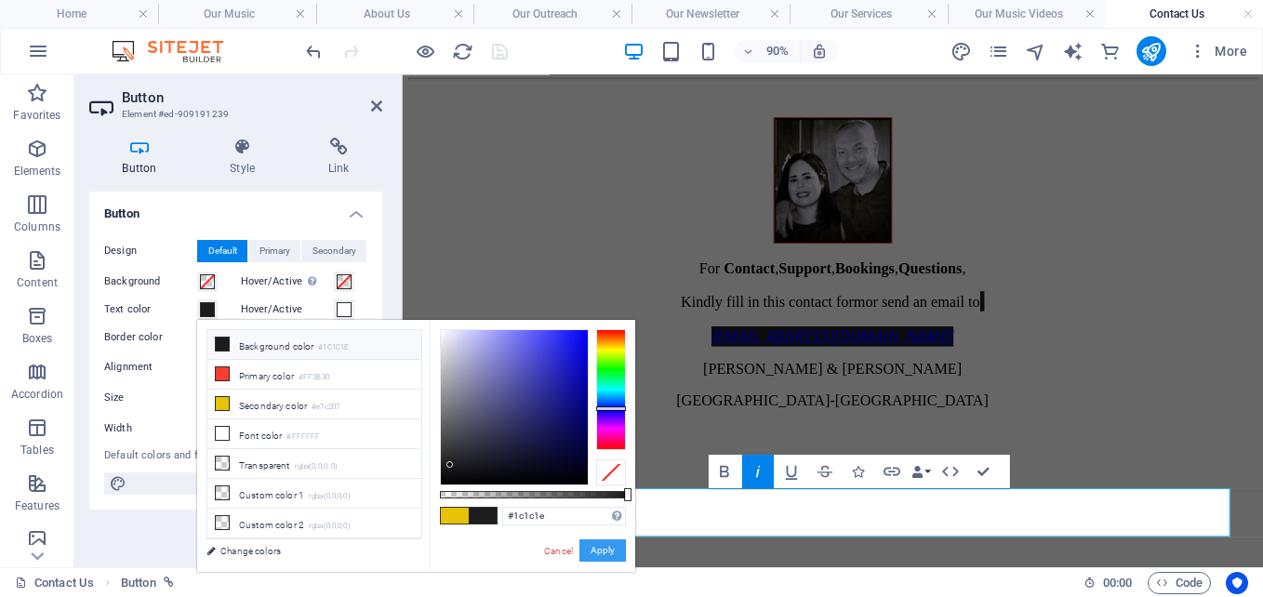
click at [613, 553] on button "Apply" at bounding box center [602, 550] width 47 height 22
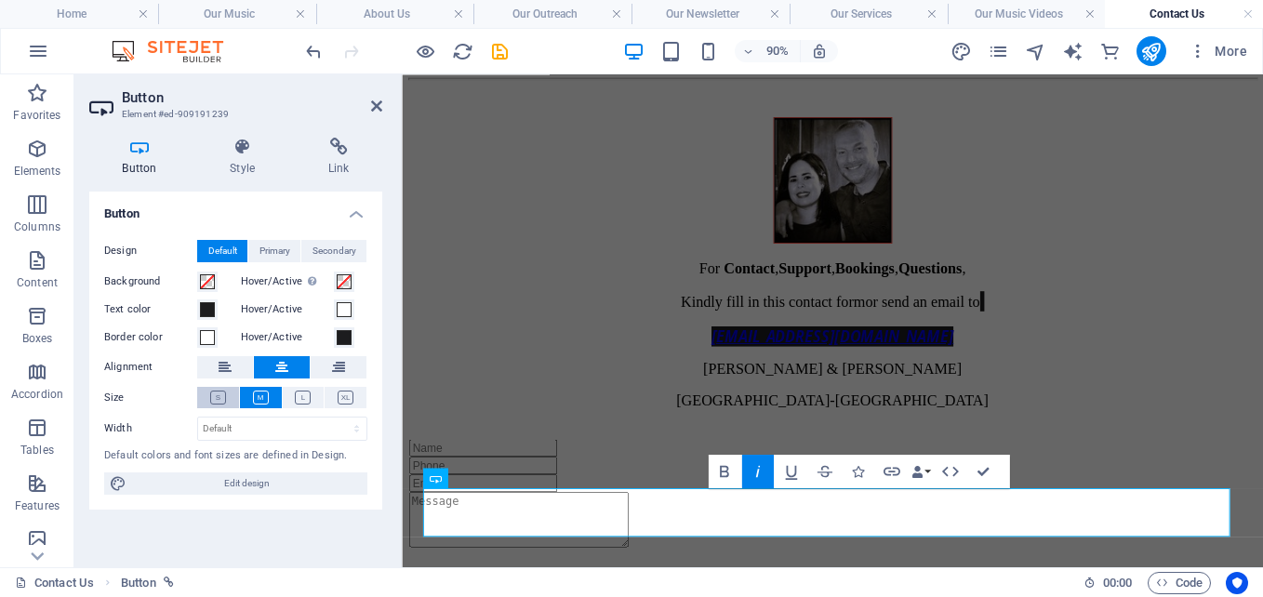
click at [214, 395] on icon at bounding box center [218, 398] width 16 height 14
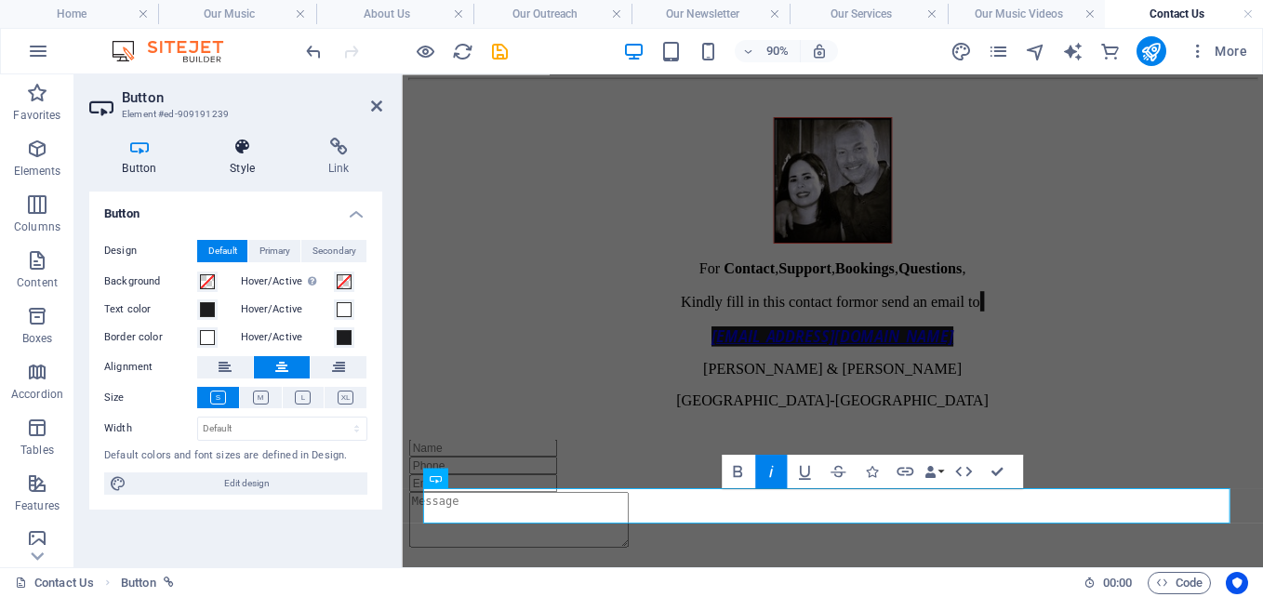
click at [241, 150] on icon at bounding box center [242, 147] width 91 height 19
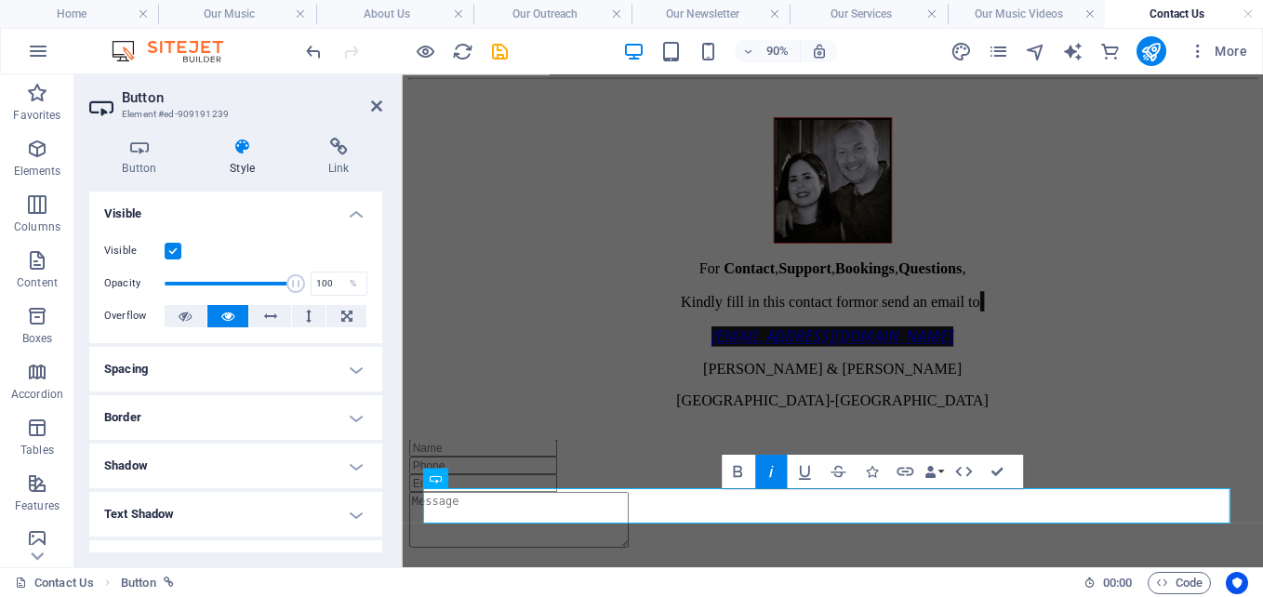
click at [226, 417] on h4 "Border" at bounding box center [235, 417] width 293 height 45
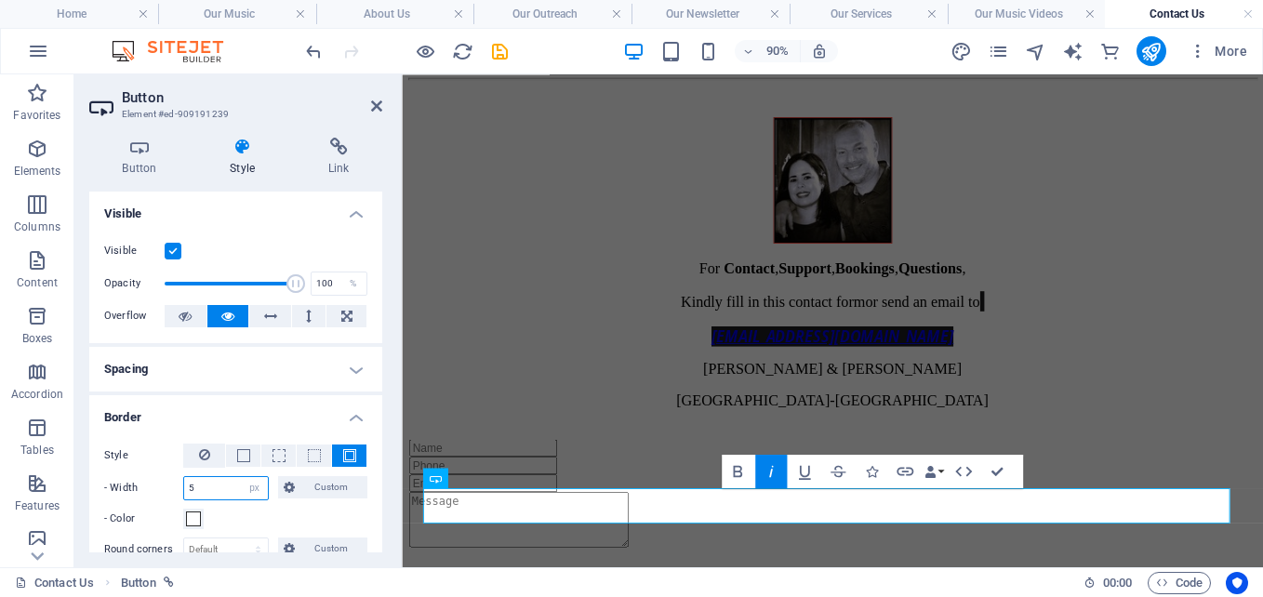
drag, startPoint x: 217, startPoint y: 489, endPoint x: 117, endPoint y: 480, distance: 99.9
click at [117, 480] on div "- Width 5 auto px rem % vh vw Custom Custom" at bounding box center [235, 488] width 263 height 24
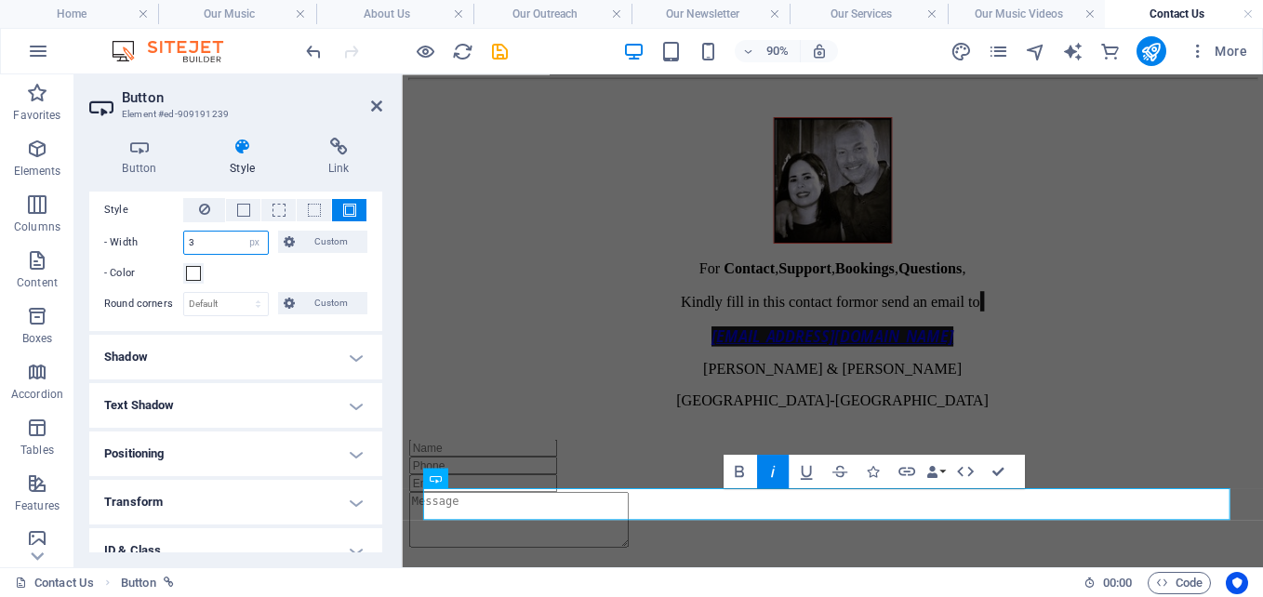
scroll to position [241, 0]
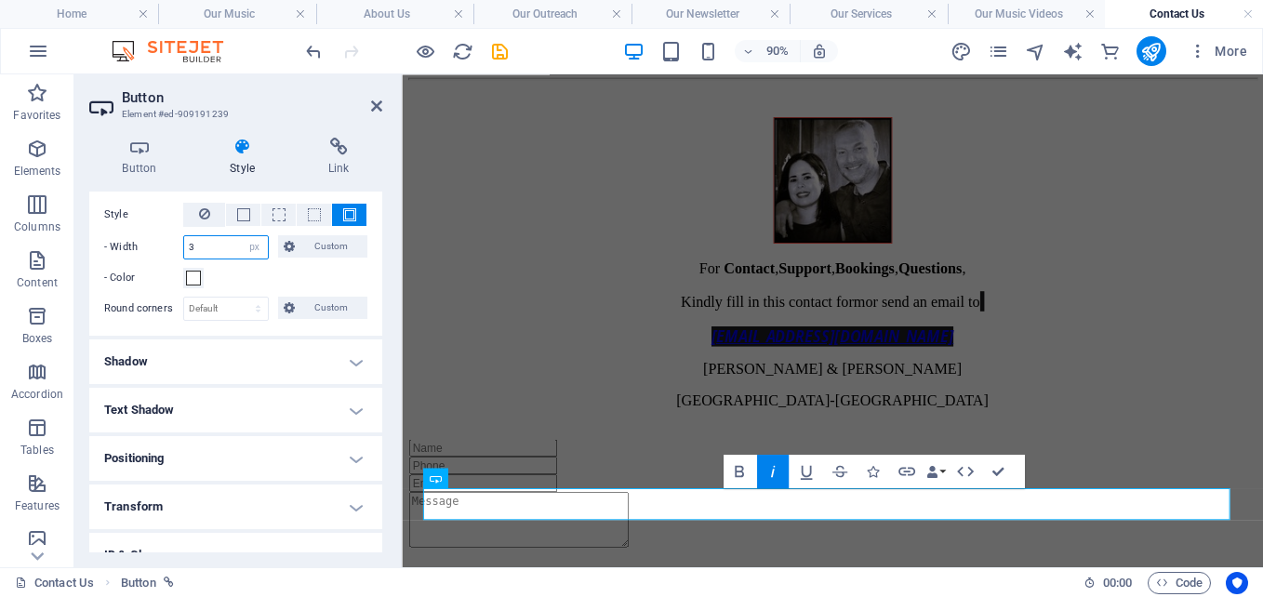
type input "3"
click at [227, 354] on h4 "Shadow" at bounding box center [235, 361] width 293 height 45
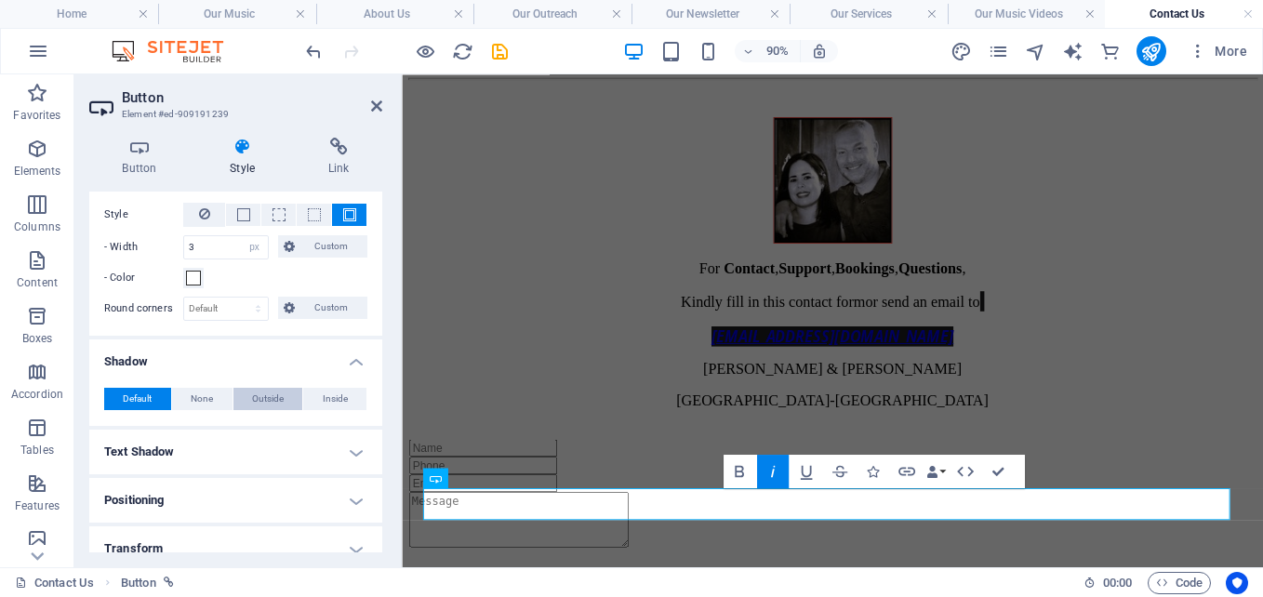
click at [273, 395] on span "Outside" at bounding box center [268, 399] width 32 height 22
type input "2"
type input "4"
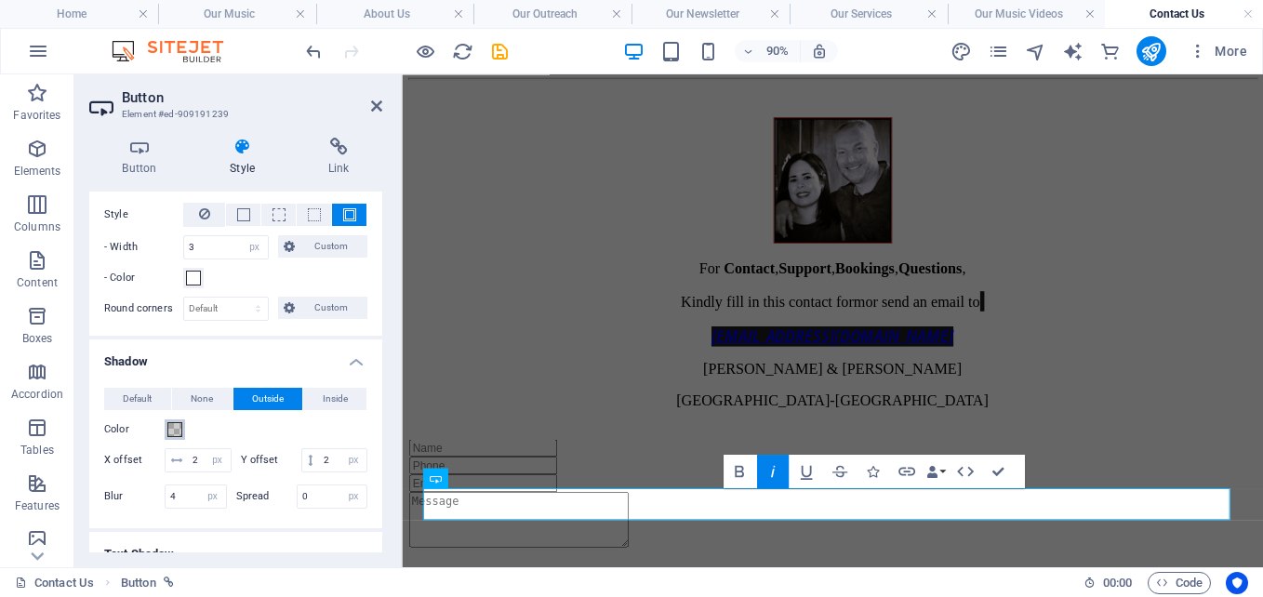
click at [173, 433] on span at bounding box center [174, 429] width 15 height 15
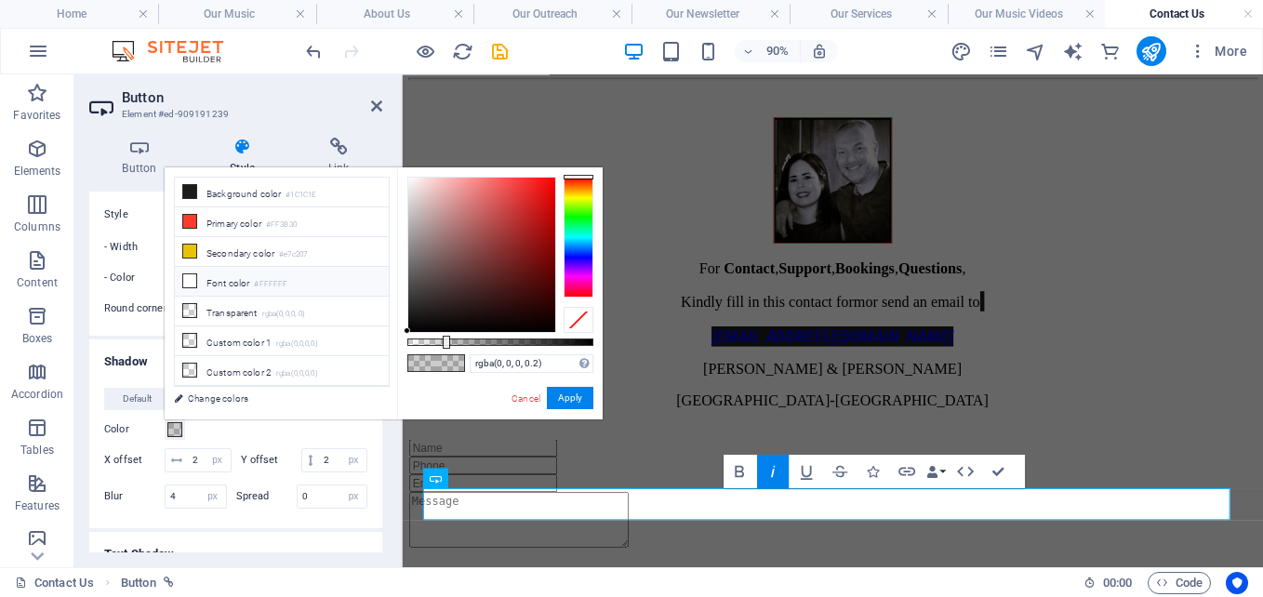
click at [194, 275] on icon at bounding box center [189, 280] width 13 height 13
type input "#ffffff"
click at [194, 275] on icon at bounding box center [189, 280] width 13 height 13
click at [575, 394] on button "Apply" at bounding box center [570, 398] width 47 height 22
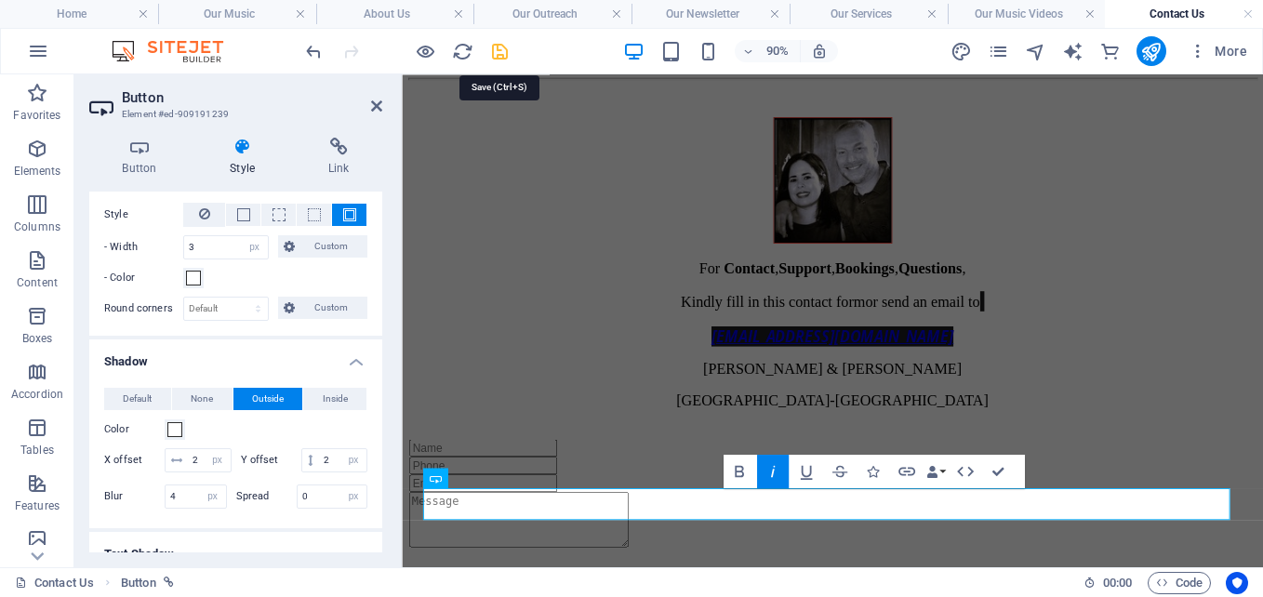
click at [500, 51] on icon "save" at bounding box center [499, 51] width 21 height 21
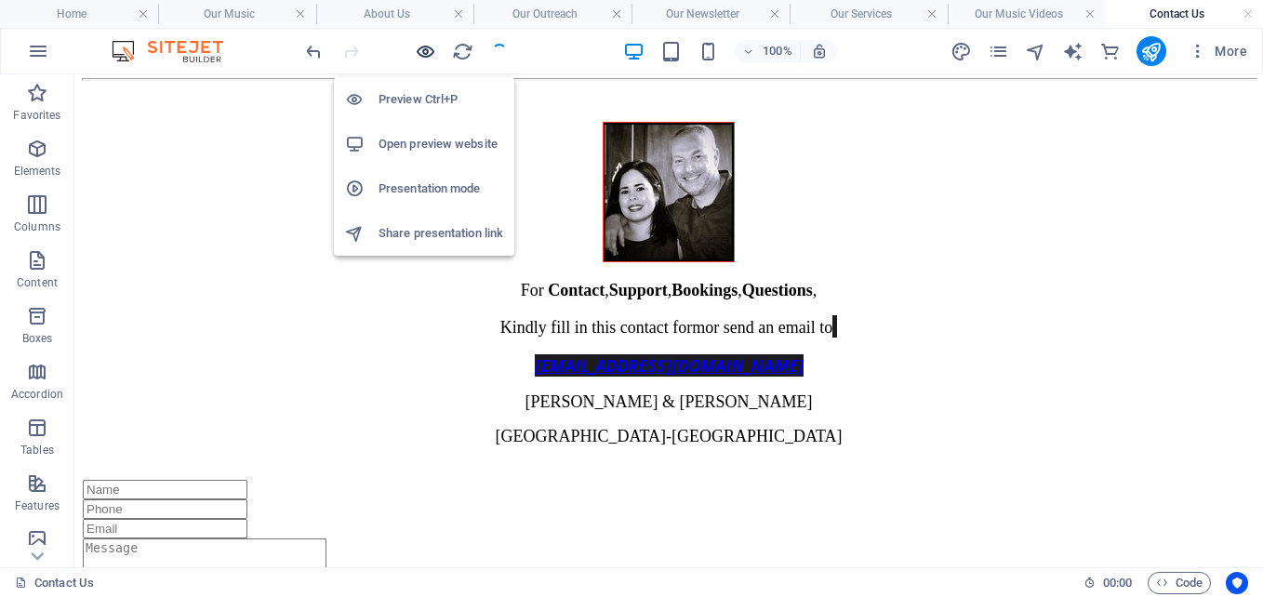
click at [418, 47] on icon "button" at bounding box center [425, 51] width 21 height 21
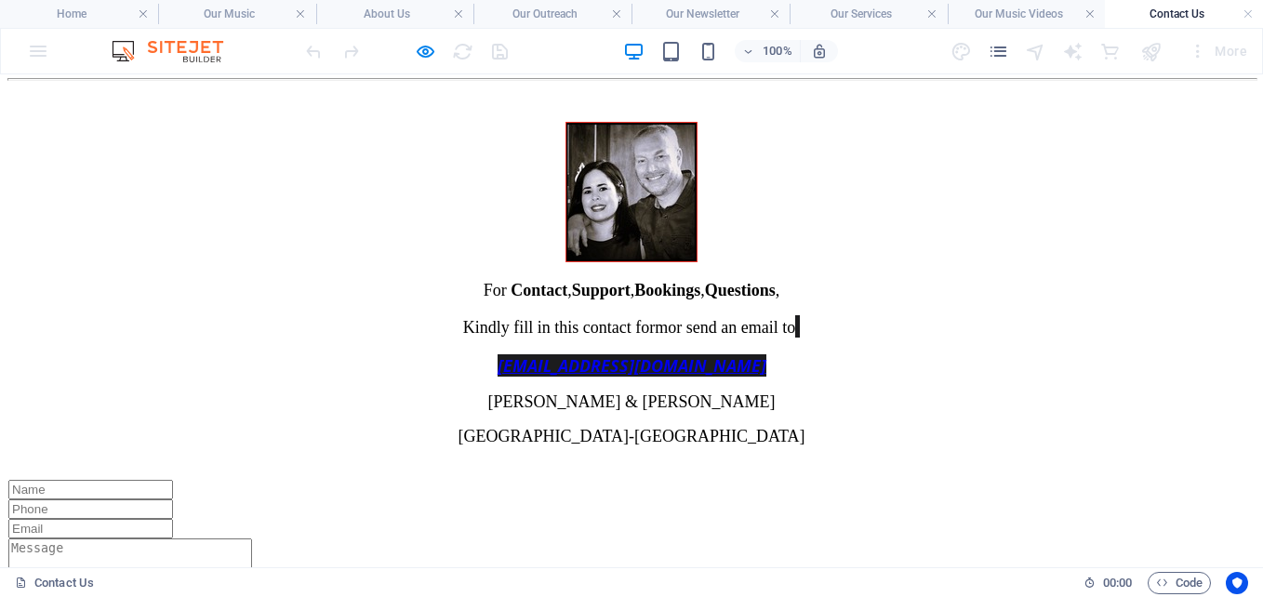
scroll to position [480, 0]
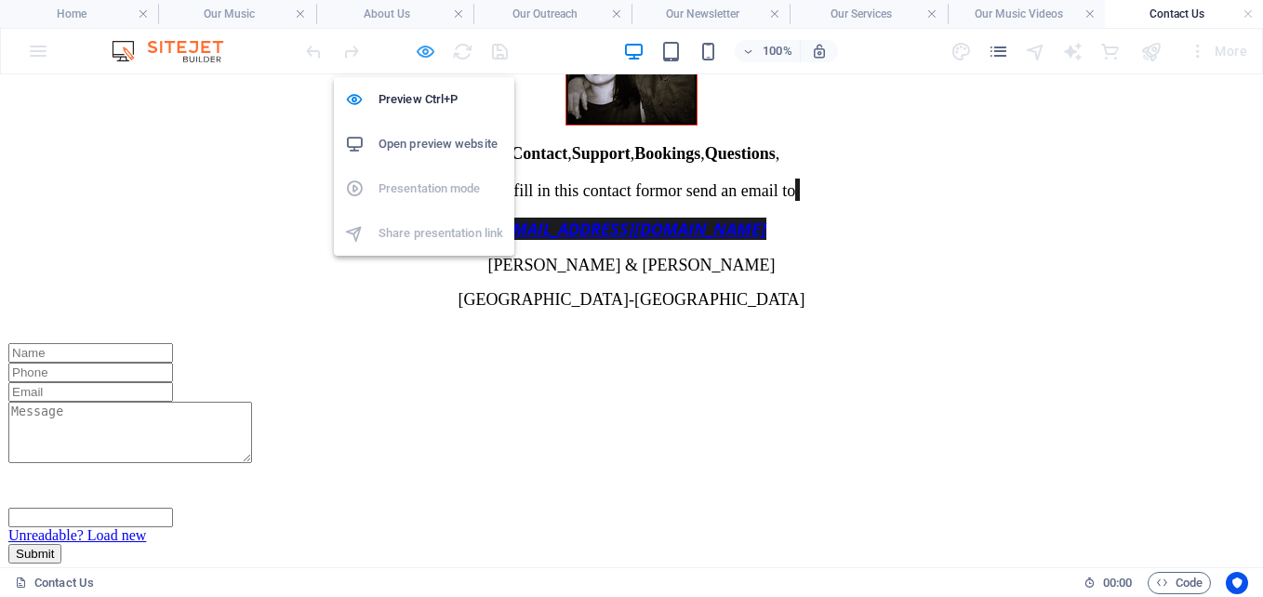
click at [429, 47] on icon "button" at bounding box center [425, 51] width 21 height 21
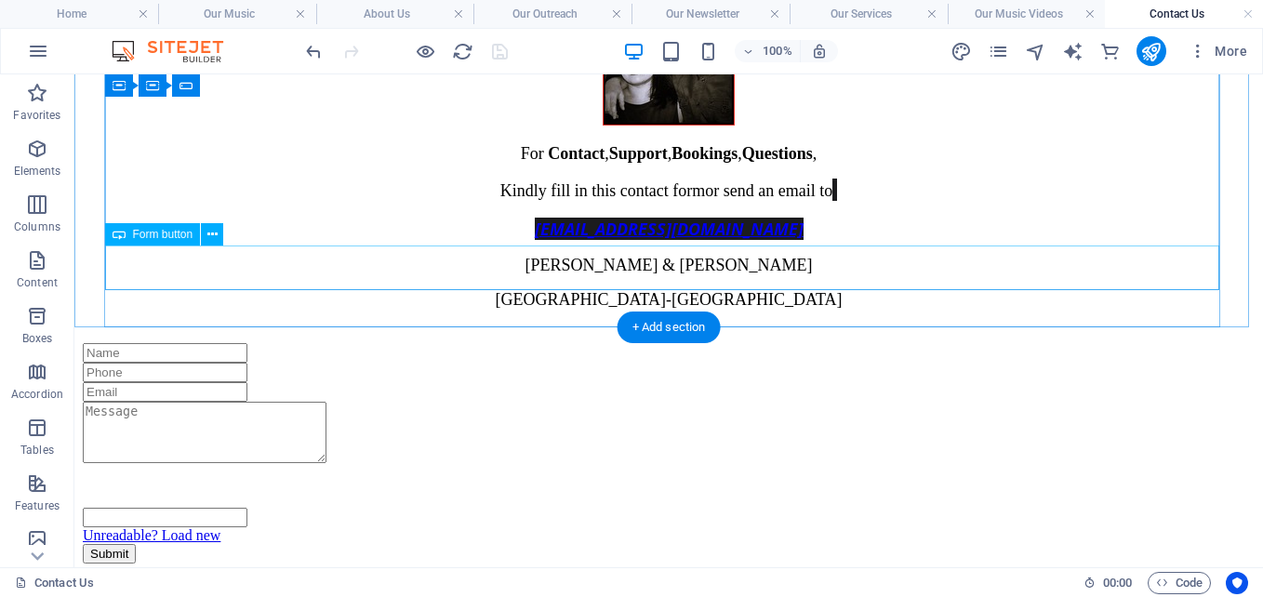
click at [200, 544] on div "Submit" at bounding box center [669, 554] width 1172 height 20
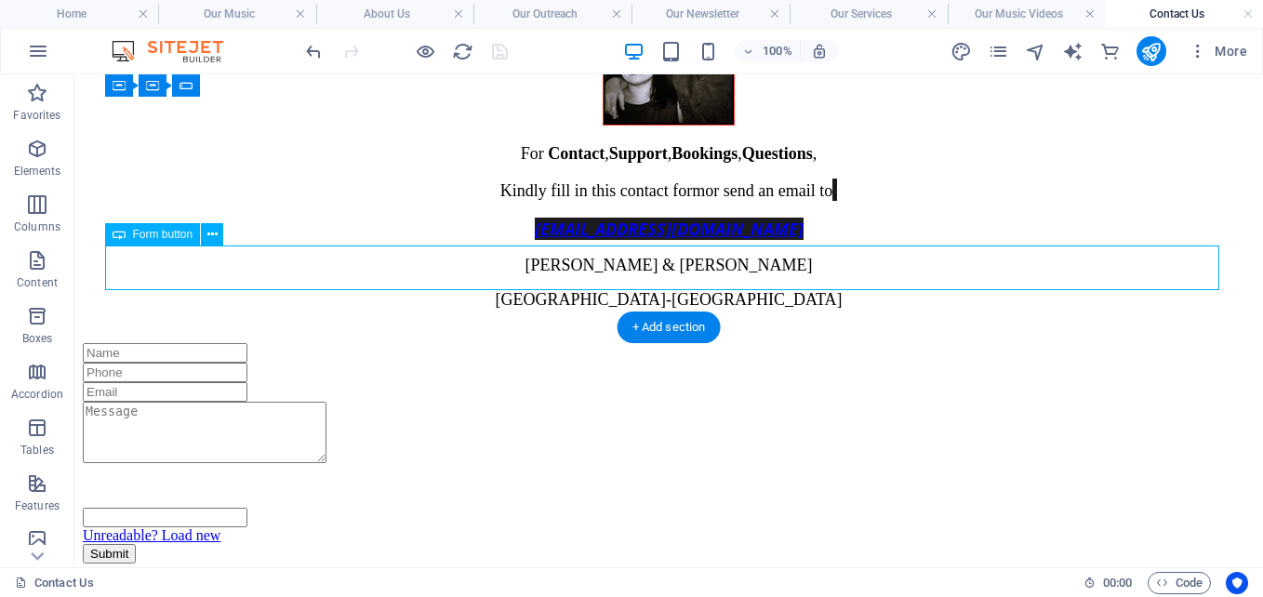
click at [200, 544] on div "Submit" at bounding box center [669, 554] width 1172 height 20
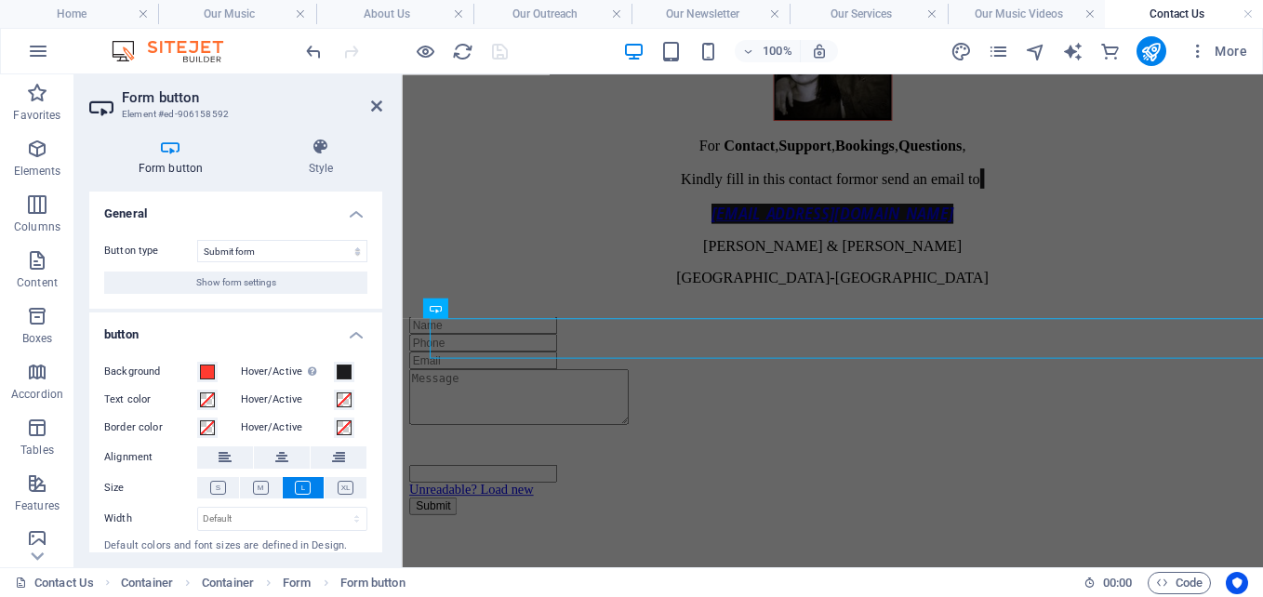
scroll to position [380, 0]
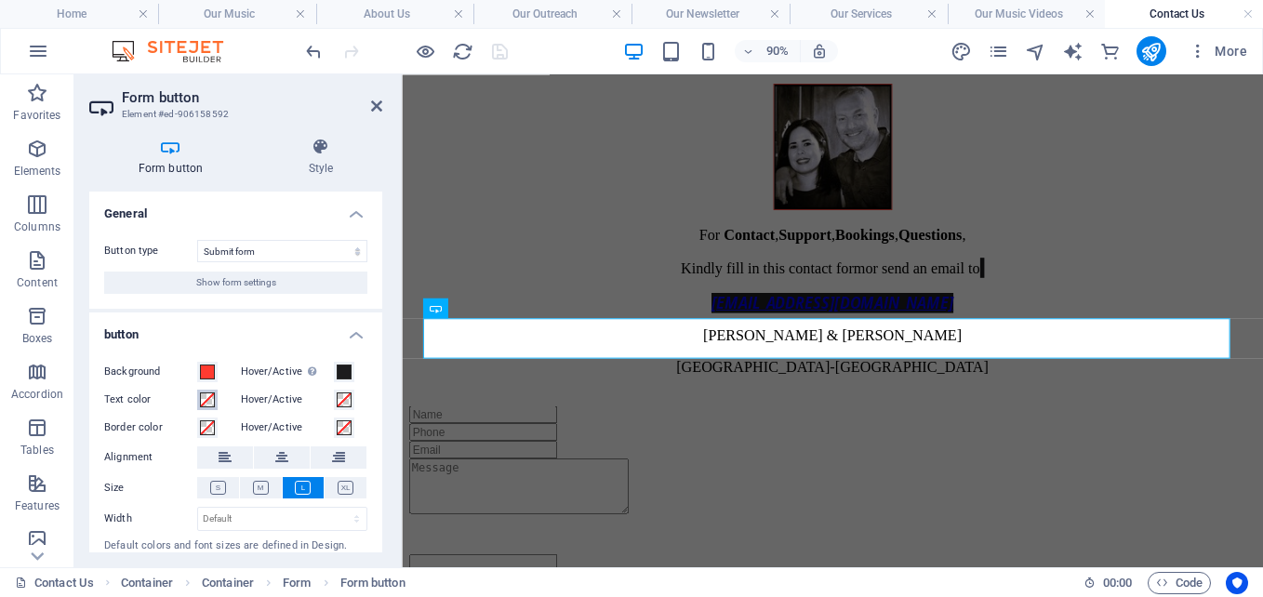
click at [208, 401] on span at bounding box center [207, 399] width 15 height 15
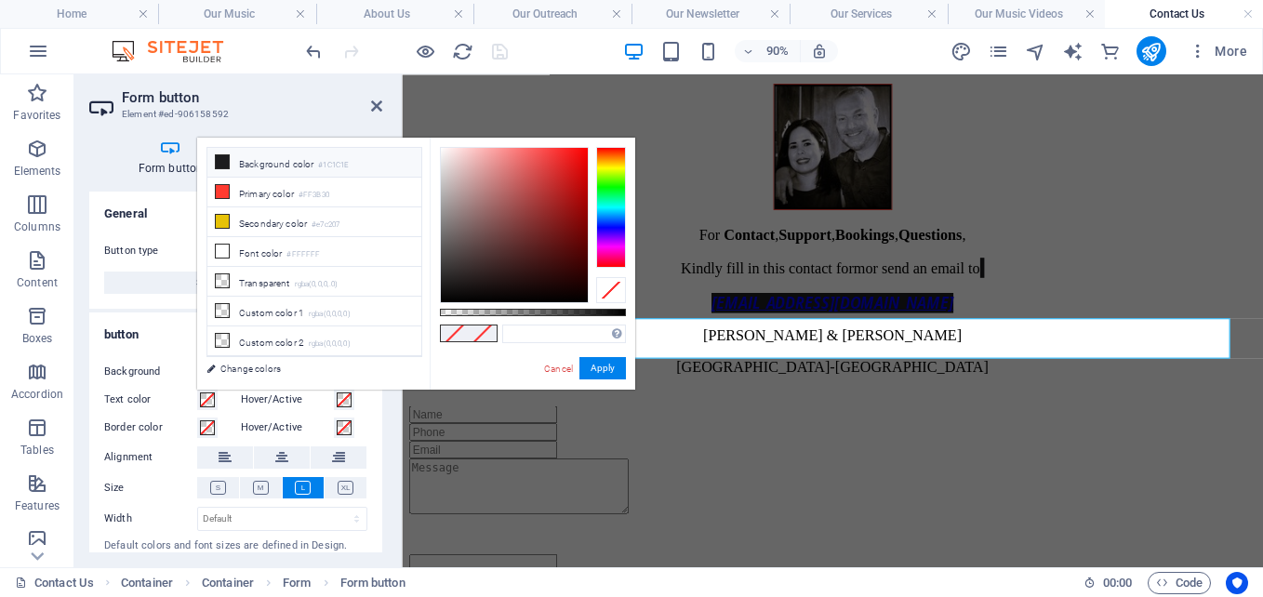
click at [243, 161] on li "Background color #1C1C1E" at bounding box center [314, 163] width 214 height 30
type input "#1c1c1e"
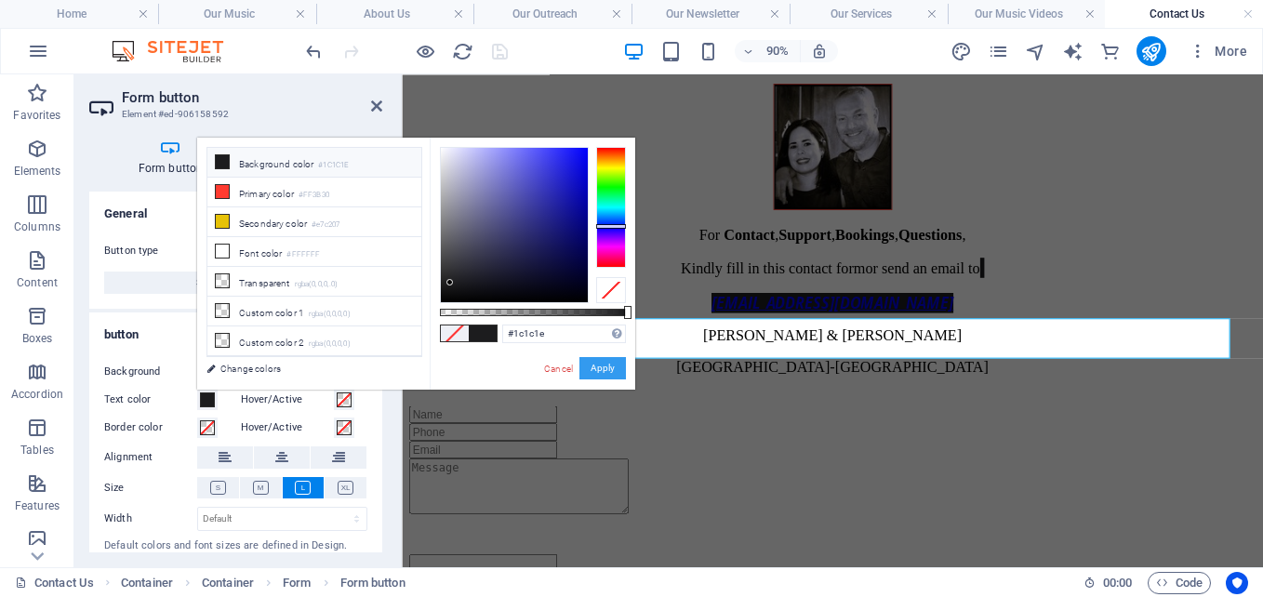
drag, startPoint x: 612, startPoint y: 369, endPoint x: 100, endPoint y: 377, distance: 511.6
click at [612, 369] on button "Apply" at bounding box center [602, 368] width 47 height 22
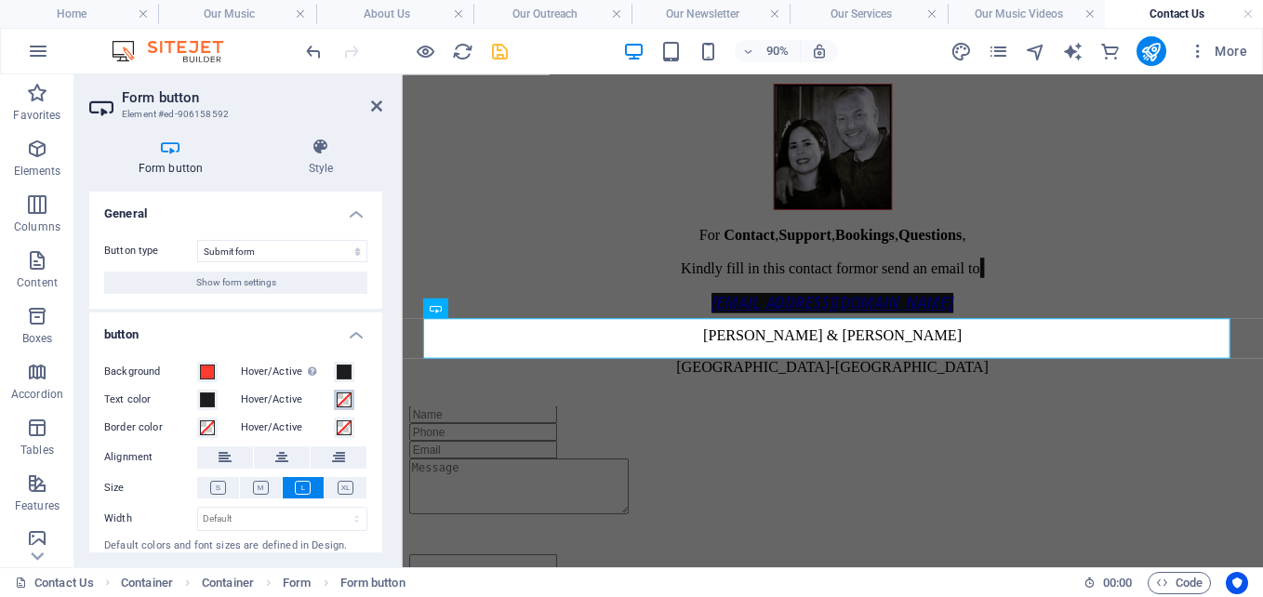
click at [346, 400] on span at bounding box center [344, 399] width 15 height 15
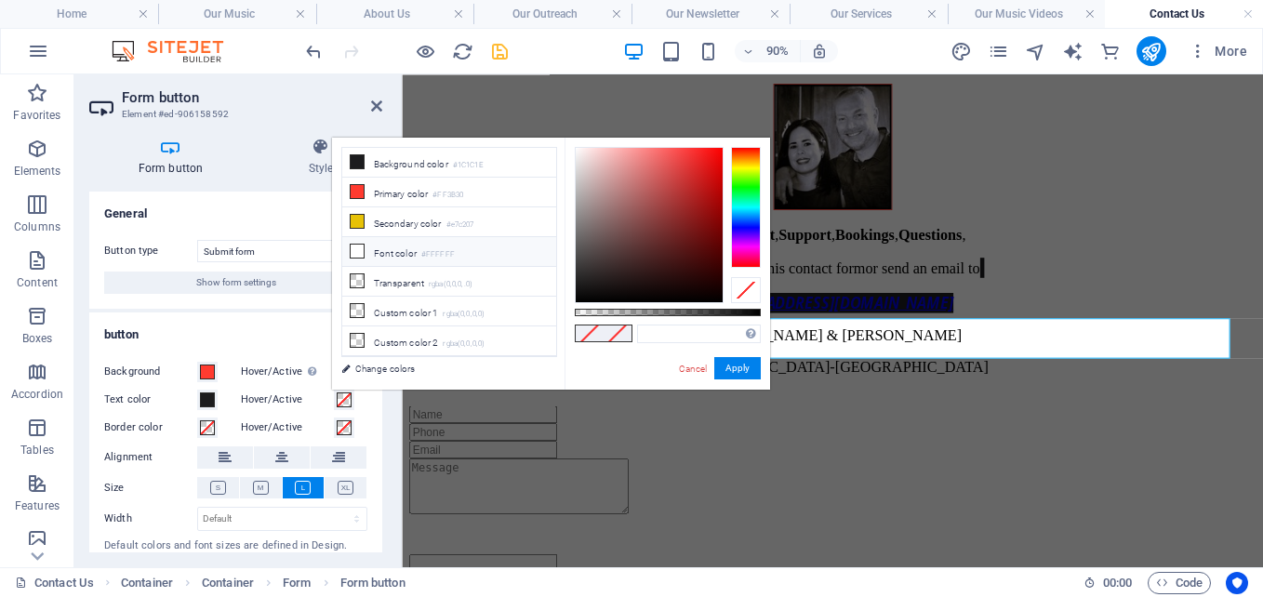
click at [380, 252] on li "Font color #FFFFFF" at bounding box center [449, 252] width 214 height 30
type input "#ffffff"
click at [380, 252] on li "Font color #FFFFFF" at bounding box center [449, 252] width 214 height 30
click at [750, 364] on button "Apply" at bounding box center [737, 368] width 47 height 22
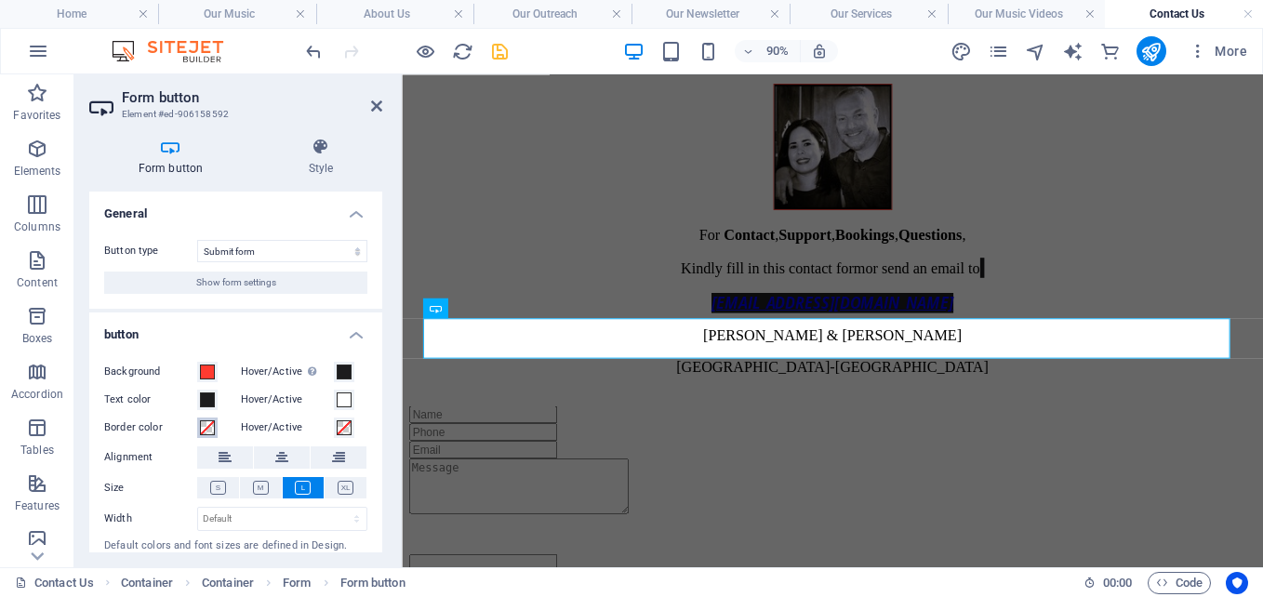
click at [210, 427] on span at bounding box center [207, 427] width 15 height 15
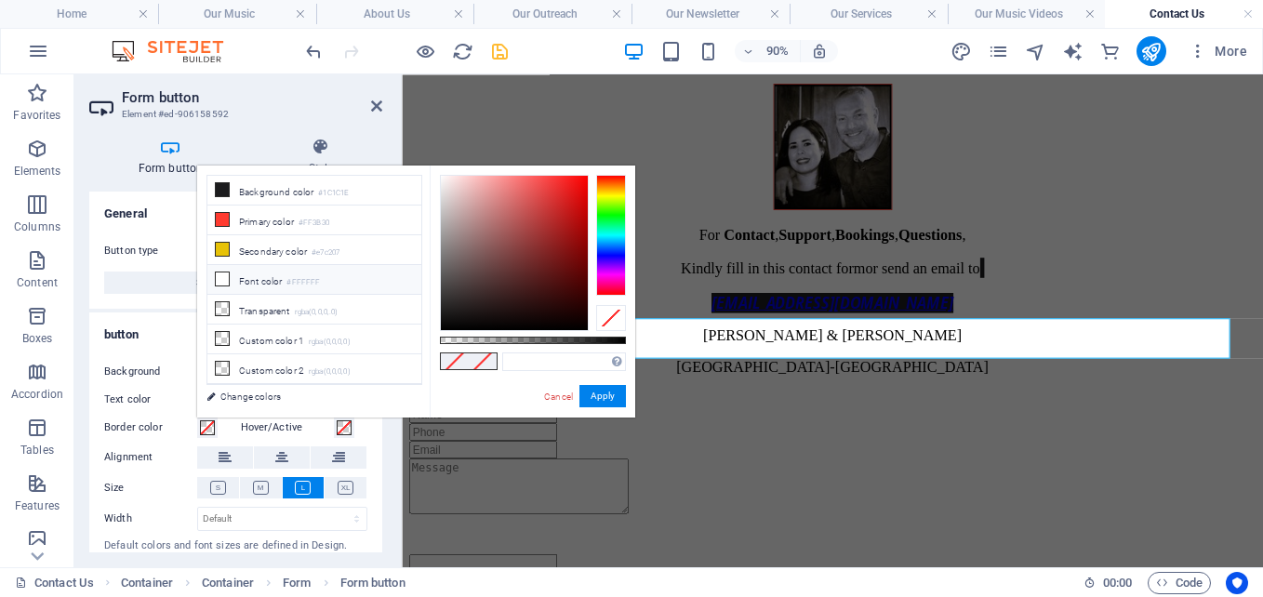
click at [256, 277] on li "Font color #FFFFFF" at bounding box center [314, 280] width 214 height 30
type input "#ffffff"
click at [256, 277] on li "Font color #FFFFFF" at bounding box center [314, 280] width 214 height 30
click at [340, 433] on span at bounding box center [344, 427] width 15 height 15
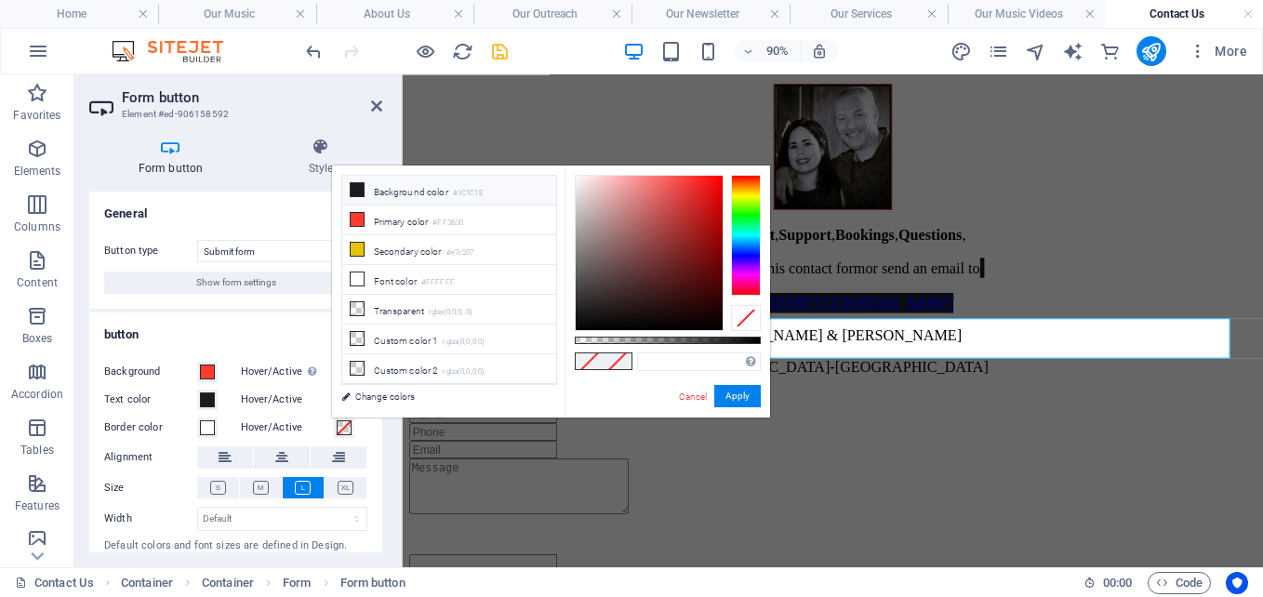
click at [401, 191] on li "Background color #1C1C1E" at bounding box center [449, 191] width 214 height 30
type input "#1c1c1e"
click at [401, 191] on li "Background color #1C1C1E" at bounding box center [449, 191] width 214 height 30
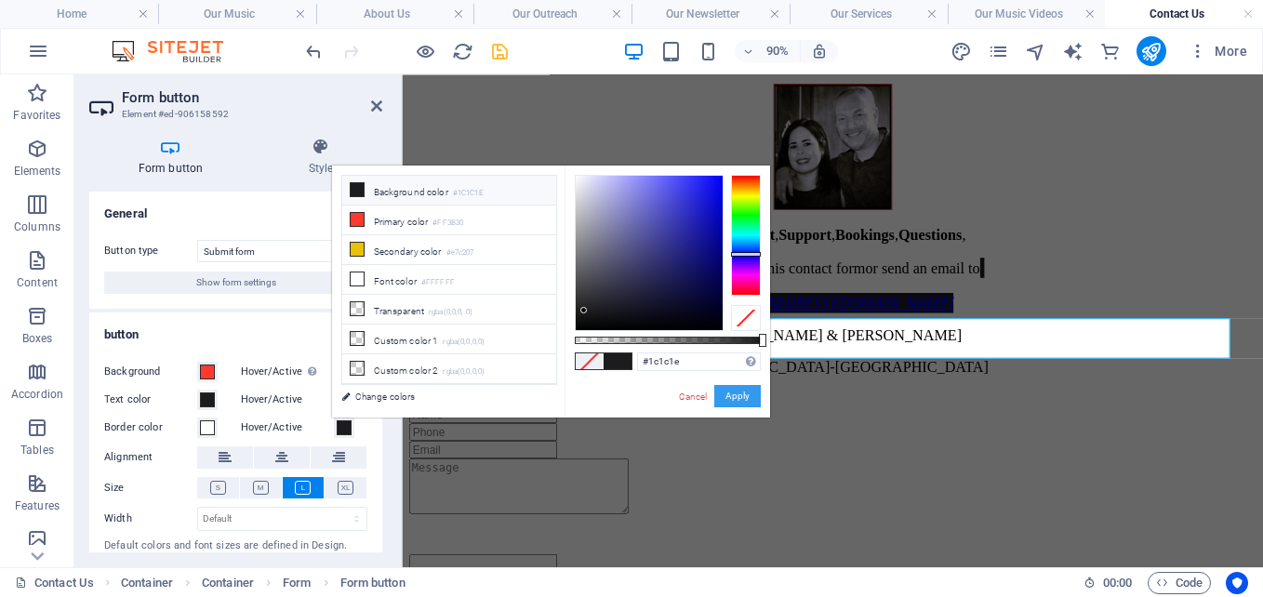
click at [737, 386] on button "Apply" at bounding box center [737, 396] width 47 height 22
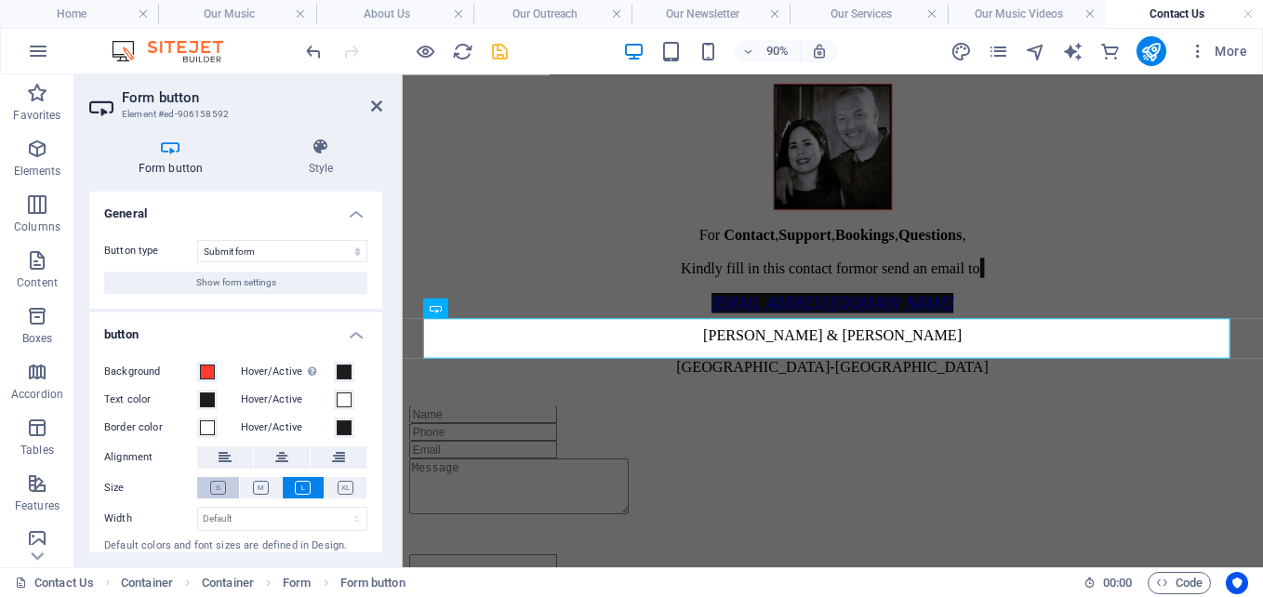
click at [225, 483] on icon at bounding box center [218, 488] width 16 height 14
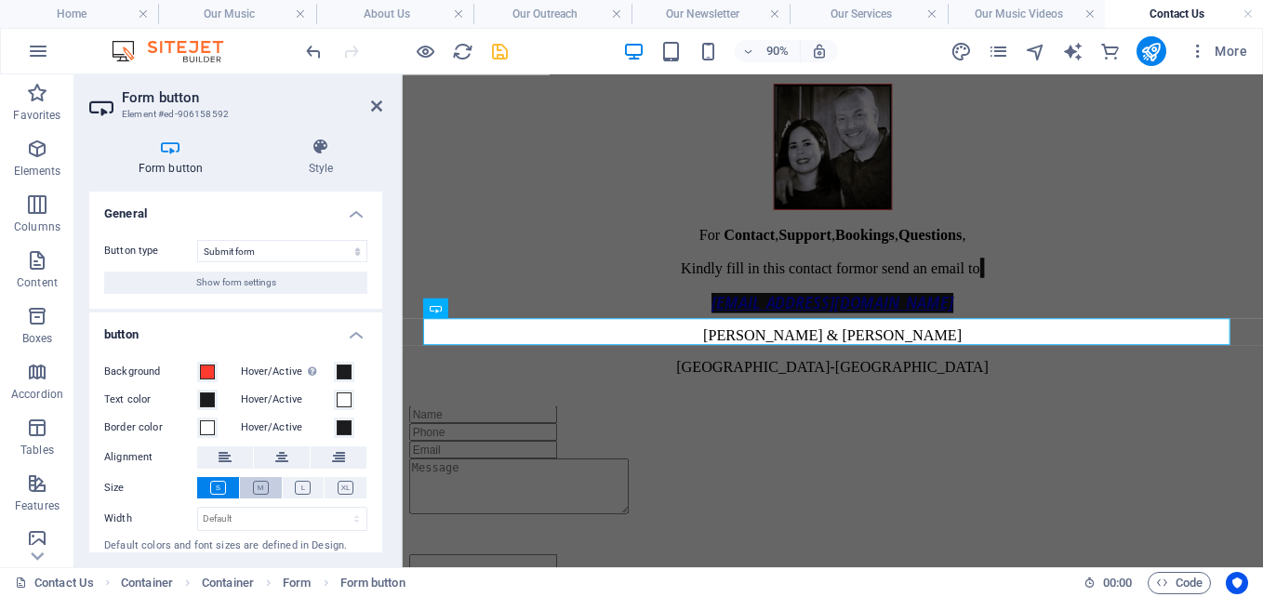
click at [259, 490] on icon at bounding box center [261, 488] width 16 height 14
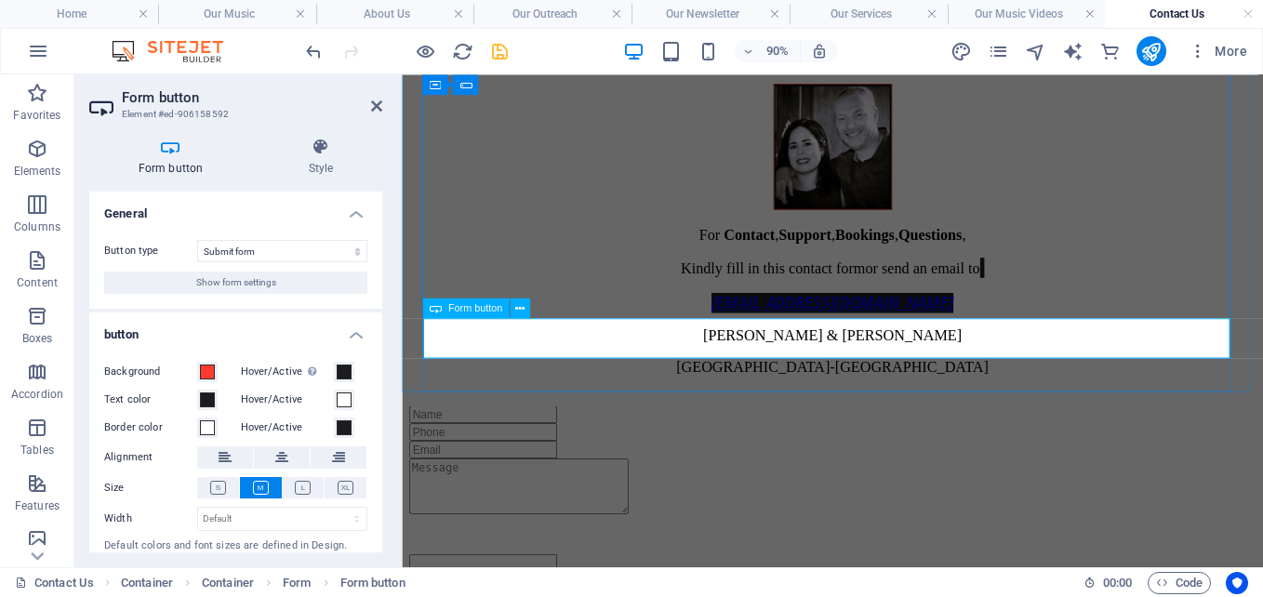
click at [313, 152] on icon at bounding box center [320, 147] width 123 height 19
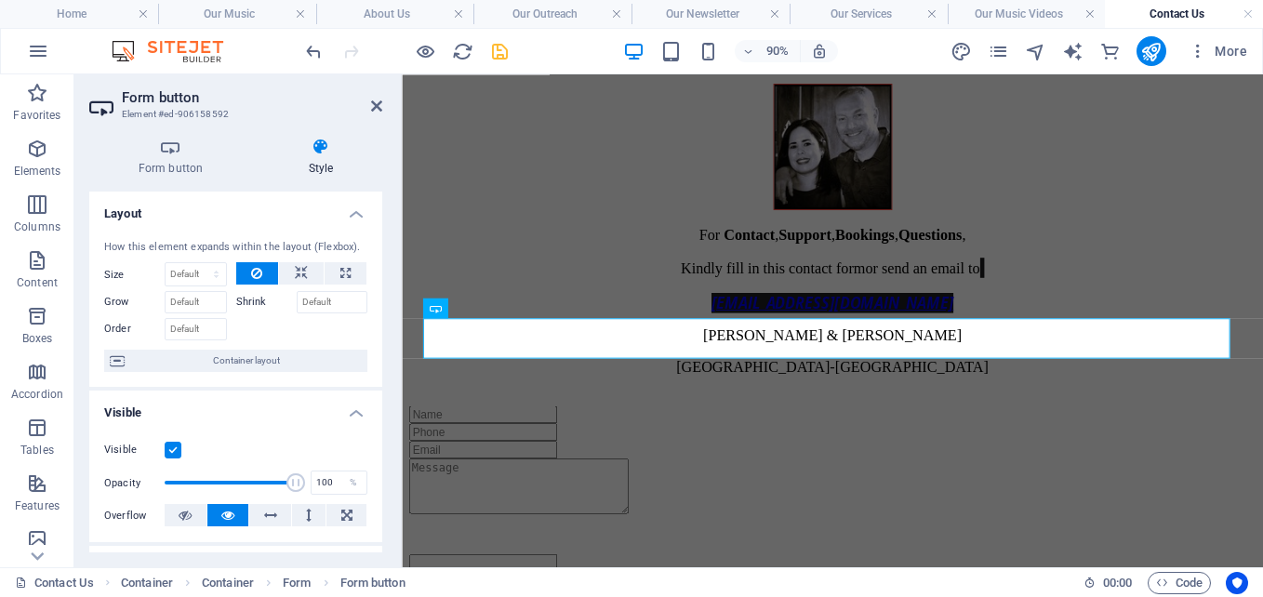
drag, startPoint x: 382, startPoint y: 234, endPoint x: 380, endPoint y: 334, distance: 99.5
click at [380, 334] on div "Form button Style General Button type Submit form Reset form No action Show for…" at bounding box center [235, 345] width 323 height 445
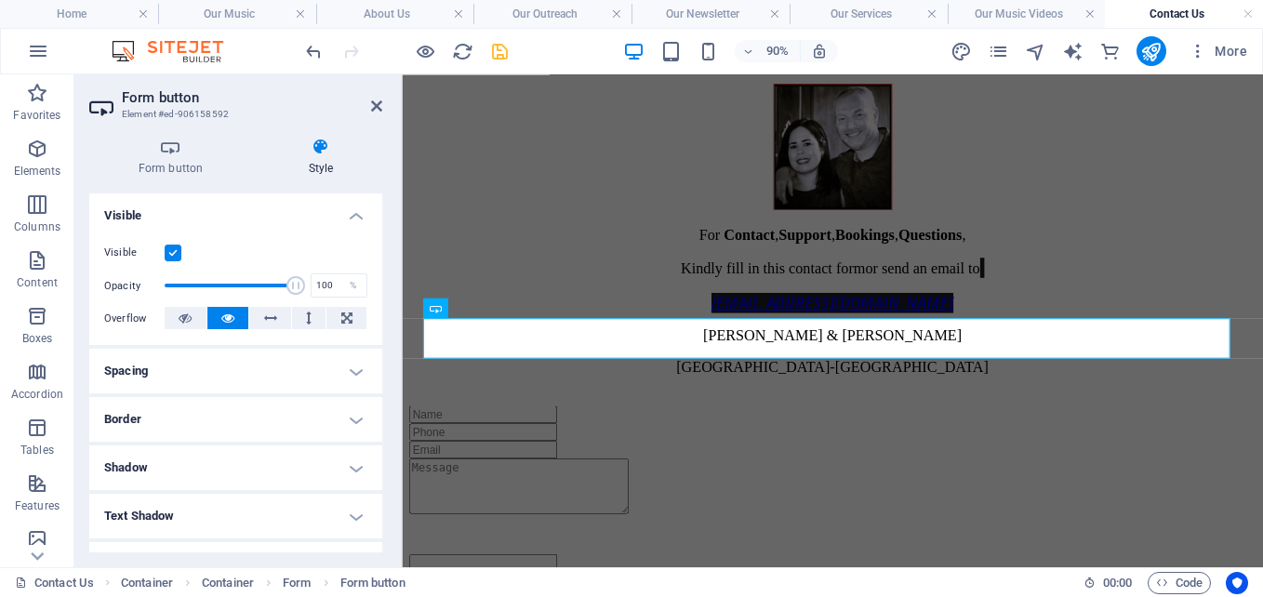
scroll to position [263, 0]
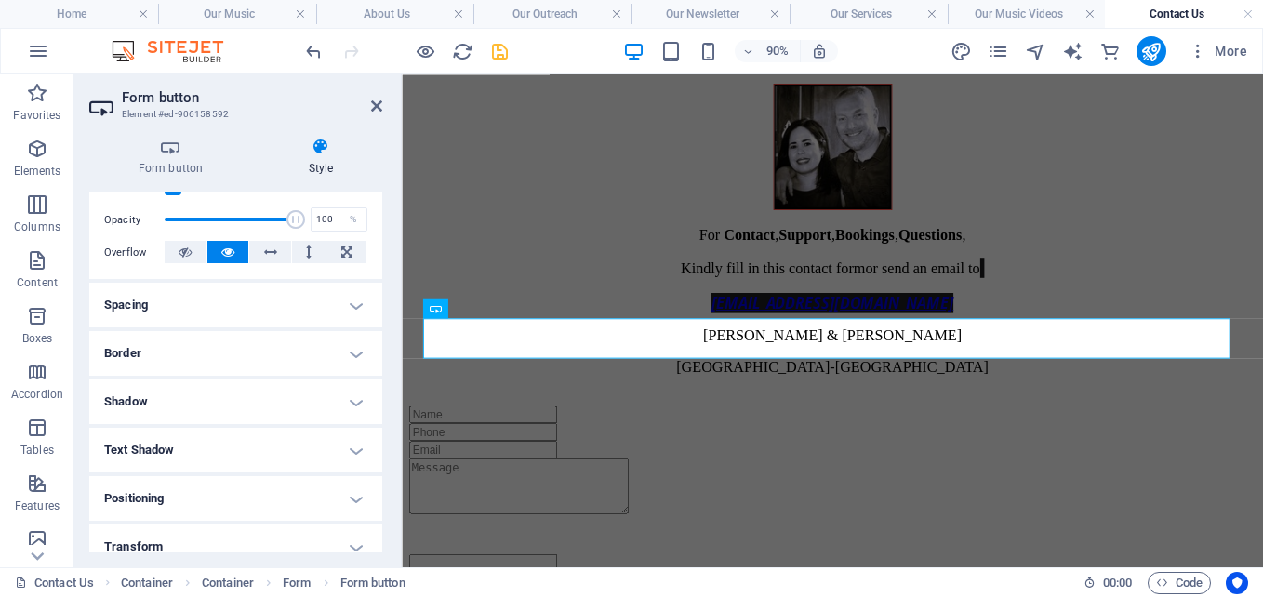
click at [315, 350] on h4 "Border" at bounding box center [235, 353] width 293 height 45
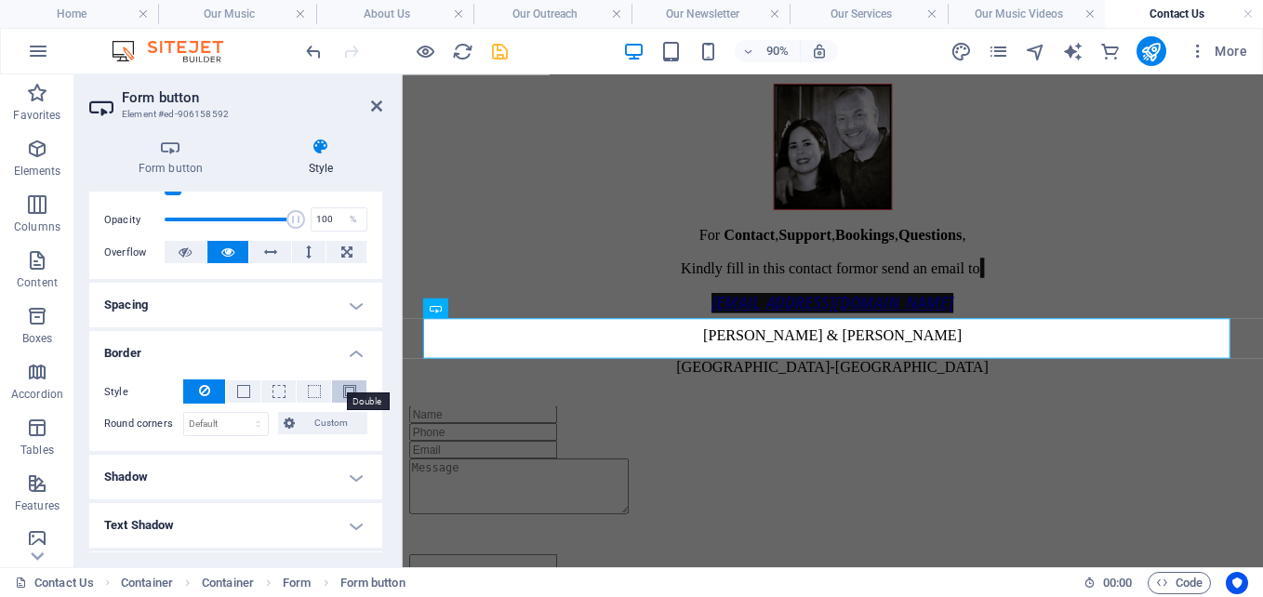
click at [343, 385] on span at bounding box center [349, 391] width 13 height 13
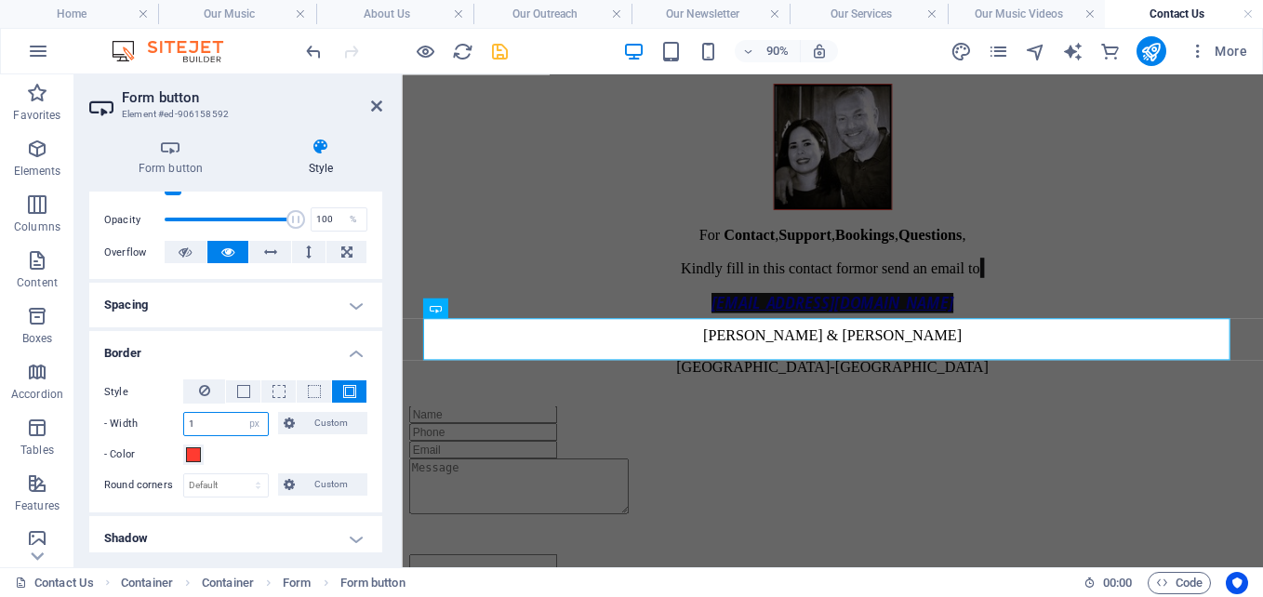
drag, startPoint x: 213, startPoint y: 424, endPoint x: 110, endPoint y: 420, distance: 103.3
click at [110, 420] on div "- Width 1 auto px rem % vh vw Custom Custom" at bounding box center [235, 424] width 263 height 24
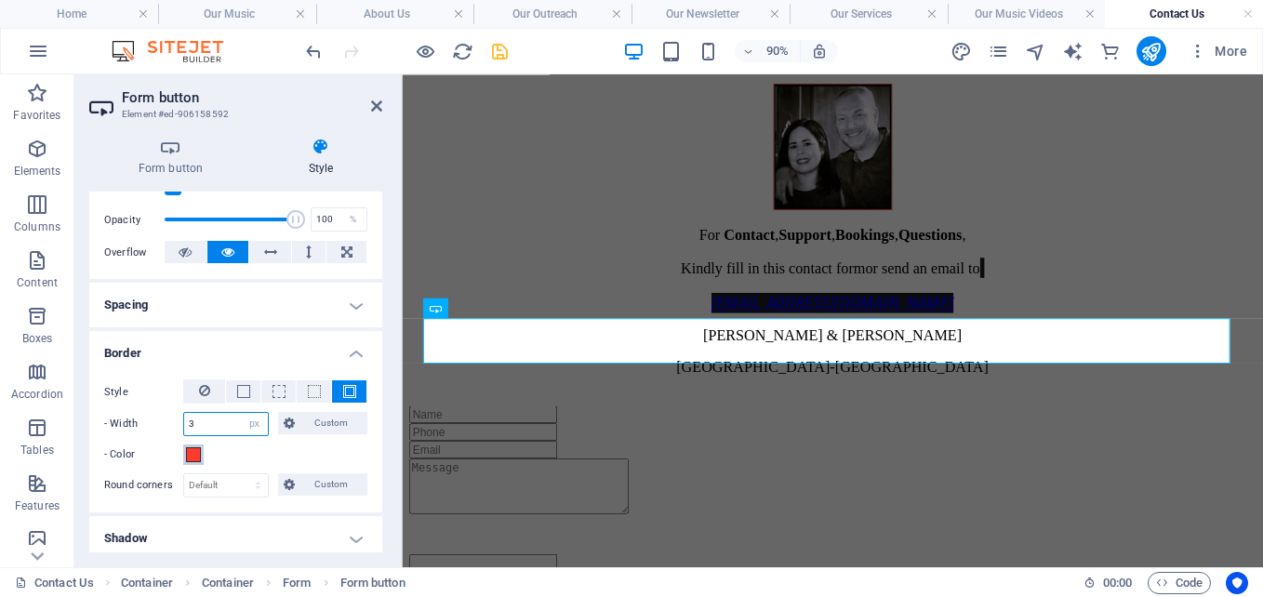
type input "3"
click at [193, 452] on span at bounding box center [193, 454] width 15 height 15
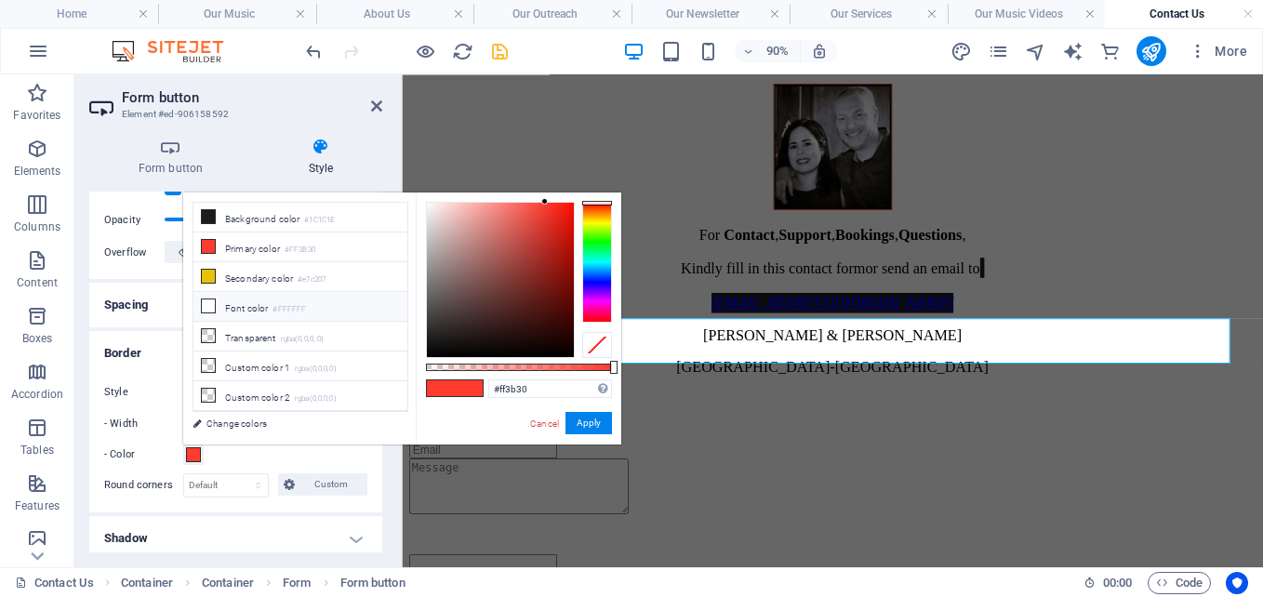
click at [231, 301] on li "Font color #FFFFFF" at bounding box center [300, 307] width 214 height 30
type input "#ffffff"
click at [231, 301] on li "Font color #FFFFFF" at bounding box center [300, 307] width 214 height 30
click at [583, 428] on button "Apply" at bounding box center [588, 423] width 47 height 22
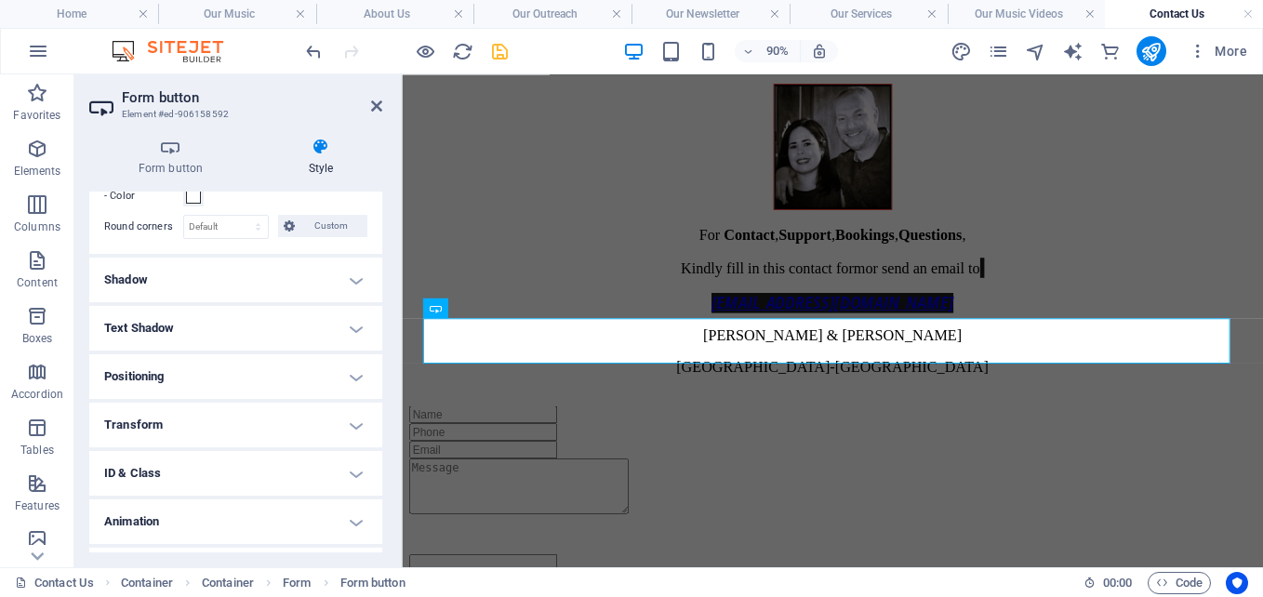
scroll to position [540, 0]
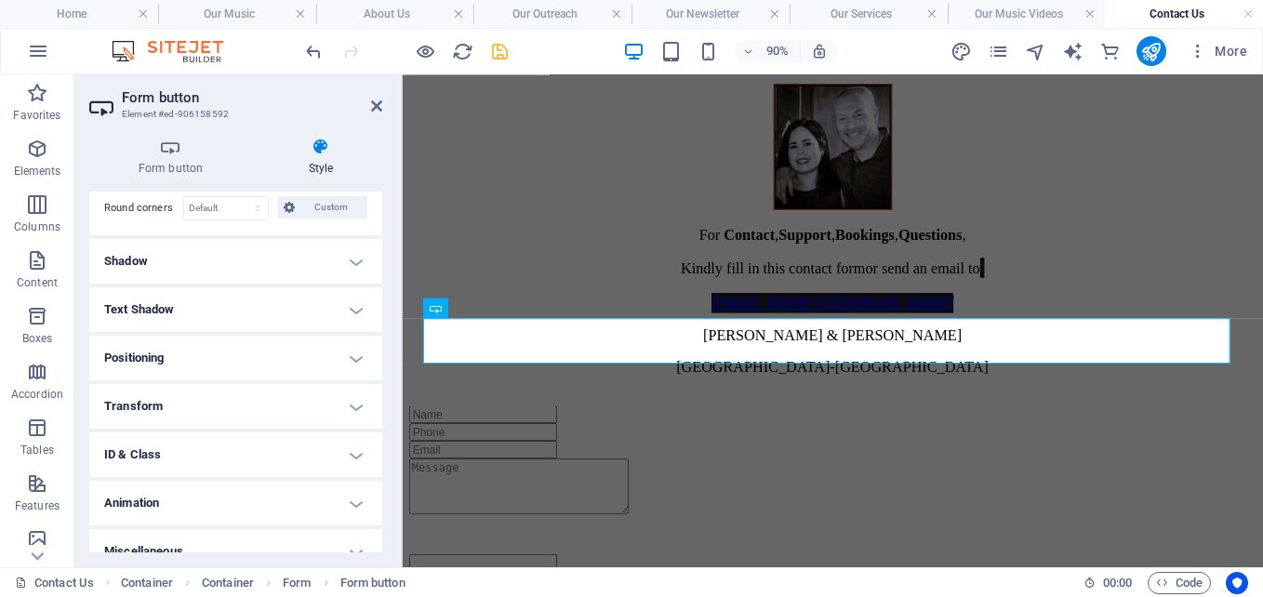
click at [307, 251] on h4 "Shadow" at bounding box center [235, 261] width 293 height 45
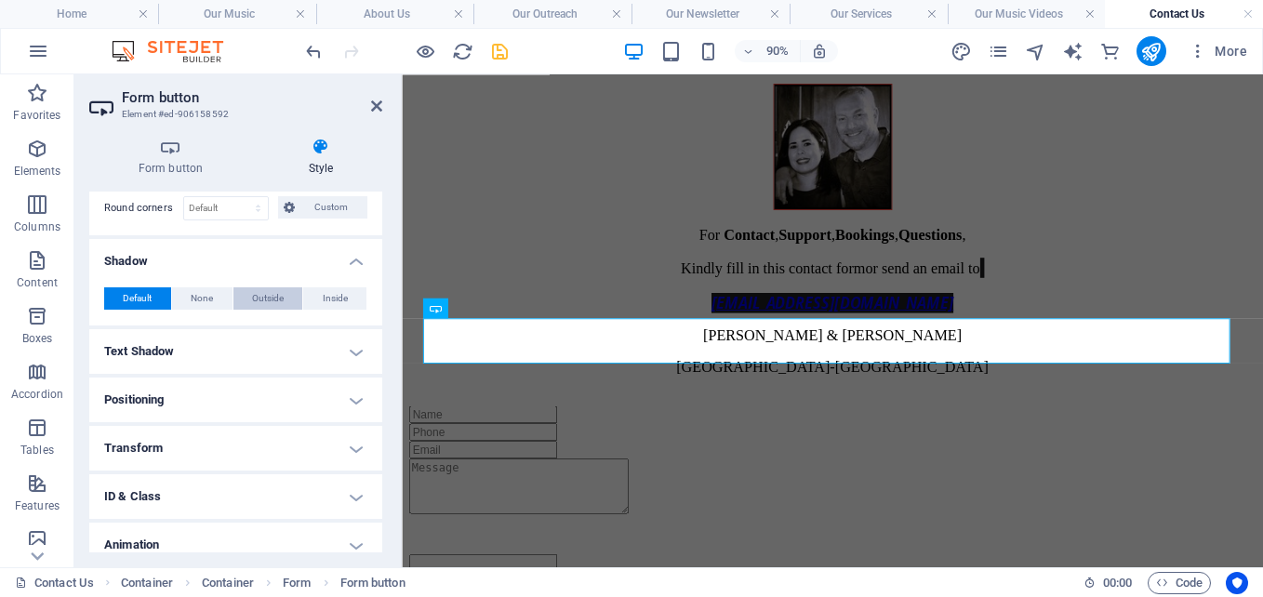
click at [257, 299] on span "Outside" at bounding box center [268, 298] width 32 height 22
type input "rgba(0, 0, 0, 0.2)"
type input "2"
type input "4"
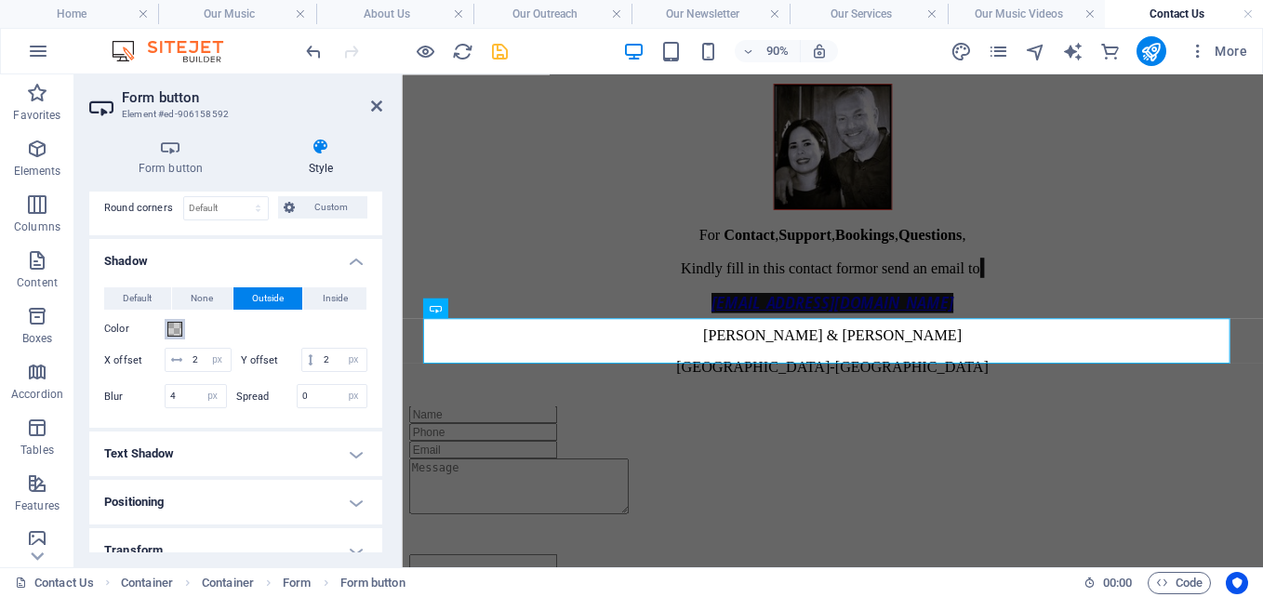
click at [176, 335] on span at bounding box center [174, 329] width 15 height 15
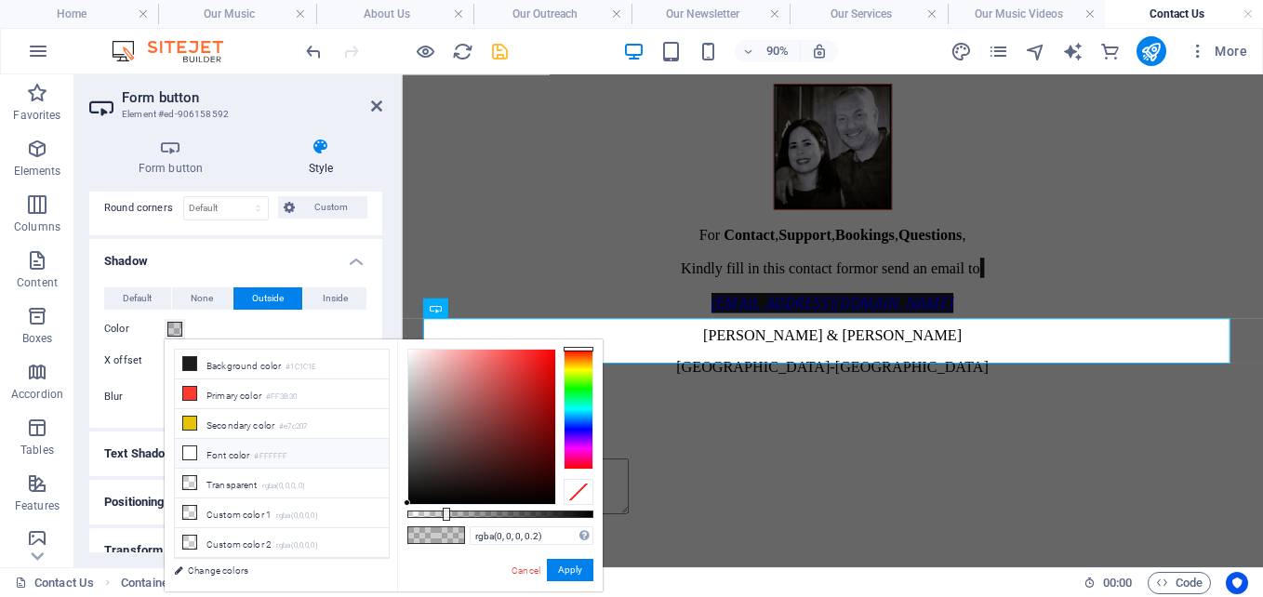
click at [197, 449] on li "Font color #FFFFFF" at bounding box center [282, 454] width 214 height 30
type input "#ffffff"
click at [197, 449] on li "Font color #FFFFFF" at bounding box center [282, 454] width 214 height 30
drag, startPoint x: 566, startPoint y: 568, endPoint x: 76, endPoint y: 291, distance: 563.1
click at [566, 568] on button "Apply" at bounding box center [570, 570] width 47 height 22
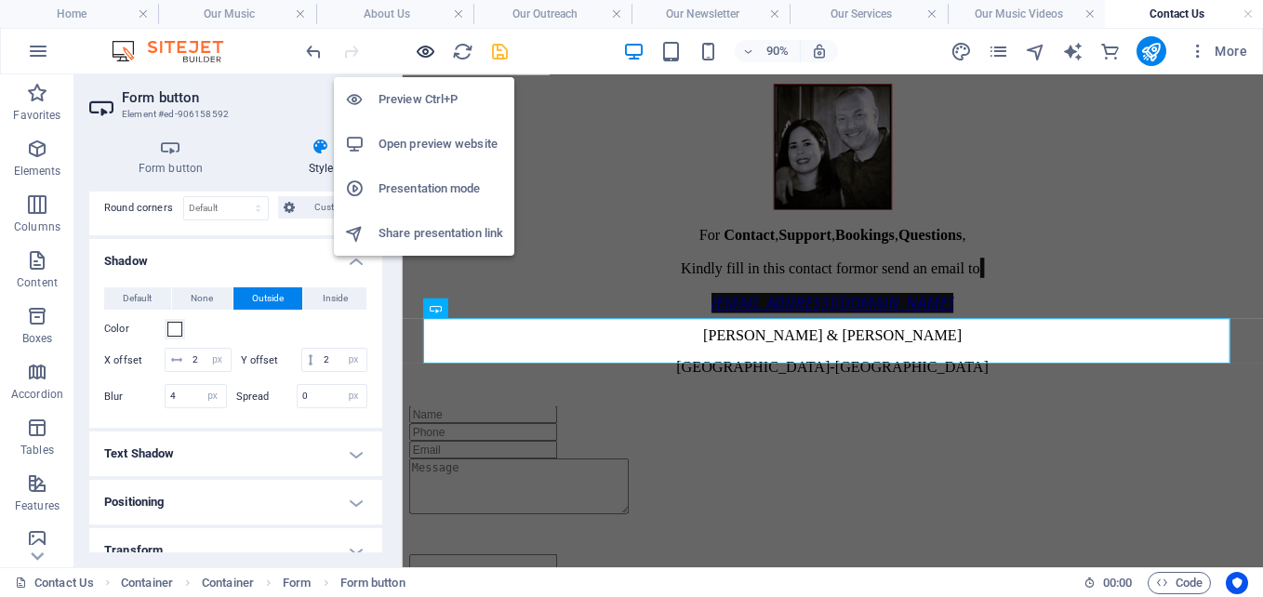
click at [432, 47] on icon "button" at bounding box center [425, 51] width 21 height 21
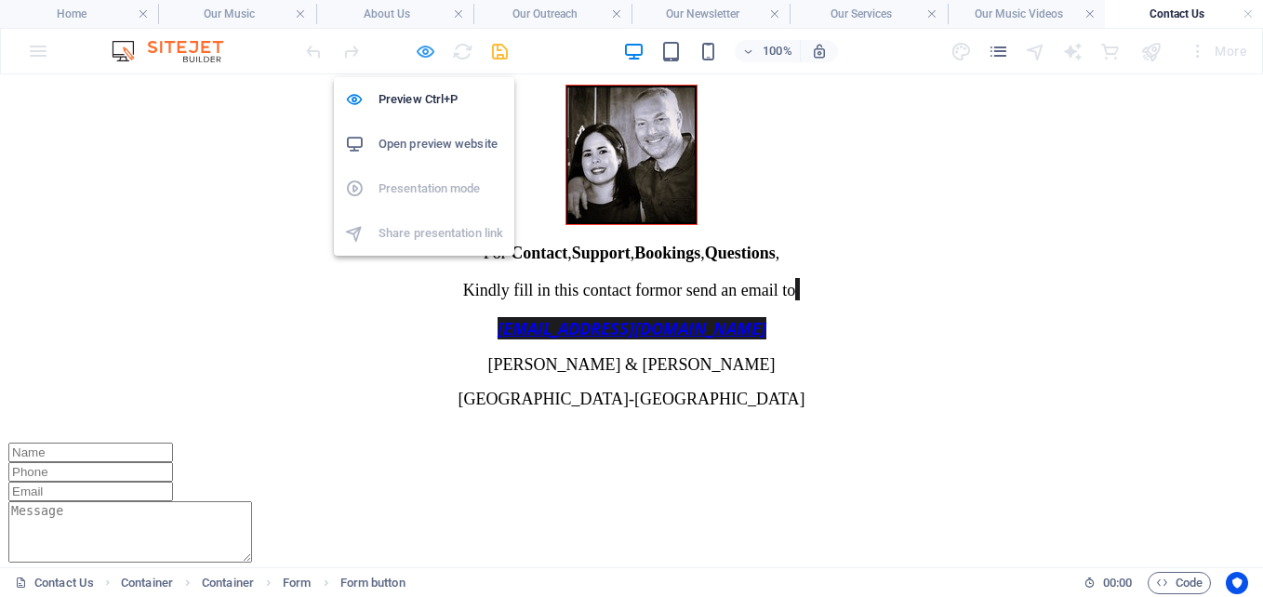
click at [424, 52] on icon "button" at bounding box center [425, 51] width 21 height 21
select select "px"
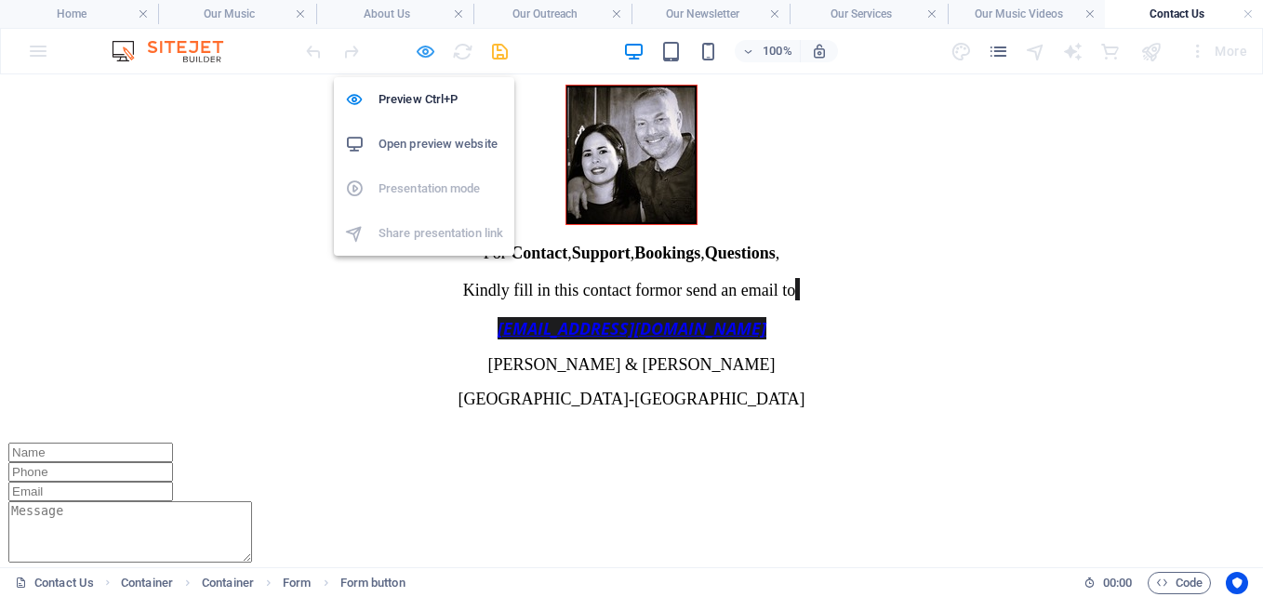
select select "px"
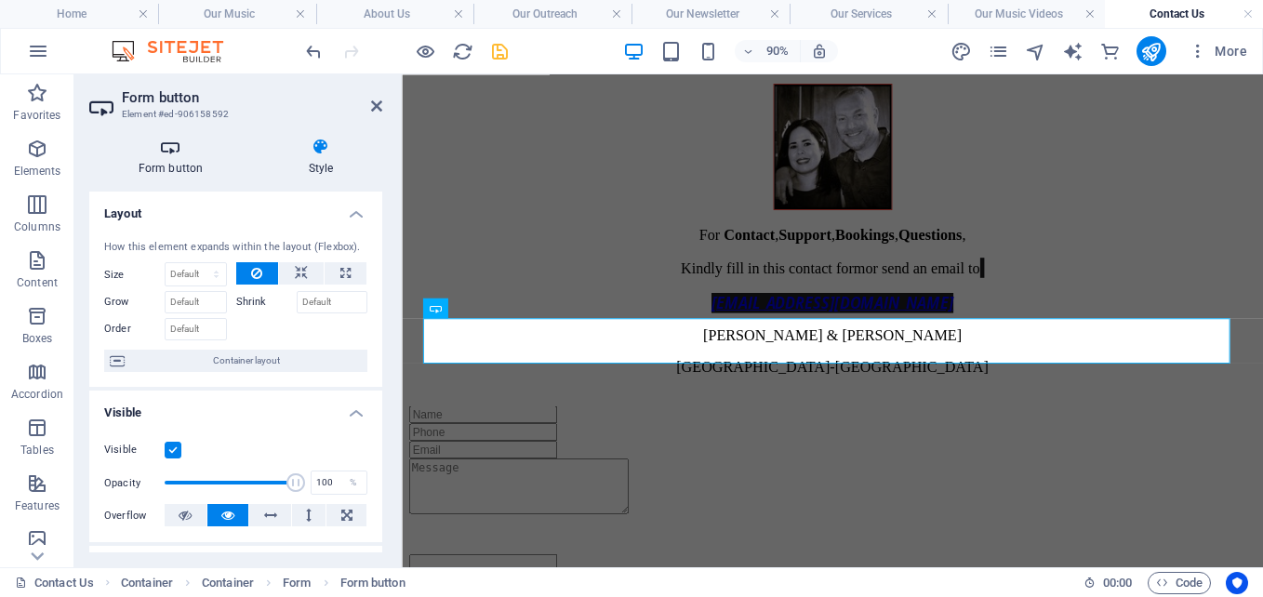
click at [163, 157] on h4 "Form button" at bounding box center [174, 157] width 170 height 39
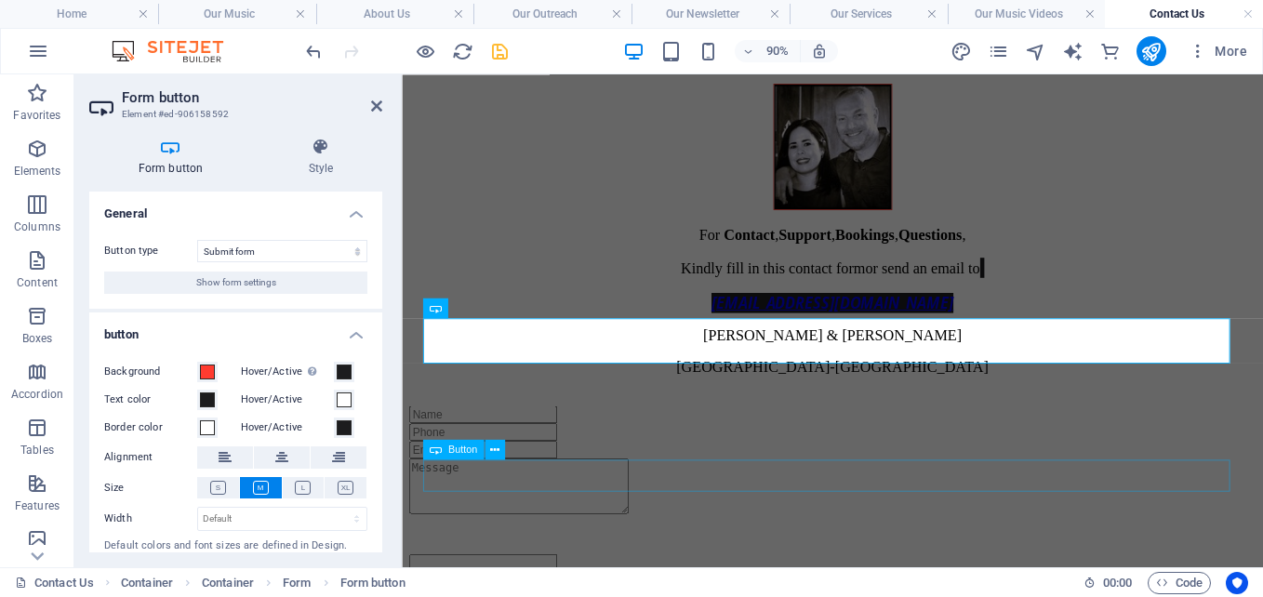
select select "px"
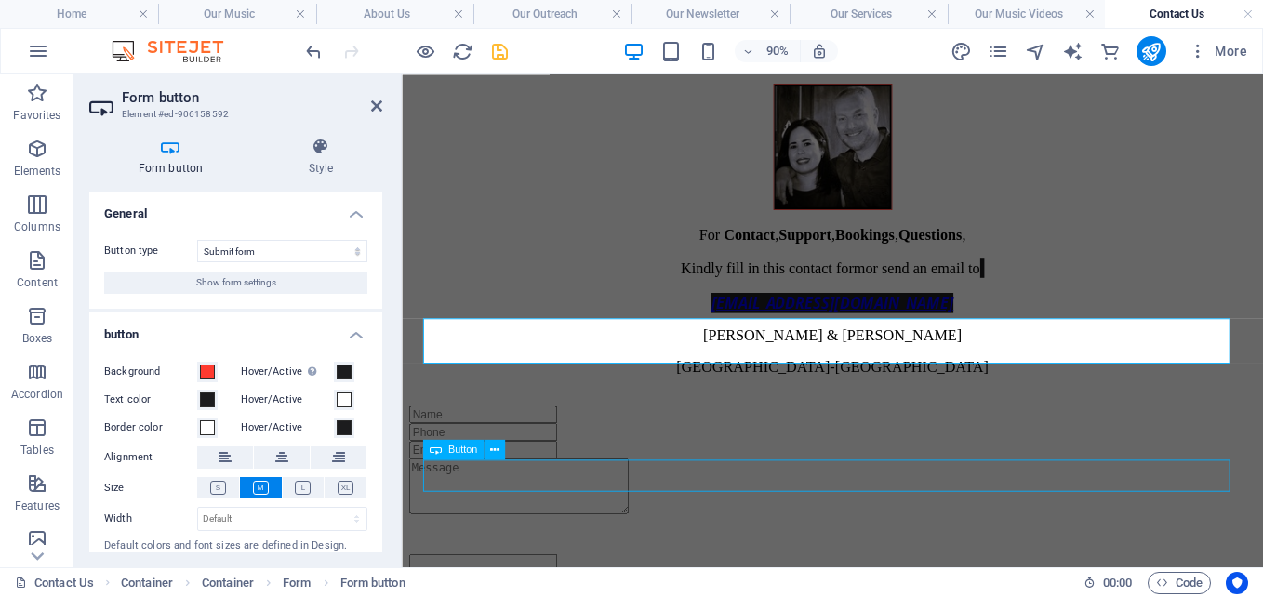
select select "px"
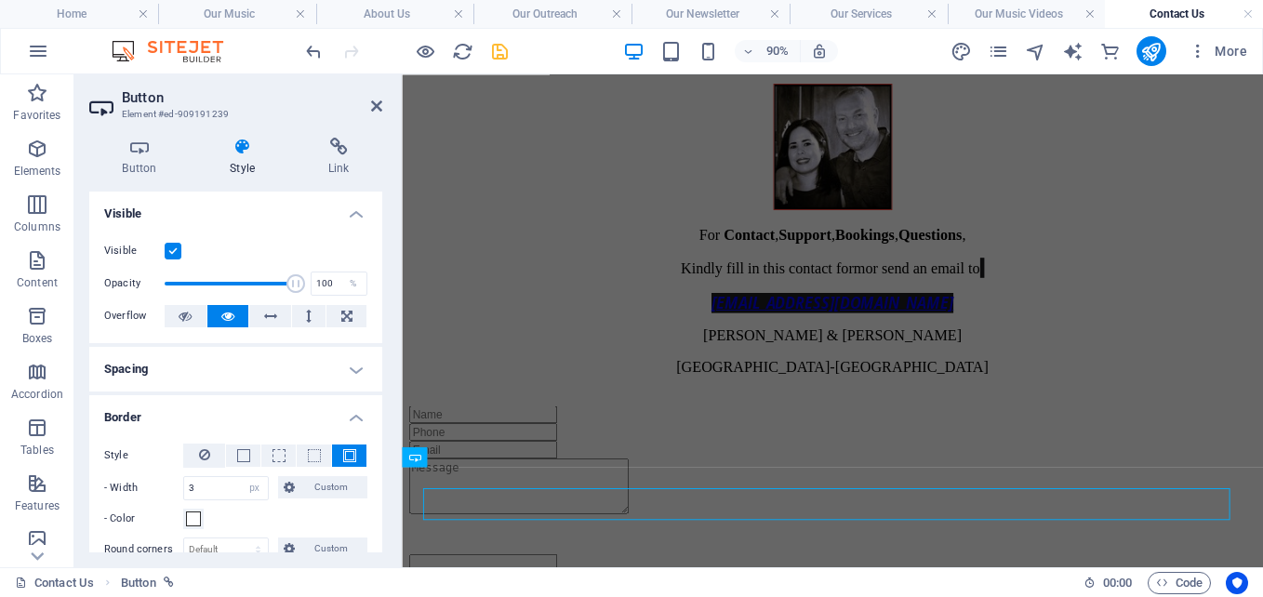
scroll to position [349, 0]
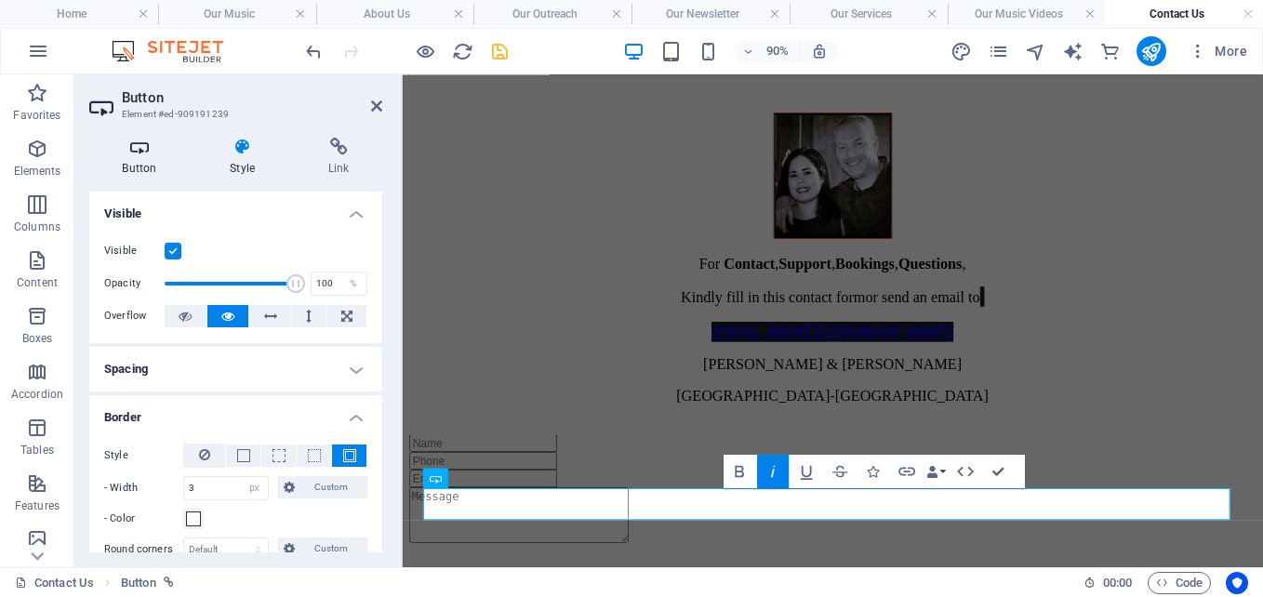
click at [144, 148] on icon at bounding box center [139, 147] width 100 height 19
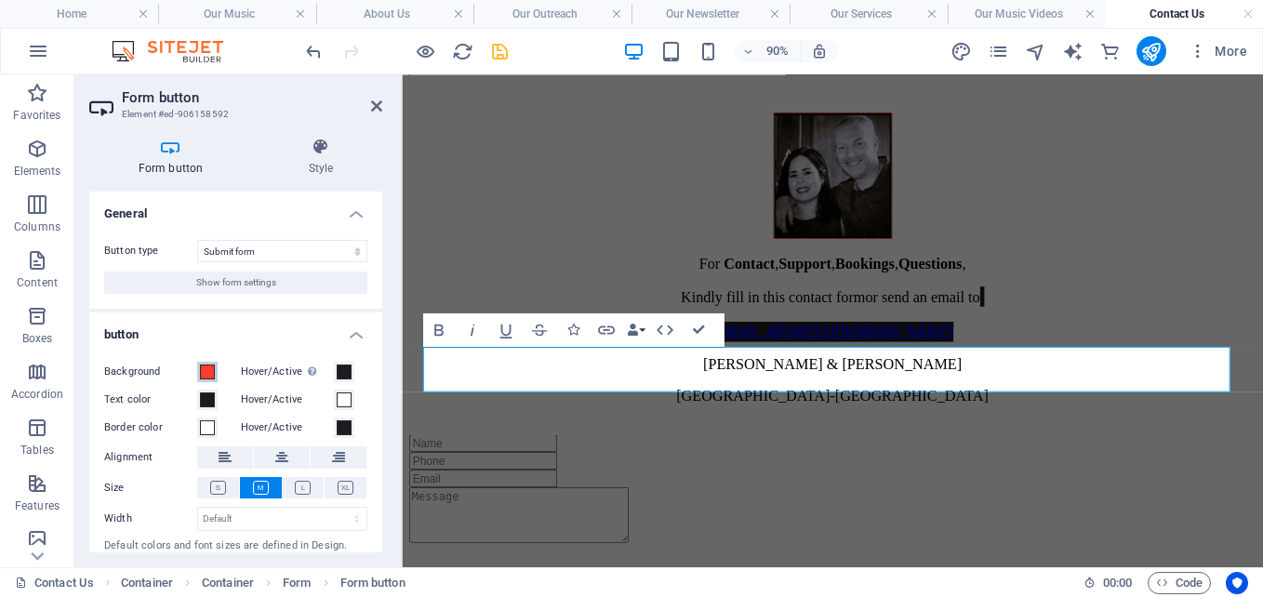
click at [217, 368] on button "Background" at bounding box center [207, 372] width 20 height 20
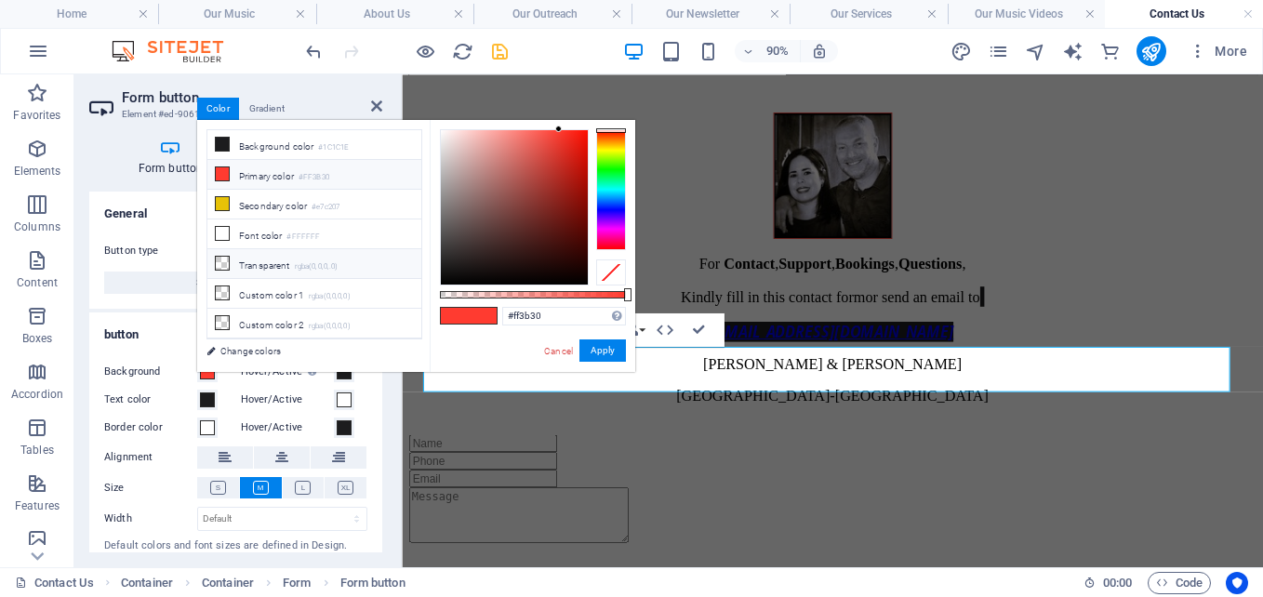
click at [254, 260] on li "Transparent rgba(0,0,0,.0)" at bounding box center [314, 264] width 214 height 30
type input "rgba(0, 0, 0, 0)"
click at [596, 342] on button "Apply" at bounding box center [602, 350] width 47 height 22
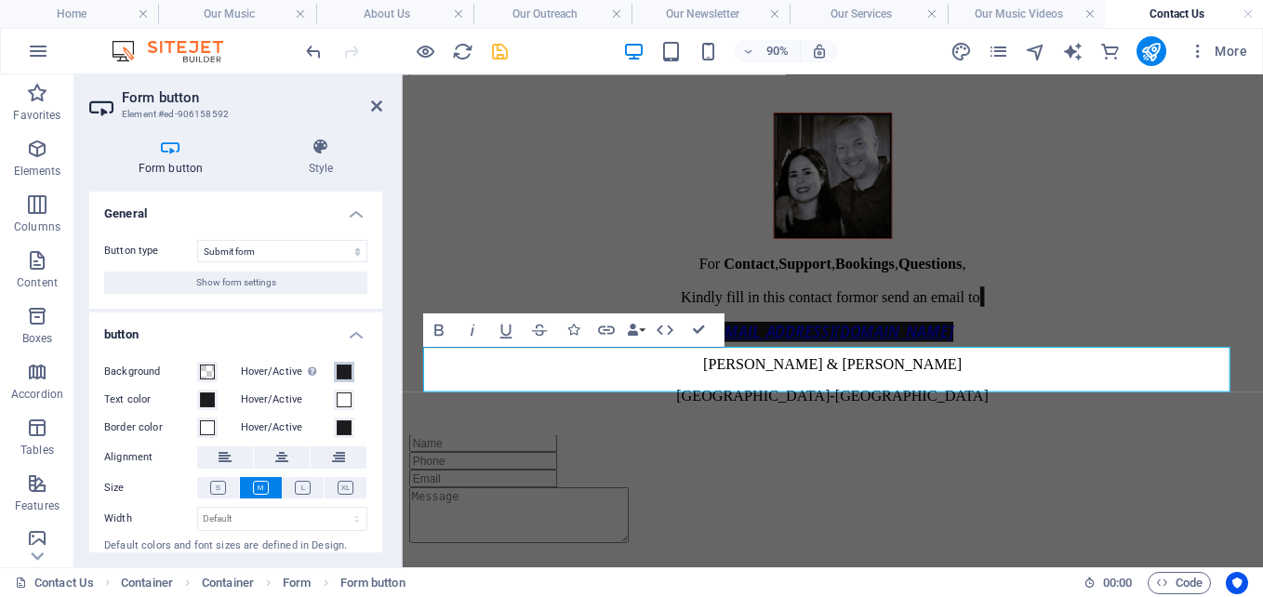
click at [343, 373] on span at bounding box center [344, 372] width 15 height 15
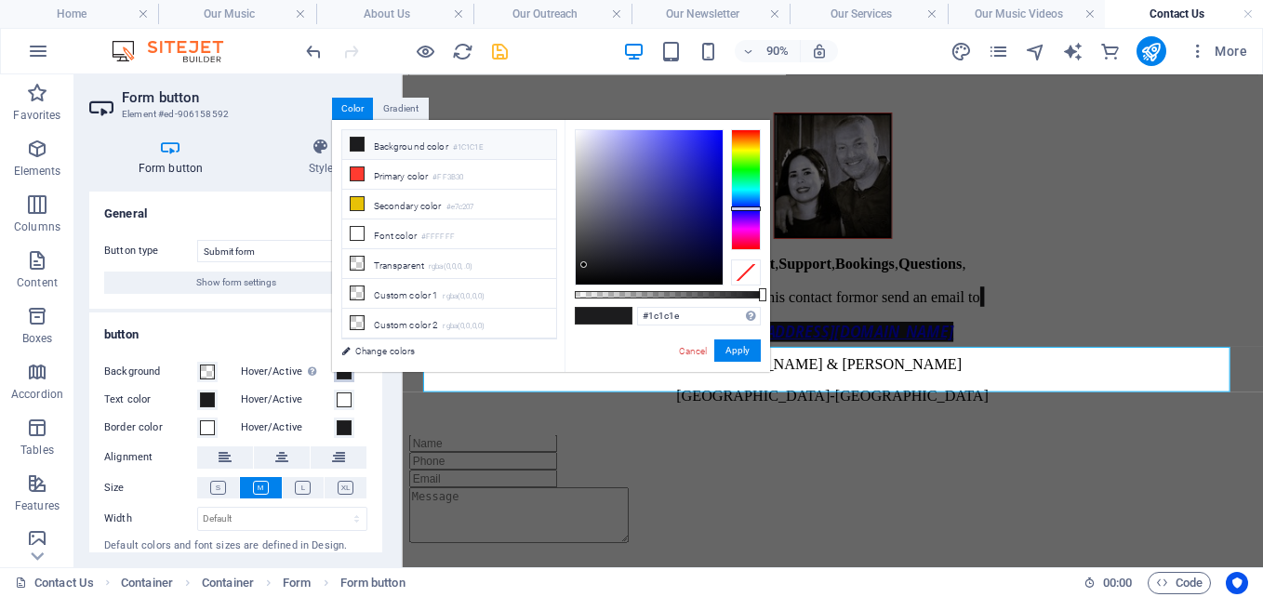
click at [343, 373] on span at bounding box center [344, 372] width 15 height 15
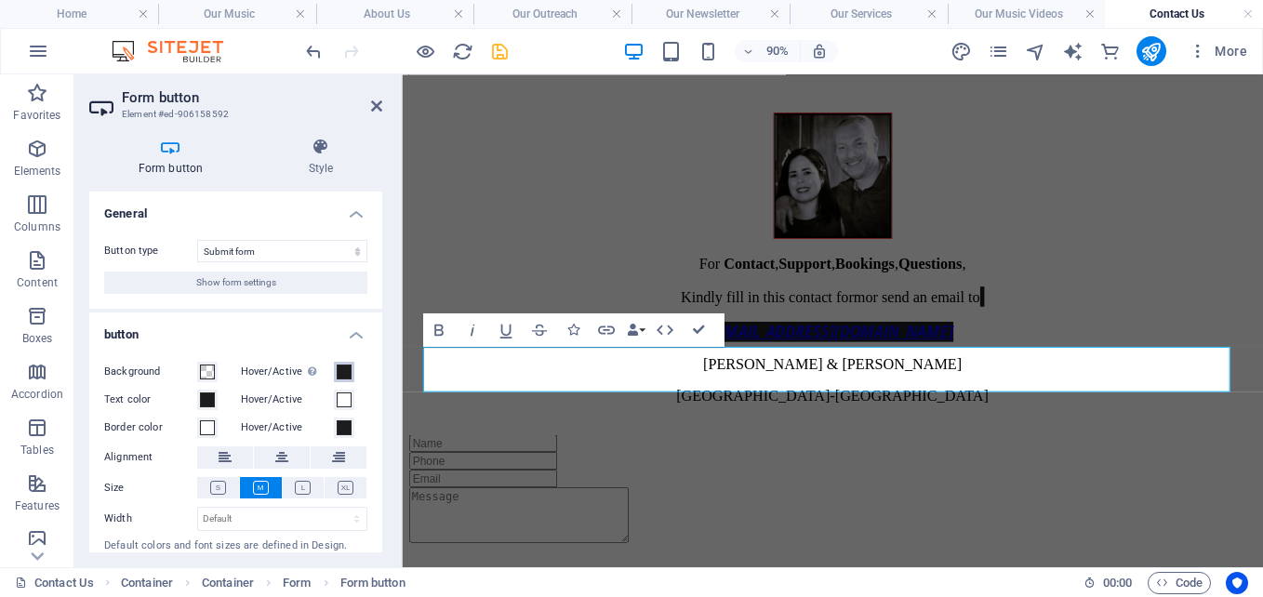
click at [343, 373] on span at bounding box center [344, 372] width 15 height 15
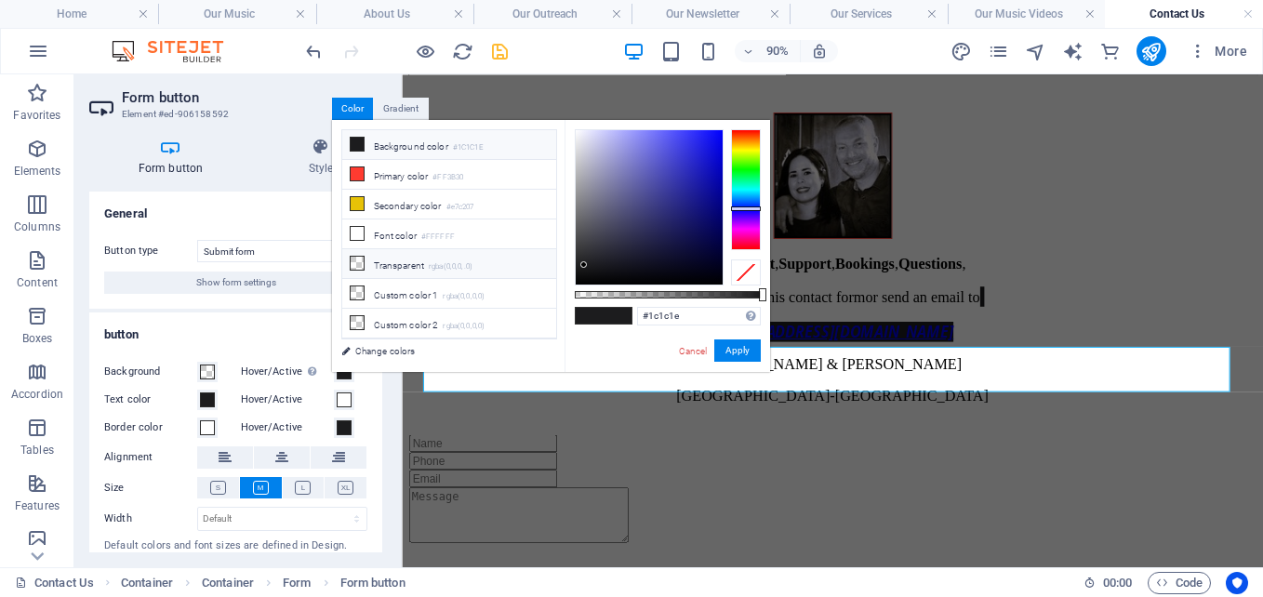
click at [393, 268] on li "Transparent rgba(0,0,0,.0)" at bounding box center [449, 264] width 214 height 30
type input "rgba(0, 0, 0, 0)"
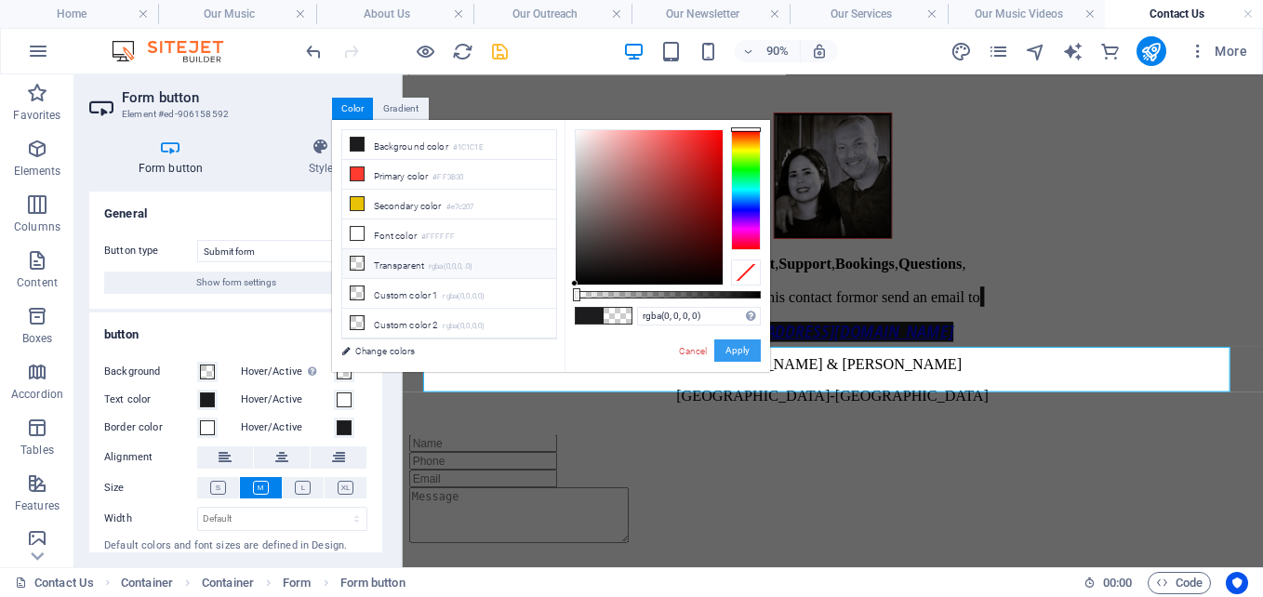
click at [738, 351] on button "Apply" at bounding box center [737, 350] width 47 height 22
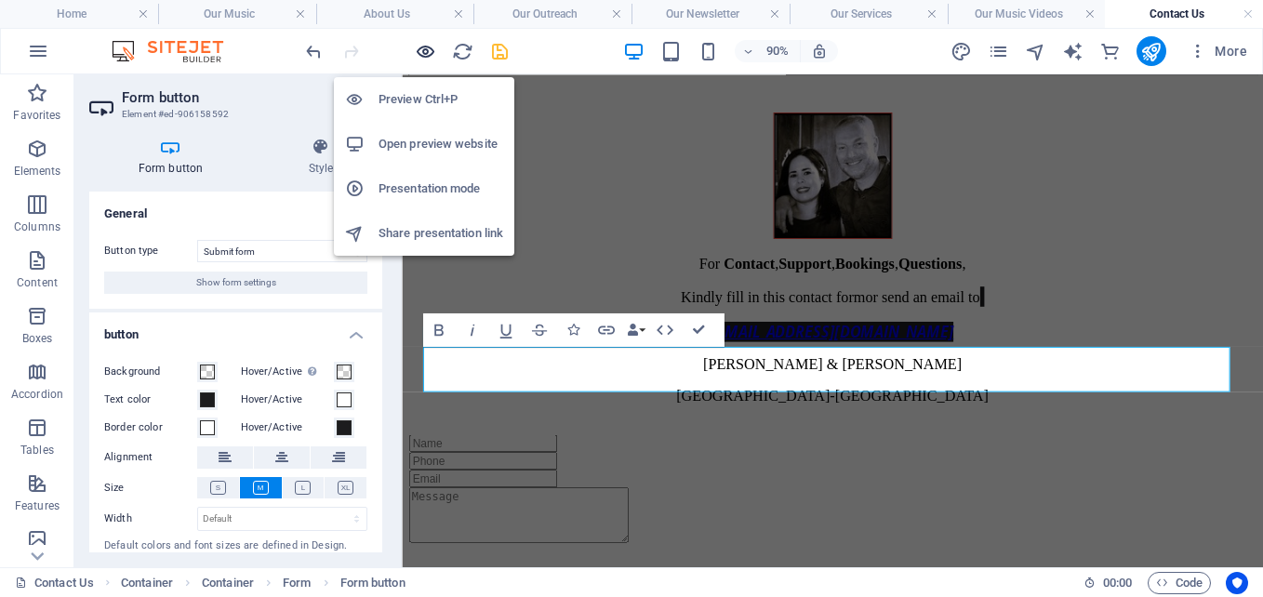
click at [432, 43] on icon "button" at bounding box center [425, 51] width 21 height 21
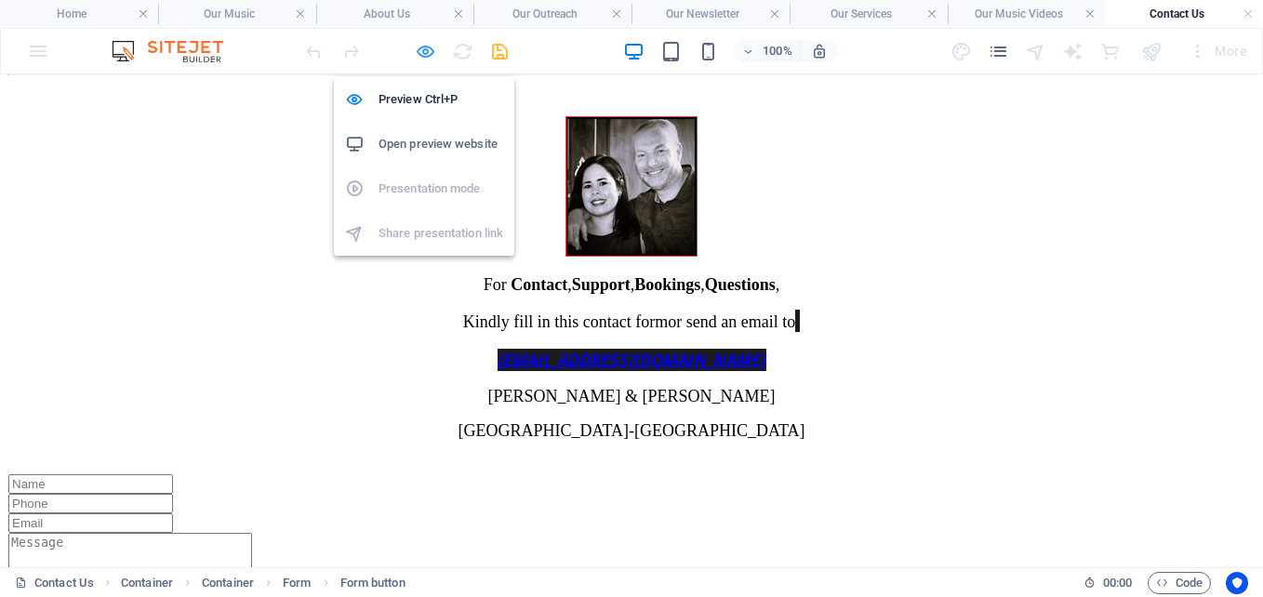
click at [431, 47] on icon "button" at bounding box center [425, 51] width 21 height 21
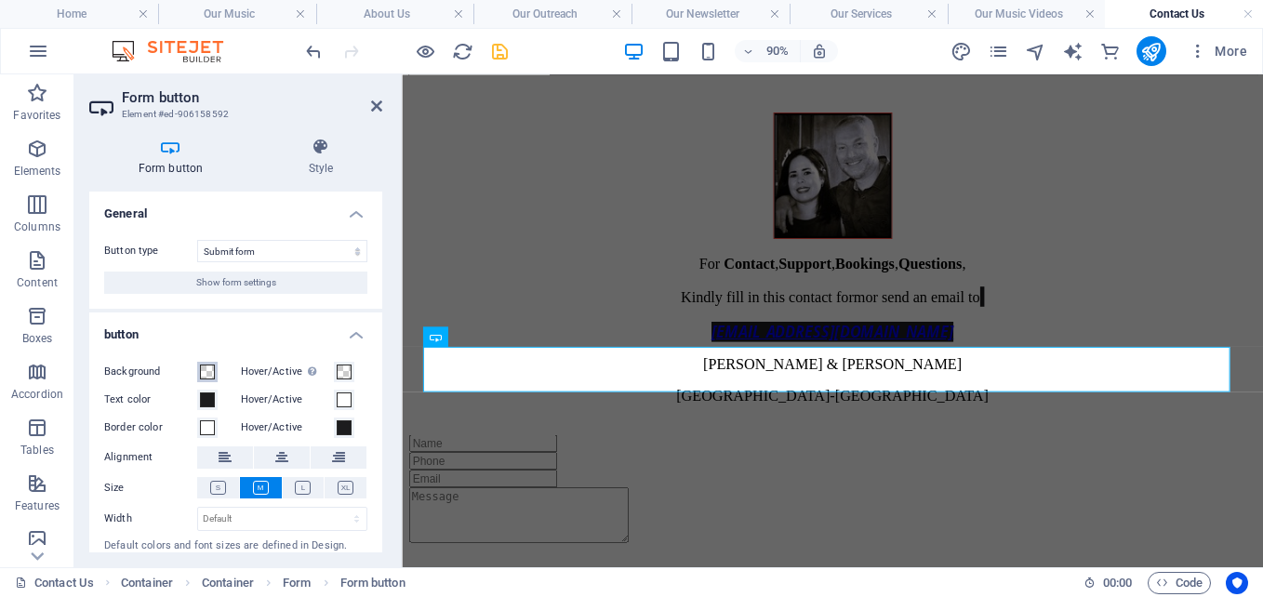
click at [201, 366] on span at bounding box center [207, 372] width 15 height 15
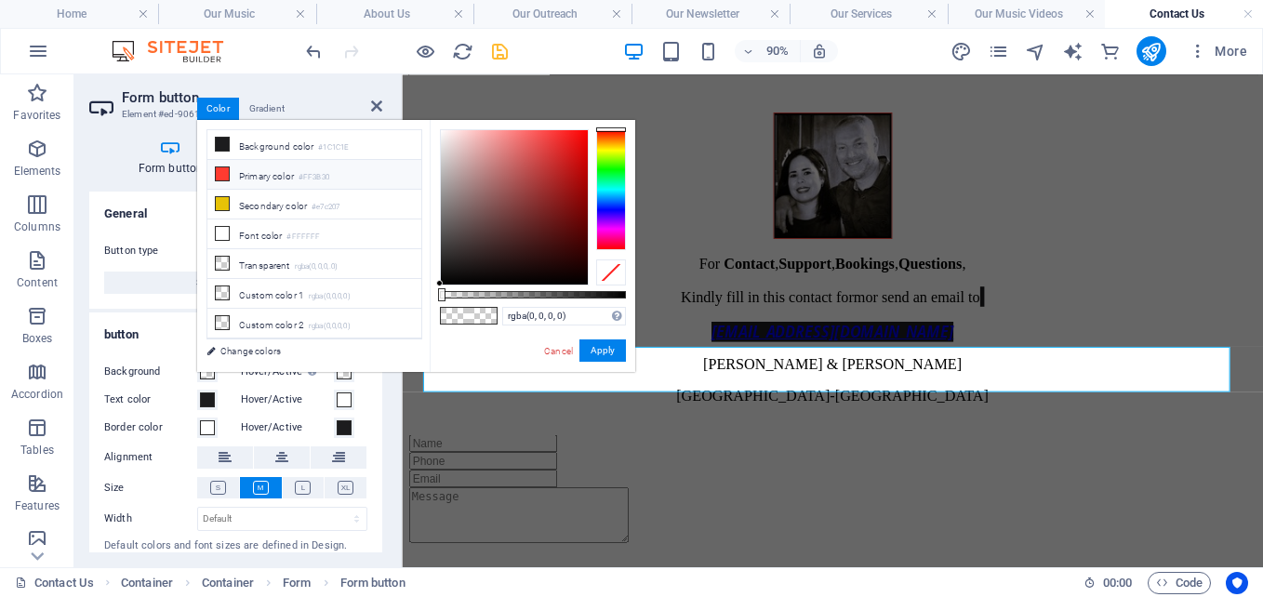
click at [262, 167] on li "Primary color #FF3B30" at bounding box center [314, 175] width 214 height 30
type input "#ff3b30"
click at [603, 344] on button "Apply" at bounding box center [602, 350] width 47 height 22
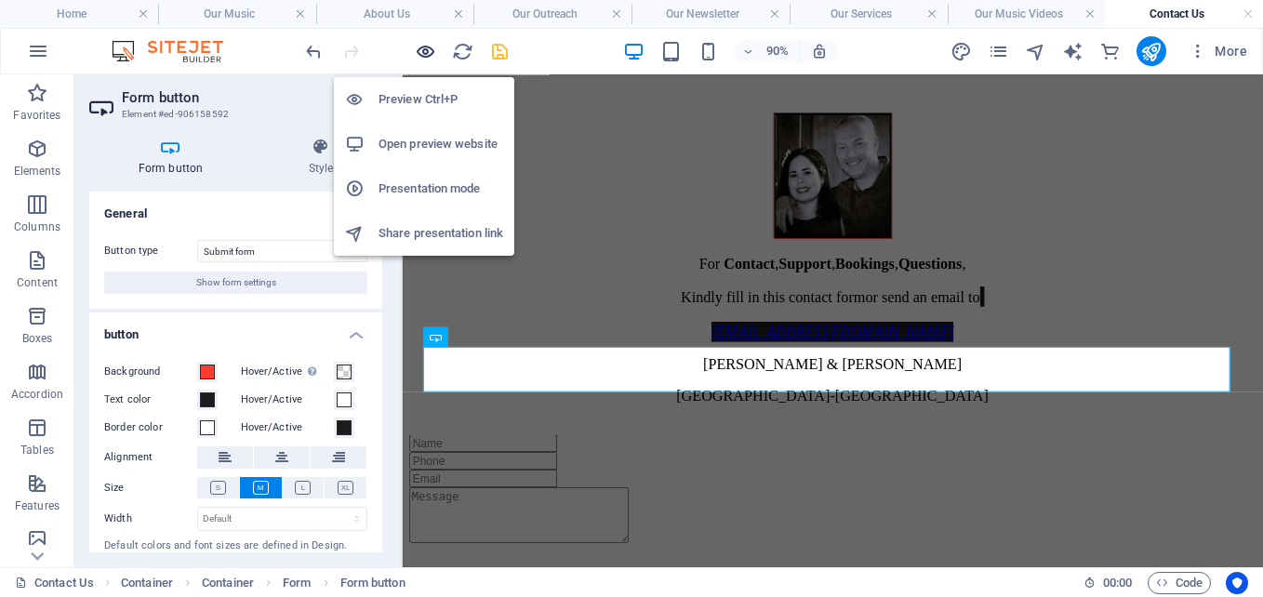
click at [421, 46] on icon "button" at bounding box center [425, 51] width 21 height 21
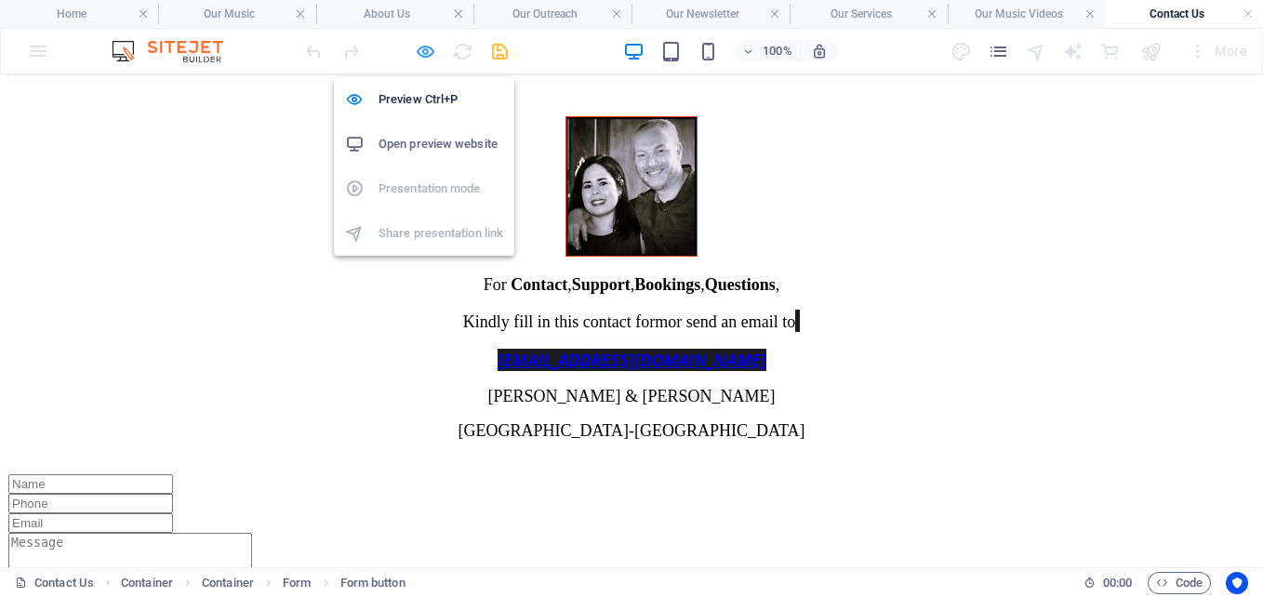
drag, startPoint x: 423, startPoint y: 52, endPoint x: 258, endPoint y: 496, distance: 473.5
click at [423, 52] on icon "button" at bounding box center [425, 51] width 21 height 21
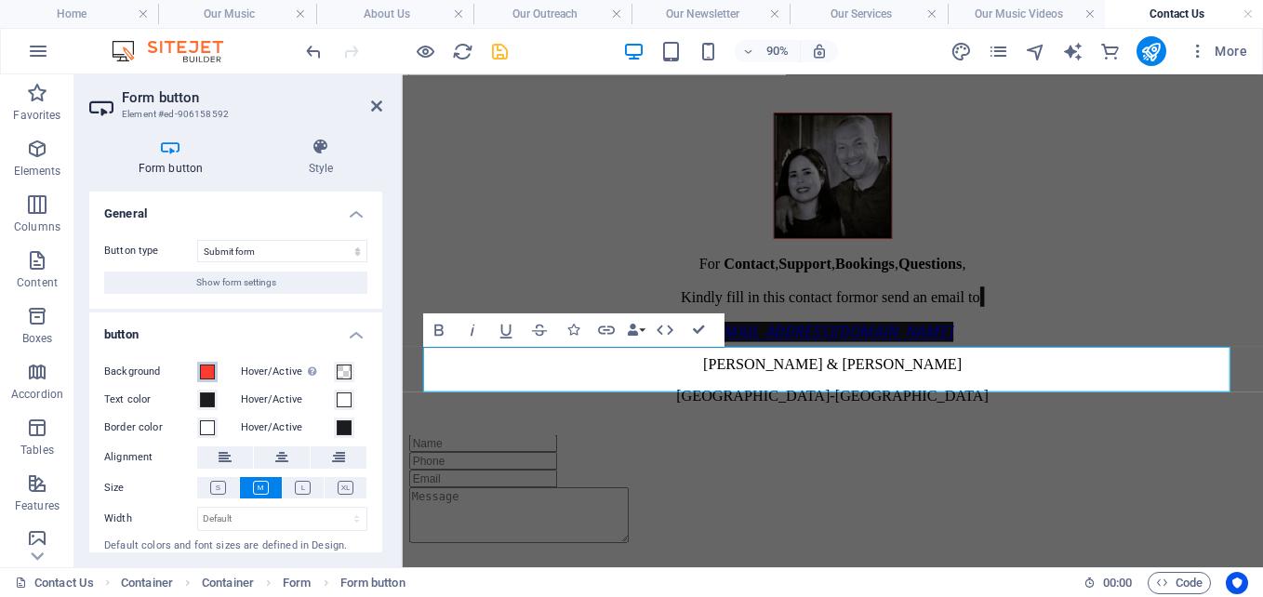
click at [210, 371] on span at bounding box center [207, 372] width 15 height 15
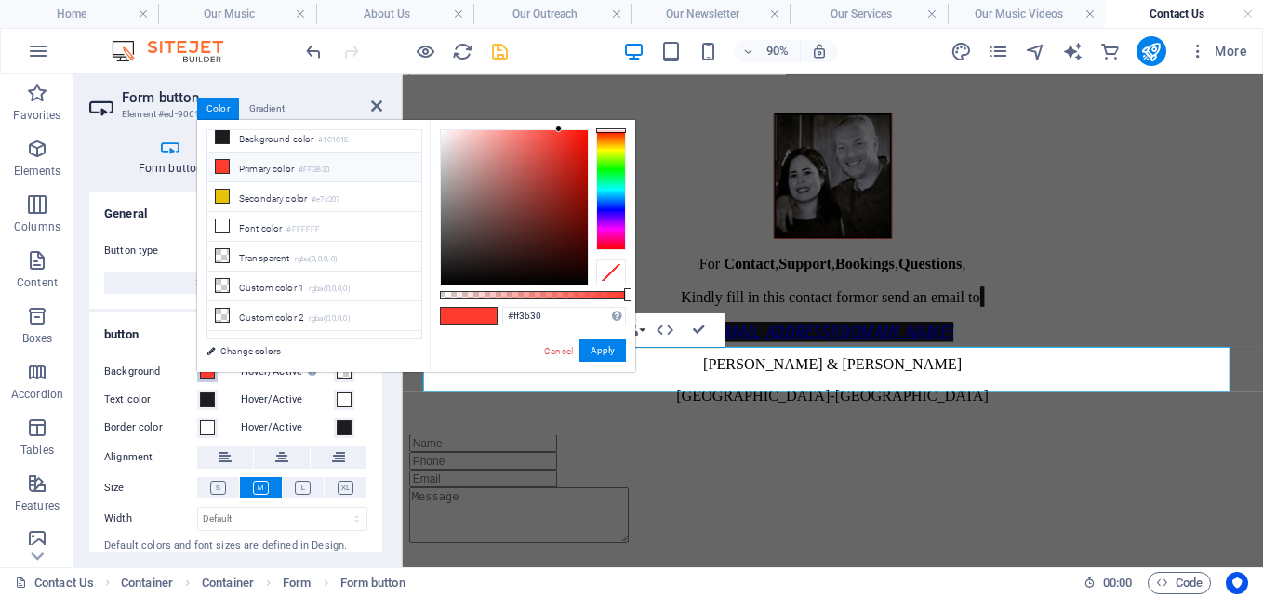
scroll to position [0, 0]
click at [553, 348] on link "Cancel" at bounding box center [558, 351] width 33 height 14
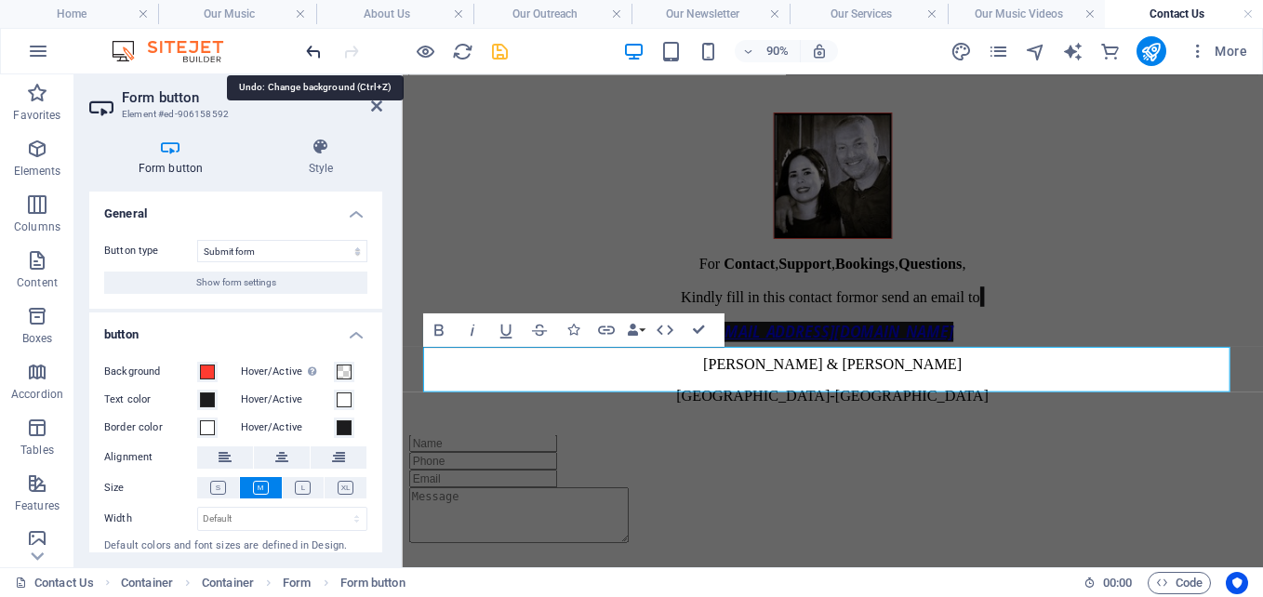
click at [312, 49] on icon "undo" at bounding box center [313, 51] width 21 height 21
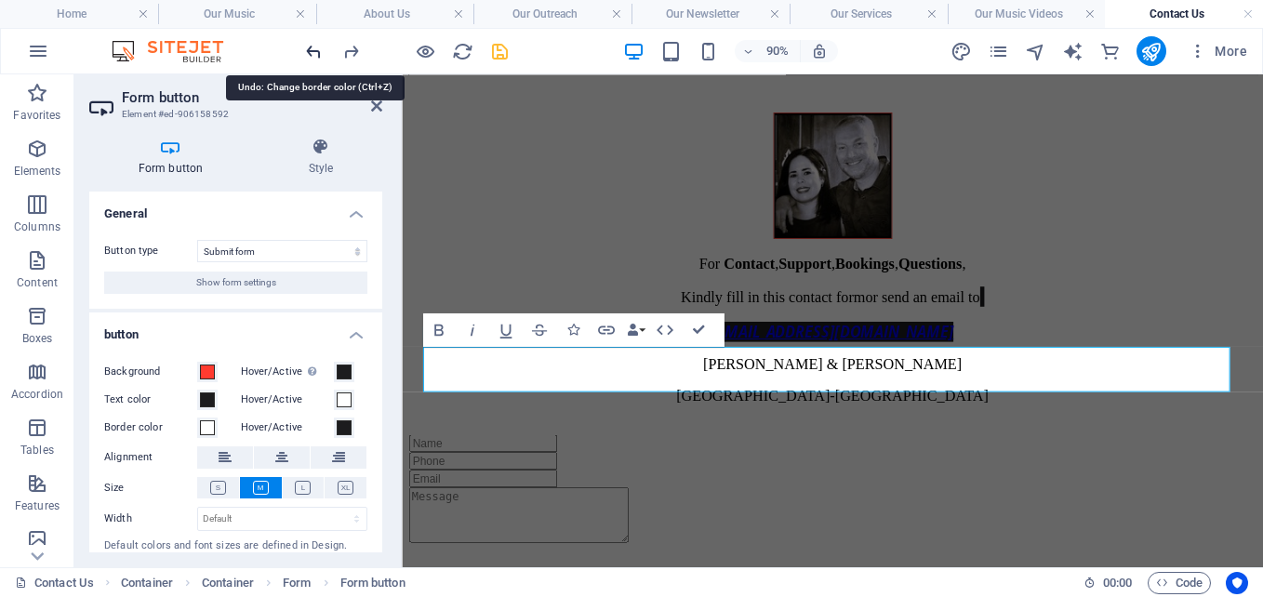
click at [312, 49] on icon "undo" at bounding box center [313, 51] width 21 height 21
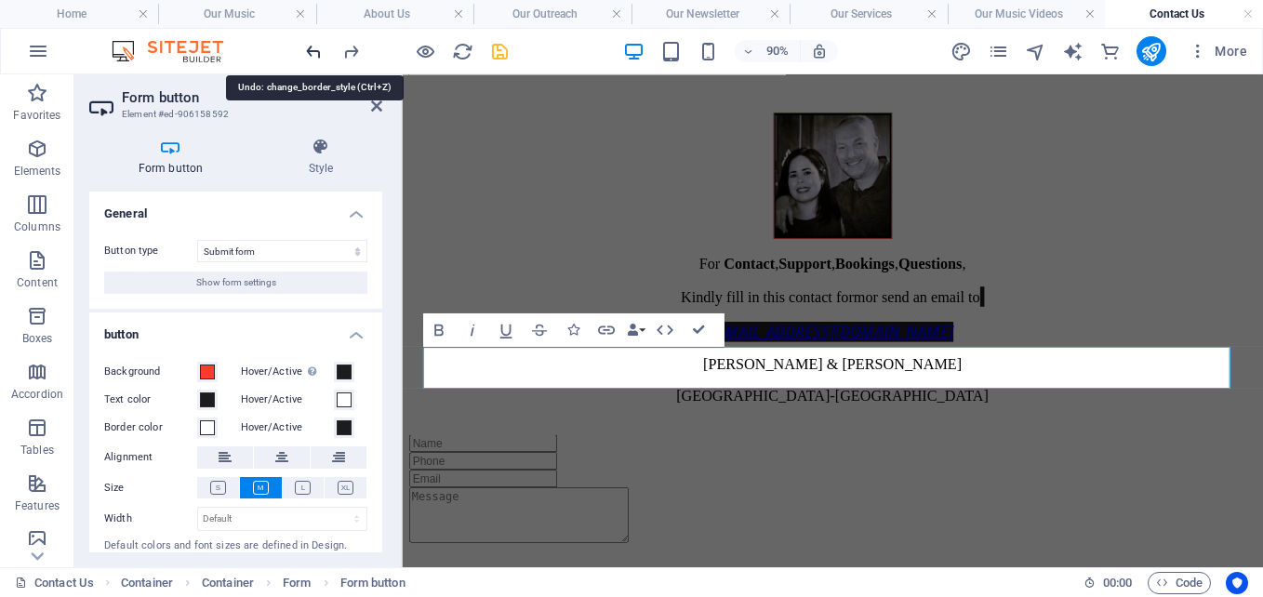
click at [312, 49] on icon "undo" at bounding box center [313, 51] width 21 height 21
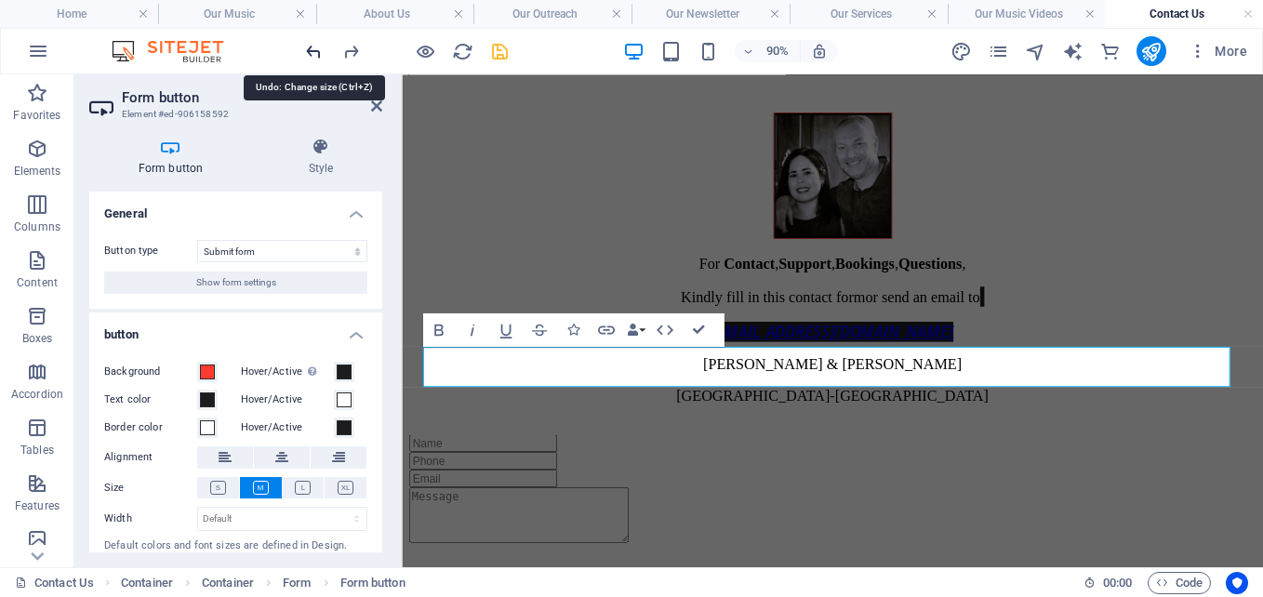
click at [312, 49] on icon "undo" at bounding box center [313, 51] width 21 height 21
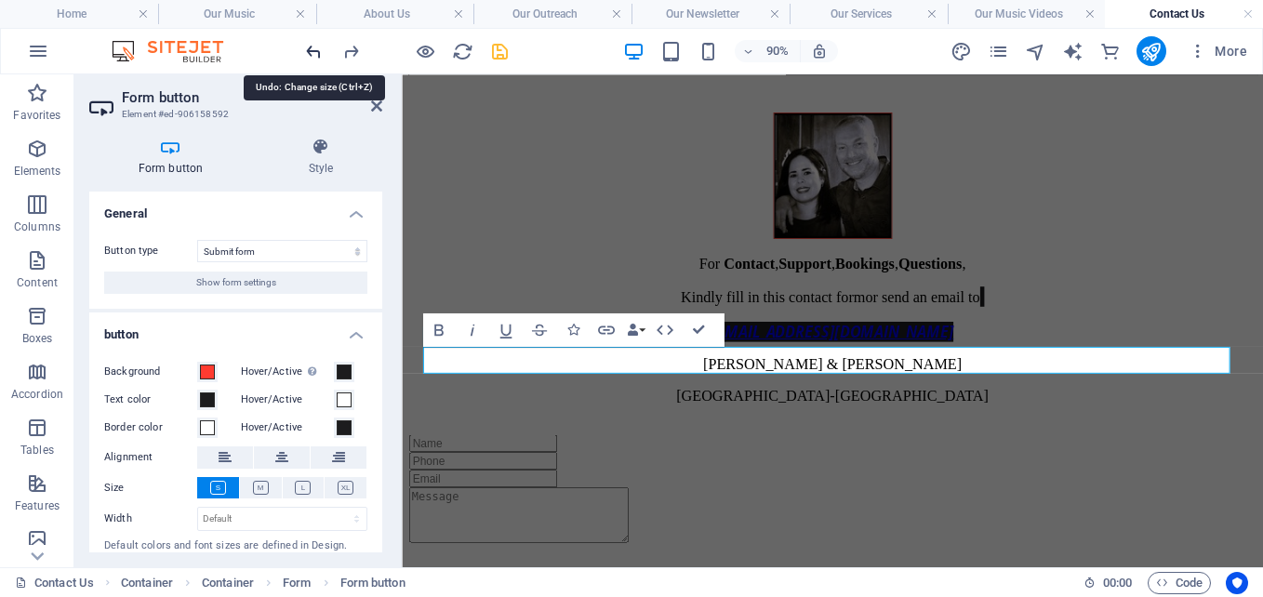
click at [312, 49] on icon "undo" at bounding box center [313, 51] width 21 height 21
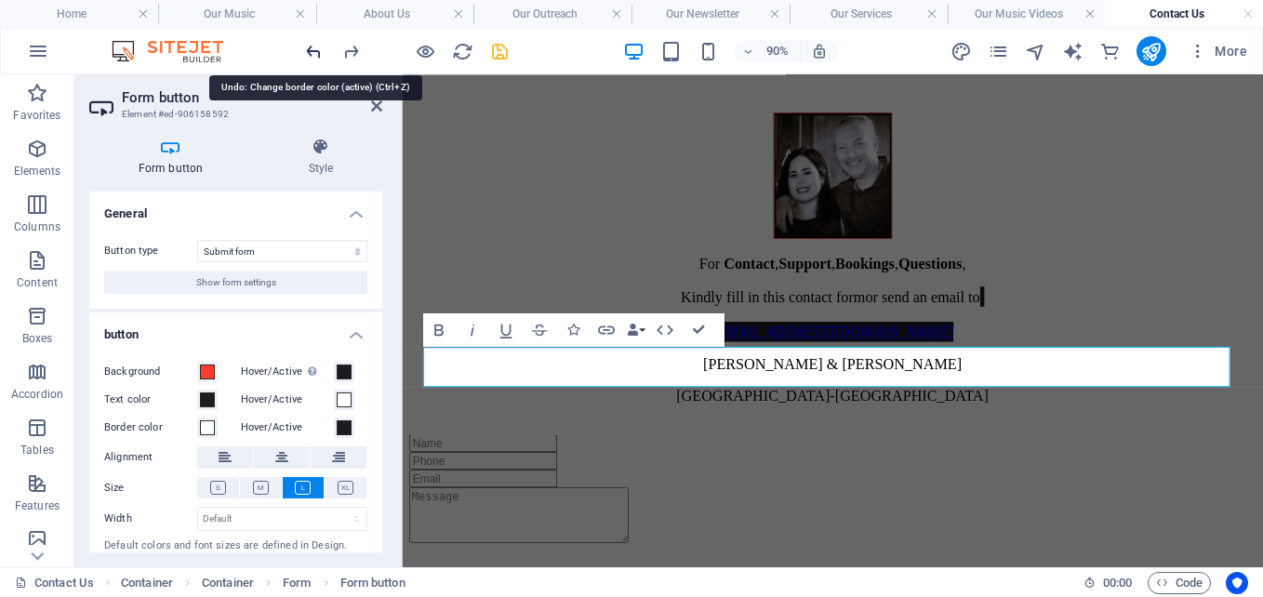
click at [312, 49] on icon "undo" at bounding box center [313, 51] width 21 height 21
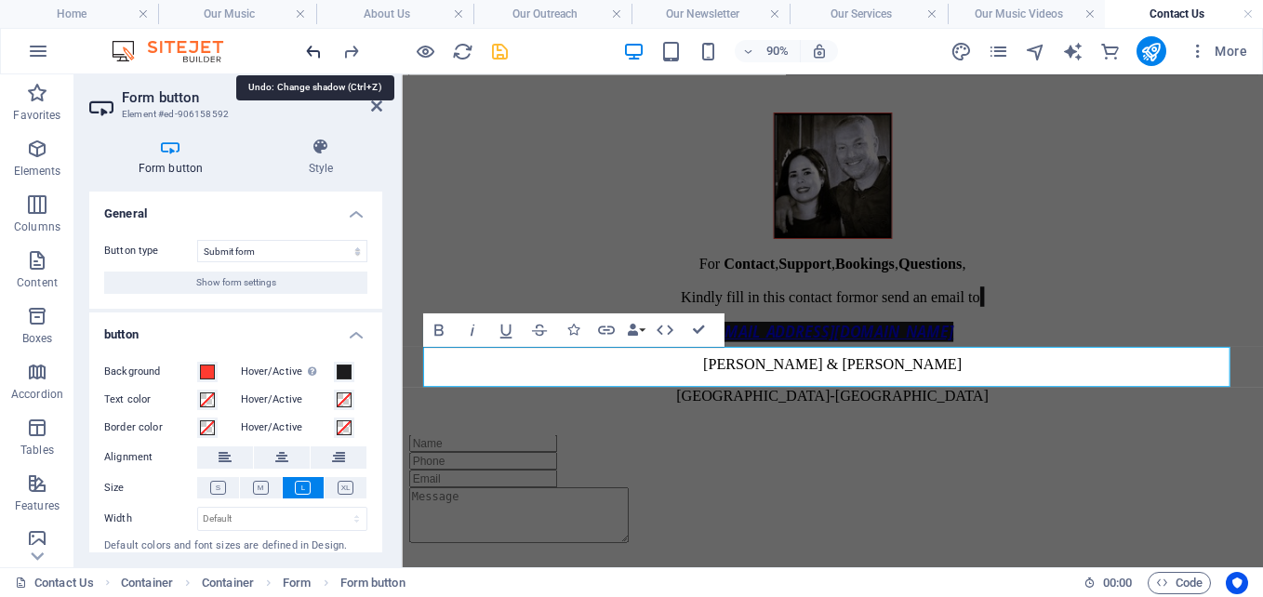
click at [312, 49] on icon "undo" at bounding box center [313, 51] width 21 height 21
click at [350, 50] on icon "redo" at bounding box center [350, 51] width 21 height 21
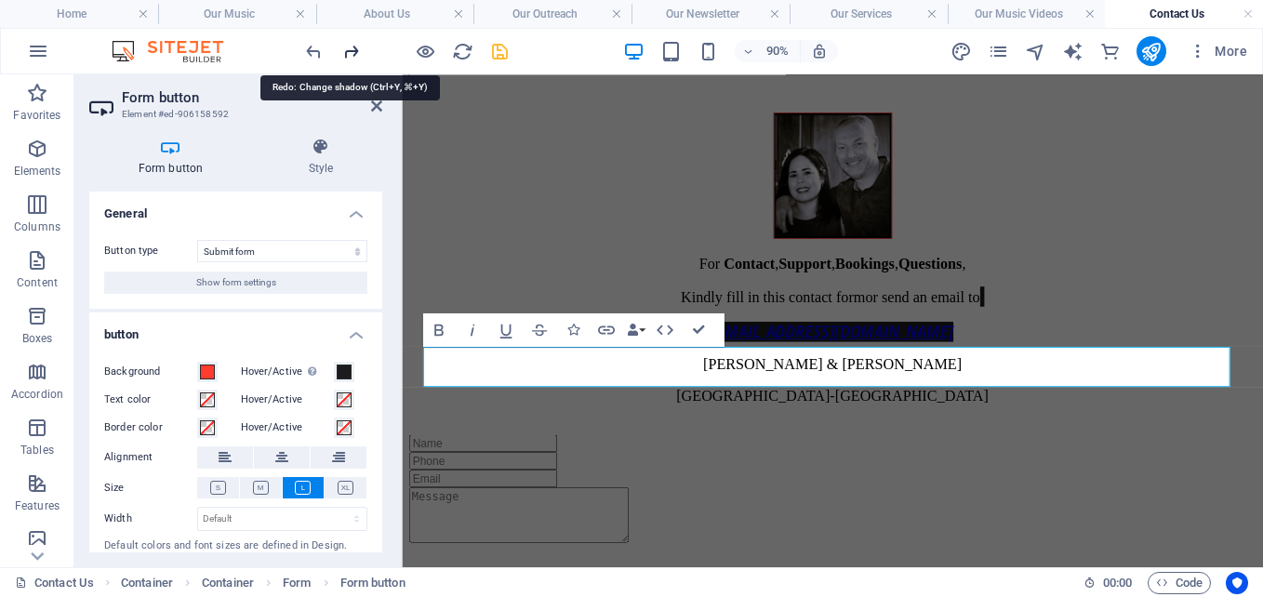
click at [350, 50] on icon "redo" at bounding box center [350, 51] width 21 height 21
click at [340, 374] on span at bounding box center [344, 372] width 15 height 15
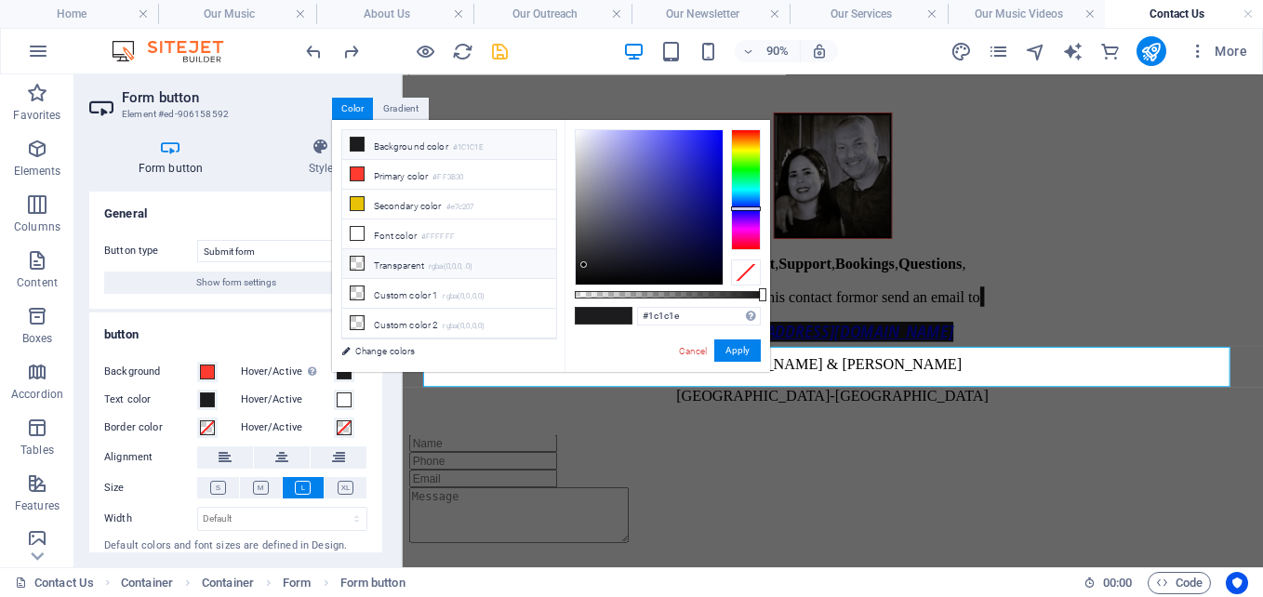
click at [393, 264] on li "Transparent rgba(0,0,0,.0)" at bounding box center [449, 264] width 214 height 30
type input "rgba(0, 0, 0, 0)"
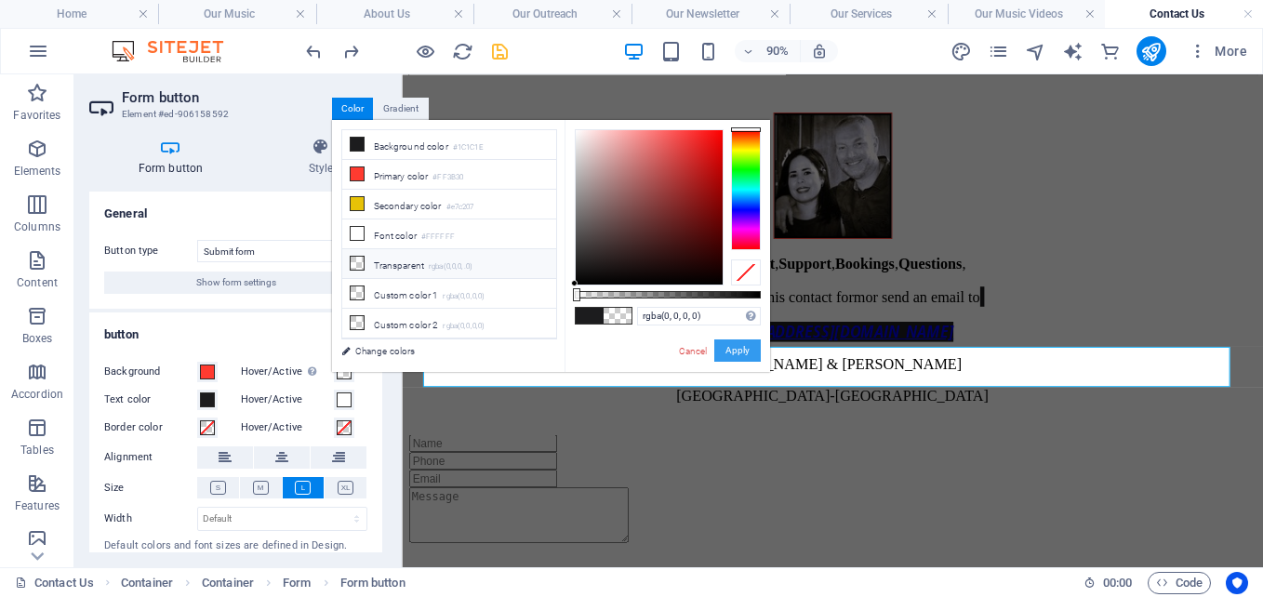
click at [739, 349] on button "Apply" at bounding box center [737, 350] width 47 height 22
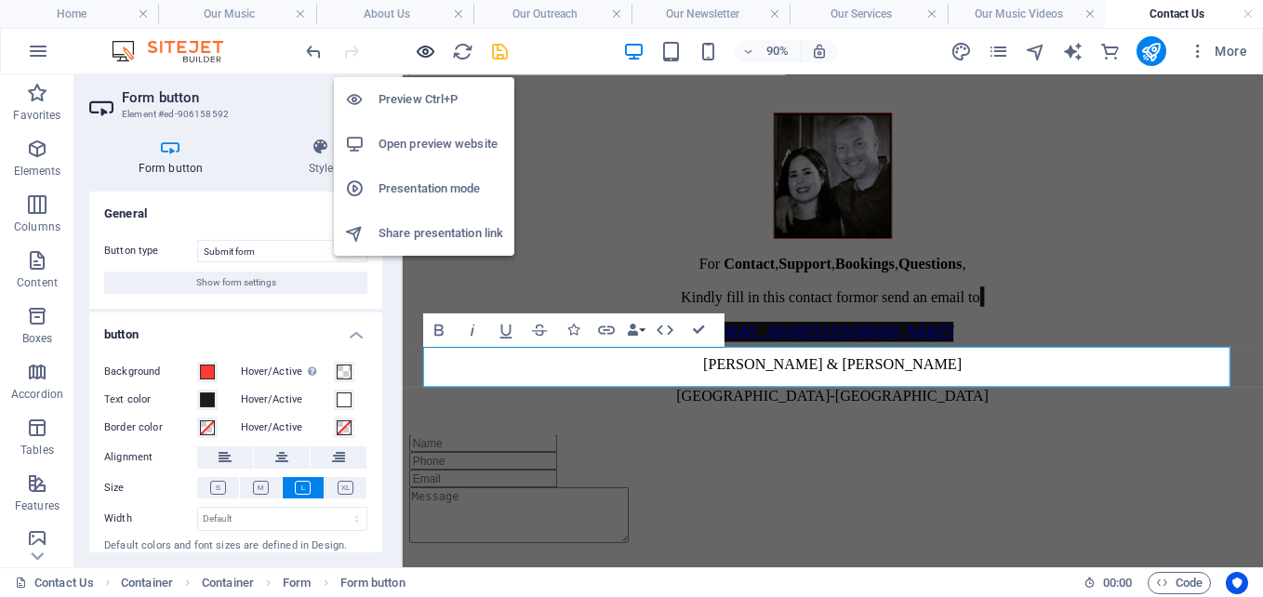
click at [427, 44] on icon "button" at bounding box center [425, 51] width 21 height 21
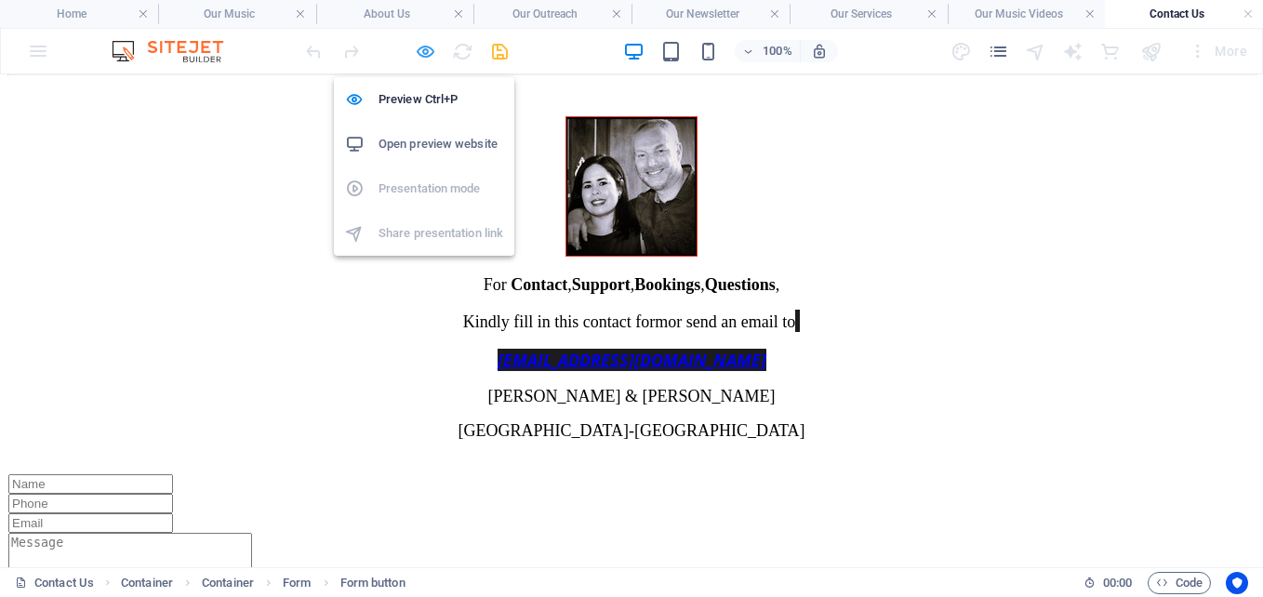
click at [425, 49] on icon "button" at bounding box center [425, 51] width 21 height 21
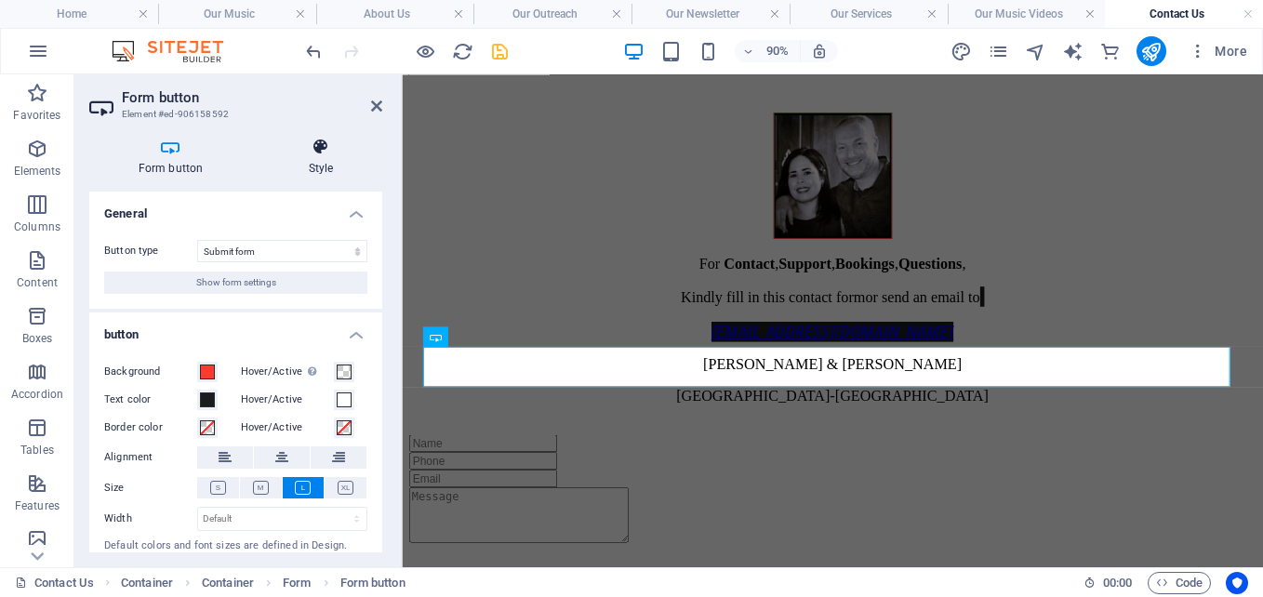
click at [316, 151] on icon at bounding box center [320, 147] width 123 height 19
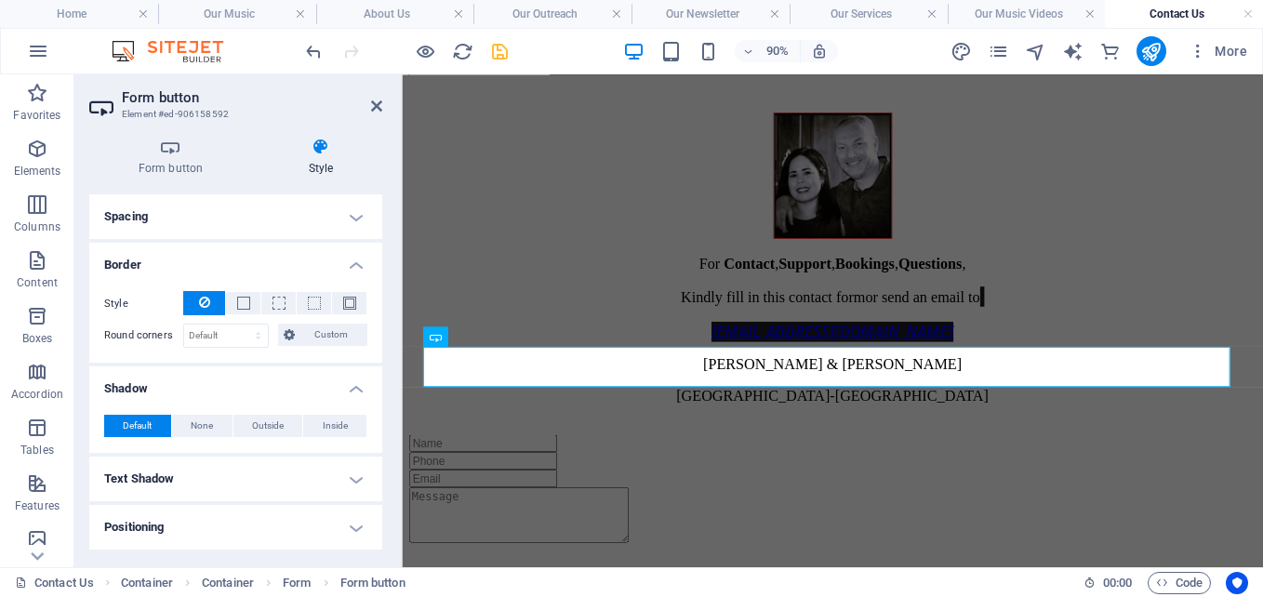
scroll to position [361, 0]
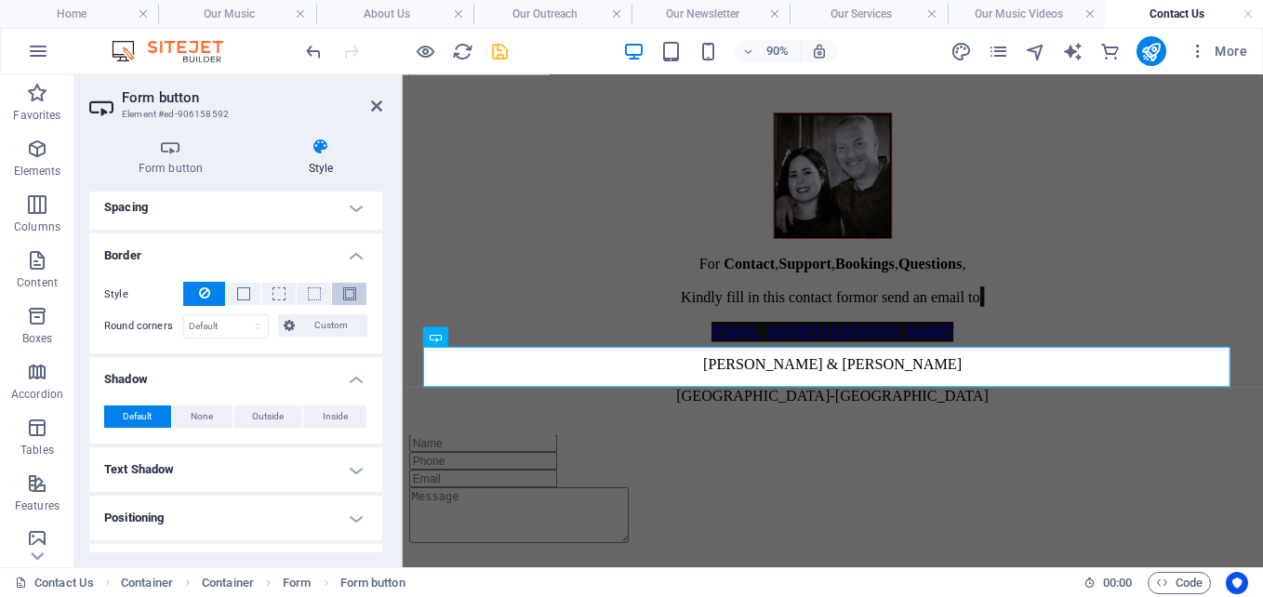
click at [348, 286] on span at bounding box center [350, 294] width 4 height 22
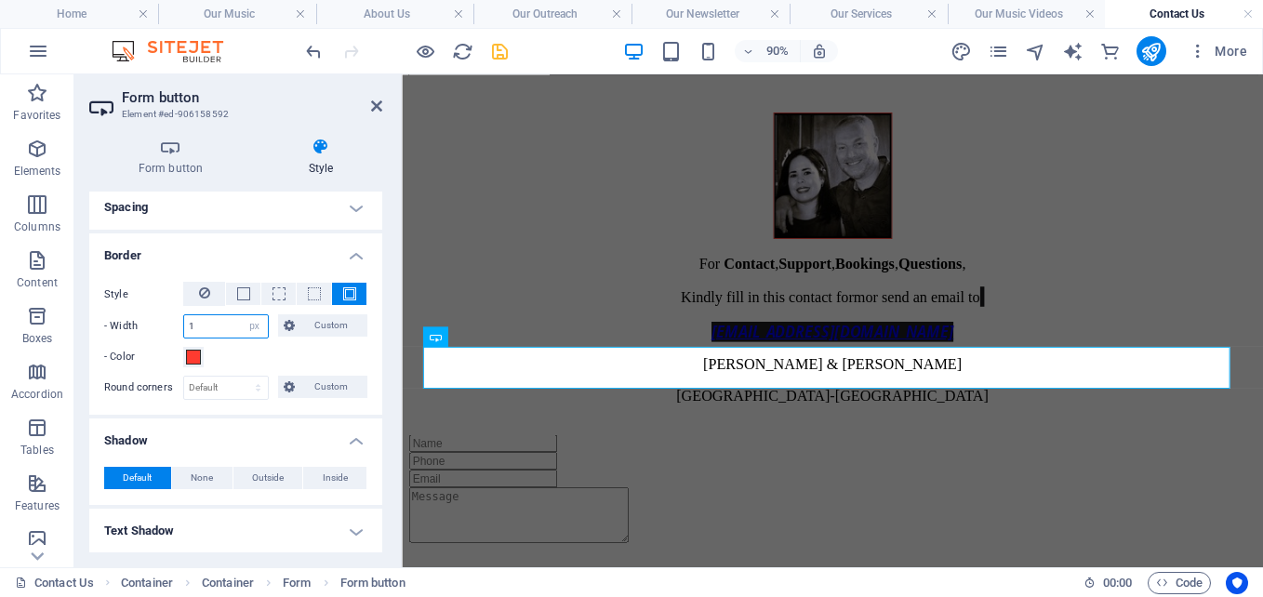
drag, startPoint x: 216, startPoint y: 327, endPoint x: 153, endPoint y: 311, distance: 65.4
click at [153, 311] on div "Style - Width 1 auto px rem % vh vw Custom Custom 1 auto px rem % vh vw 1 auto …" at bounding box center [235, 325] width 263 height 86
type input "3"
click at [195, 363] on span at bounding box center [193, 357] width 15 height 15
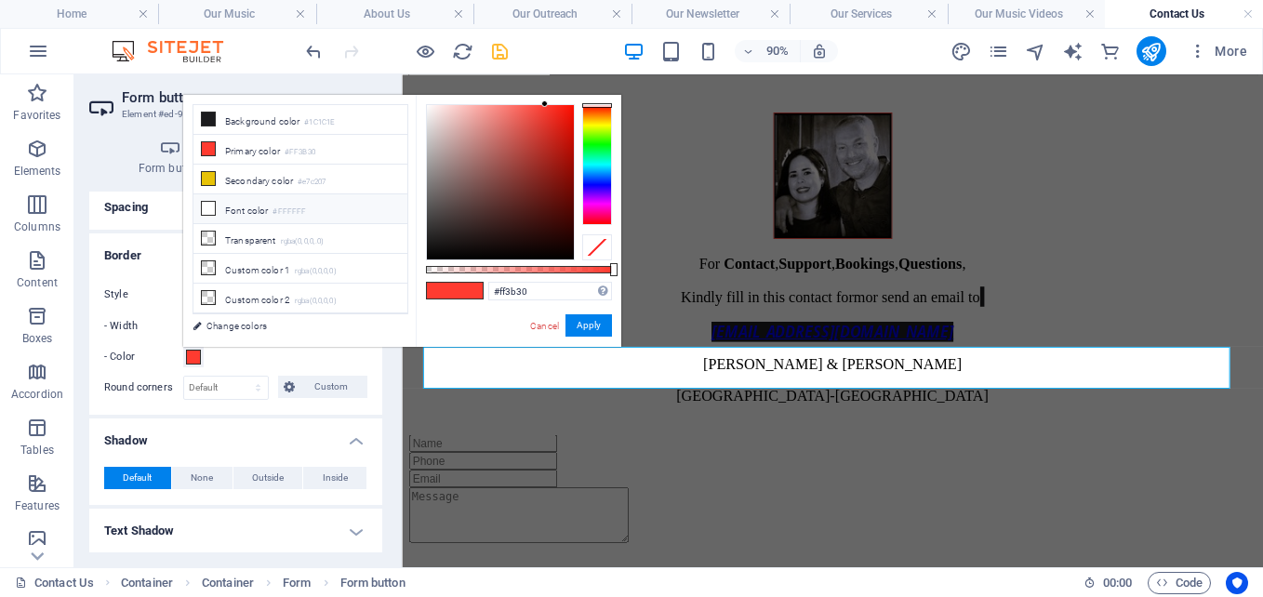
click at [233, 205] on li "Font color #FFFFFF" at bounding box center [300, 209] width 214 height 30
type input "#ffffff"
click at [233, 205] on li "Font color #FFFFFF" at bounding box center [300, 209] width 214 height 30
click at [580, 323] on button "Apply" at bounding box center [588, 325] width 47 height 22
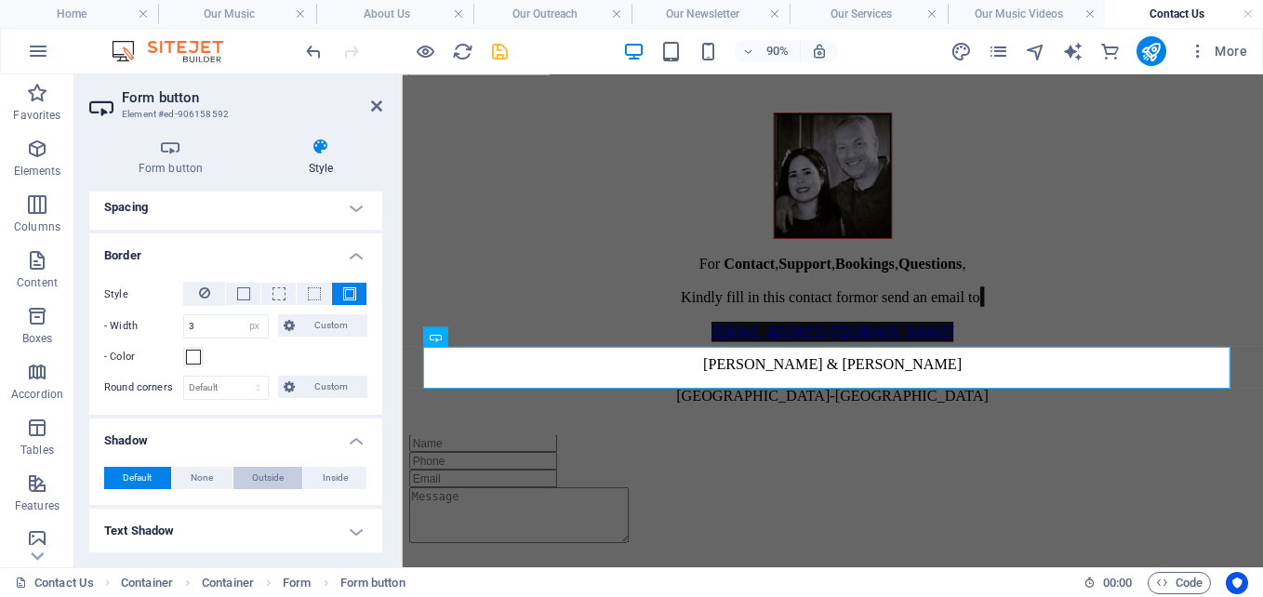
click at [267, 479] on span "Outside" at bounding box center [268, 478] width 32 height 22
type input "2"
type input "4"
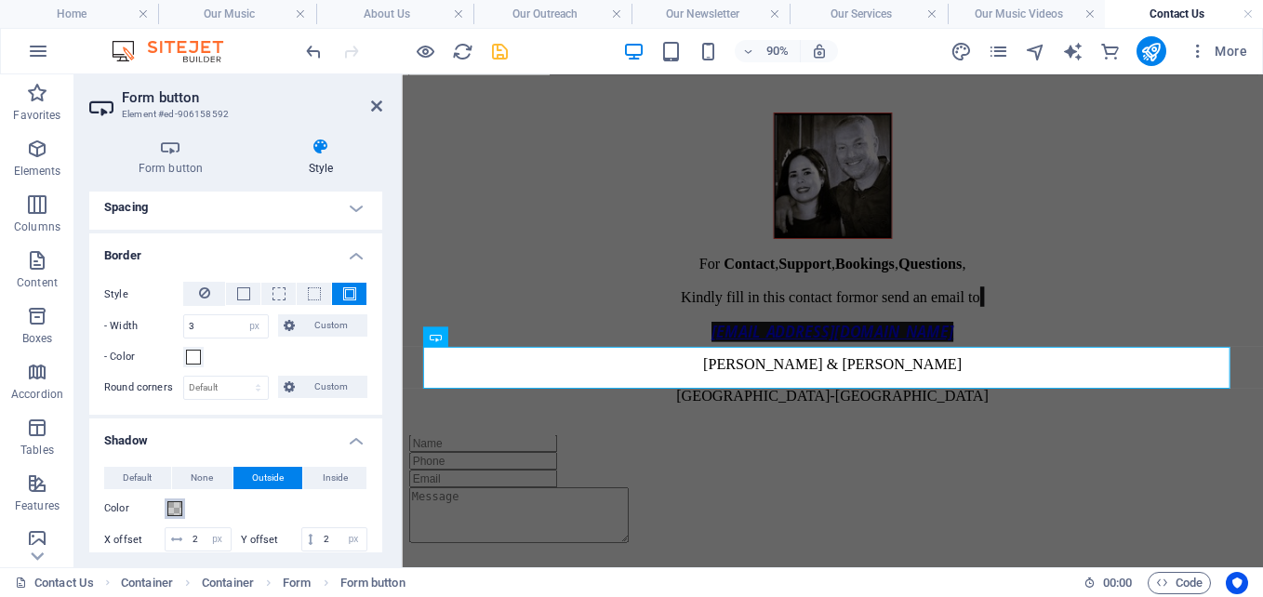
click at [174, 515] on span at bounding box center [174, 508] width 15 height 15
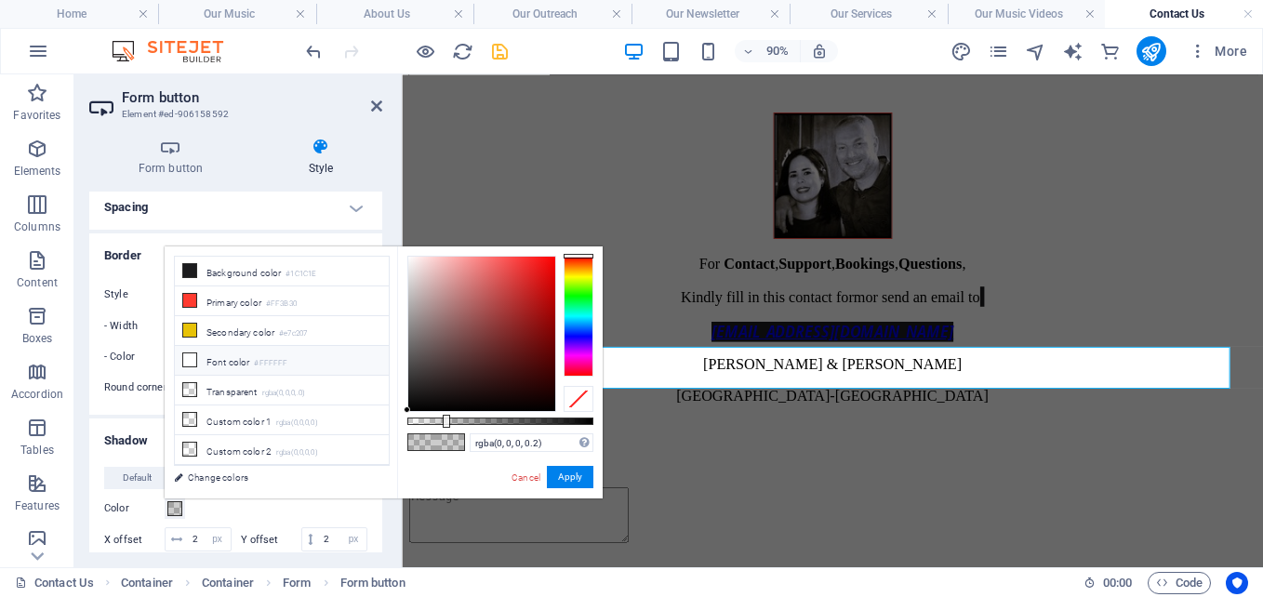
click at [223, 358] on li "Font color #FFFFFF" at bounding box center [282, 361] width 214 height 30
type input "#ffffff"
click at [223, 358] on li "Font color #FFFFFF" at bounding box center [282, 361] width 214 height 30
click at [577, 473] on button "Apply" at bounding box center [570, 477] width 47 height 22
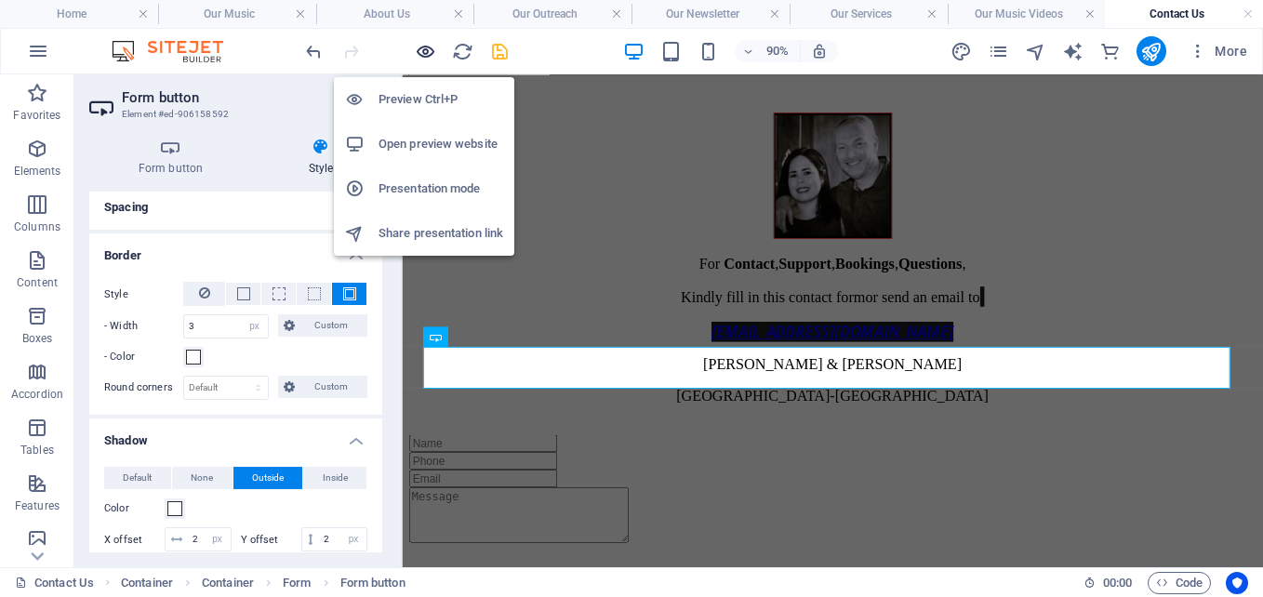
click at [425, 46] on icon "button" at bounding box center [425, 51] width 21 height 21
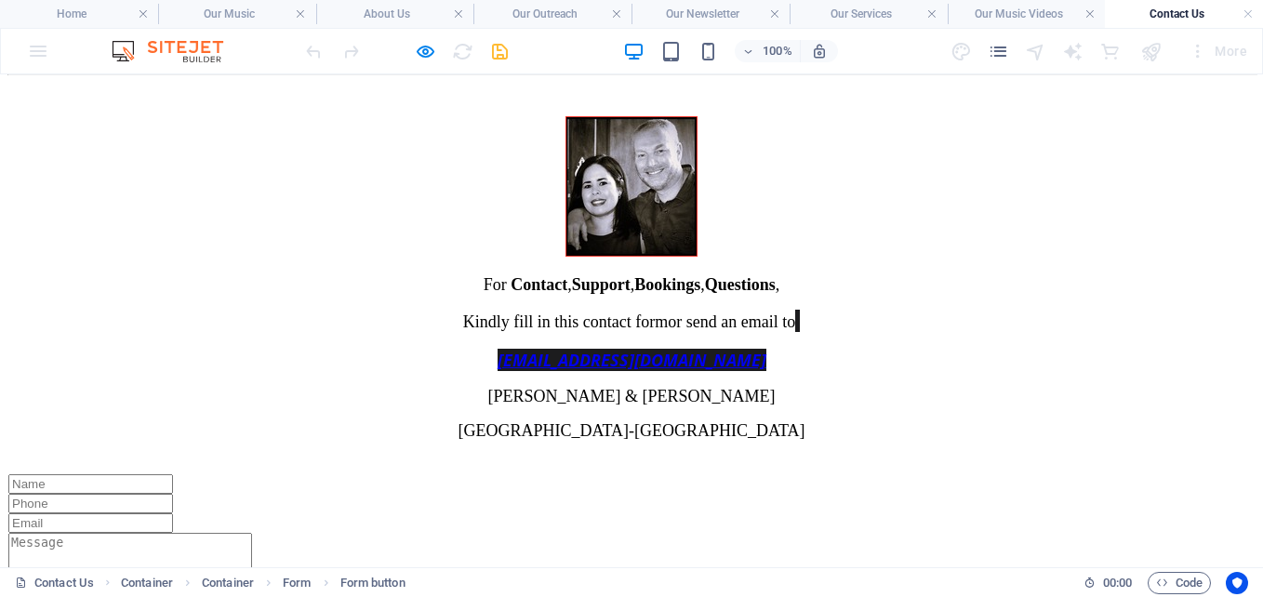
scroll to position [482, 0]
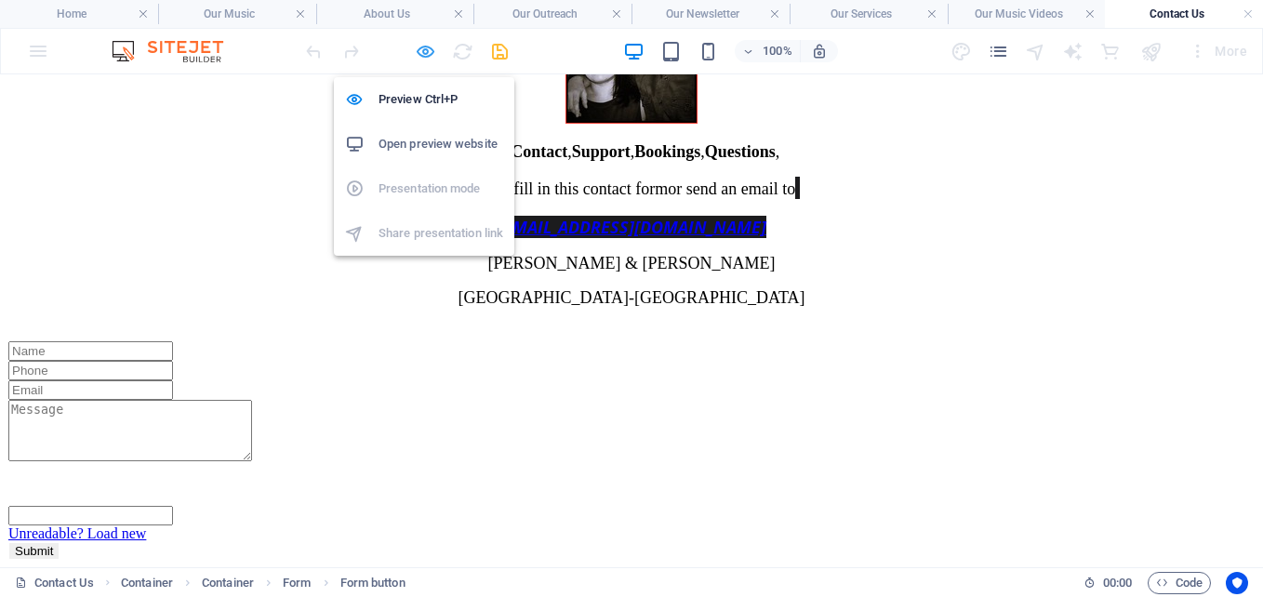
drag, startPoint x: 419, startPoint y: 47, endPoint x: 297, endPoint y: 281, distance: 263.3
click at [419, 47] on icon "button" at bounding box center [425, 51] width 21 height 21
select select "px"
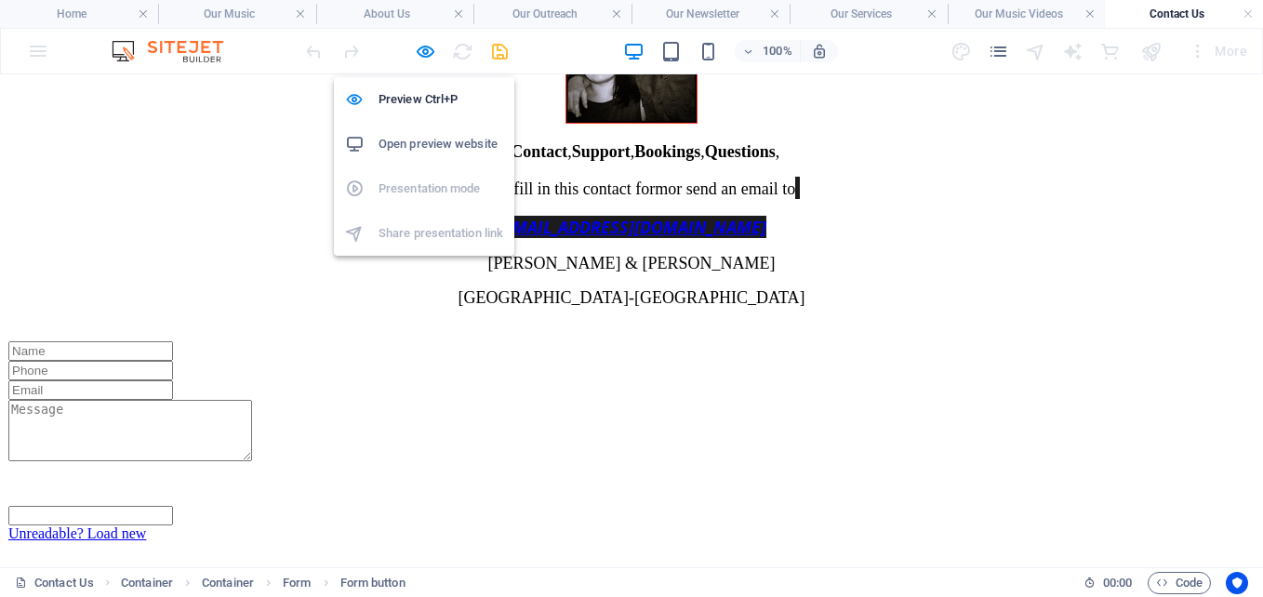
select select "px"
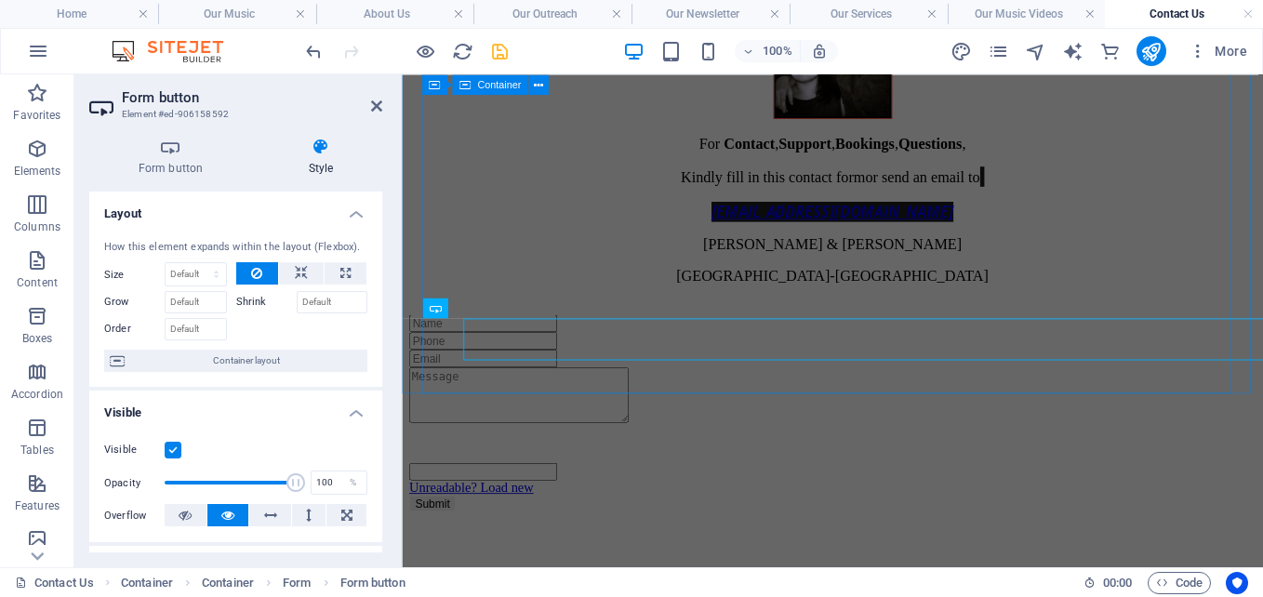
scroll to position [380, 0]
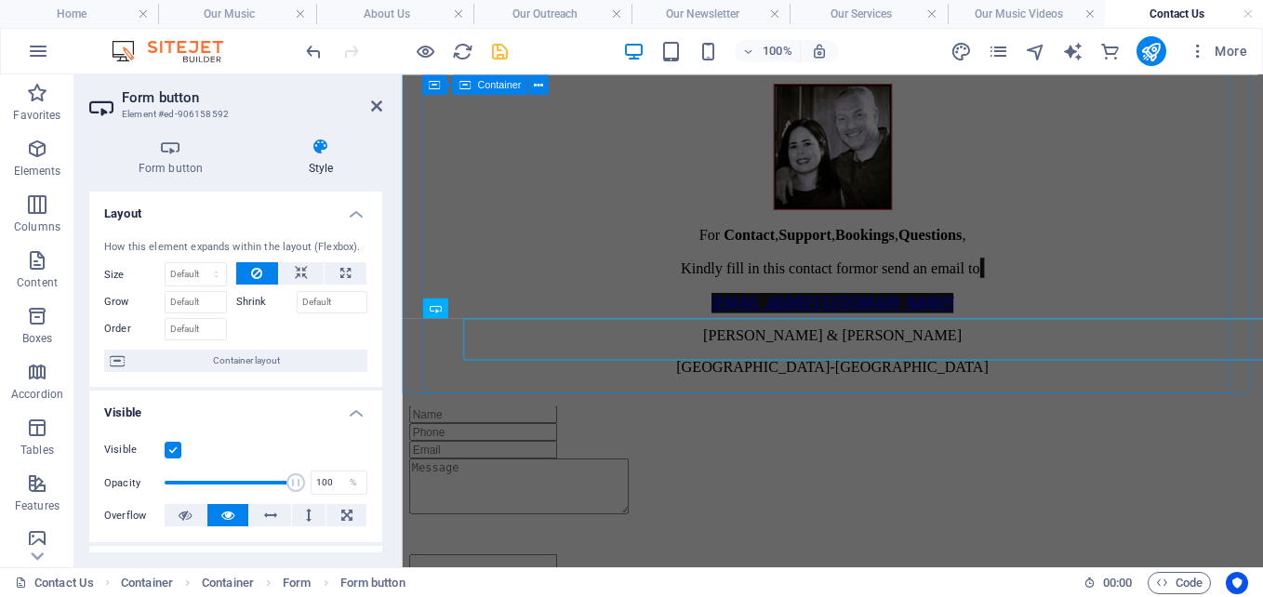
type input "1"
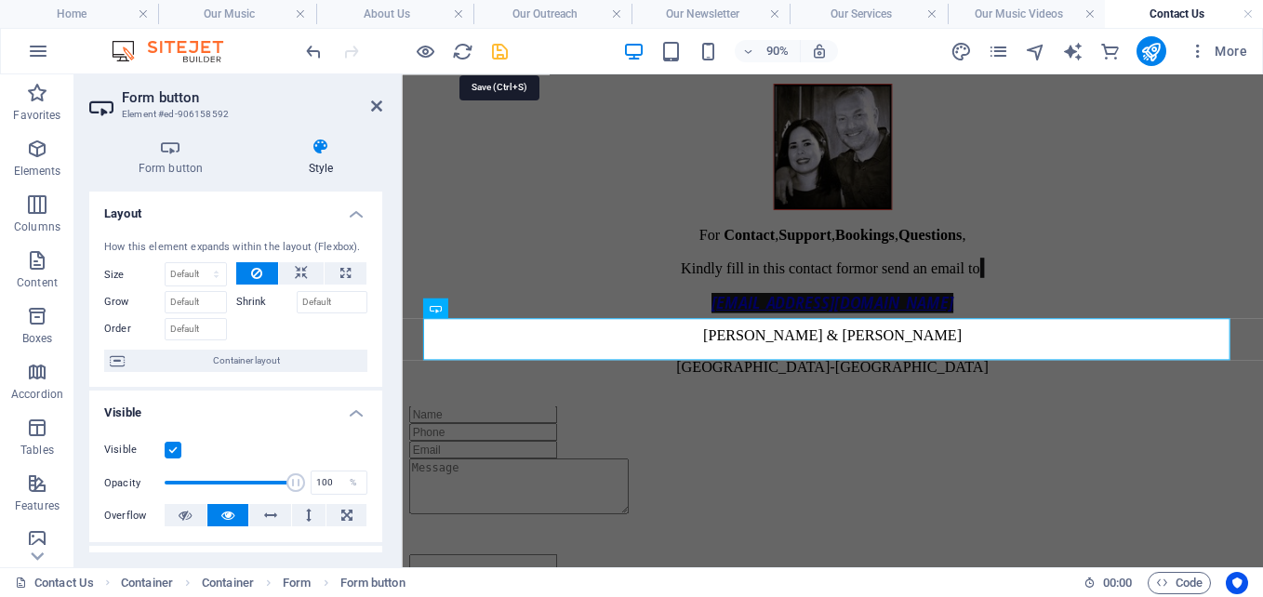
click at [495, 44] on icon "save" at bounding box center [499, 51] width 21 height 21
select select "px"
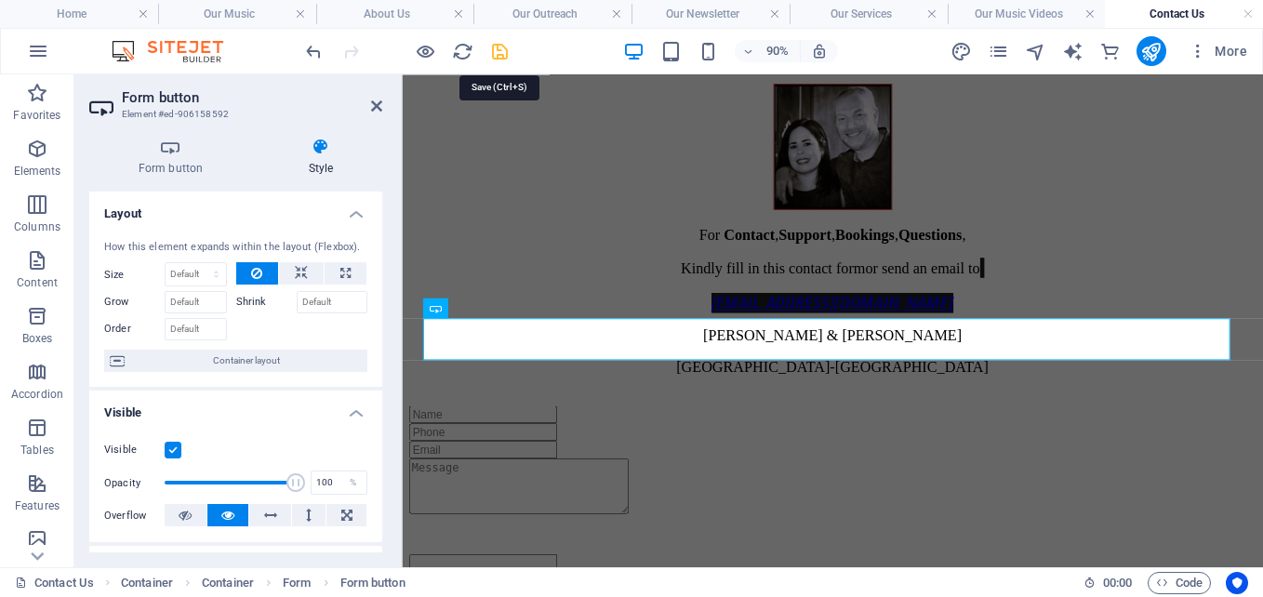
select select "px"
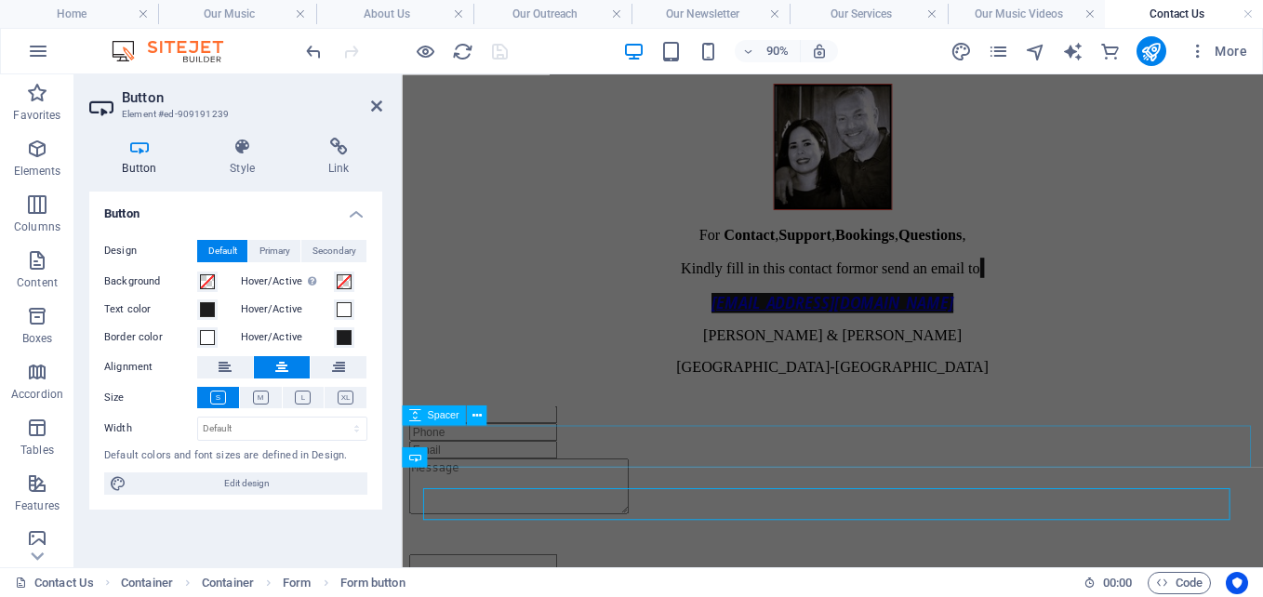
scroll to position [345, 0]
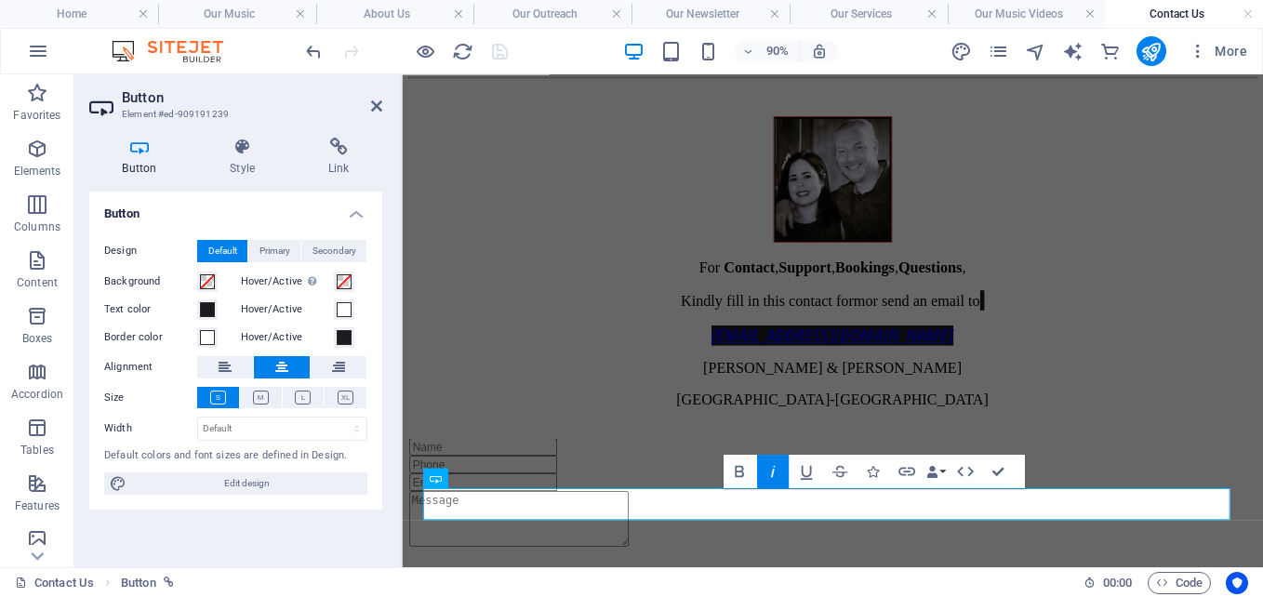
click at [137, 170] on h4 "Button" at bounding box center [143, 157] width 108 height 39
click at [141, 142] on icon at bounding box center [139, 147] width 100 height 19
click at [139, 148] on icon at bounding box center [139, 147] width 100 height 19
click at [279, 248] on span "Primary" at bounding box center [274, 251] width 31 height 22
click at [322, 247] on span "Secondary" at bounding box center [334, 251] width 44 height 22
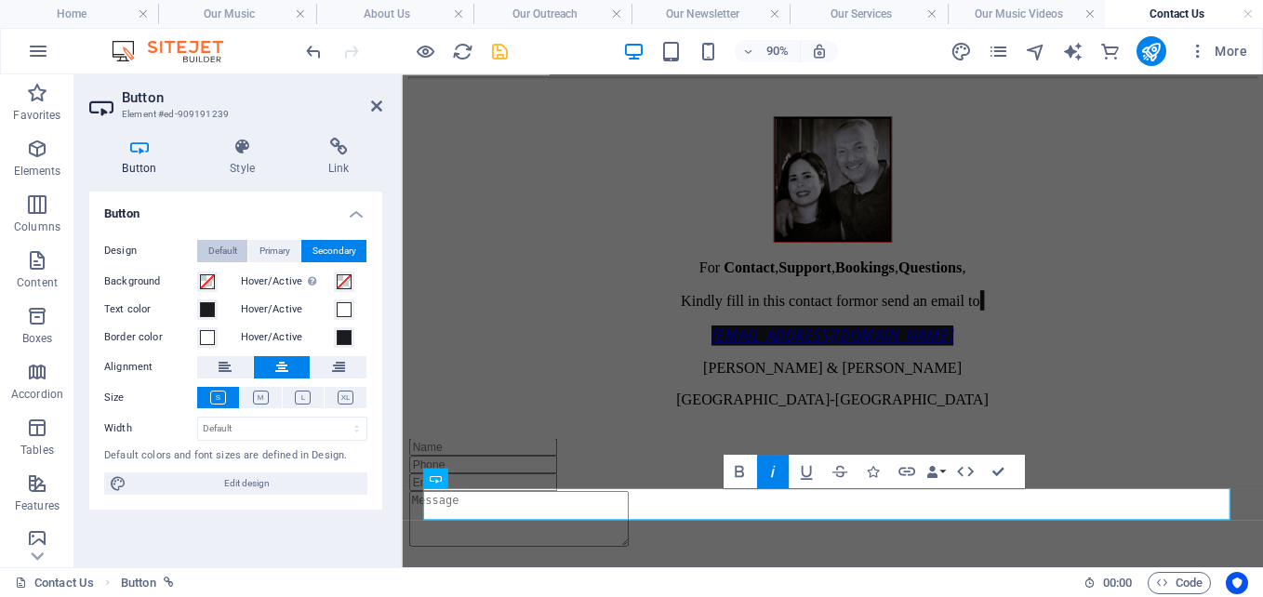
click at [212, 251] on span "Default" at bounding box center [222, 251] width 29 height 22
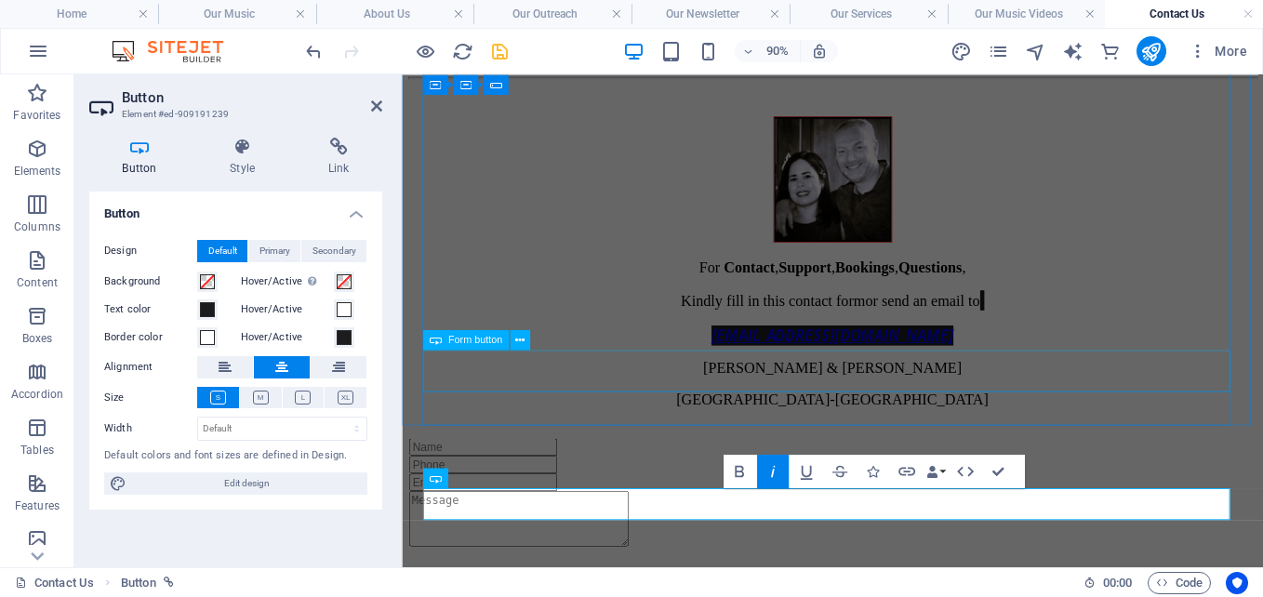
select select "px"
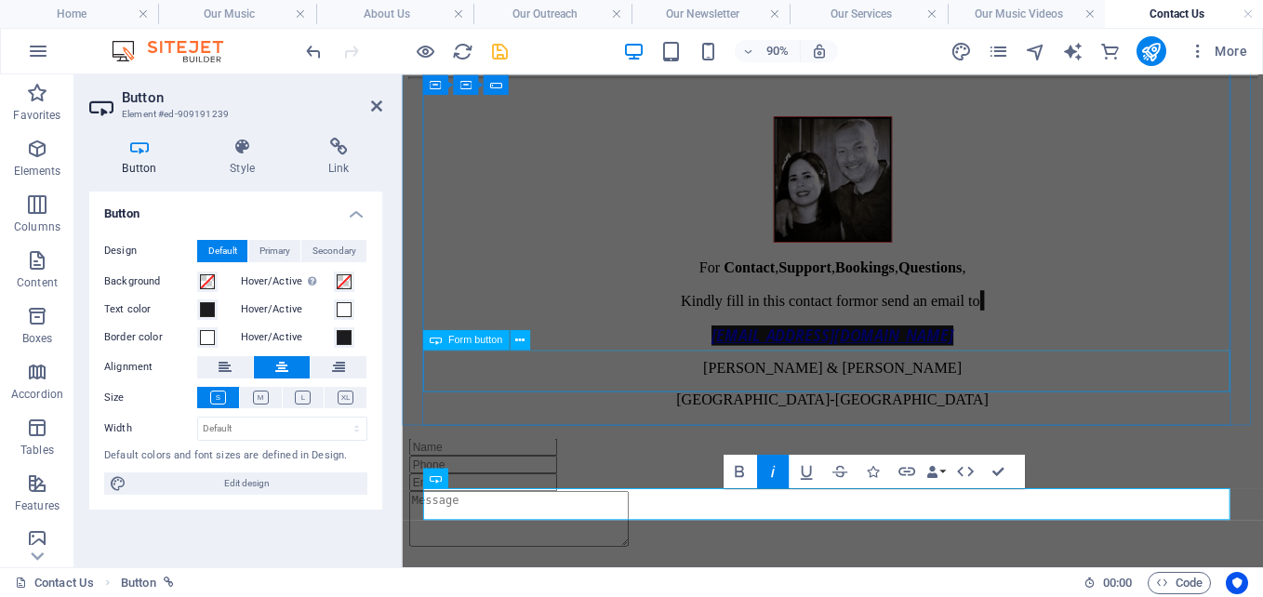
select select "px"
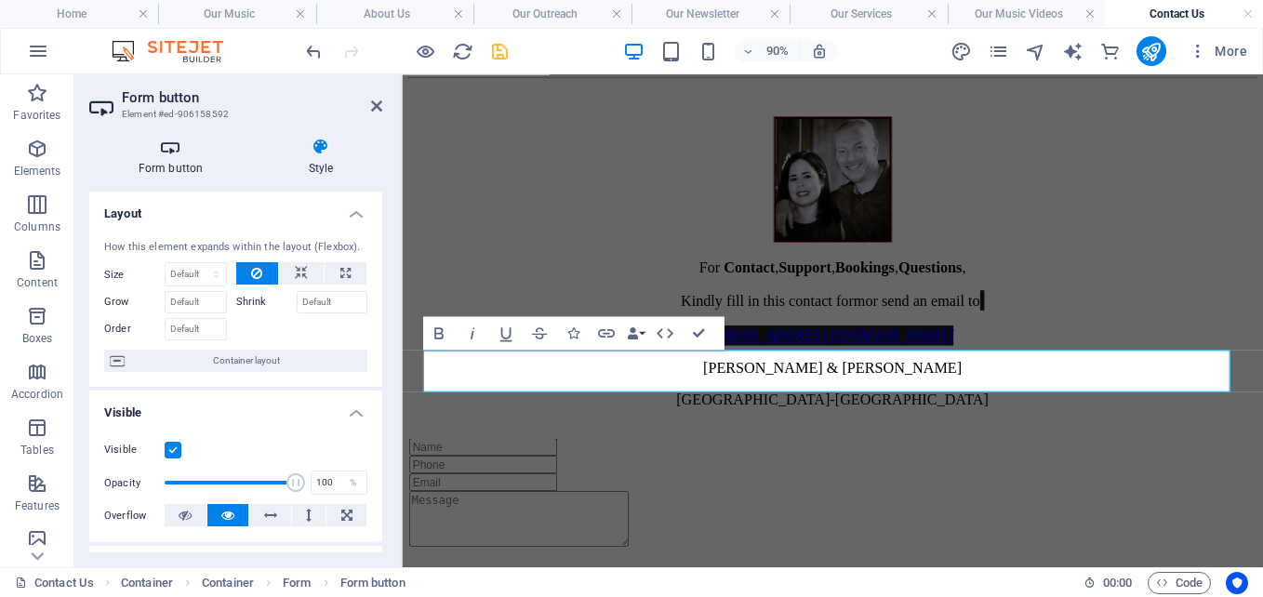
click at [171, 146] on icon at bounding box center [170, 147] width 163 height 19
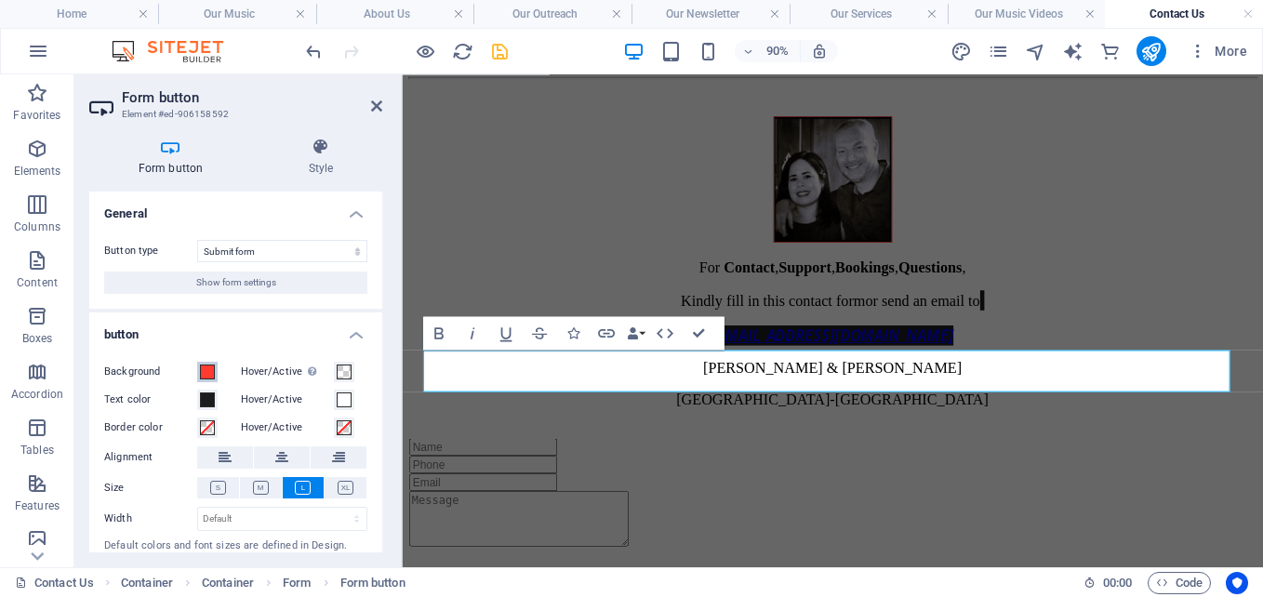
click at [206, 372] on span at bounding box center [207, 372] width 15 height 15
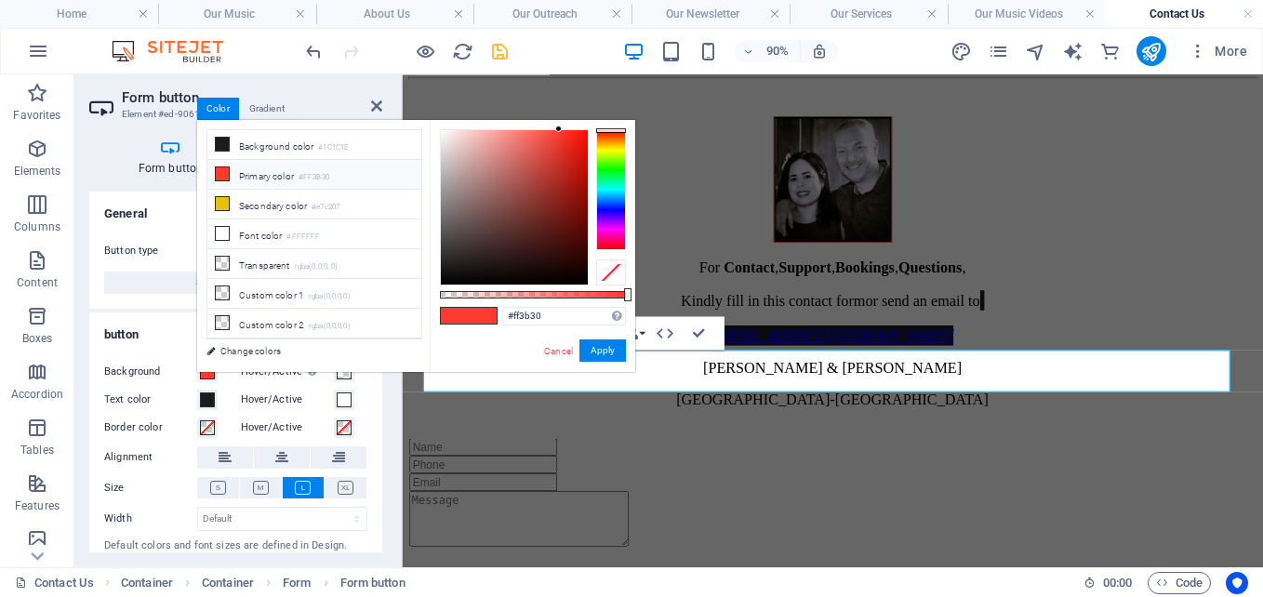
drag, startPoint x: 417, startPoint y: 266, endPoint x: 421, endPoint y: 320, distance: 54.1
click at [421, 320] on ul "Background color #1C1C1E Primary color #FF3B30 Secondary color #e7c207 Font col…" at bounding box center [314, 234] width 216 height 210
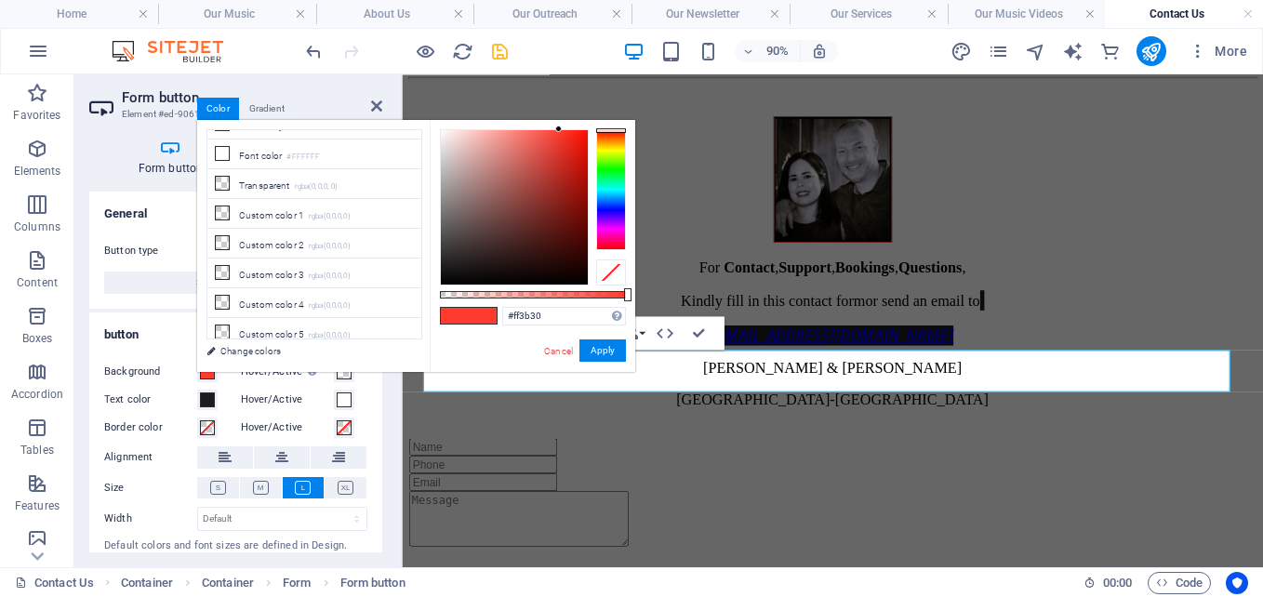
scroll to position [0, 0]
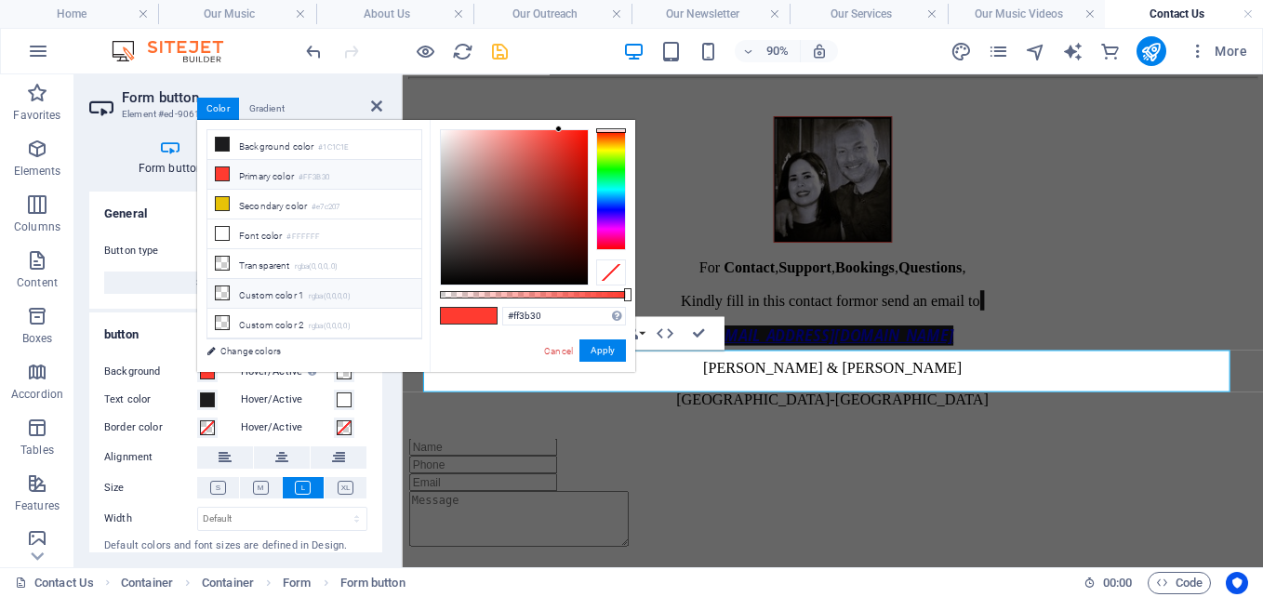
click at [273, 297] on li "Custom color 1 rgba(0,0,0,0)" at bounding box center [314, 294] width 214 height 30
type input "rgba(0, 0, 0, 0)"
click at [611, 351] on button "Apply" at bounding box center [602, 350] width 47 height 22
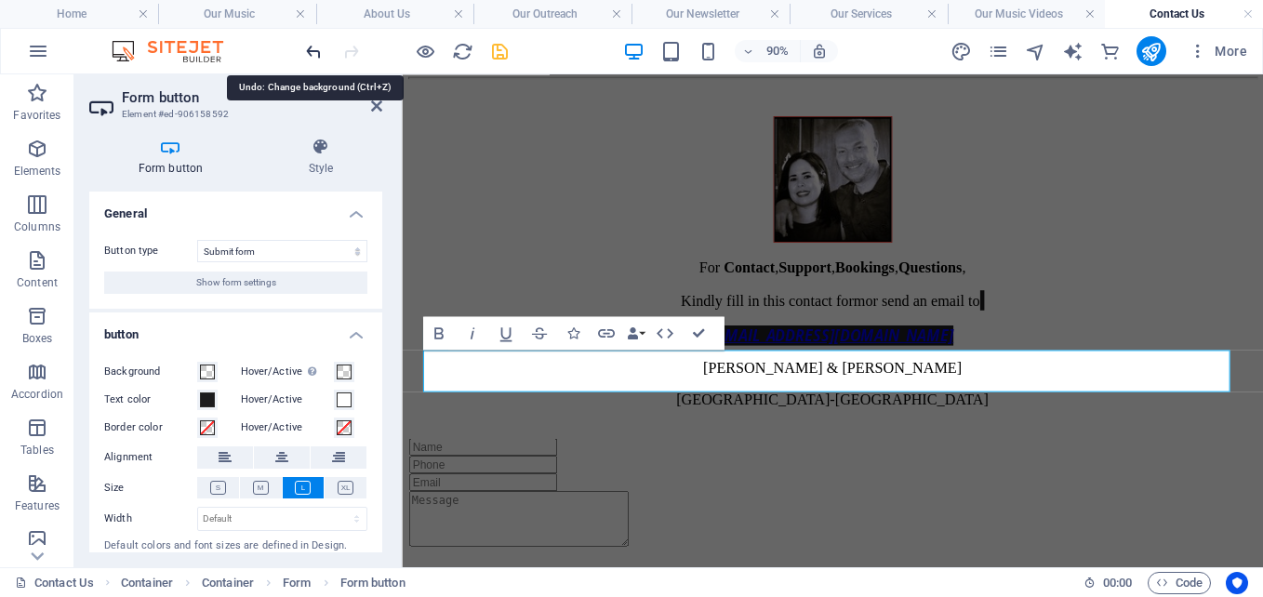
click at [306, 53] on icon "undo" at bounding box center [313, 51] width 21 height 21
click at [340, 402] on span at bounding box center [344, 399] width 15 height 15
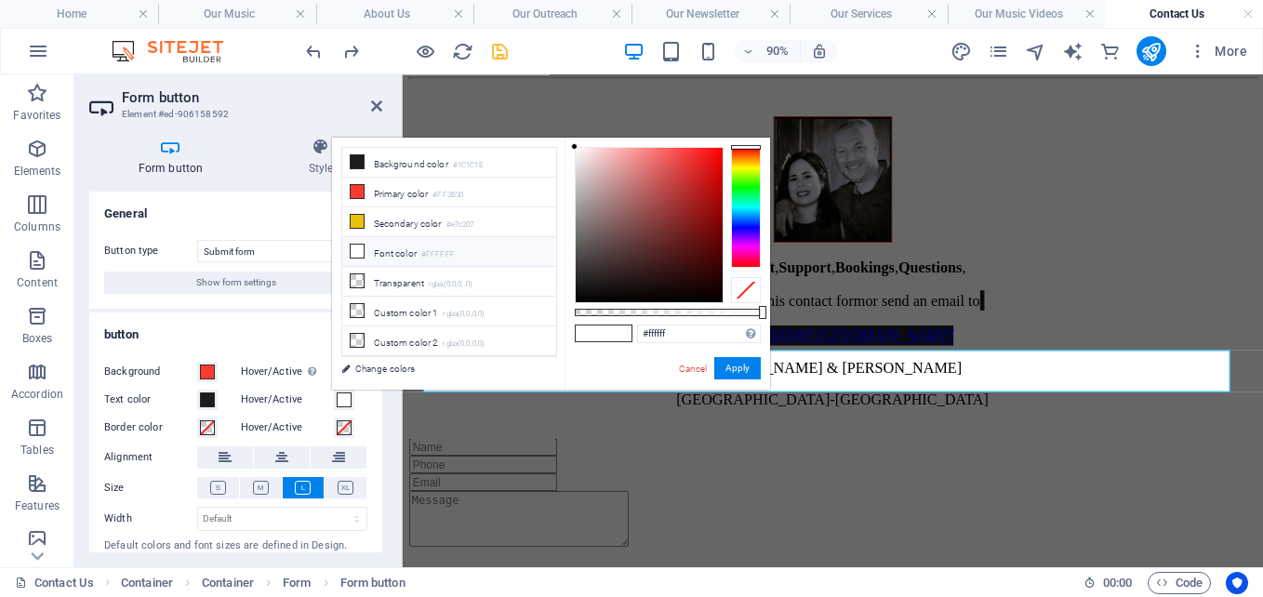
click at [400, 249] on li "Font color #FFFFFF" at bounding box center [449, 252] width 214 height 30
click at [729, 363] on button "Apply" at bounding box center [737, 368] width 47 height 22
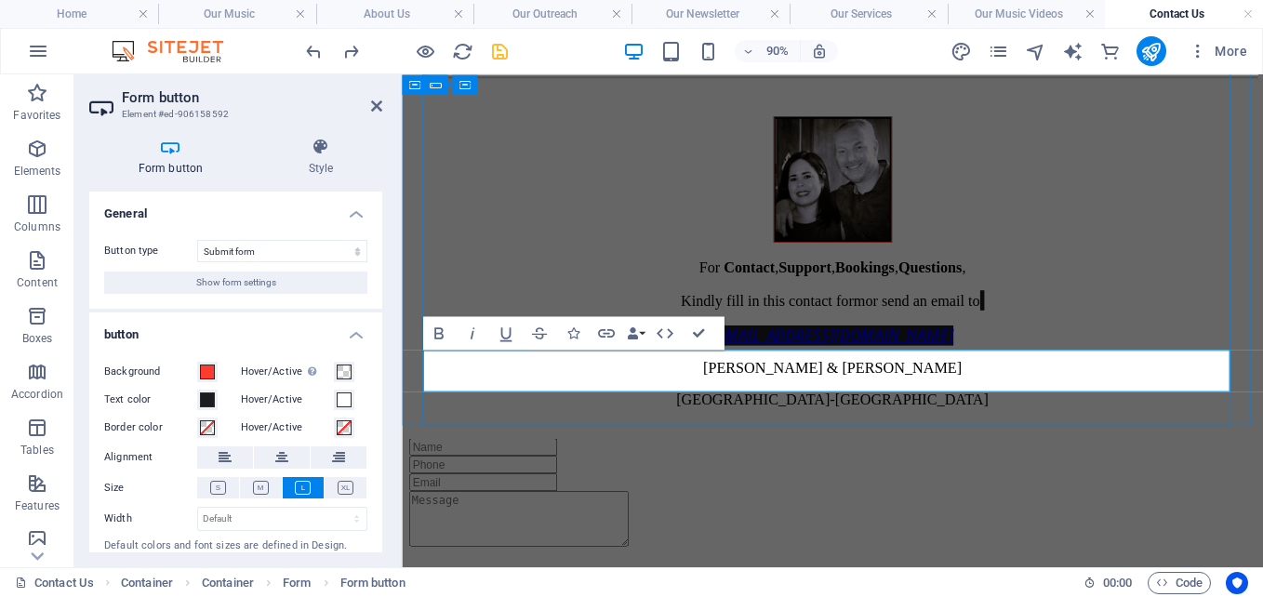
click at [341, 372] on span at bounding box center [344, 372] width 15 height 15
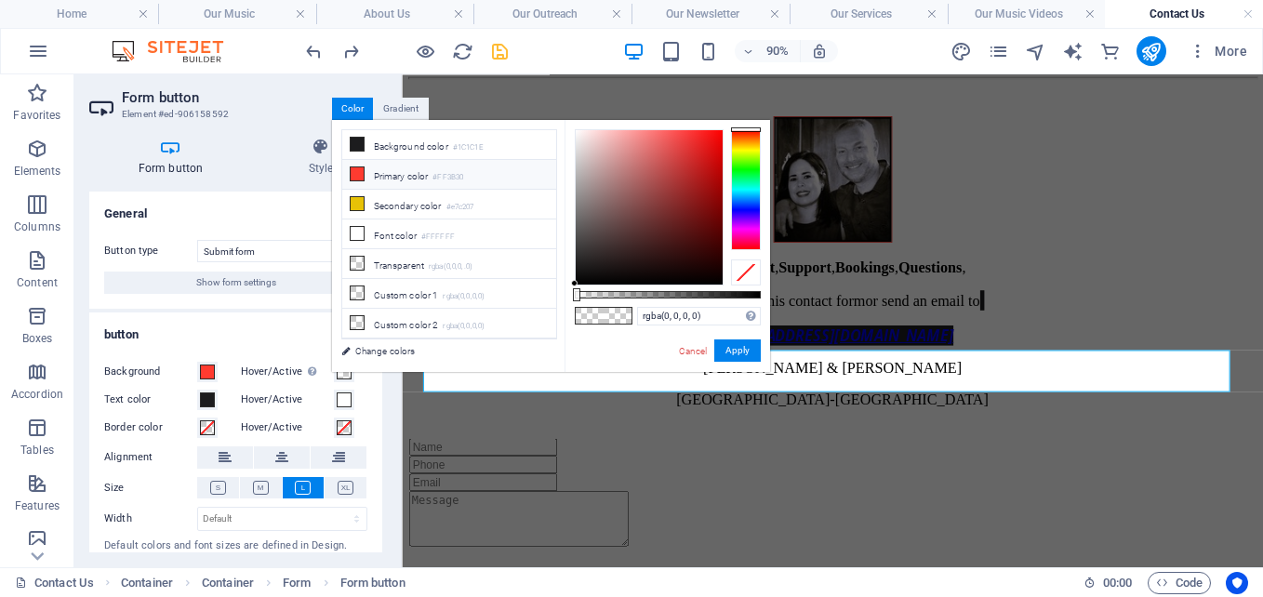
click at [381, 177] on li "Primary color #FF3B30" at bounding box center [449, 175] width 214 height 30
type input "#ff3b30"
click at [381, 177] on li "Primary color #FF3B30" at bounding box center [449, 175] width 214 height 30
click at [752, 350] on button "Apply" at bounding box center [737, 350] width 47 height 22
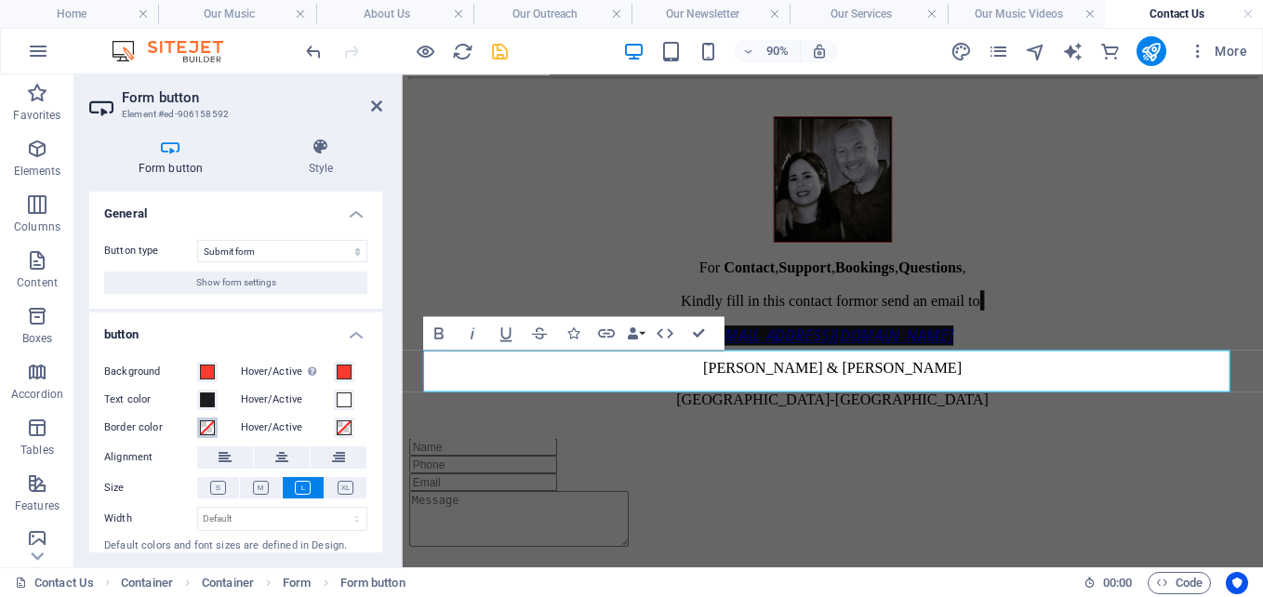
click at [204, 423] on span at bounding box center [207, 427] width 15 height 15
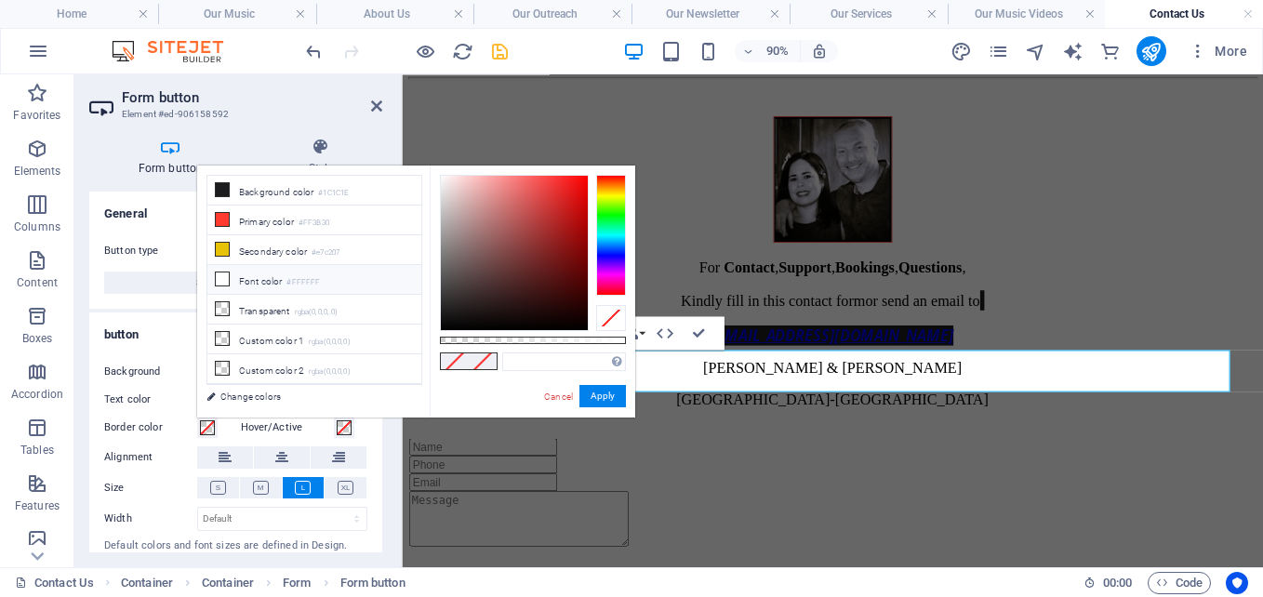
click at [236, 274] on li "Font color #FFFFFF" at bounding box center [314, 280] width 214 height 30
type input "#ffffff"
click at [236, 274] on li "Font color #FFFFFF" at bounding box center [314, 280] width 214 height 30
drag, startPoint x: 598, startPoint y: 399, endPoint x: 20, endPoint y: 387, distance: 577.7
click at [598, 399] on button "Apply" at bounding box center [602, 396] width 47 height 22
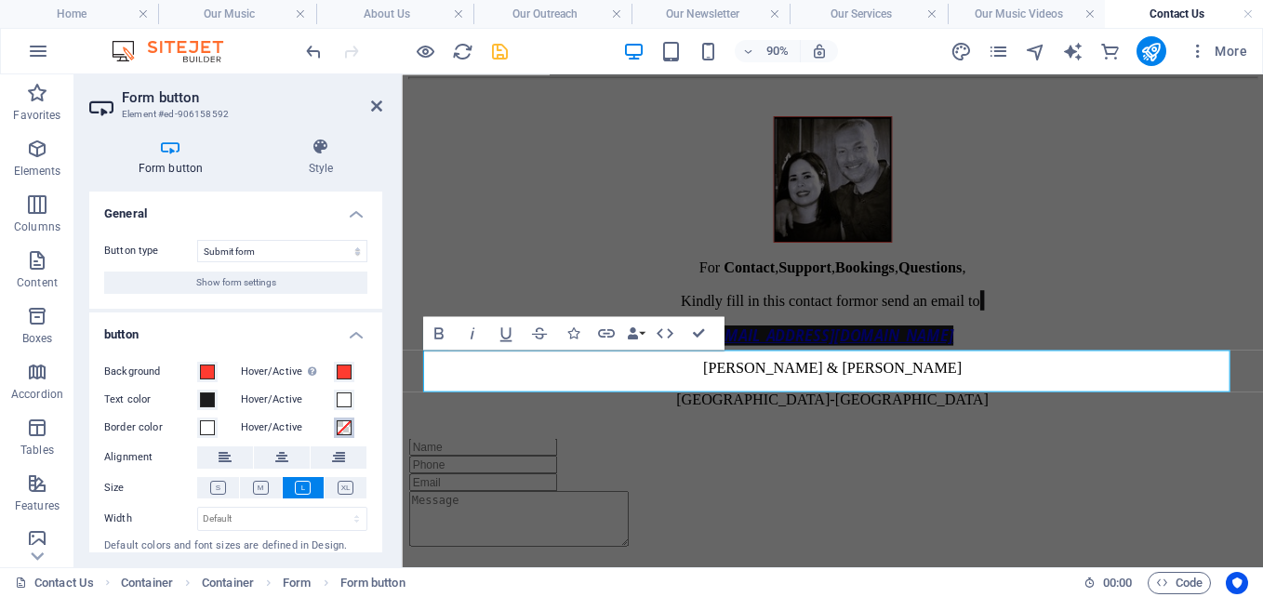
click at [340, 426] on span at bounding box center [344, 427] width 15 height 15
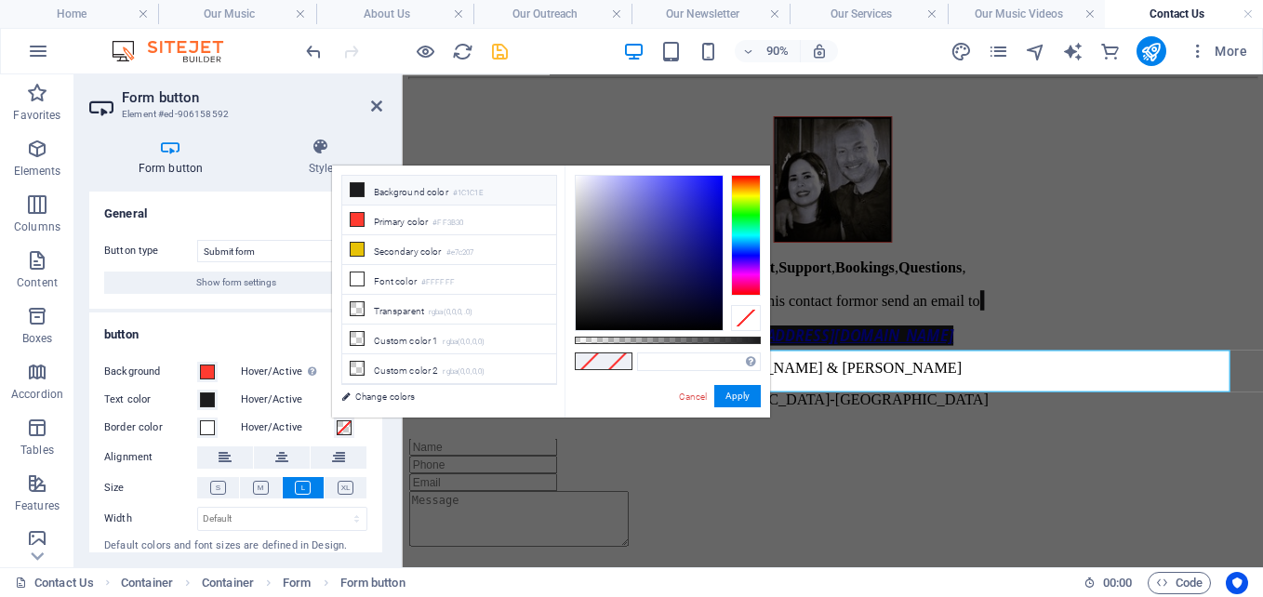
click at [382, 191] on li "Background color #1C1C1E" at bounding box center [449, 191] width 214 height 30
type input "#1c1c1e"
click at [382, 191] on li "Background color #1C1C1E" at bounding box center [449, 191] width 214 height 30
click at [727, 401] on button "Apply" at bounding box center [737, 396] width 47 height 22
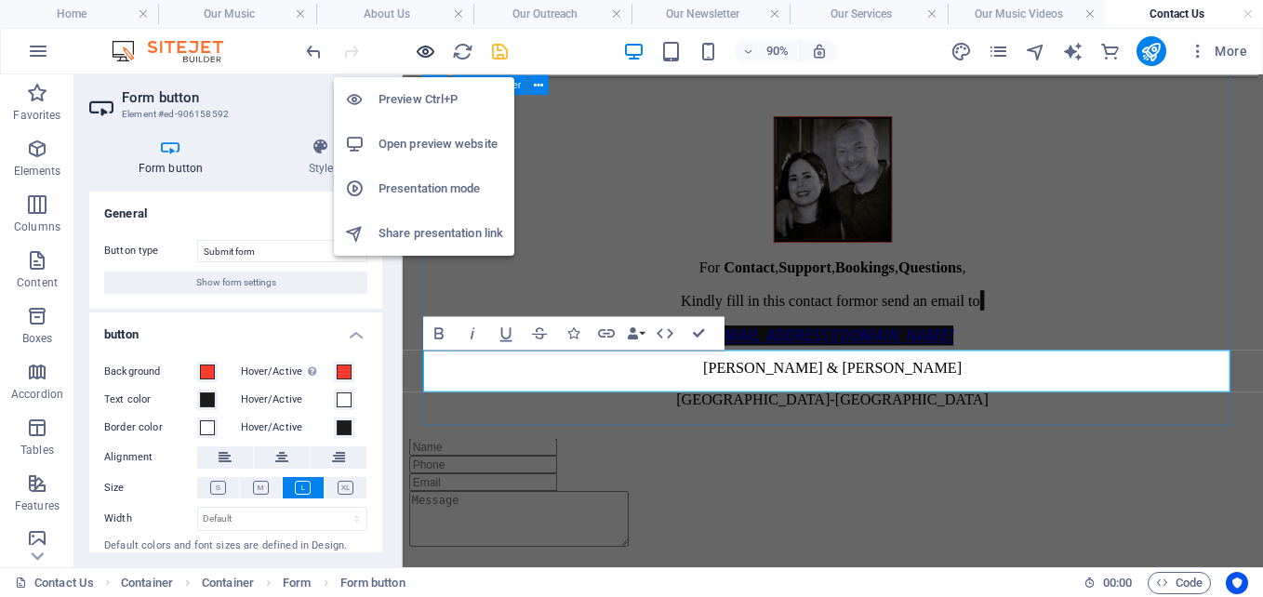
click at [423, 54] on icon "button" at bounding box center [425, 51] width 21 height 21
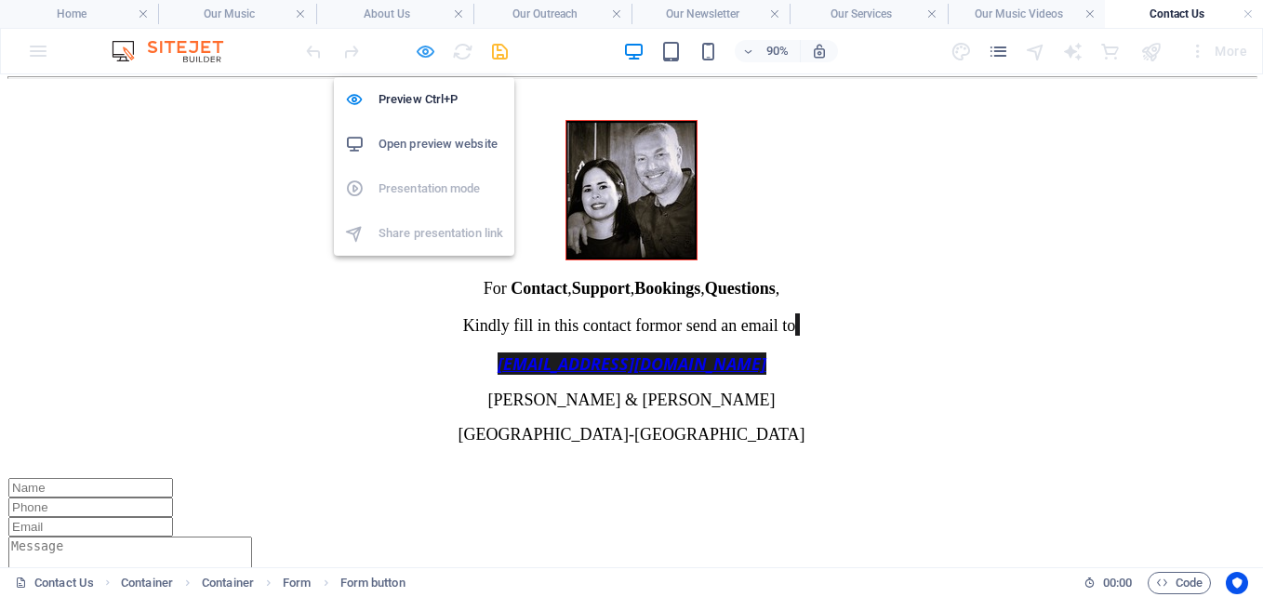
click at [423, 54] on icon "button" at bounding box center [425, 51] width 21 height 21
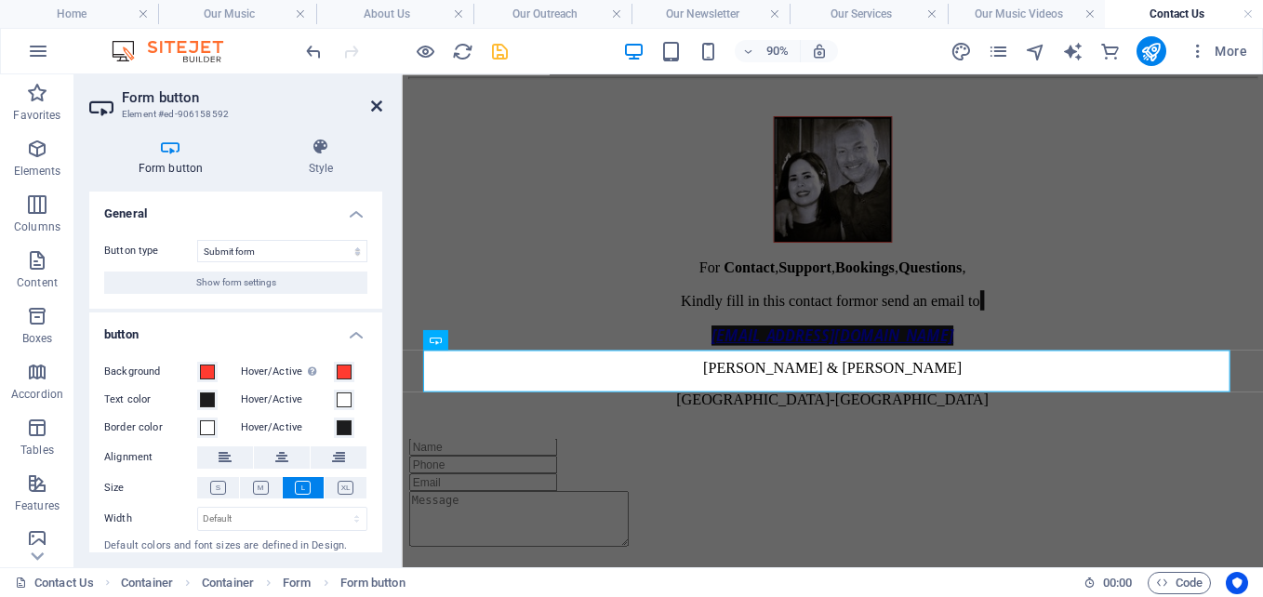
click at [378, 105] on icon at bounding box center [376, 106] width 11 height 15
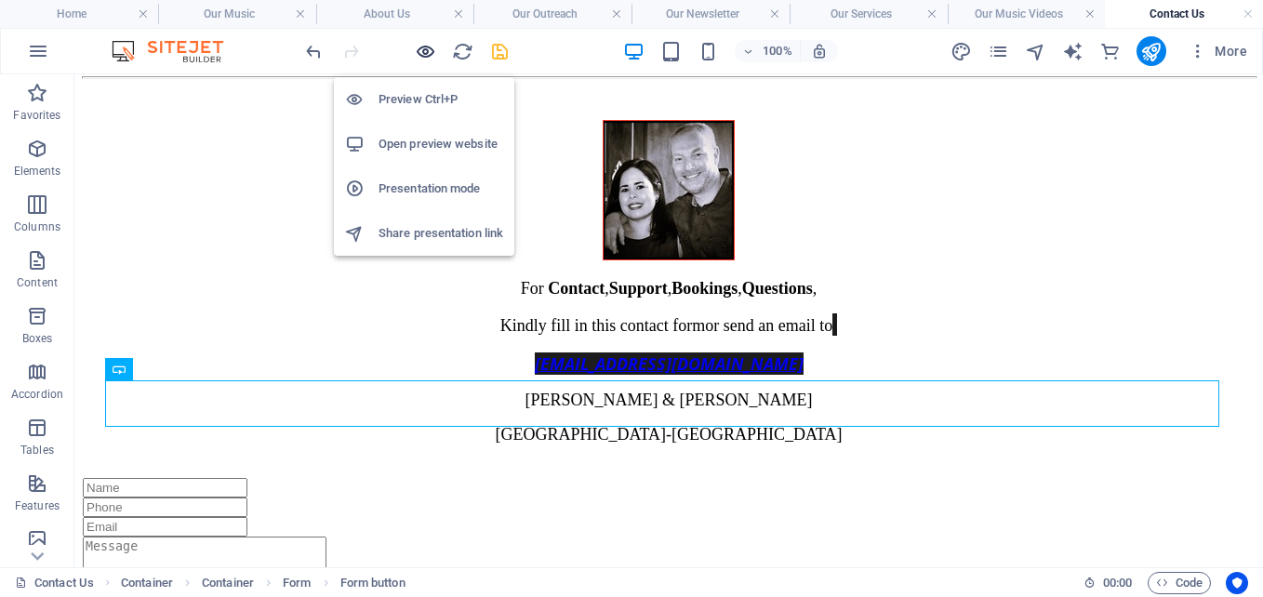
click at [427, 48] on icon "button" at bounding box center [425, 51] width 21 height 21
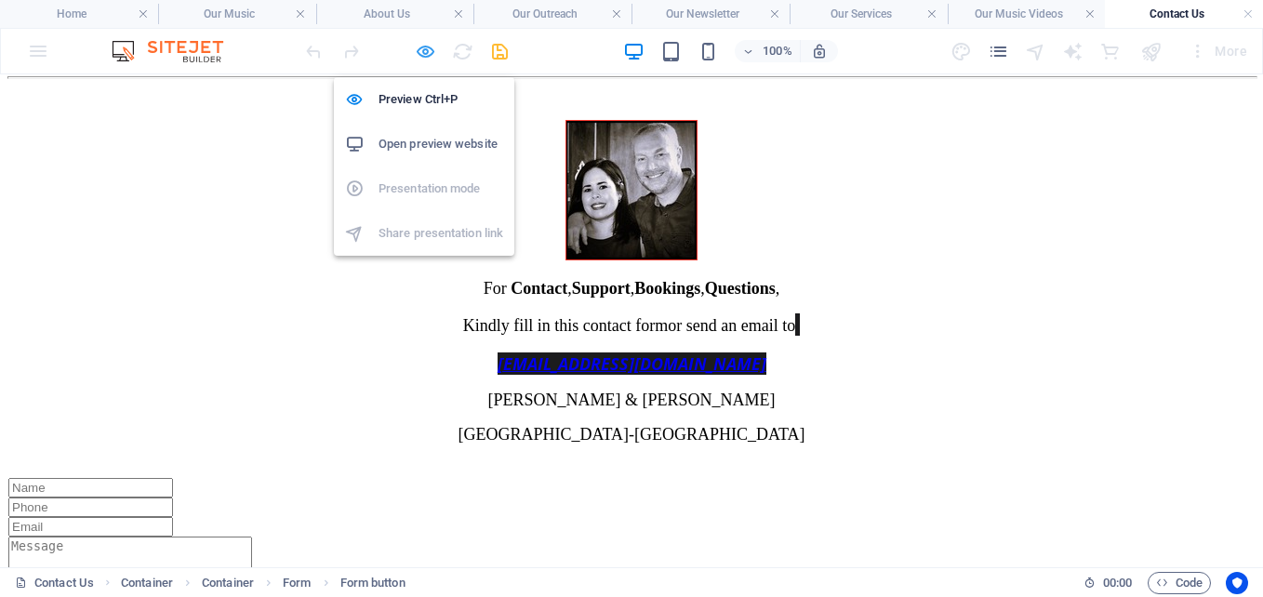
click at [424, 52] on icon "button" at bounding box center [425, 51] width 21 height 21
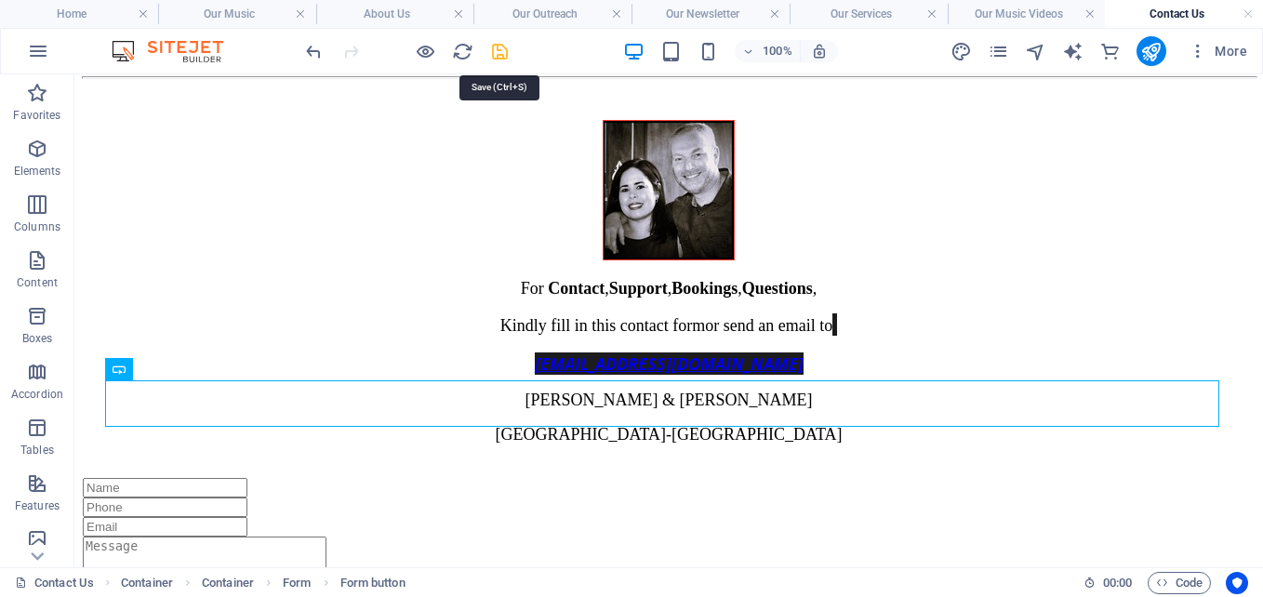
click at [500, 50] on icon "save" at bounding box center [499, 51] width 21 height 21
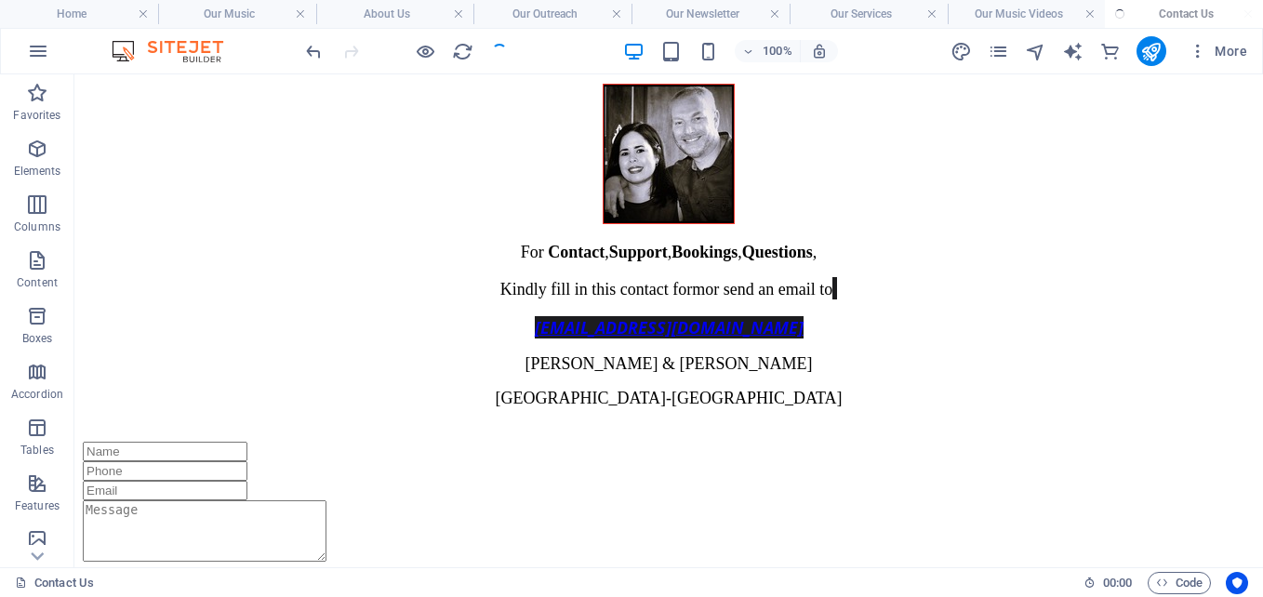
scroll to position [478, 0]
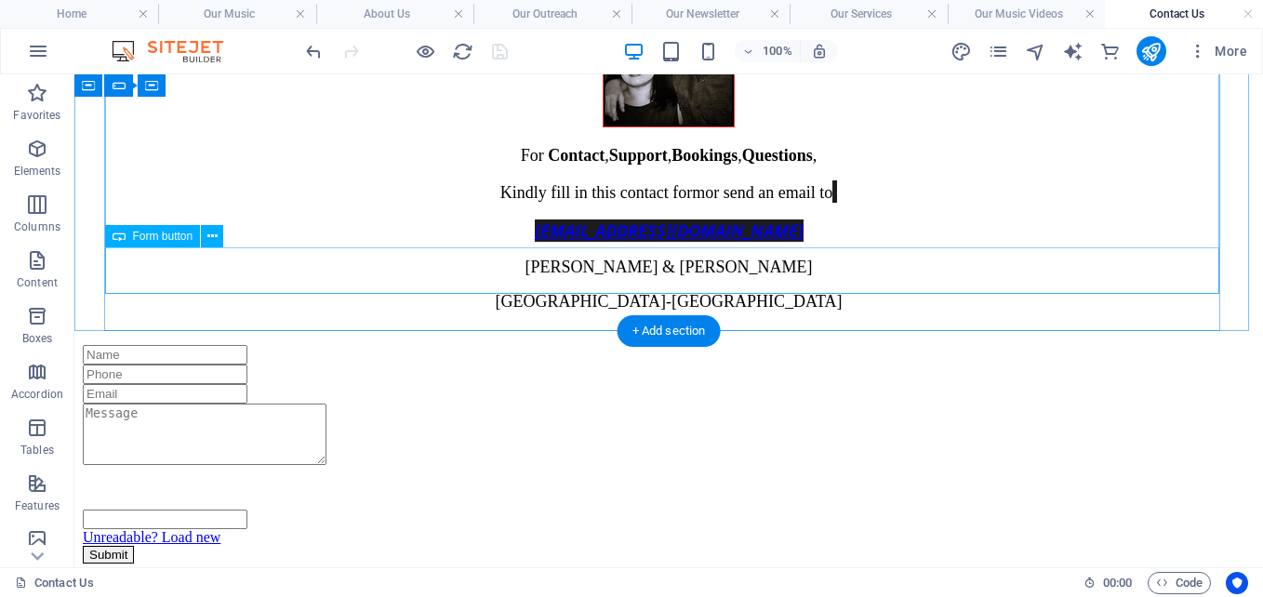
click at [217, 546] on div "Submit" at bounding box center [669, 555] width 1172 height 18
select select "px"
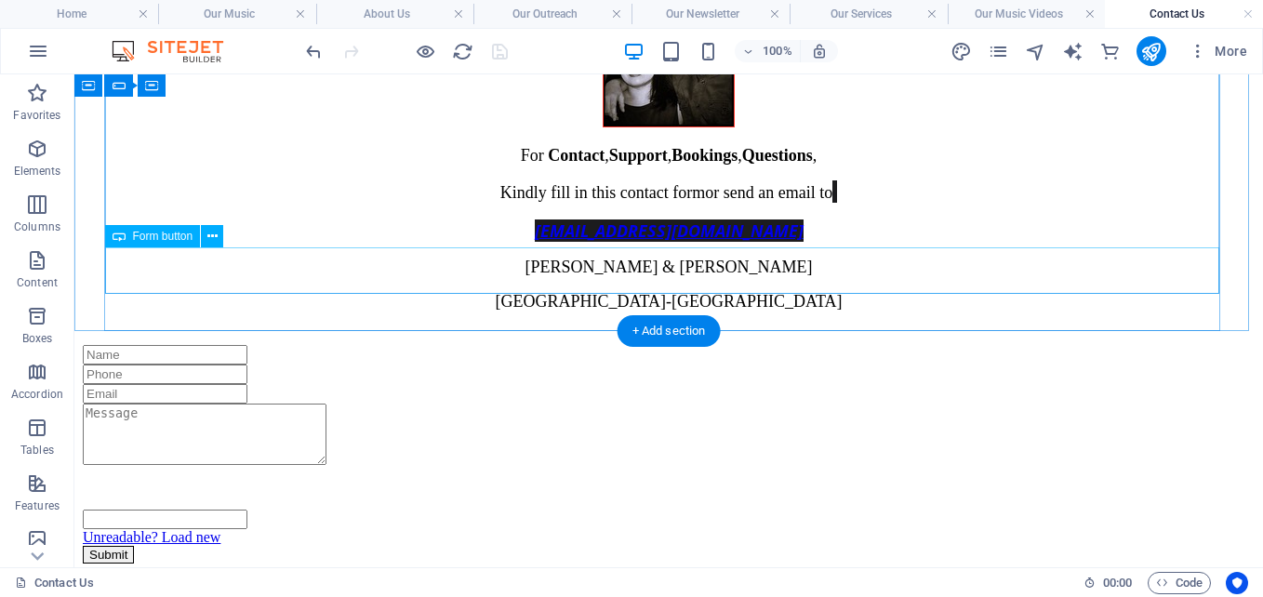
select select "px"
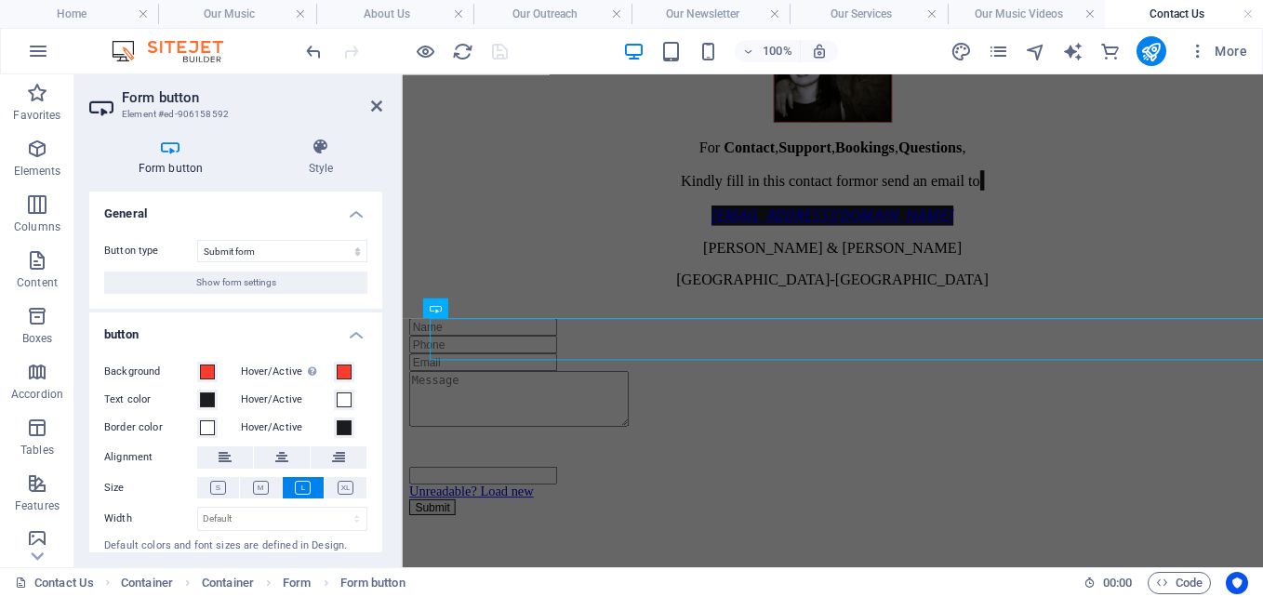
scroll to position [380, 0]
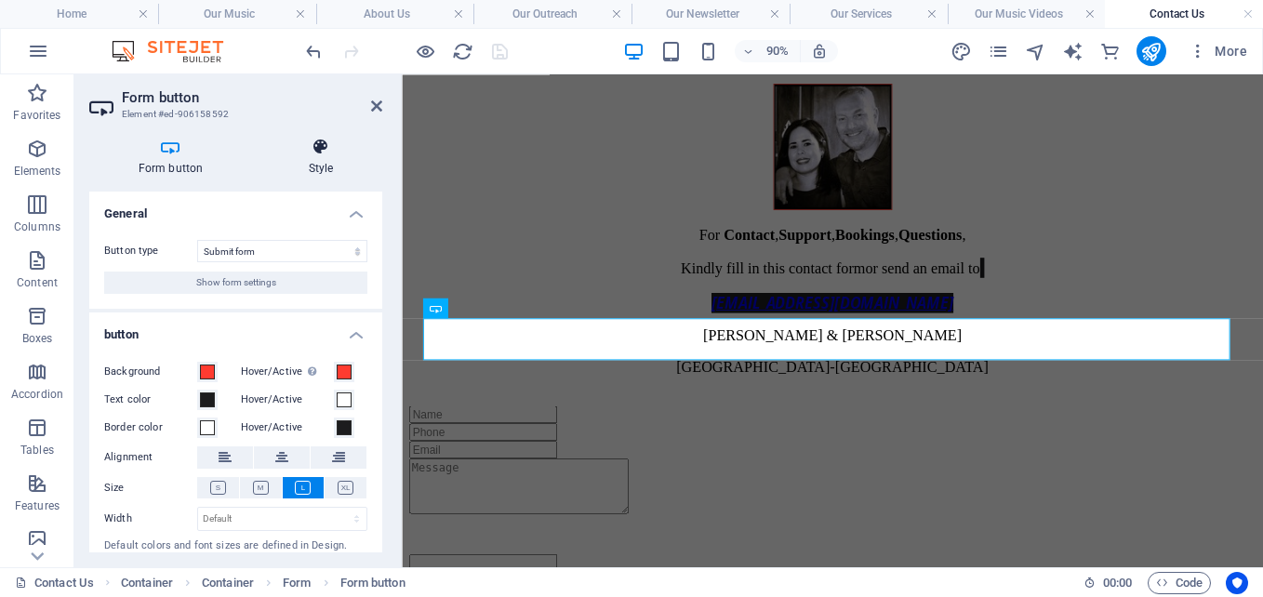
click at [322, 156] on h4 "Style" at bounding box center [320, 157] width 123 height 39
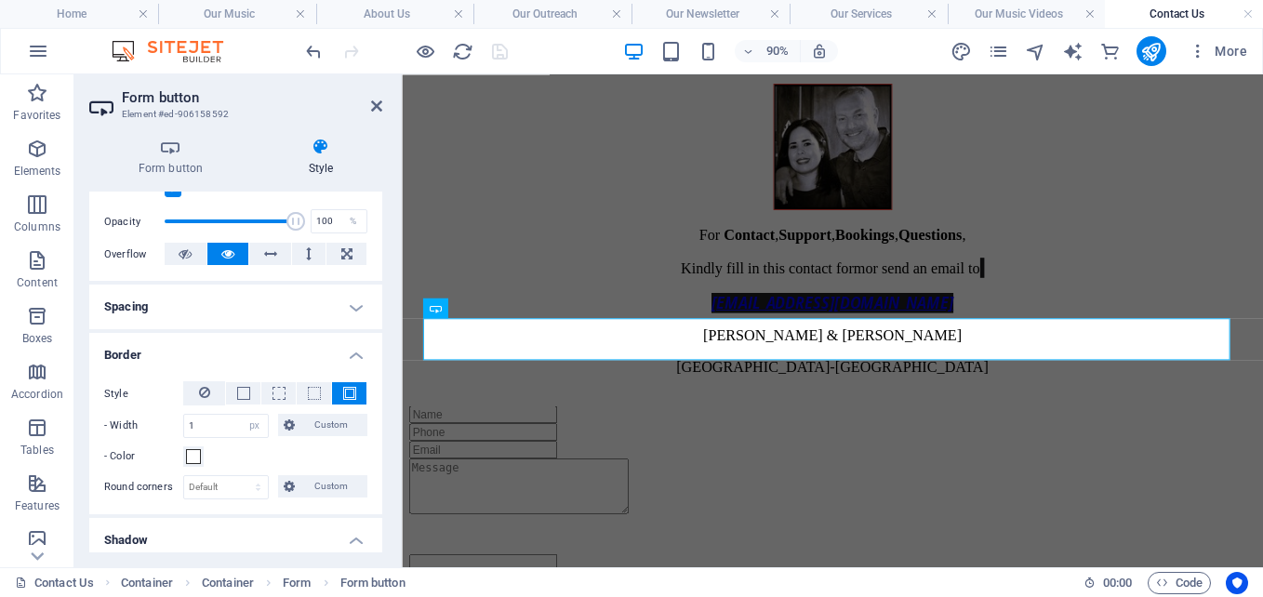
scroll to position [267, 0]
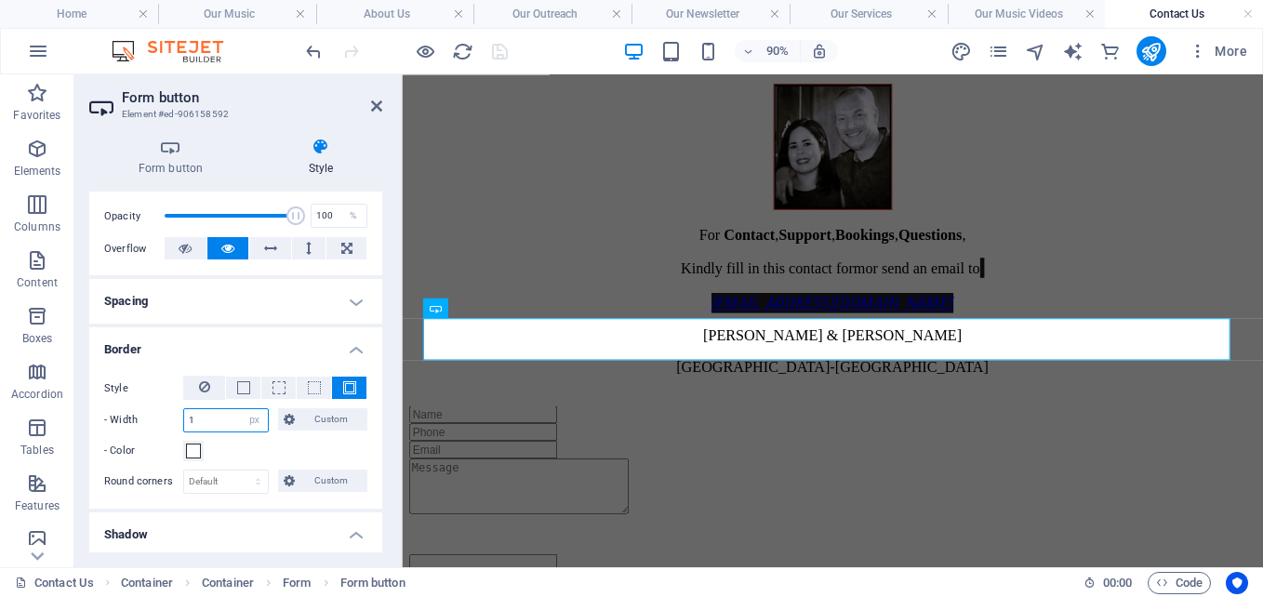
drag, startPoint x: 216, startPoint y: 418, endPoint x: 140, endPoint y: 415, distance: 75.4
click at [140, 415] on div "- Width 1 auto px rem % vh vw Custom Custom" at bounding box center [235, 420] width 263 height 24
type input "3"
click at [394, 459] on div "Form button Style General Button type Submit form Reset form No action Show for…" at bounding box center [235, 345] width 323 height 445
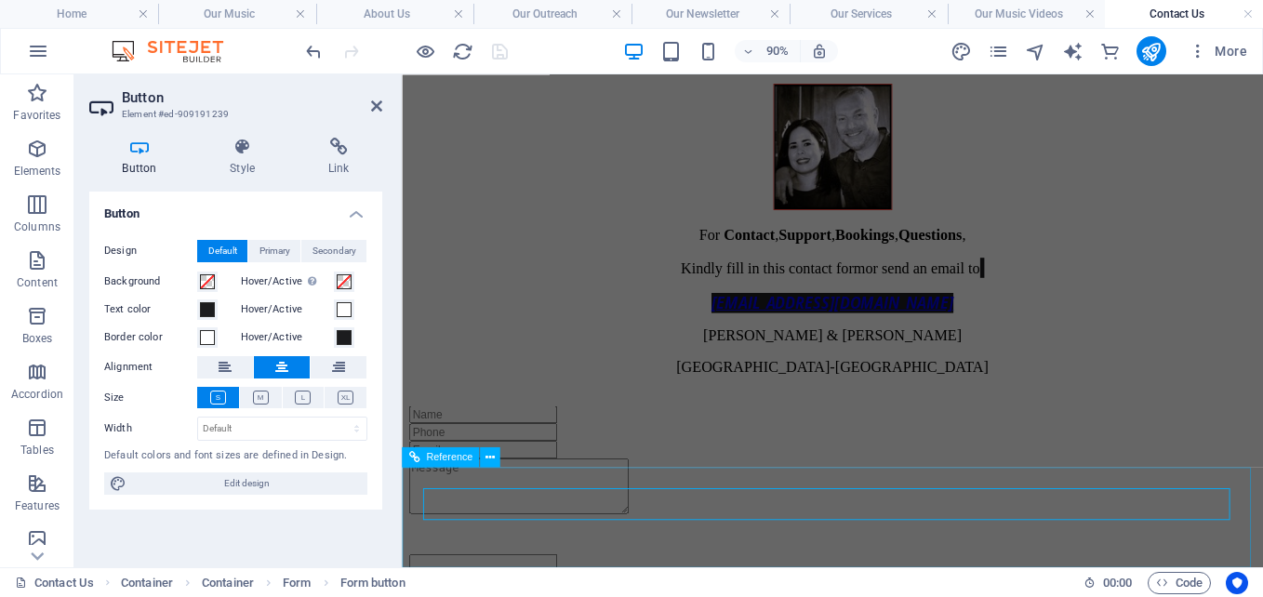
scroll to position [345, 0]
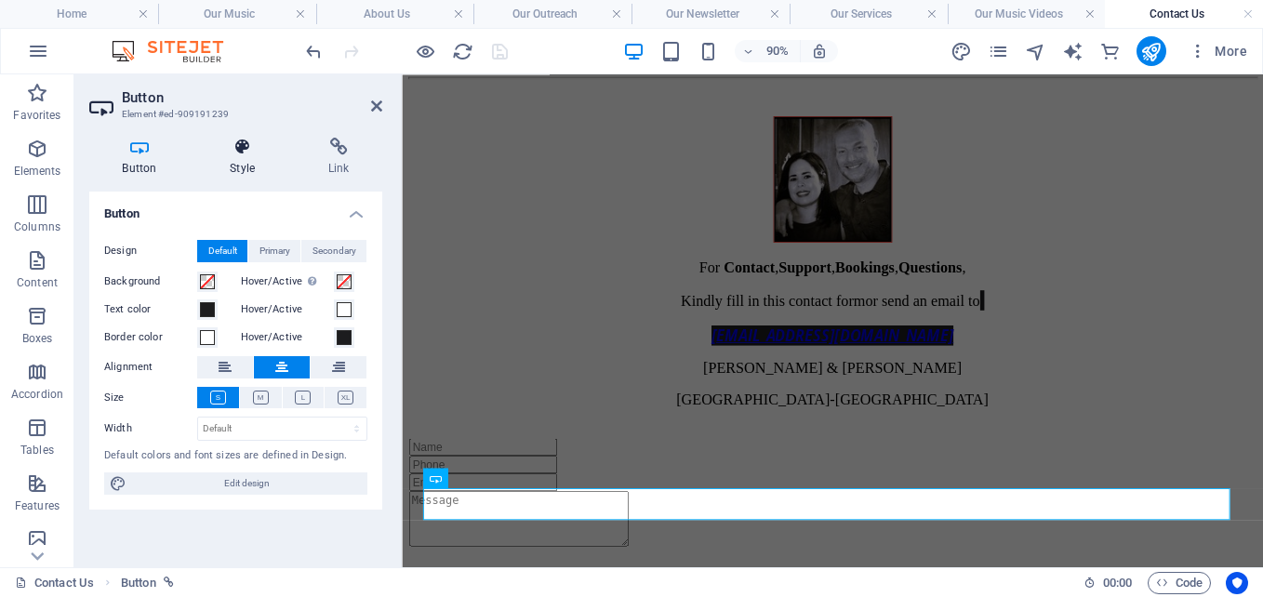
click at [240, 152] on icon at bounding box center [242, 147] width 91 height 19
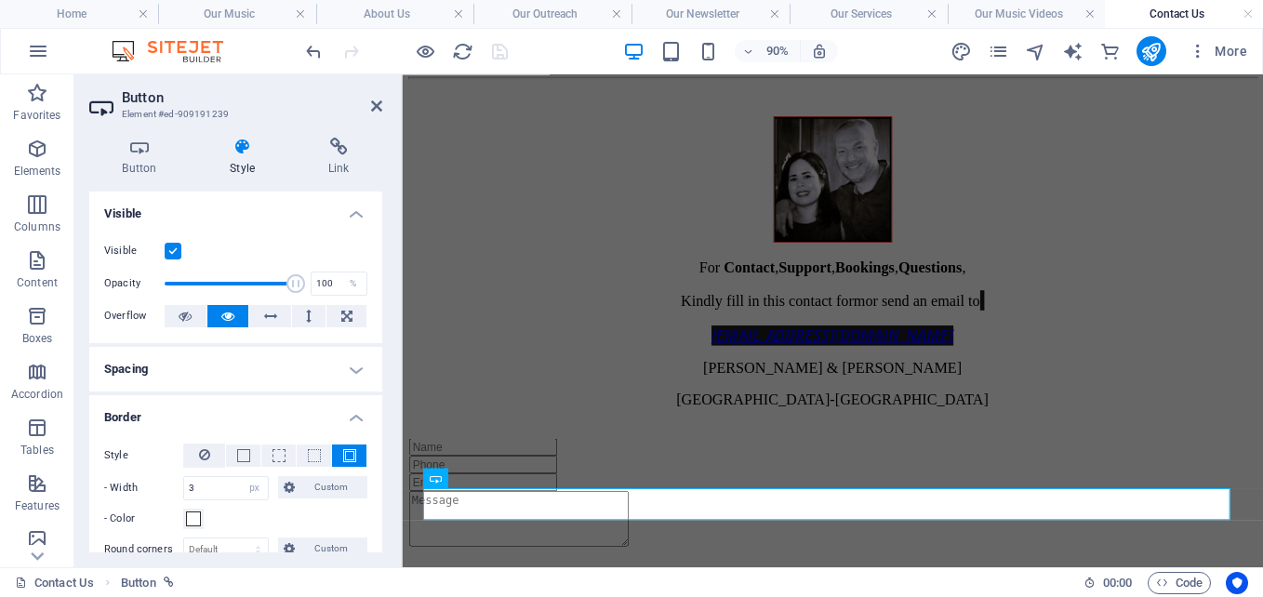
drag, startPoint x: 382, startPoint y: 315, endPoint x: 378, endPoint y: 402, distance: 86.6
click at [378, 402] on div "Button Style Link Button Design Default Primary Secondary Background Hover/Acti…" at bounding box center [235, 345] width 323 height 445
click at [132, 154] on icon at bounding box center [139, 147] width 100 height 19
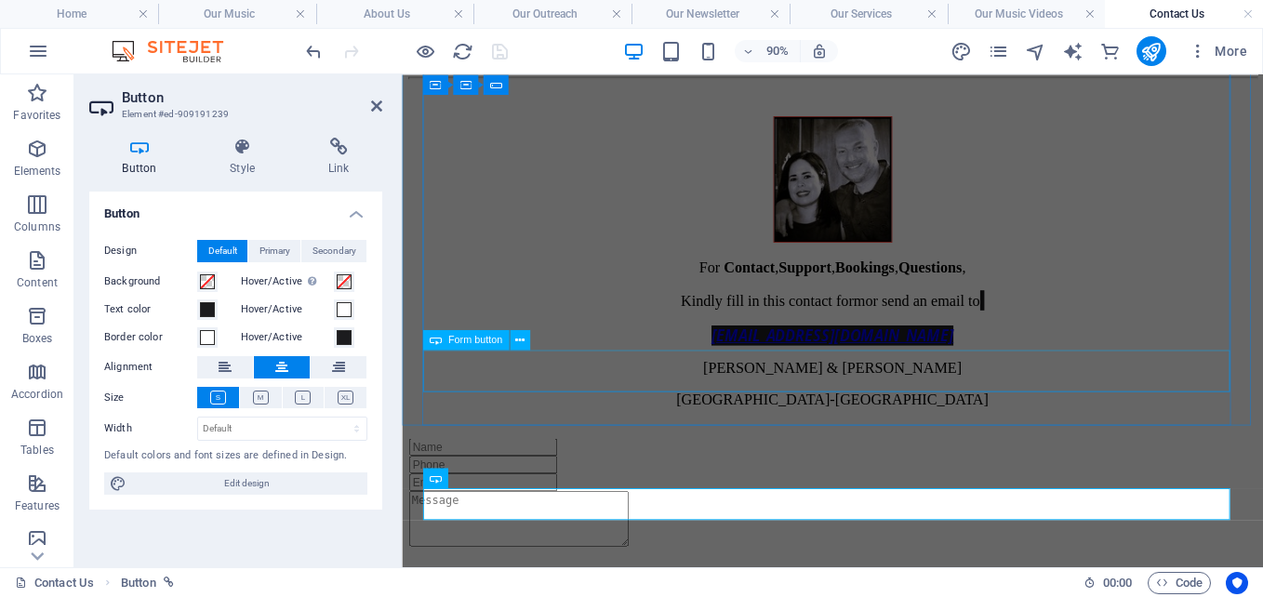
select select "px"
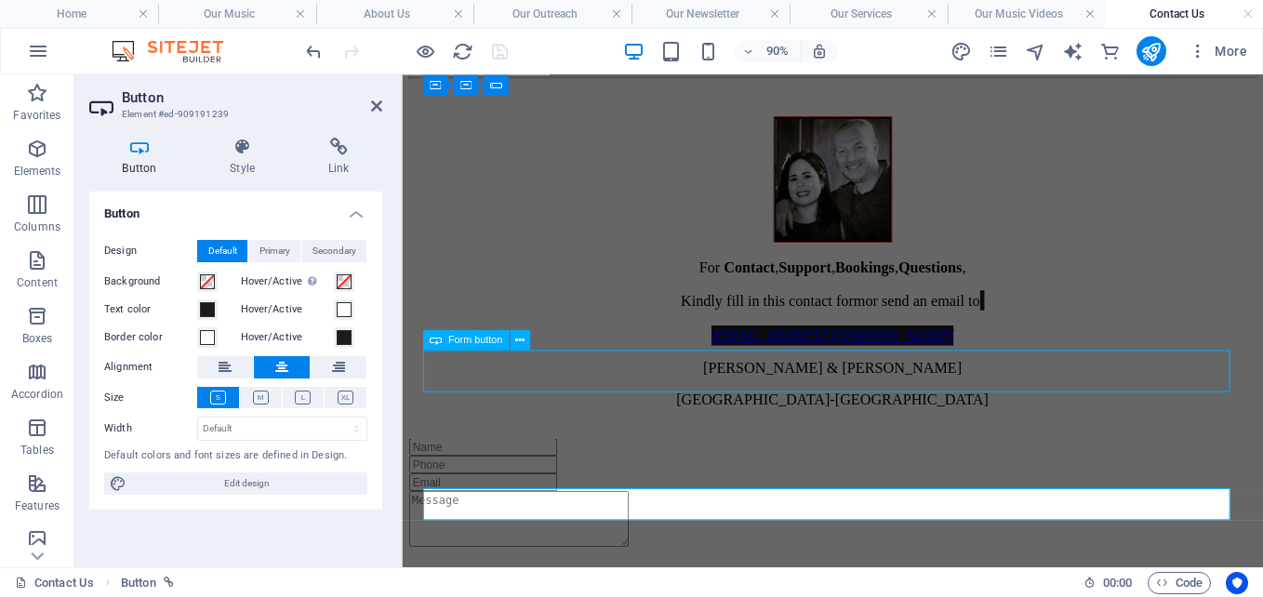
select select "px"
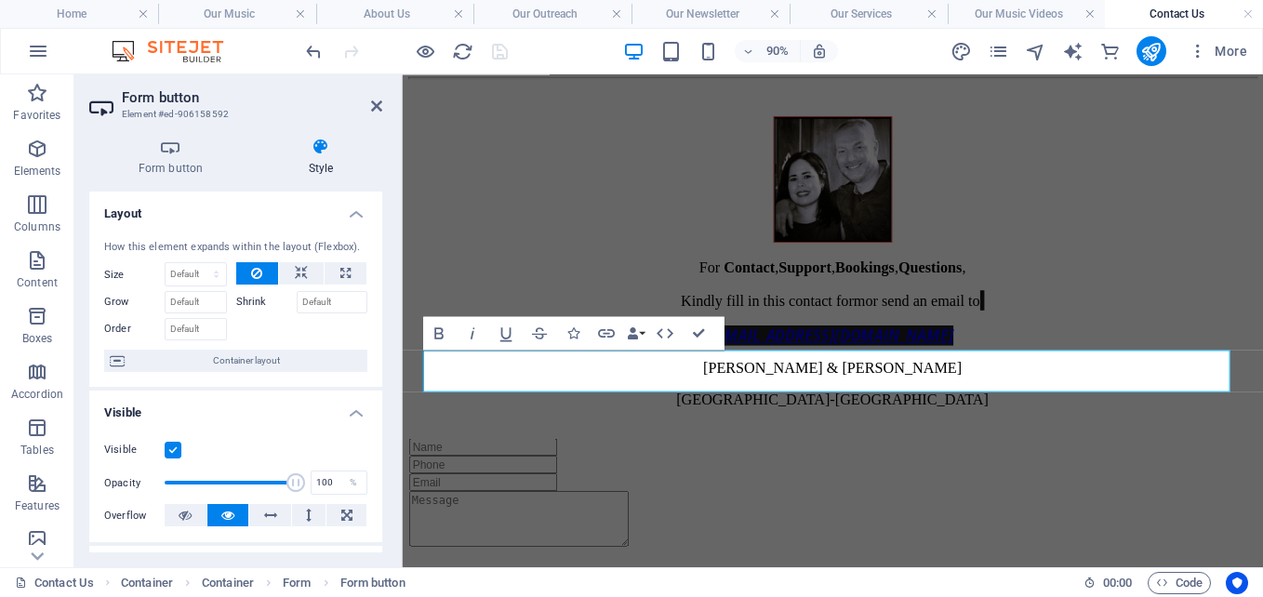
drag, startPoint x: 382, startPoint y: 285, endPoint x: 378, endPoint y: 353, distance: 69.0
click at [378, 353] on div "Form button Style General Button type Submit form Reset form No action Show for…" at bounding box center [235, 345] width 323 height 445
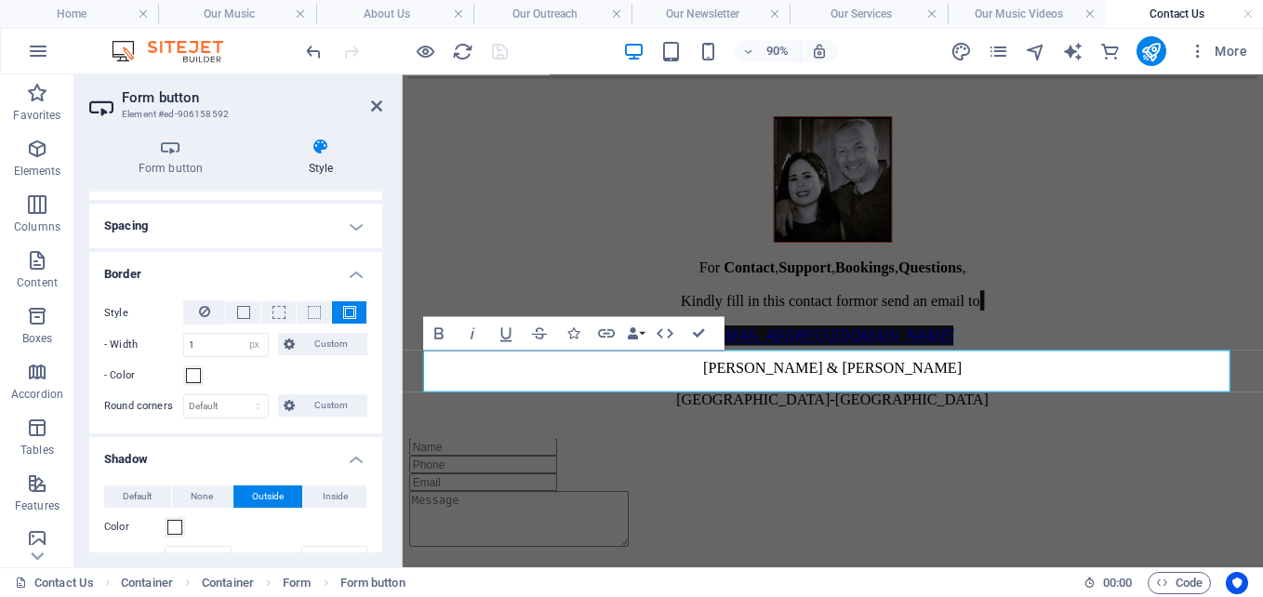
scroll to position [346, 0]
drag, startPoint x: 214, startPoint y: 338, endPoint x: 151, endPoint y: 332, distance: 63.5
click at [151, 332] on div "- Width 1 auto px rem % vh vw Custom Custom" at bounding box center [235, 341] width 263 height 24
type input "3"
click at [384, 441] on div "Form button Style General Button type Submit form Reset form No action Show for…" at bounding box center [235, 345] width 323 height 445
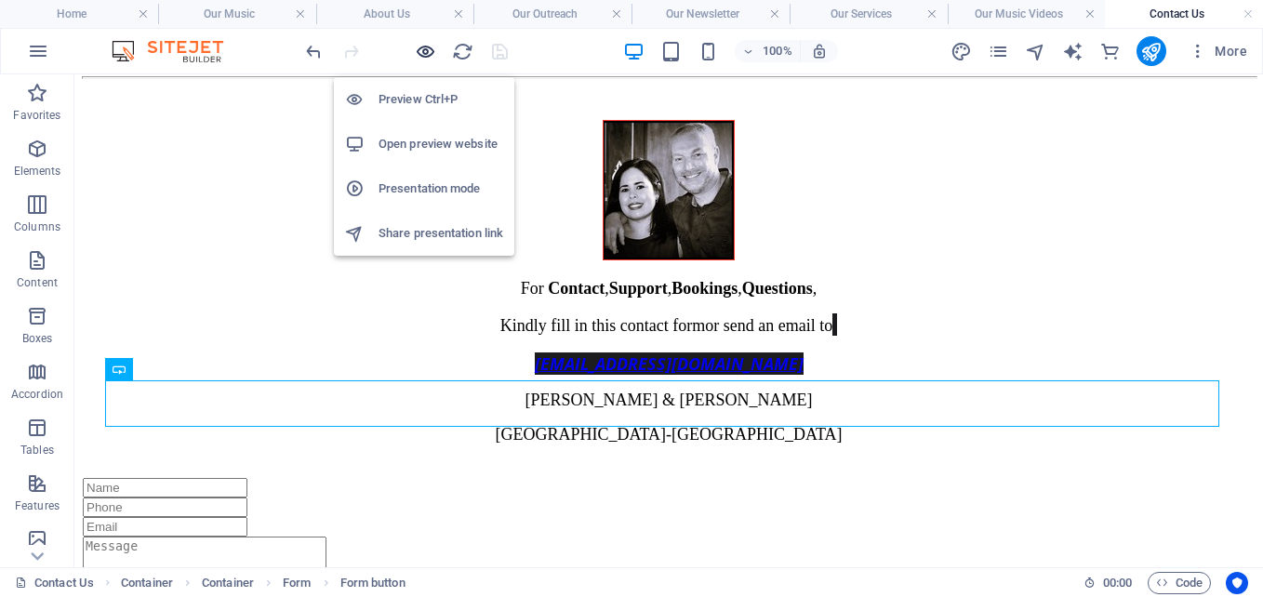
click at [419, 51] on icon "button" at bounding box center [425, 51] width 21 height 21
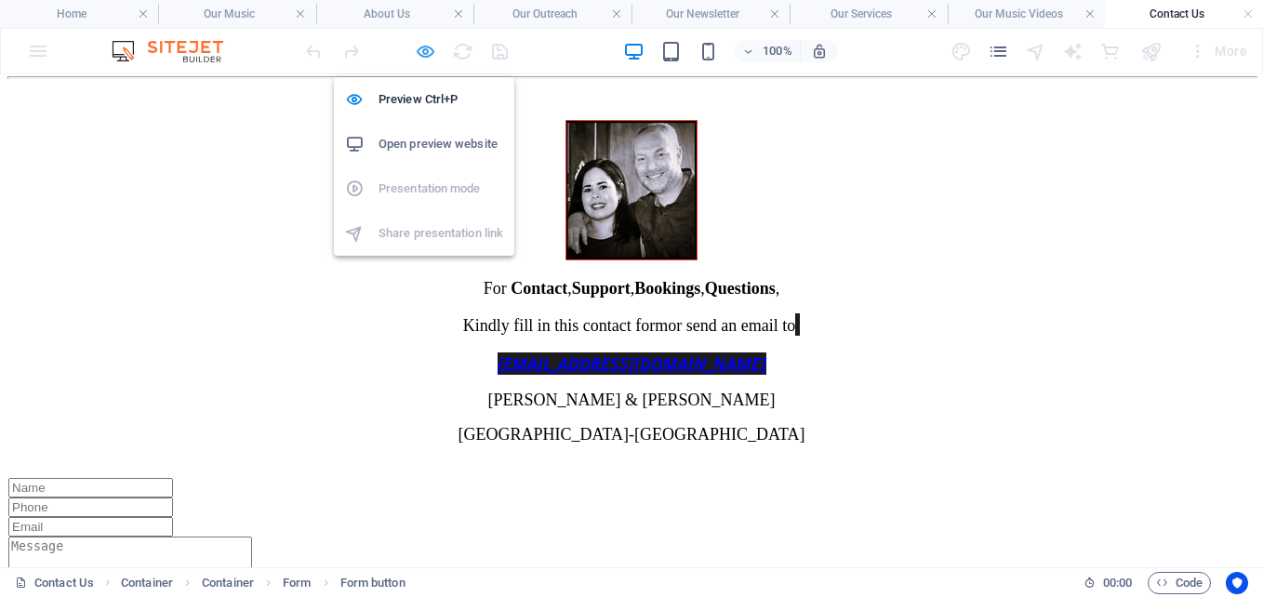
click at [427, 50] on icon "button" at bounding box center [425, 51] width 21 height 21
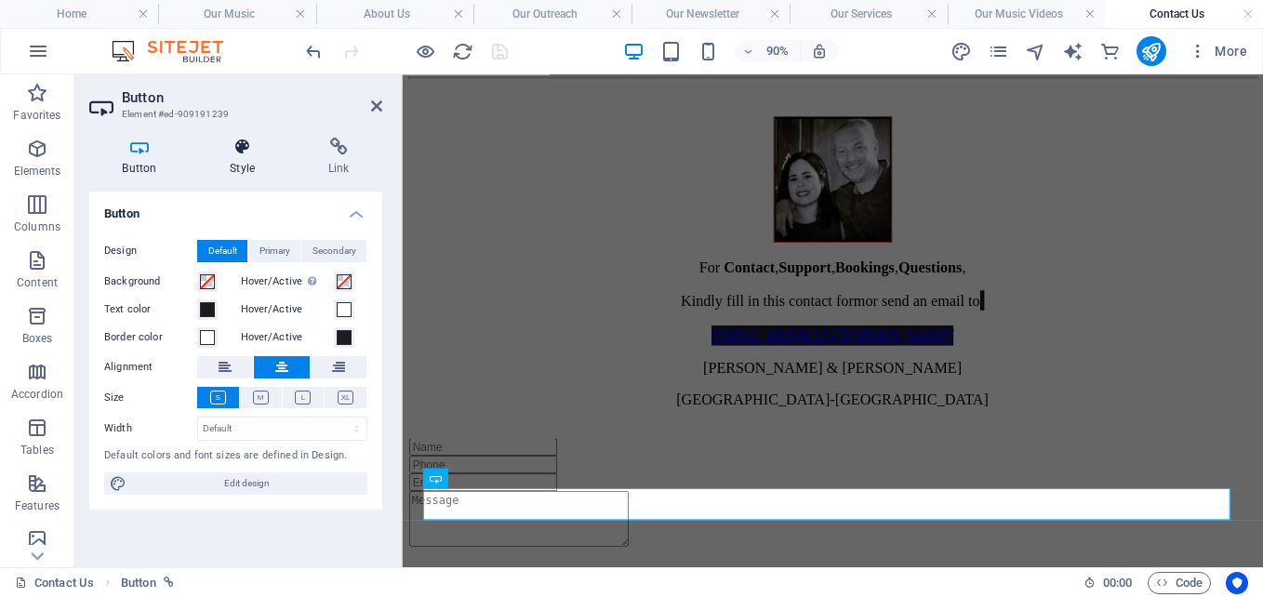
click at [243, 147] on icon at bounding box center [242, 147] width 91 height 19
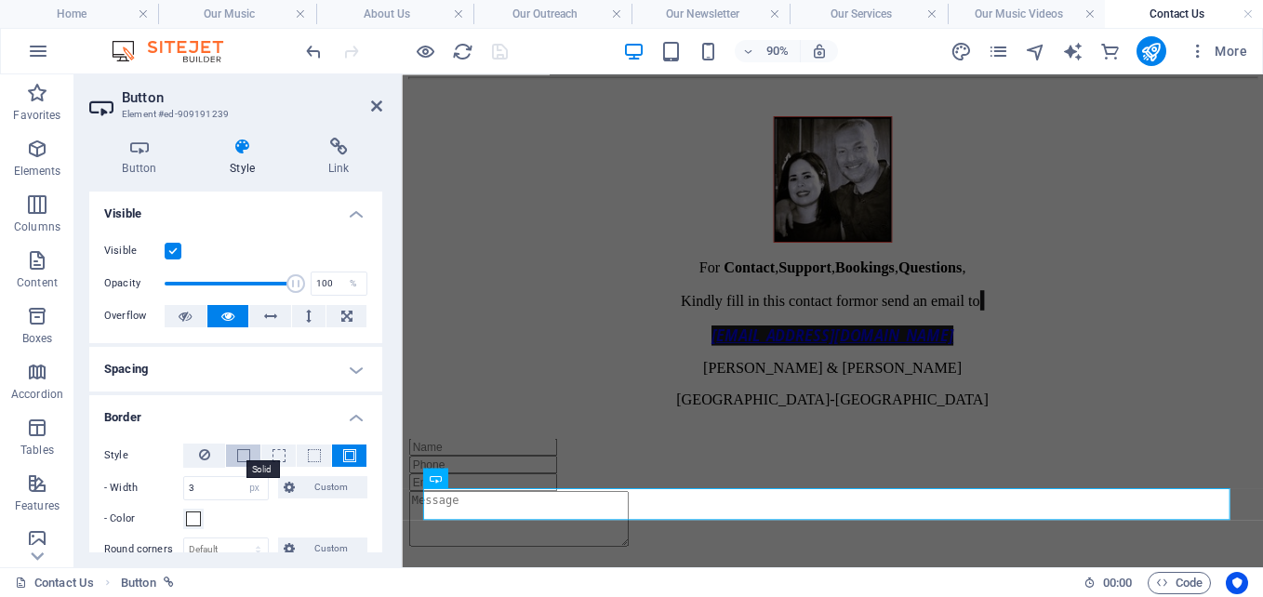
click at [246, 454] on span at bounding box center [243, 455] width 13 height 13
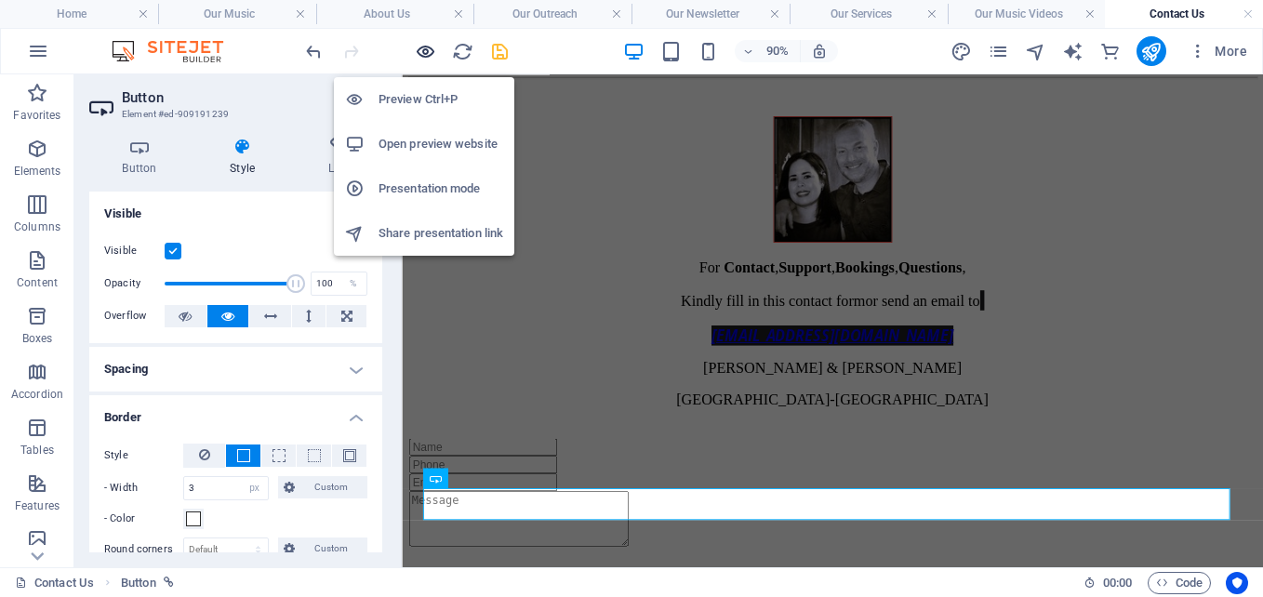
click at [424, 49] on icon "button" at bounding box center [425, 51] width 21 height 21
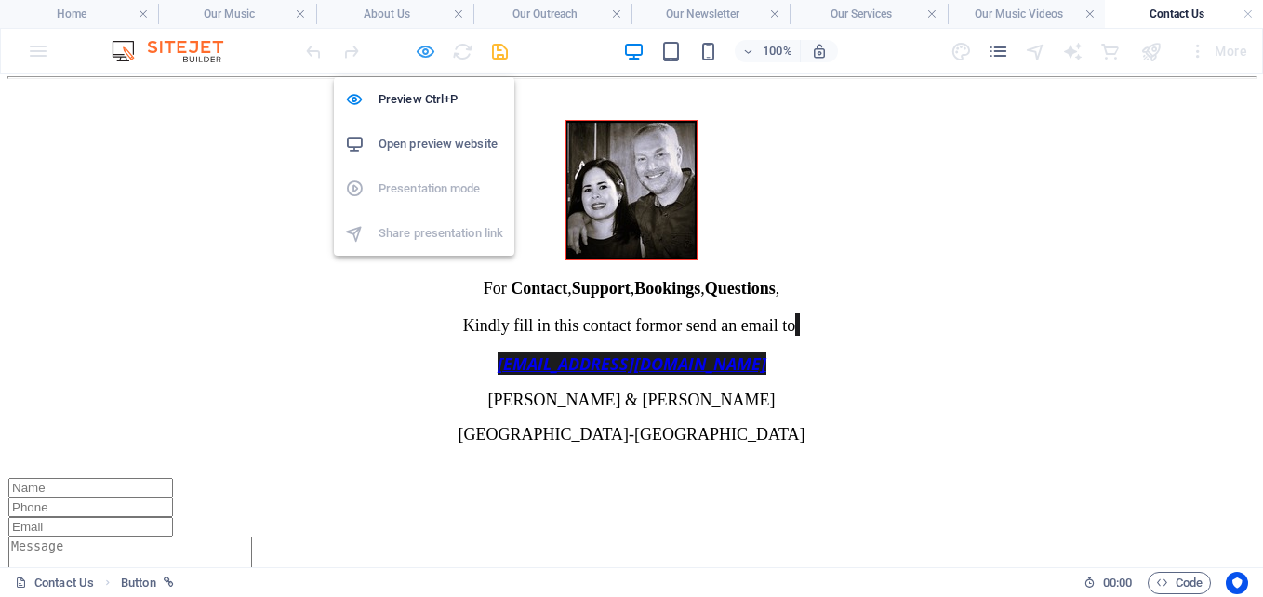
click at [421, 52] on icon "button" at bounding box center [425, 51] width 21 height 21
select select "px"
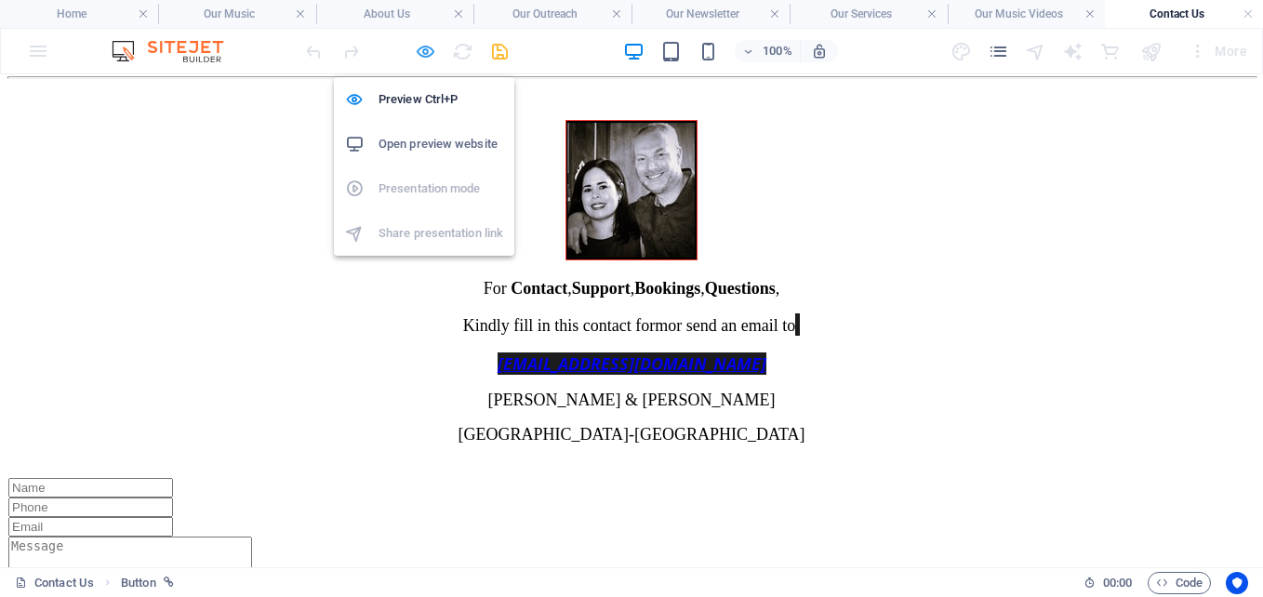
select select "px"
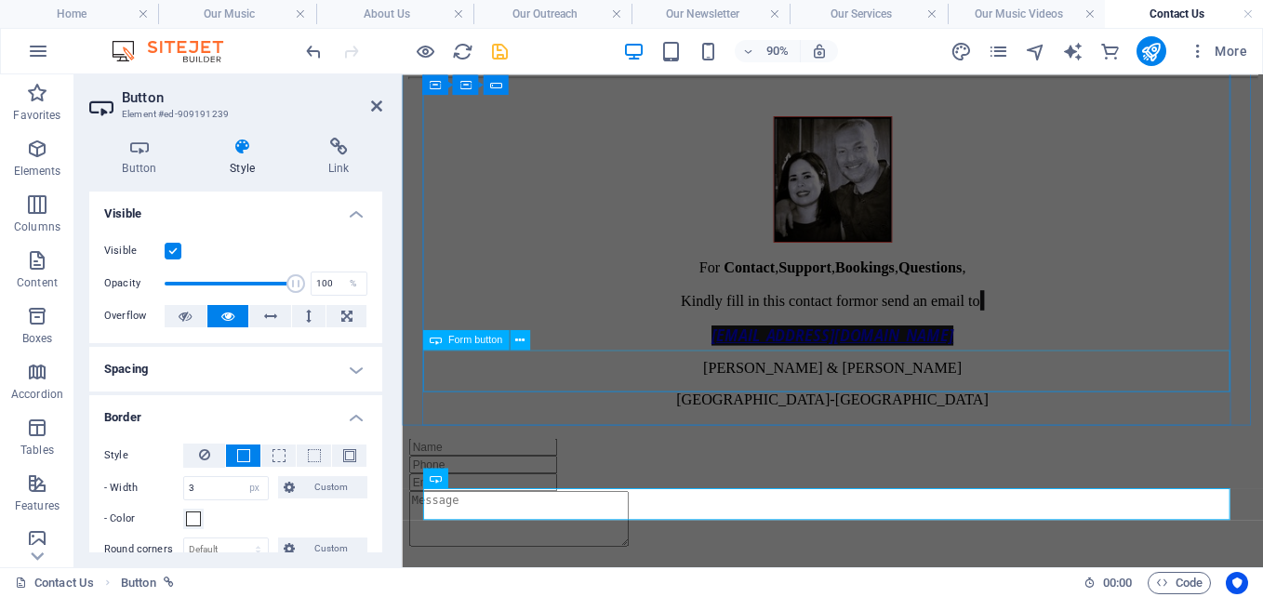
select select "px"
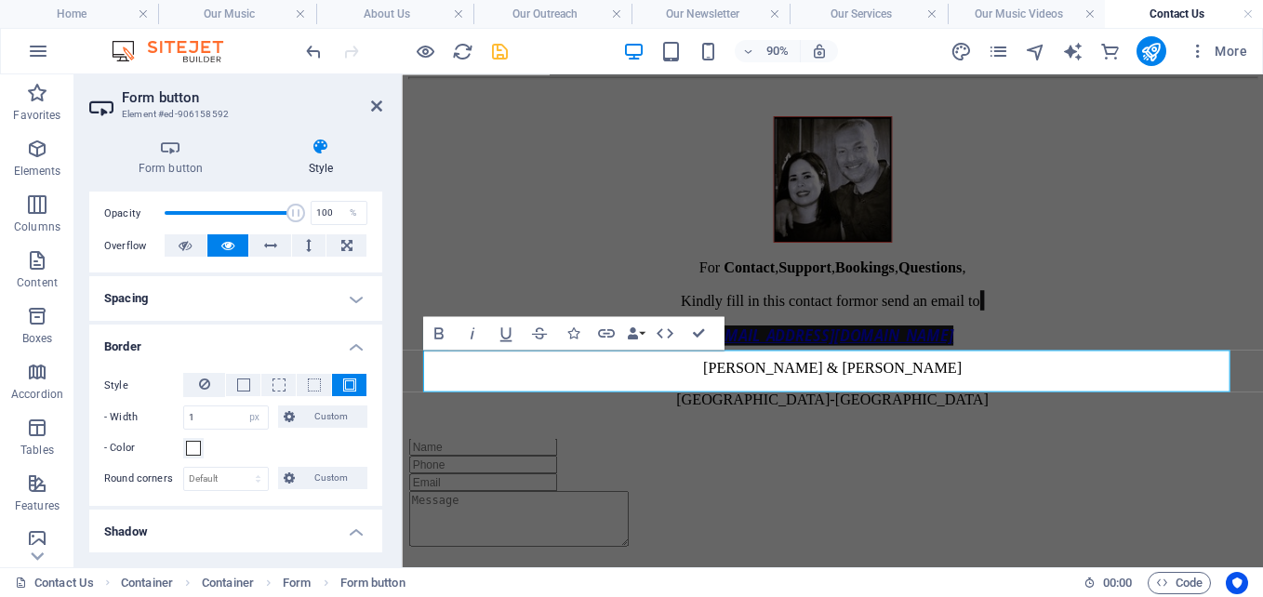
scroll to position [286, 0]
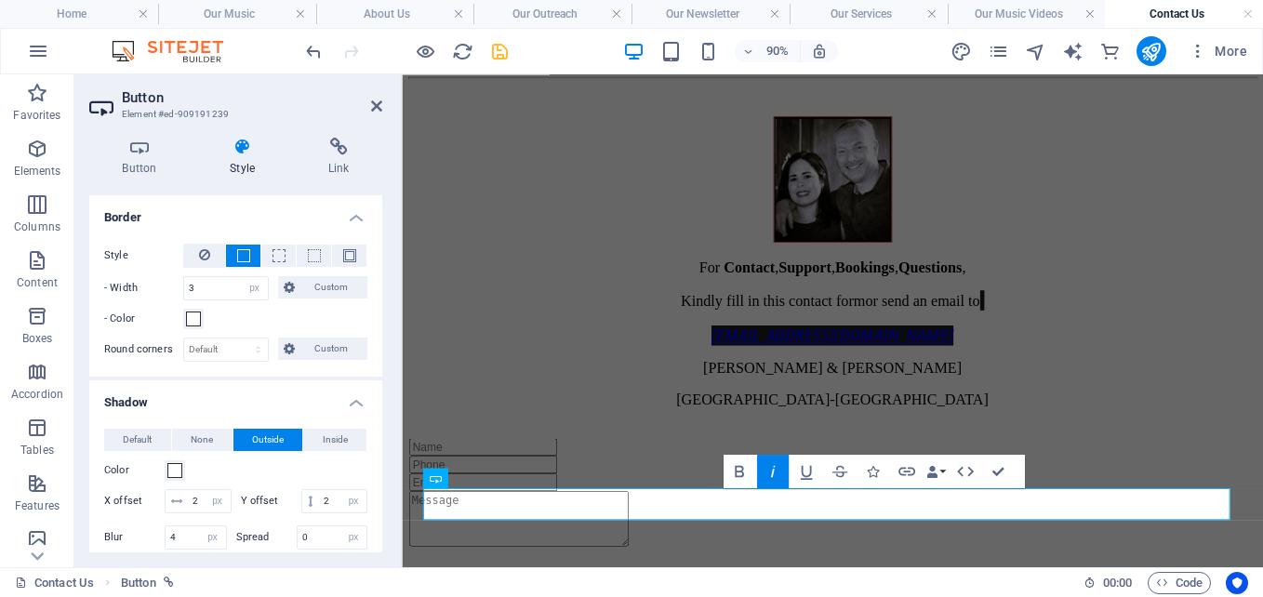
scroll to position [209, 0]
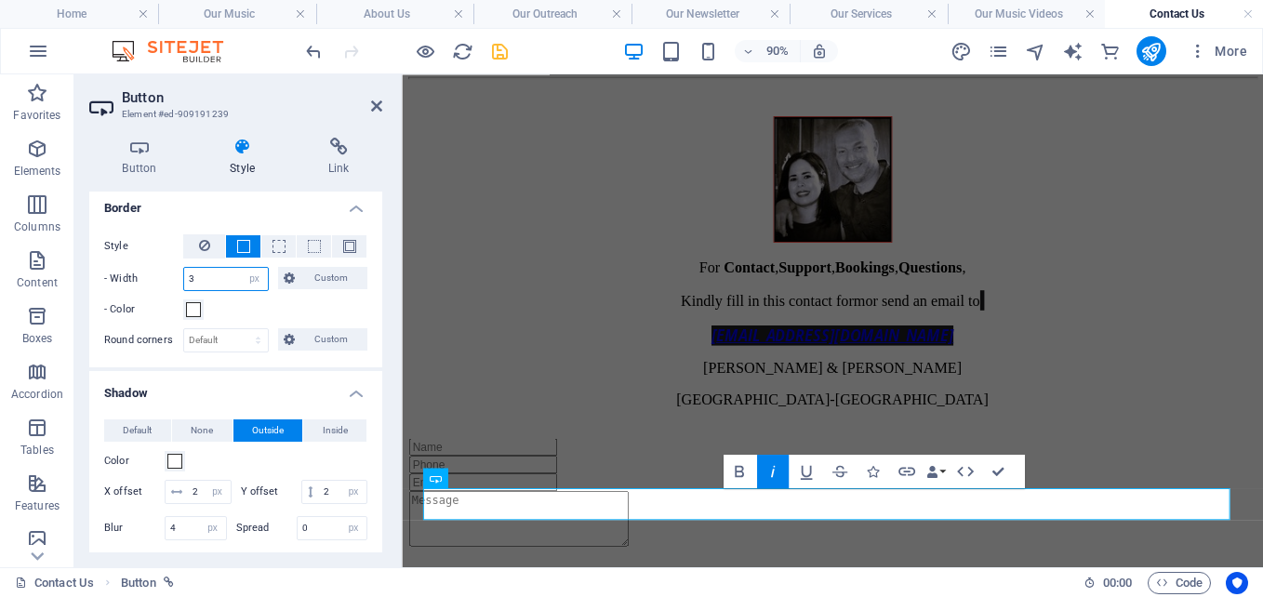
drag, startPoint x: 203, startPoint y: 273, endPoint x: 159, endPoint y: 269, distance: 43.9
click at [159, 269] on div "- Width 3 auto px rem % vh vw Custom Custom" at bounding box center [235, 279] width 263 height 24
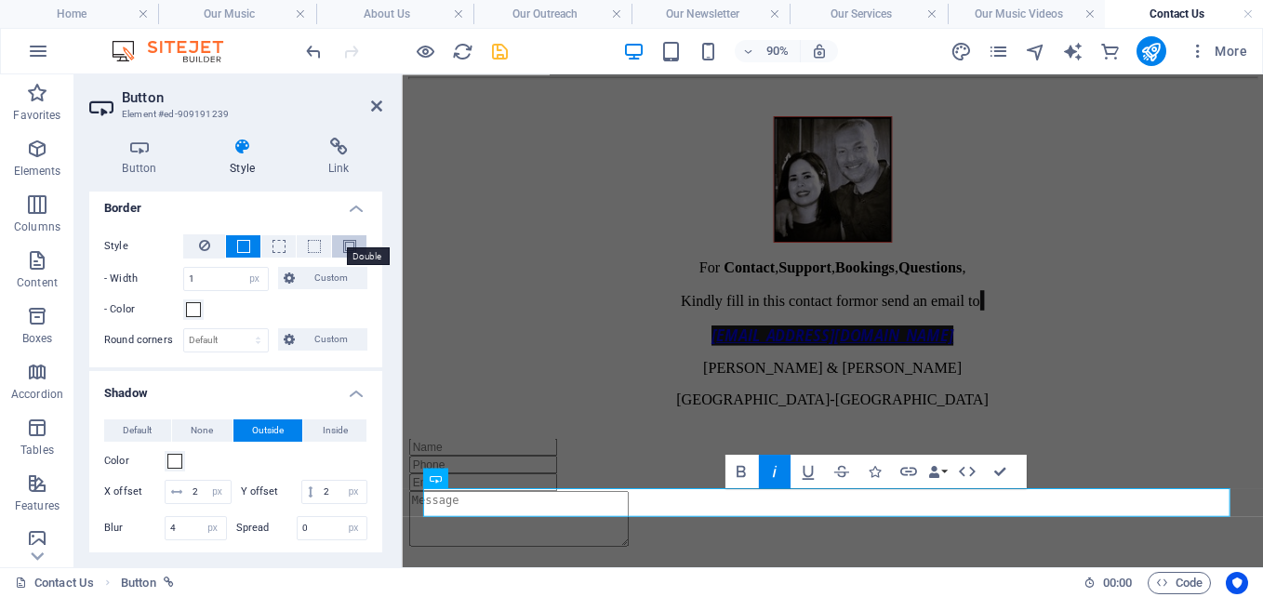
click at [345, 240] on span at bounding box center [349, 246] width 13 height 13
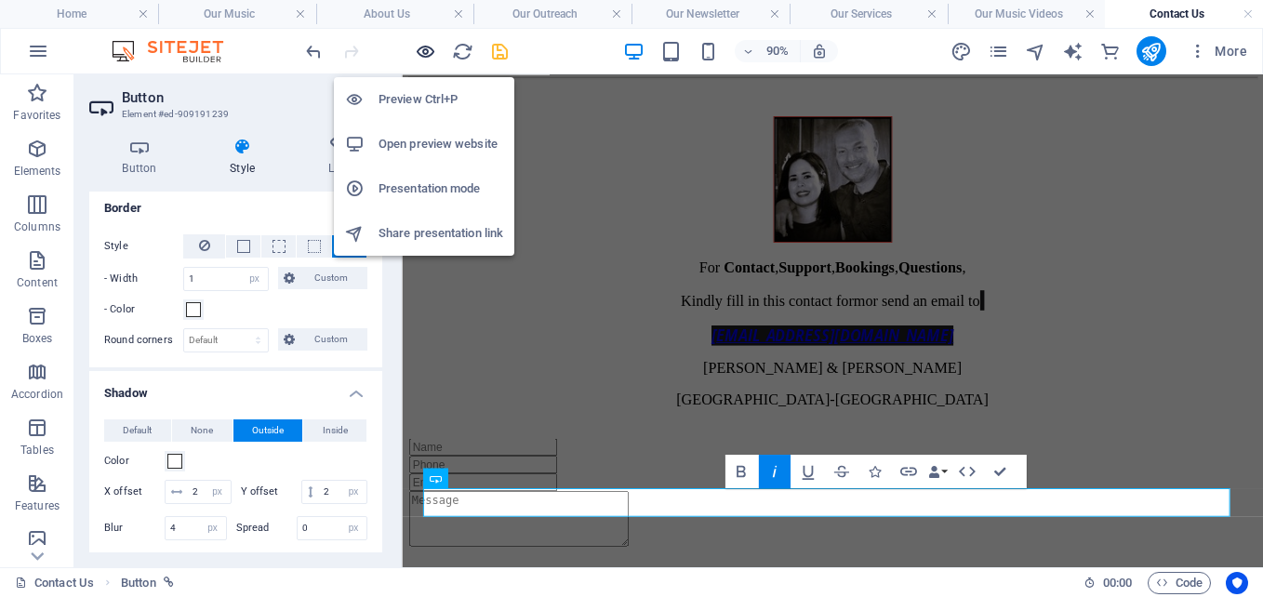
click at [425, 47] on icon "button" at bounding box center [425, 51] width 21 height 21
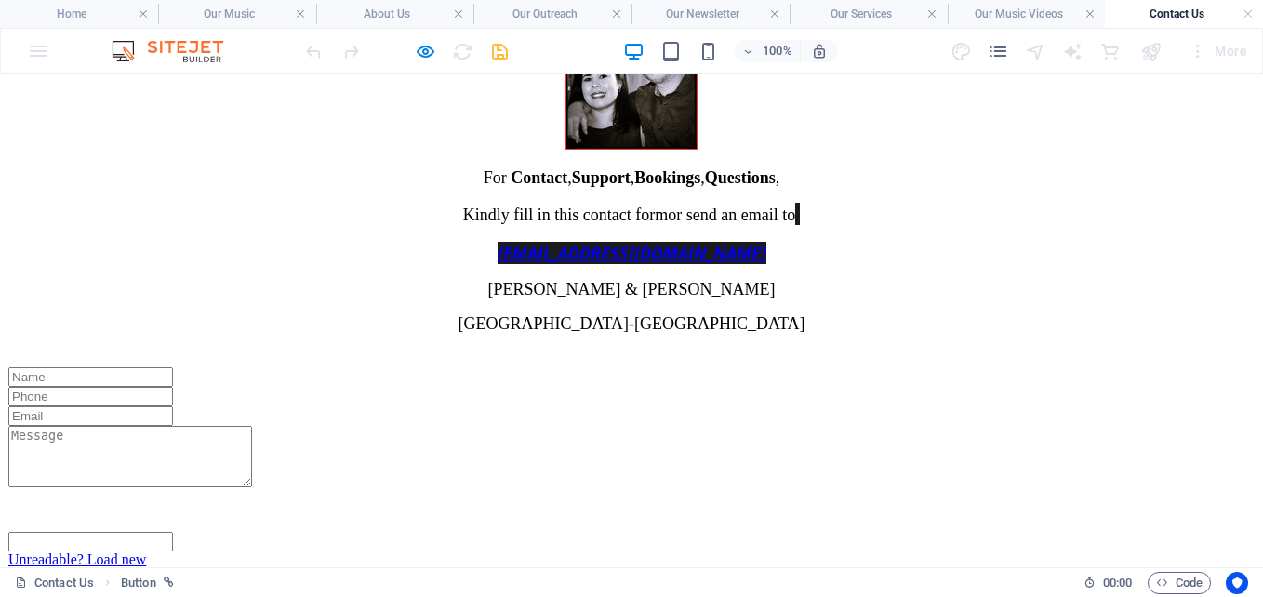
scroll to position [463, 0]
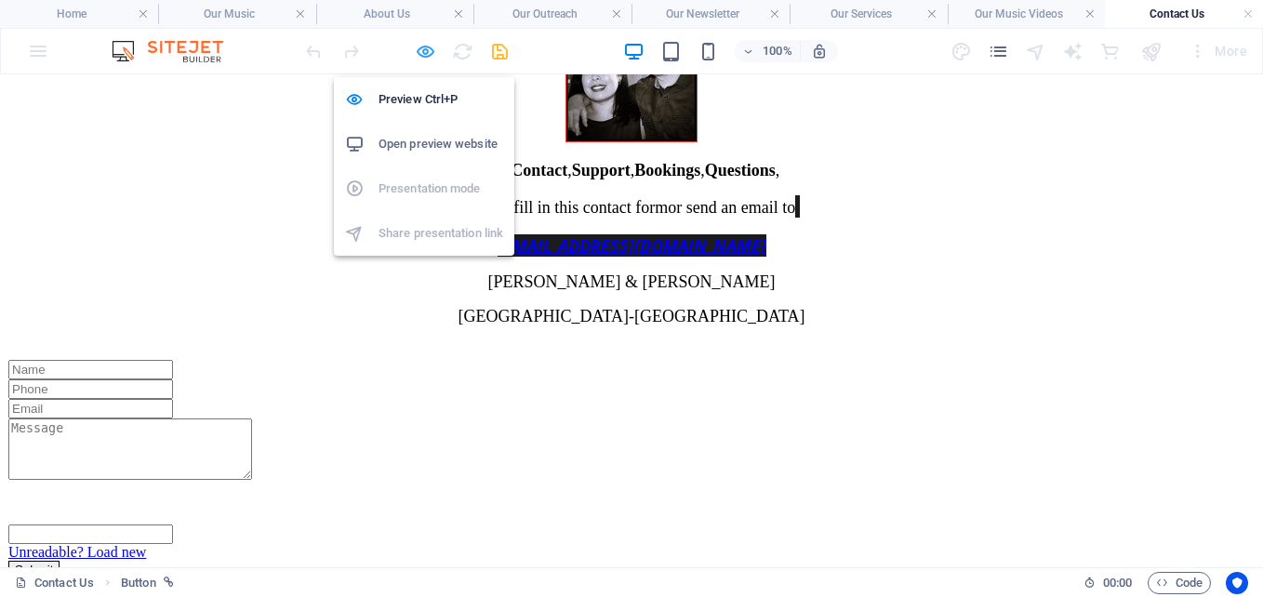
click at [421, 48] on icon "button" at bounding box center [425, 51] width 21 height 21
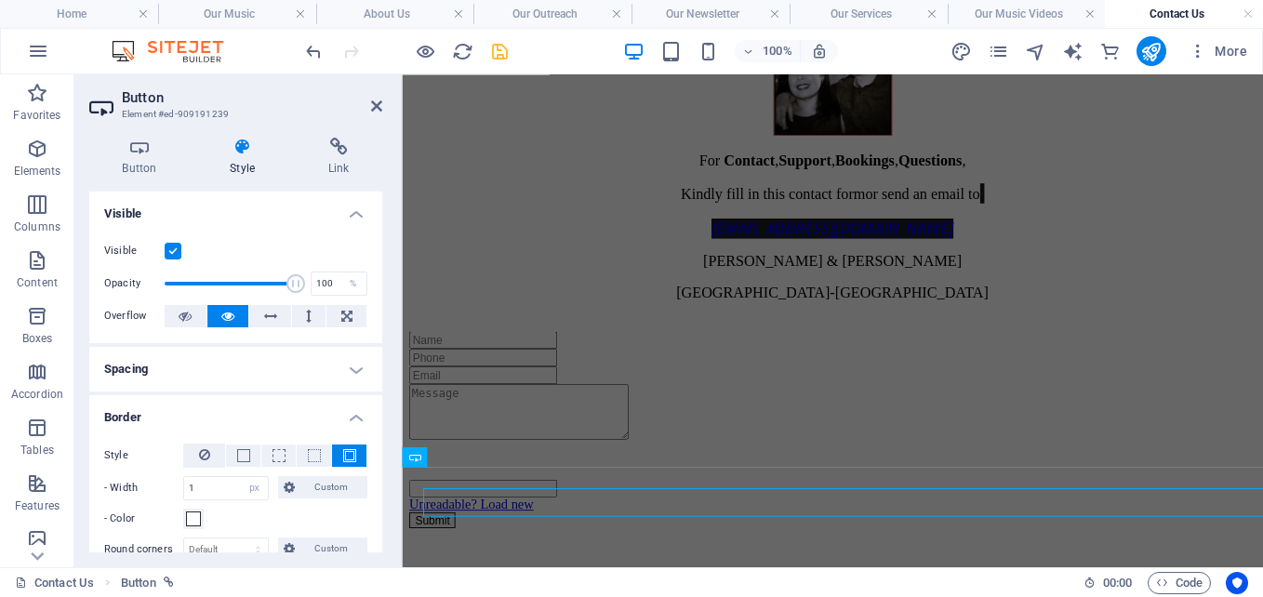
scroll to position [345, 0]
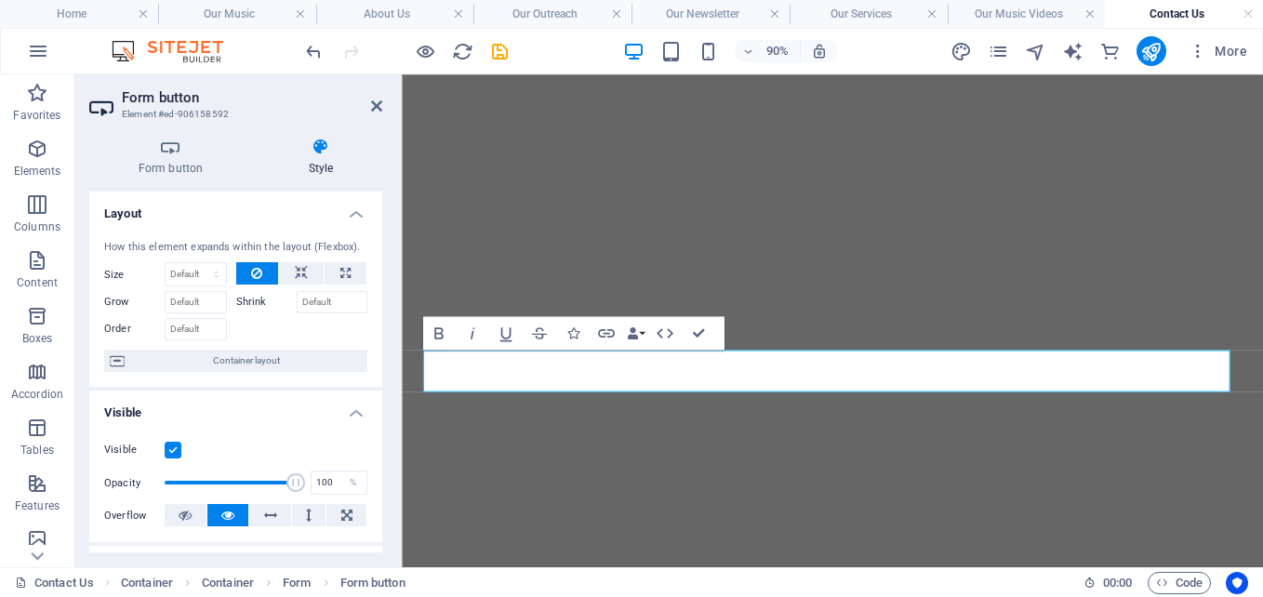
select select "px"
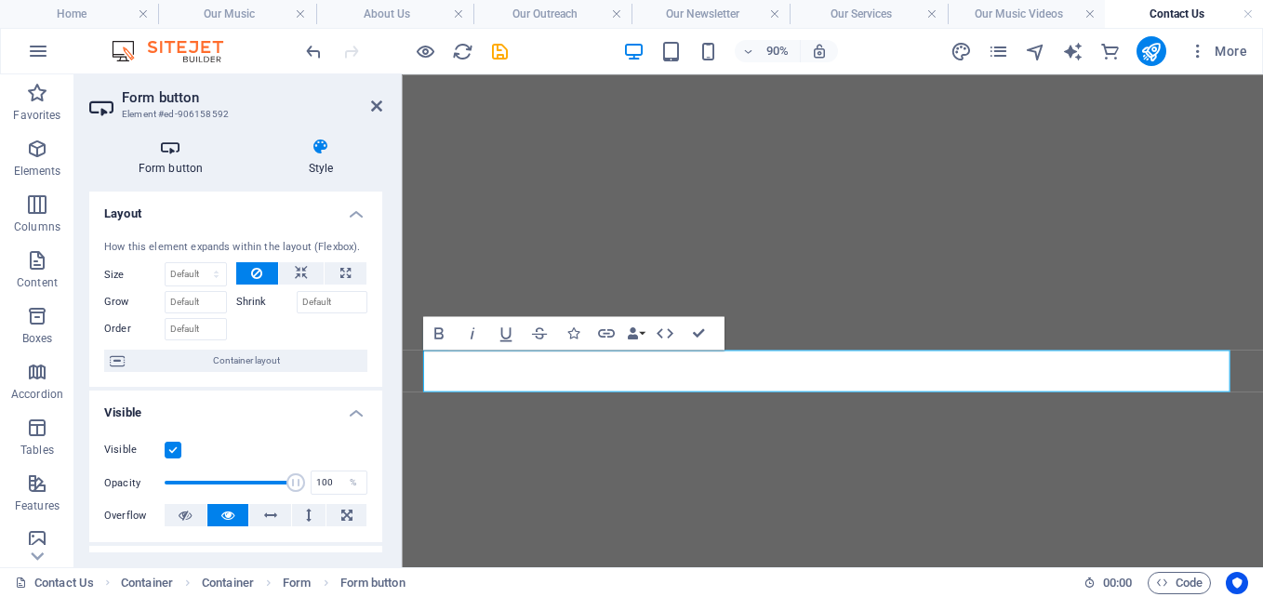
click at [169, 148] on icon at bounding box center [170, 147] width 163 height 19
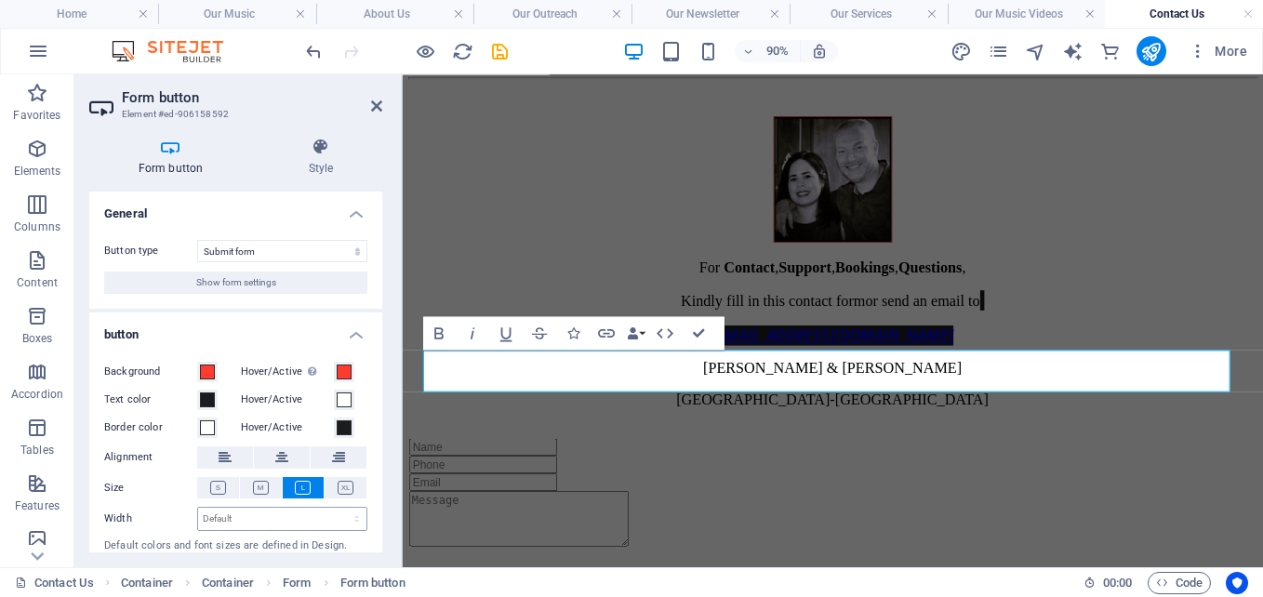
scroll to position [345, 0]
click at [219, 487] on icon at bounding box center [218, 488] width 16 height 14
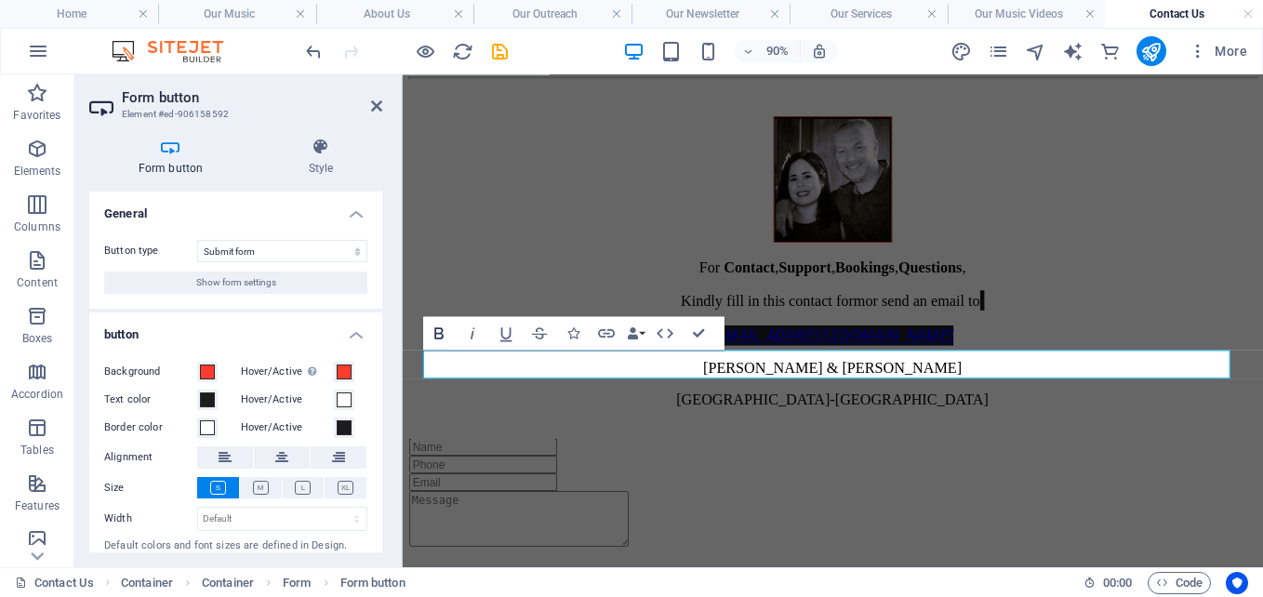
click at [433, 330] on icon "button" at bounding box center [439, 334] width 20 height 20
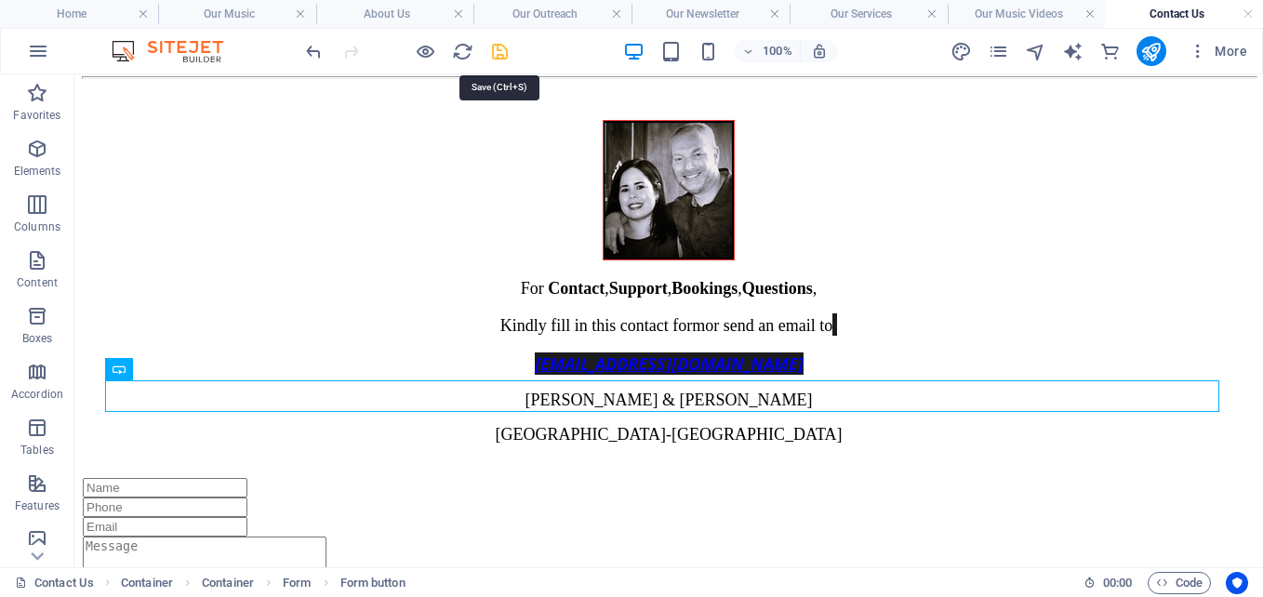
click at [499, 47] on icon "save" at bounding box center [499, 51] width 21 height 21
select select "px"
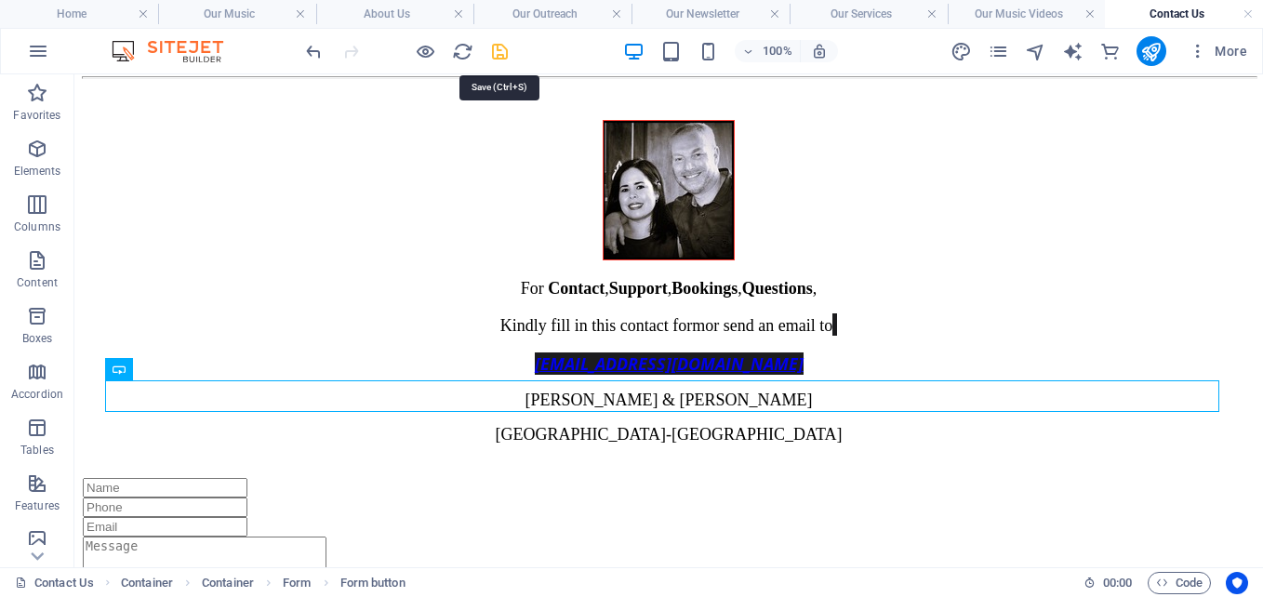
select select "px"
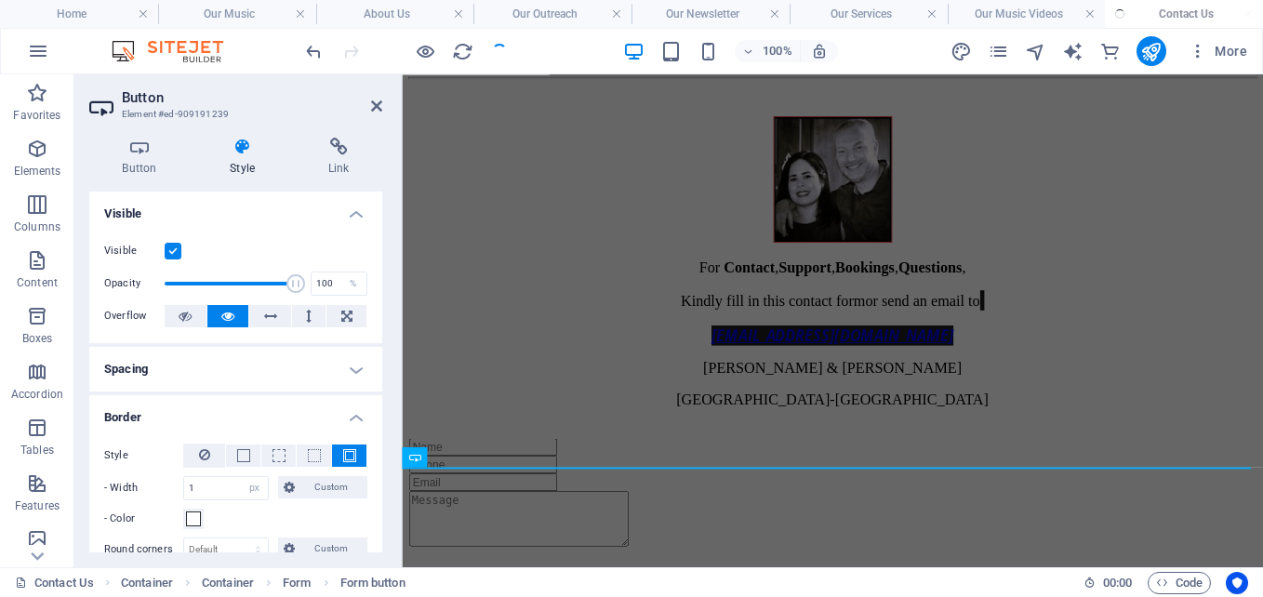
scroll to position [330, 0]
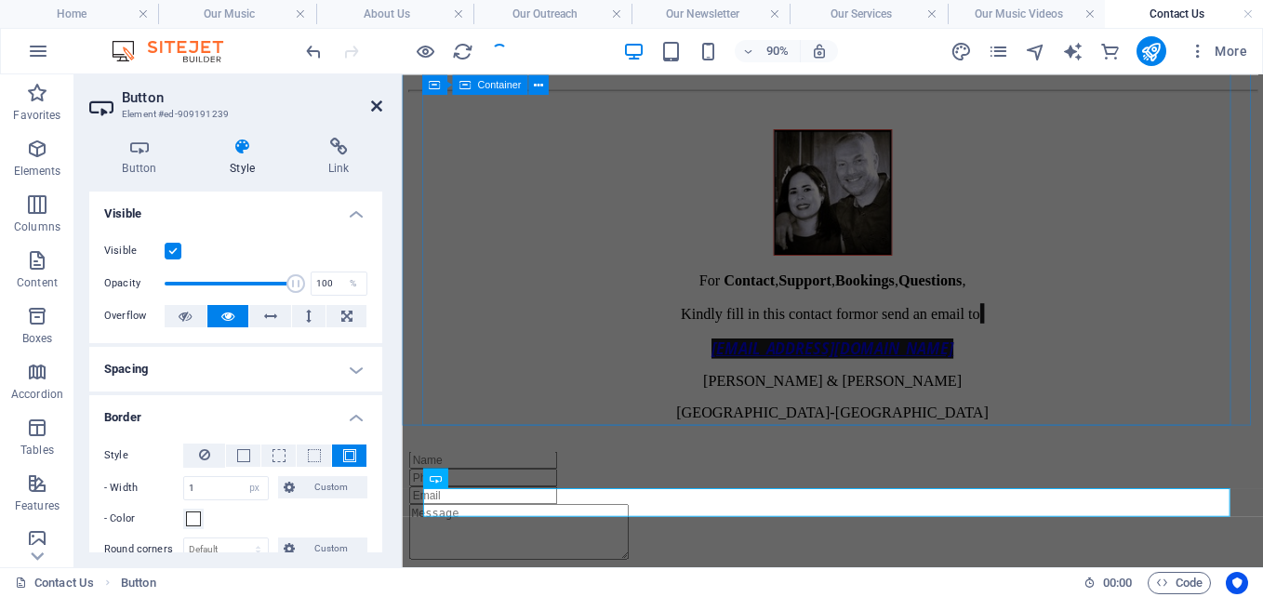
click at [371, 100] on icon at bounding box center [376, 106] width 11 height 15
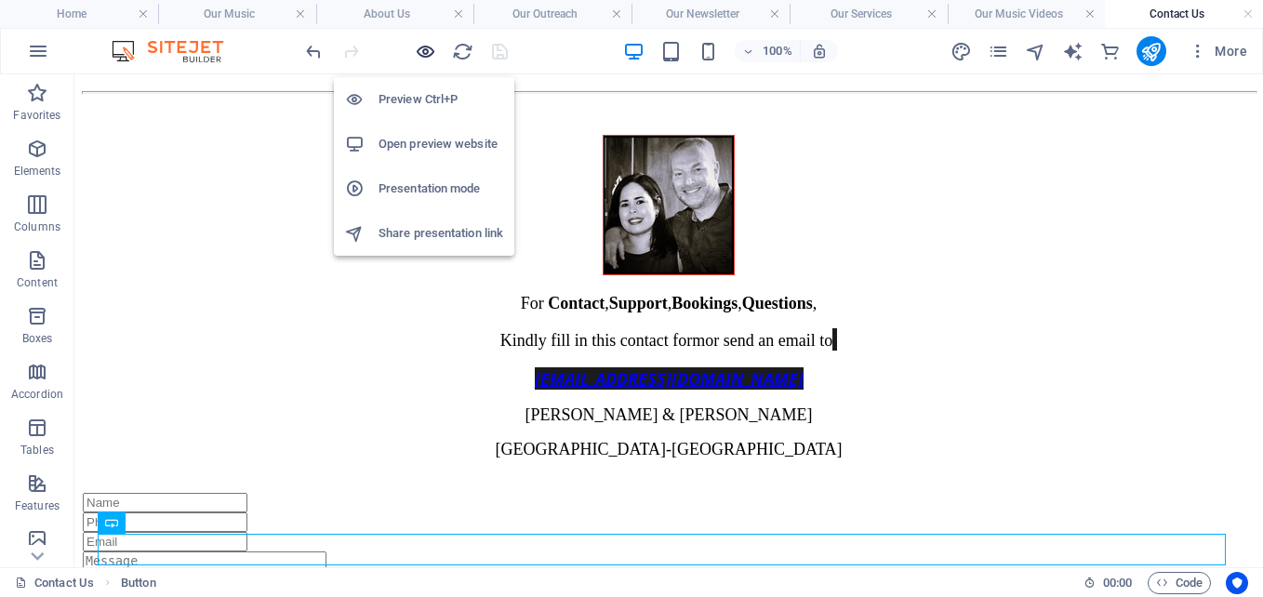
click at [419, 47] on icon "button" at bounding box center [425, 51] width 21 height 21
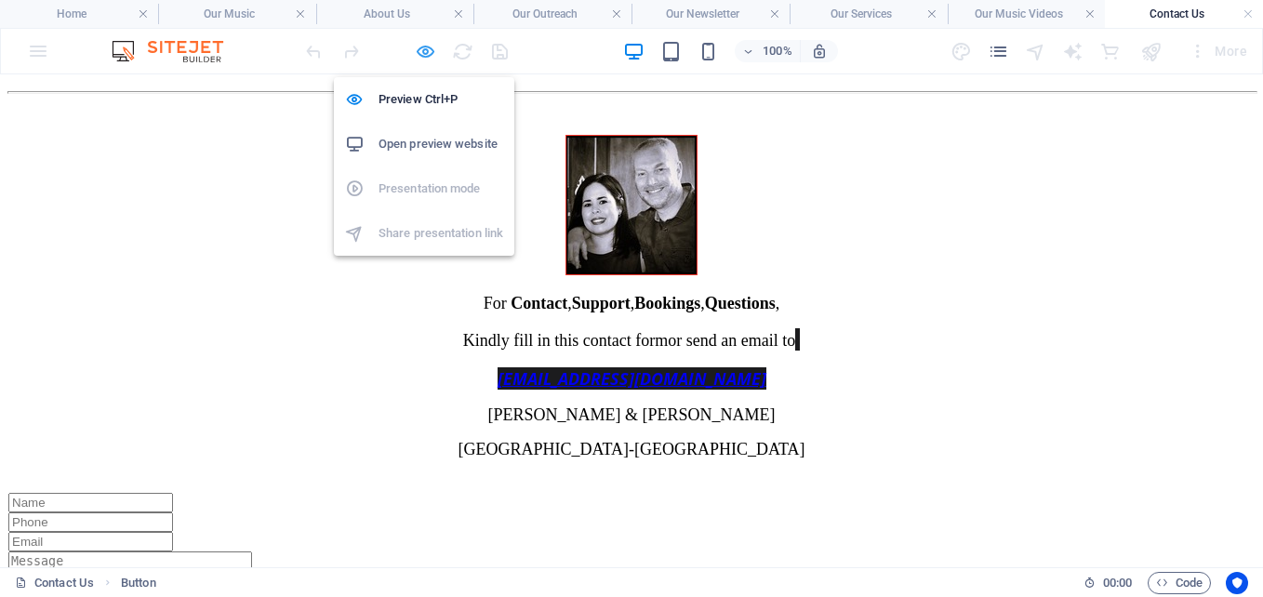
click at [426, 49] on icon "button" at bounding box center [425, 51] width 21 height 21
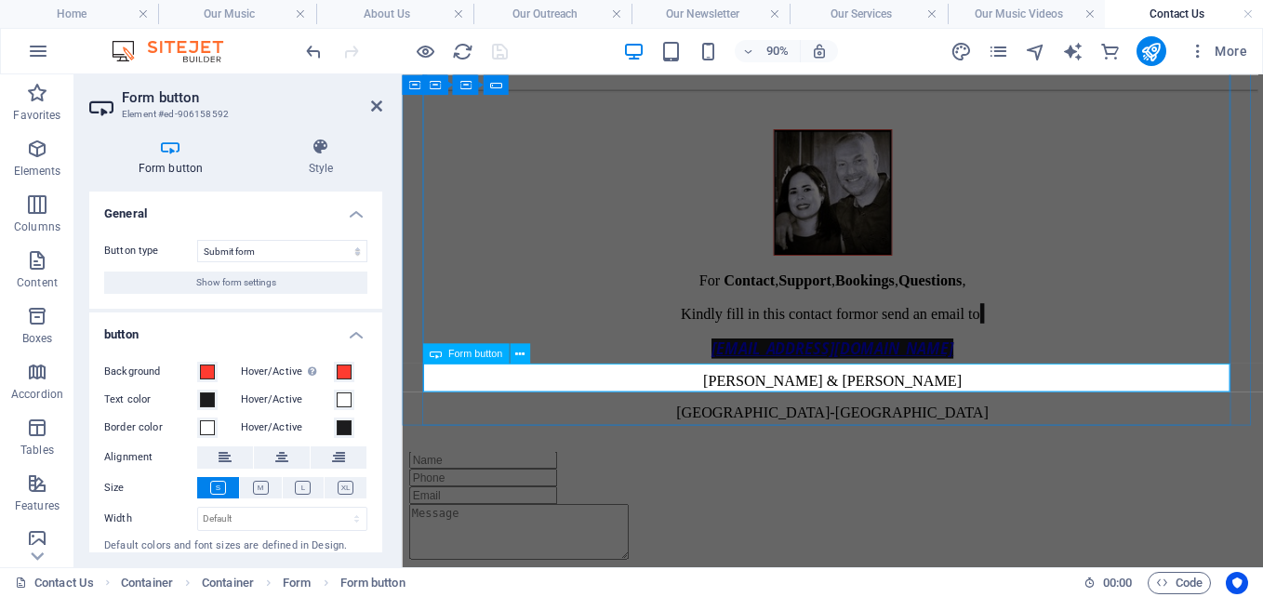
click at [522, 349] on icon at bounding box center [519, 354] width 9 height 18
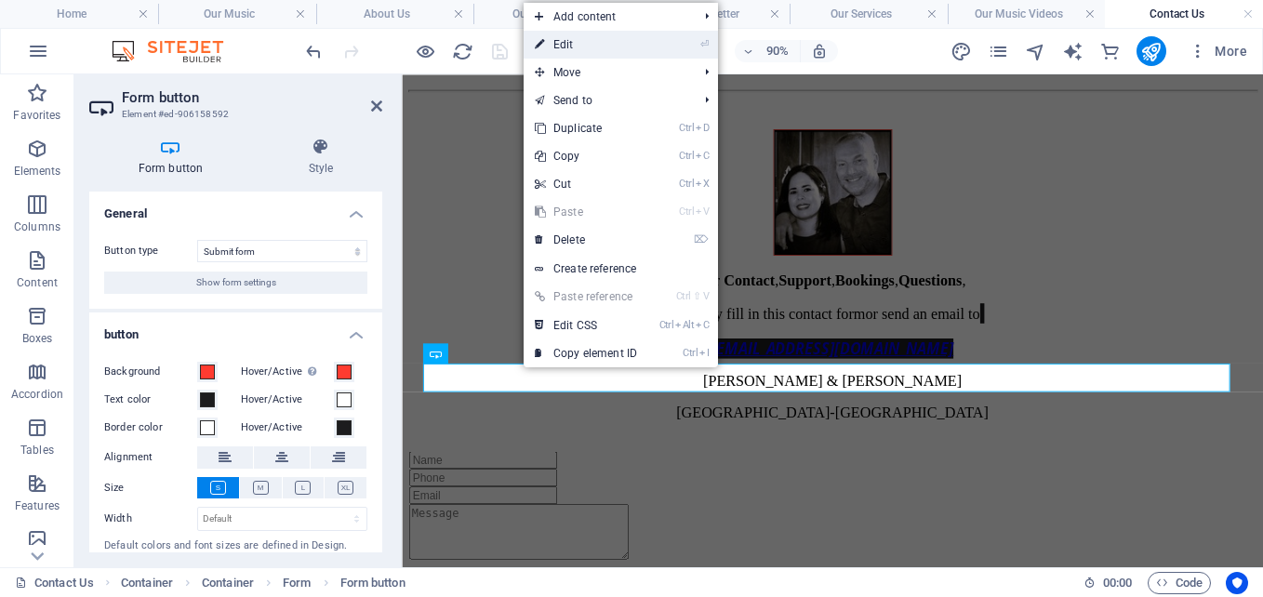
click at [559, 43] on link "⏎ Edit" at bounding box center [586, 45] width 125 height 28
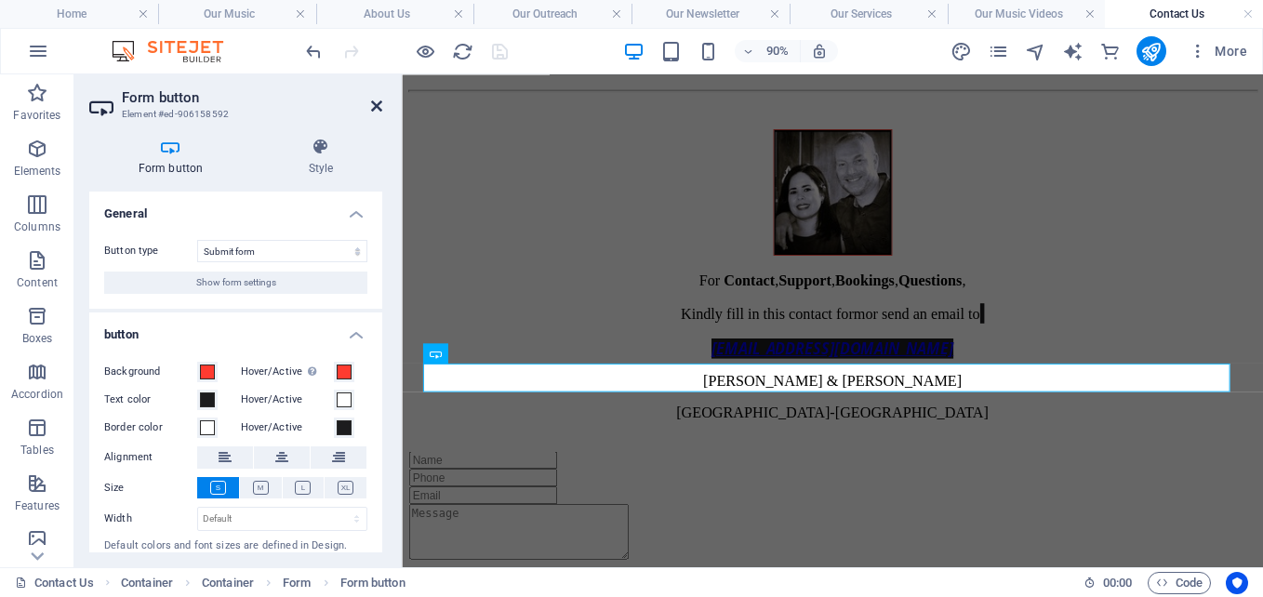
click at [374, 106] on icon at bounding box center [376, 106] width 11 height 15
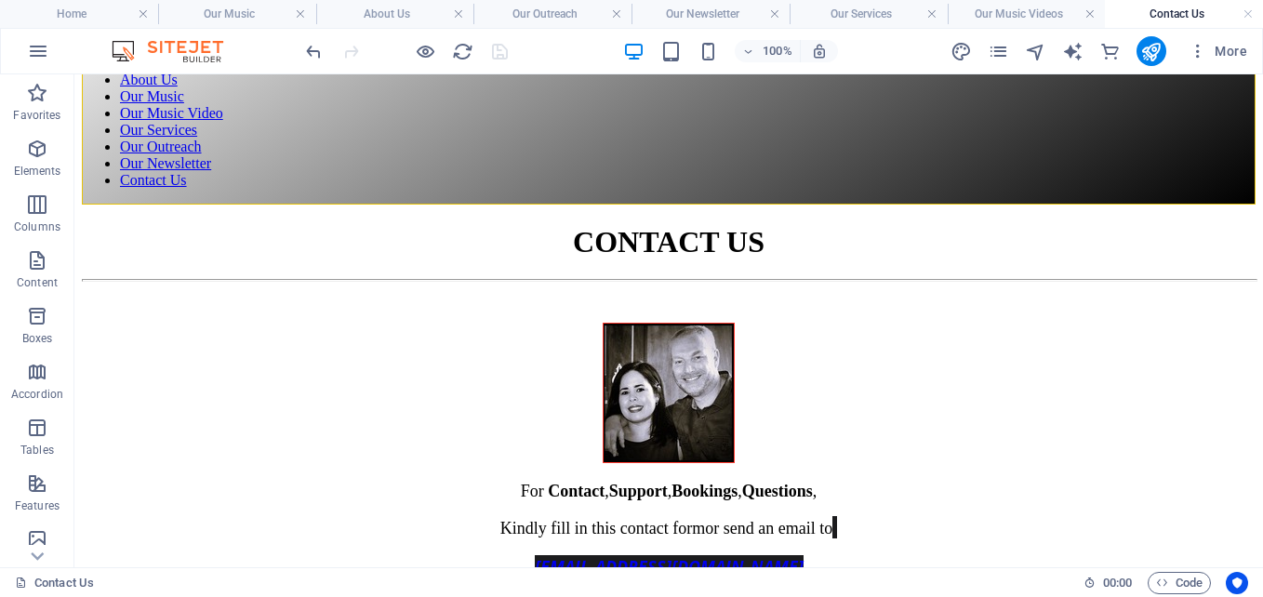
scroll to position [0, 0]
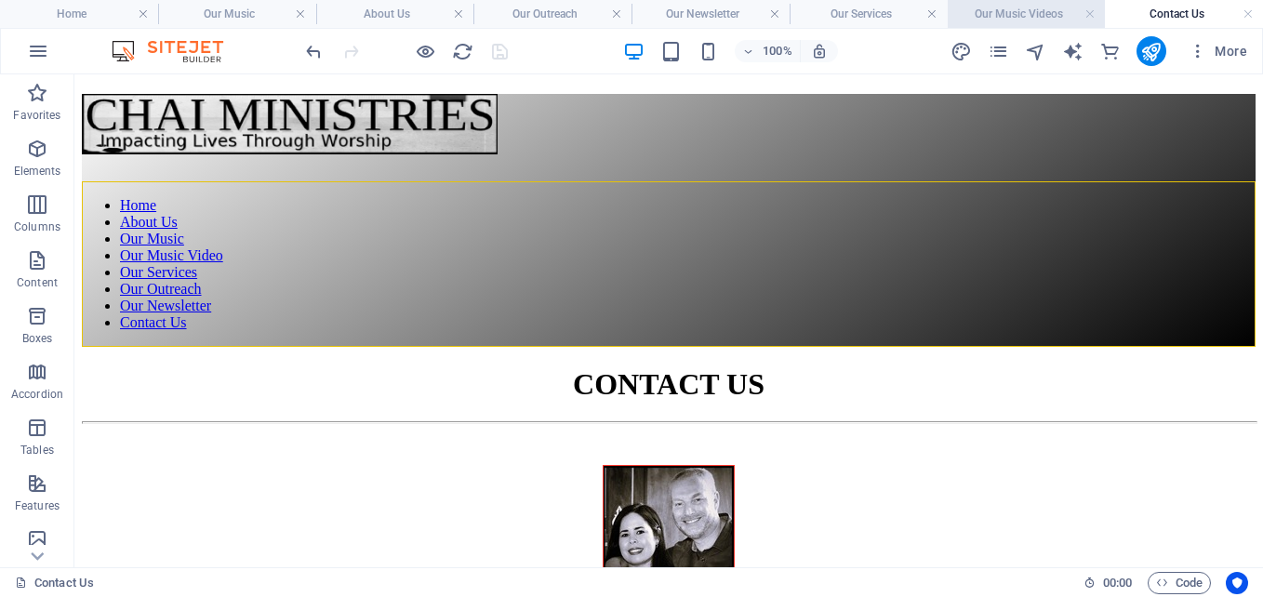
click at [1016, 13] on h4 "Our Music Videos" at bounding box center [1027, 14] width 158 height 20
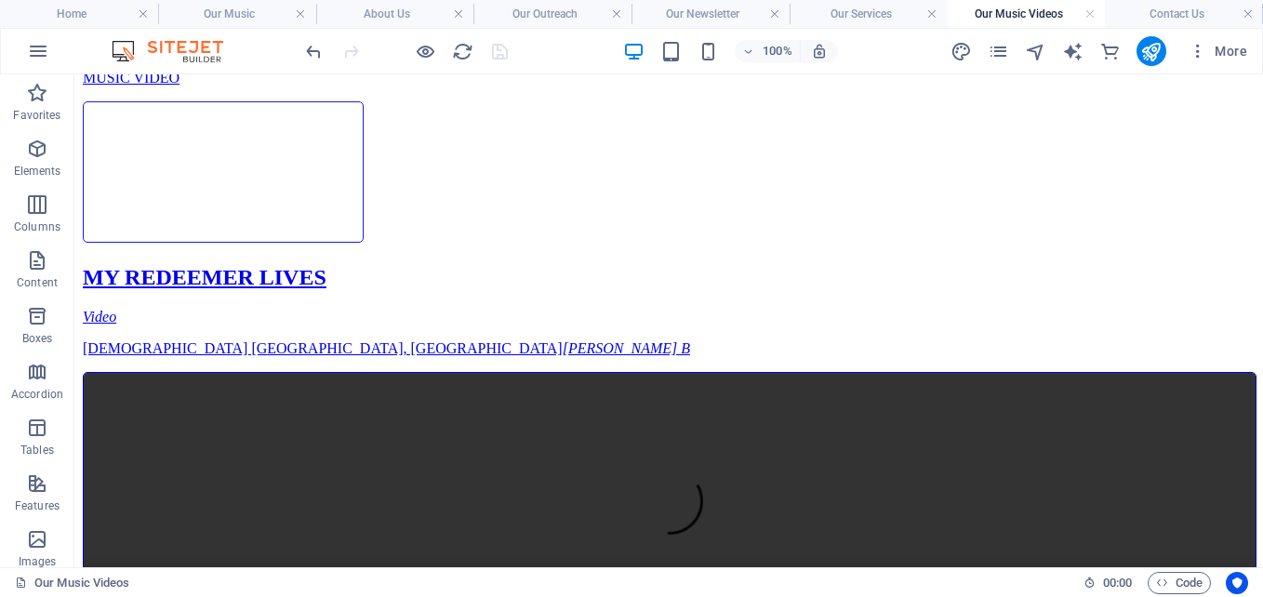
scroll to position [658, 0]
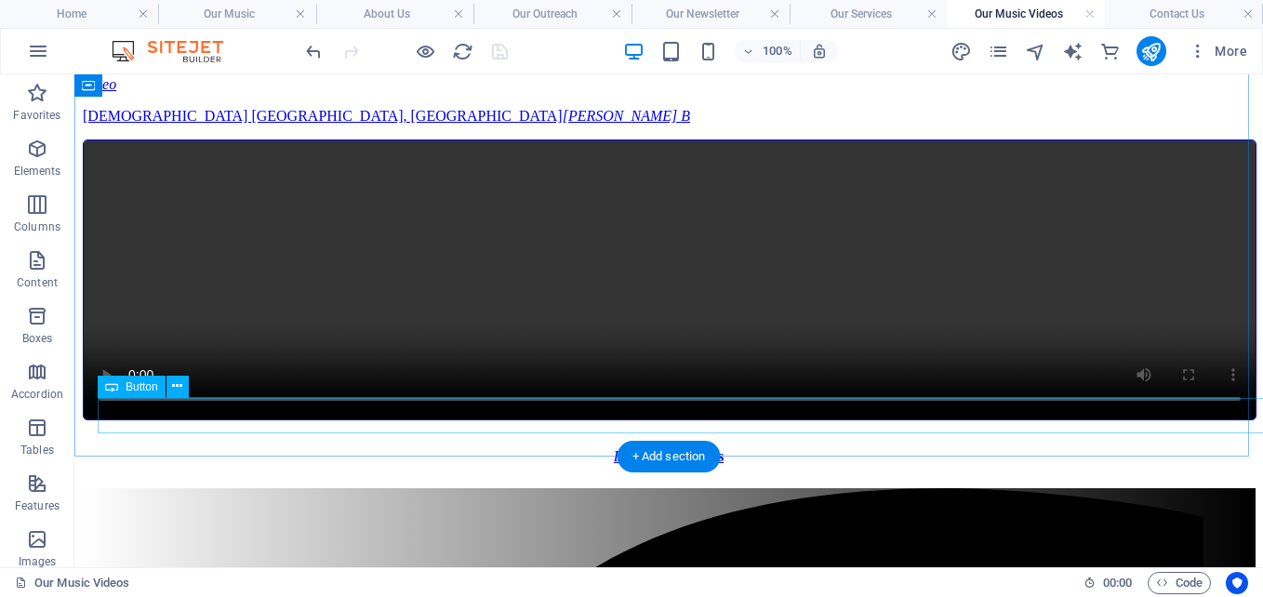
click at [701, 448] on div "Find Our Services" at bounding box center [668, 456] width 1127 height 17
select select "%"
select select "px"
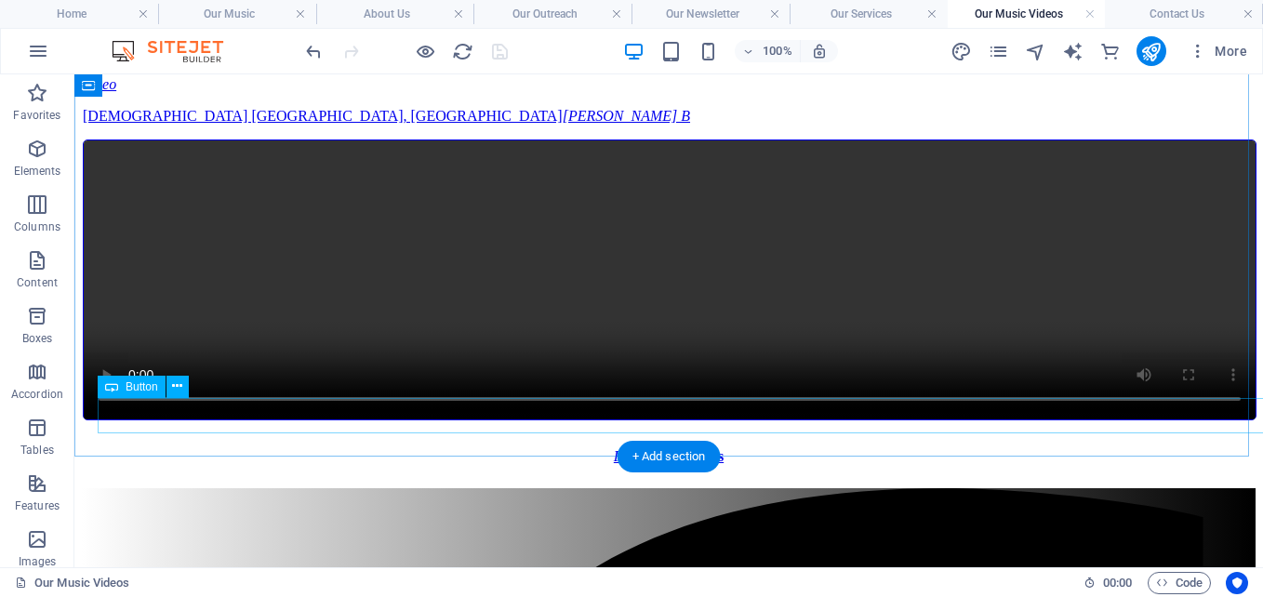
select select "px"
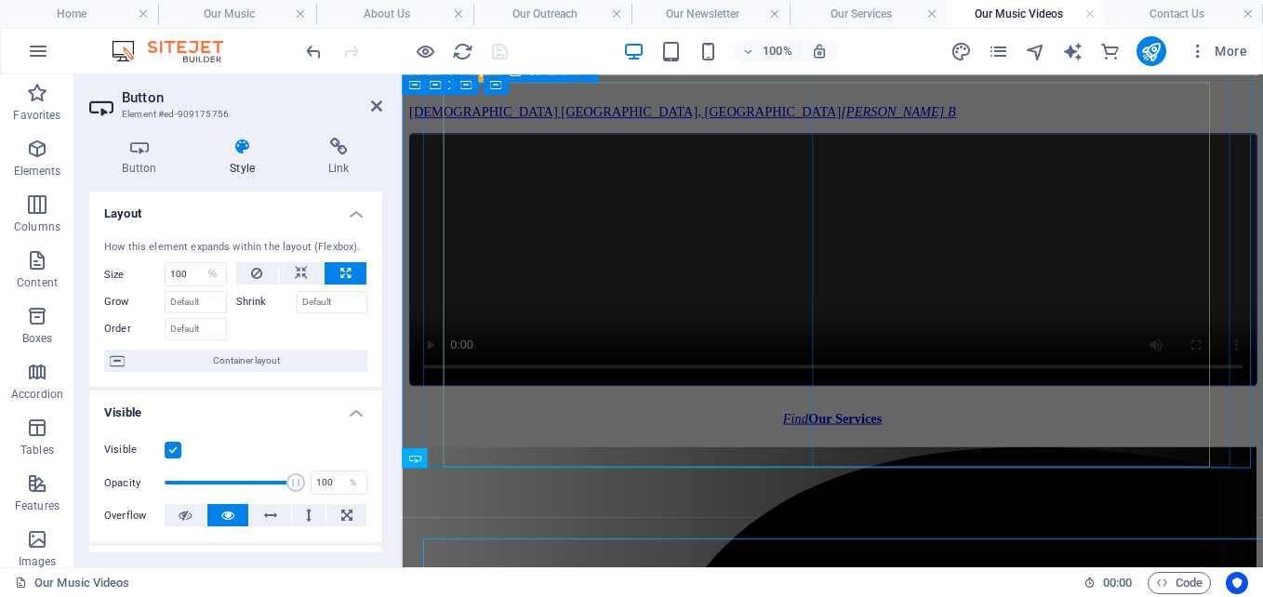
scroll to position [466, 0]
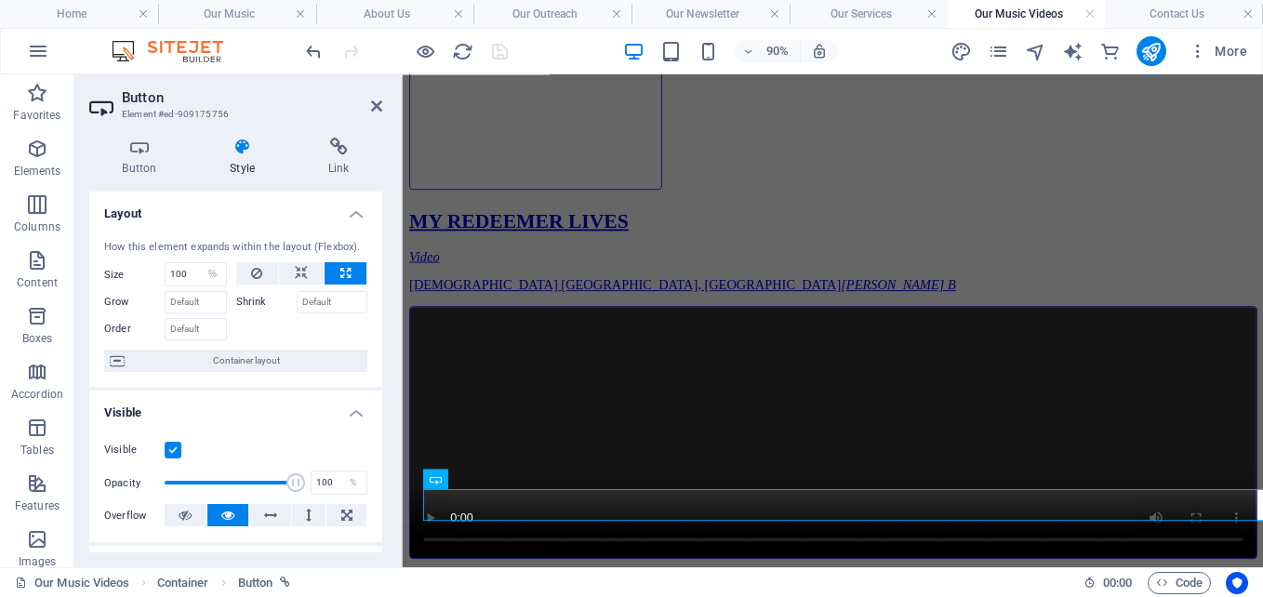
drag, startPoint x: 378, startPoint y: 273, endPoint x: 379, endPoint y: 358, distance: 85.6
click at [379, 358] on div "Layout How this element expands within the layout (Flexbox). Size 100 Default a…" at bounding box center [235, 372] width 293 height 361
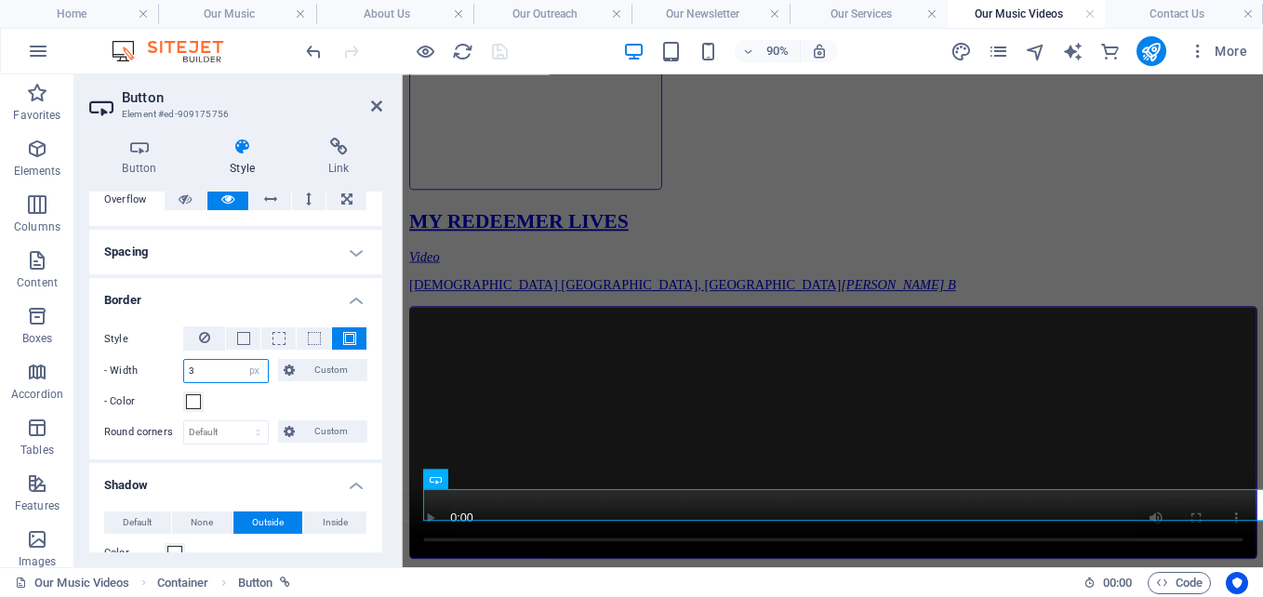
drag, startPoint x: 205, startPoint y: 368, endPoint x: 143, endPoint y: 362, distance: 61.7
click at [143, 362] on div "- Width 3 auto px rem % vh vw Custom Custom" at bounding box center [235, 371] width 263 height 24
type input "1"
click at [377, 110] on icon at bounding box center [376, 106] width 11 height 15
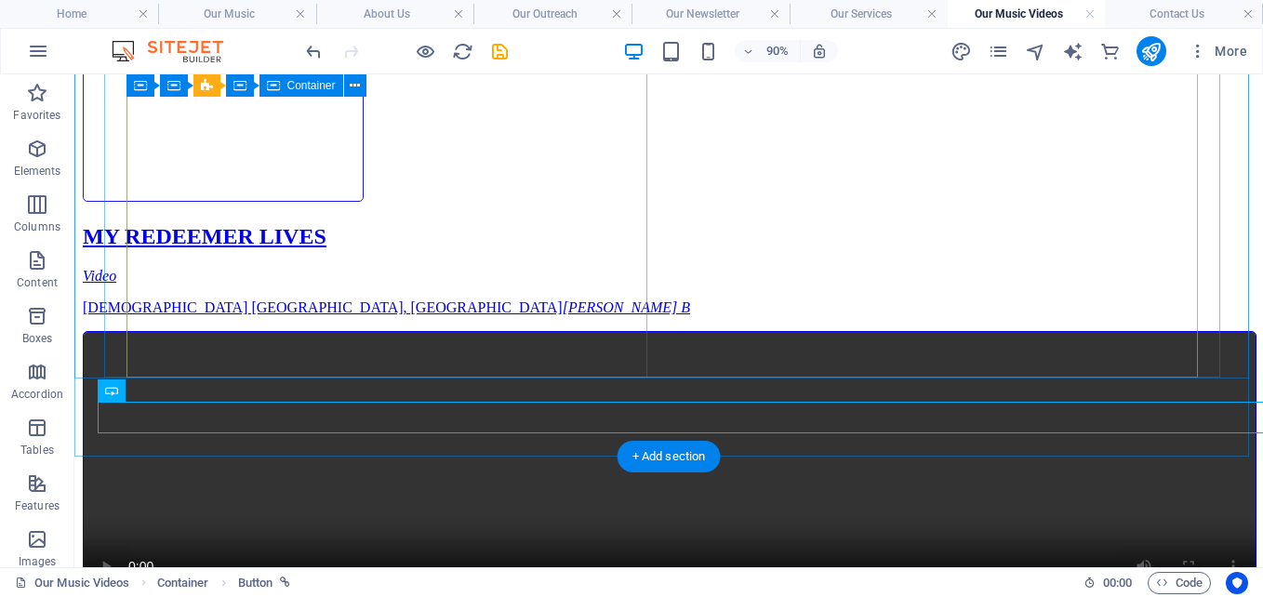
scroll to position [654, 0]
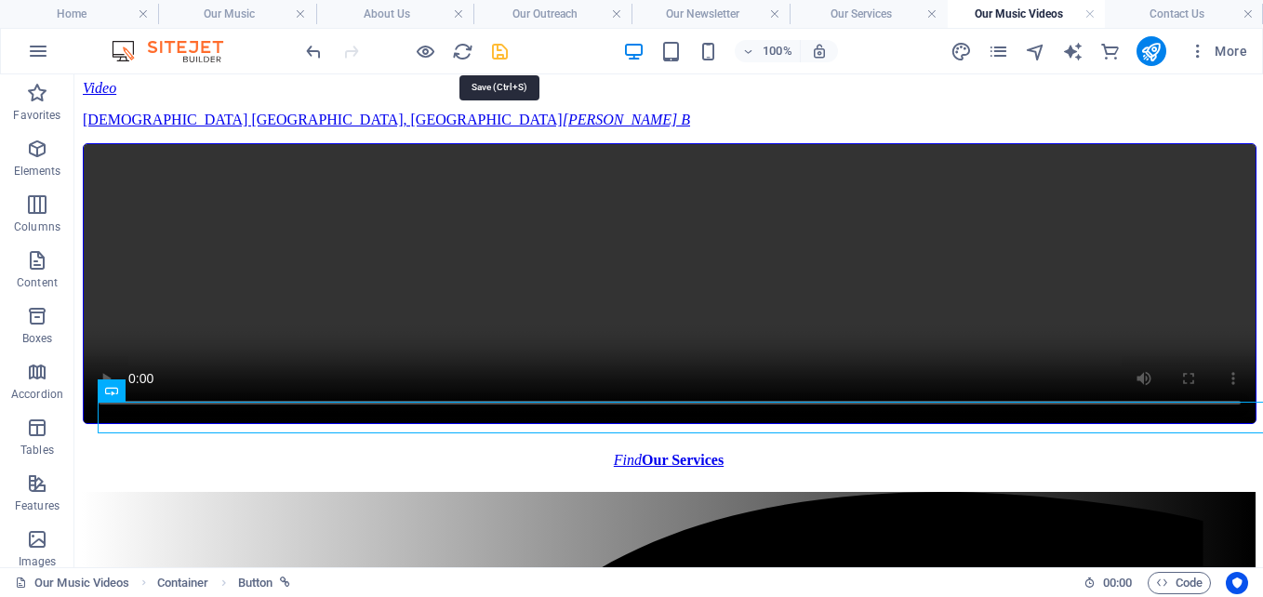
click at [499, 48] on icon "save" at bounding box center [499, 51] width 21 height 21
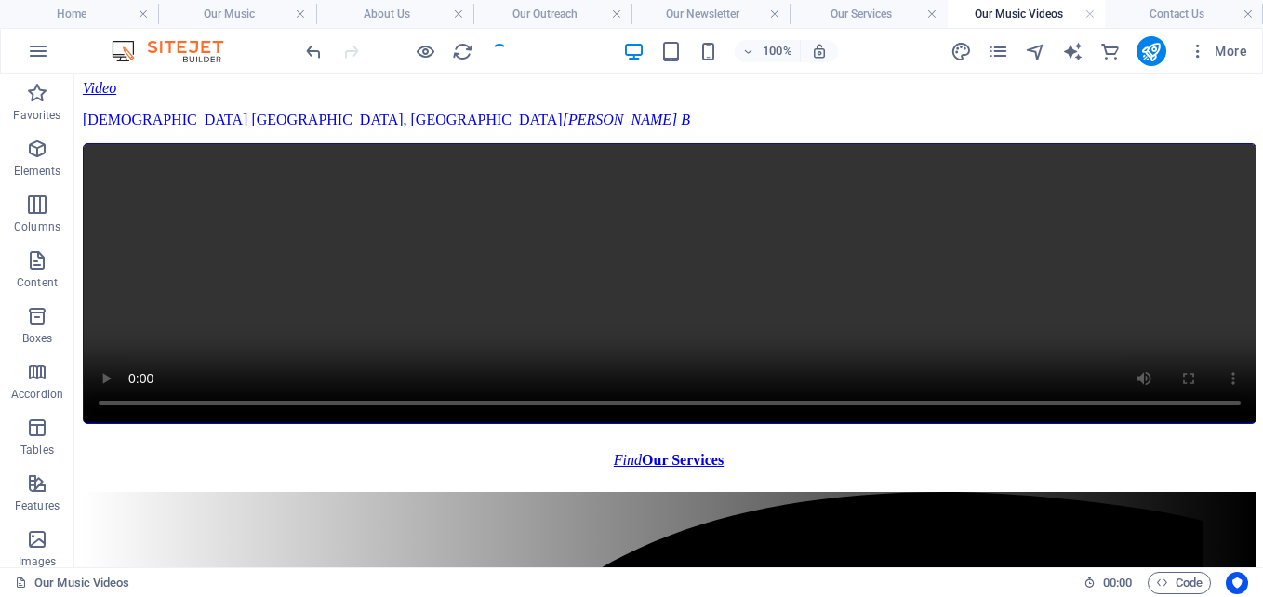
scroll to position [0, 0]
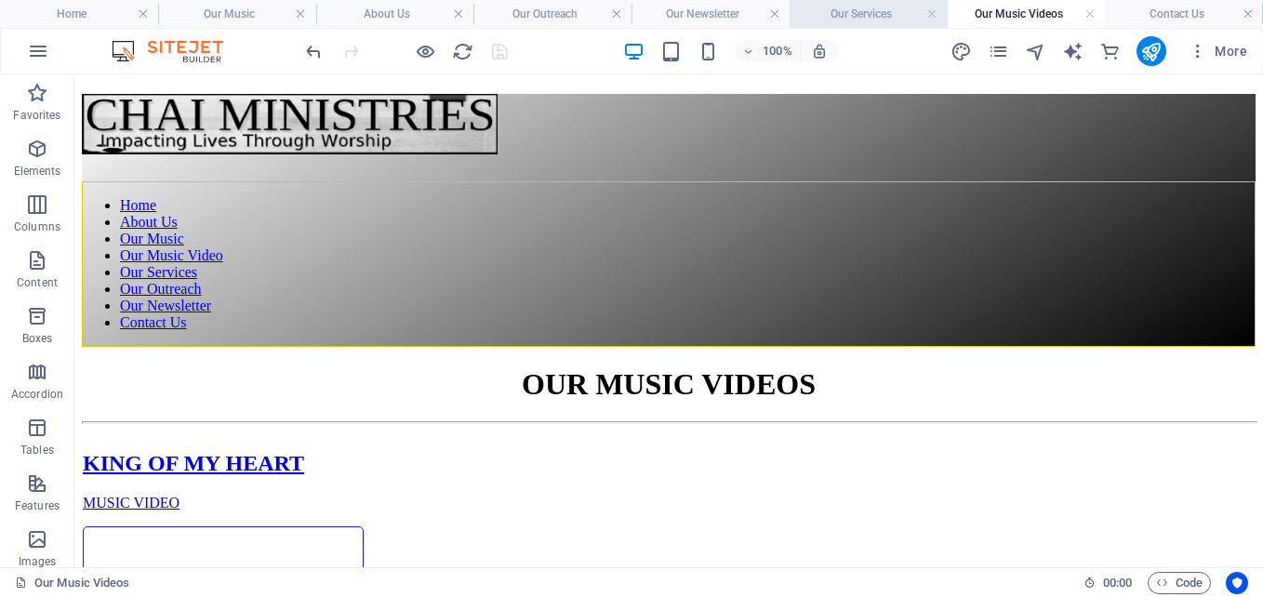
click at [890, 17] on h4 "Our Services" at bounding box center [869, 14] width 158 height 20
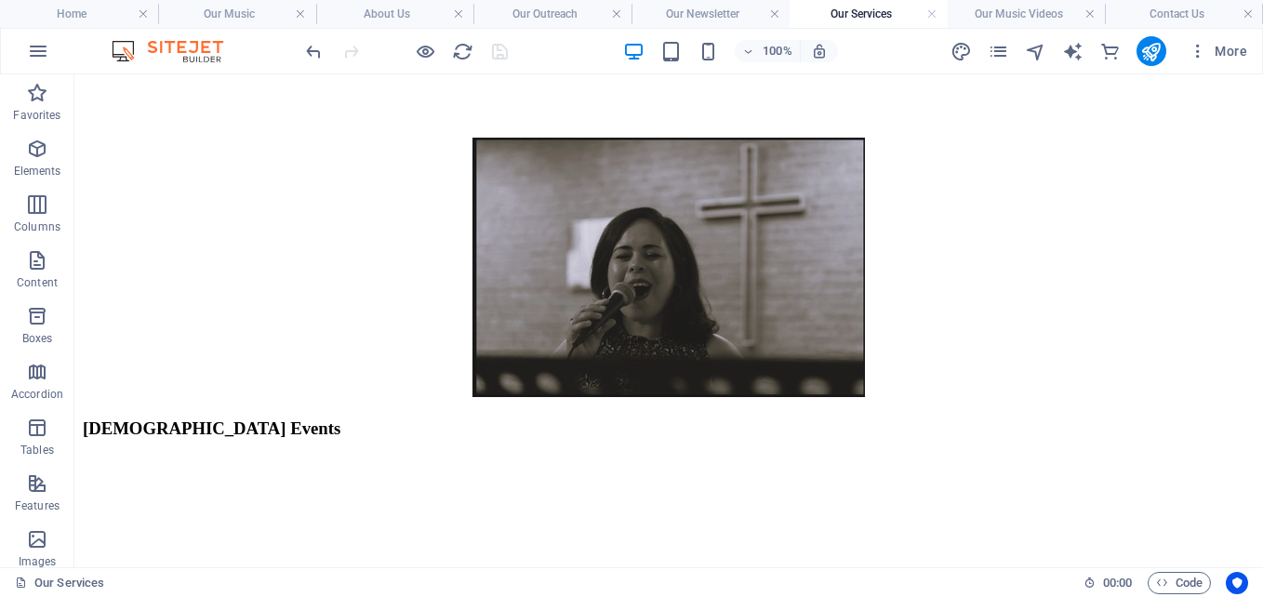
scroll to position [478, 0]
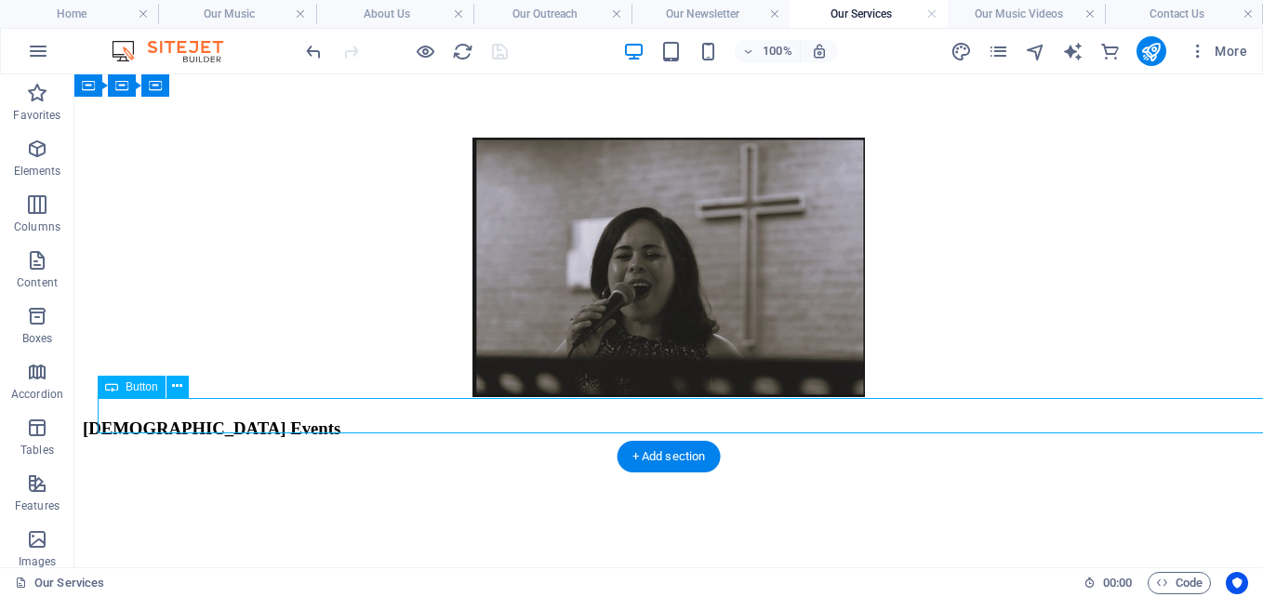
select select "%"
select select "px"
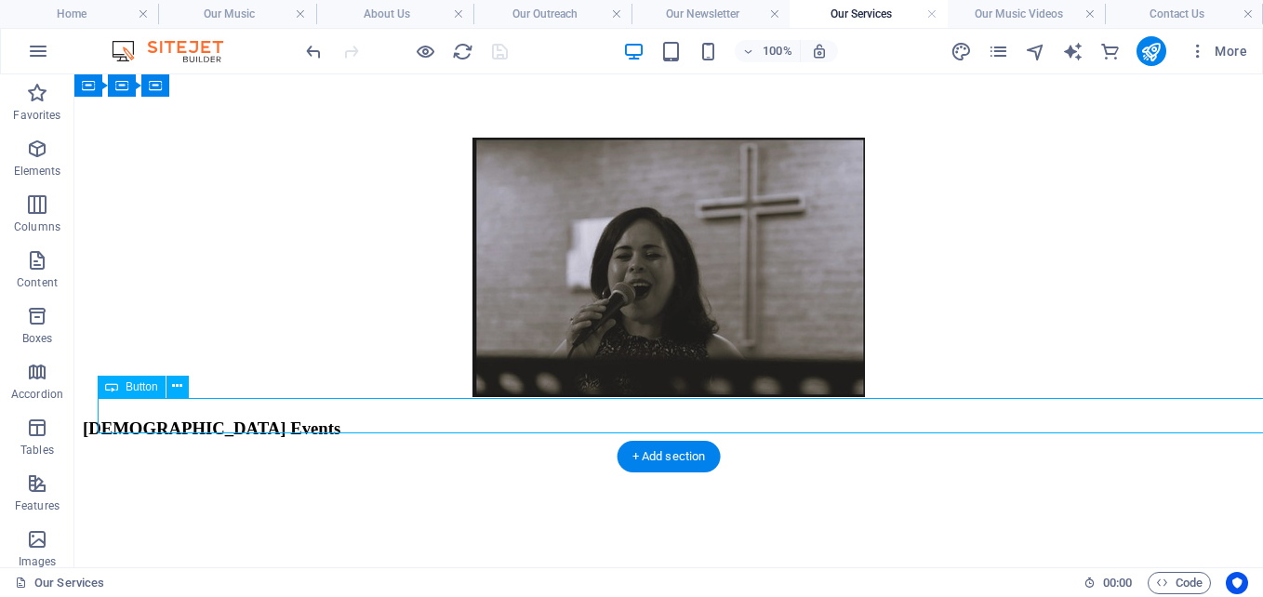
select select "px"
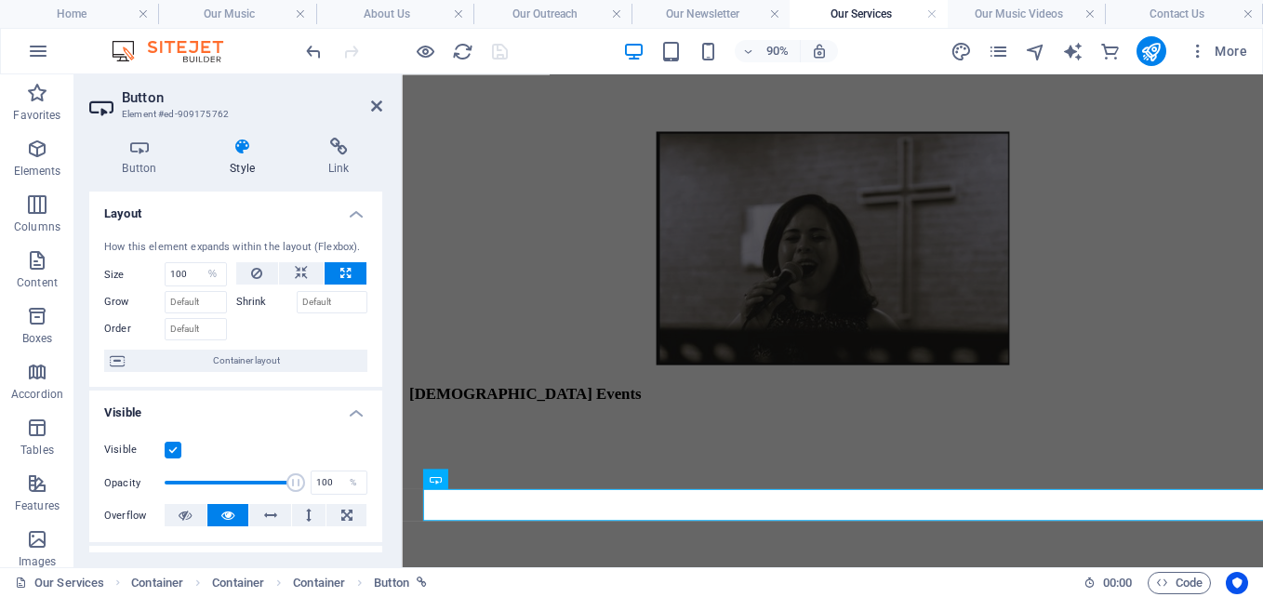
drag, startPoint x: 383, startPoint y: 295, endPoint x: 380, endPoint y: 390, distance: 94.9
click at [380, 390] on div "Button Style Link Button Design Default Primary Secondary Background Hover/Acti…" at bounding box center [235, 345] width 323 height 445
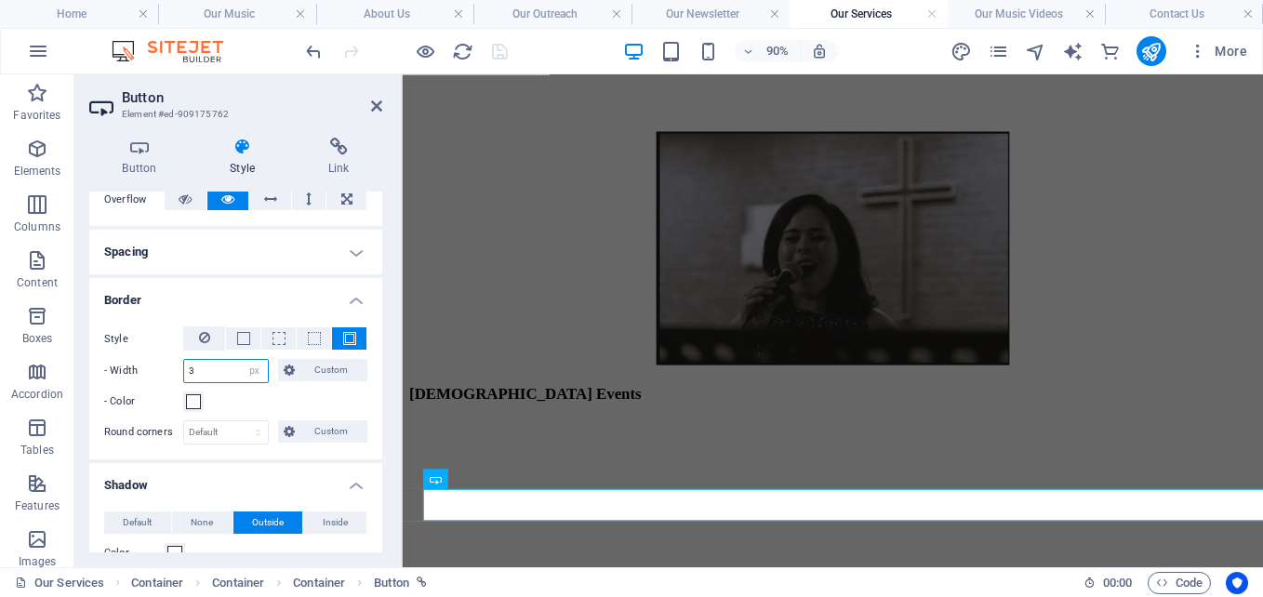
drag, startPoint x: 206, startPoint y: 361, endPoint x: 119, endPoint y: 366, distance: 86.7
click at [119, 366] on div "- Width 3 auto px rem % vh vw Custom Custom" at bounding box center [235, 371] width 263 height 24
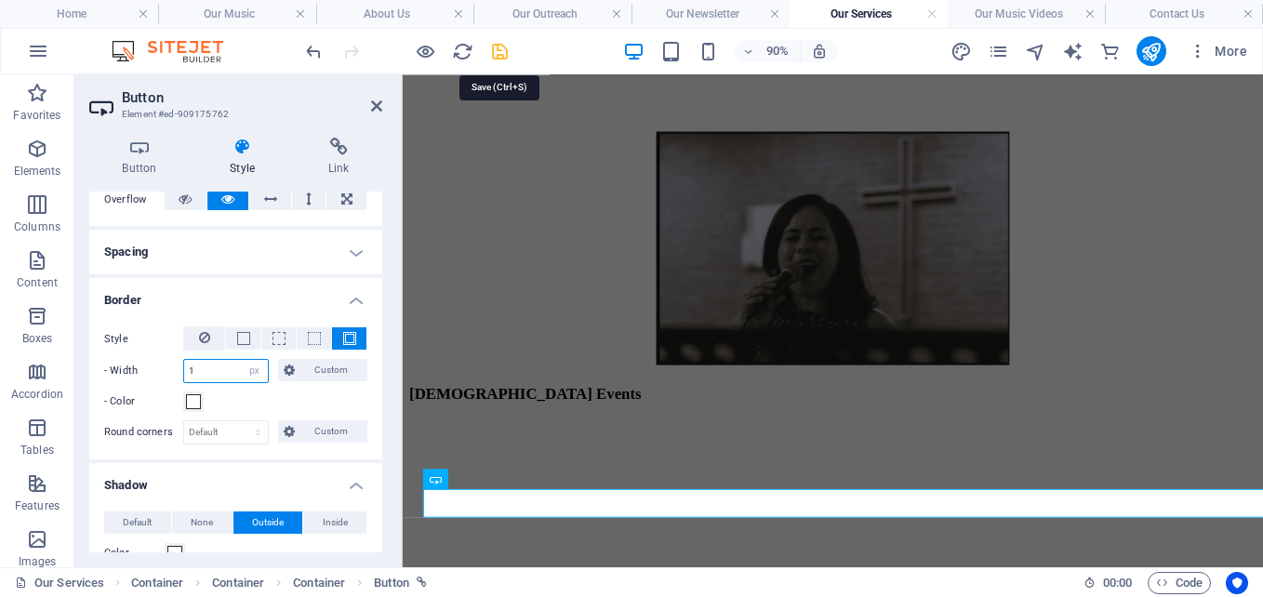
type input "1"
click at [498, 42] on icon "save" at bounding box center [499, 51] width 21 height 21
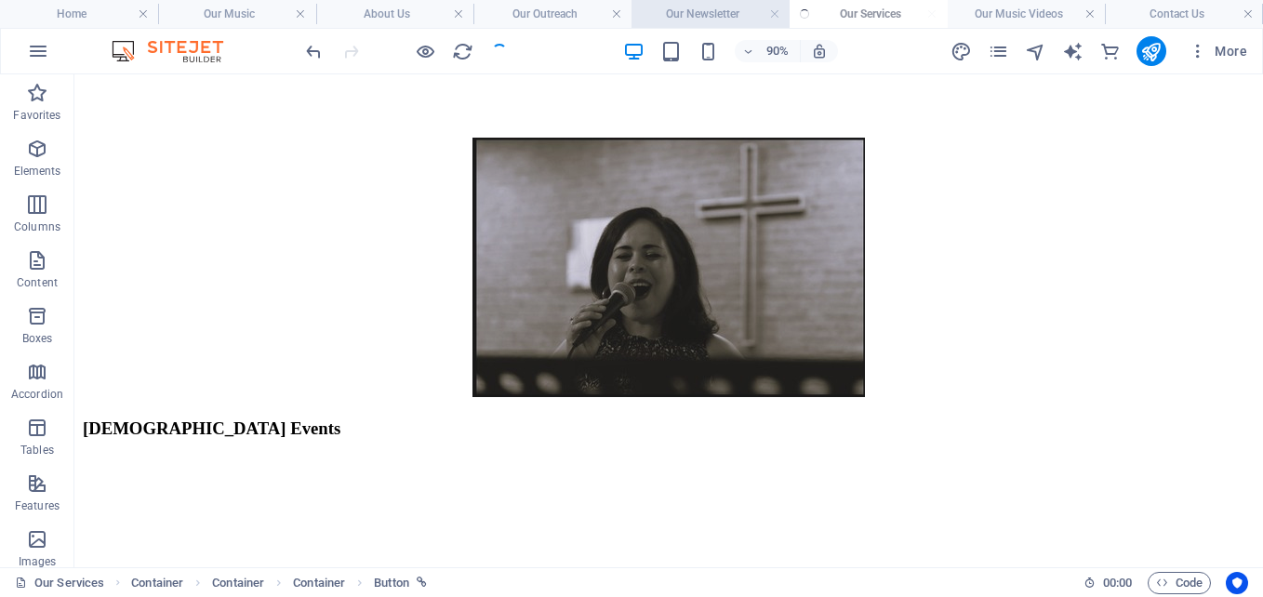
click at [695, 8] on h4 "Our Newsletter" at bounding box center [710, 14] width 158 height 20
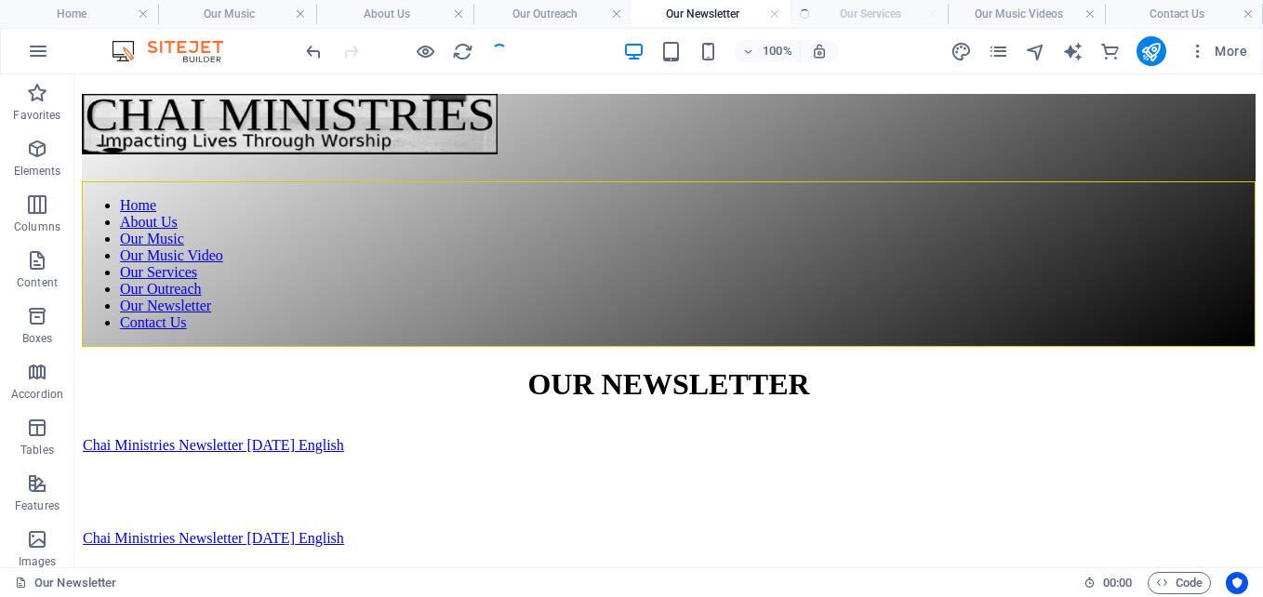
click at [695, 8] on h4 "Our Newsletter" at bounding box center [710, 14] width 158 height 20
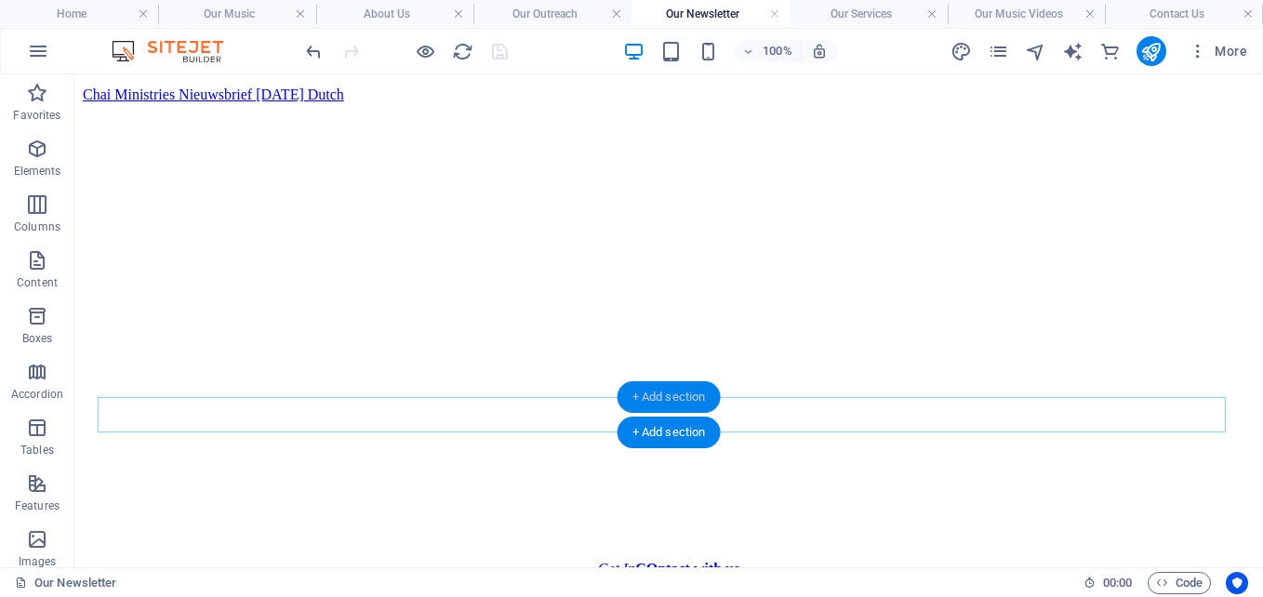
click at [623, 410] on div "+ Add section" at bounding box center [669, 397] width 103 height 32
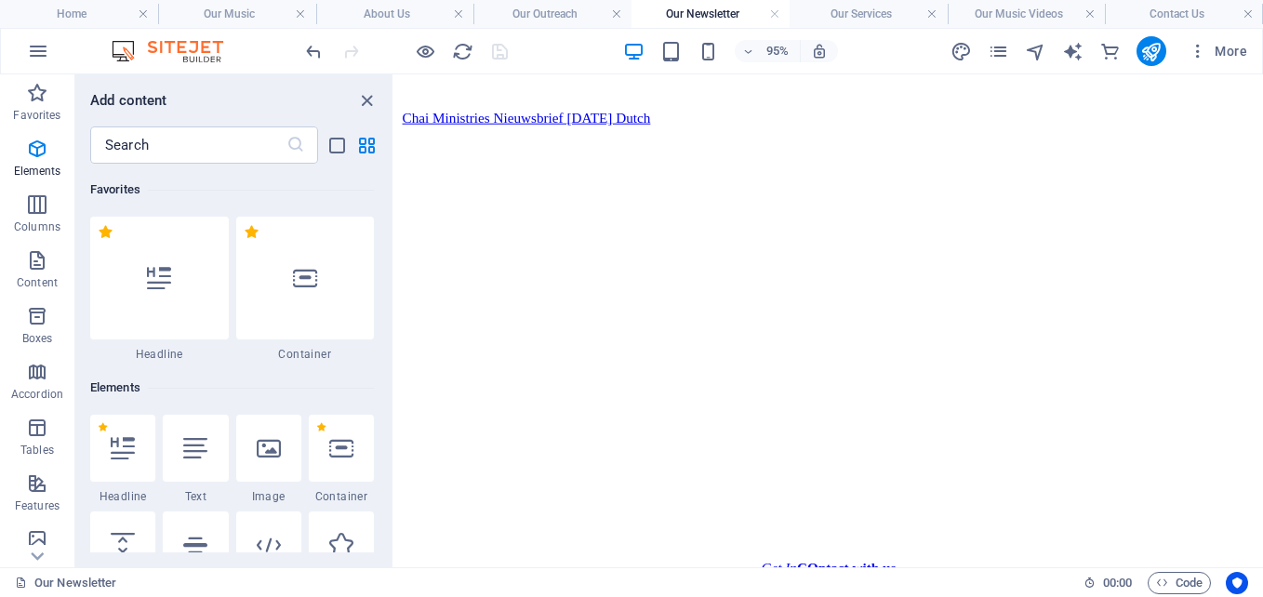
scroll to position [3254, 0]
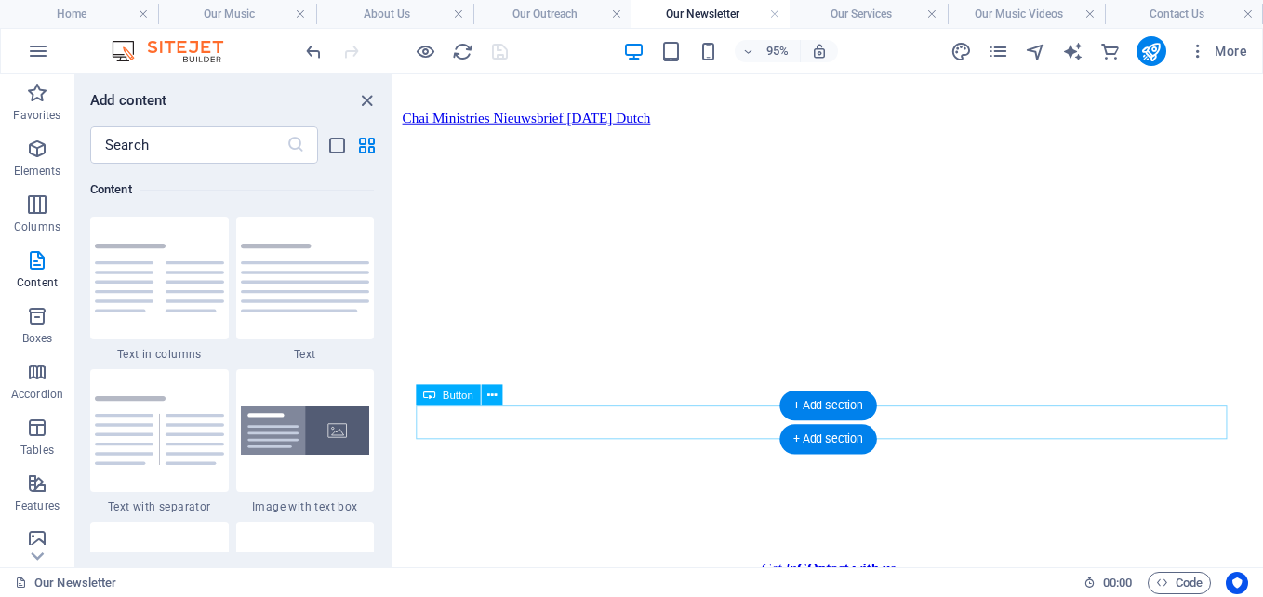
click at [787, 587] on div "Get In COntact with us" at bounding box center [851, 595] width 853 height 17
select select "px"
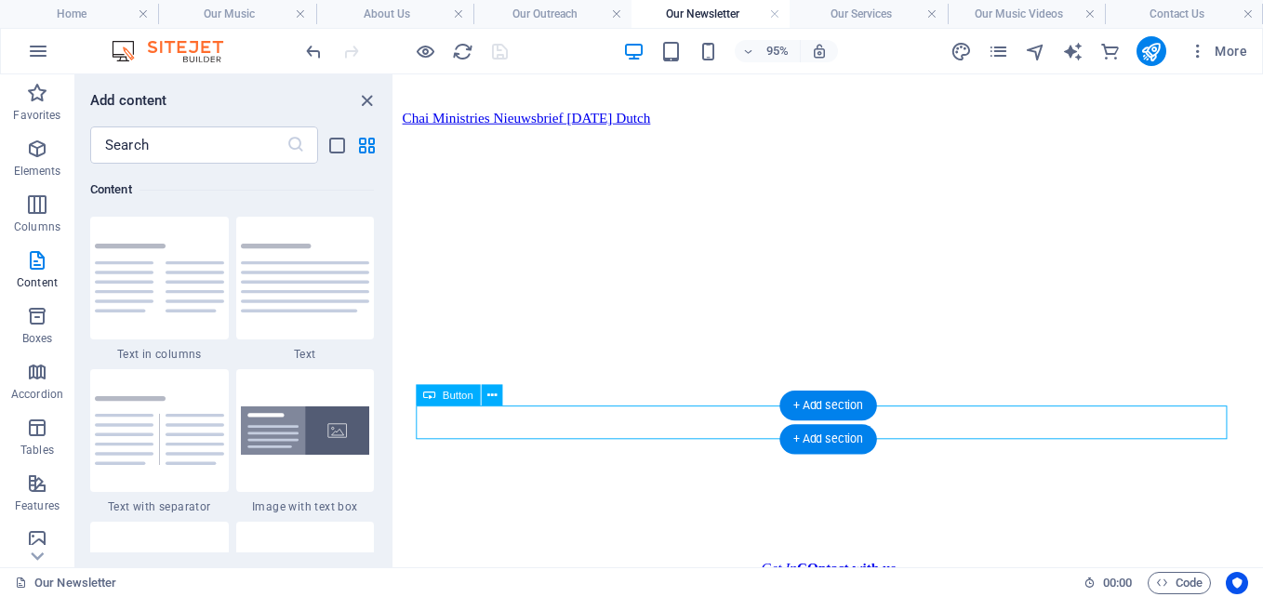
select select "px"
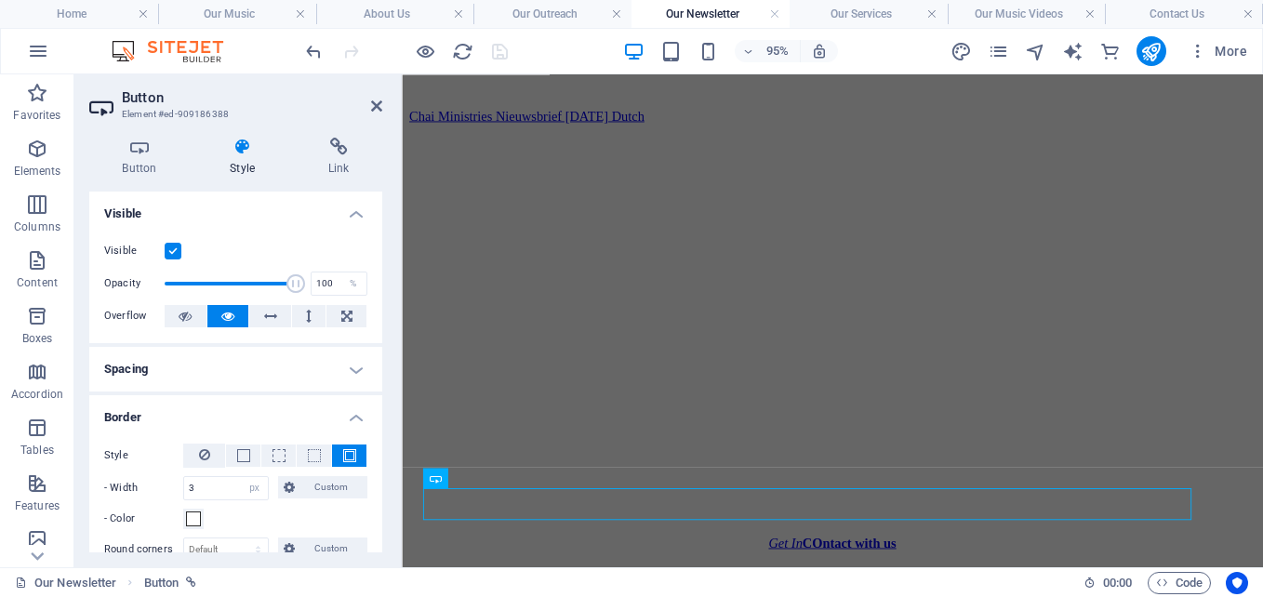
scroll to position [400, 0]
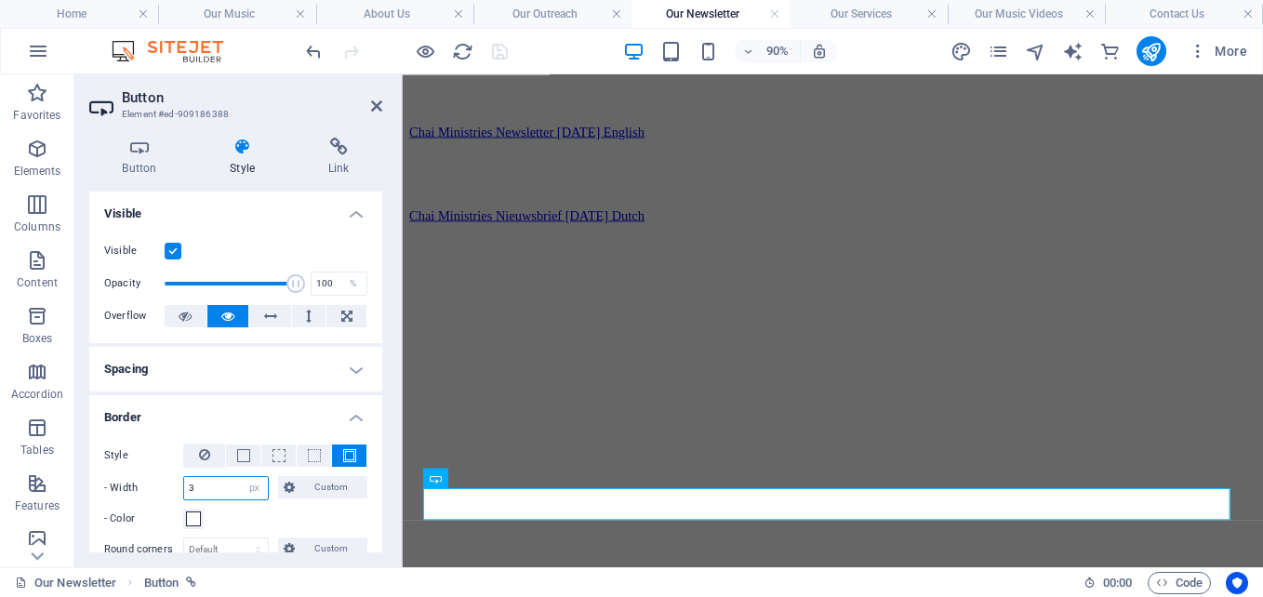
drag, startPoint x: 221, startPoint y: 492, endPoint x: 124, endPoint y: 466, distance: 101.1
click at [124, 466] on div "Style - Width 3 auto px rem % vh vw Custom Custom 3 auto px rem % vh vw 3 auto …" at bounding box center [235, 487] width 263 height 86
type input "1"
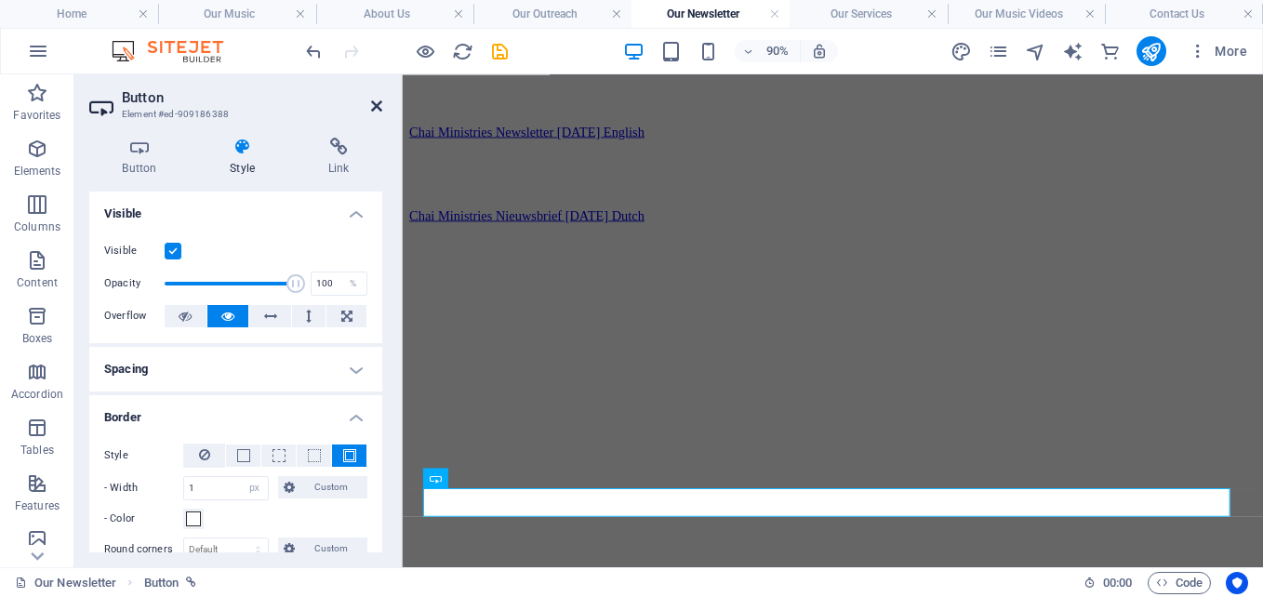
click at [372, 104] on icon at bounding box center [376, 106] width 11 height 15
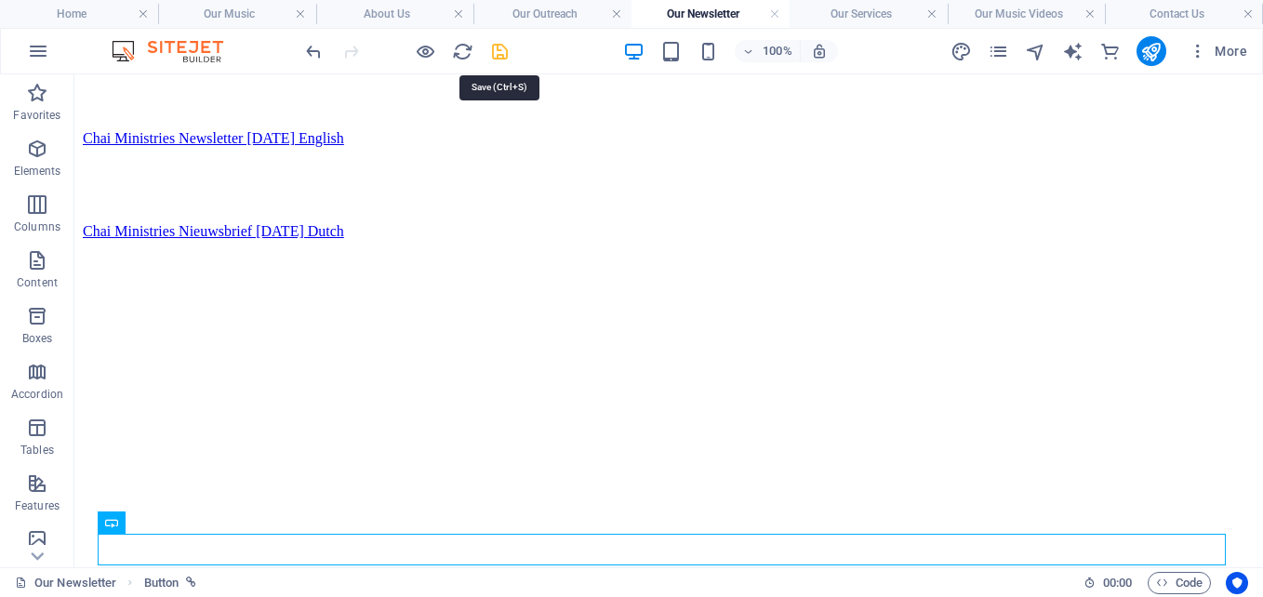
click at [506, 47] on icon "save" at bounding box center [499, 51] width 21 height 21
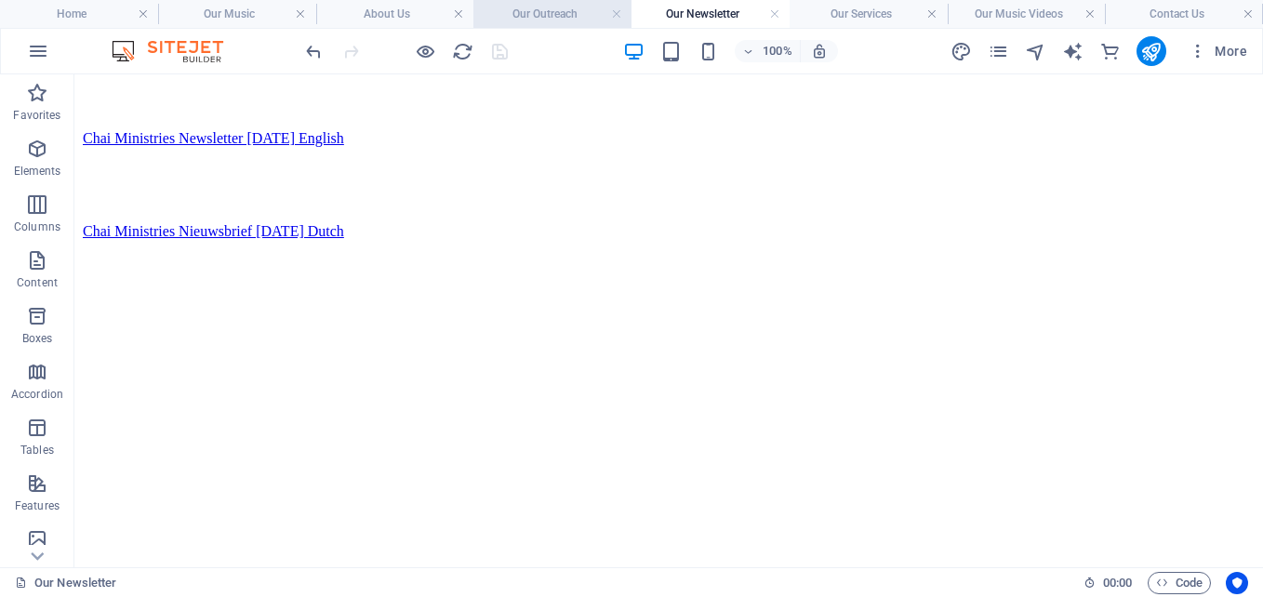
click at [554, 7] on h4 "Our Outreach" at bounding box center [552, 14] width 158 height 20
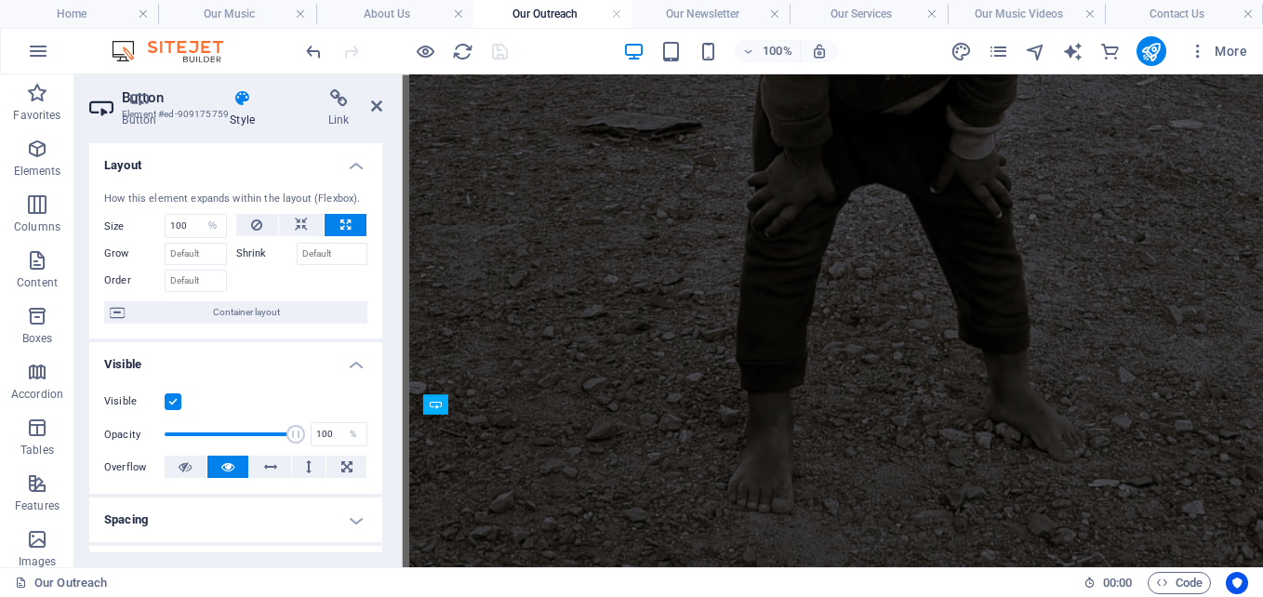
scroll to position [1114, 0]
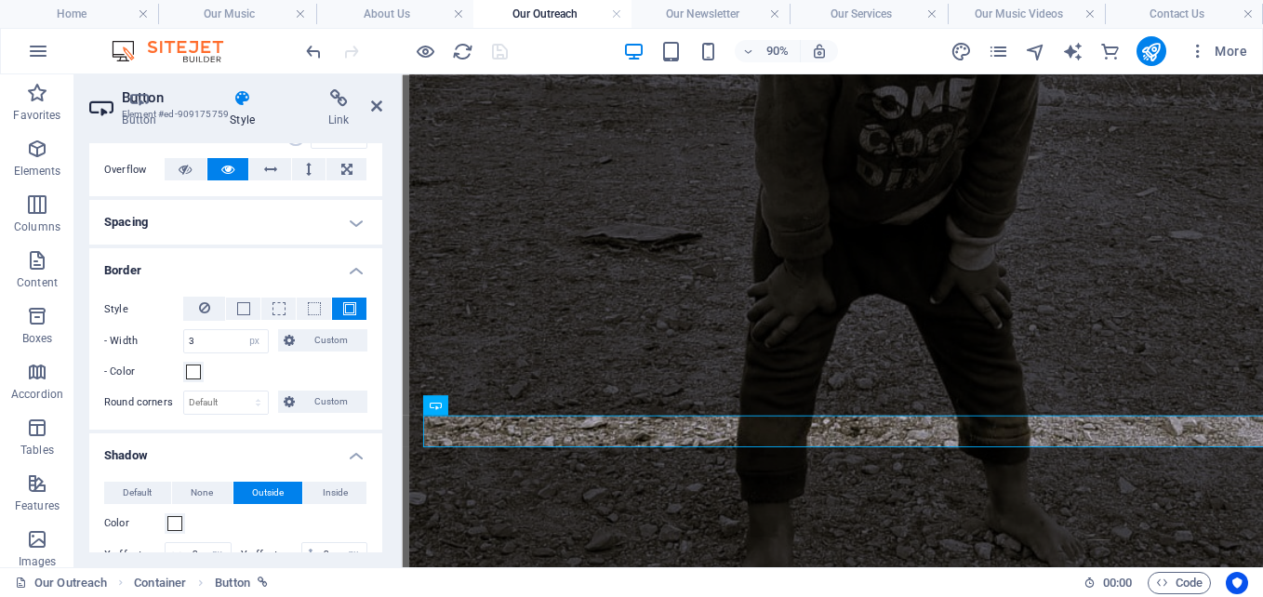
scroll to position [306, 0]
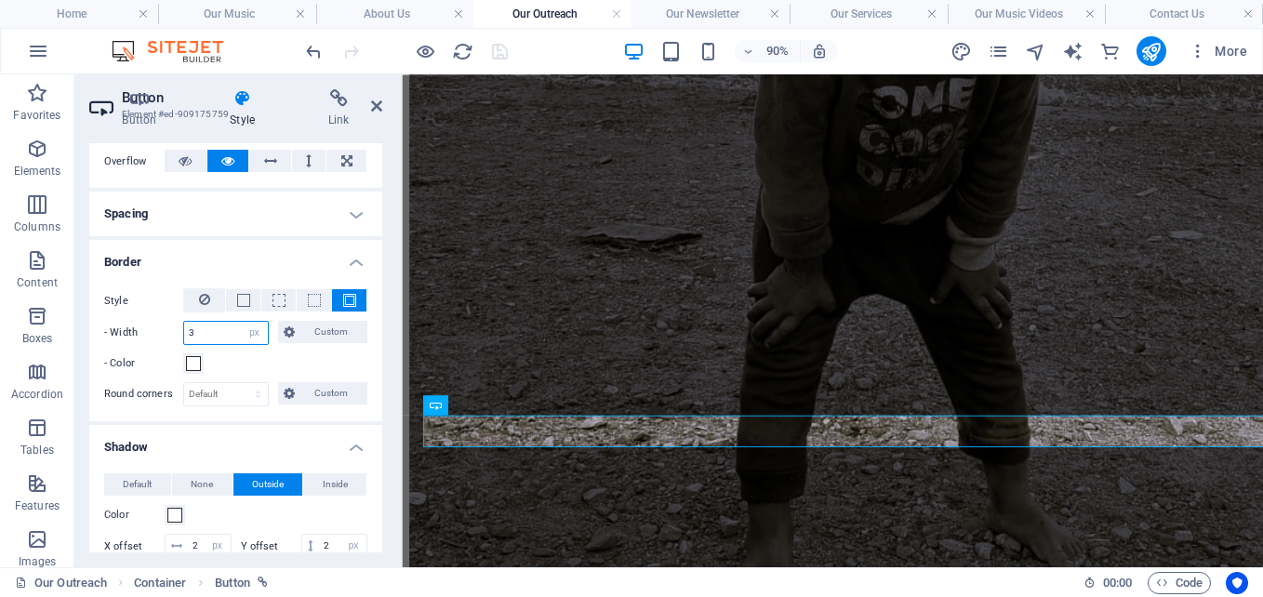
drag, startPoint x: 219, startPoint y: 326, endPoint x: 135, endPoint y: 319, distance: 84.9
click at [135, 319] on div "Style - Width 3 auto px rem % vh vw Custom Custom 3 auto px rem % vh vw 3 auto …" at bounding box center [235, 331] width 263 height 86
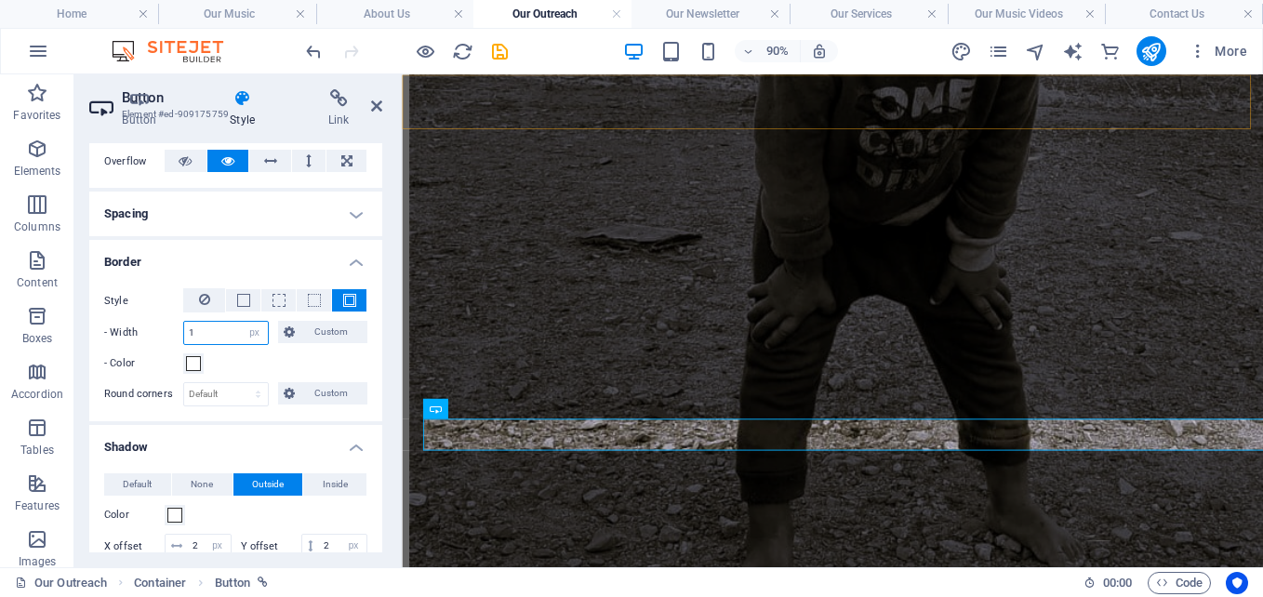
scroll to position [1110, 0]
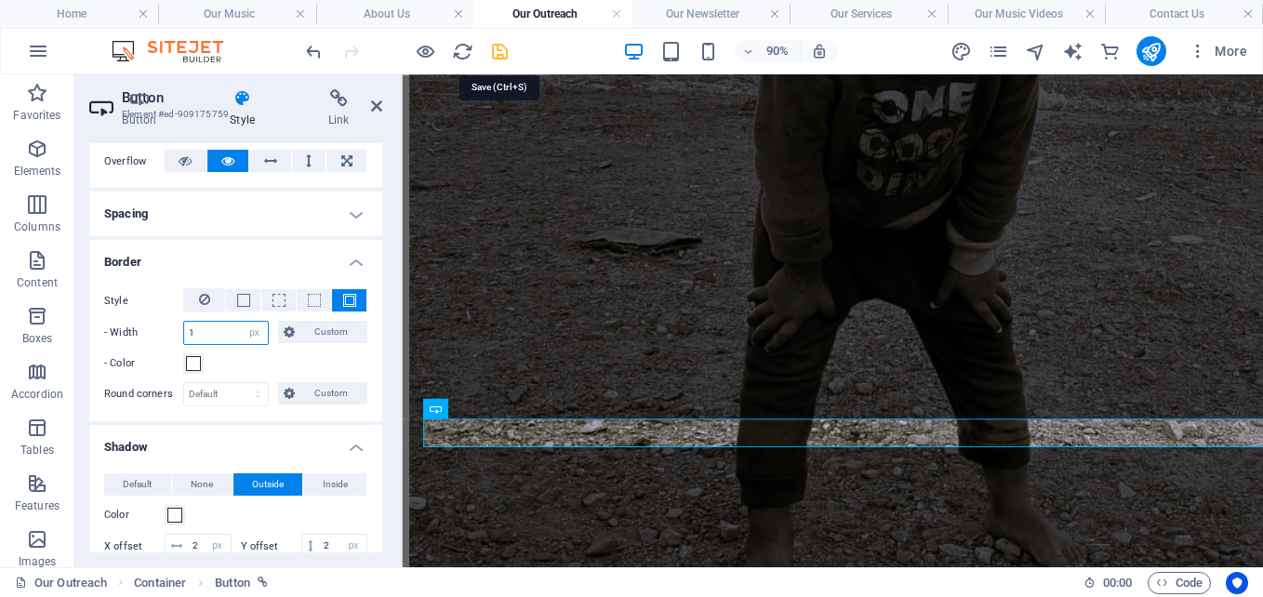
type input "1"
click at [497, 47] on icon "save" at bounding box center [499, 51] width 21 height 21
select select "%"
select select "px"
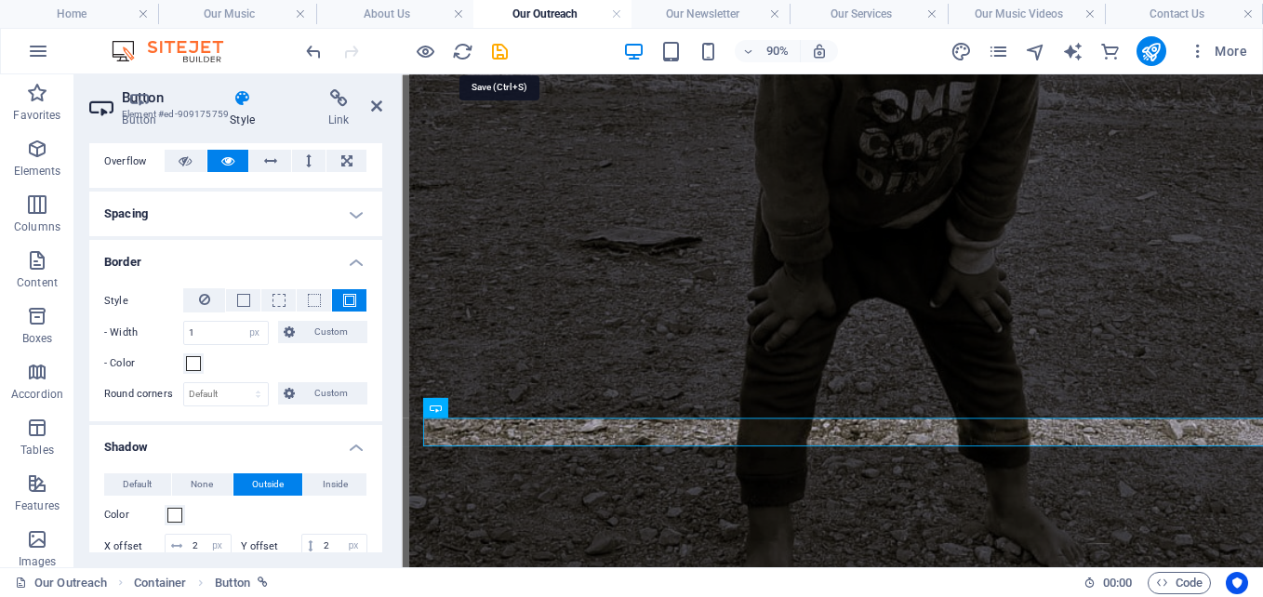
select select "px"
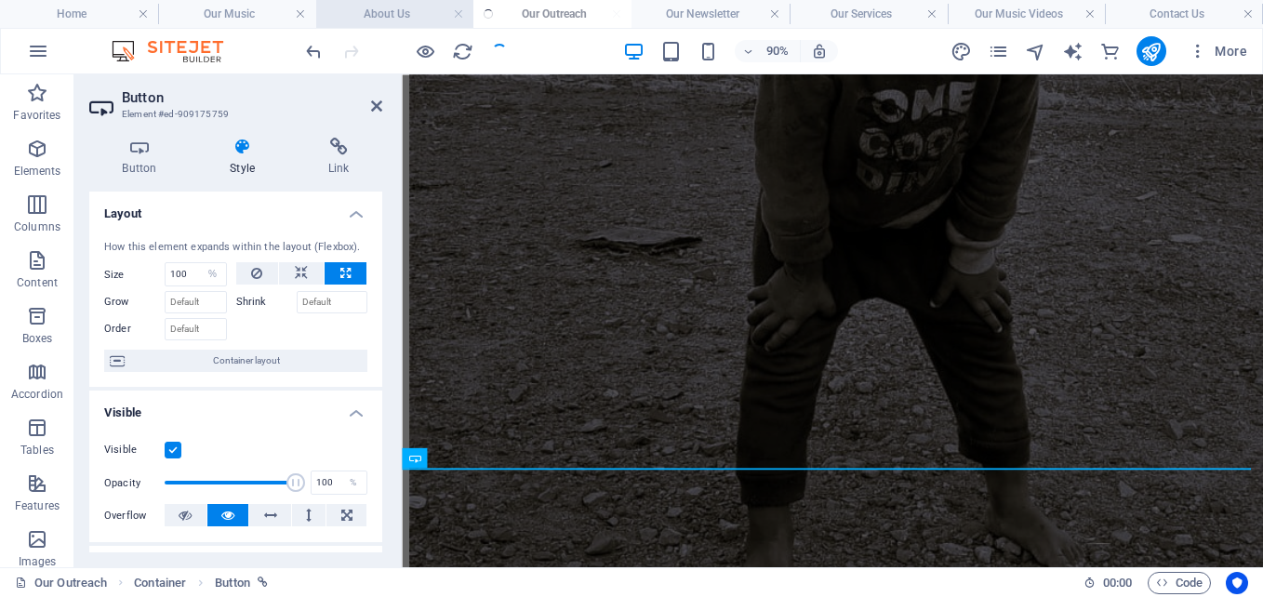
scroll to position [1032, 0]
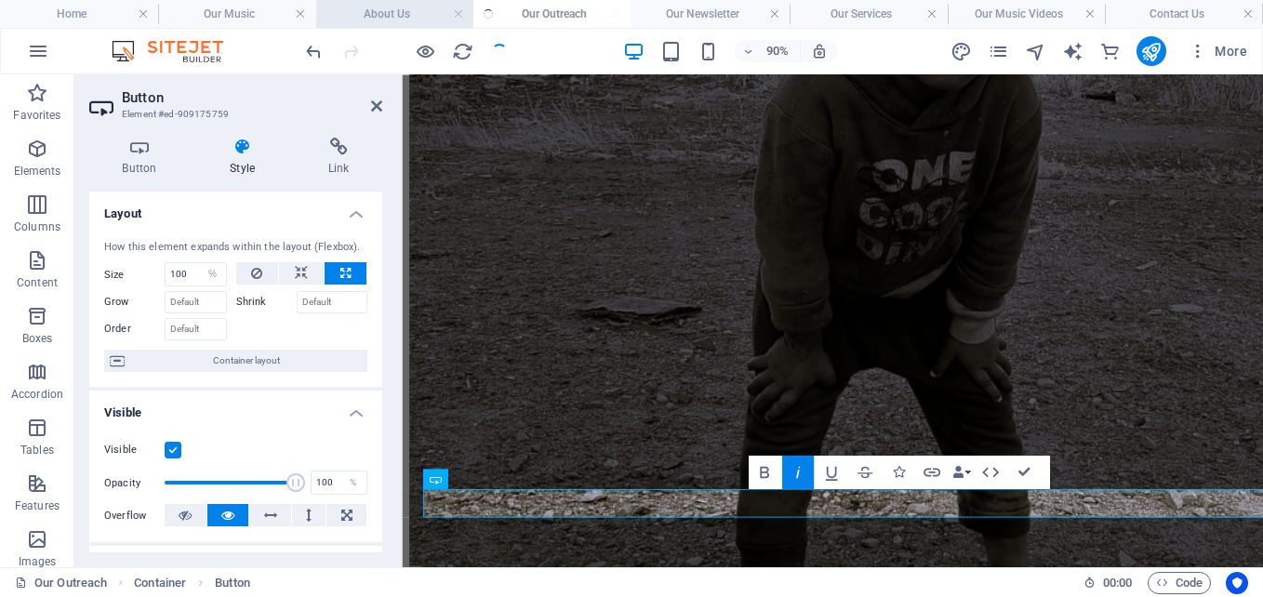
click at [400, 15] on h4 "About Us" at bounding box center [395, 14] width 158 height 20
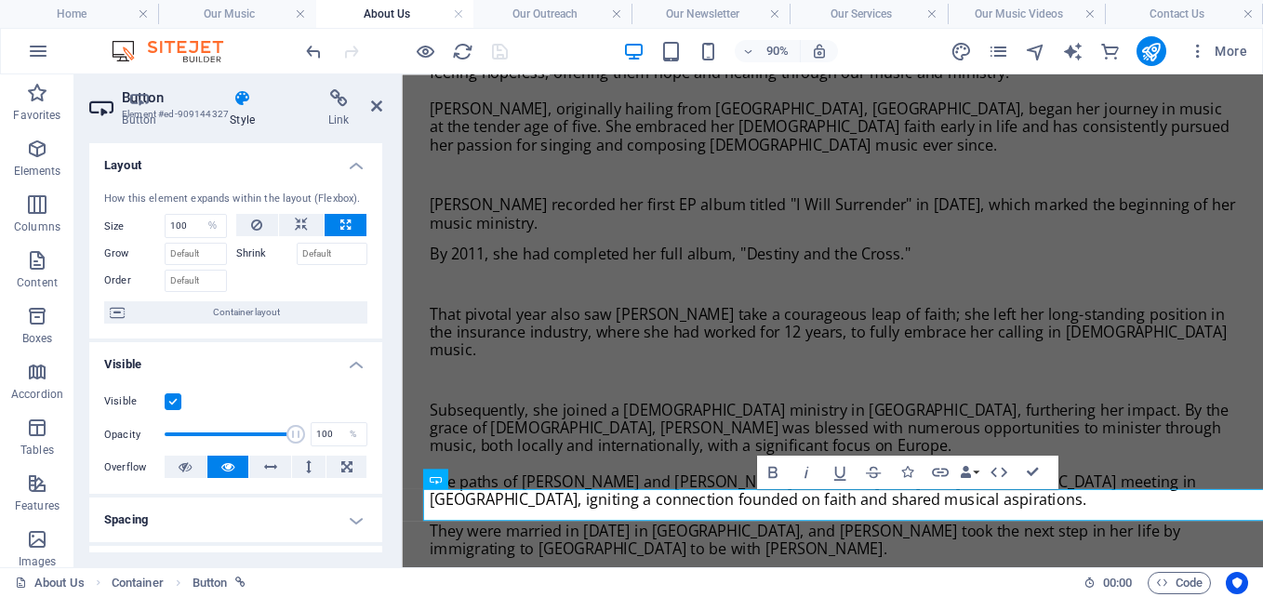
scroll to position [1036, 0]
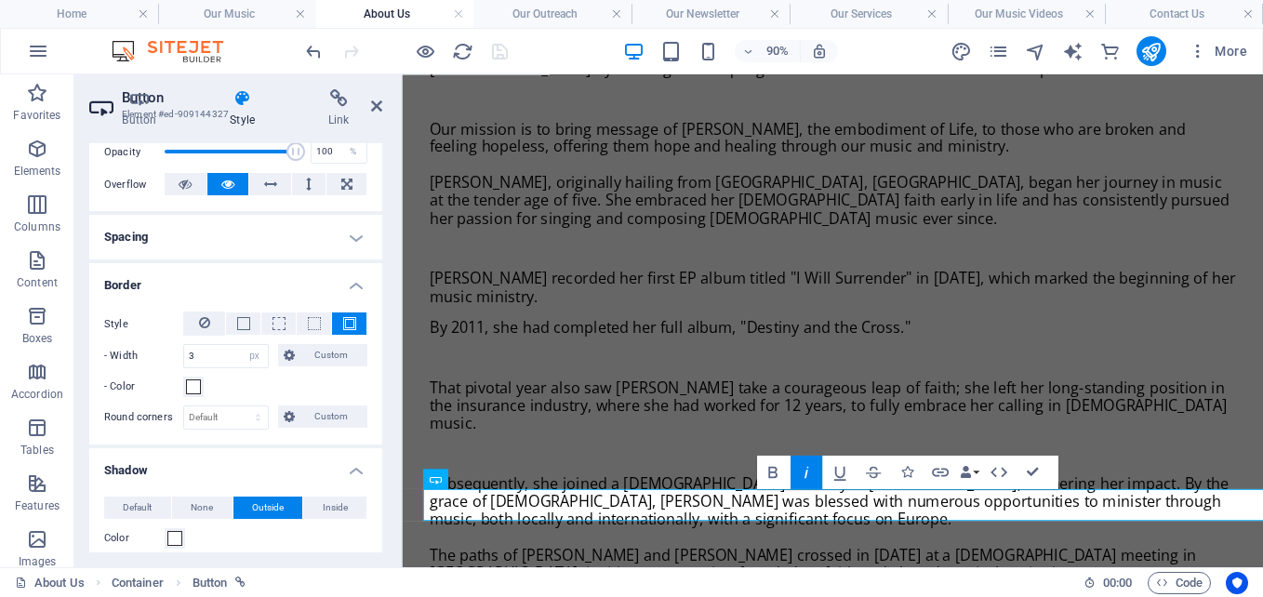
scroll to position [308, 0]
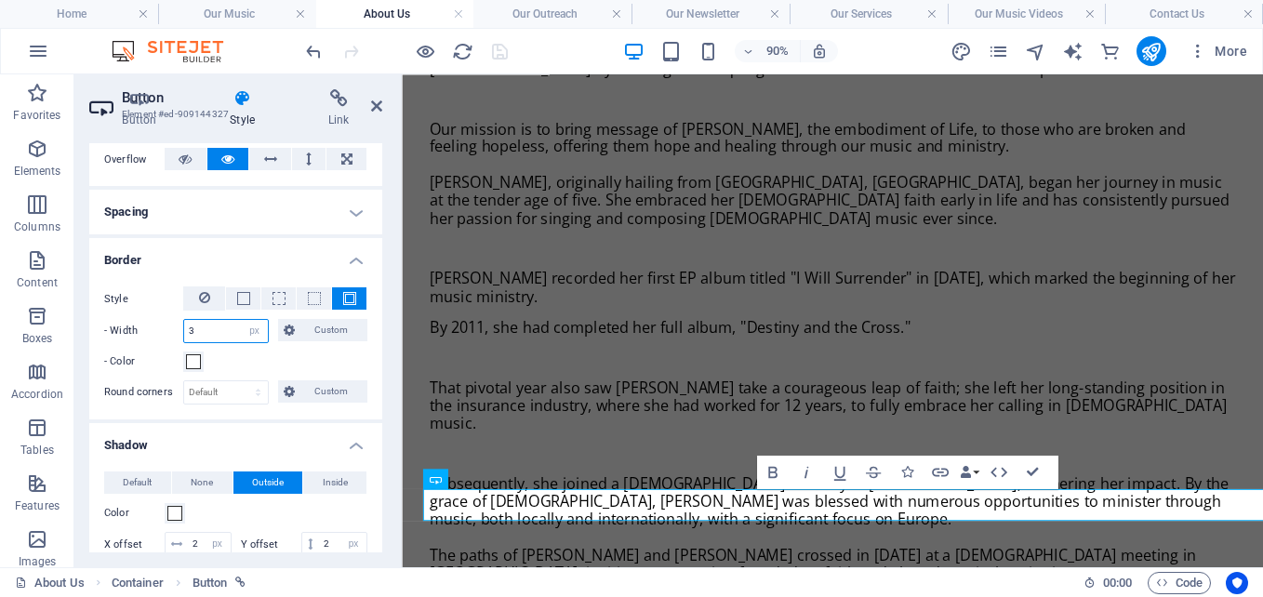
drag, startPoint x: 210, startPoint y: 327, endPoint x: 120, endPoint y: 330, distance: 90.3
click at [120, 330] on div "- Width 3 auto px rem % vh vw Custom Custom" at bounding box center [235, 331] width 263 height 24
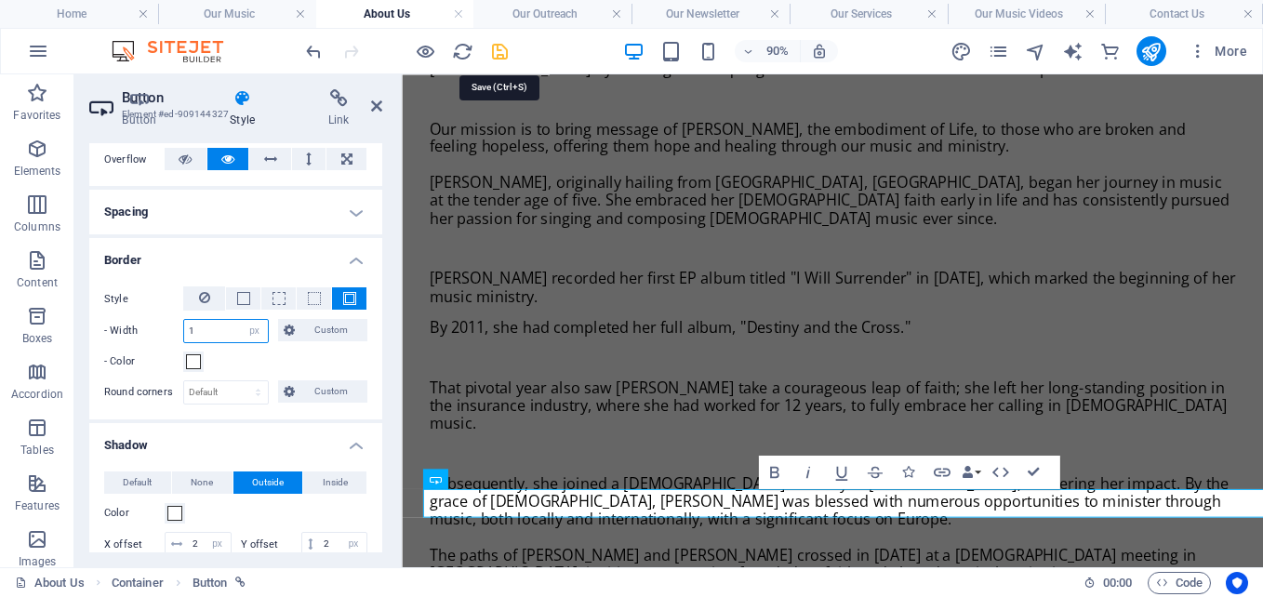
type input "1"
click at [495, 50] on icon "save" at bounding box center [499, 51] width 21 height 21
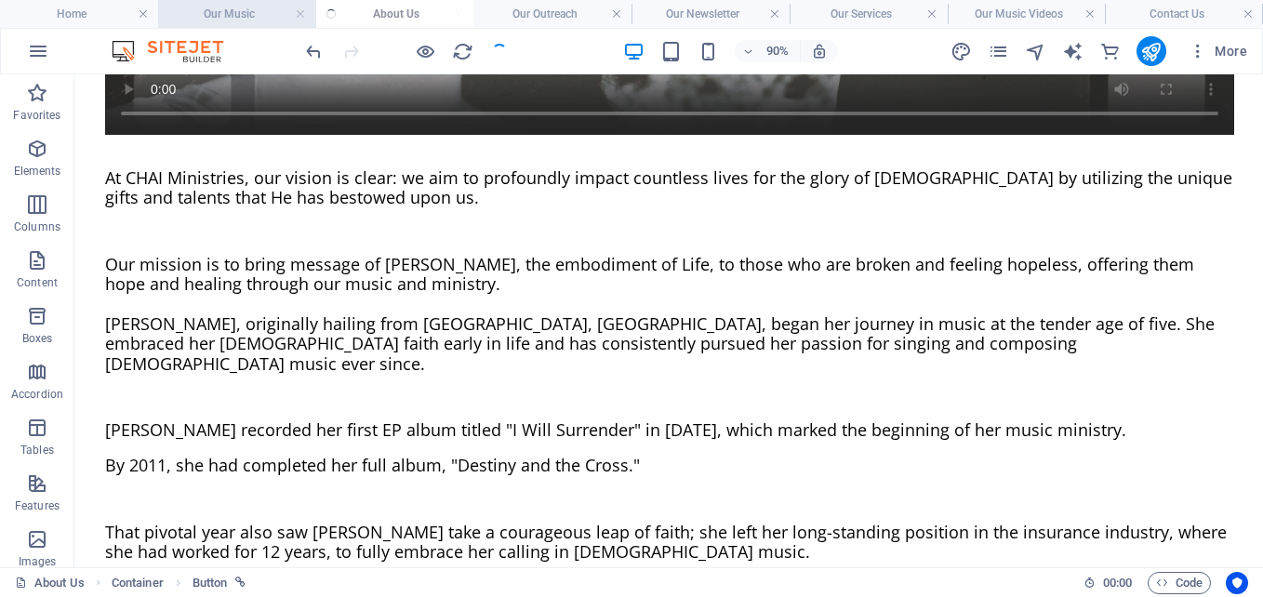
select select "%"
select select "px"
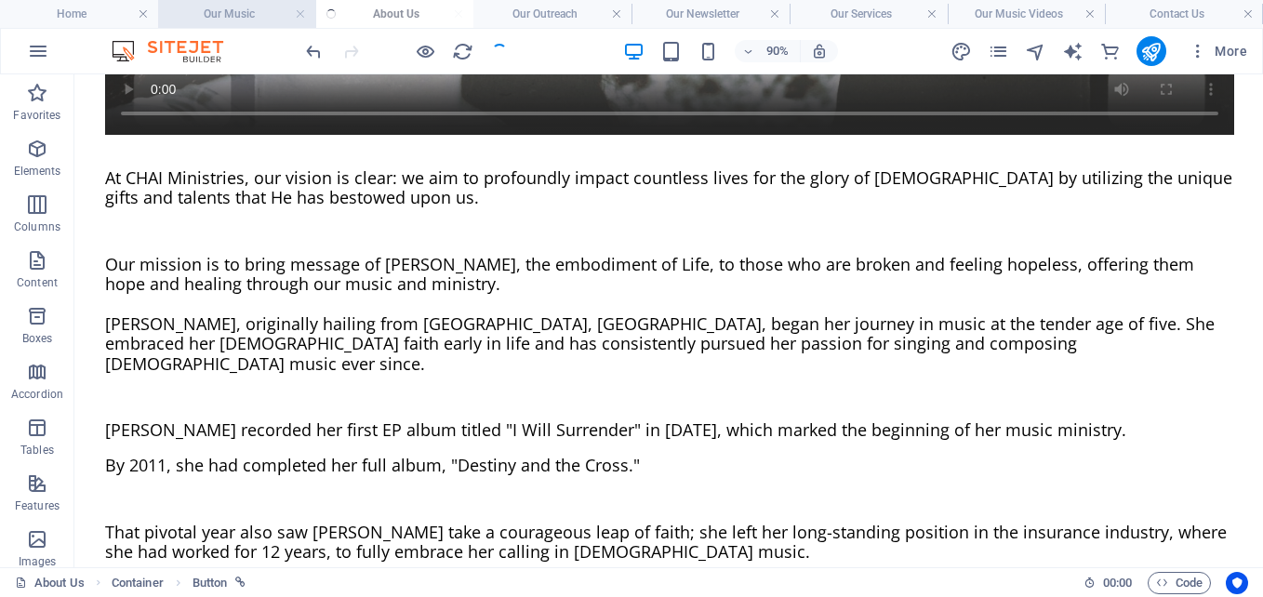
select select "px"
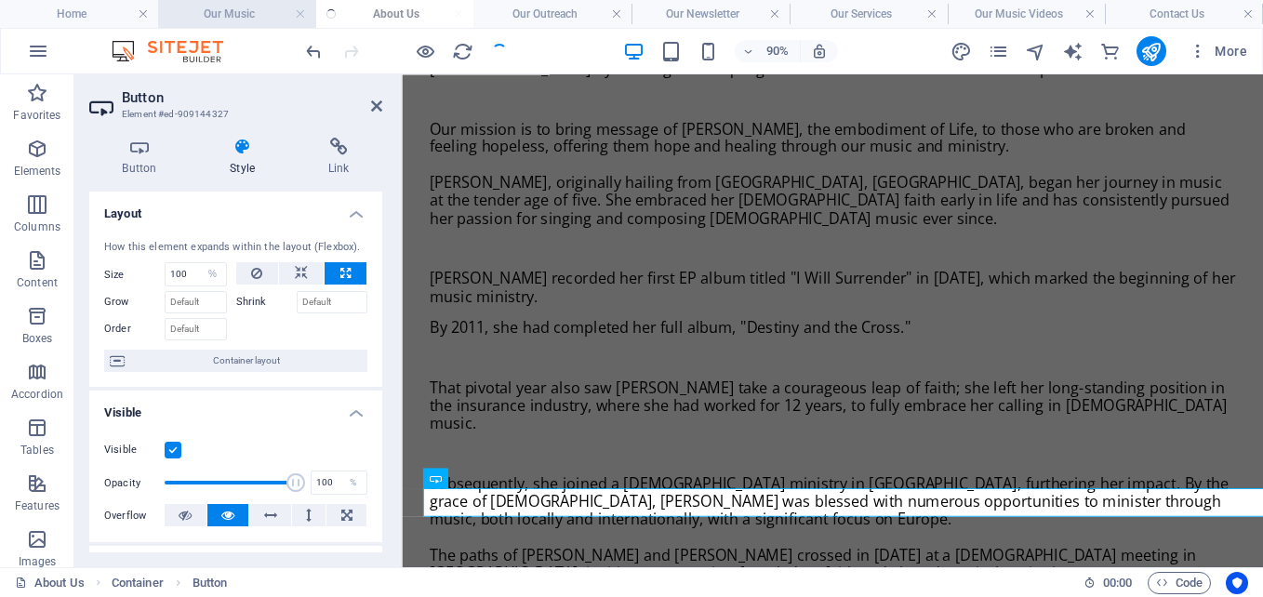
click at [246, 7] on h4 "Our Music" at bounding box center [237, 14] width 158 height 20
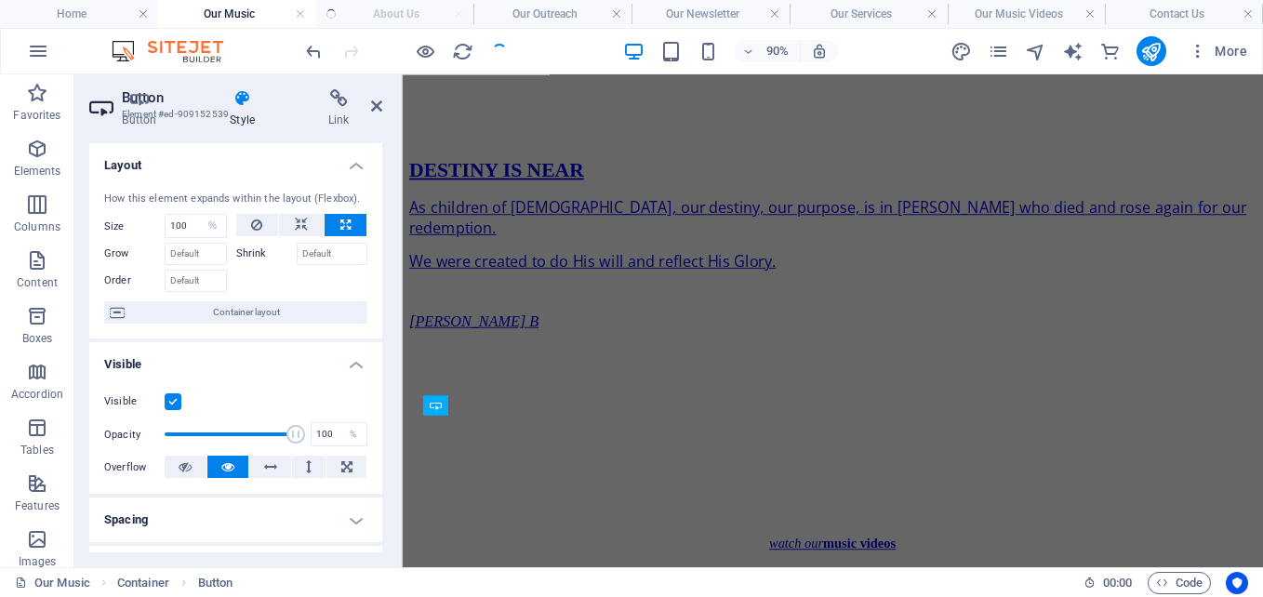
scroll to position [0, 0]
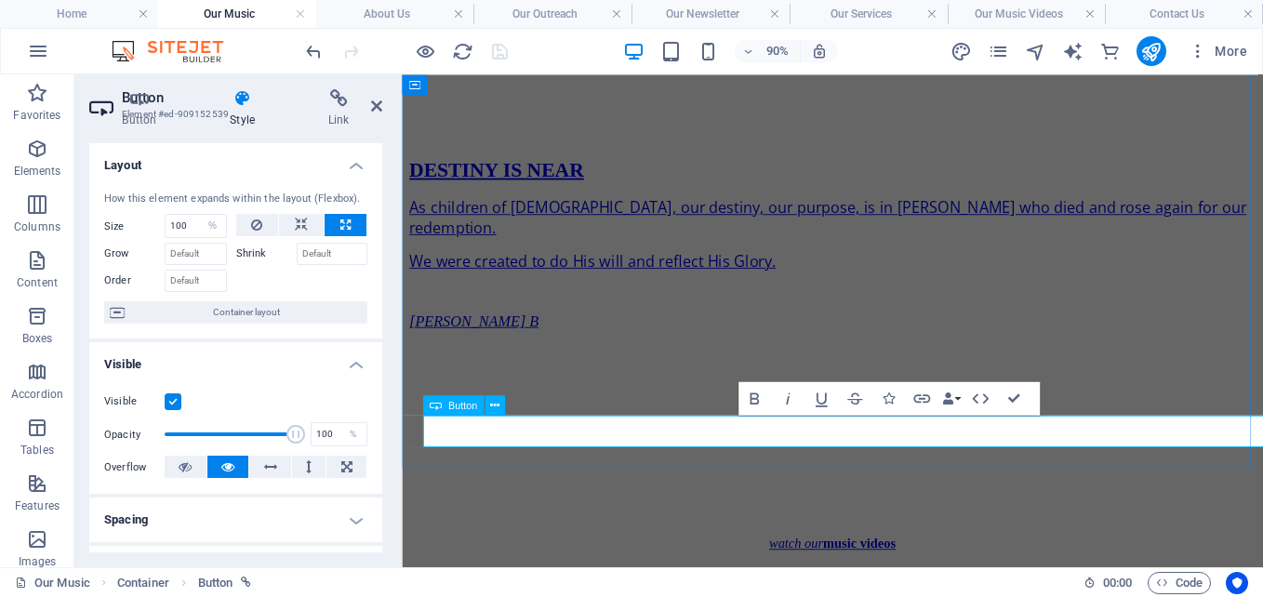
click at [823, 587] on em "watch our" at bounding box center [840, 595] width 60 height 16
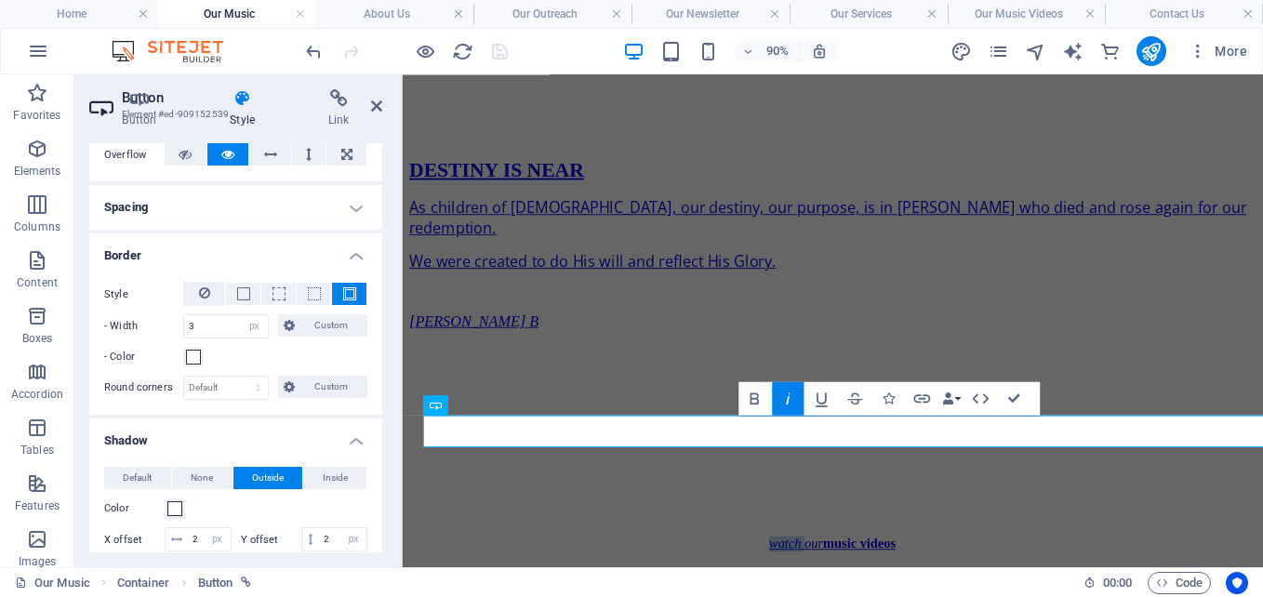
scroll to position [306, 0]
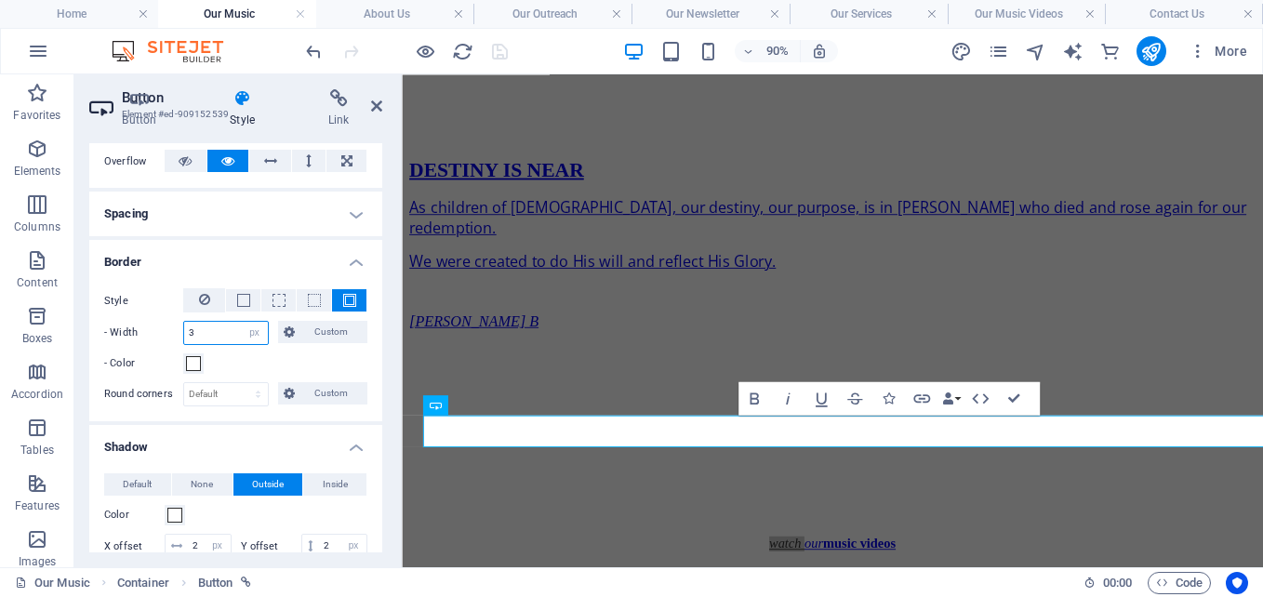
drag, startPoint x: 212, startPoint y: 328, endPoint x: 118, endPoint y: 313, distance: 95.1
click at [118, 313] on div "Style - Width 3 auto px rem % vh vw Custom Custom 3 auto px rem % vh vw 3 auto …" at bounding box center [235, 331] width 263 height 86
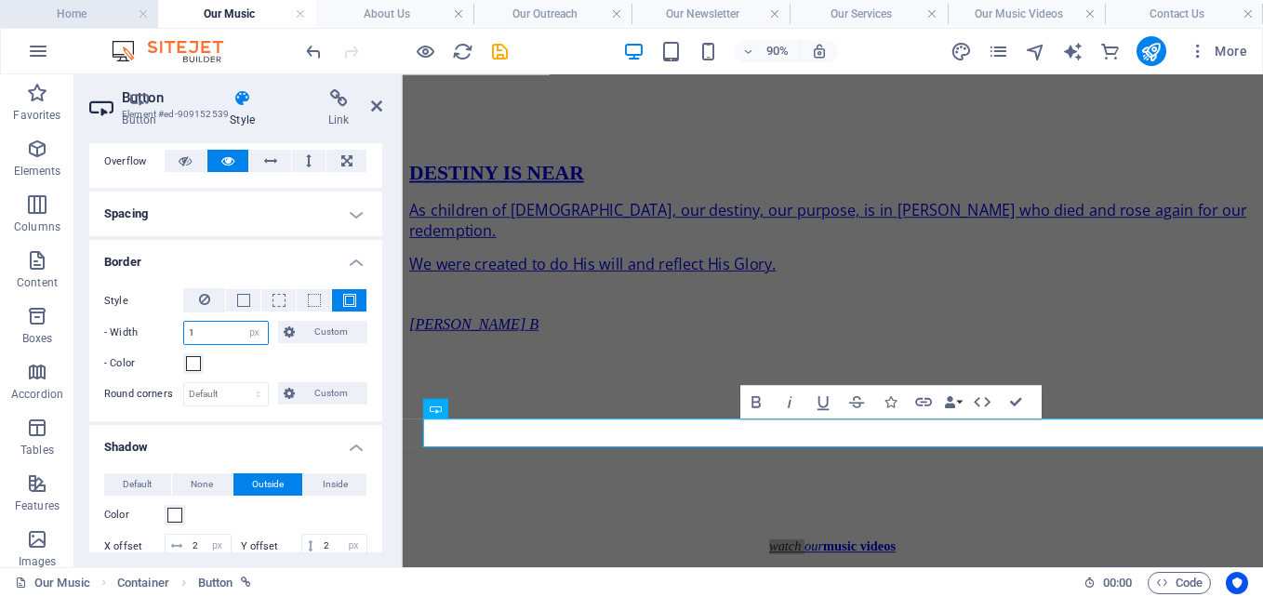
type input "1"
click at [82, 15] on h4 "Home" at bounding box center [79, 14] width 158 height 20
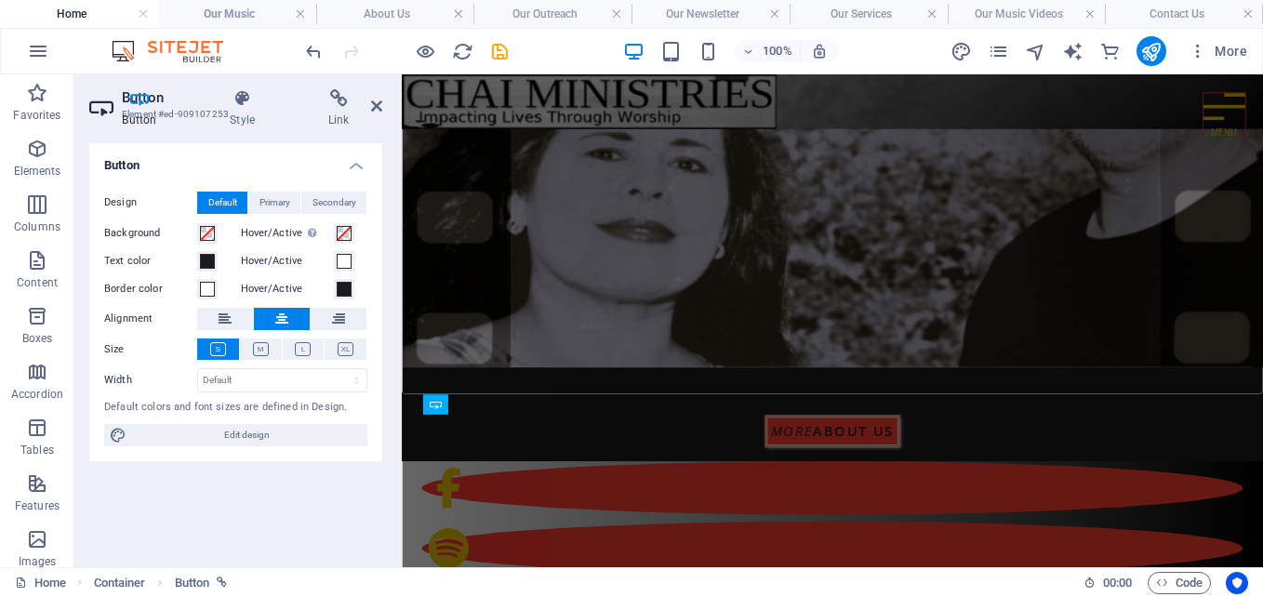
scroll to position [260, 0]
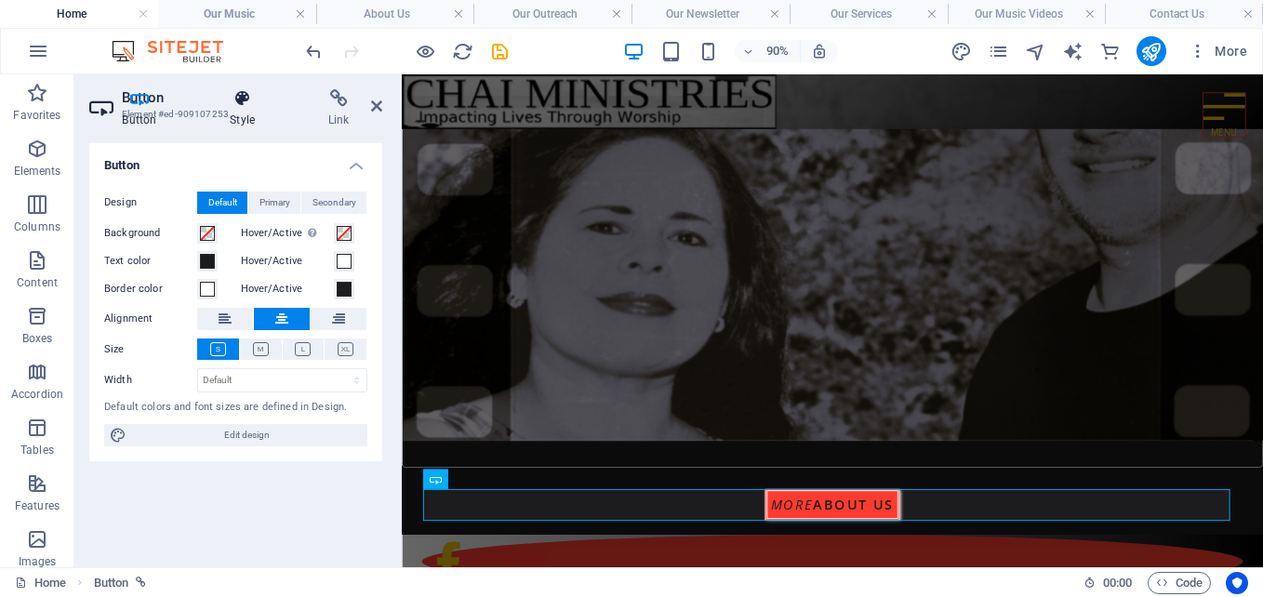
click at [243, 108] on h4 "Style" at bounding box center [246, 108] width 99 height 39
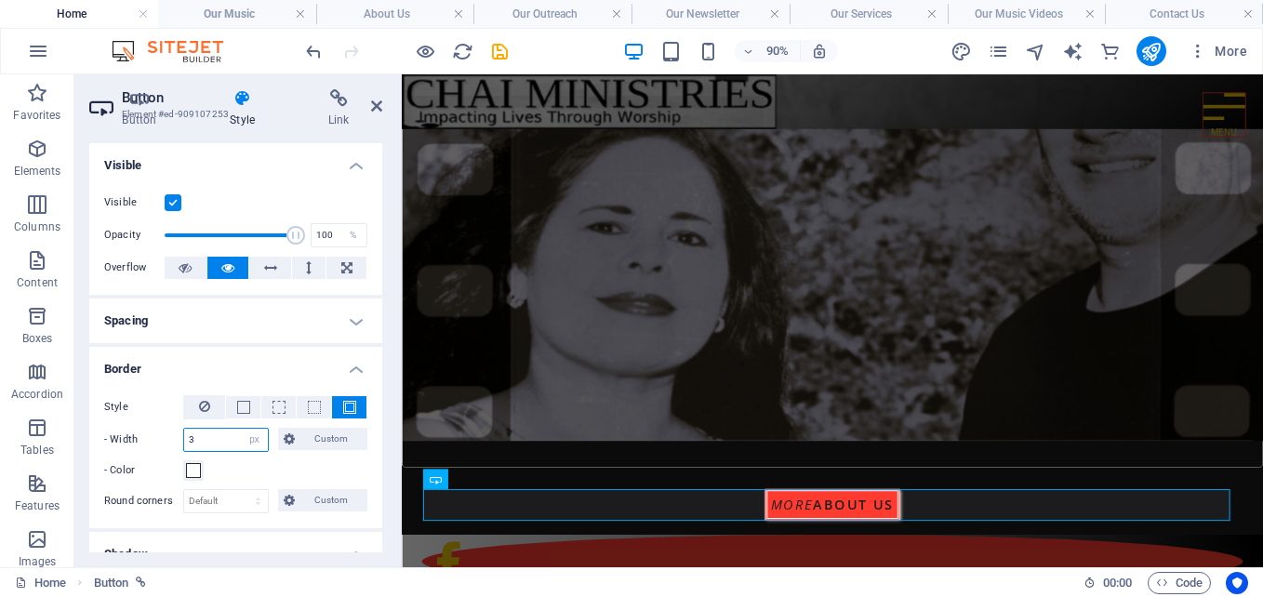
drag, startPoint x: 217, startPoint y: 440, endPoint x: 114, endPoint y: 419, distance: 104.3
click at [114, 419] on div "Style - Width 3 auto px rem % vh vw Custom Custom 3 auto px rem % vh vw 3 auto …" at bounding box center [235, 438] width 263 height 86
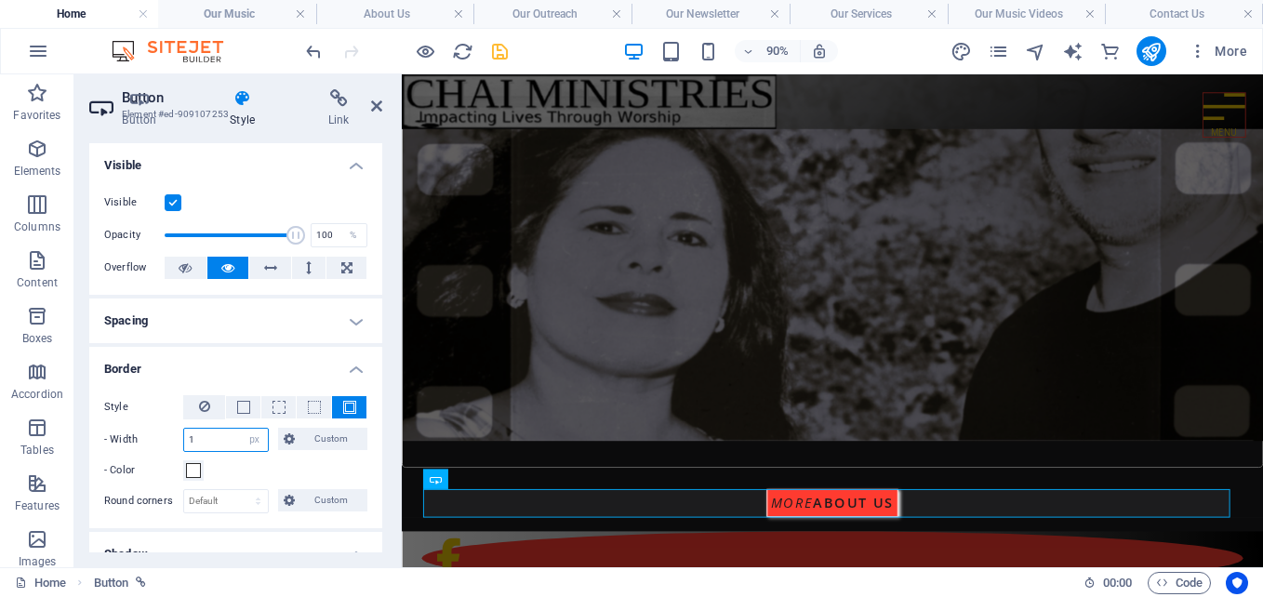
type input "1"
click at [504, 47] on icon "save" at bounding box center [499, 51] width 21 height 21
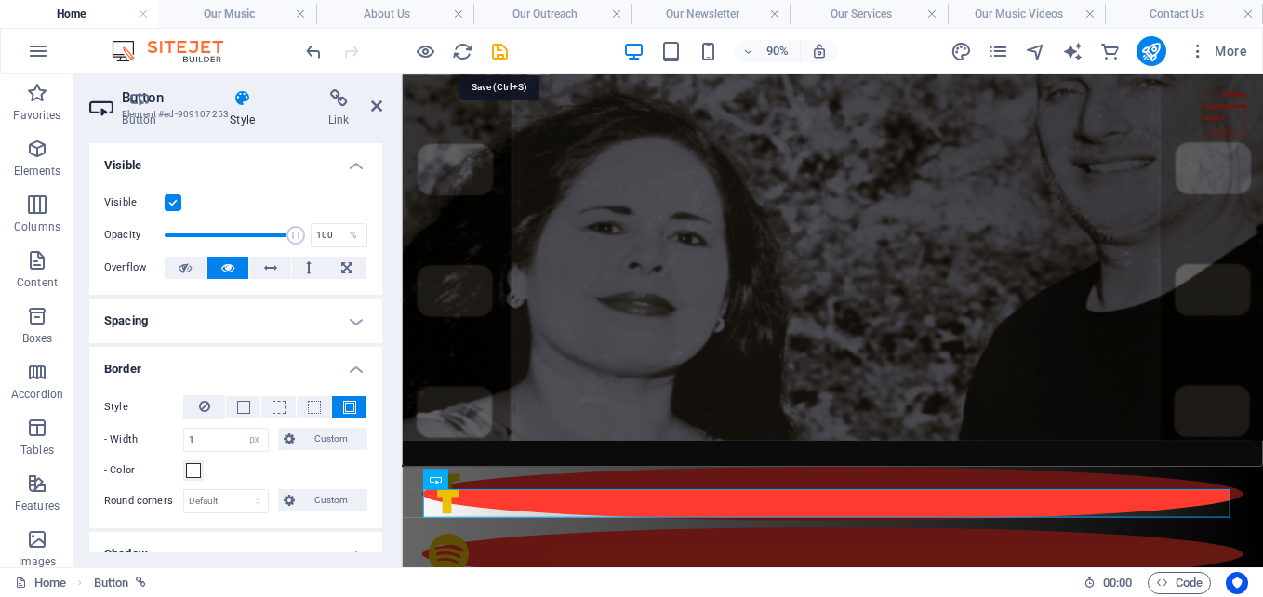
select select "px"
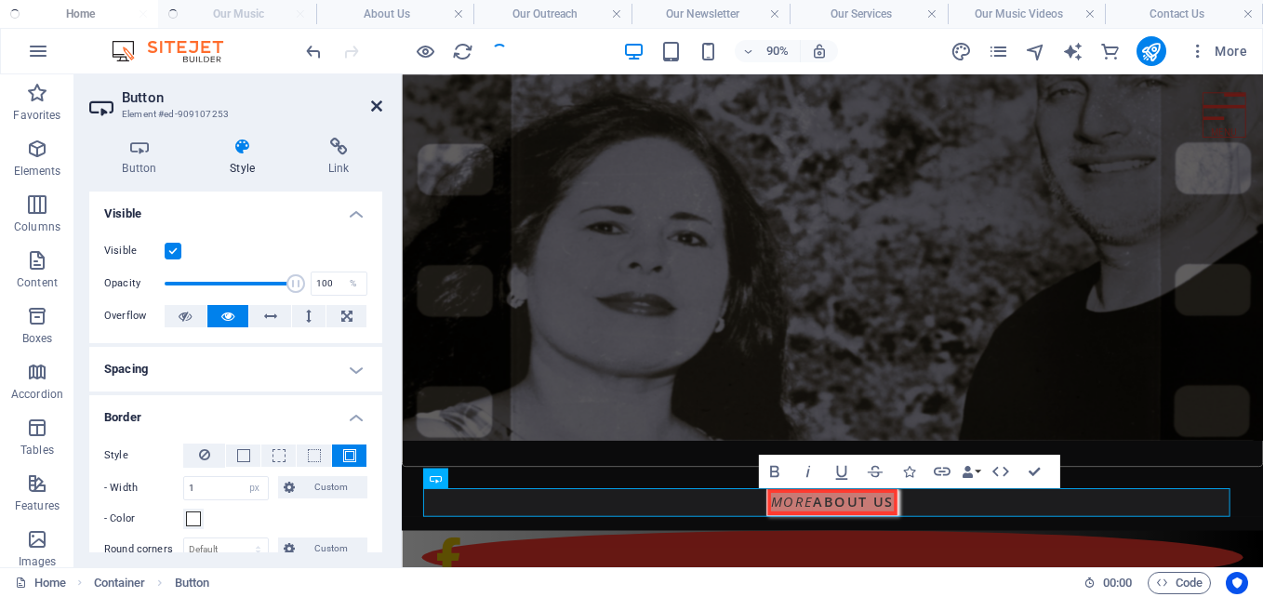
click at [378, 107] on icon at bounding box center [376, 106] width 11 height 15
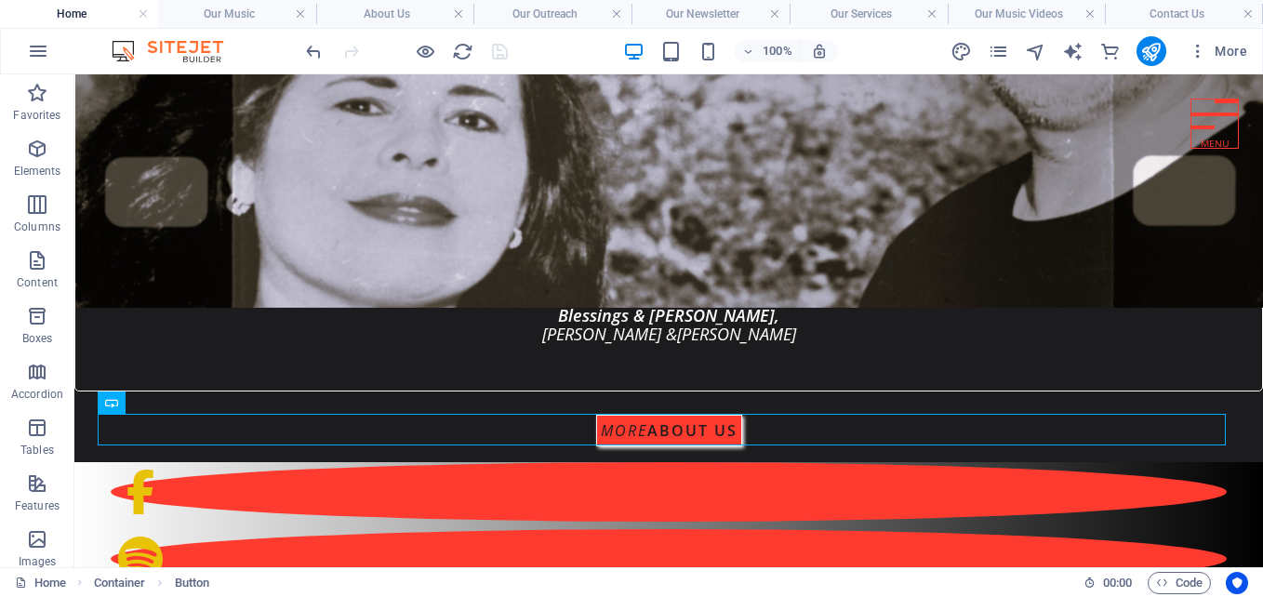
scroll to position [380, 0]
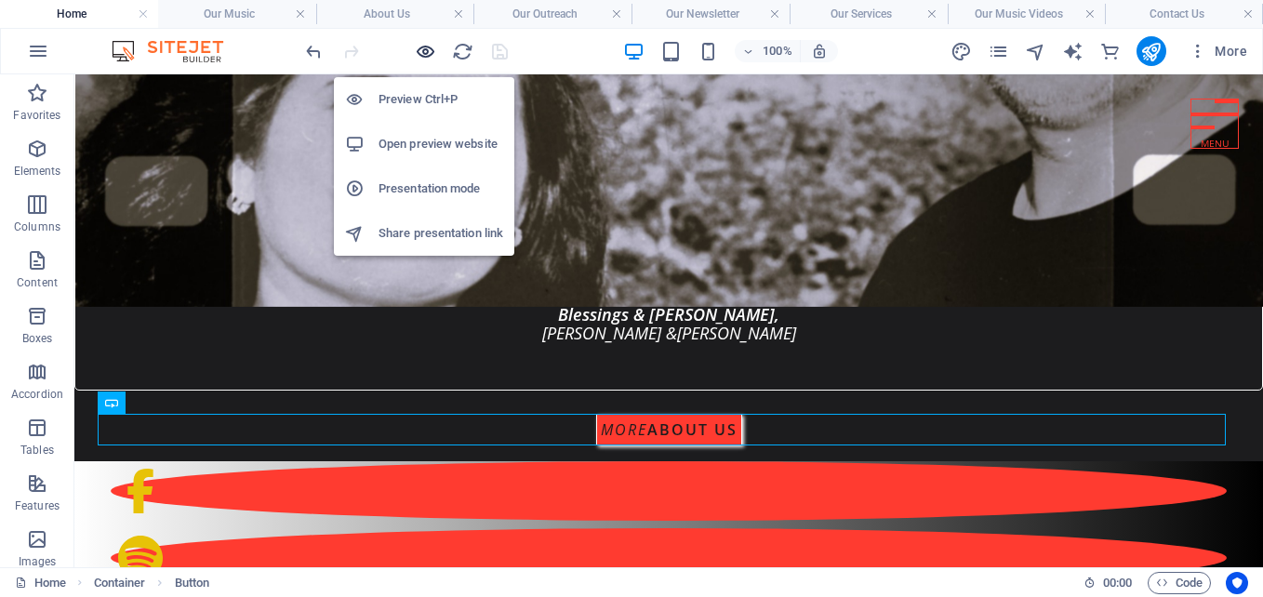
click at [422, 47] on icon "button" at bounding box center [425, 51] width 21 height 21
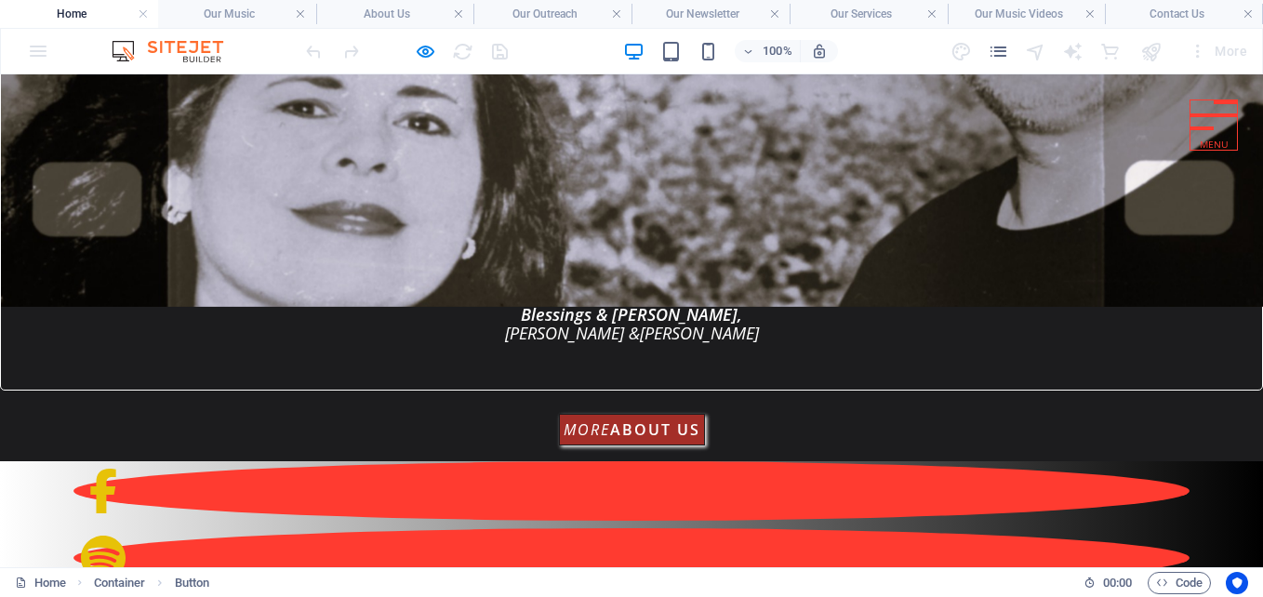
click at [654, 422] on strong "about us" at bounding box center [655, 429] width 90 height 20
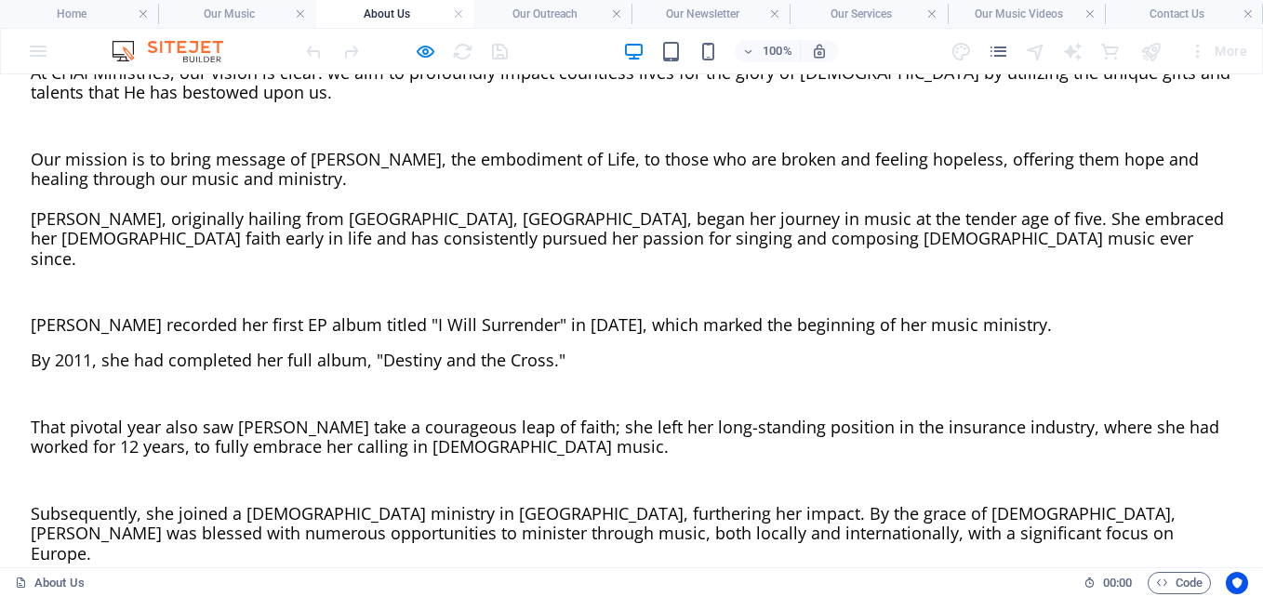
scroll to position [1197, 0]
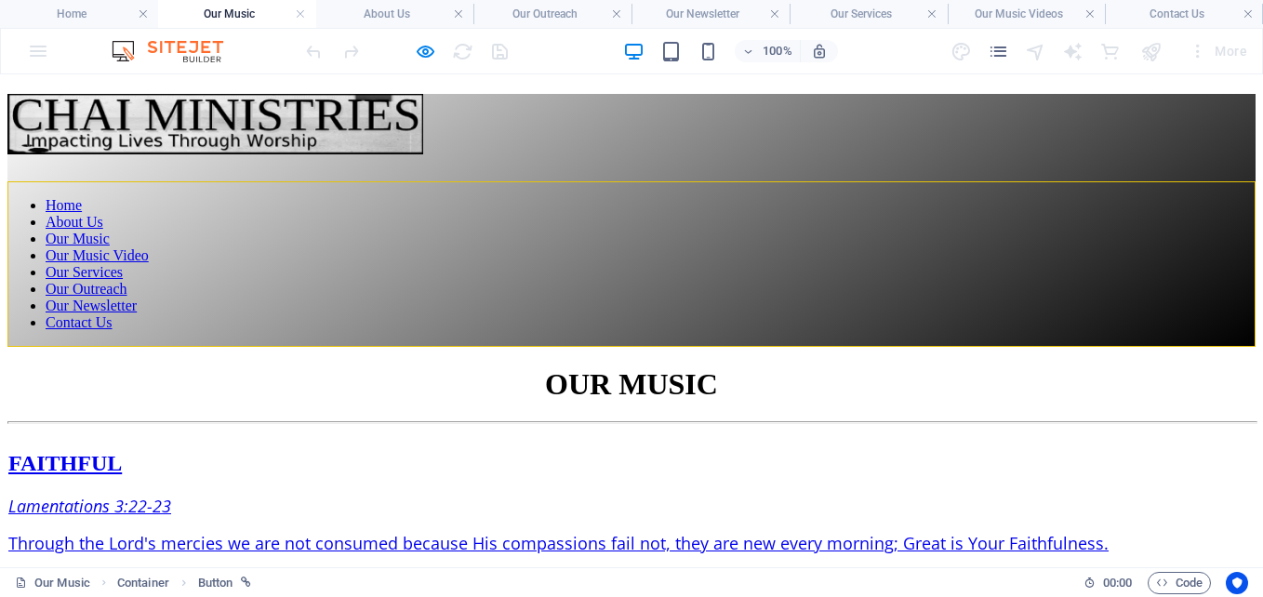
scroll to position [2072, 0]
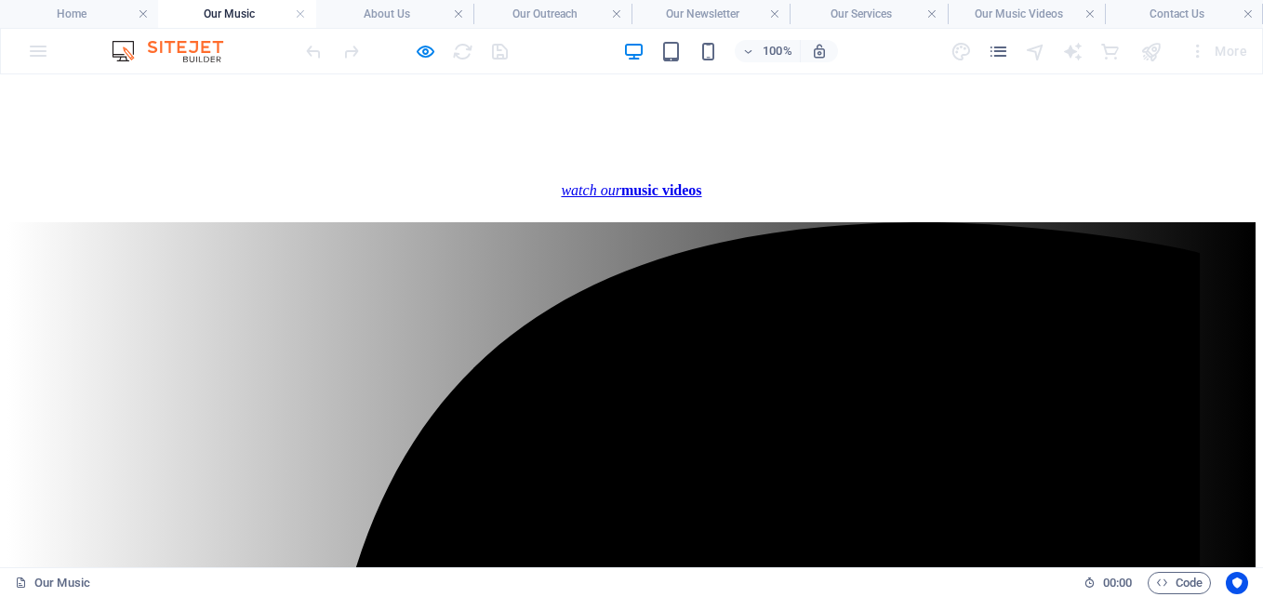
click at [652, 198] on strong "music videos" at bounding box center [661, 190] width 81 height 16
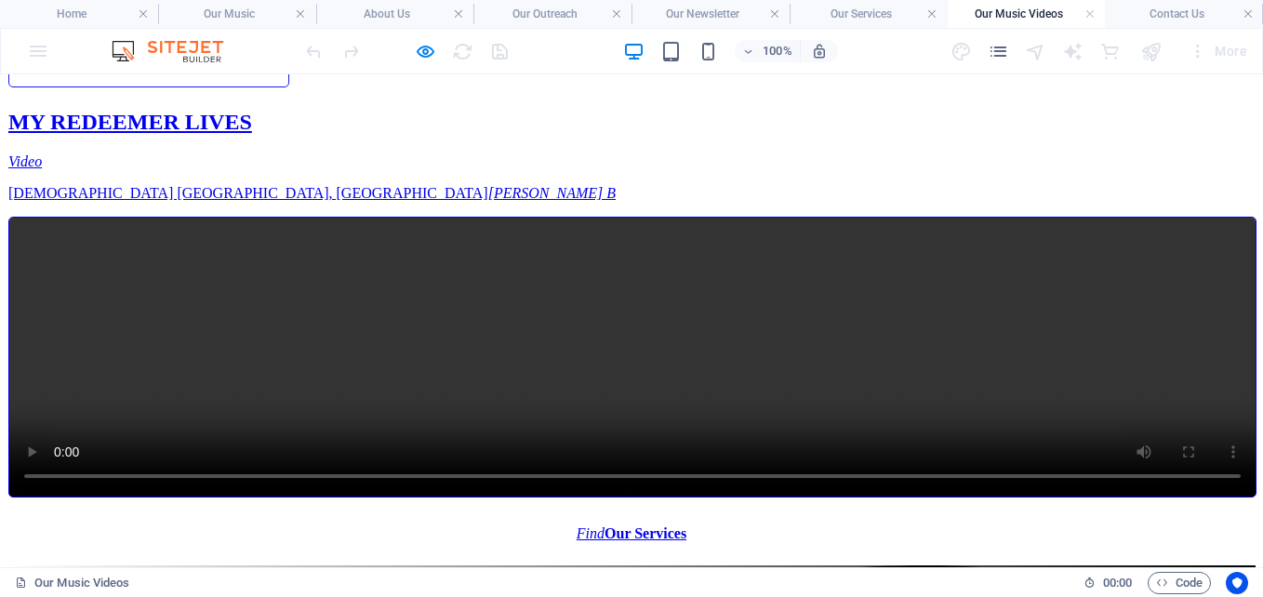
scroll to position [654, 0]
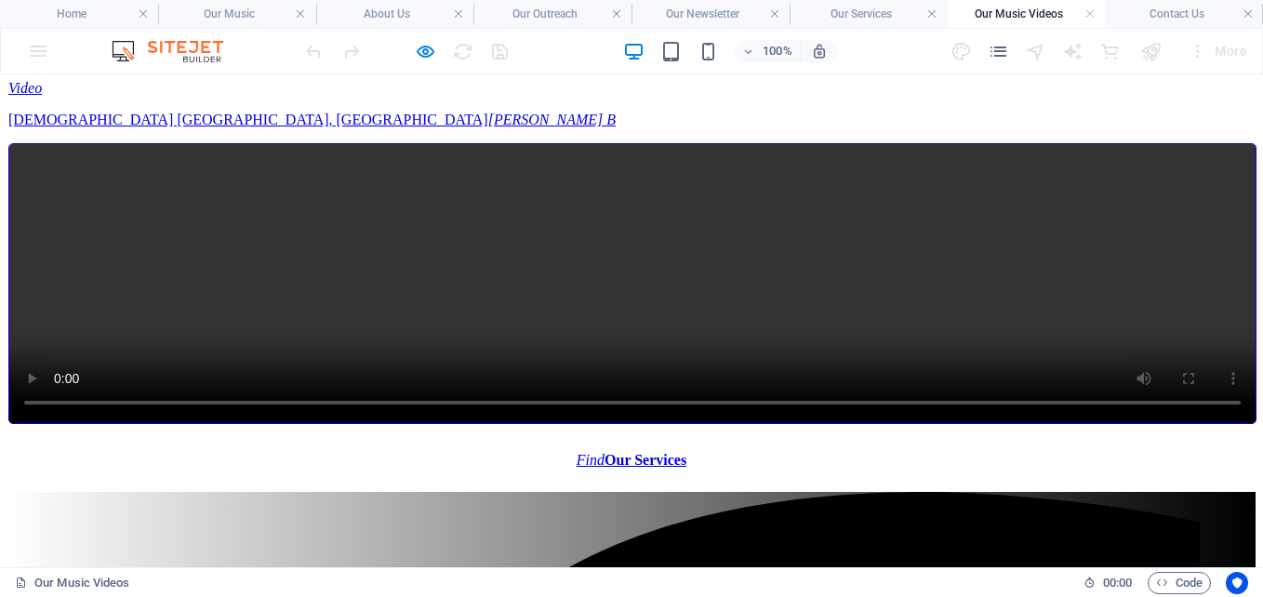
click at [608, 452] on strong "Our Services" at bounding box center [646, 460] width 82 height 16
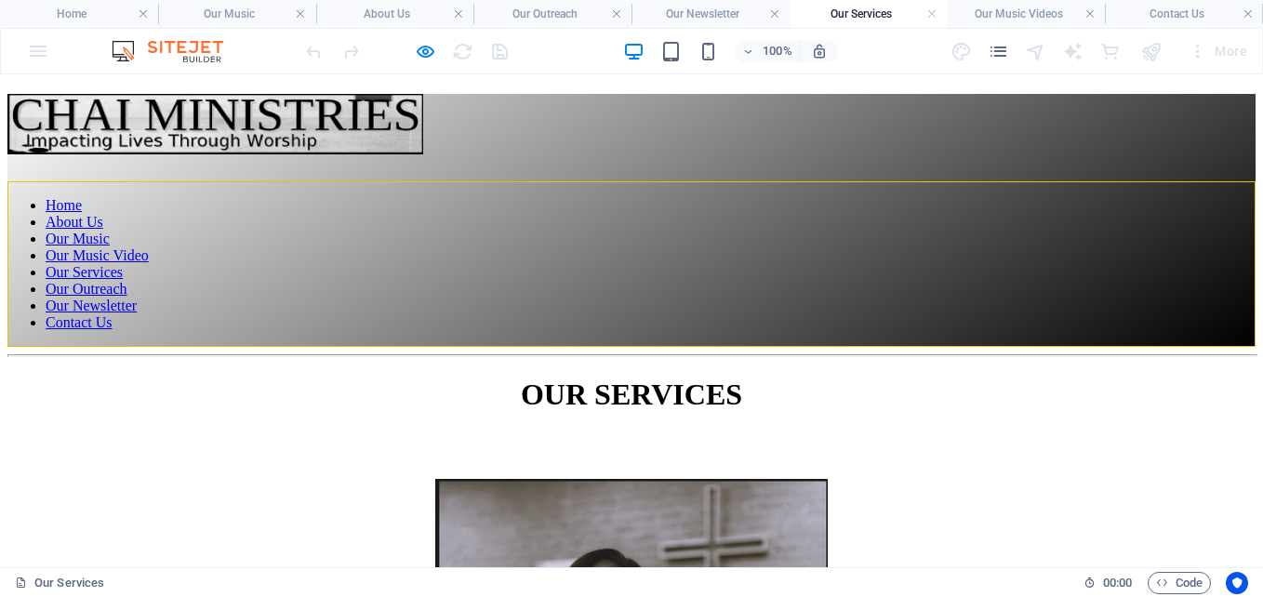
scroll to position [0, 0]
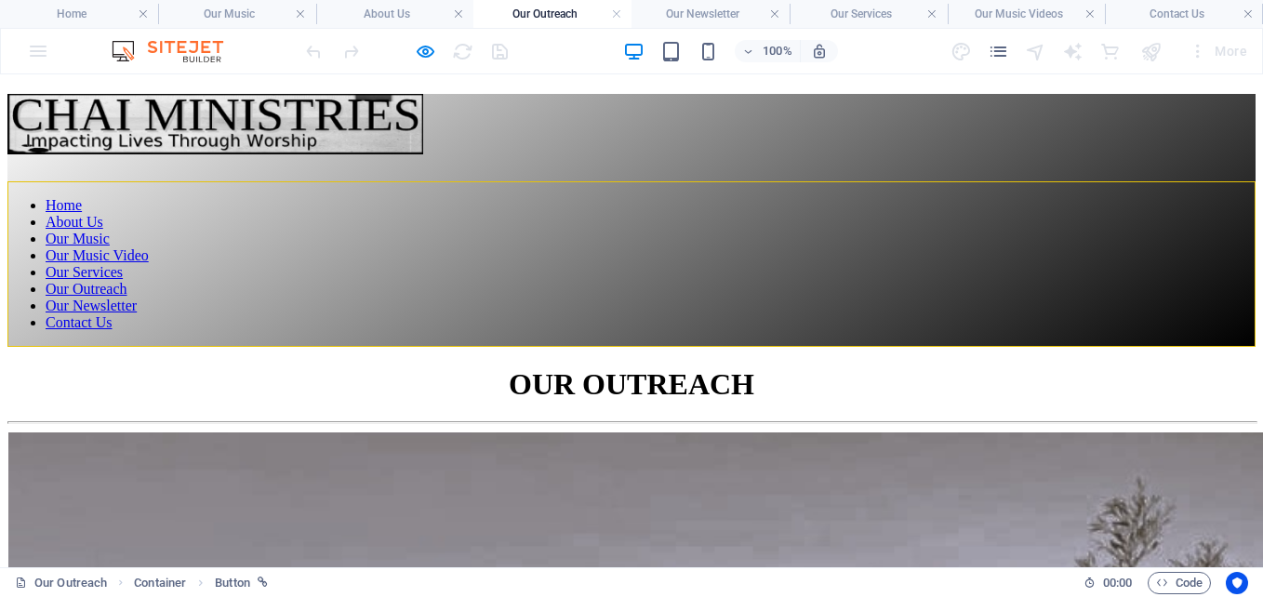
scroll to position [1289, 0]
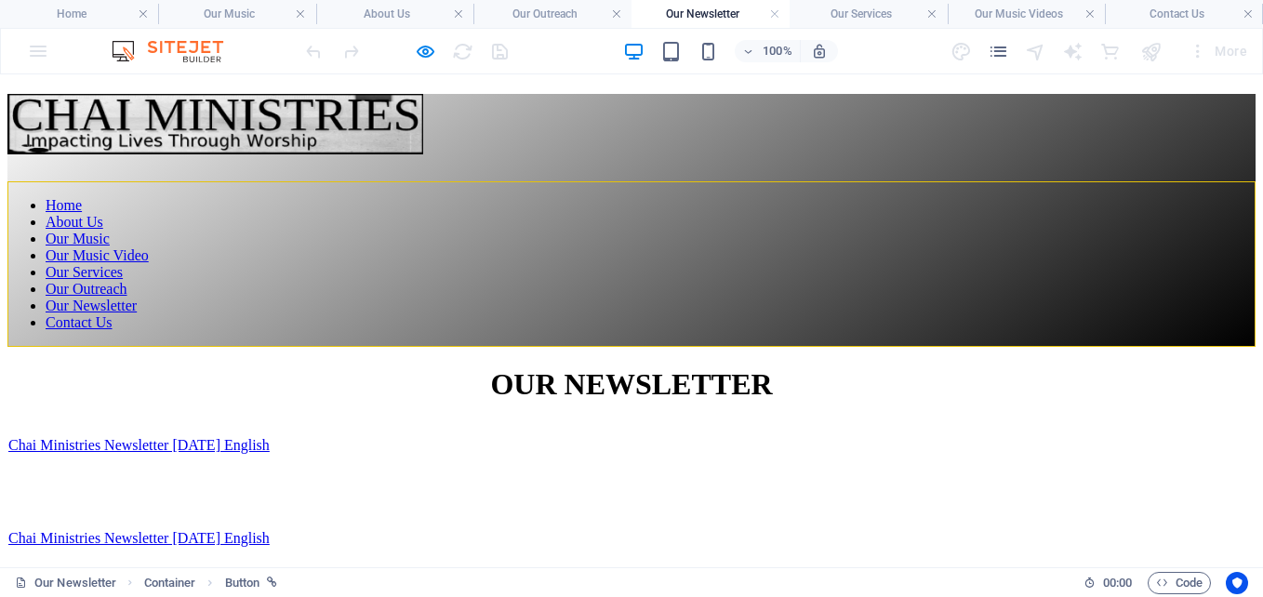
scroll to position [400, 0]
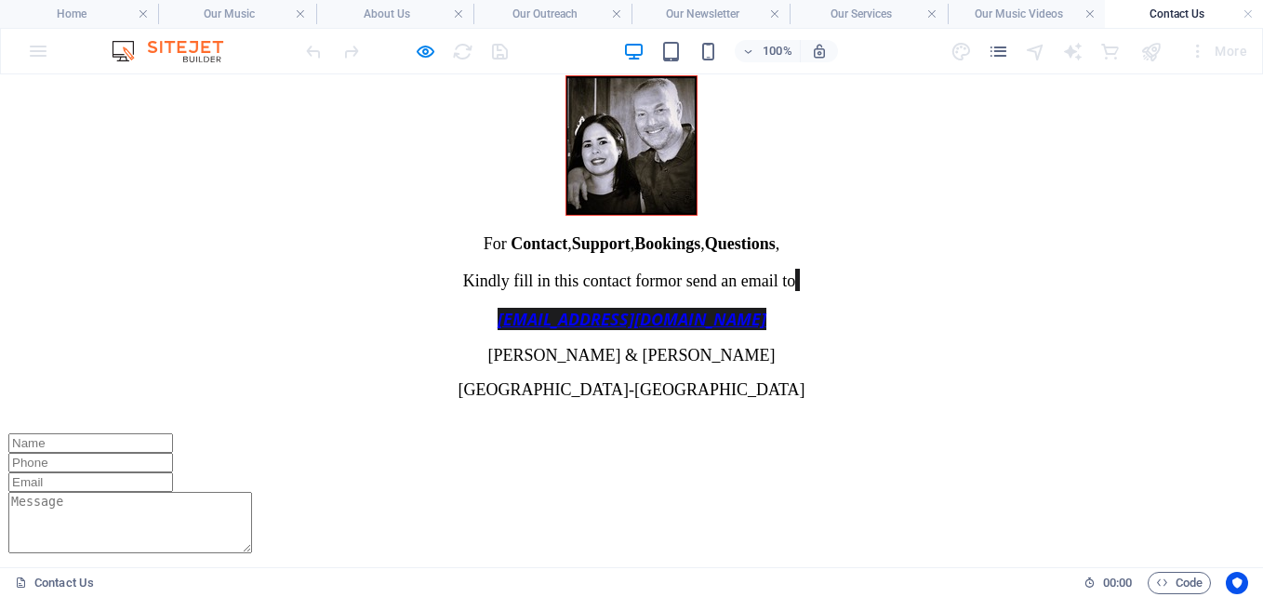
scroll to position [463, 0]
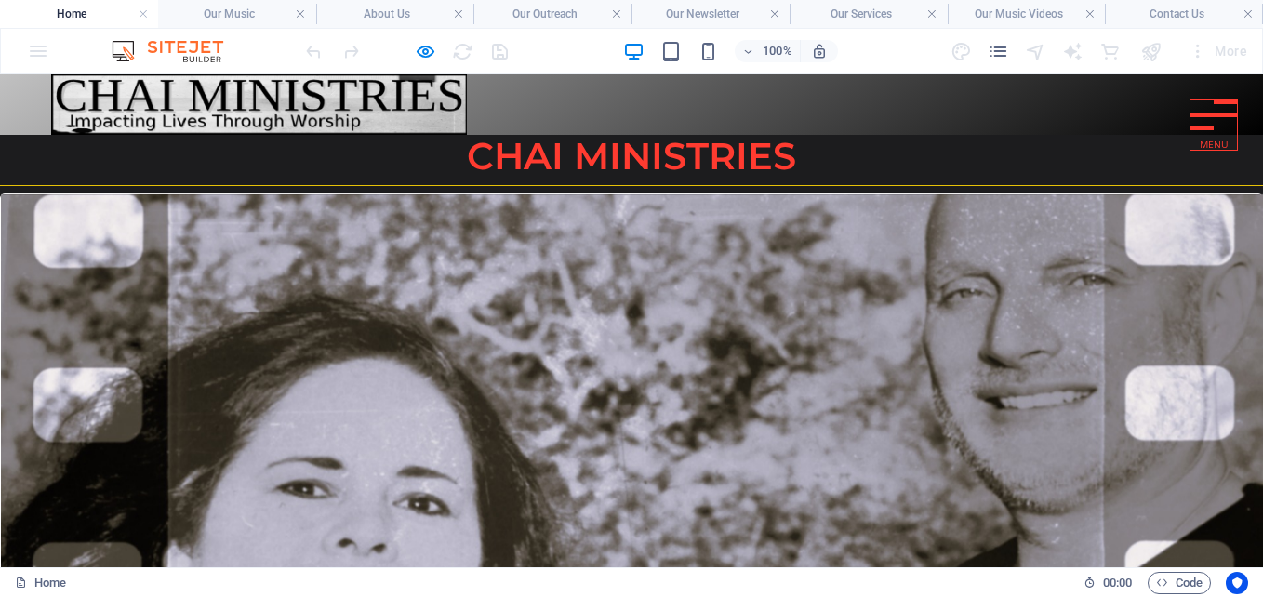
scroll to position [0, 0]
click at [610, 424] on div "Home About Us Our Music Our Music Video Our Services Our Outreach Our Newslette…" at bounding box center [631, 603] width 1263 height 1058
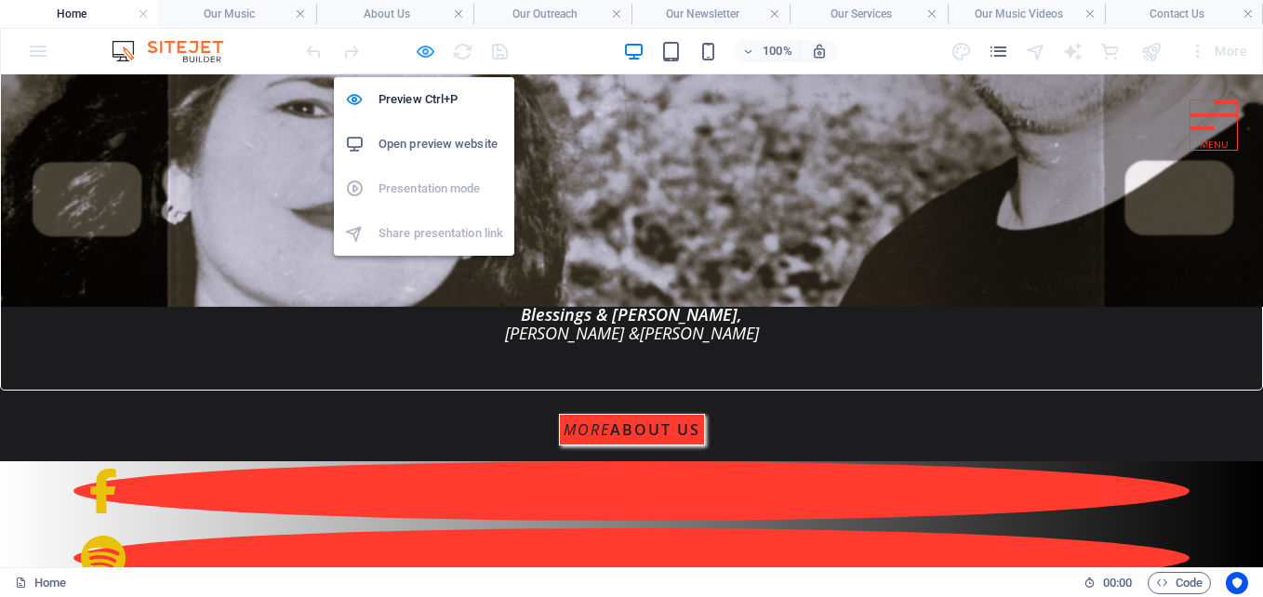
click at [421, 53] on icon "button" at bounding box center [425, 51] width 21 height 21
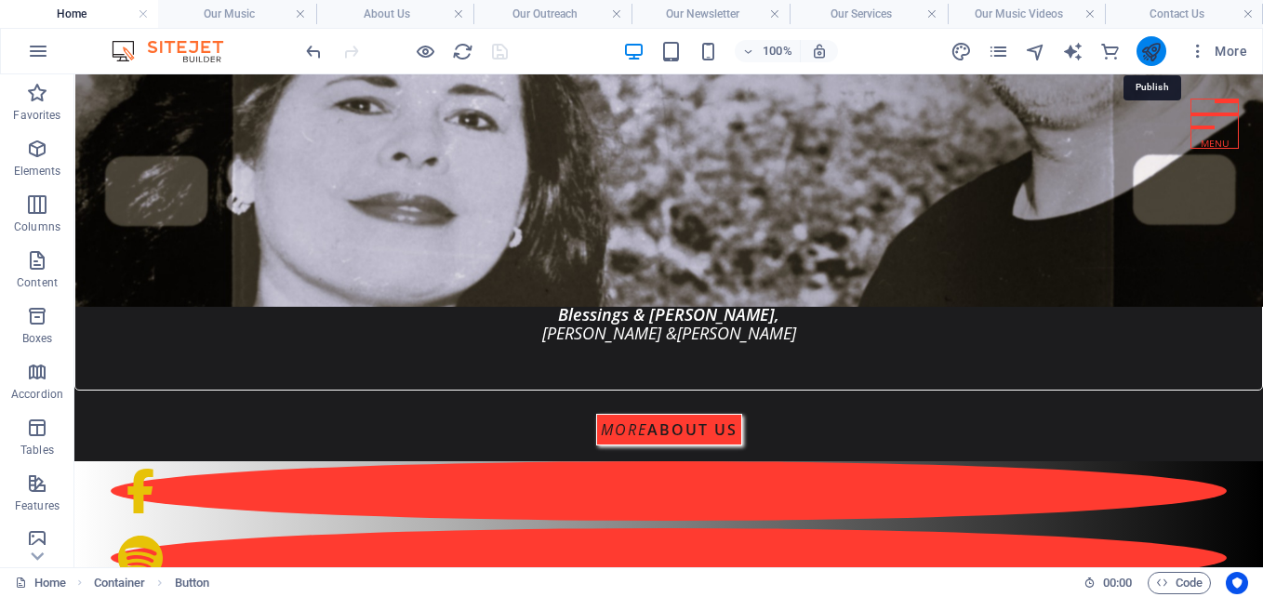
click at [1151, 44] on icon "publish" at bounding box center [1150, 51] width 21 height 21
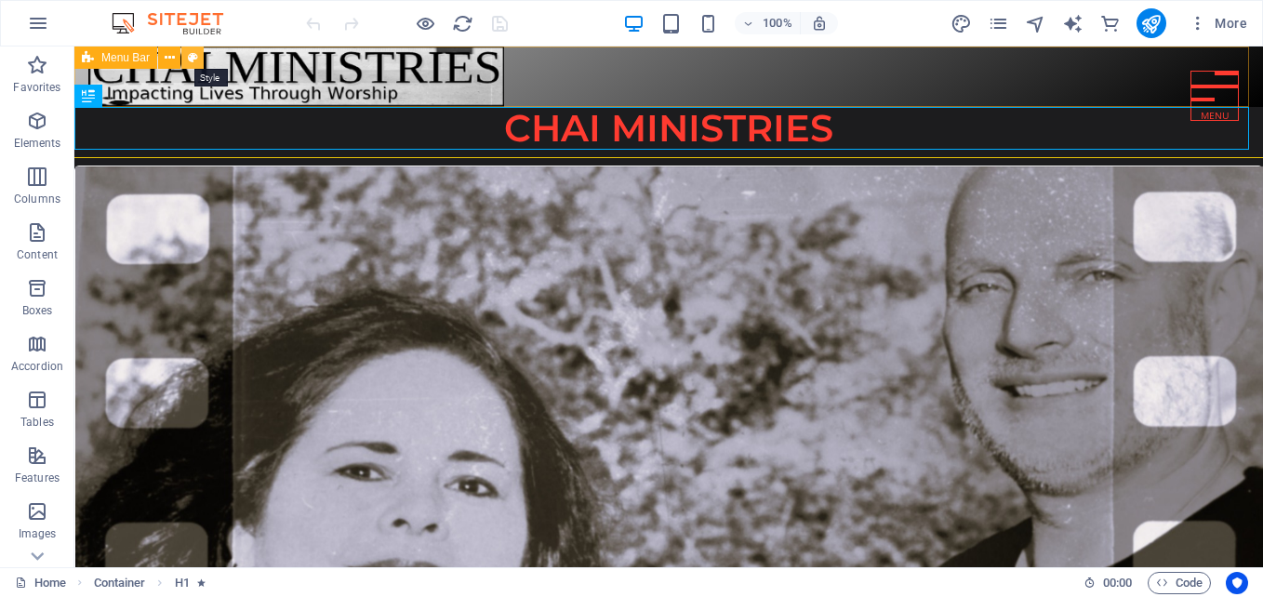
click at [190, 60] on icon at bounding box center [193, 58] width 10 height 20
select select "rem"
select select "preset-menu-v2-border"
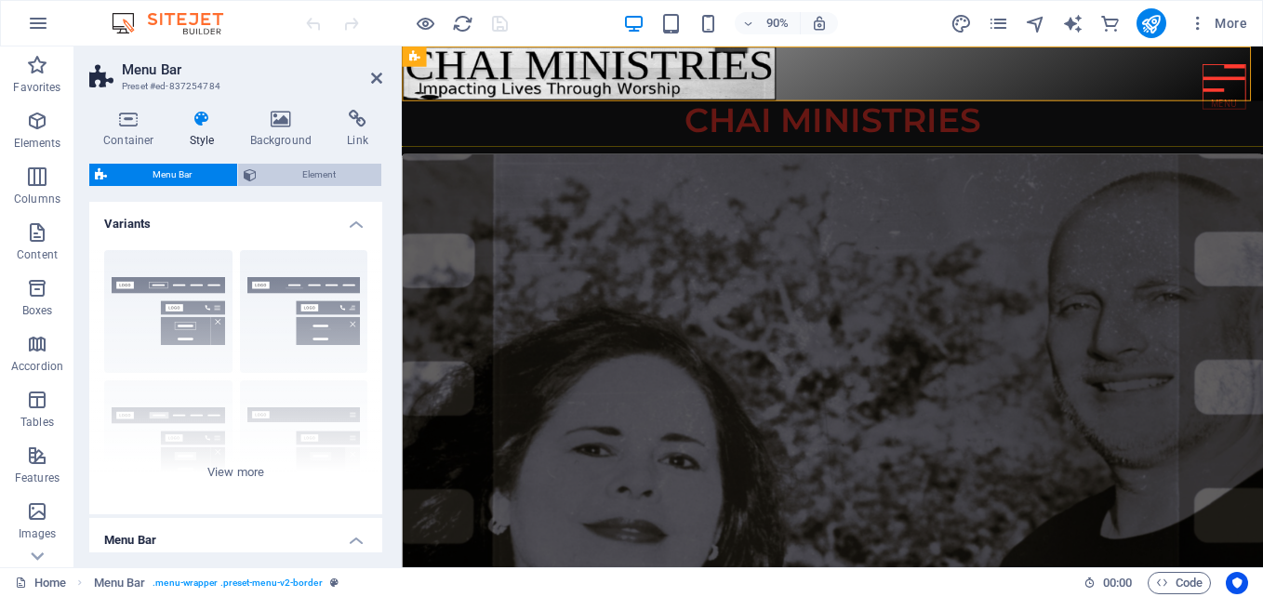
click at [350, 167] on span "Element" at bounding box center [318, 175] width 113 height 22
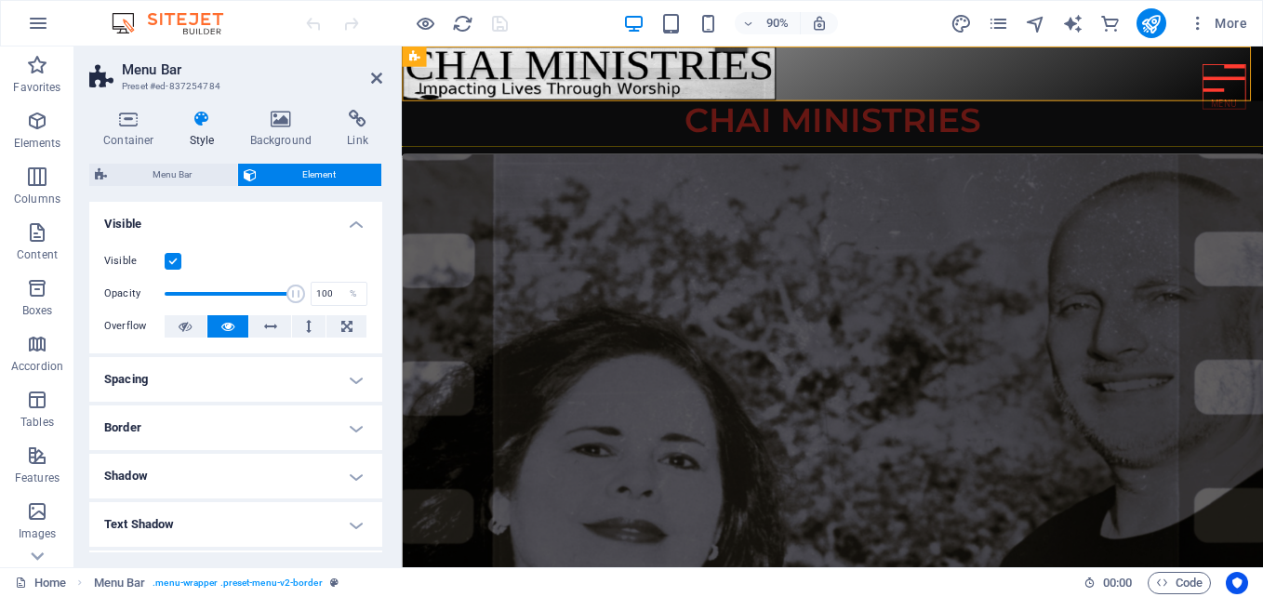
click at [242, 432] on h4 "Border" at bounding box center [235, 427] width 293 height 45
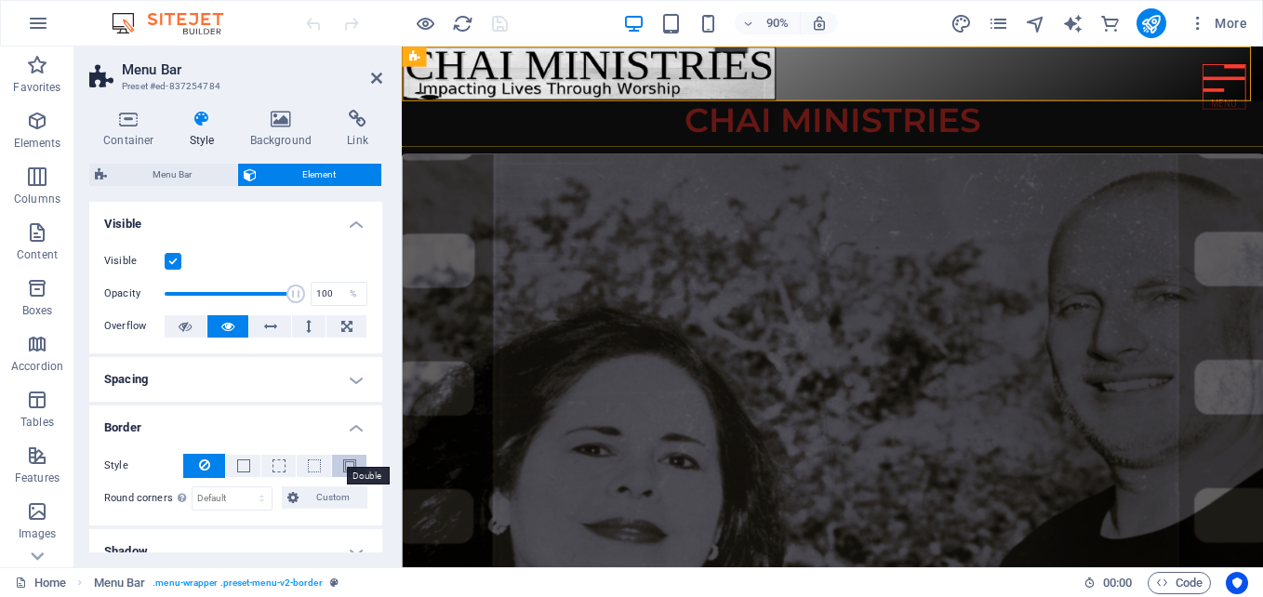
click at [343, 464] on span at bounding box center [349, 465] width 13 height 13
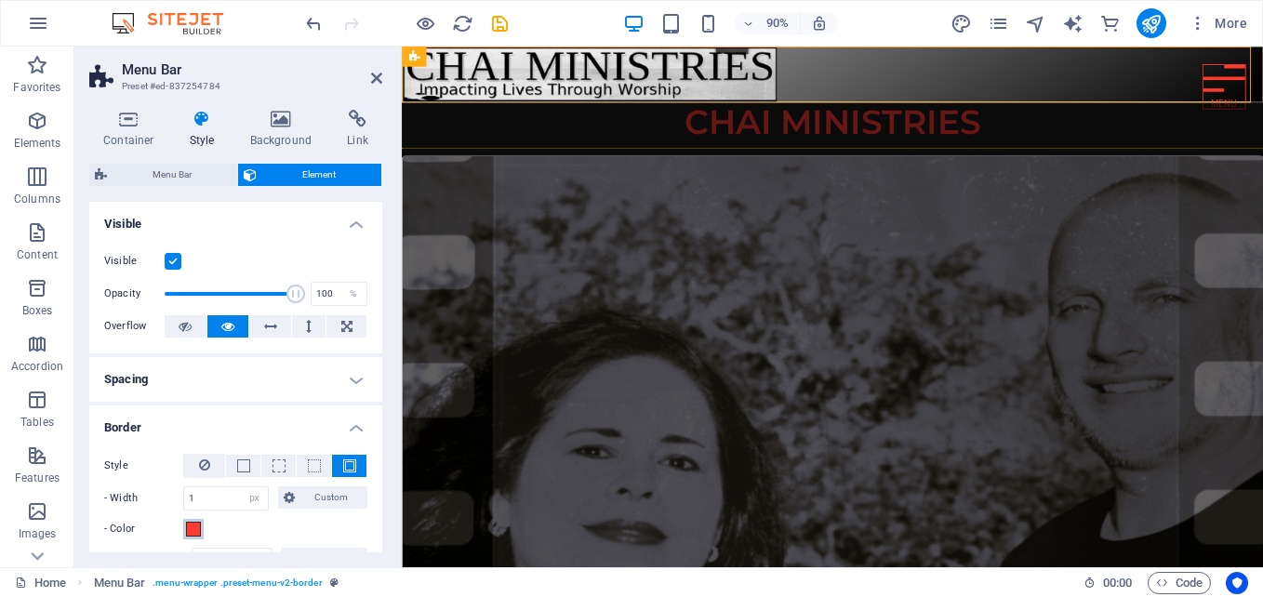
click at [189, 531] on span at bounding box center [193, 529] width 15 height 15
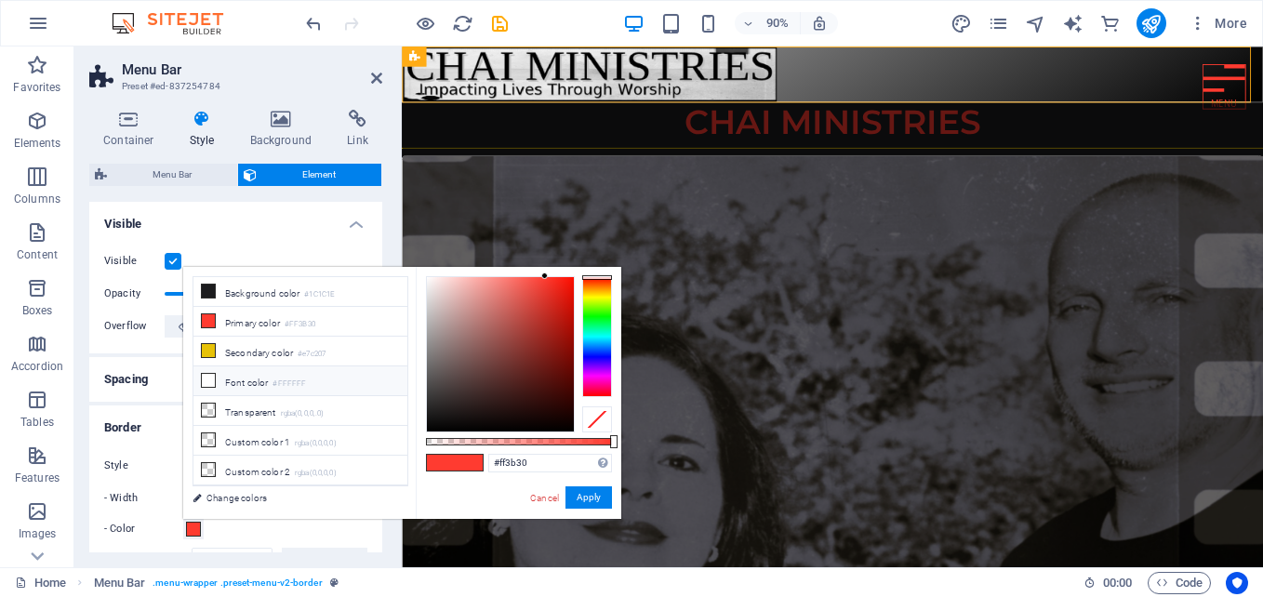
click at [217, 378] on li "Font color #FFFFFF" at bounding box center [300, 381] width 214 height 30
type input "#ffffff"
click at [585, 499] on button "Apply" at bounding box center [588, 497] width 47 height 22
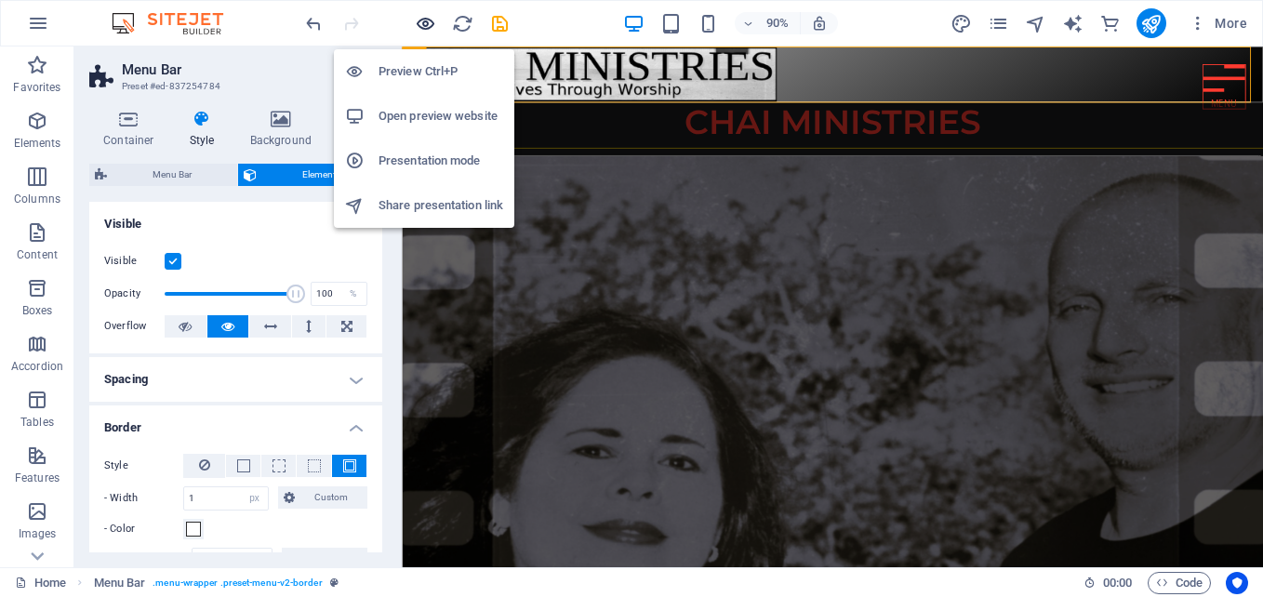
click at [422, 26] on icon "button" at bounding box center [425, 23] width 21 height 21
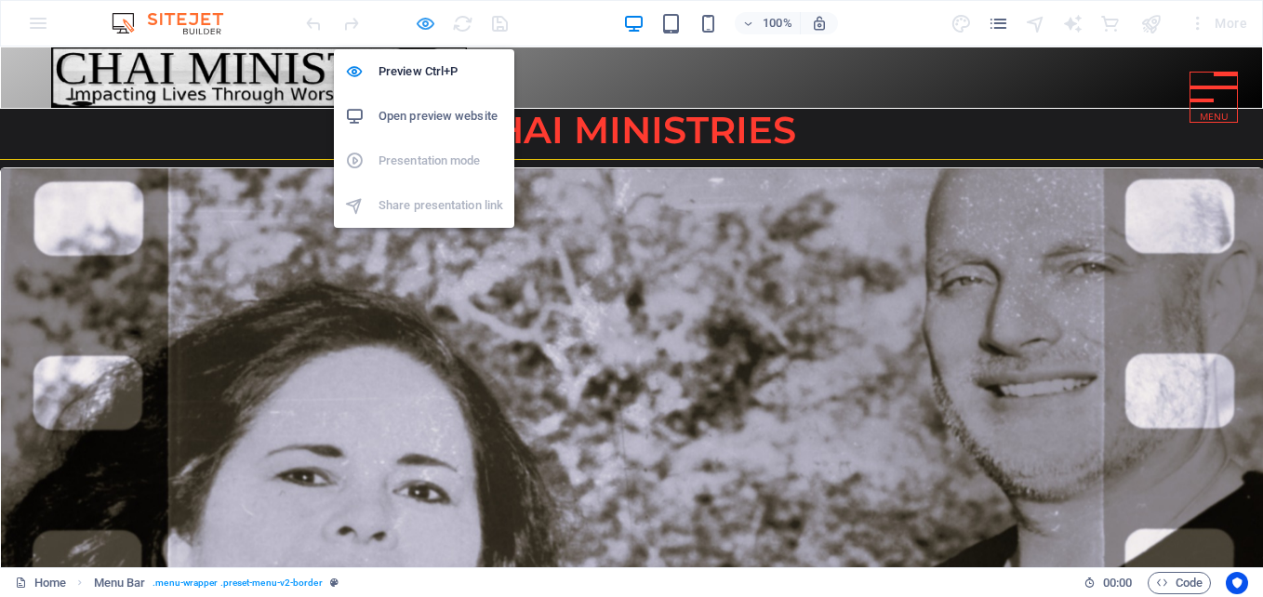
click at [423, 21] on icon "button" at bounding box center [425, 23] width 21 height 21
select select "px"
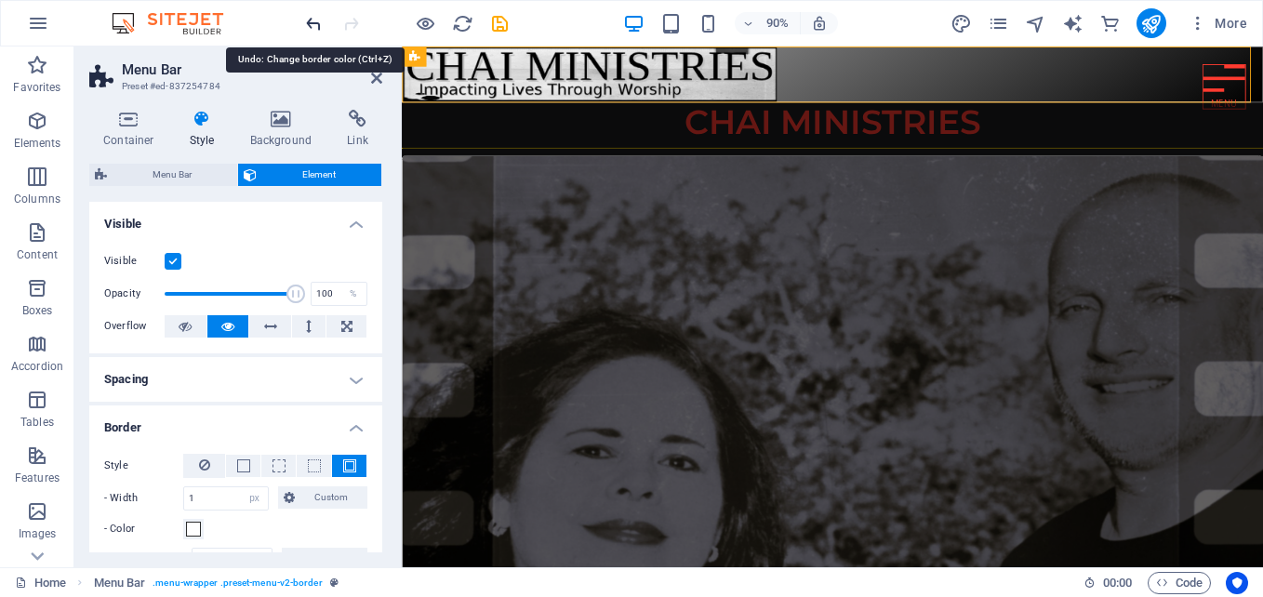
click at [312, 21] on icon "undo" at bounding box center [313, 23] width 21 height 21
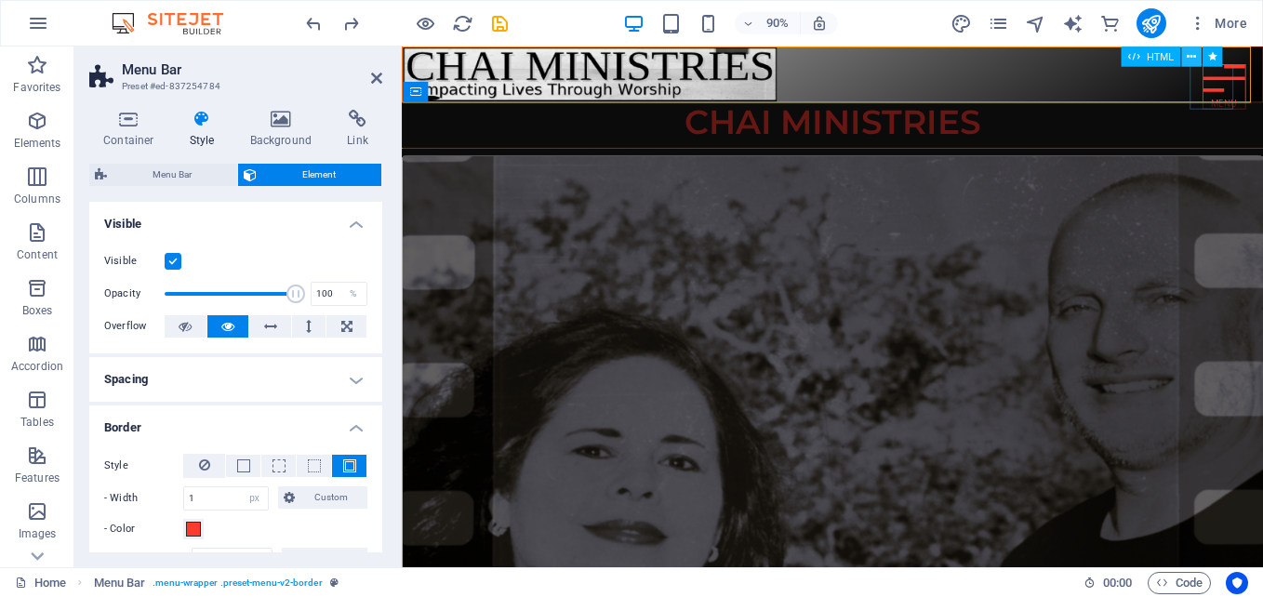
click at [1191, 55] on icon at bounding box center [1191, 56] width 9 height 18
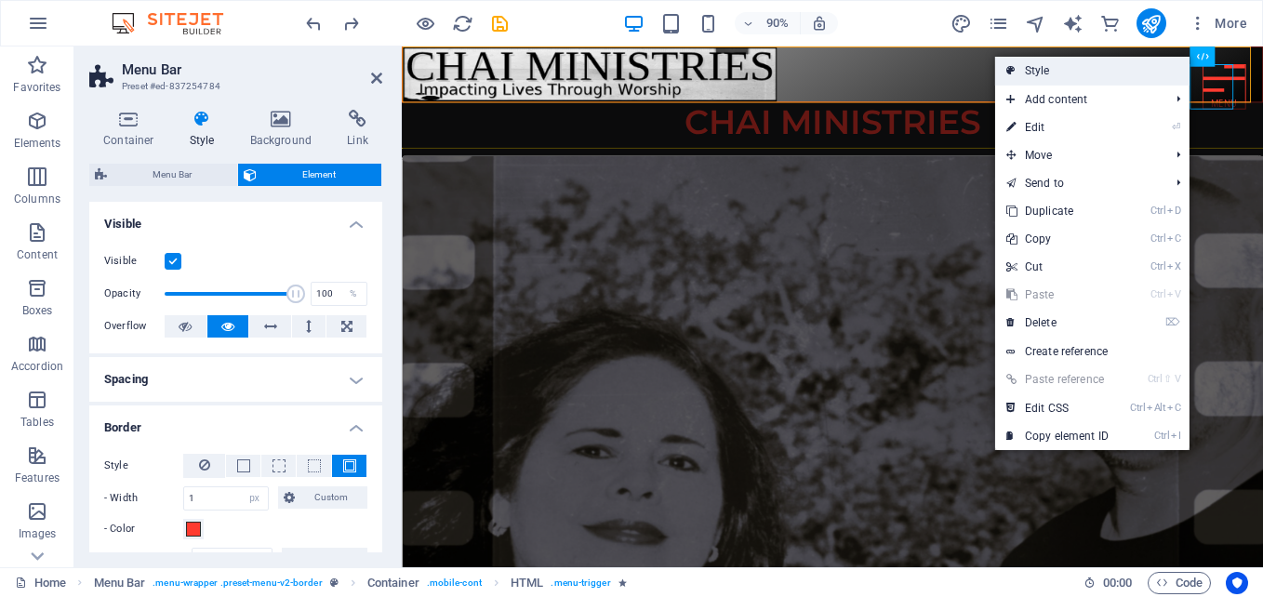
click at [1040, 63] on link "Style" at bounding box center [1092, 71] width 194 height 28
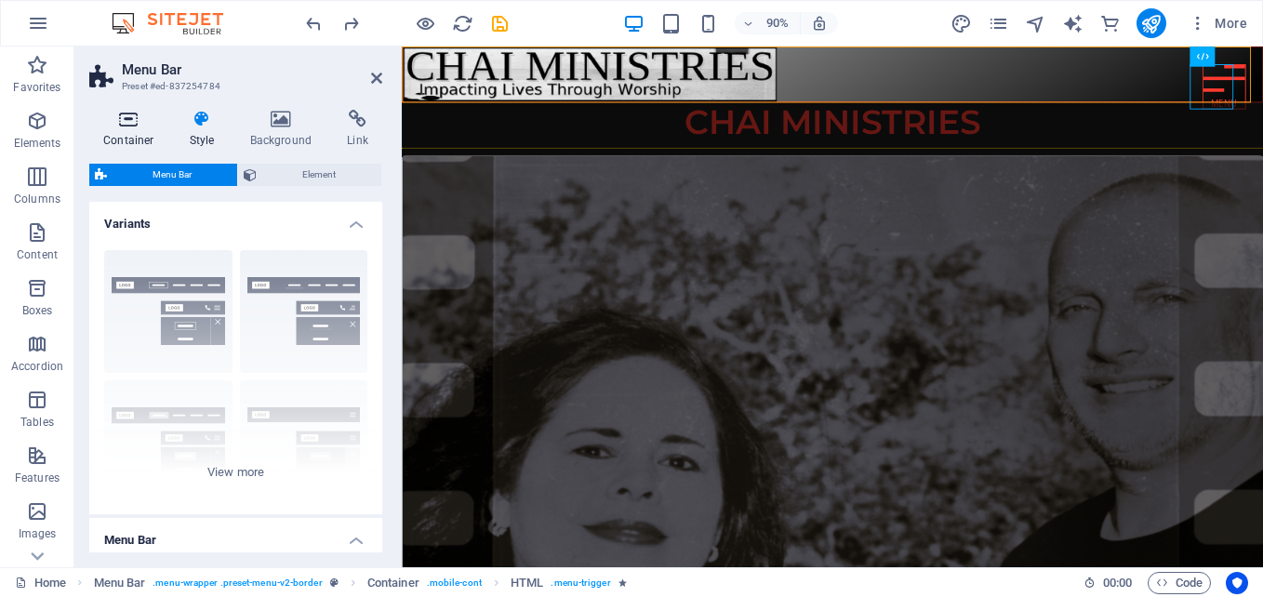
click at [147, 118] on icon at bounding box center [128, 119] width 79 height 19
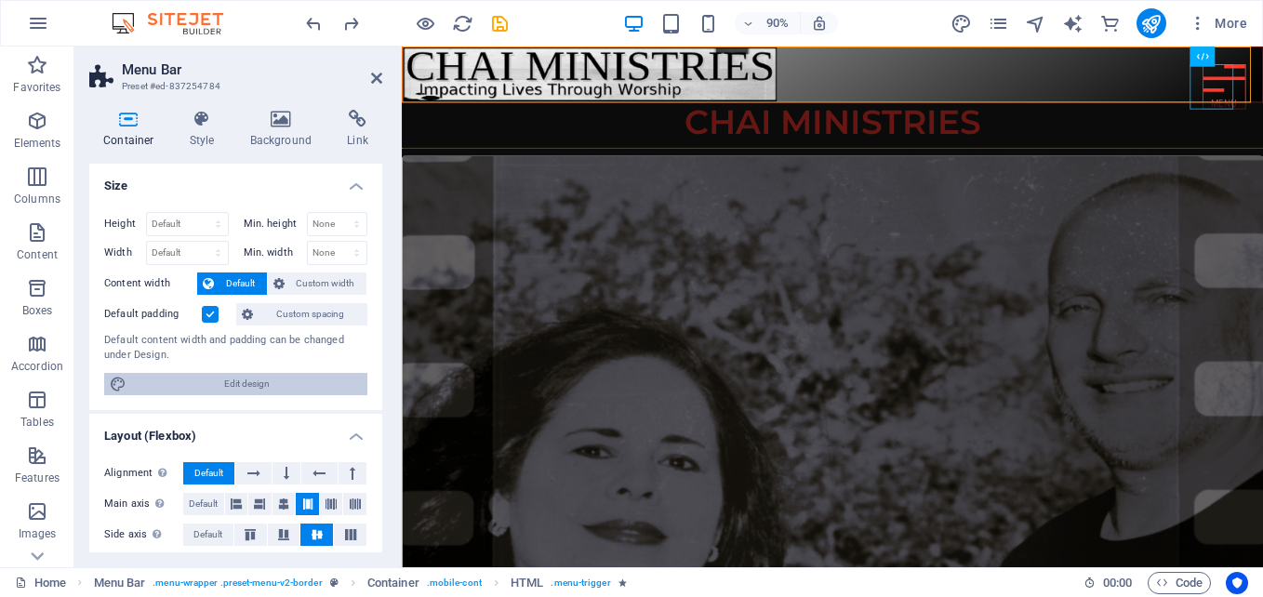
click at [233, 381] on span "Edit design" at bounding box center [247, 384] width 230 height 22
select select "rem"
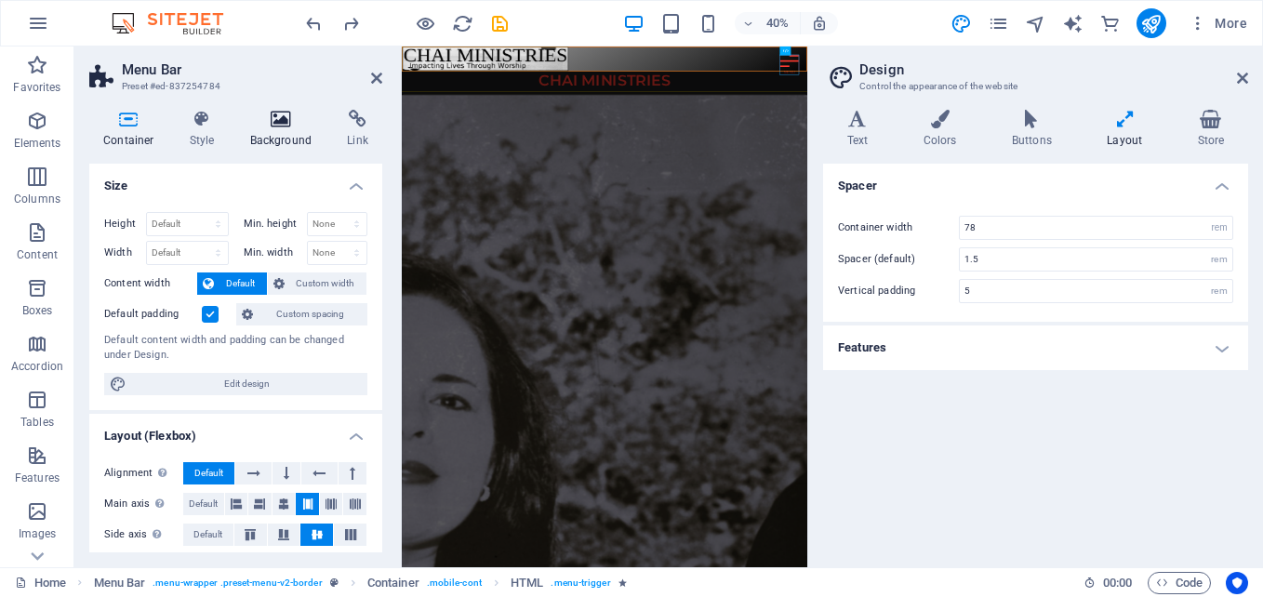
click at [276, 119] on icon at bounding box center [281, 119] width 90 height 19
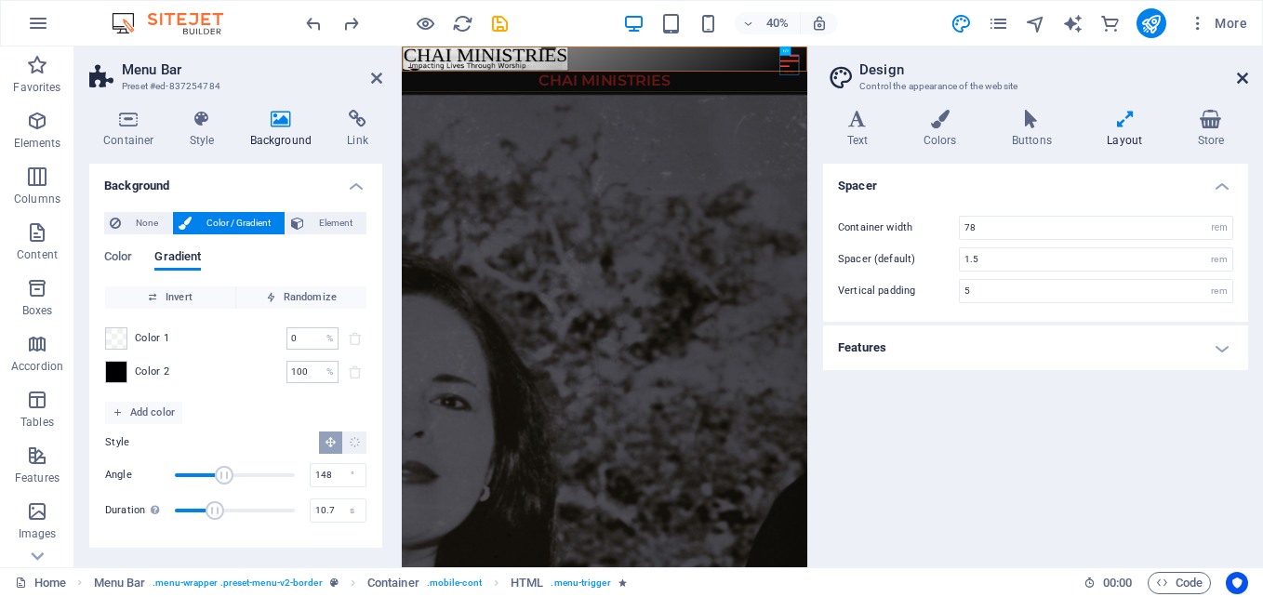
click at [1242, 77] on icon at bounding box center [1242, 78] width 11 height 15
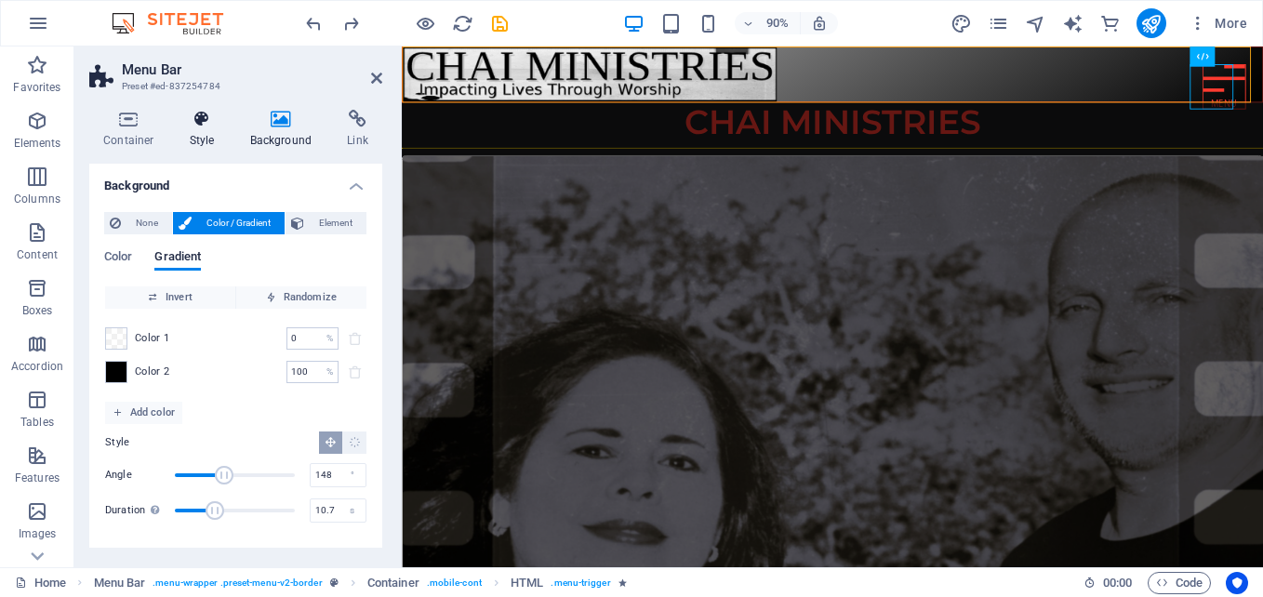
click at [198, 120] on icon at bounding box center [202, 119] width 53 height 19
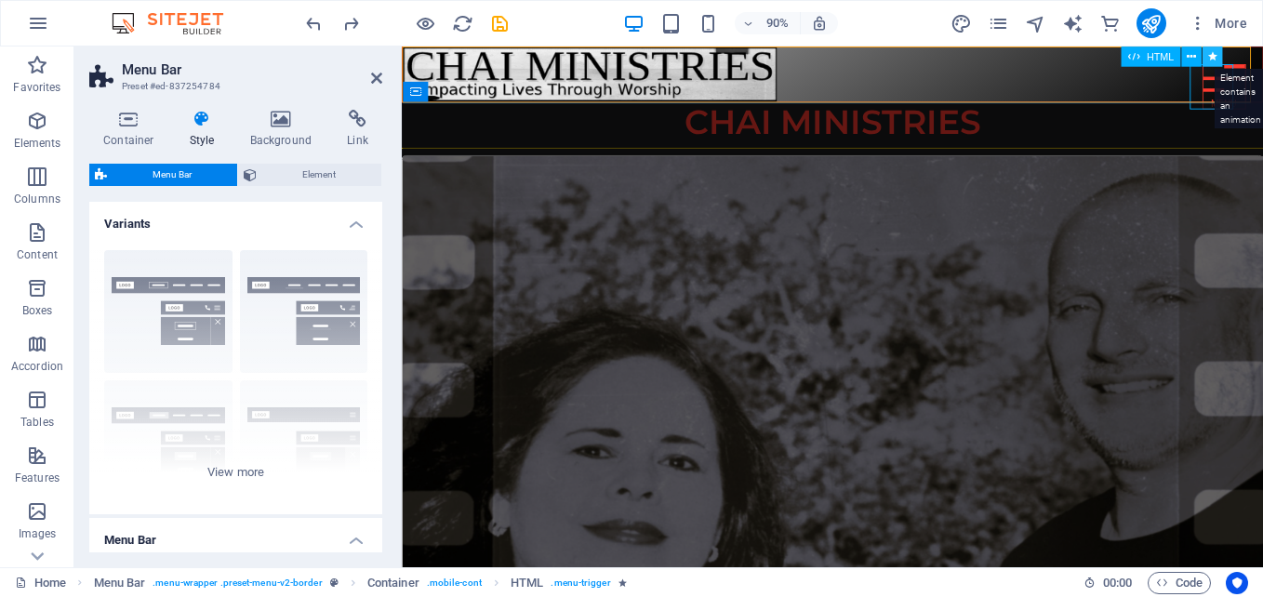
click at [1214, 54] on icon at bounding box center [1211, 56] width 9 height 18
select select "move-bottom-to-top"
select select "s"
select select "scroll"
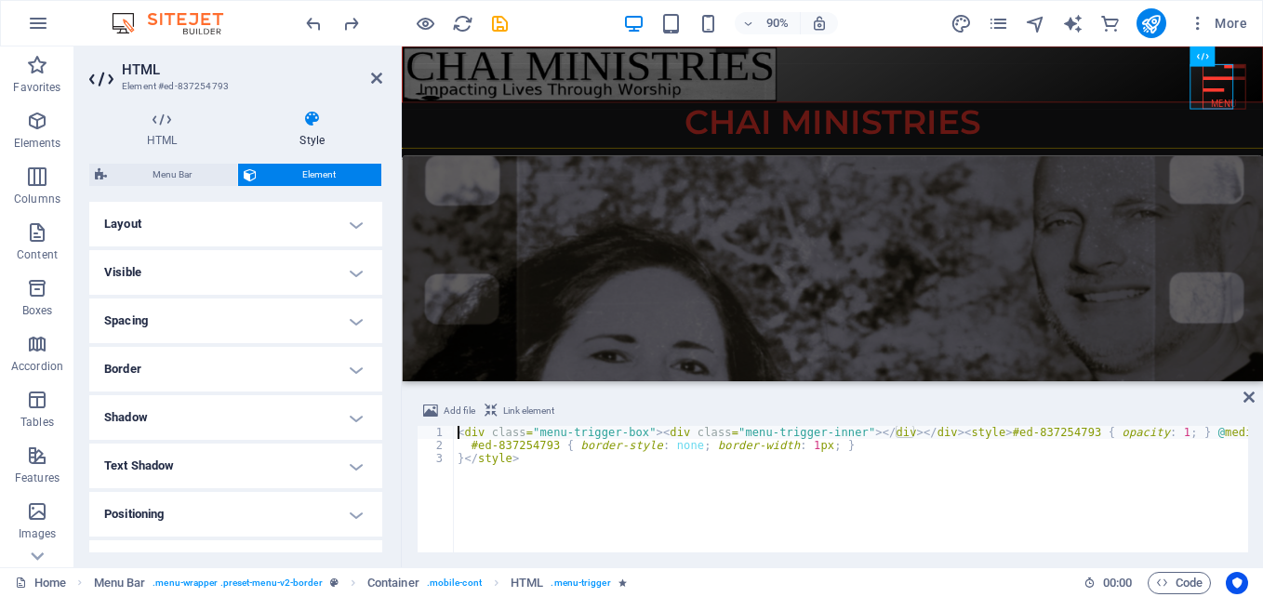
click at [238, 370] on h4 "Border" at bounding box center [235, 369] width 293 height 45
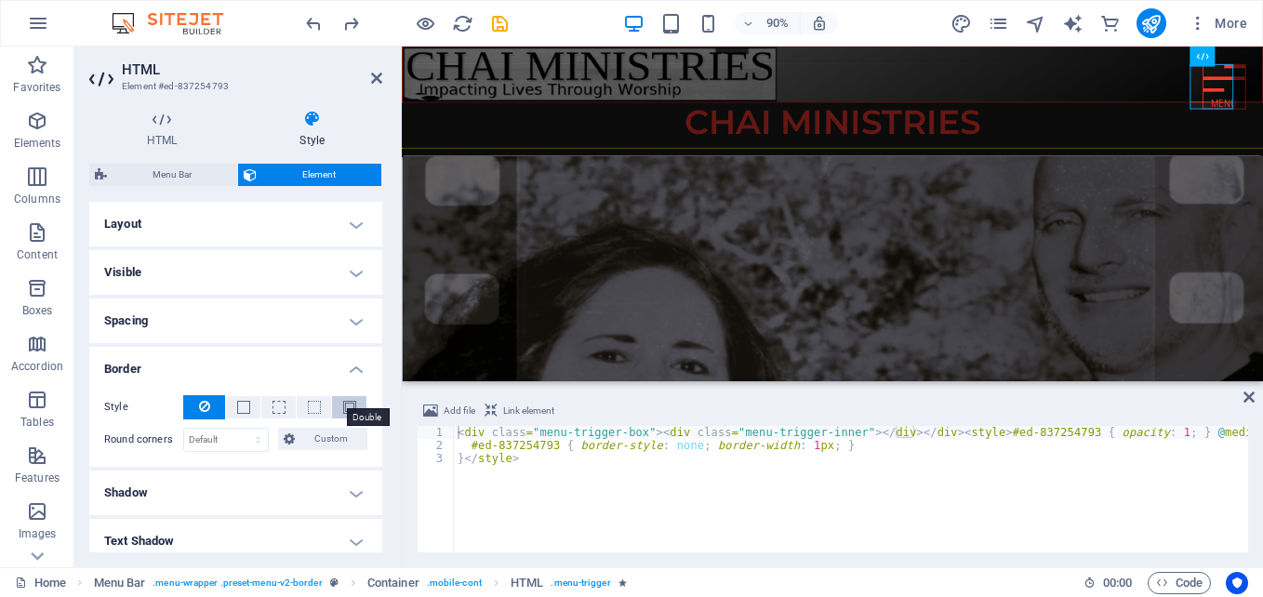
click at [347, 405] on span at bounding box center [349, 407] width 13 height 13
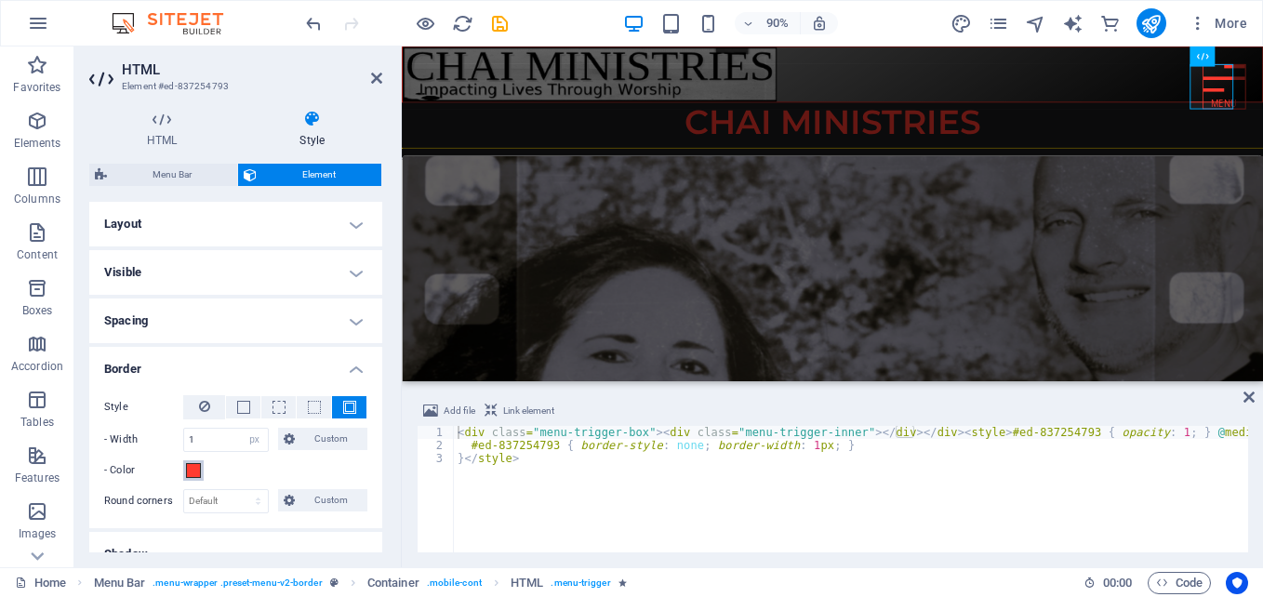
click at [190, 463] on span at bounding box center [193, 470] width 15 height 15
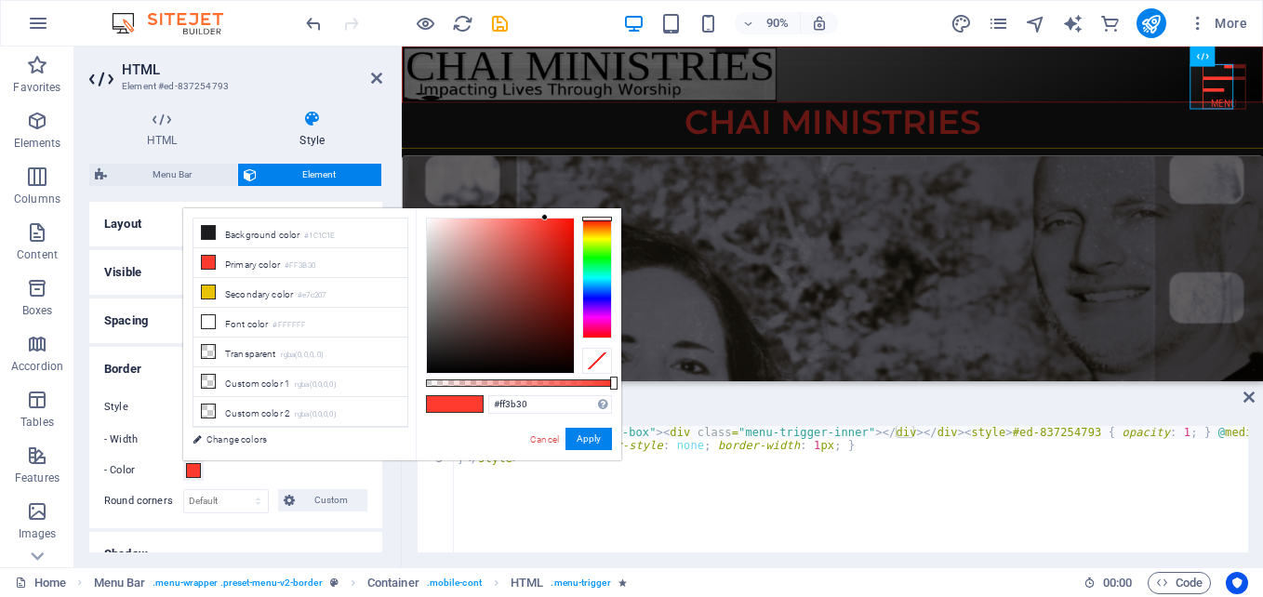
click at [190, 463] on span at bounding box center [193, 470] width 15 height 15
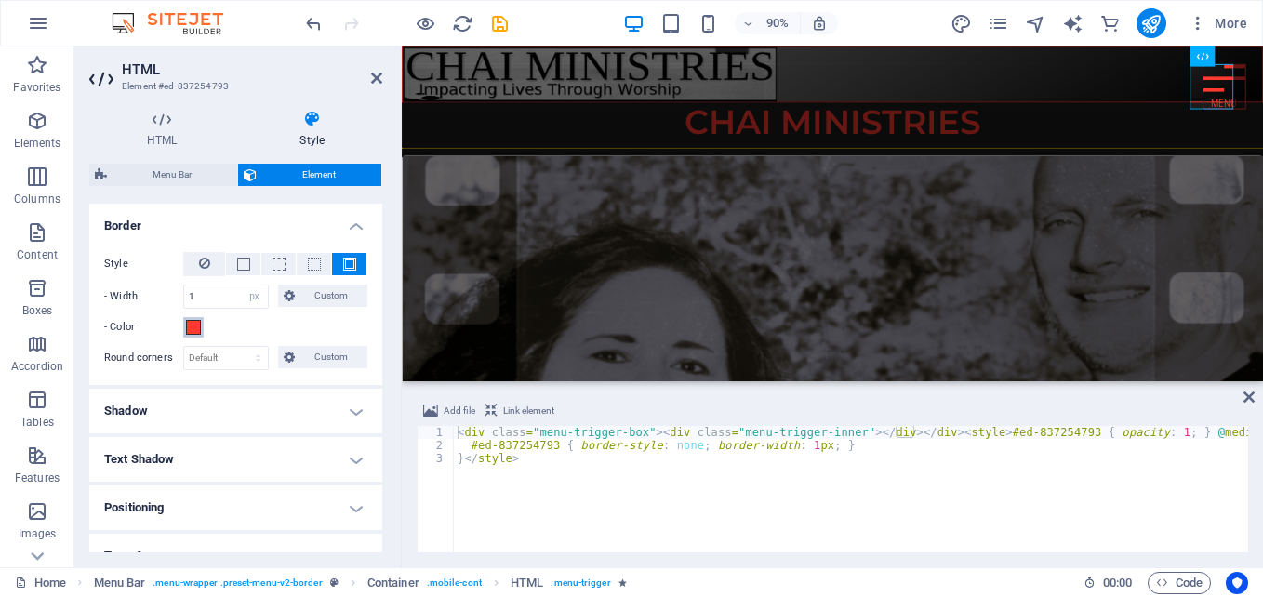
scroll to position [170, 0]
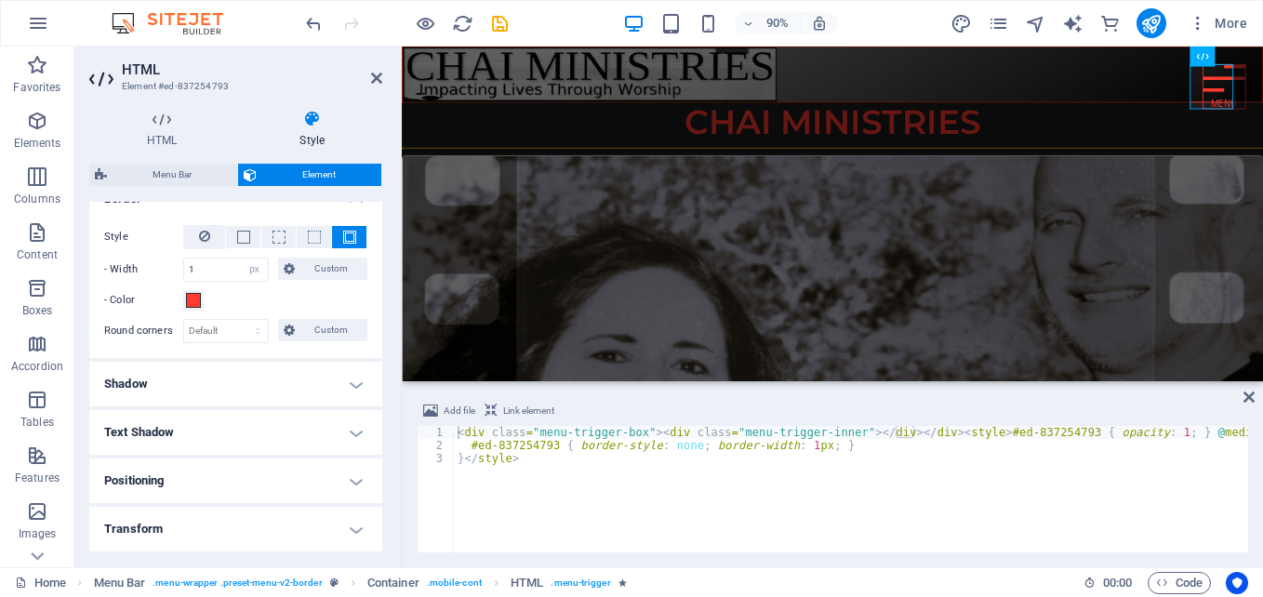
click at [350, 381] on h4 "Shadow" at bounding box center [235, 384] width 293 height 45
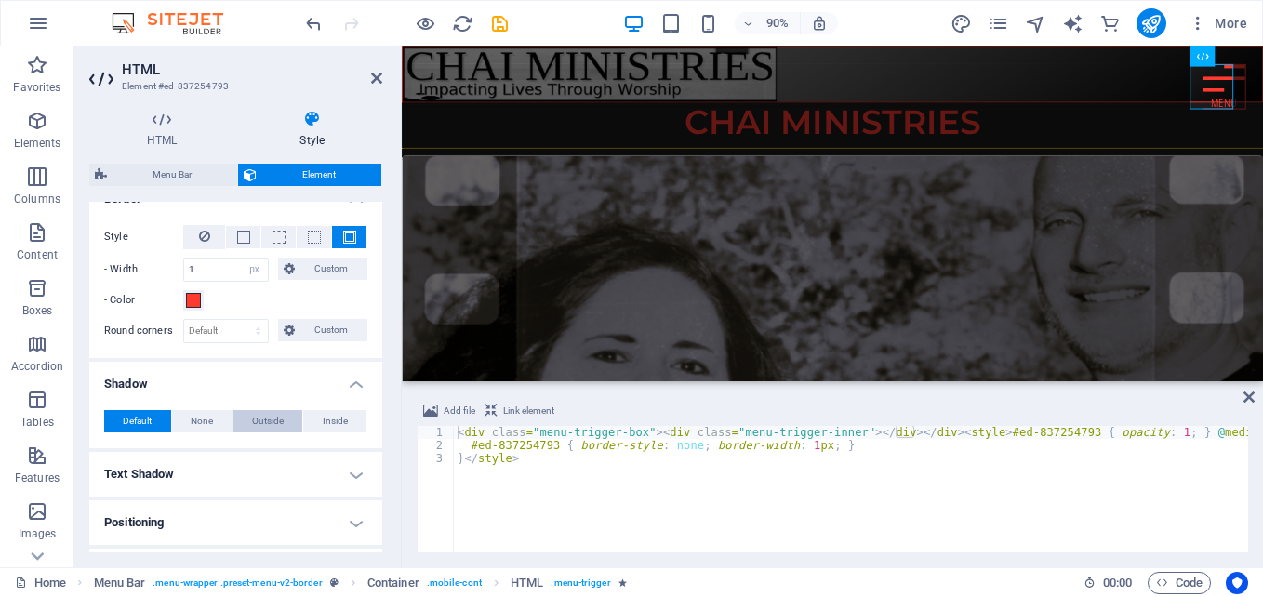
click at [259, 419] on span "Outside" at bounding box center [268, 421] width 32 height 22
type input "2"
type input "4"
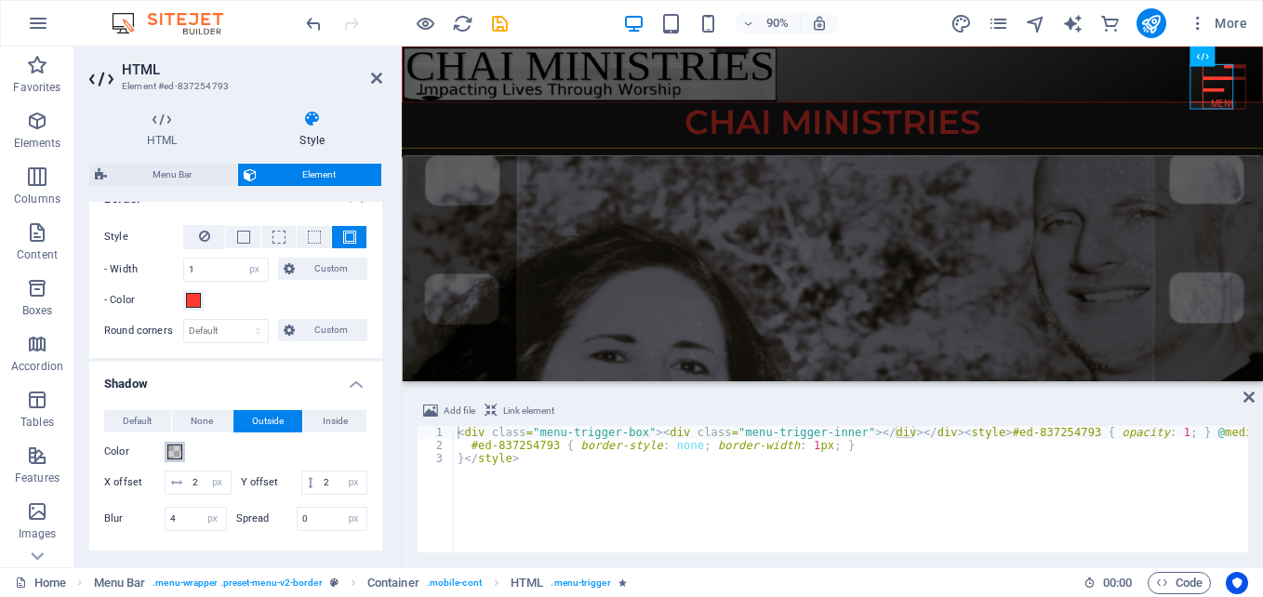
click at [175, 450] on span at bounding box center [174, 452] width 15 height 15
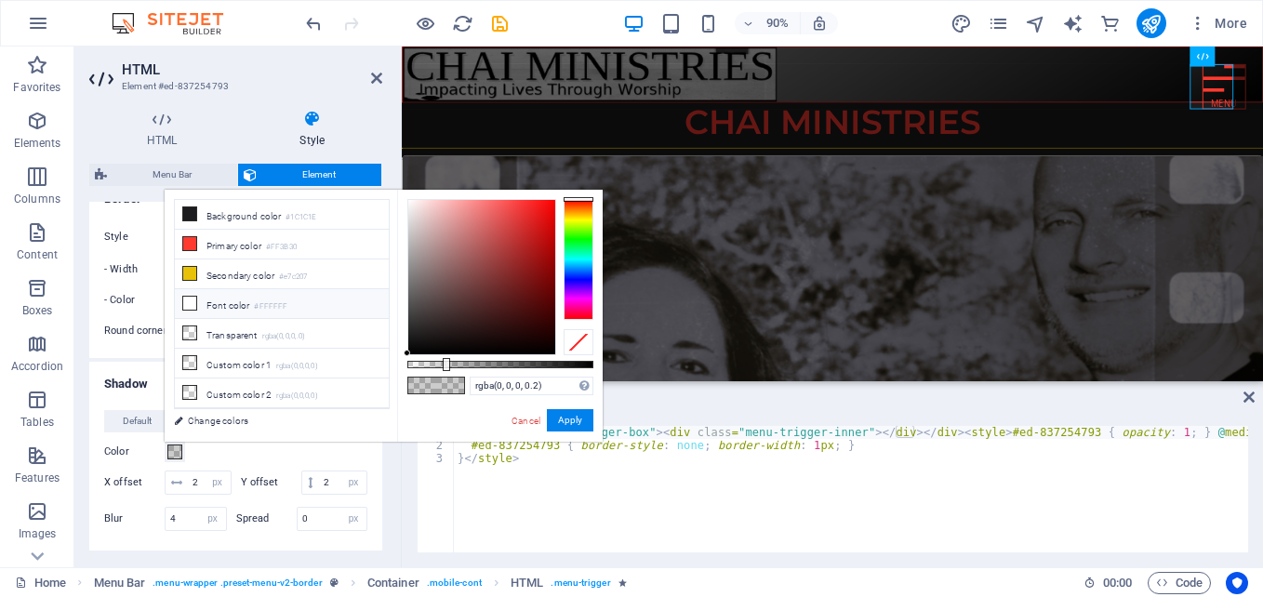
click at [214, 299] on li "Font color #FFFFFF" at bounding box center [282, 304] width 214 height 30
type input "#ffffff"
click at [214, 299] on li "Font color #FFFFFF" at bounding box center [282, 304] width 214 height 30
click at [569, 414] on button "Apply" at bounding box center [570, 420] width 47 height 22
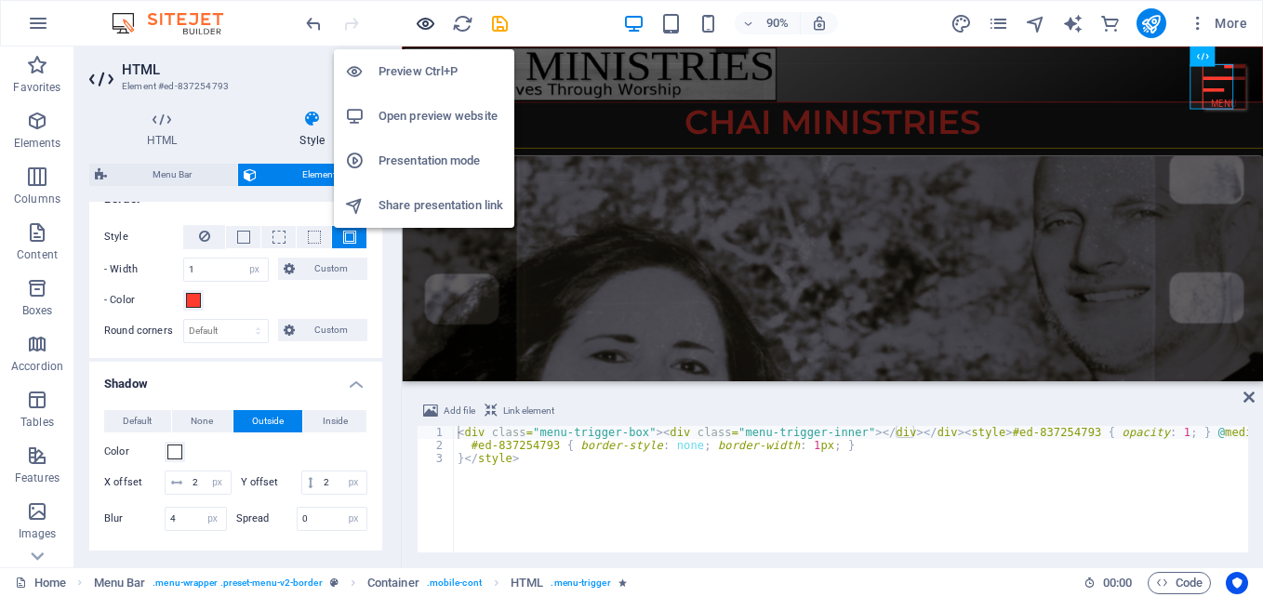
click at [426, 17] on icon "button" at bounding box center [425, 23] width 21 height 21
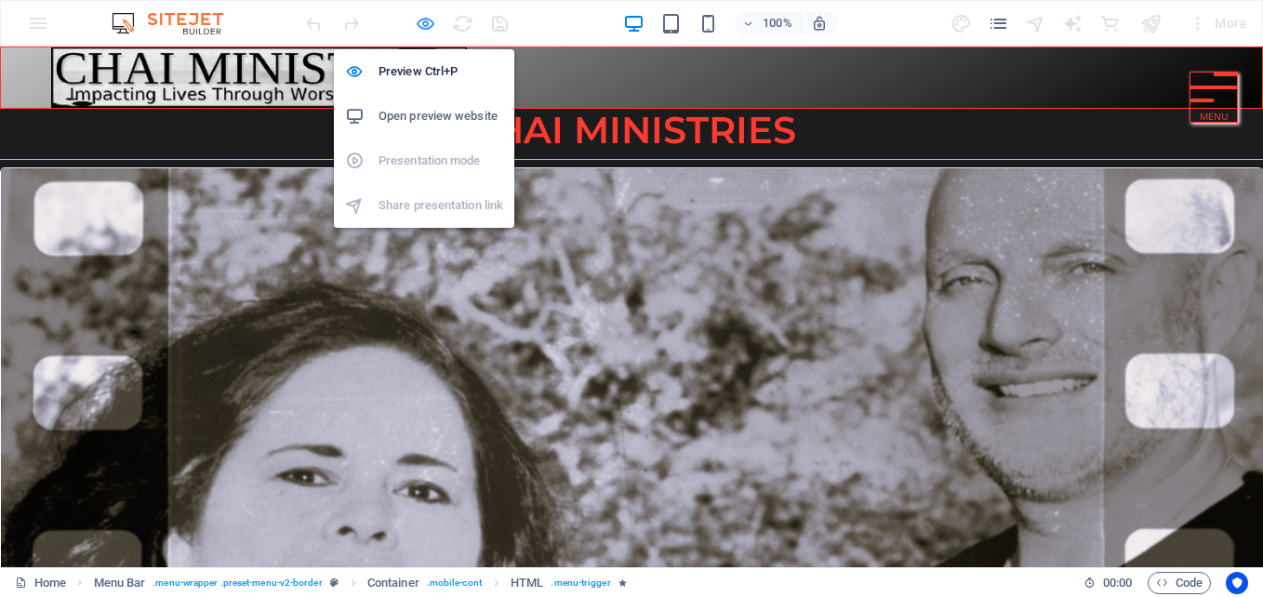
click at [427, 25] on icon "button" at bounding box center [425, 23] width 21 height 21
select select "px"
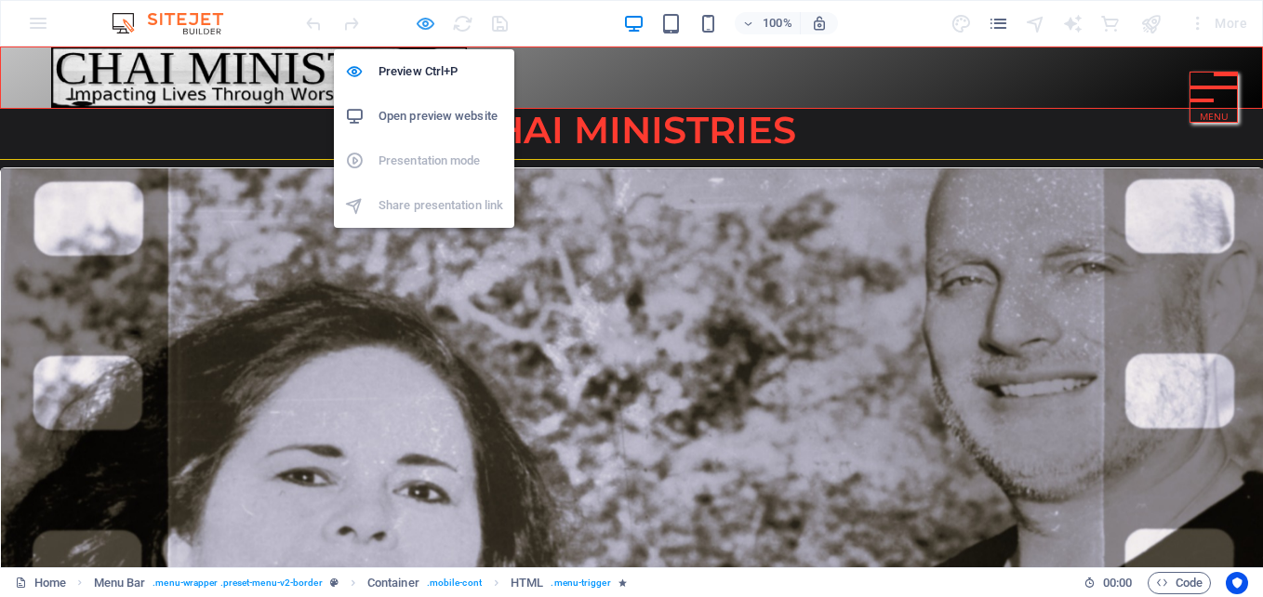
select select "px"
select select "move-bottom-to-top"
select select "s"
select select "scroll"
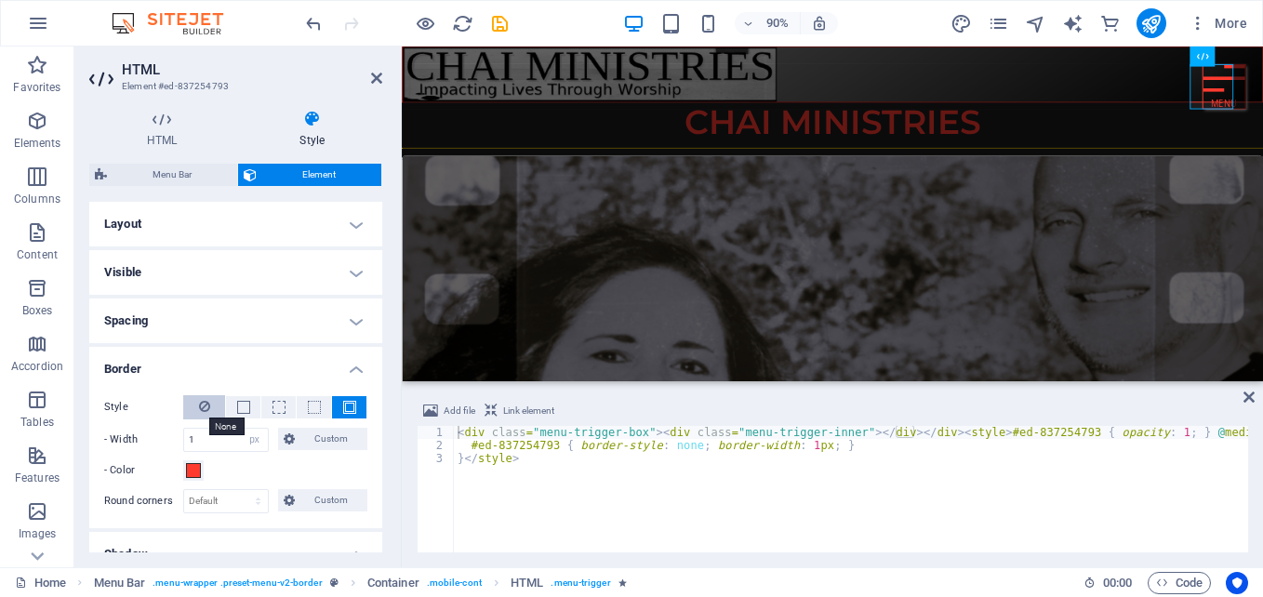
click at [205, 405] on icon at bounding box center [204, 406] width 11 height 22
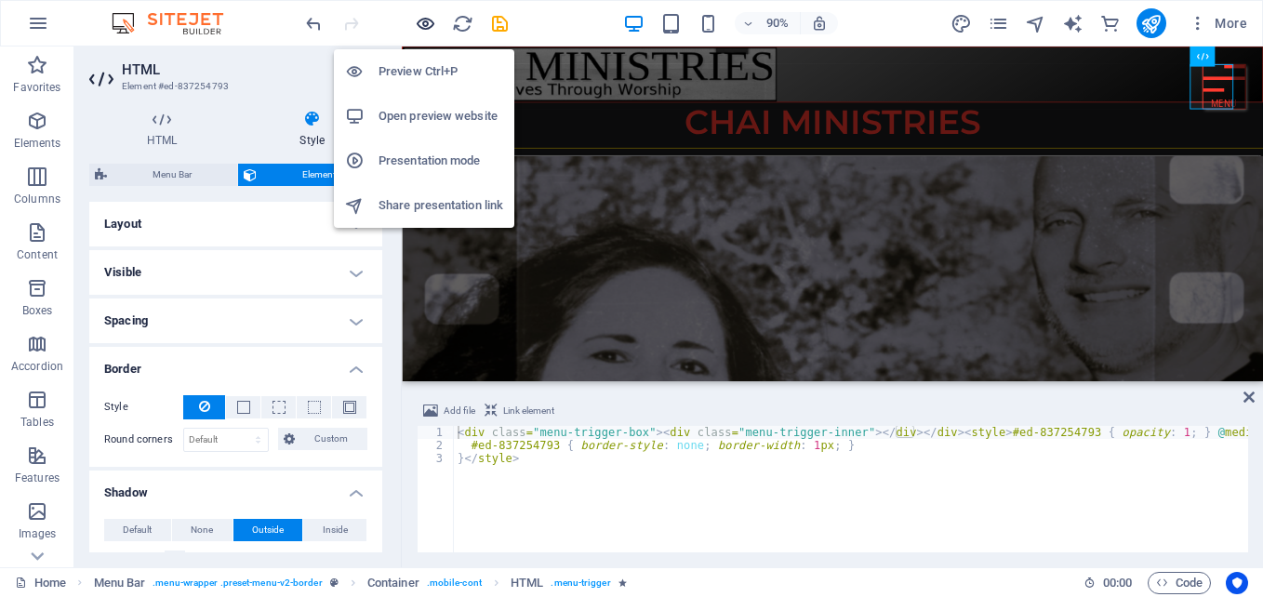
click at [424, 18] on icon "button" at bounding box center [425, 23] width 21 height 21
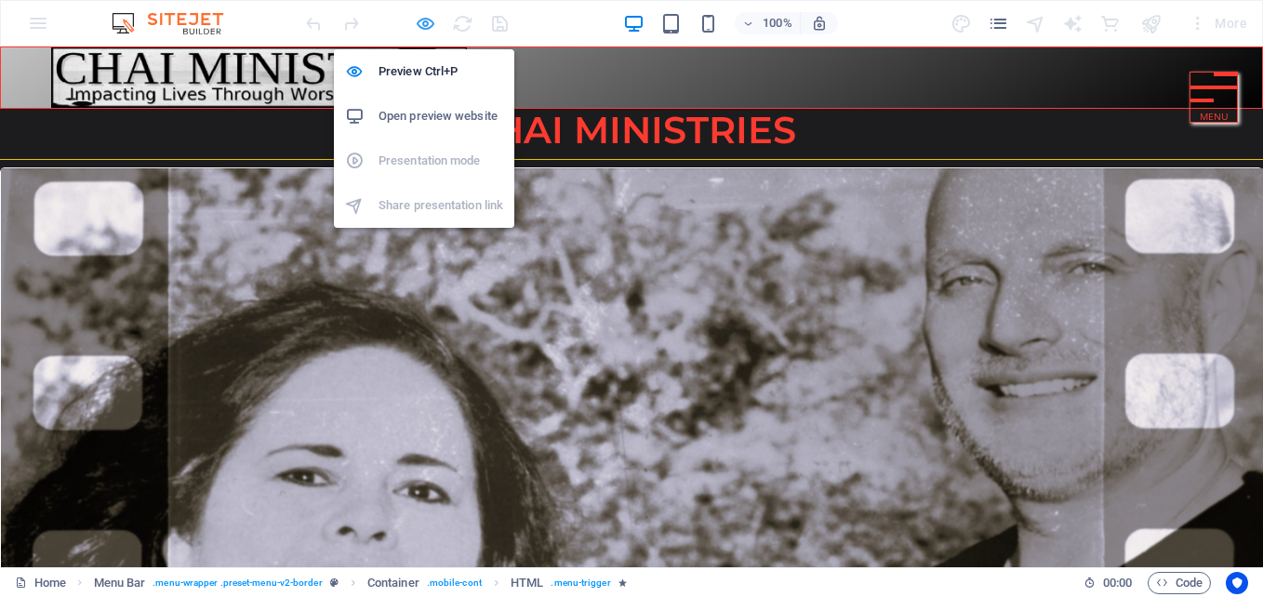
click at [426, 22] on icon "button" at bounding box center [425, 23] width 21 height 21
select select "px"
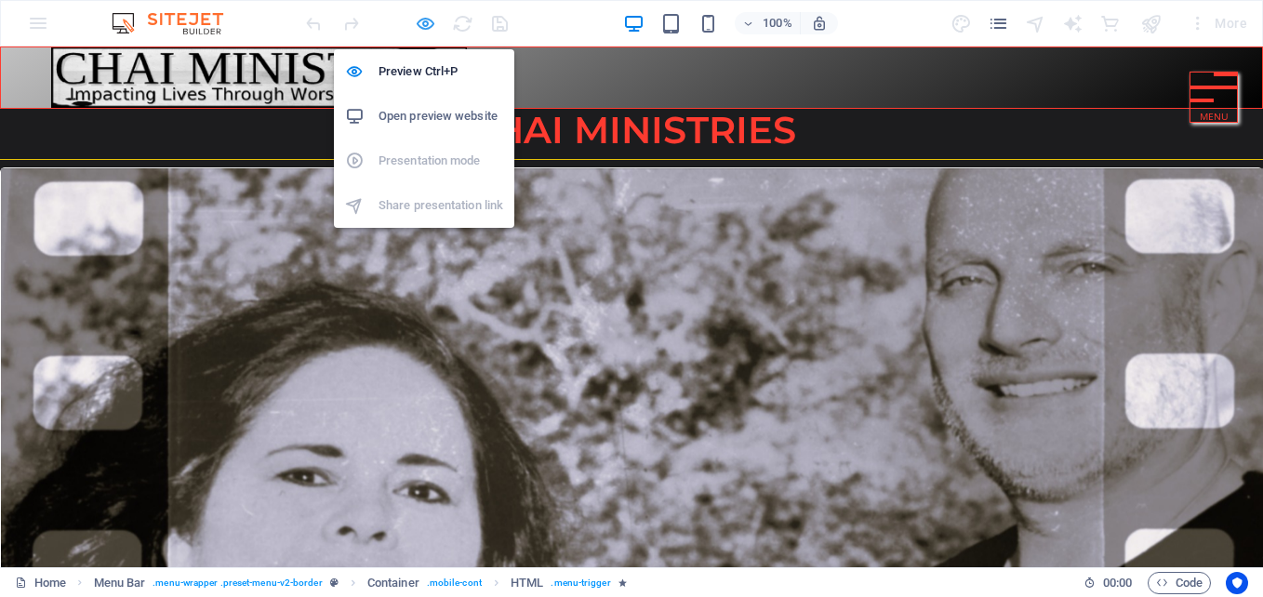
select select "px"
select select "move-bottom-to-top"
select select "s"
select select "scroll"
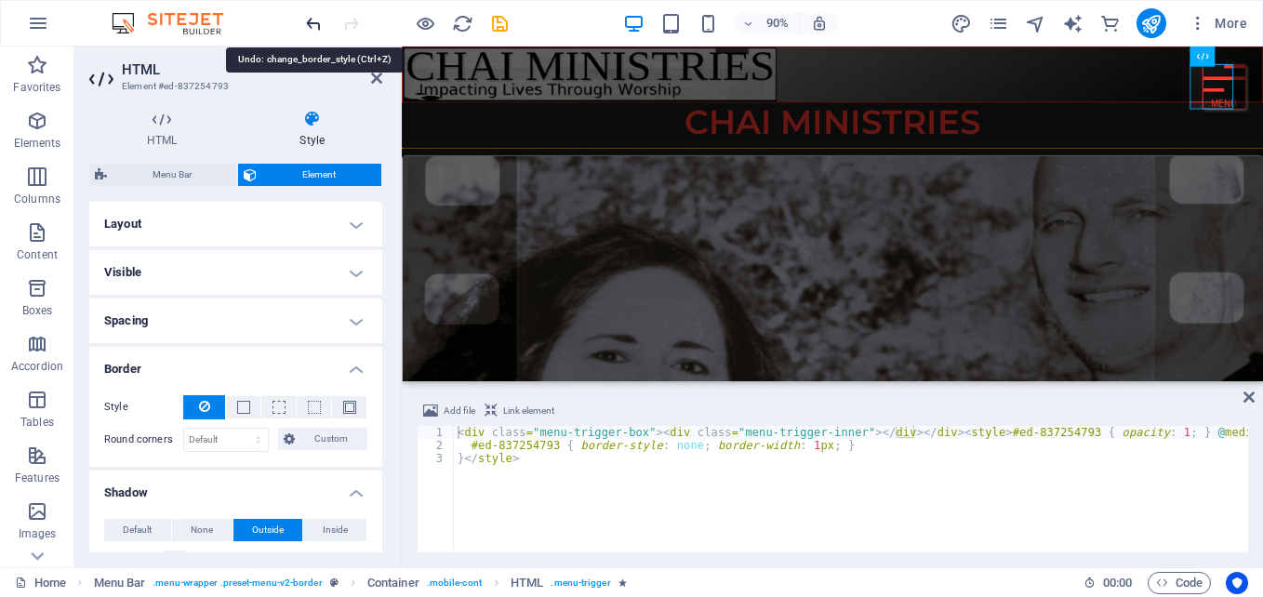
click at [306, 22] on icon "undo" at bounding box center [313, 23] width 21 height 21
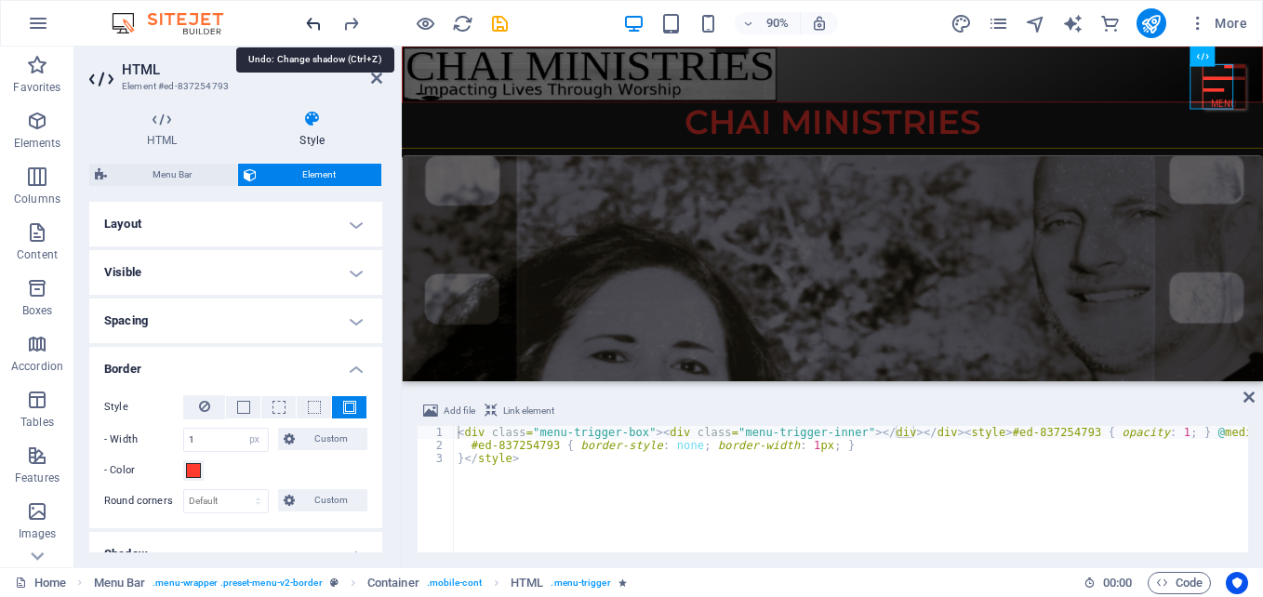
click at [306, 22] on icon "undo" at bounding box center [313, 23] width 21 height 21
click at [310, 21] on icon "undo" at bounding box center [313, 23] width 21 height 21
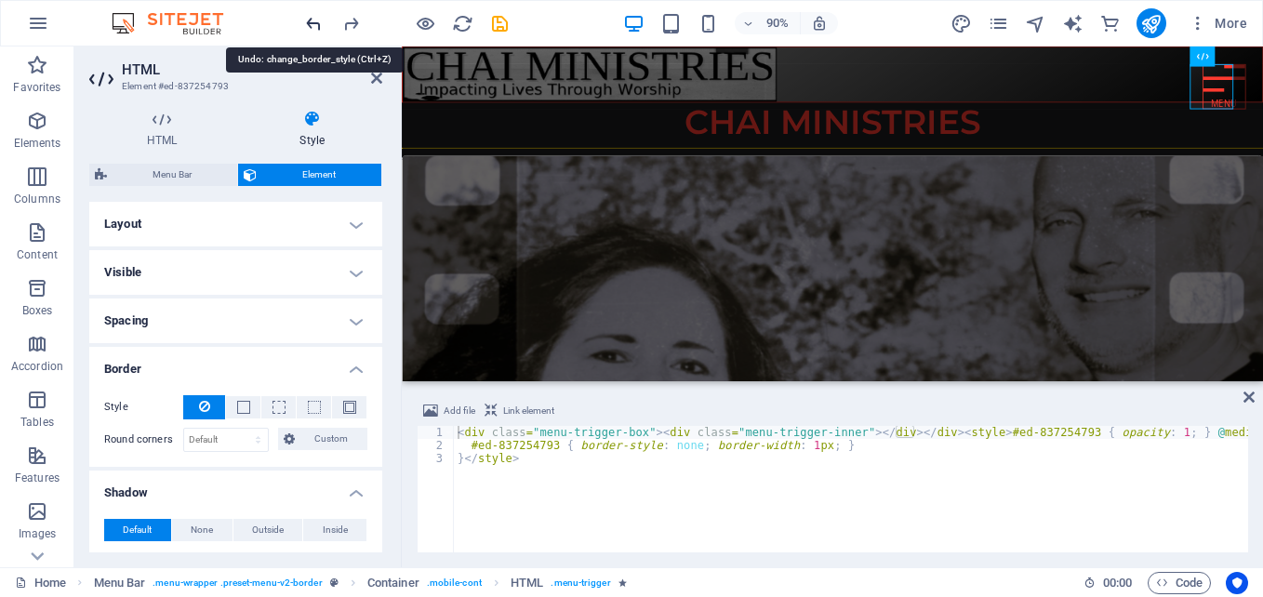
click at [310, 21] on icon "undo" at bounding box center [313, 23] width 21 height 21
click at [310, 21] on div at bounding box center [406, 23] width 208 height 30
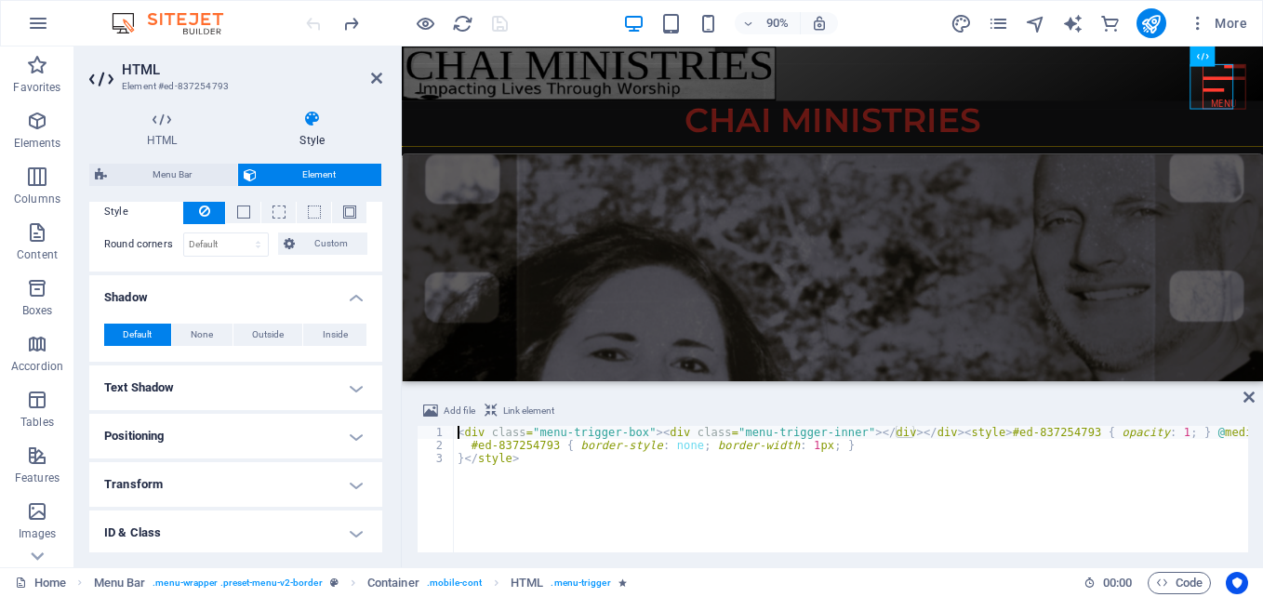
scroll to position [202, 0]
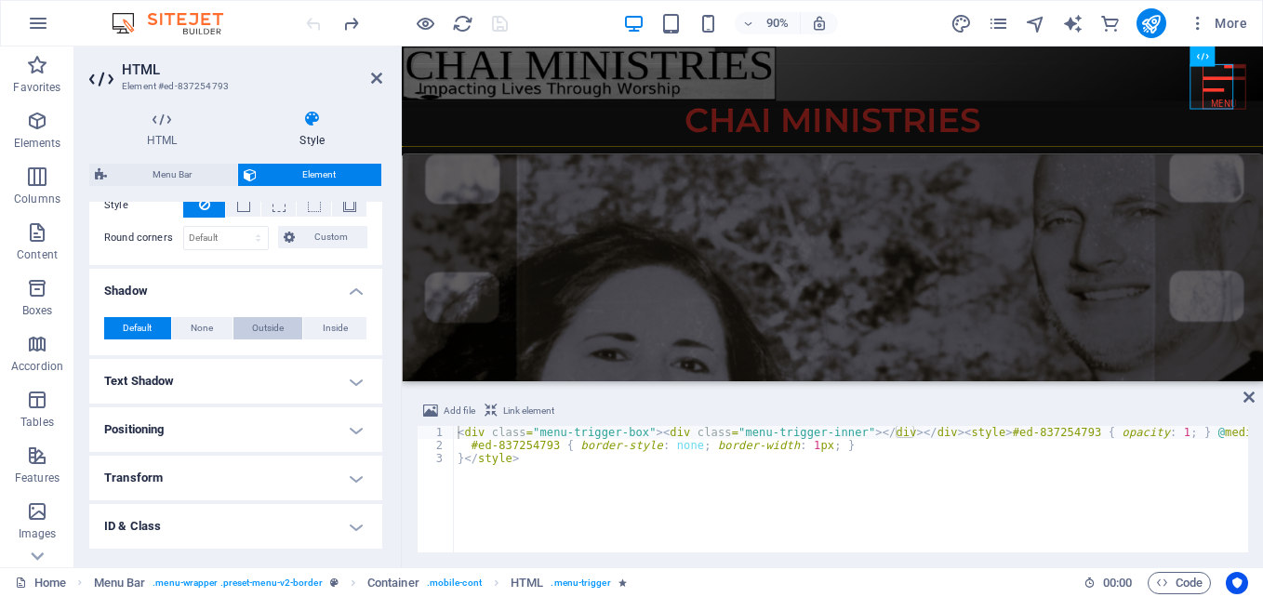
click at [265, 329] on span "Outside" at bounding box center [268, 328] width 32 height 22
type input "rgba(0, 0, 0, 0.2)"
type input "2"
type input "4"
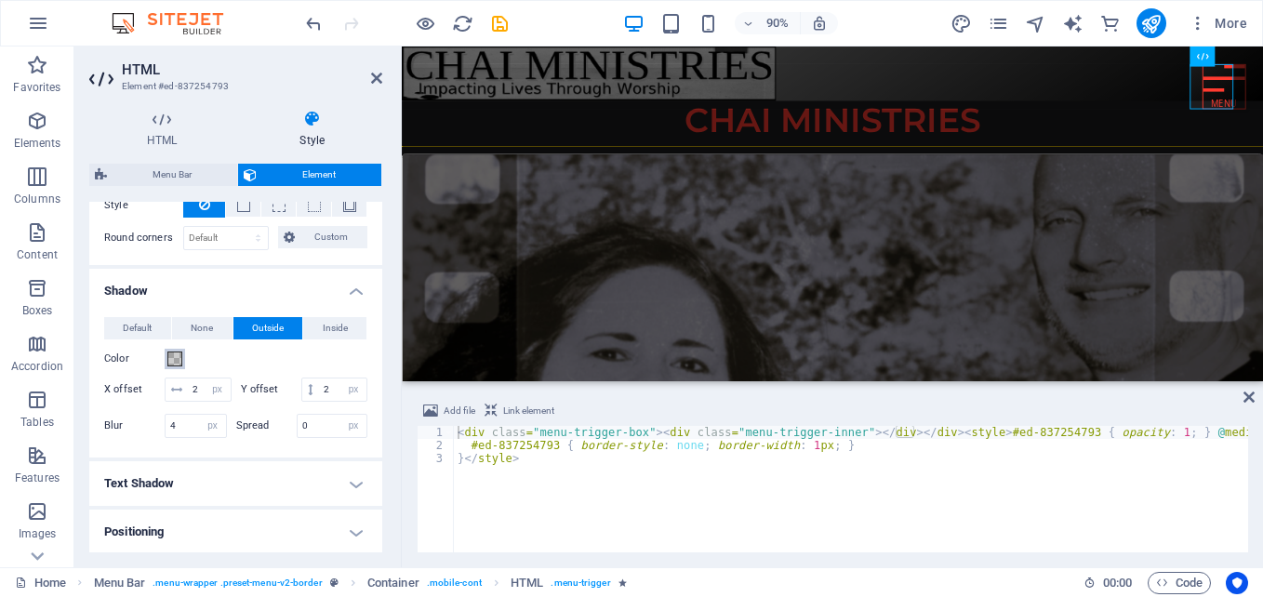
click at [176, 357] on span at bounding box center [174, 359] width 15 height 15
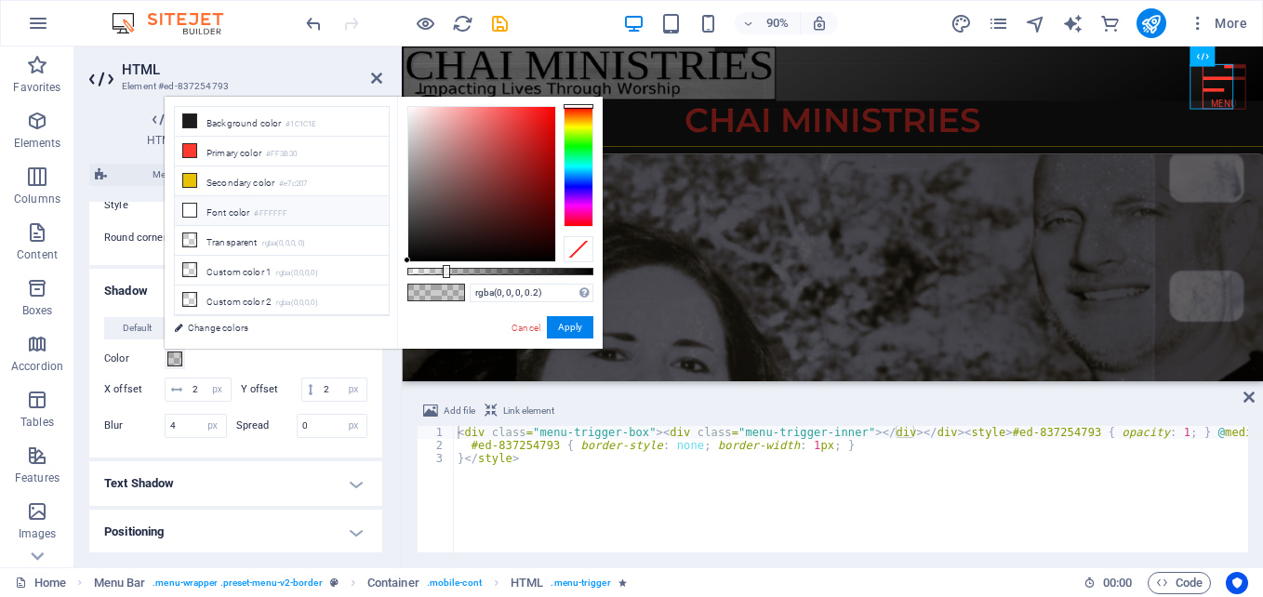
click at [199, 208] on li "Font color #FFFFFF" at bounding box center [282, 211] width 214 height 30
type input "#ffffff"
click at [199, 208] on li "Font color #FFFFFF" at bounding box center [282, 211] width 214 height 30
click at [568, 324] on button "Apply" at bounding box center [570, 327] width 47 height 22
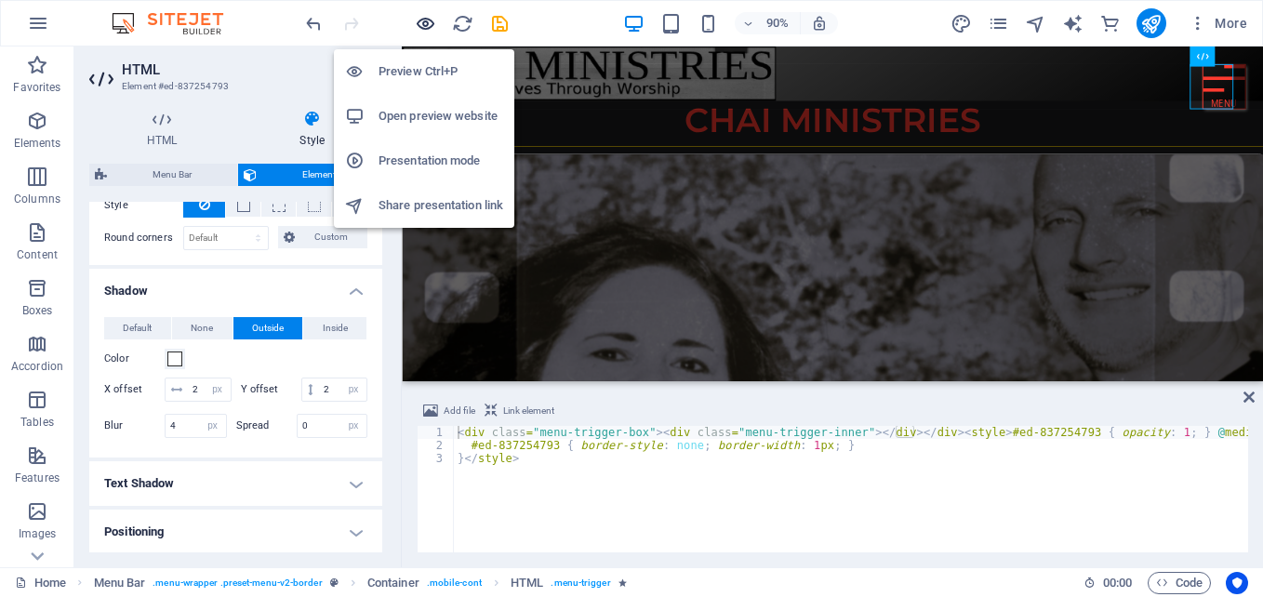
click at [422, 20] on icon "button" at bounding box center [425, 23] width 21 height 21
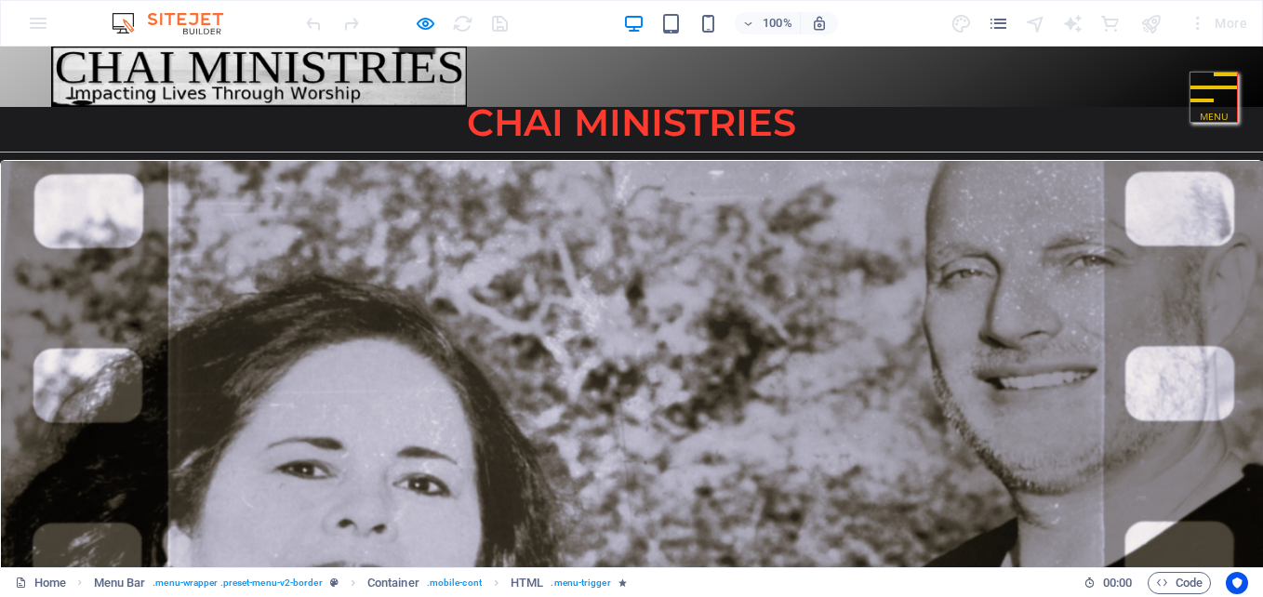
scroll to position [0, 0]
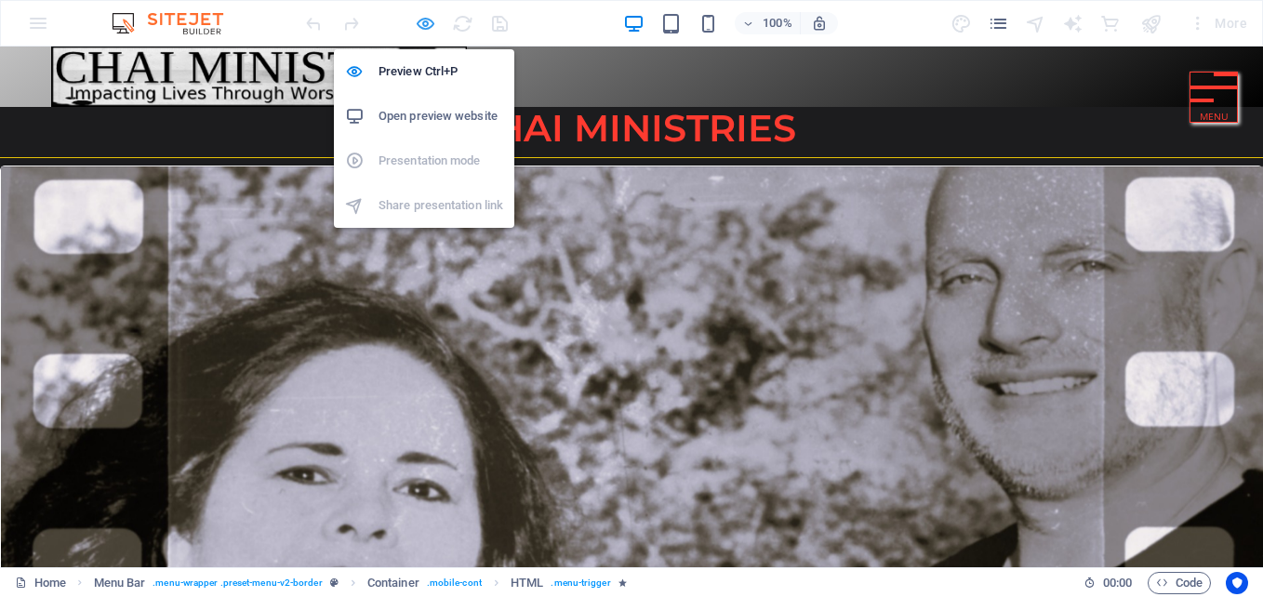
click at [426, 21] on icon "button" at bounding box center [425, 23] width 21 height 21
select select "px"
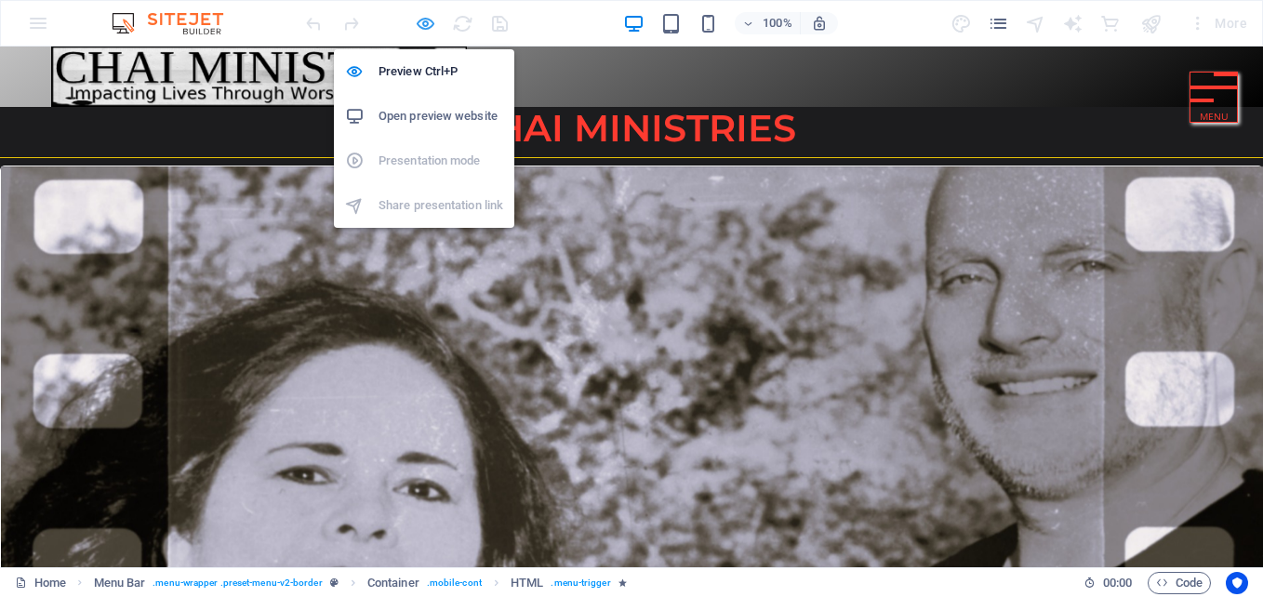
select select "move-bottom-to-top"
select select "s"
select select "scroll"
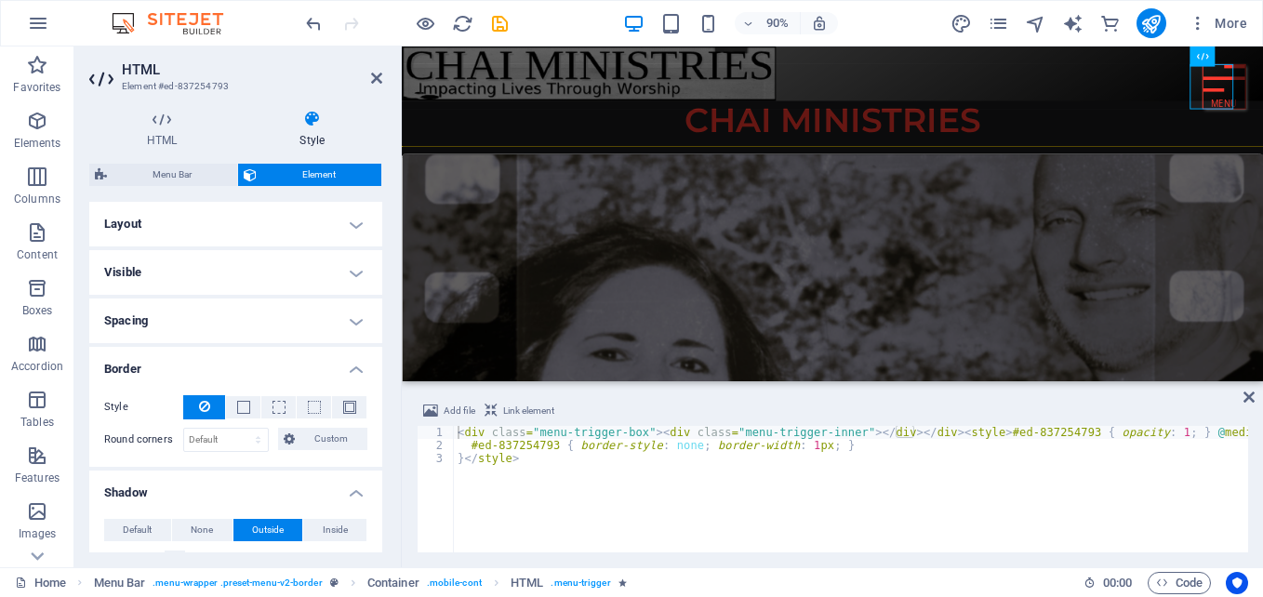
click at [183, 268] on h4 "Visible" at bounding box center [235, 272] width 293 height 45
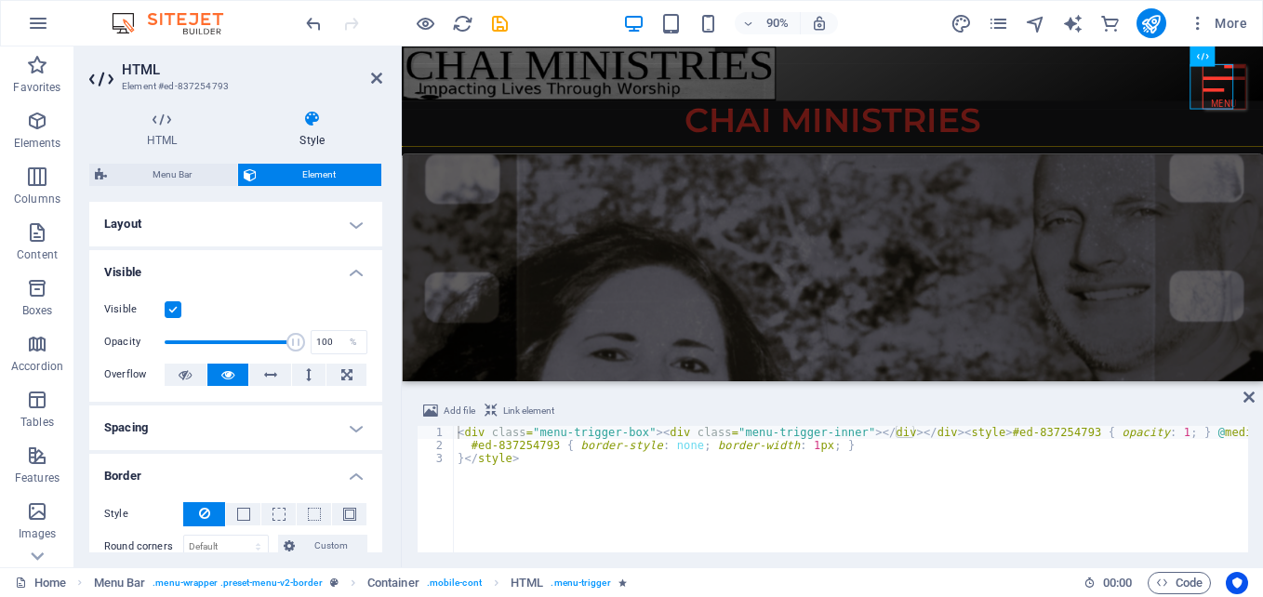
click at [183, 268] on h4 "Visible" at bounding box center [235, 266] width 293 height 33
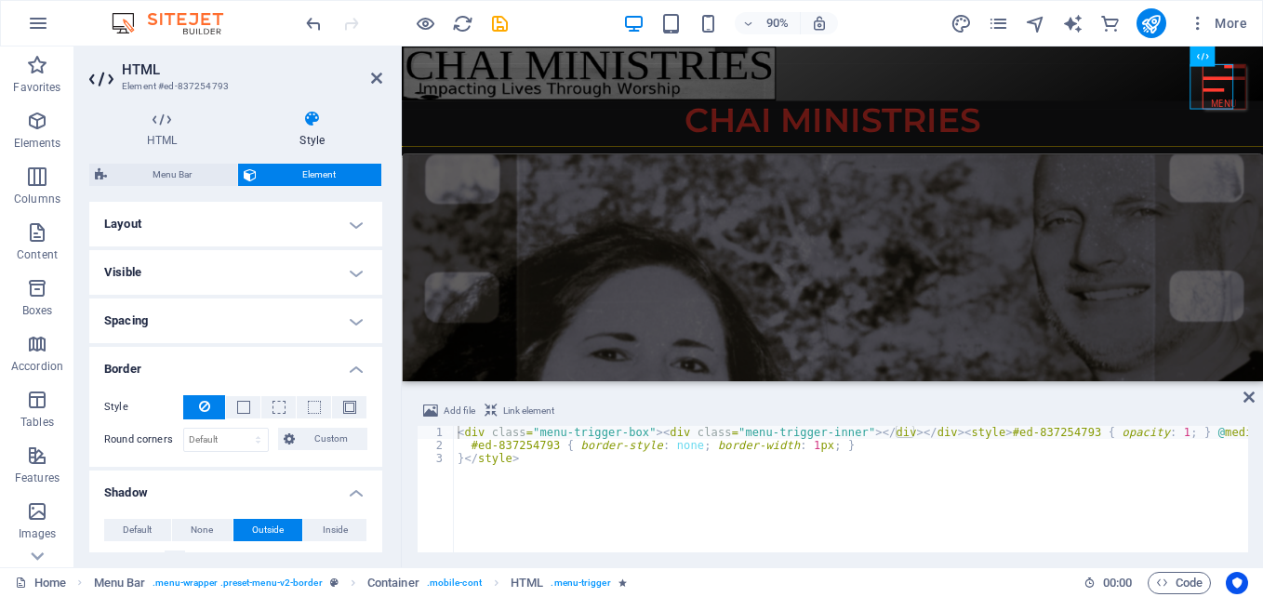
click at [204, 236] on h4 "Layout" at bounding box center [235, 224] width 293 height 45
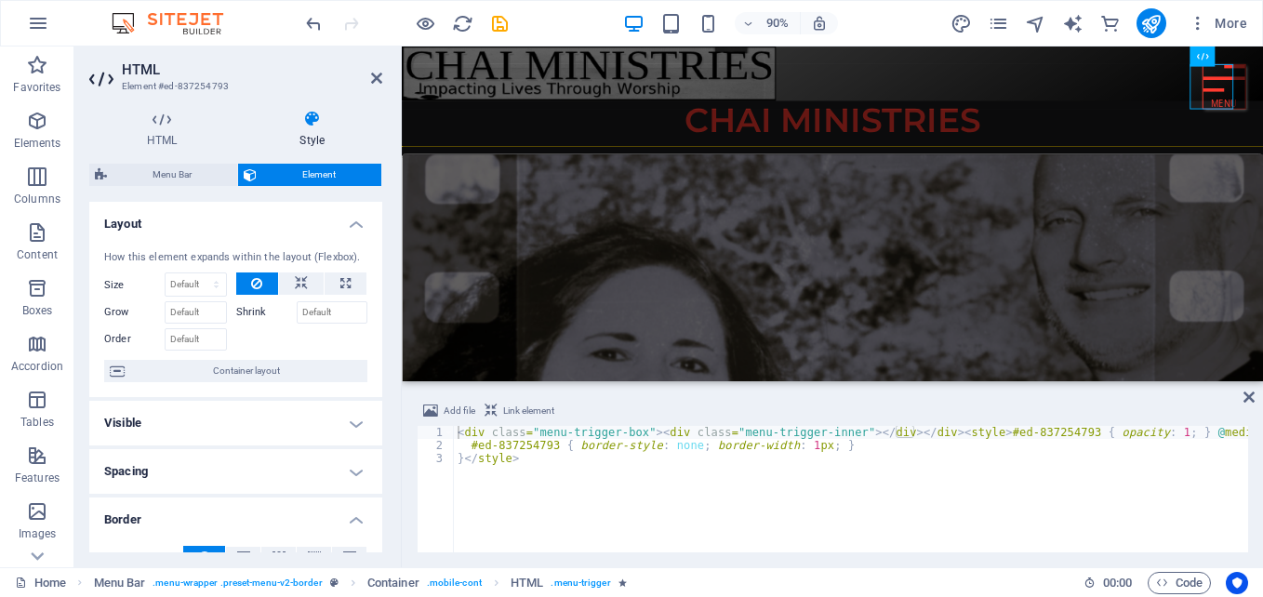
click at [204, 236] on div "How this element expands within the layout (Flexbox). Size Default auto px % 1/…" at bounding box center [235, 316] width 293 height 163
click at [341, 283] on icon at bounding box center [345, 284] width 10 height 22
type input "100"
select select "%"
click at [298, 279] on icon at bounding box center [301, 284] width 13 height 22
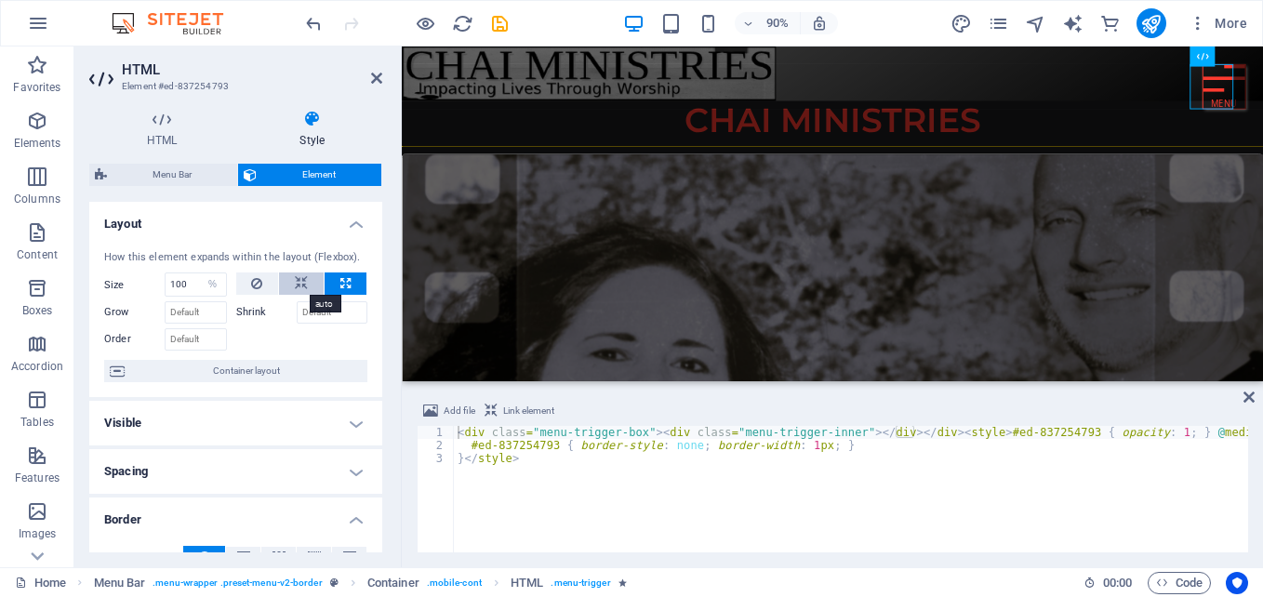
select select "DISABLED_OPTION_VALUE"
click at [260, 279] on icon at bounding box center [256, 284] width 11 height 22
drag, startPoint x: 382, startPoint y: 277, endPoint x: 368, endPoint y: 346, distance: 70.2
click at [368, 346] on div "HTML Style HTML Add, edit, and format HTML directly on the website. Menu Bar El…" at bounding box center [235, 331] width 323 height 472
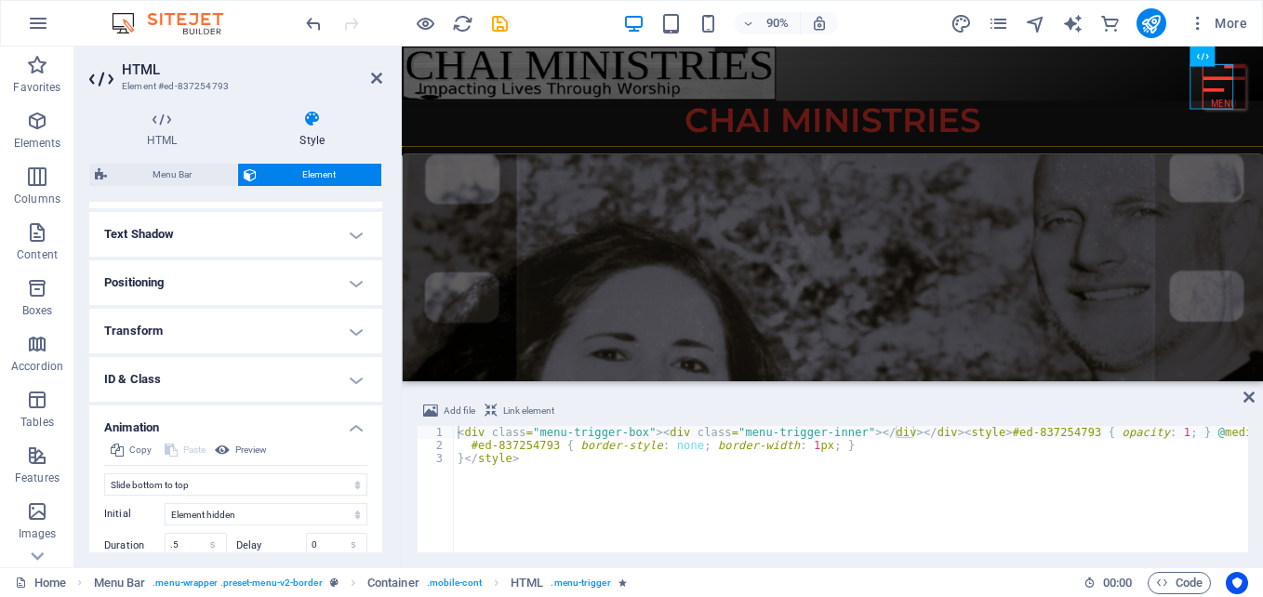
scroll to position [561, 0]
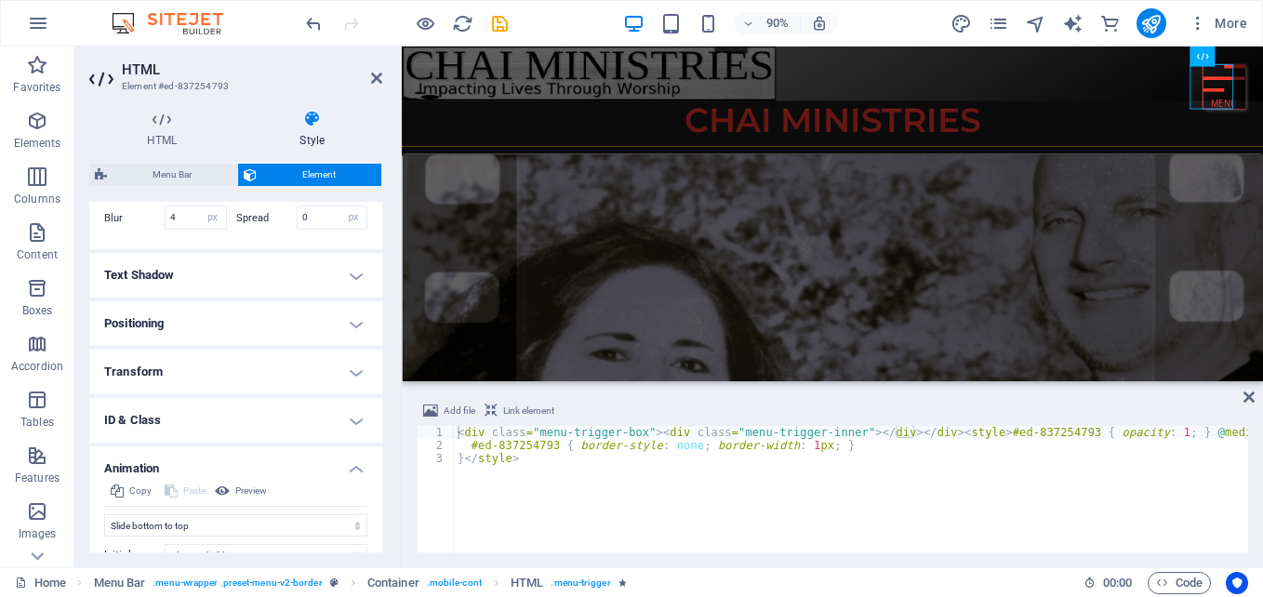
click at [353, 292] on h4 "Text Shadow" at bounding box center [235, 275] width 293 height 45
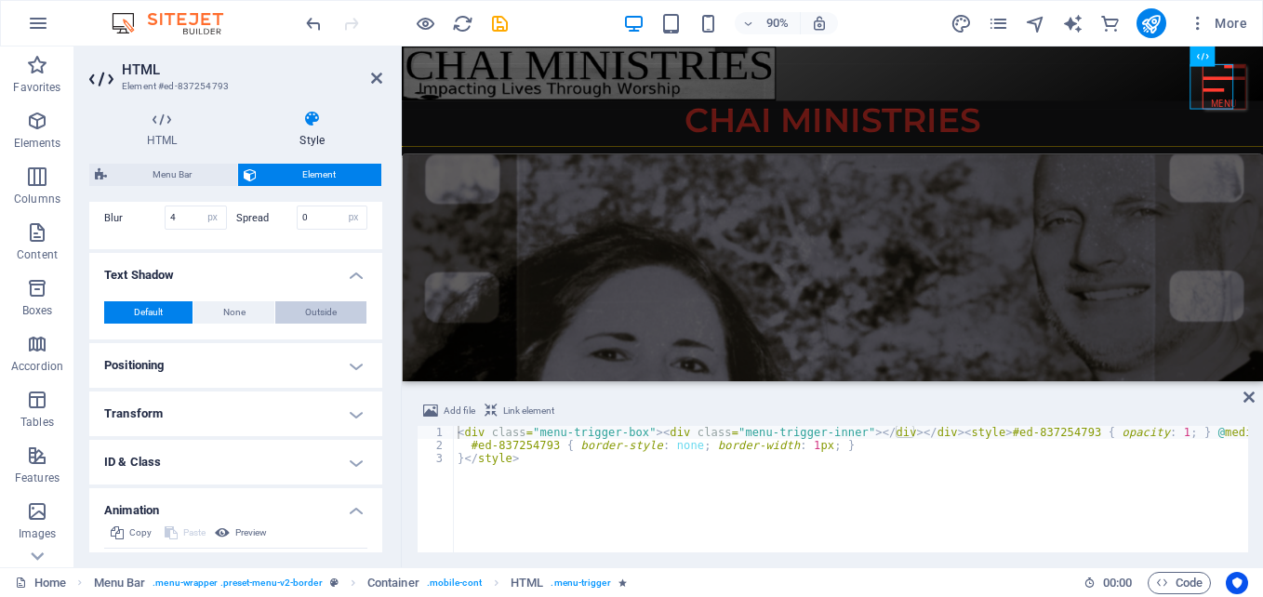
click at [309, 324] on span "Outside" at bounding box center [321, 312] width 32 height 22
type input "rgba(0, 0, 0, 0.2)"
type input "2"
type input "4"
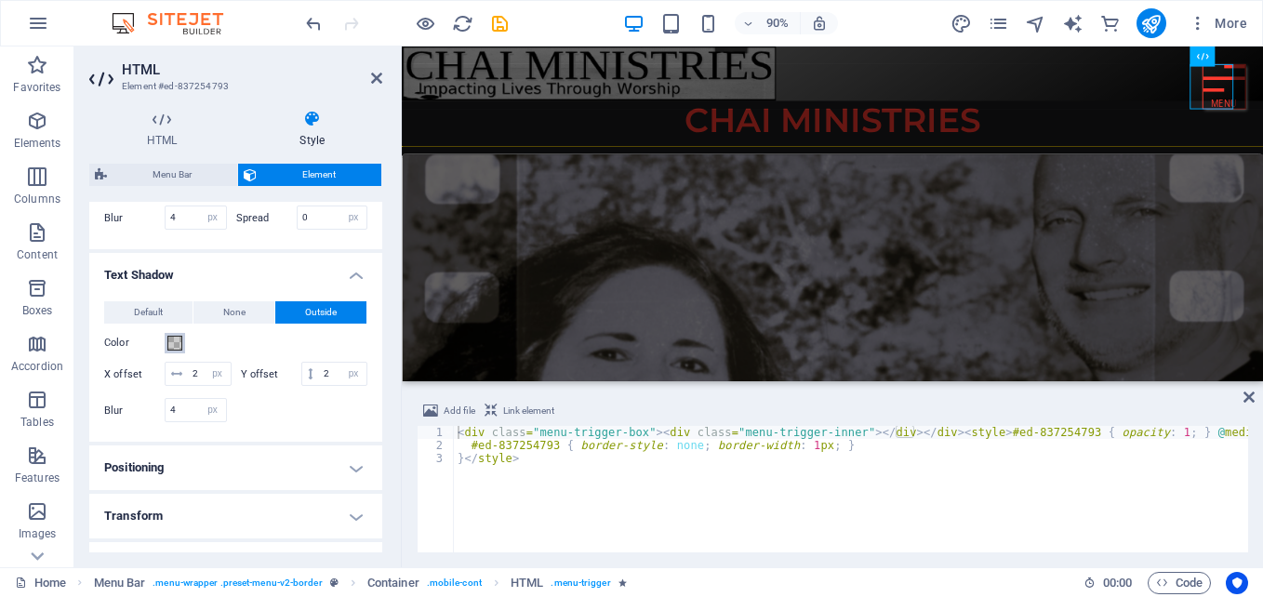
click at [175, 351] on span at bounding box center [174, 343] width 15 height 15
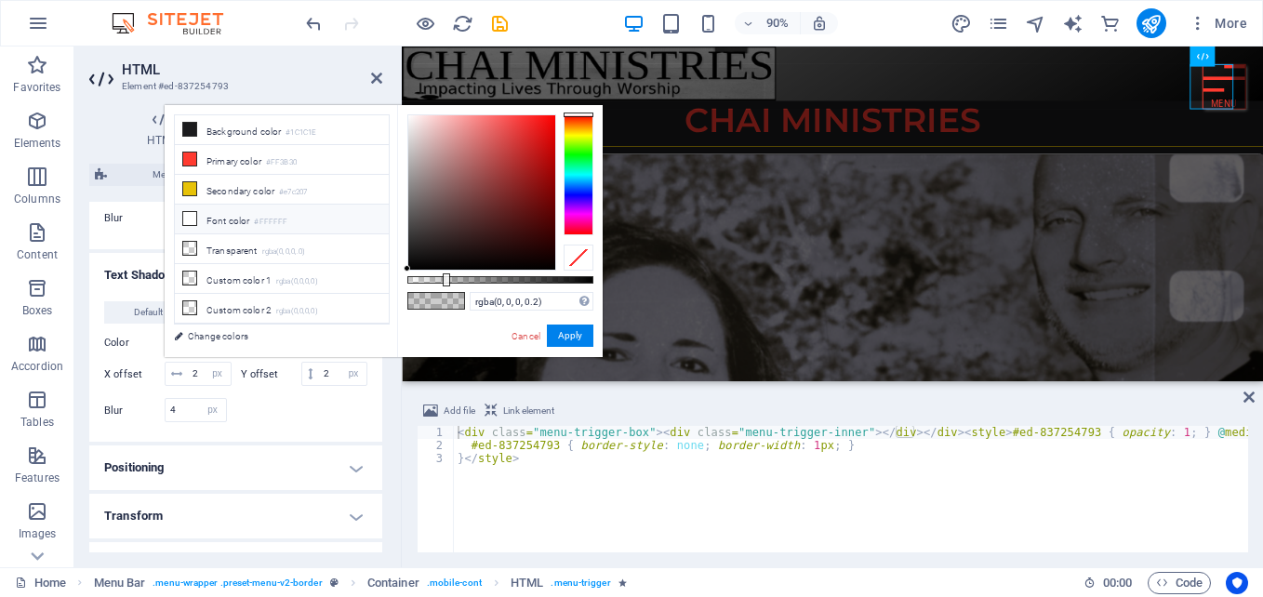
click at [214, 215] on li "Font color #FFFFFF" at bounding box center [282, 220] width 214 height 30
type input "#ffffff"
click at [214, 215] on li "Font color #FFFFFF" at bounding box center [282, 220] width 214 height 30
click at [569, 335] on button "Apply" at bounding box center [570, 336] width 47 height 22
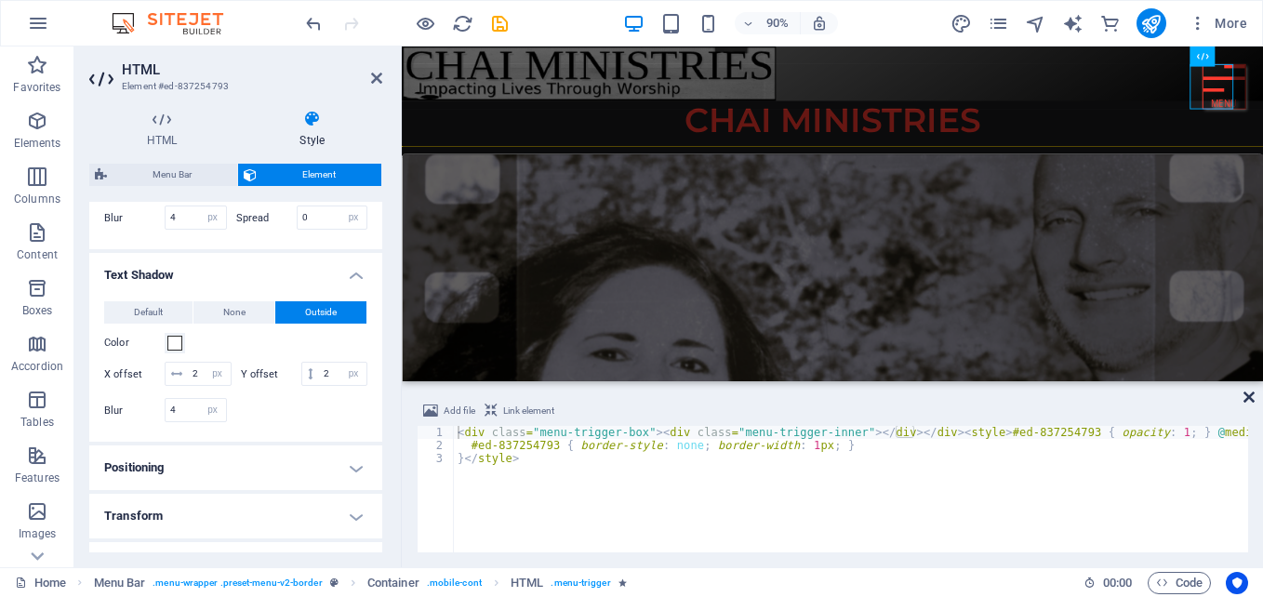
click at [1250, 395] on icon at bounding box center [1248, 397] width 11 height 15
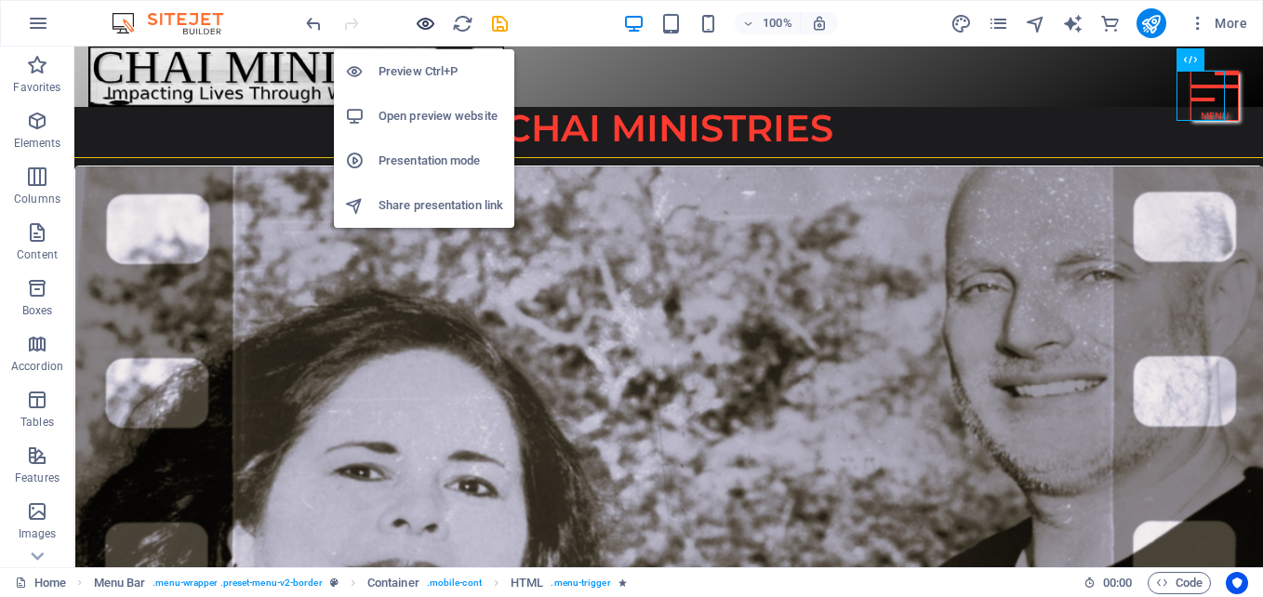
click at [423, 20] on icon "button" at bounding box center [425, 23] width 21 height 21
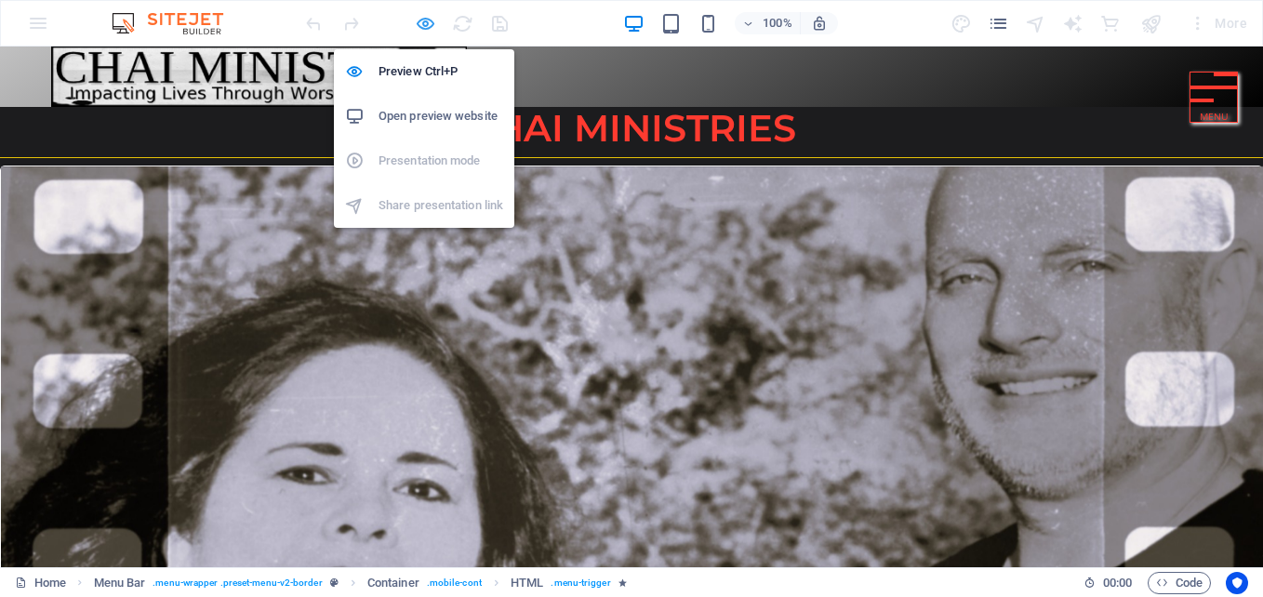
click at [420, 20] on icon "button" at bounding box center [425, 23] width 21 height 21
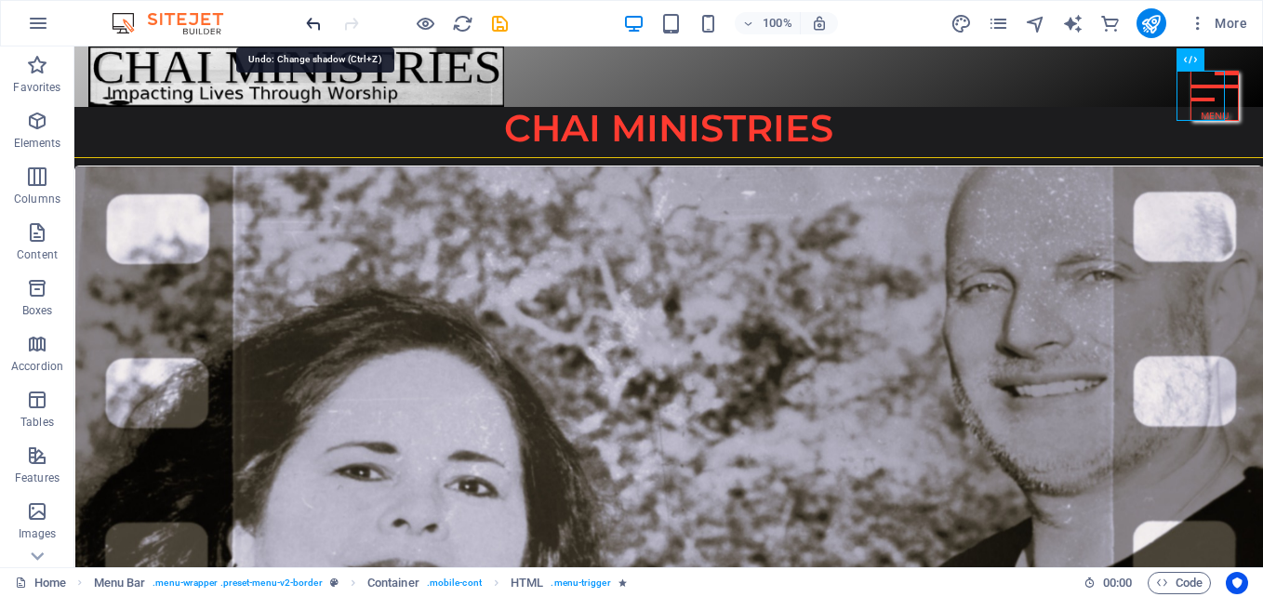
click at [308, 20] on icon "undo" at bounding box center [313, 23] width 21 height 21
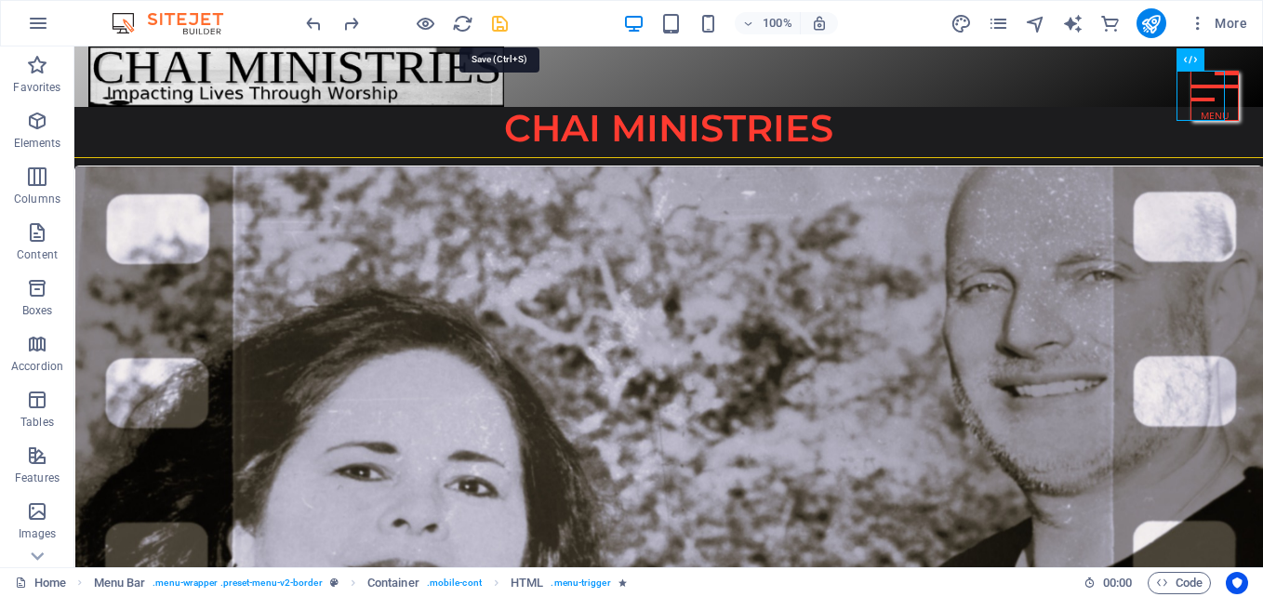
click at [500, 25] on icon "save" at bounding box center [499, 23] width 21 height 21
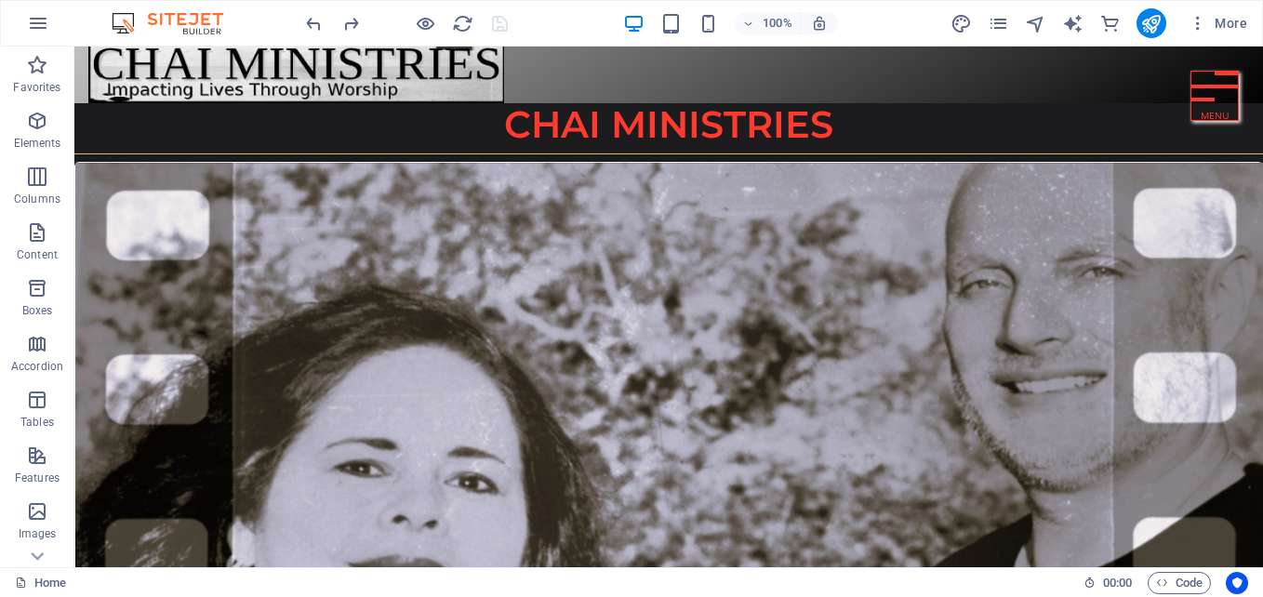
scroll to position [0, 0]
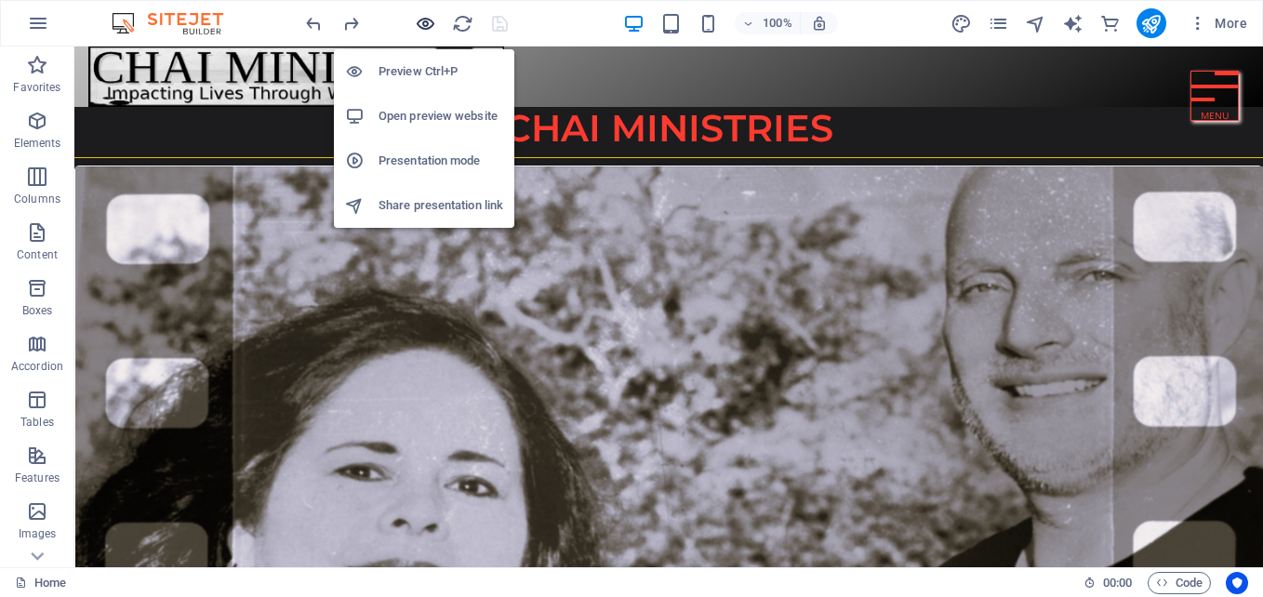
click at [419, 21] on icon "button" at bounding box center [425, 23] width 21 height 21
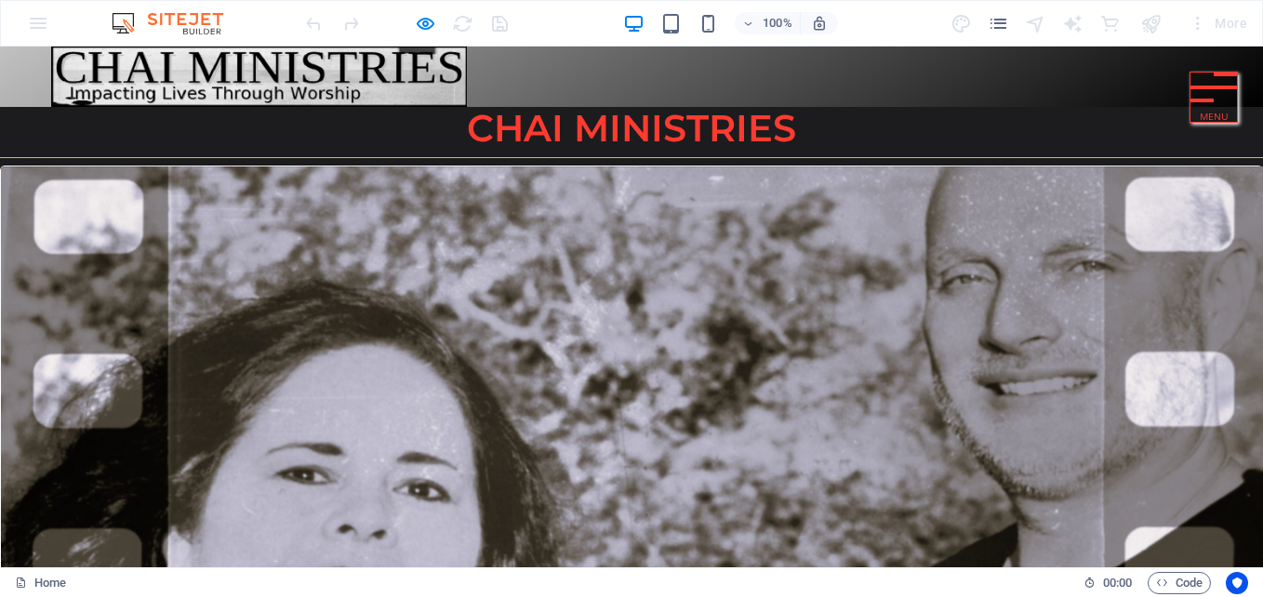
click at [1190, 91] on div at bounding box center [1213, 88] width 47 height 30
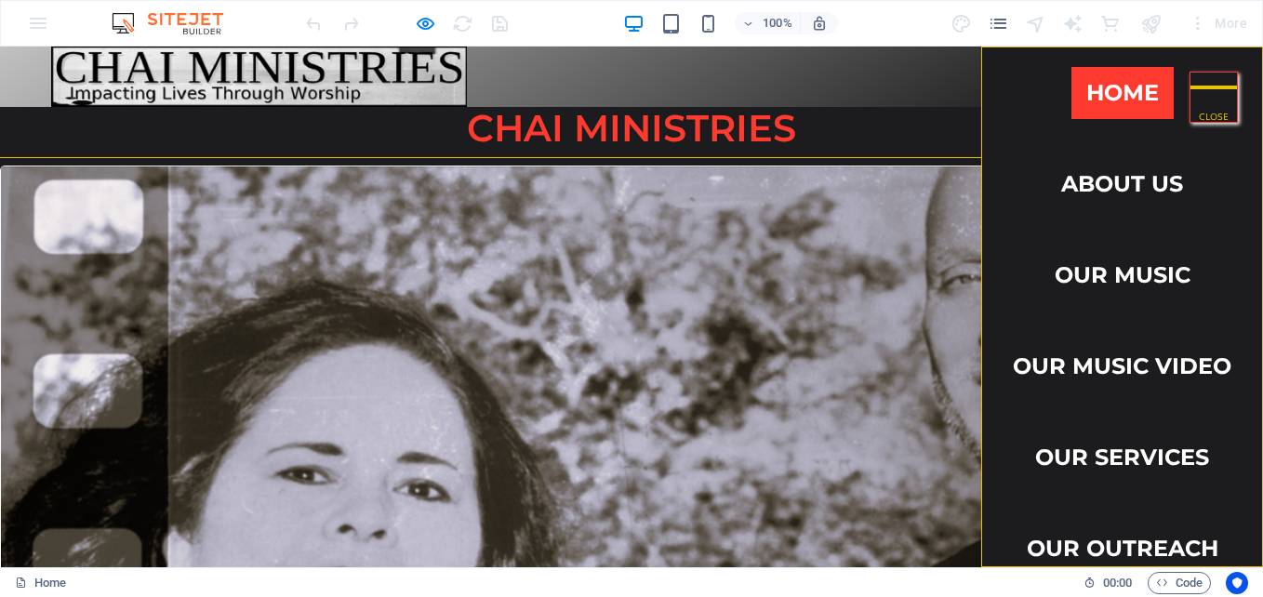
click at [1207, 81] on div at bounding box center [1213, 88] width 47 height 30
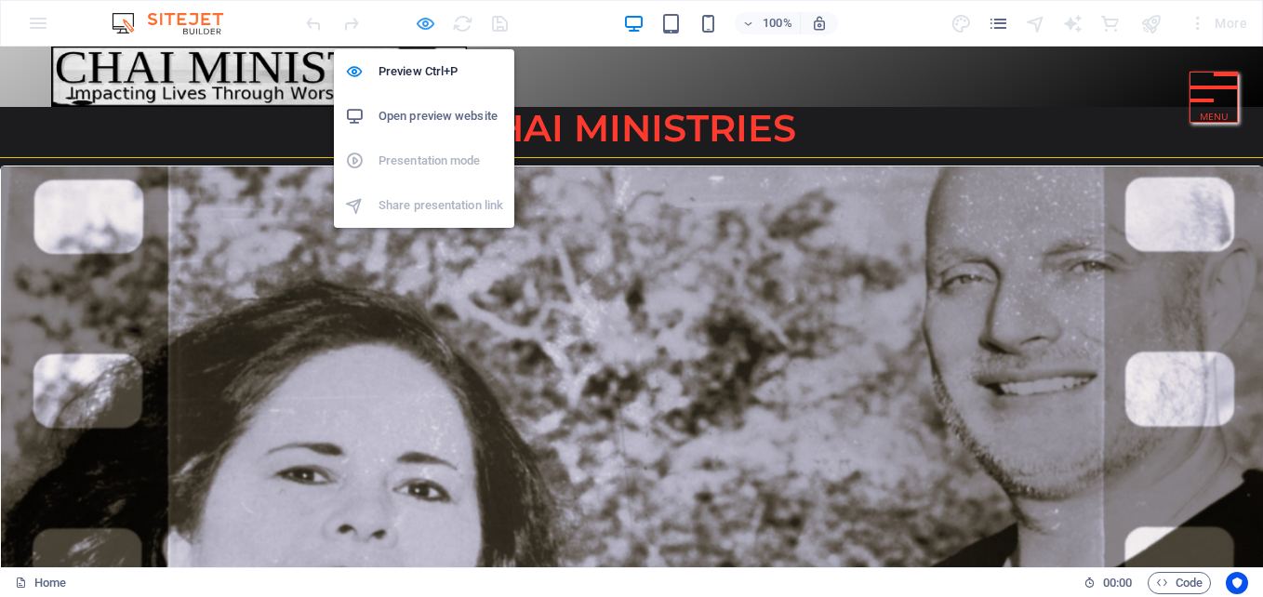
click at [424, 22] on icon "button" at bounding box center [425, 23] width 21 height 21
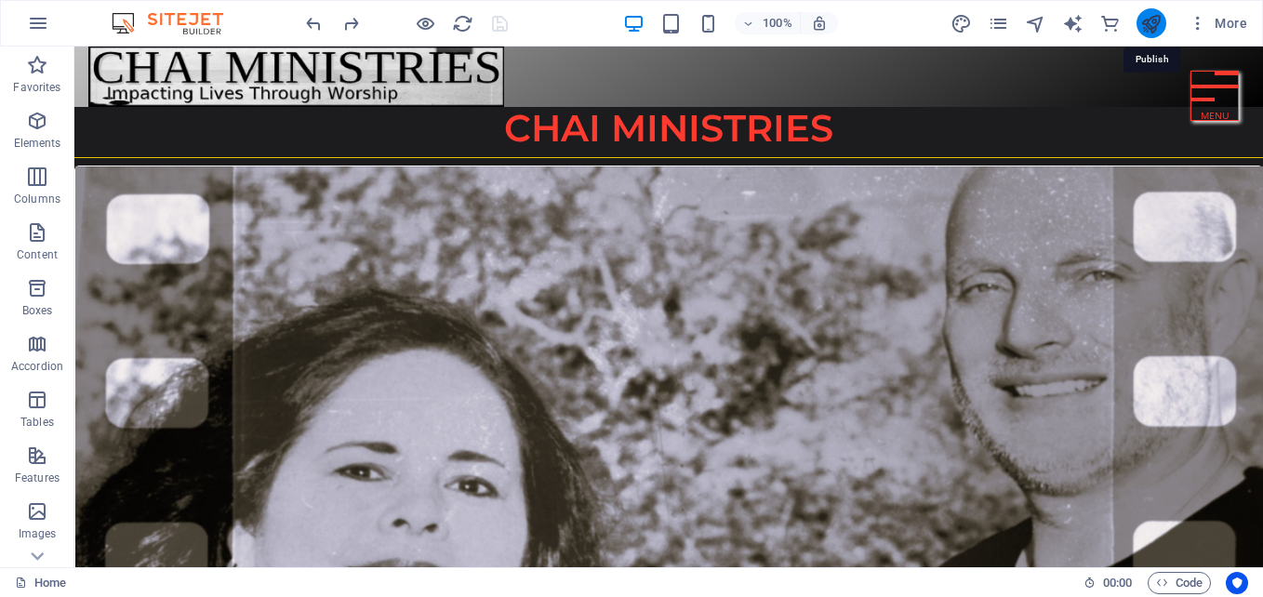
click at [1151, 26] on icon "publish" at bounding box center [1150, 23] width 21 height 21
